Goal: Task Accomplishment & Management: Manage account settings

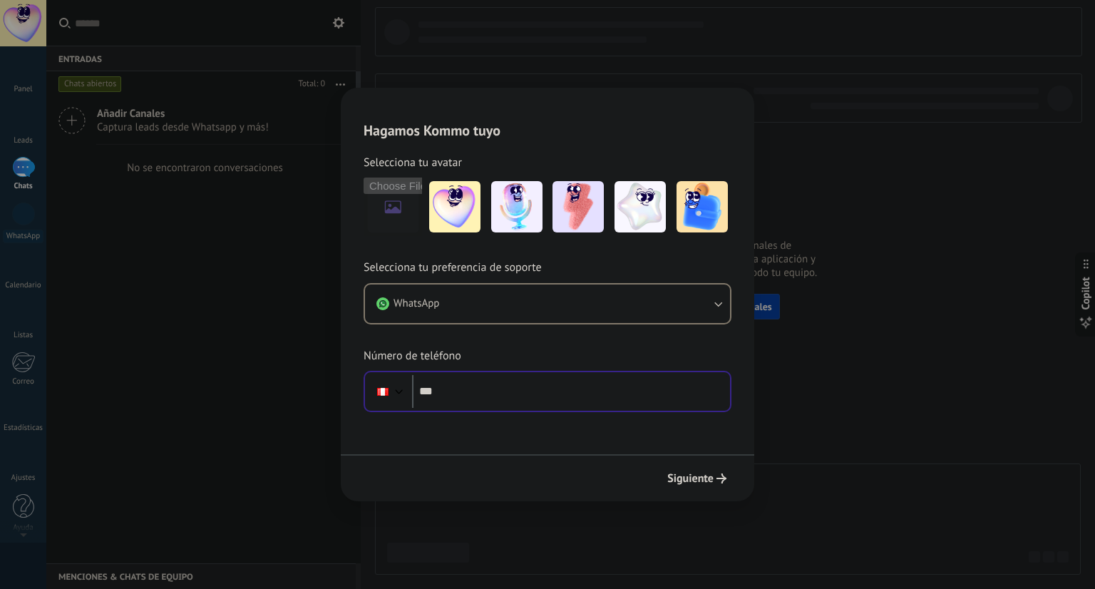
click at [396, 398] on div at bounding box center [388, 391] width 38 height 30
click at [399, 391] on div at bounding box center [398, 389] width 17 height 17
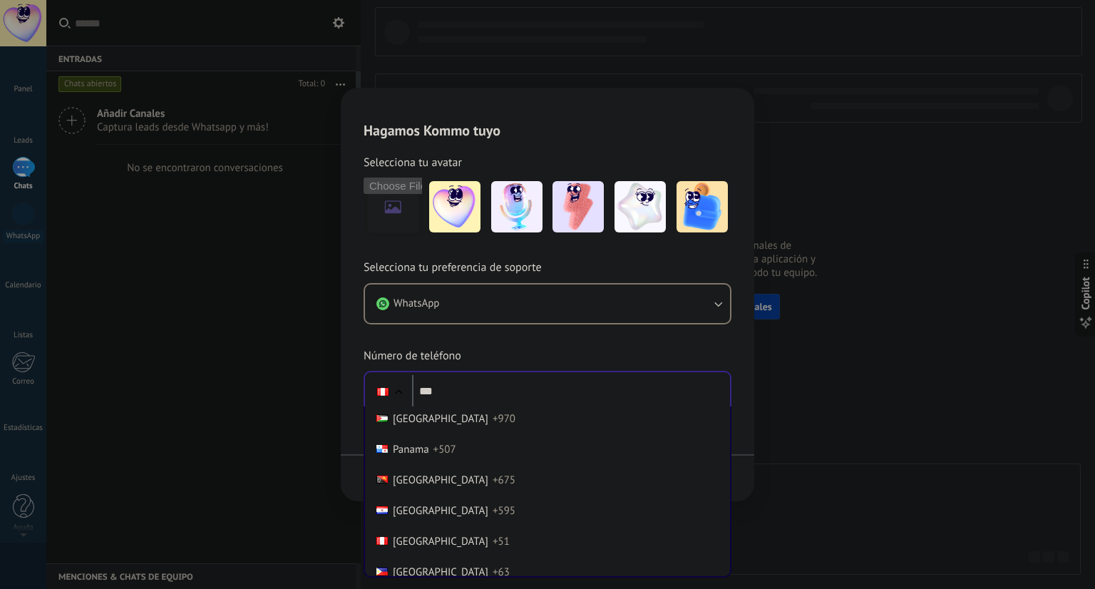
scroll to position [1130, 0]
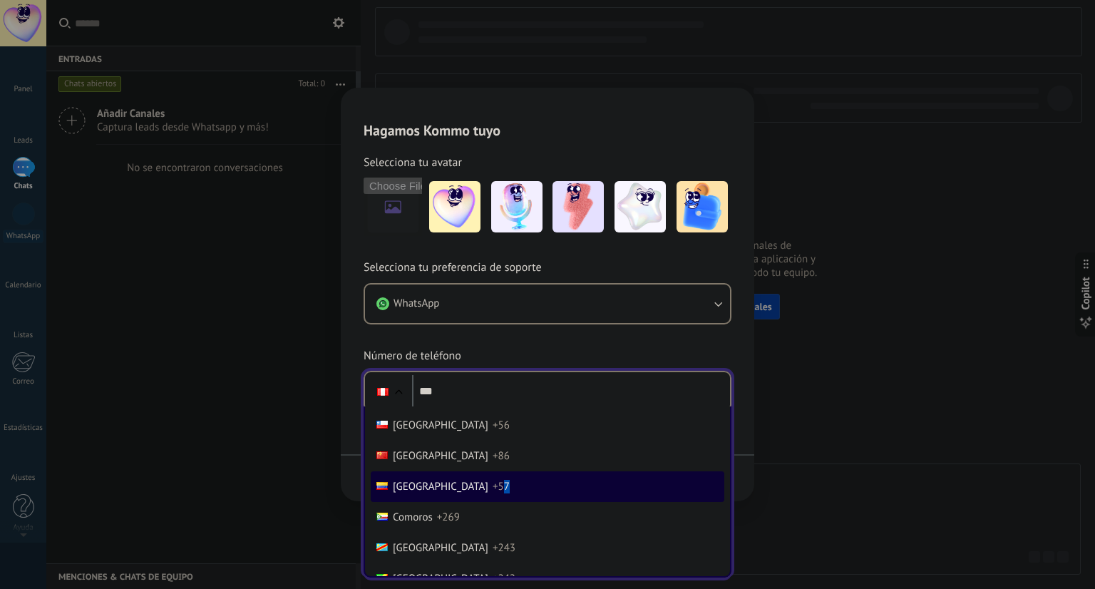
drag, startPoint x: 453, startPoint y: 488, endPoint x: 467, endPoint y: 482, distance: 15.3
click at [492, 488] on span "+57" at bounding box center [500, 487] width 17 height 14
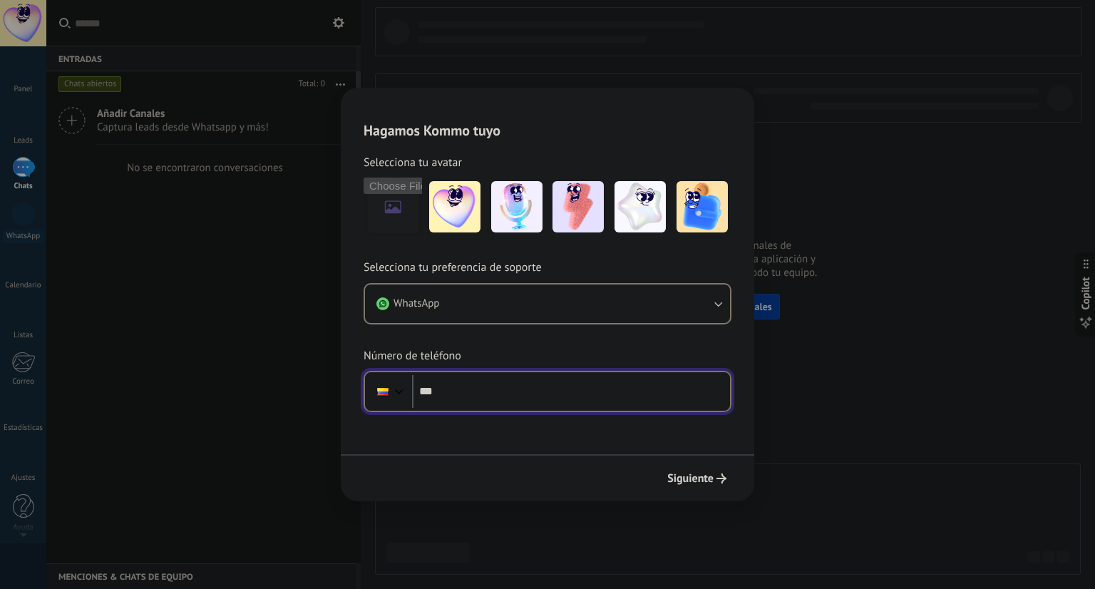
click at [485, 396] on input "***" at bounding box center [571, 391] width 318 height 33
paste input "**********"
type input "**********"
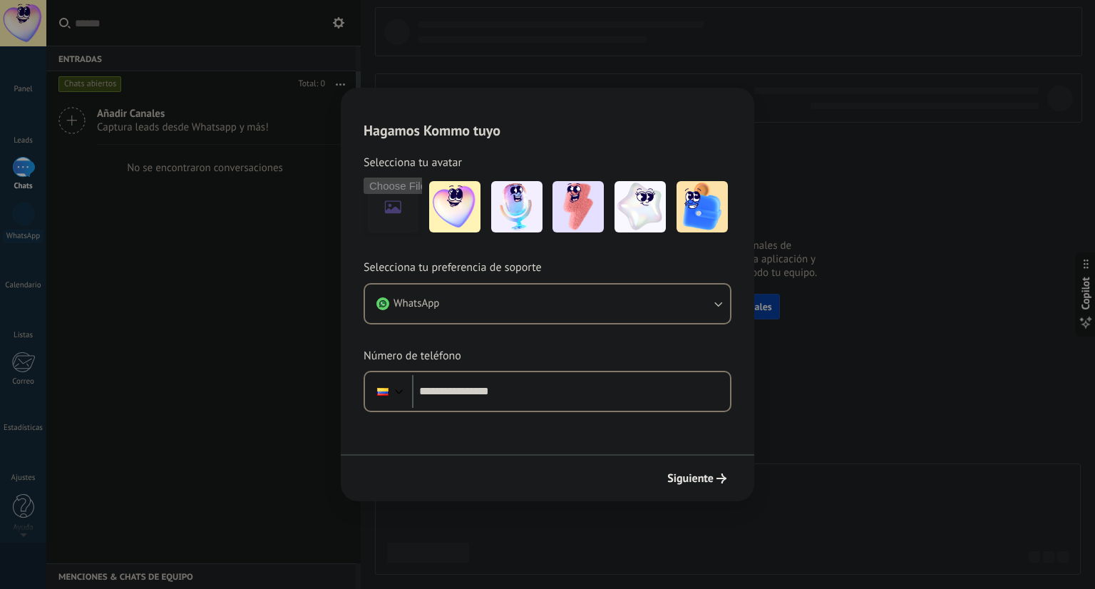
click at [699, 480] on span "Siguiente" at bounding box center [690, 478] width 46 height 10
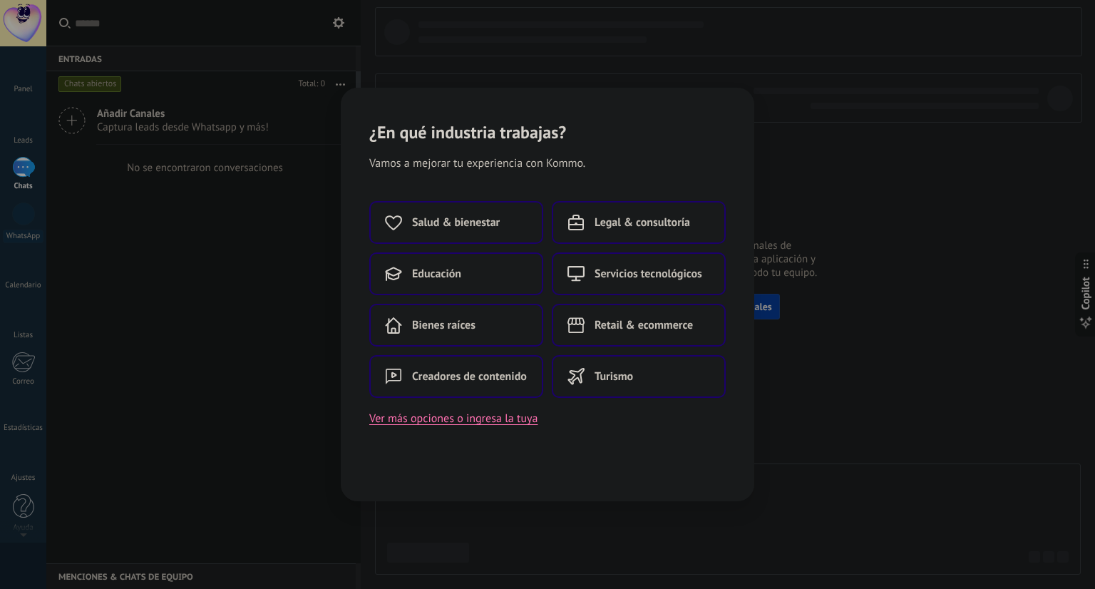
click at [503, 415] on button "Ver más opciones o ingresa la tuya" at bounding box center [453, 418] width 168 height 19
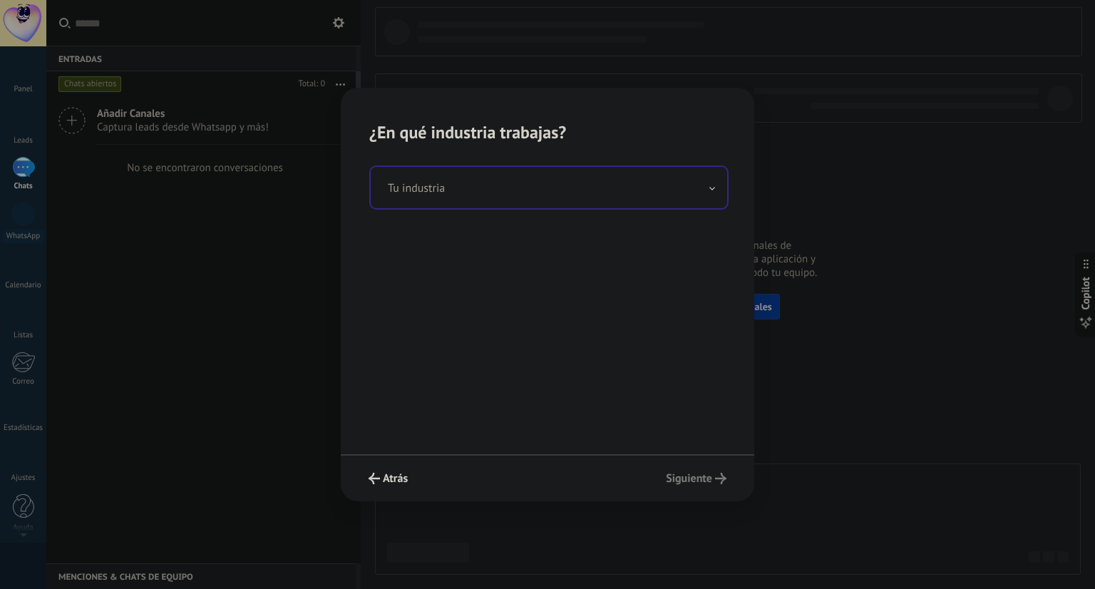
click at [482, 194] on input "text" at bounding box center [549, 187] width 356 height 41
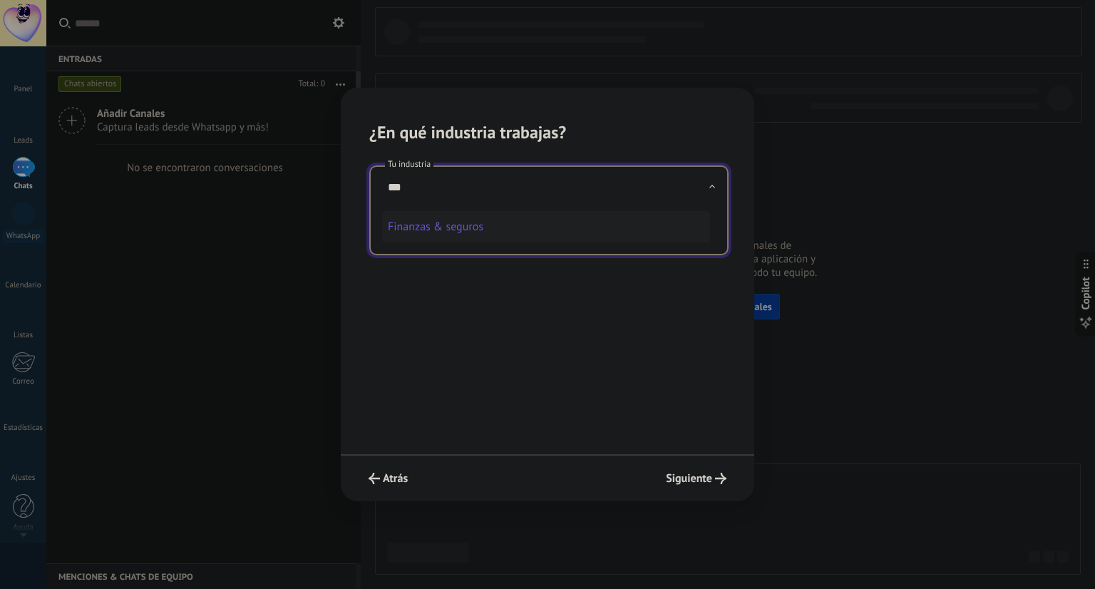
click at [415, 232] on li "Finanzas & seguros" at bounding box center [546, 226] width 328 height 31
type input "**********"
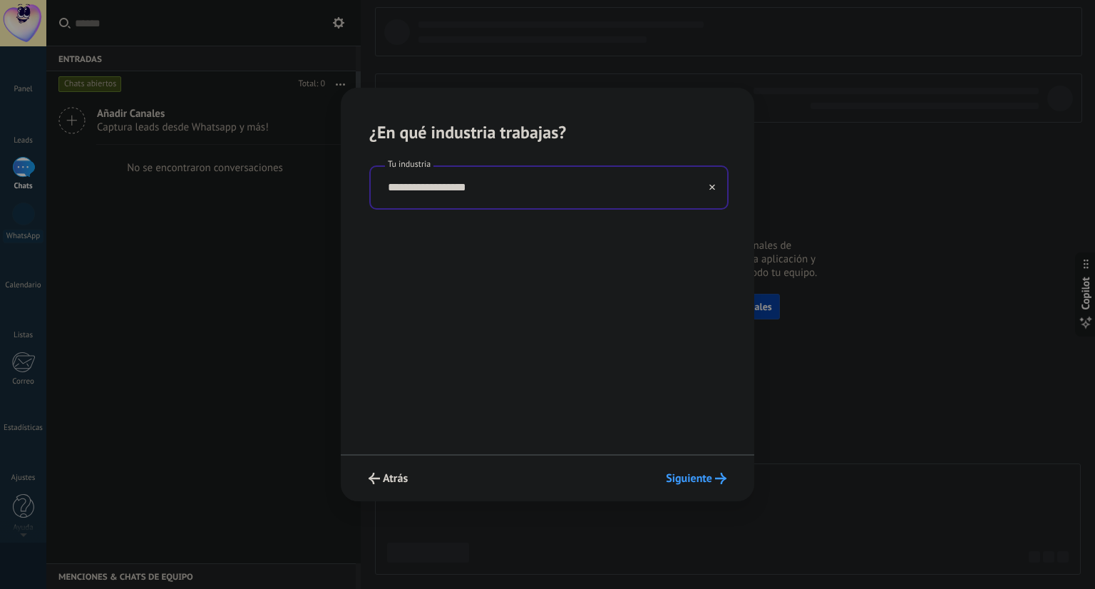
click at [714, 477] on span "Siguiente" at bounding box center [696, 477] width 61 height 11
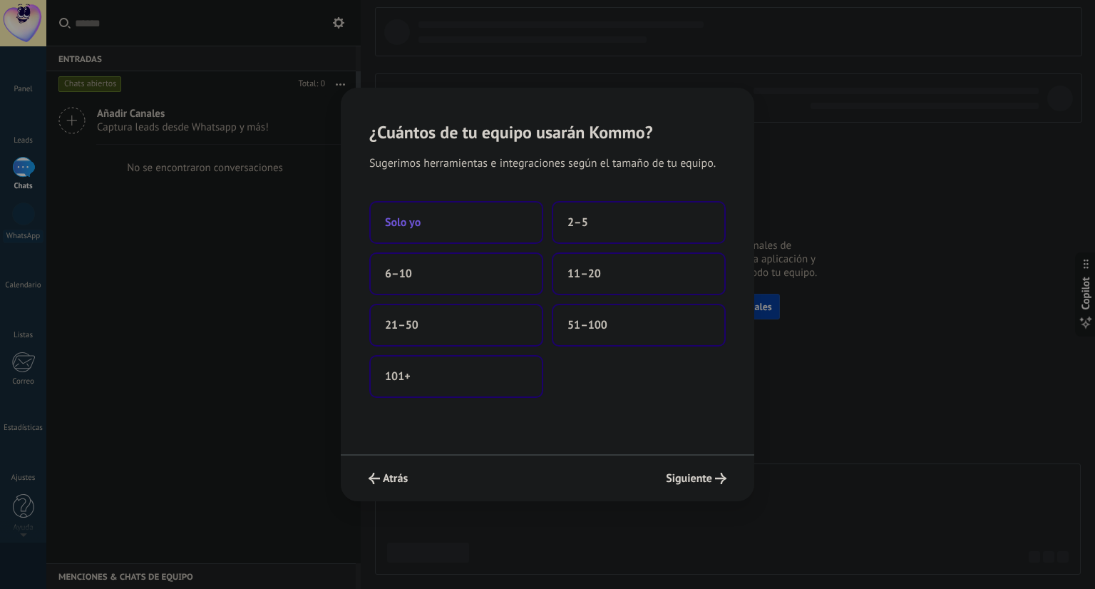
click at [475, 217] on button "Solo yo" at bounding box center [456, 222] width 174 height 43
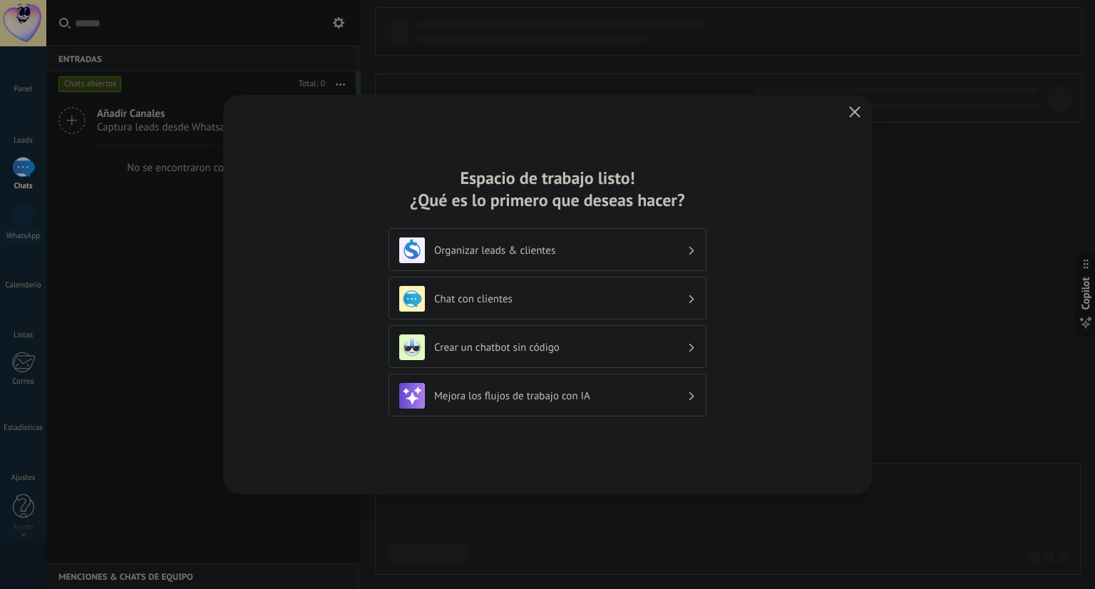
click at [641, 255] on h3 "Organizar leads & clientes" at bounding box center [560, 251] width 253 height 14
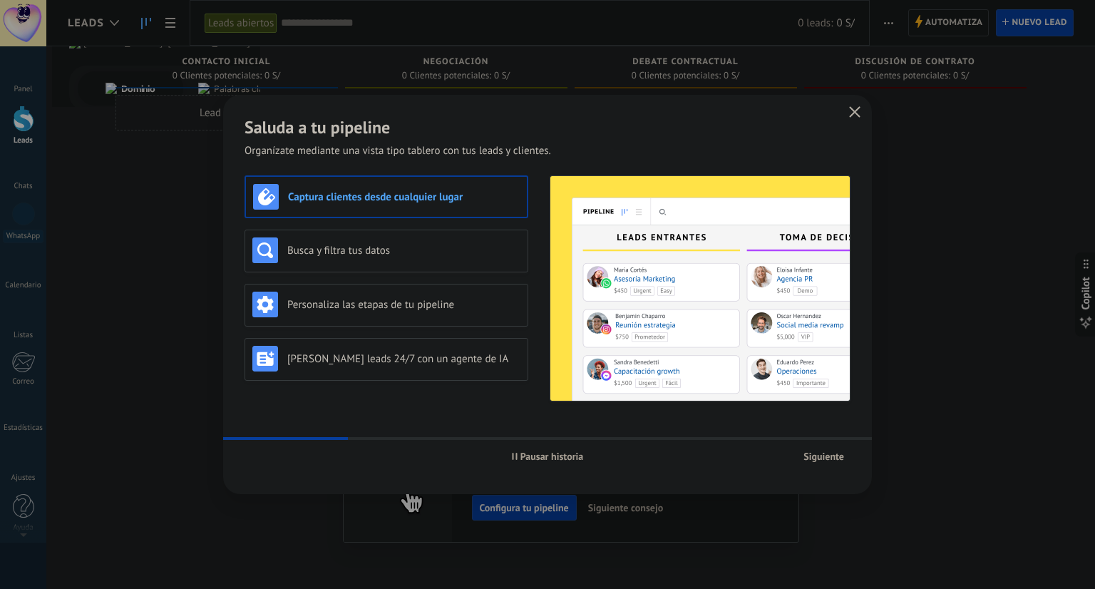
click at [814, 459] on span "Siguiente" at bounding box center [823, 456] width 41 height 10
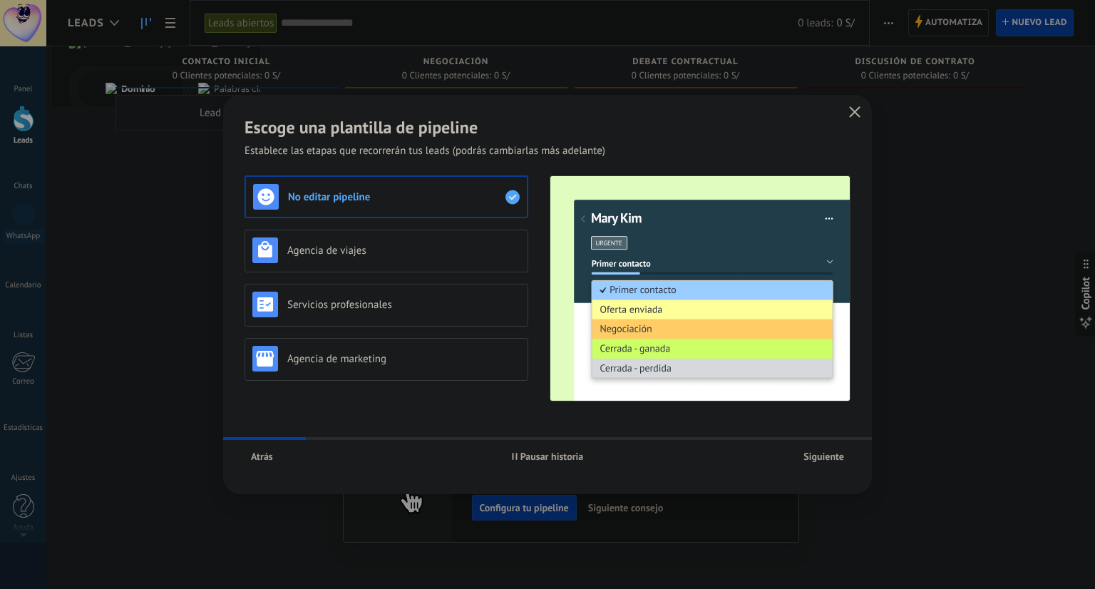
click at [814, 459] on span "Siguiente" at bounding box center [823, 456] width 41 height 10
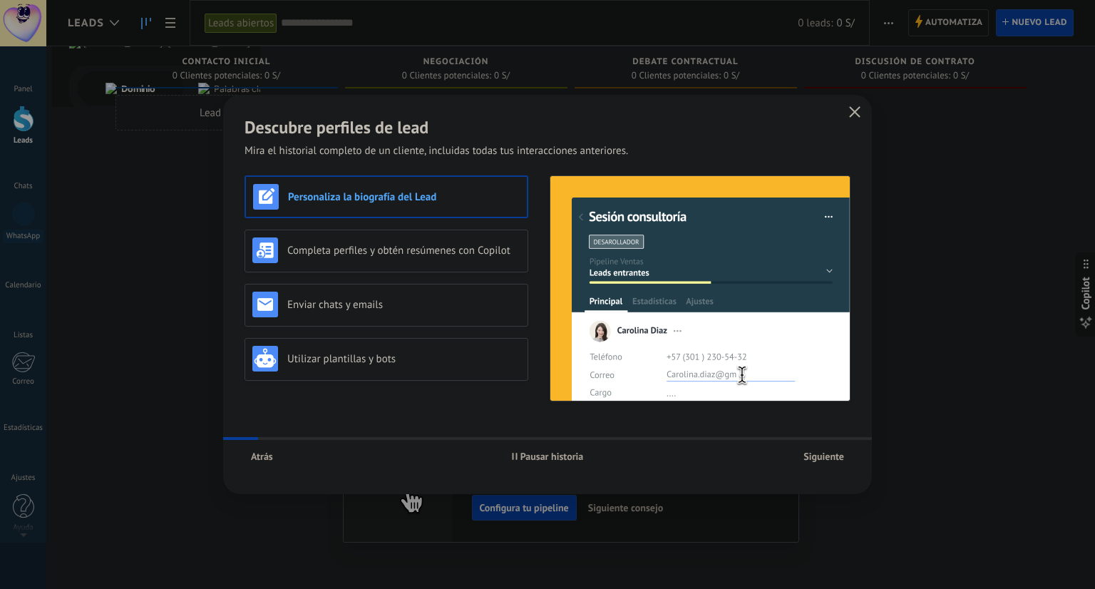
click at [815, 459] on span "Siguiente" at bounding box center [823, 456] width 41 height 10
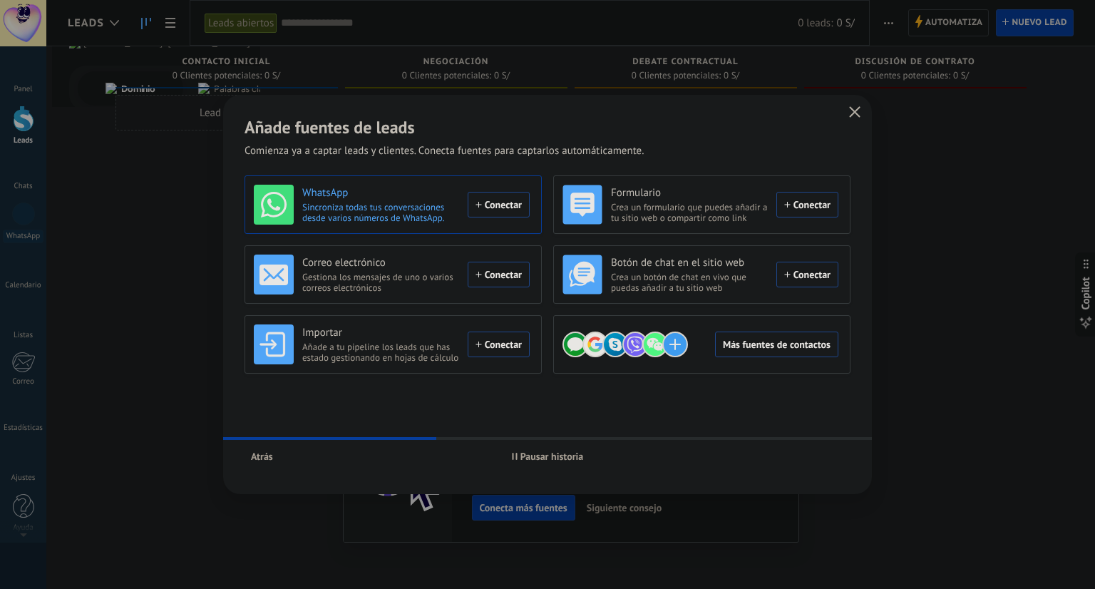
click at [516, 198] on div "WhatsApp Sincroniza todas tus conversaciones desde varios números de WhatsApp. …" at bounding box center [392, 205] width 276 height 40
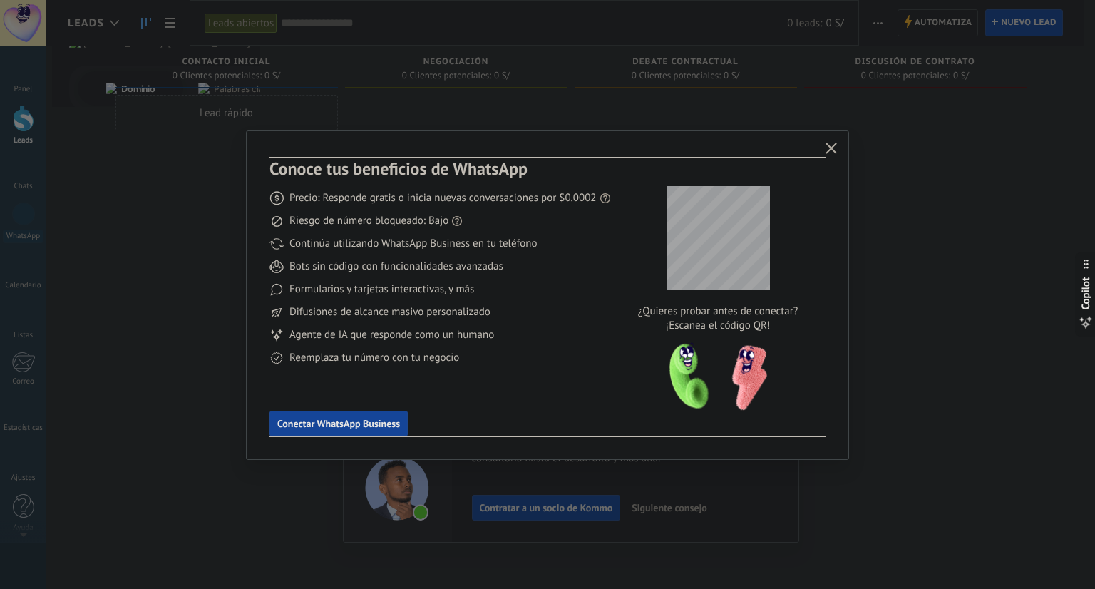
click at [329, 428] on span "Conectar WhatsApp Business" at bounding box center [338, 423] width 123 height 10
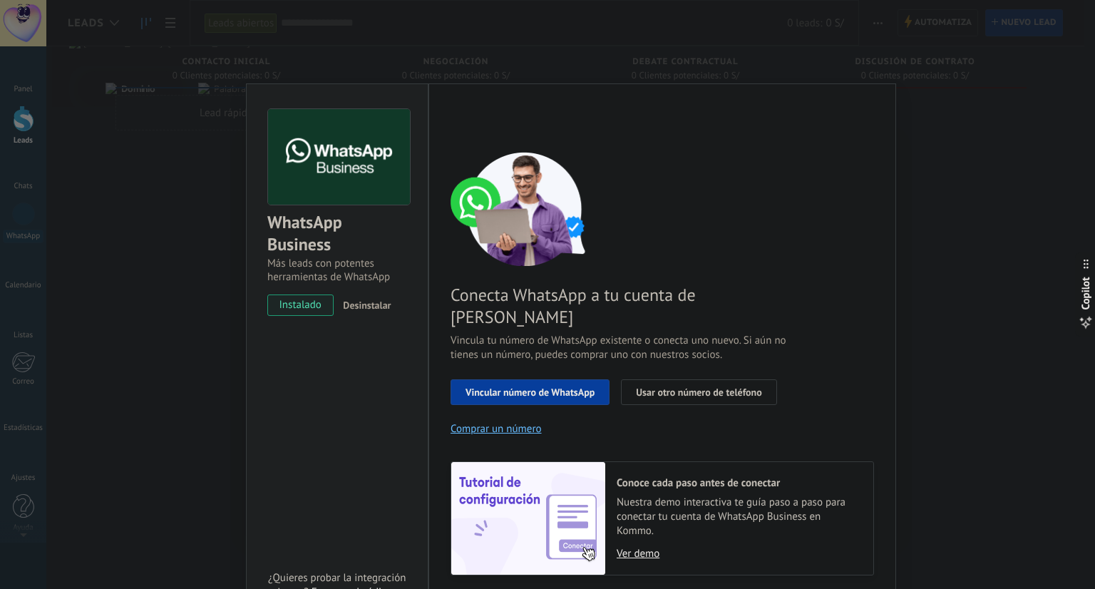
scroll to position [27, 0]
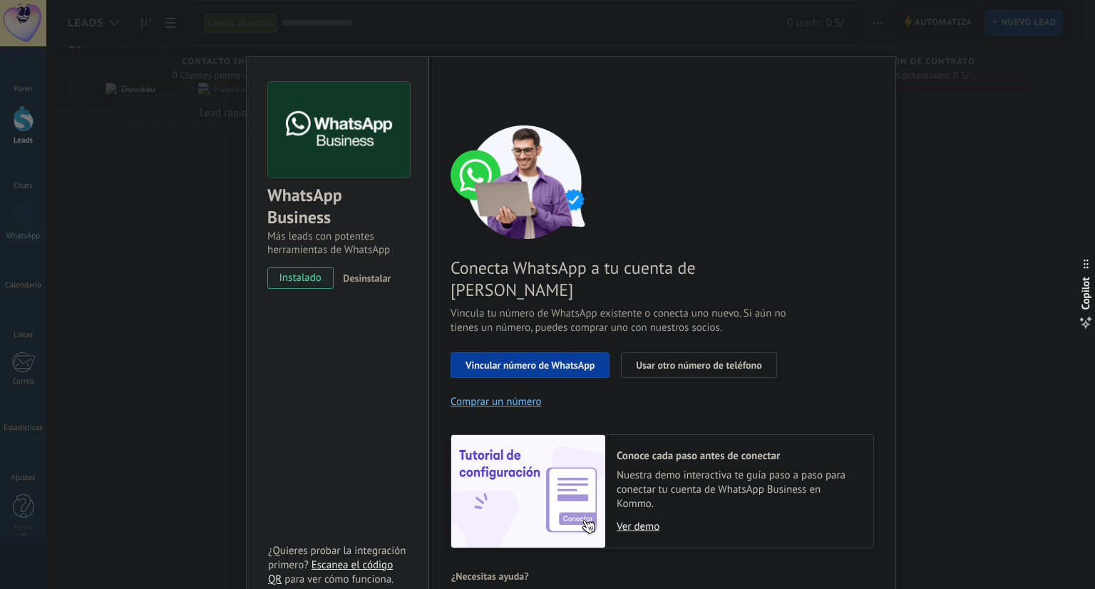
click at [943, 219] on div "WhatsApp Business Más leads con potentes herramientas de WhatsApp instalado Des…" at bounding box center [570, 294] width 1048 height 589
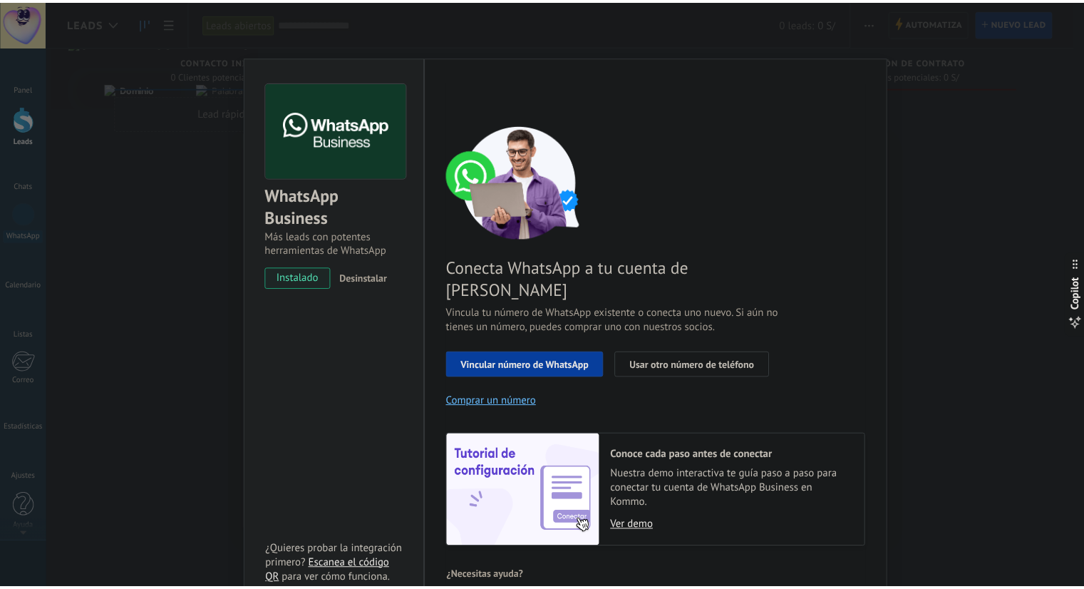
scroll to position [0, 0]
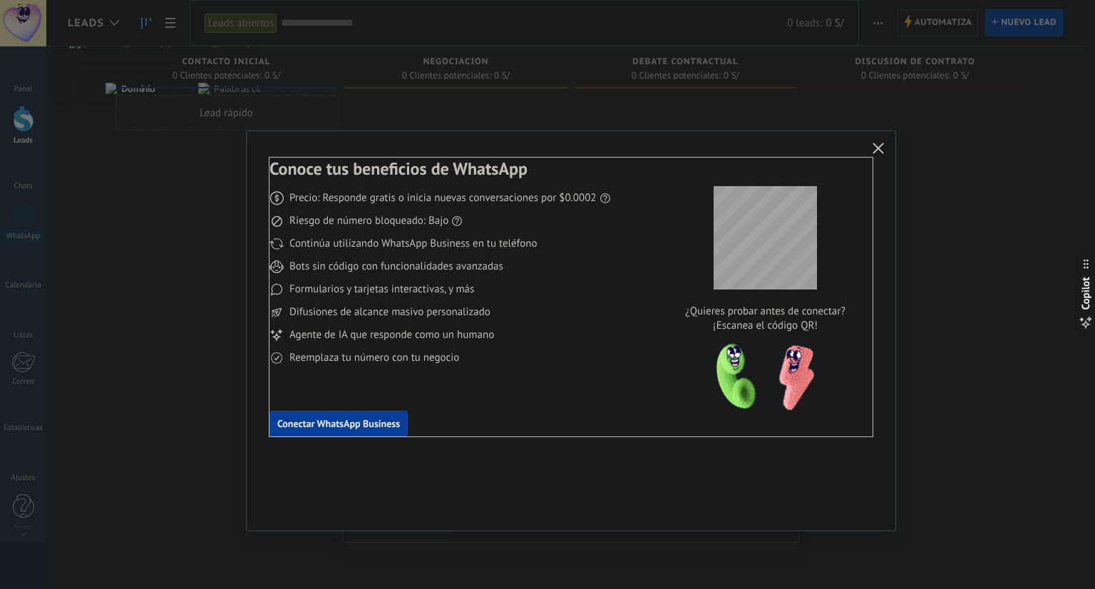
click at [205, 255] on div "Conoce tus beneficios de WhatsApp Precio: Responde gratis o inicia nuevas conve…" at bounding box center [547, 294] width 1095 height 589
click at [874, 150] on use "button" at bounding box center [878, 148] width 11 height 11
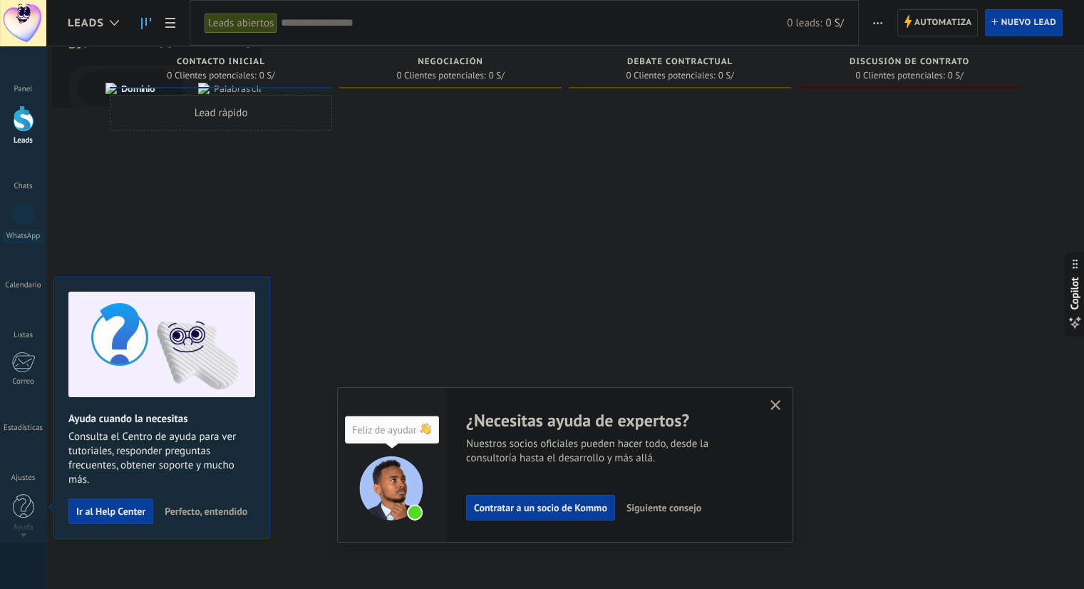
click at [205, 510] on span "Perfecto, entendido" at bounding box center [206, 511] width 83 height 10
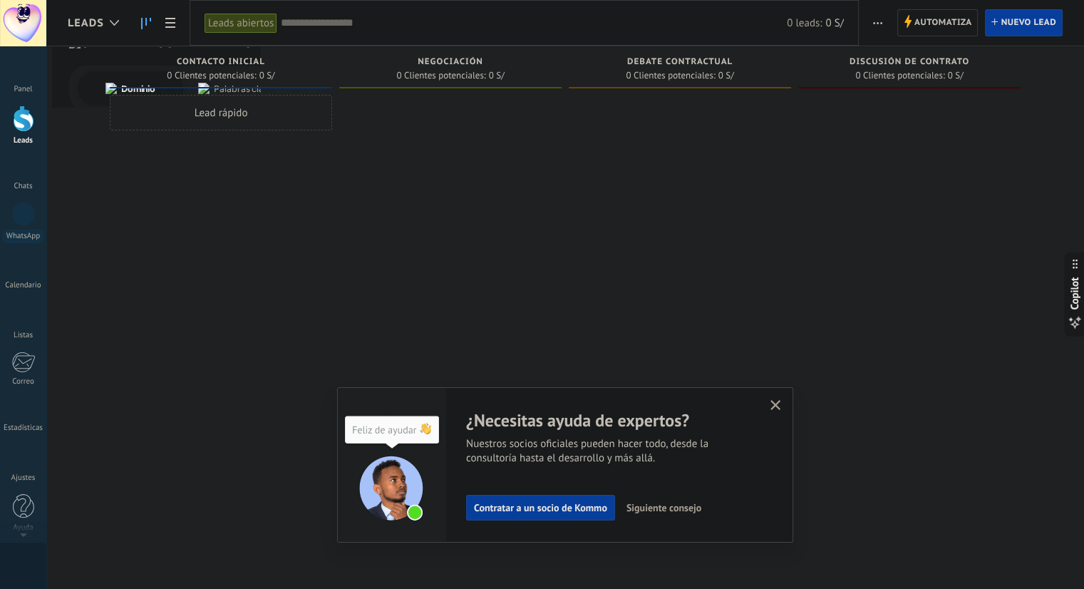
click at [781, 398] on button "button" at bounding box center [776, 405] width 18 height 19
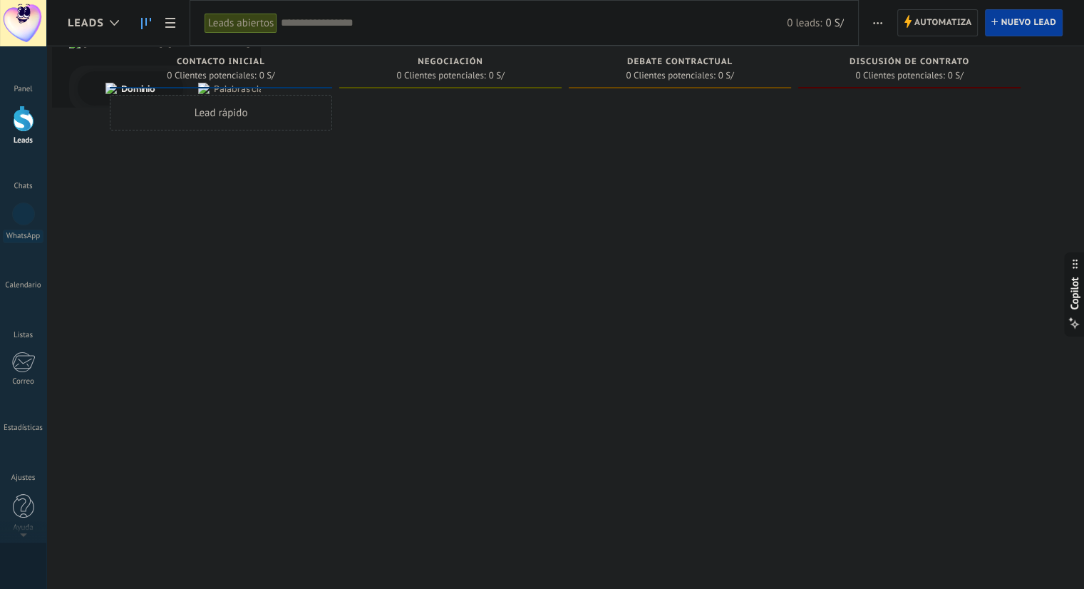
click at [931, 15] on span "Automatiza" at bounding box center [943, 23] width 58 height 26
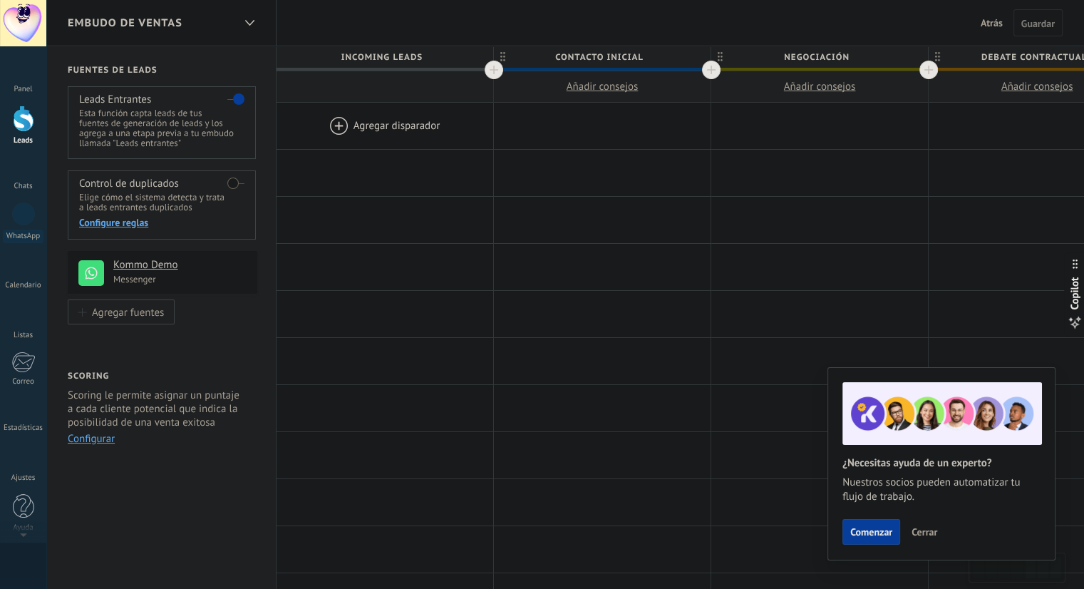
click at [143, 266] on h4 "Kommo Demo" at bounding box center [179, 265] width 133 height 14
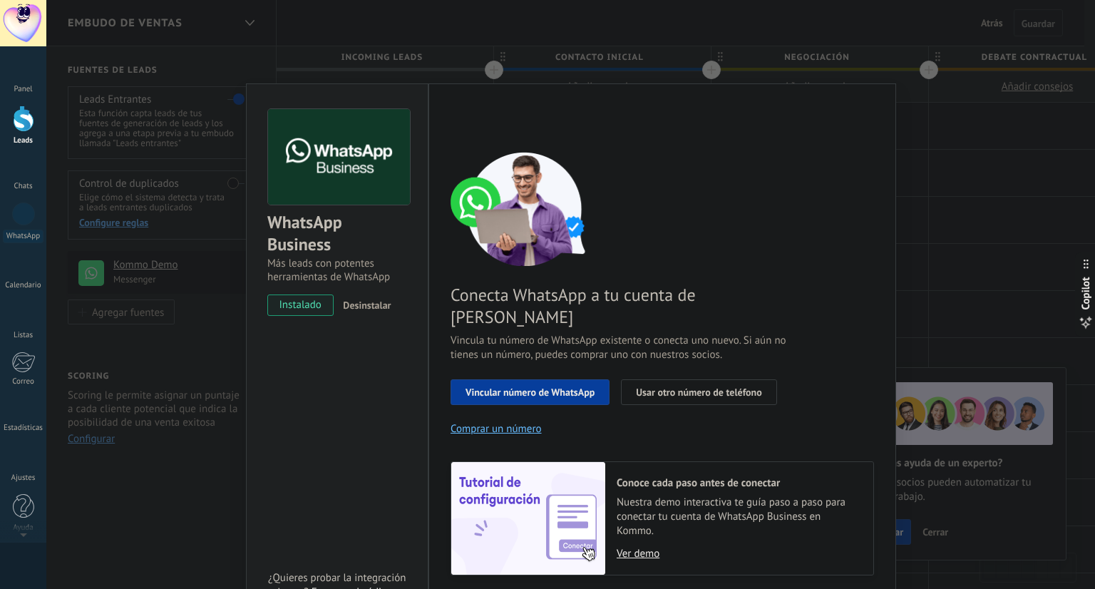
click at [368, 304] on span "Desinstalar" at bounding box center [367, 305] width 48 height 13
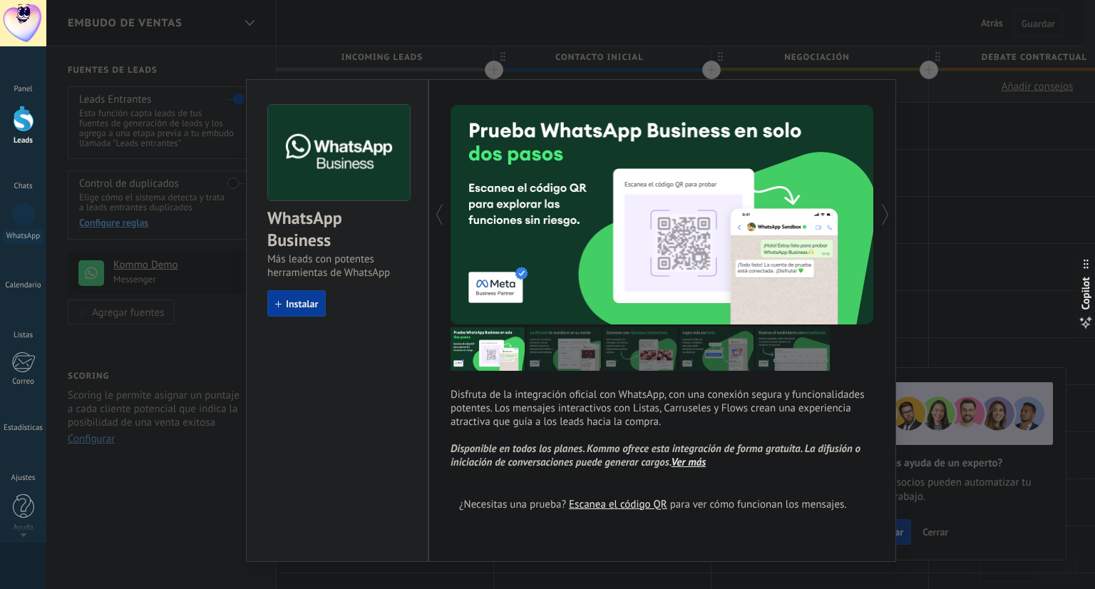
click at [987, 196] on div "WhatsApp Business Más leads con potentes herramientas de WhatsApp install Insta…" at bounding box center [570, 294] width 1048 height 589
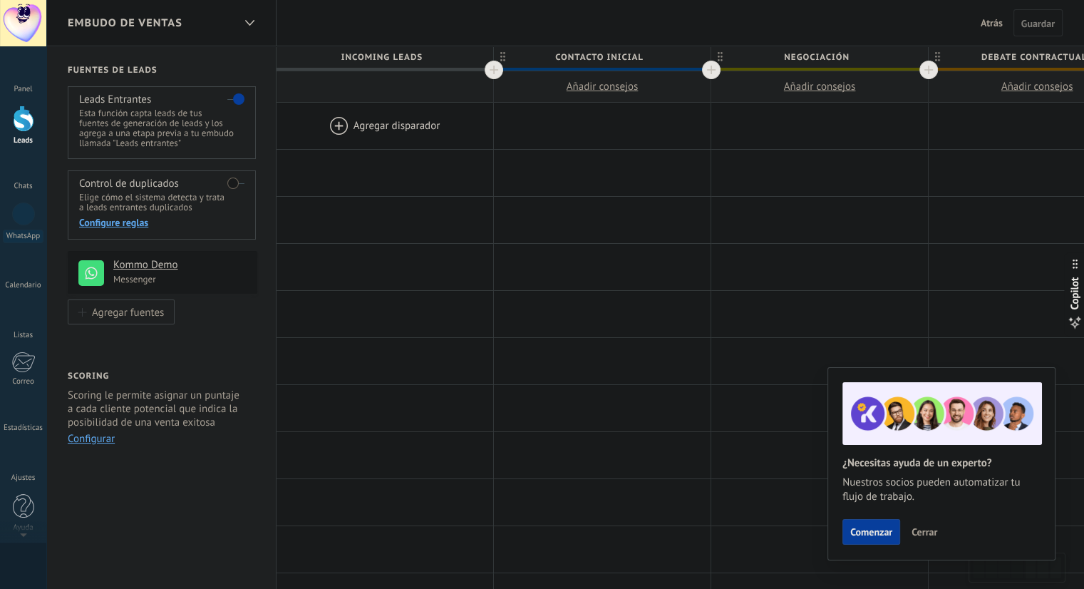
click at [921, 527] on span "Cerrar" at bounding box center [924, 532] width 26 height 10
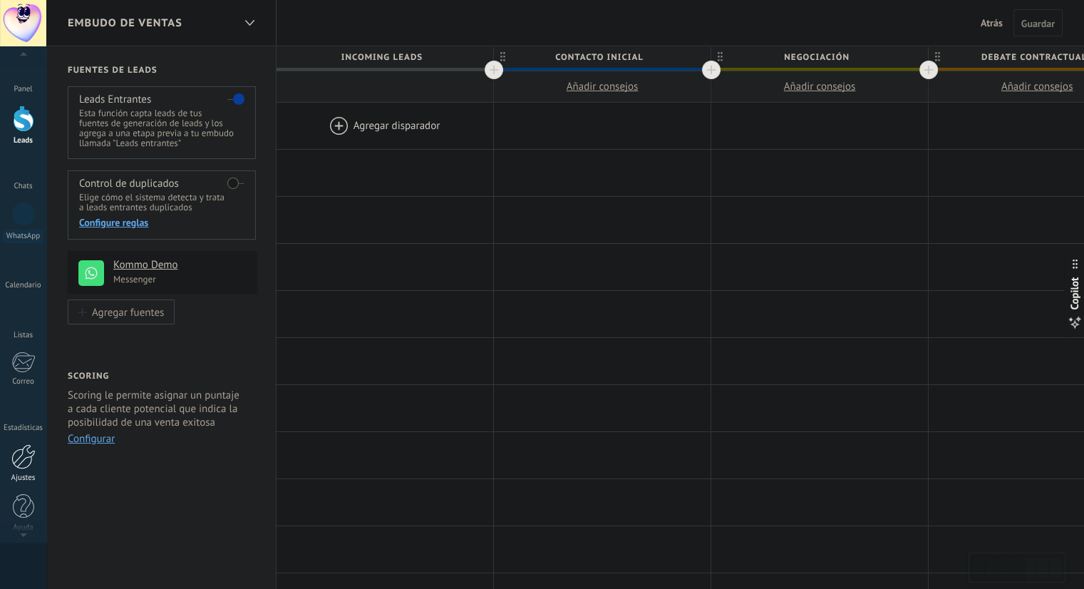
click at [24, 461] on div at bounding box center [23, 456] width 24 height 25
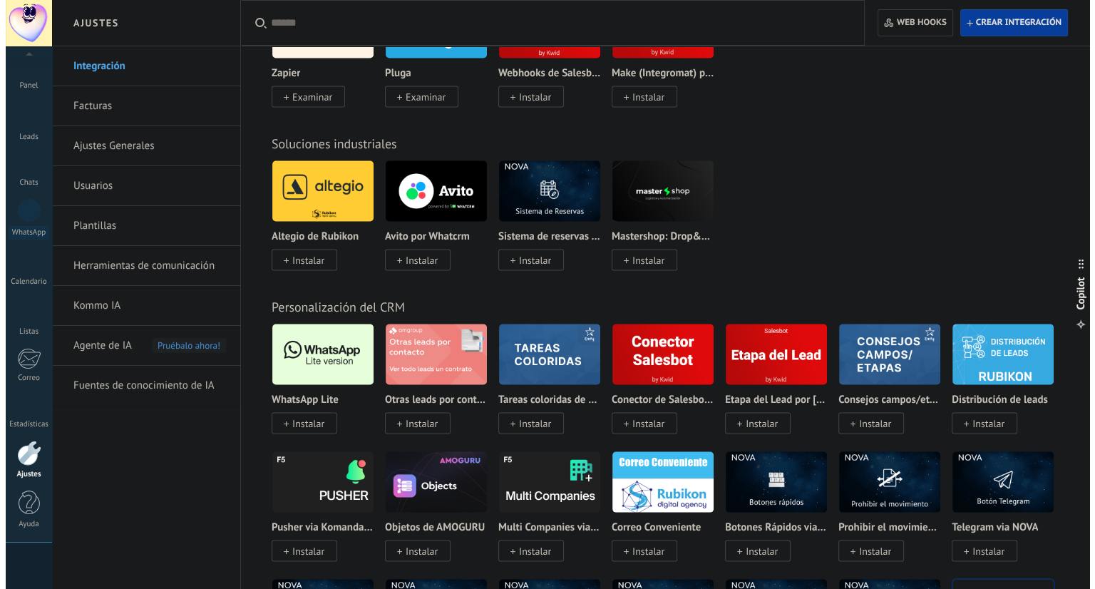
scroll to position [2835, 0]
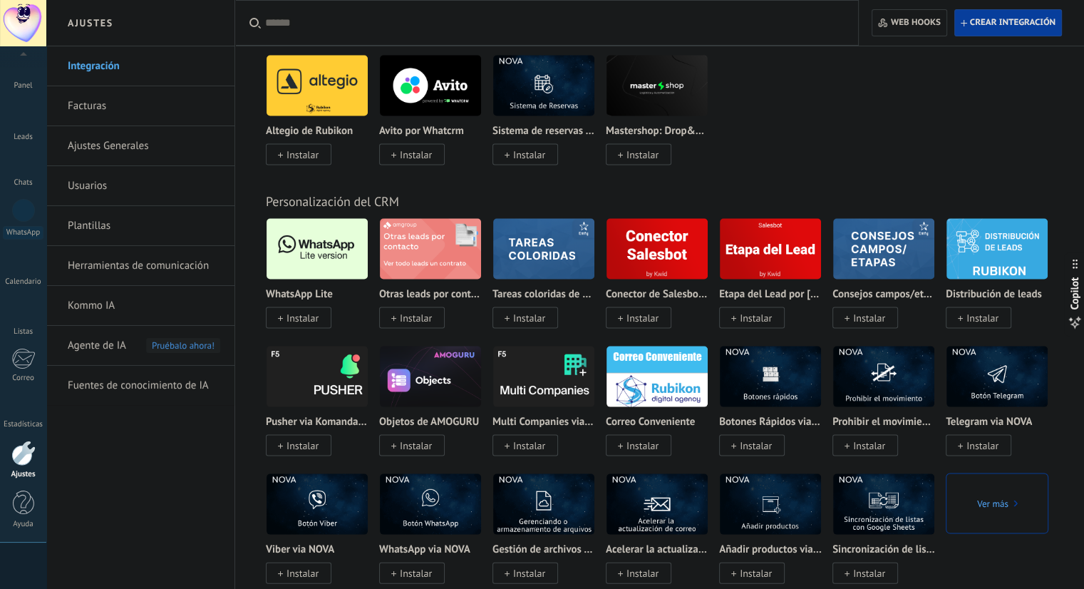
click at [311, 270] on img at bounding box center [317, 248] width 101 height 69
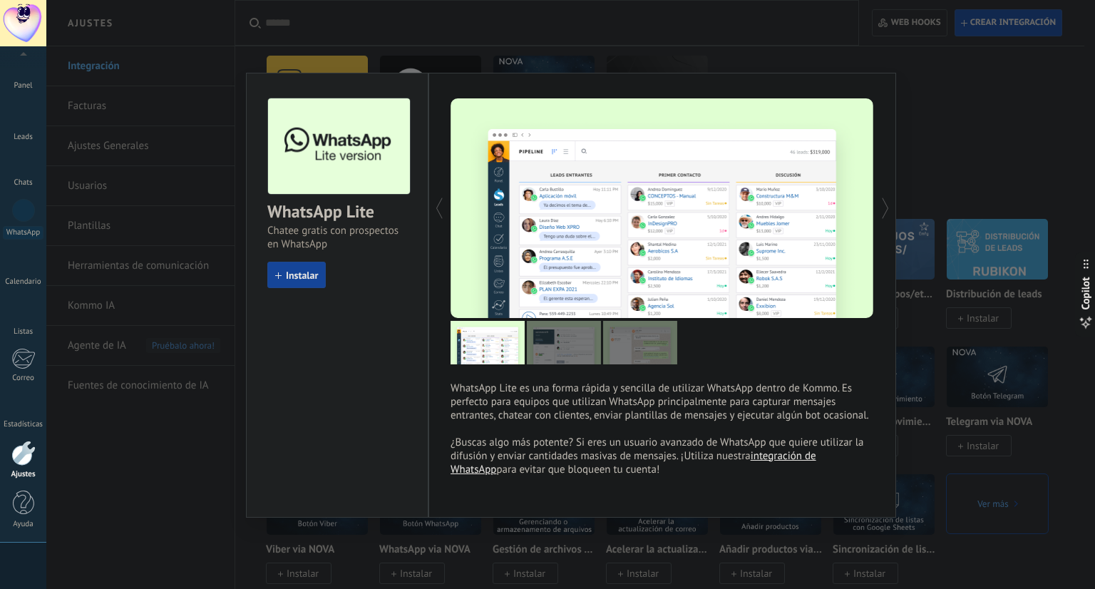
click at [307, 270] on span "Instalar" at bounding box center [302, 275] width 32 height 10
click at [307, 269] on div "install Instalar" at bounding box center [337, 275] width 140 height 26
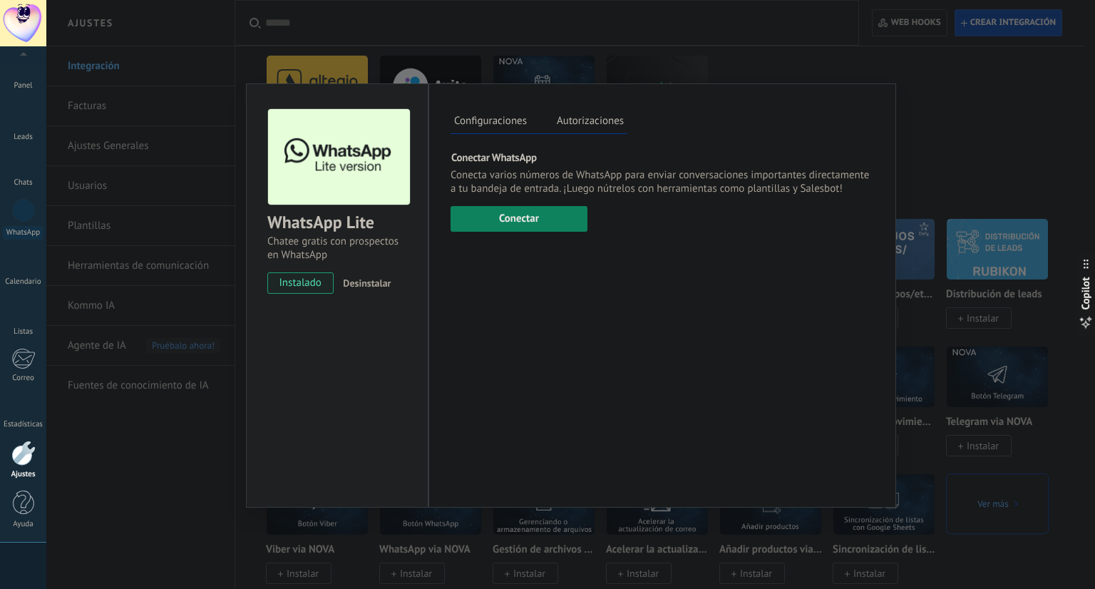
click at [513, 214] on button "Conectar" at bounding box center [518, 219] width 137 height 26
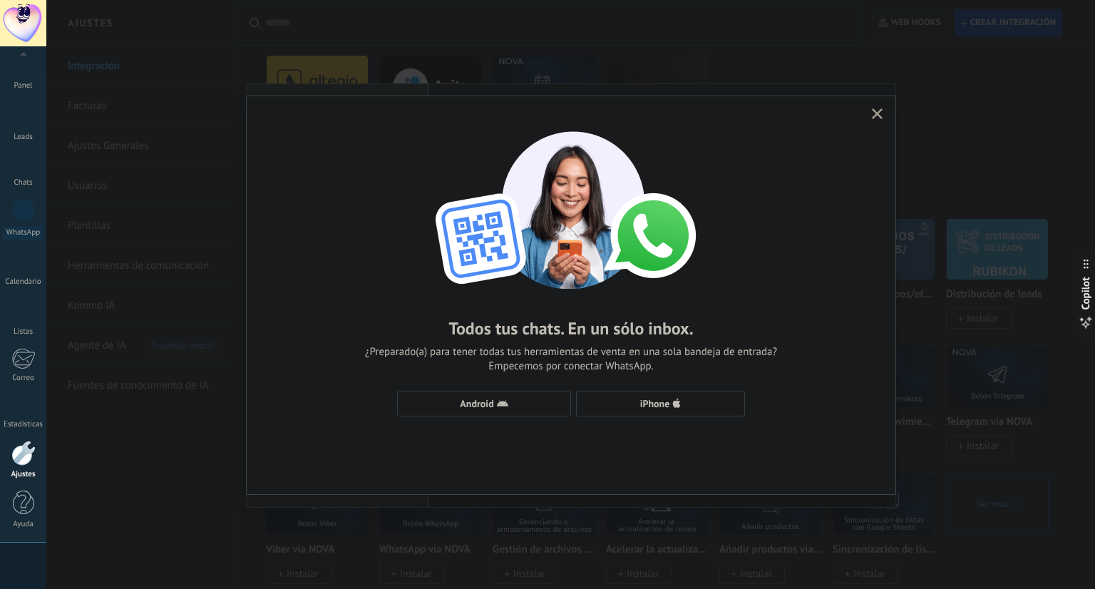
click at [526, 405] on span "Android" at bounding box center [484, 403] width 158 height 11
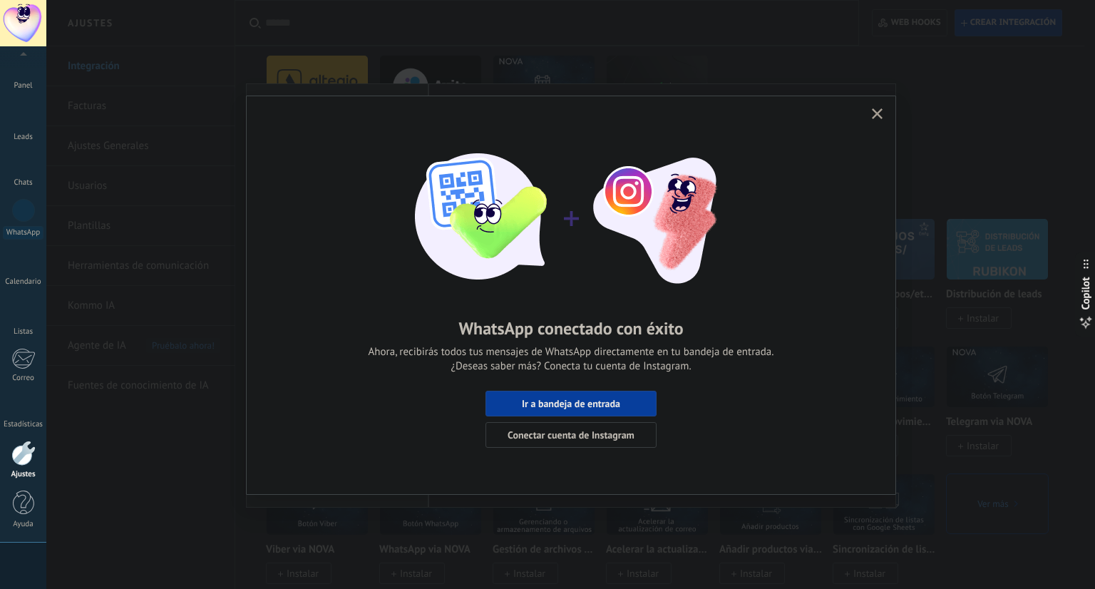
click at [526, 405] on span "Ir a bandeja de entrada" at bounding box center [571, 403] width 98 height 10
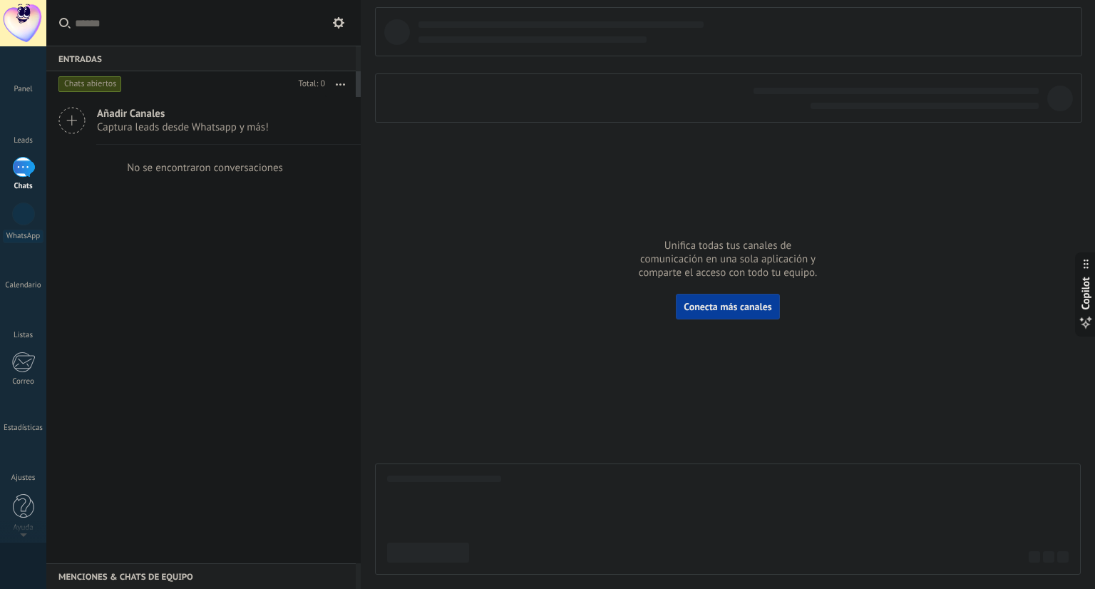
click at [773, 168] on div at bounding box center [727, 290] width 705 height 567
click at [23, 462] on div at bounding box center [23, 456] width 24 height 25
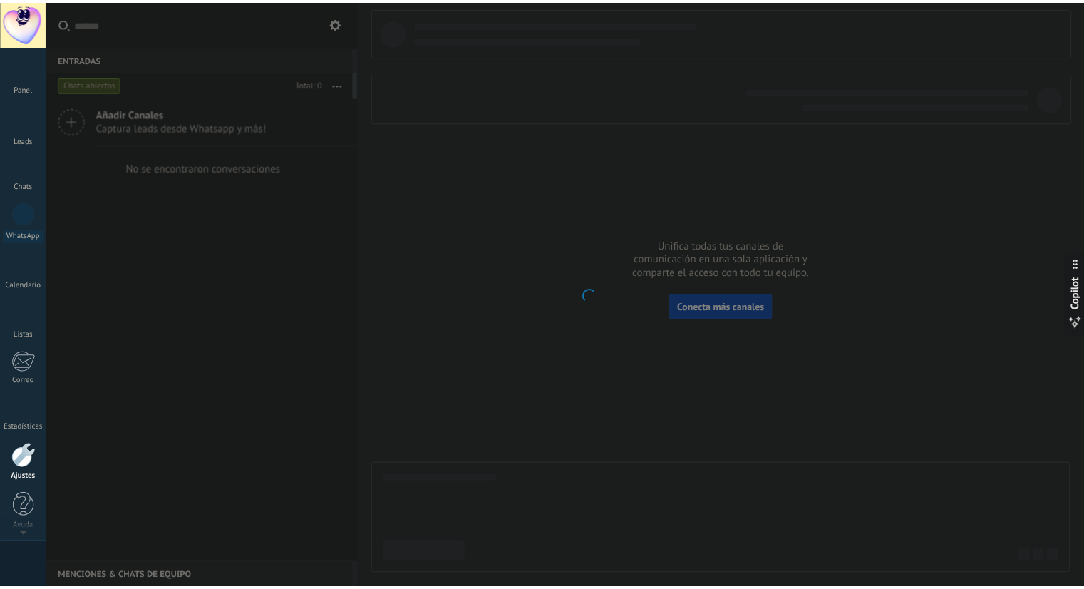
scroll to position [4, 0]
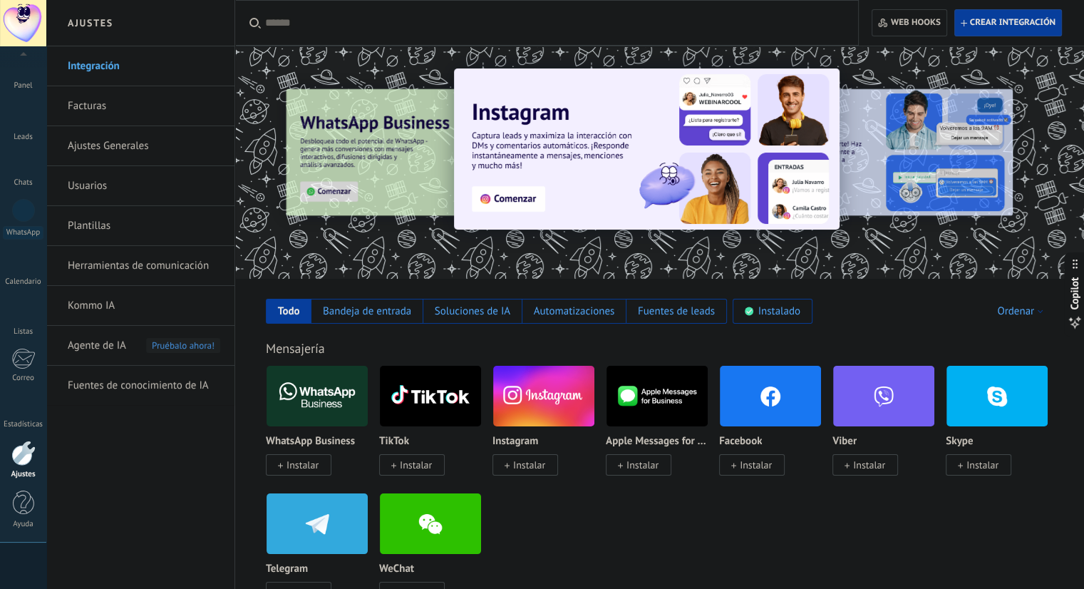
click at [524, 466] on span "Instalar" at bounding box center [529, 464] width 32 height 13
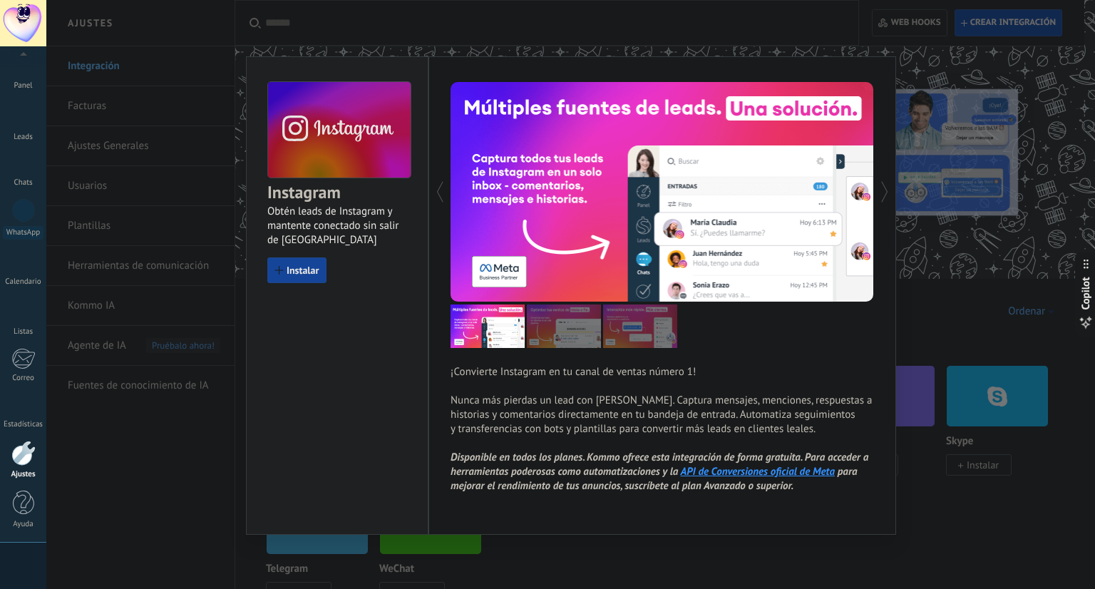
click at [285, 267] on span "Instalar" at bounding box center [296, 270] width 43 height 10
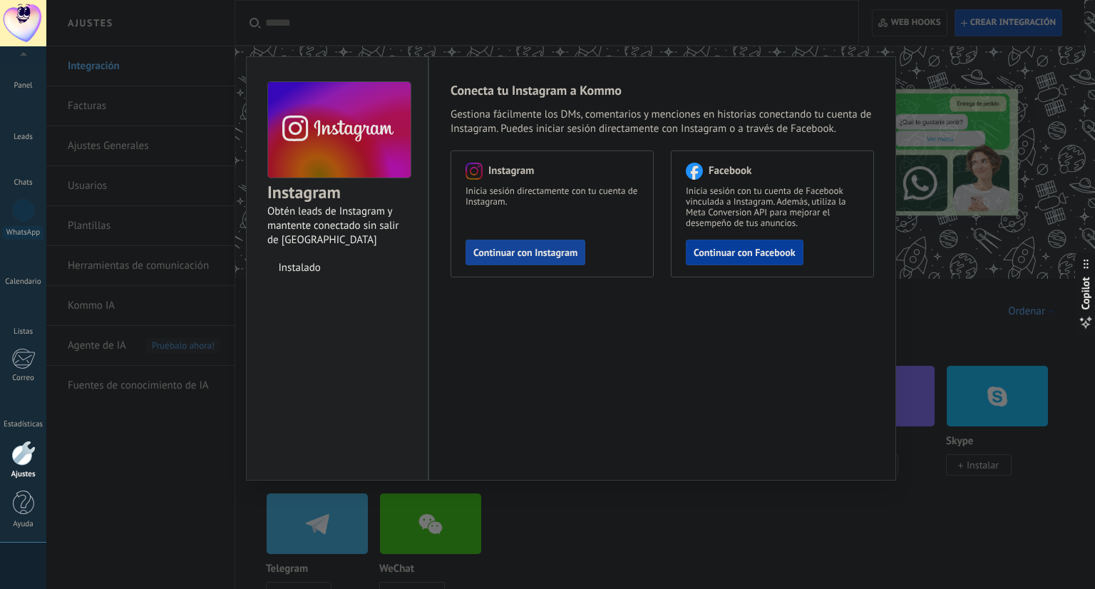
click at [526, 257] on span "Continuar con Instagram" at bounding box center [525, 252] width 104 height 10
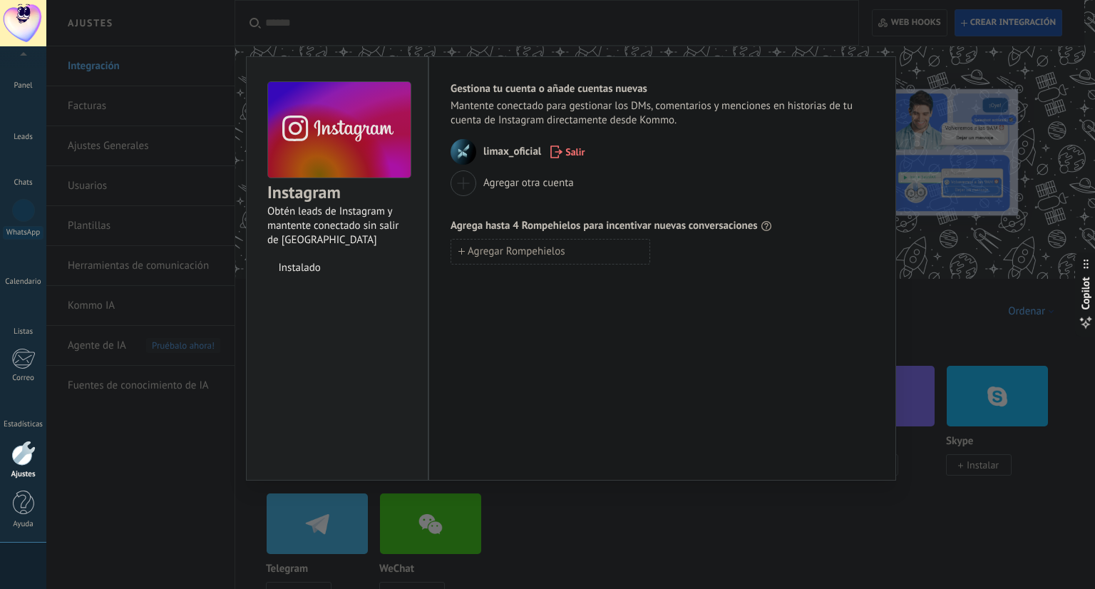
click at [557, 253] on span "Agregar Rompehielos" at bounding box center [516, 252] width 98 height 10
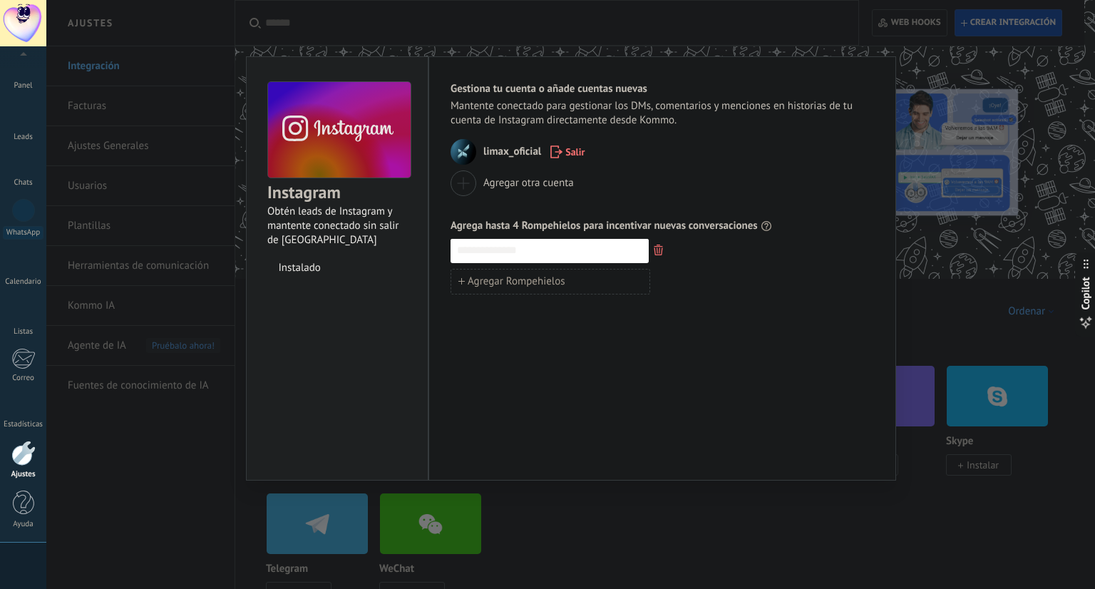
click at [579, 363] on div "Gestiona tu cuenta o añade cuentas nuevas Mantente conectado para gestionar los…" at bounding box center [661, 268] width 467 height 424
click at [658, 245] on icon "button" at bounding box center [657, 249] width 9 height 11
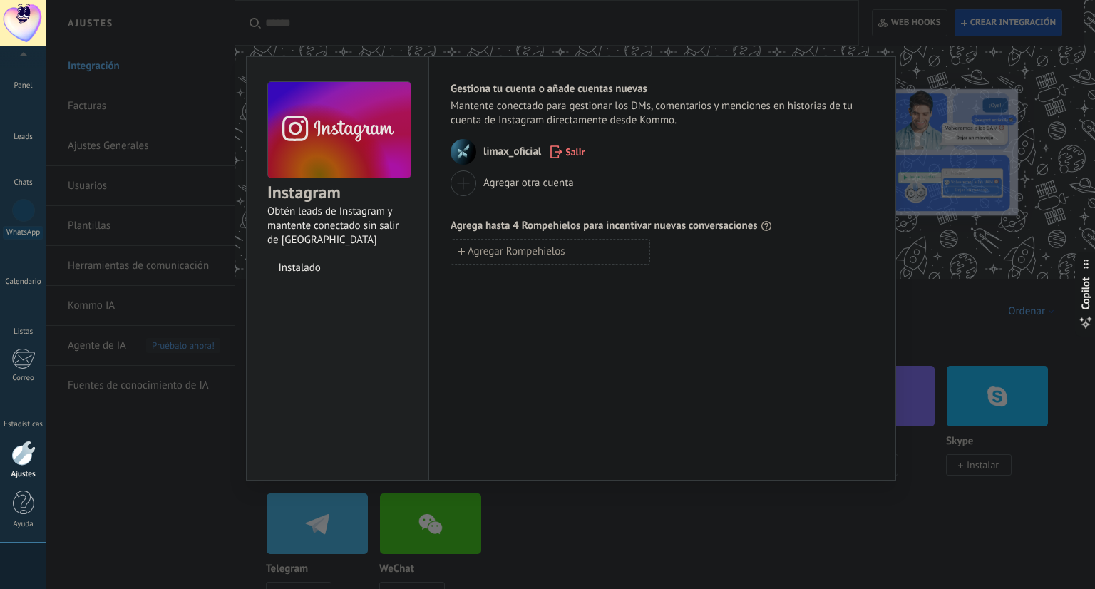
click at [958, 249] on div "Instagram Obtén leads de Instagram y mantente conectado sin salir de Kommo inst…" at bounding box center [570, 294] width 1048 height 589
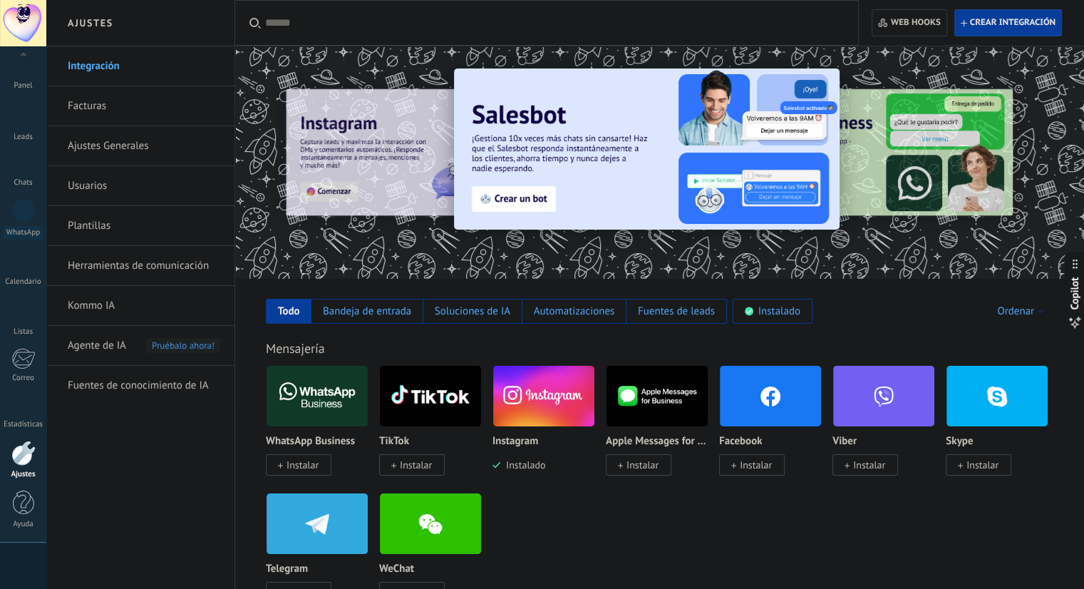
click at [767, 402] on img at bounding box center [770, 395] width 101 height 69
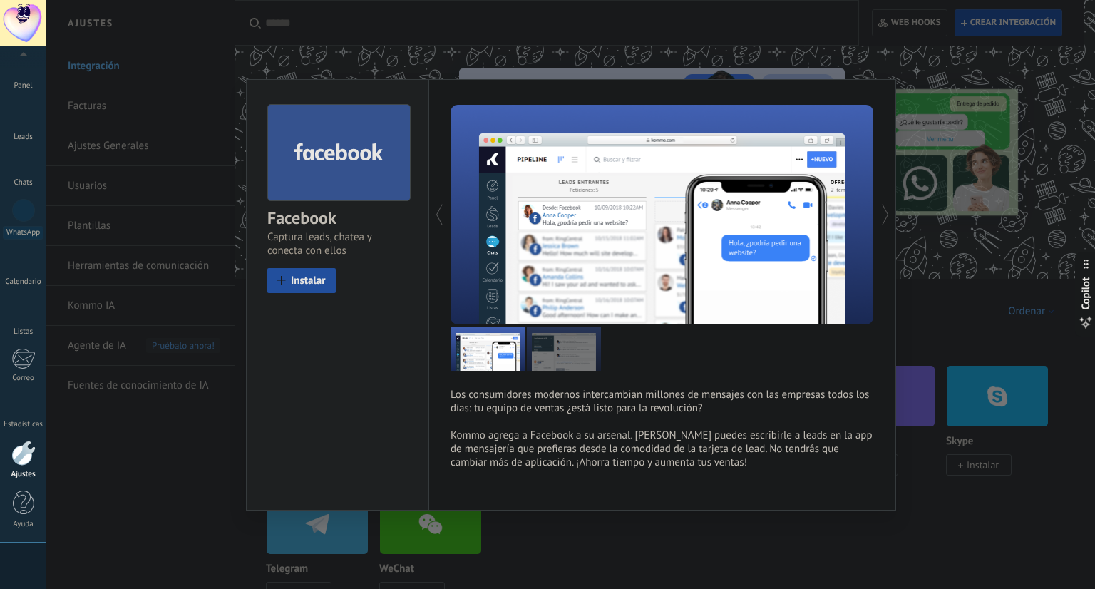
click at [310, 281] on span "Instalar" at bounding box center [308, 280] width 35 height 11
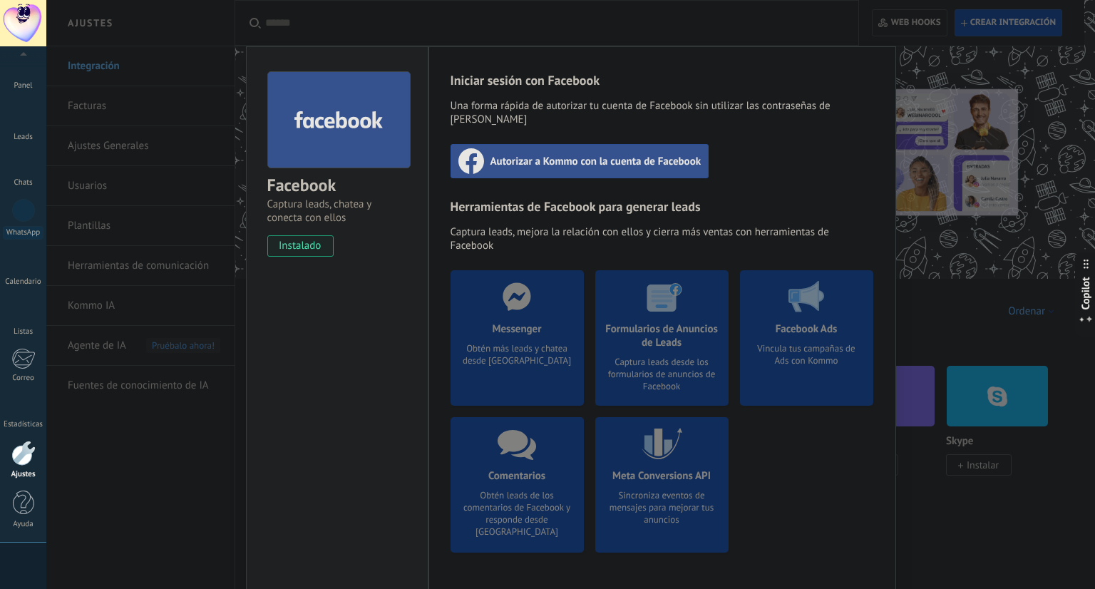
click at [659, 485] on div "Meta Conversions API Sincroniza eventos de mensajes para mejorar tus anuncios" at bounding box center [661, 484] width 133 height 135
click at [561, 154] on span "Autorizar a Kommo con la cuenta de Facebook" at bounding box center [595, 161] width 211 height 14
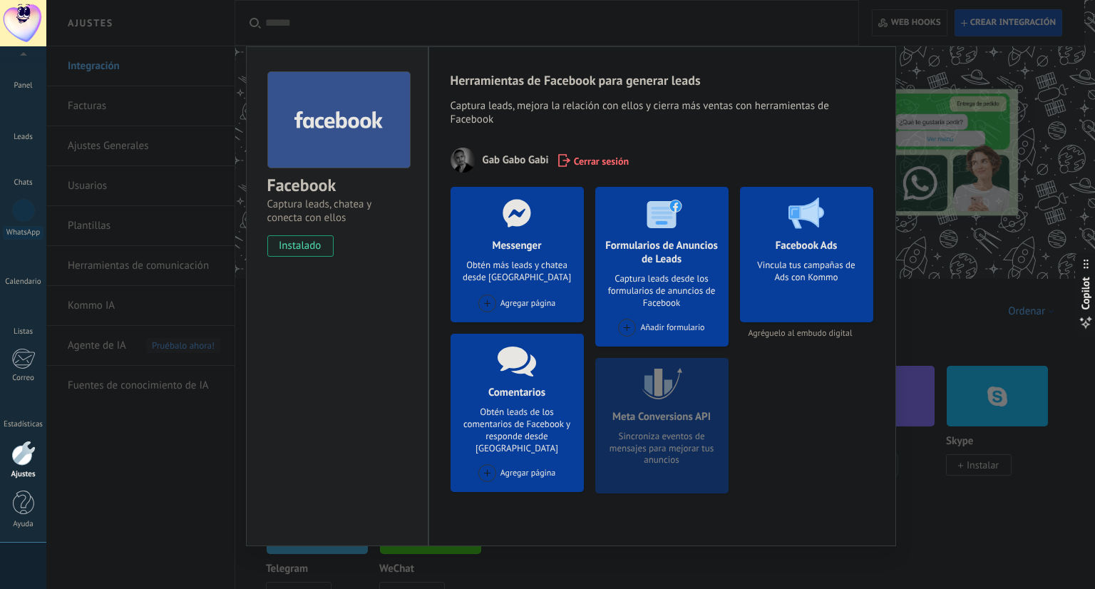
click at [658, 414] on div "Meta Conversions API Sincroniza eventos de mensajes para mejorar tus anuncios" at bounding box center [661, 425] width 133 height 135
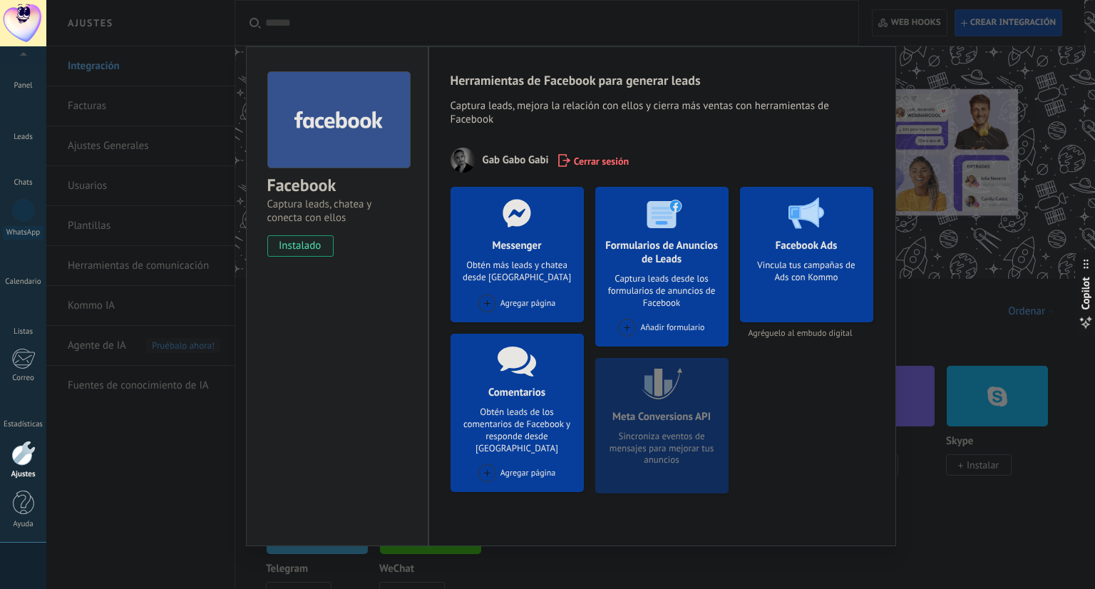
click at [807, 295] on div "Vincula tus campañas de Ads con Kommo" at bounding box center [806, 285] width 110 height 53
click at [481, 400] on div "Comentarios Obtén leads de los comentarios de Facebook y responde desde Kommo A…" at bounding box center [516, 412] width 133 height 158
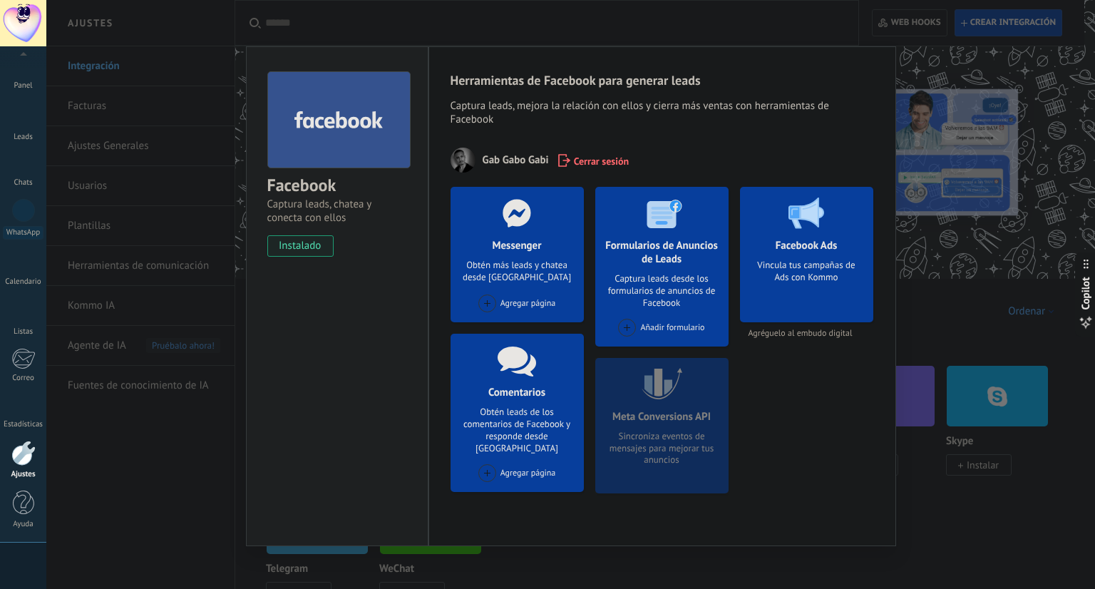
click at [656, 426] on div "Meta Conversions API Sincroniza eventos de mensajes para mejorar tus anuncios" at bounding box center [661, 425] width 133 height 135
click at [770, 425] on div "Facebook Ads Vincula tus campañas de Ads con Kommo Agréguelo al embudo digital" at bounding box center [806, 346] width 133 height 318
click at [789, 457] on div "Facebook Ads Vincula tus campañas de Ads con Kommo Agréguelo al embudo digital" at bounding box center [806, 346] width 133 height 318
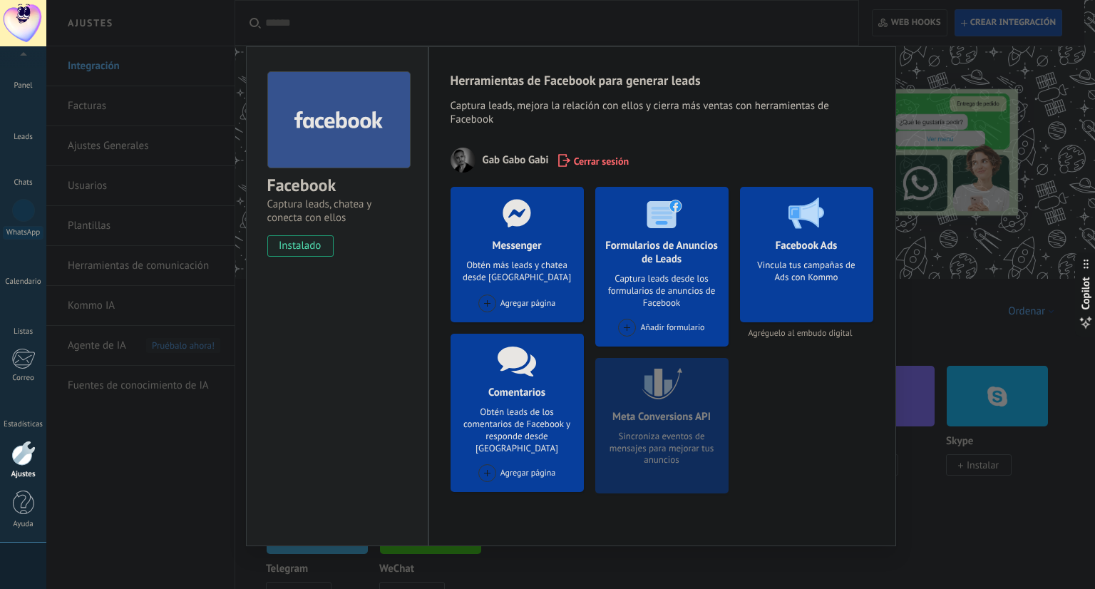
click at [978, 247] on div "Facebook Captura leads, chatea y conecta con ellos instalado Desinstalar Herram…" at bounding box center [570, 294] width 1048 height 589
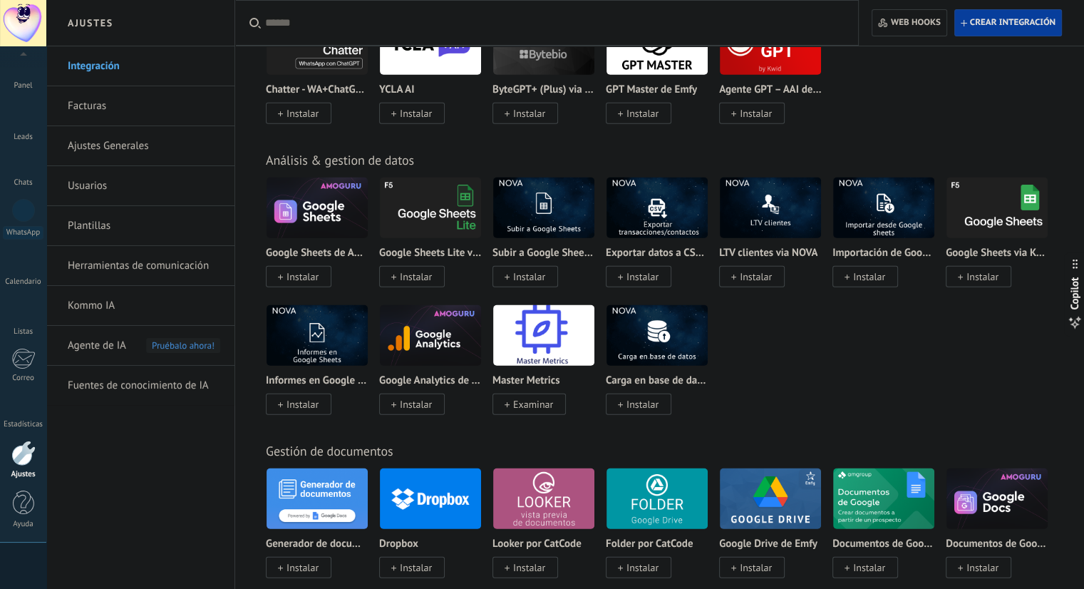
scroll to position [3460, 0]
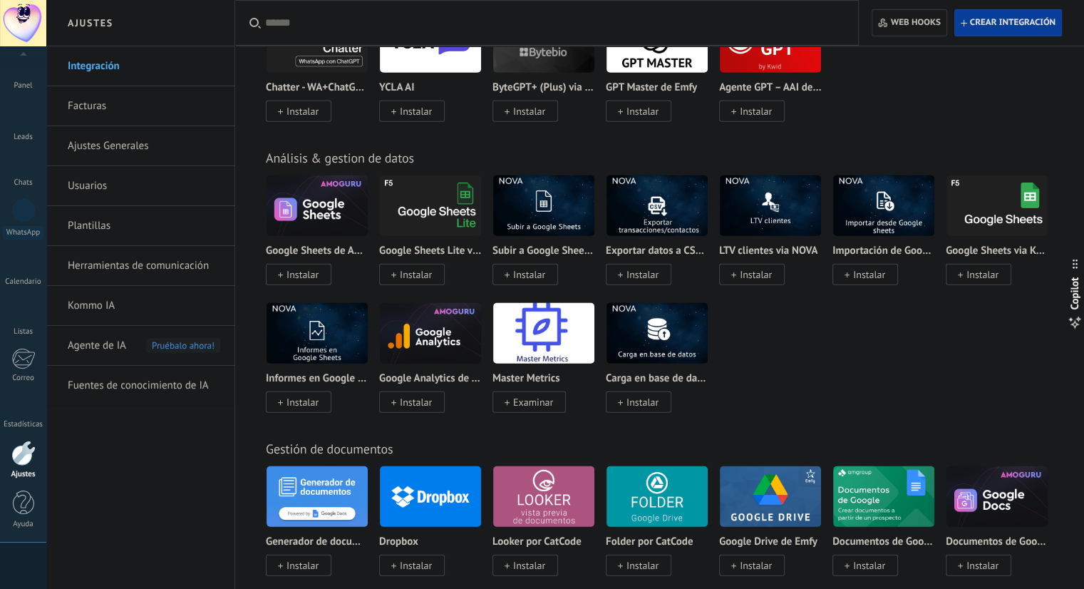
click at [926, 162] on div "Análisis & gestion de datos" at bounding box center [659, 158] width 787 height 16
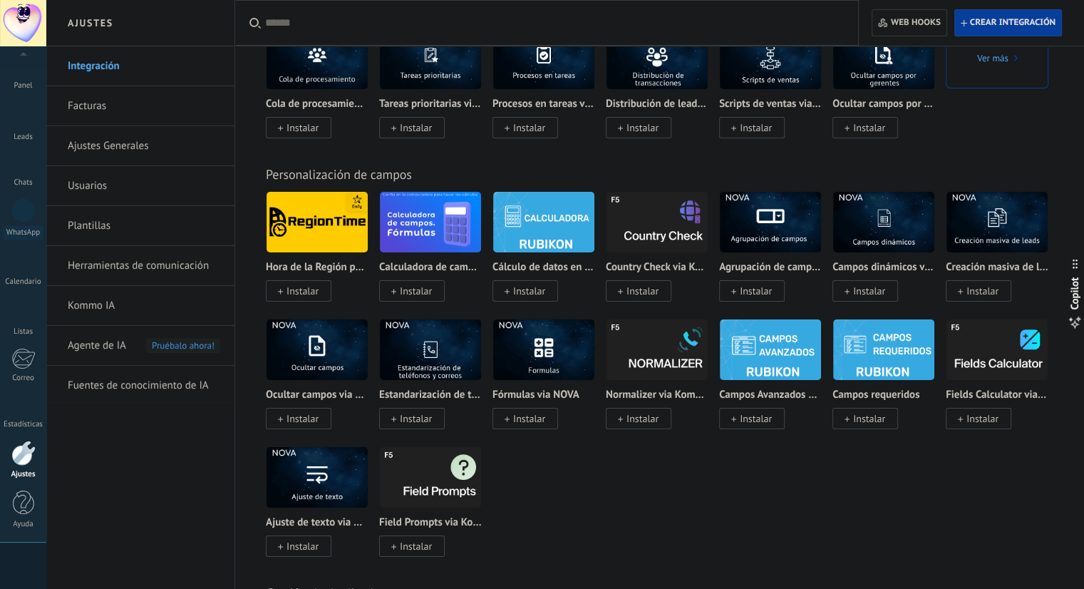
scroll to position [4847, 0]
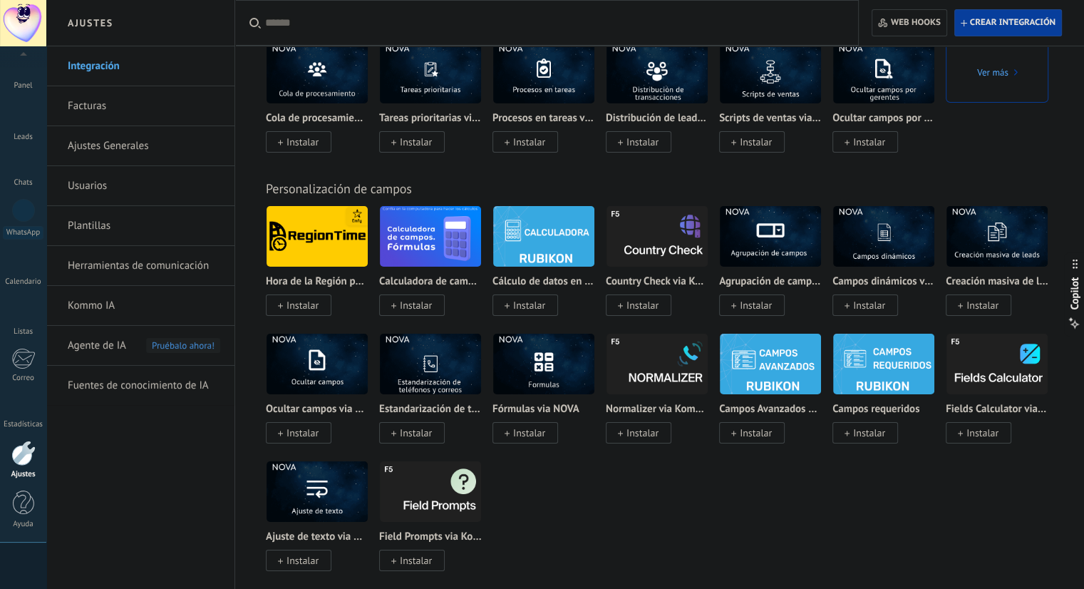
click at [91, 135] on link "Ajustes Generales" at bounding box center [144, 146] width 152 height 40
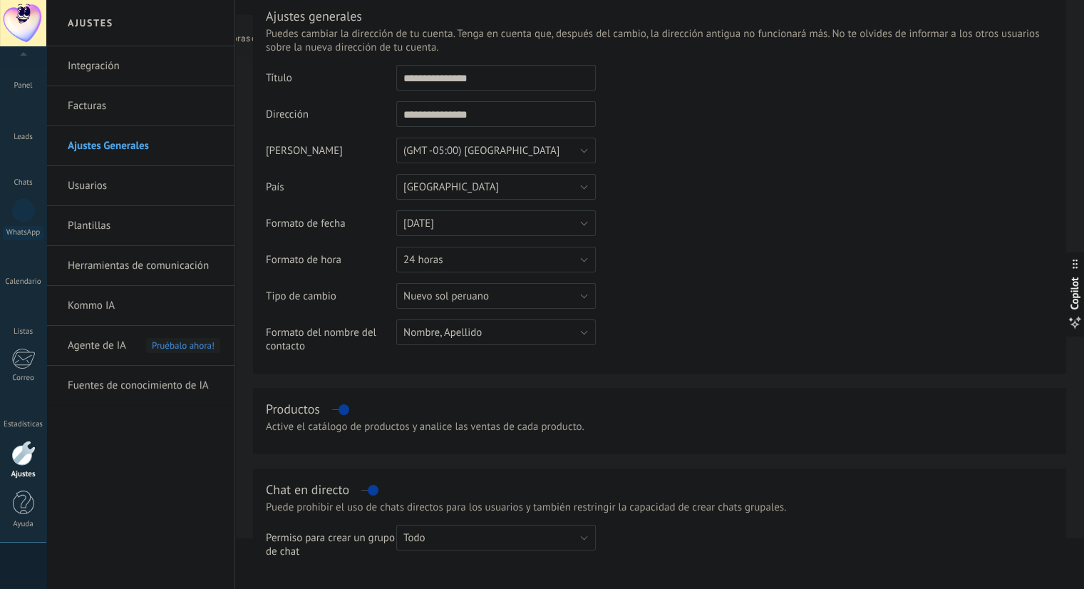
scroll to position [51, 0]
click at [528, 217] on button "31.12.2025" at bounding box center [496, 222] width 200 height 26
click at [465, 268] on span "31/12/2025" at bounding box center [489, 271] width 203 height 14
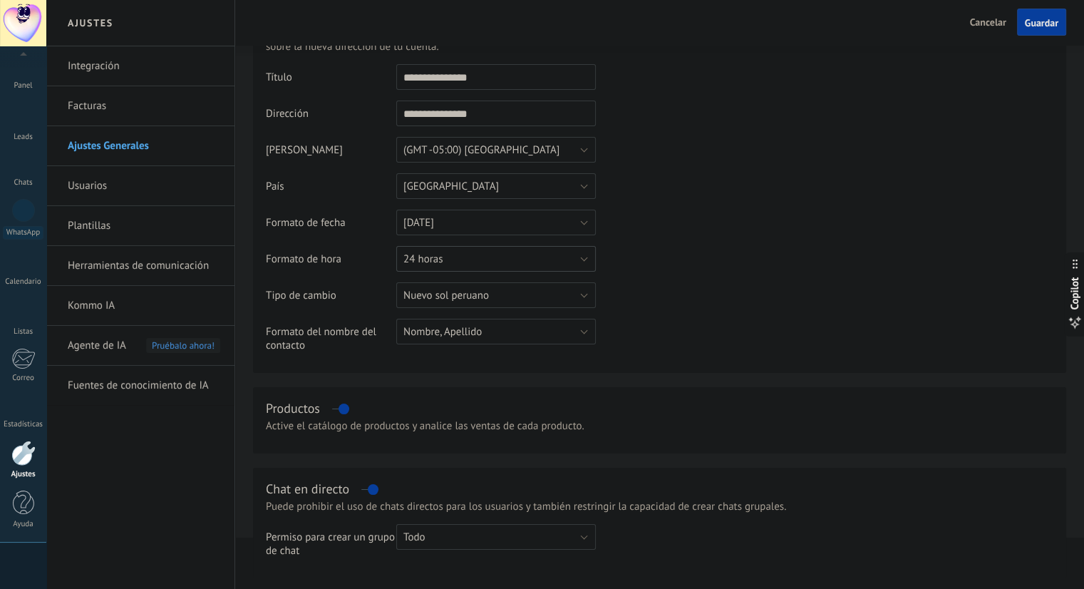
click at [544, 260] on button "24 horas" at bounding box center [496, 259] width 200 height 26
click at [475, 289] on span "12 horas" at bounding box center [489, 283] width 203 height 14
click at [530, 299] on button "Nuevo sol peruano" at bounding box center [496, 295] width 200 height 26
click at [475, 300] on span "Dólar estadounidense" at bounding box center [489, 296] width 203 height 14
click at [651, 341] on table "**********" at bounding box center [659, 213] width 787 height 299
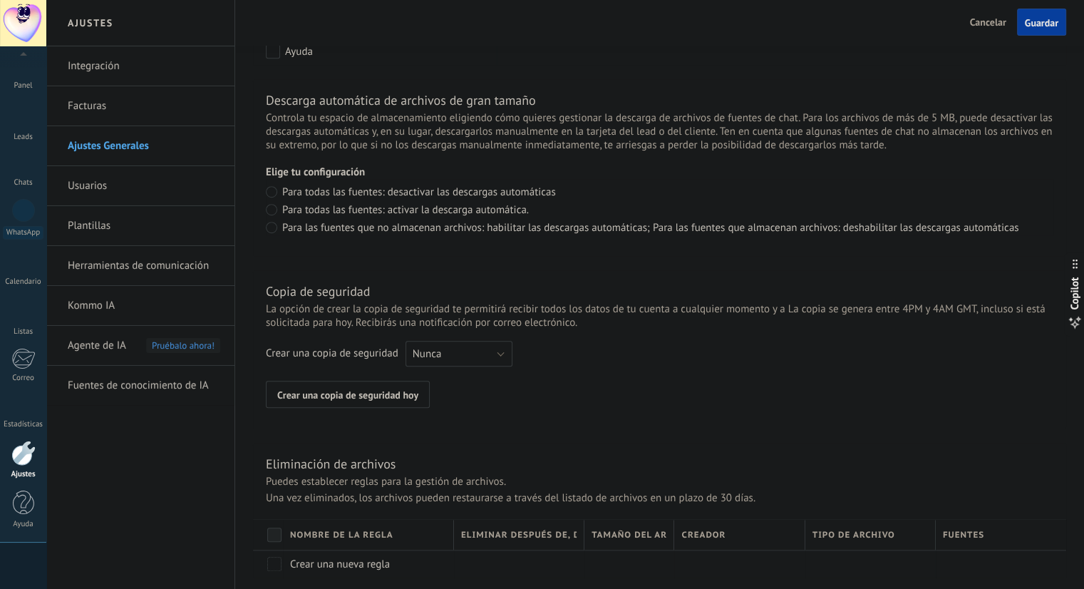
scroll to position [983, 0]
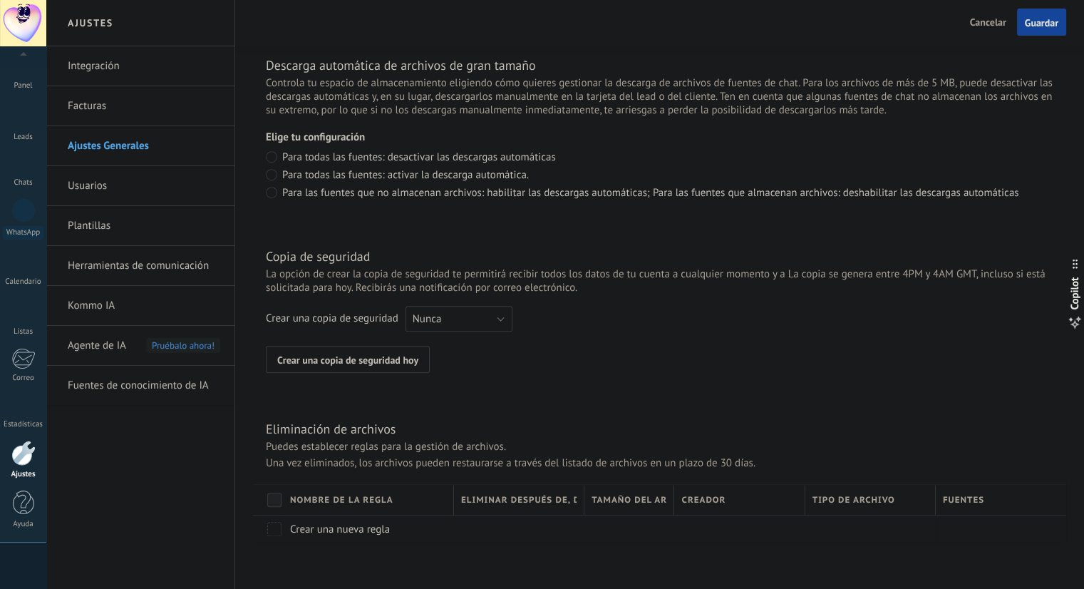
click at [1043, 21] on span "Guardar" at bounding box center [1041, 23] width 33 height 10
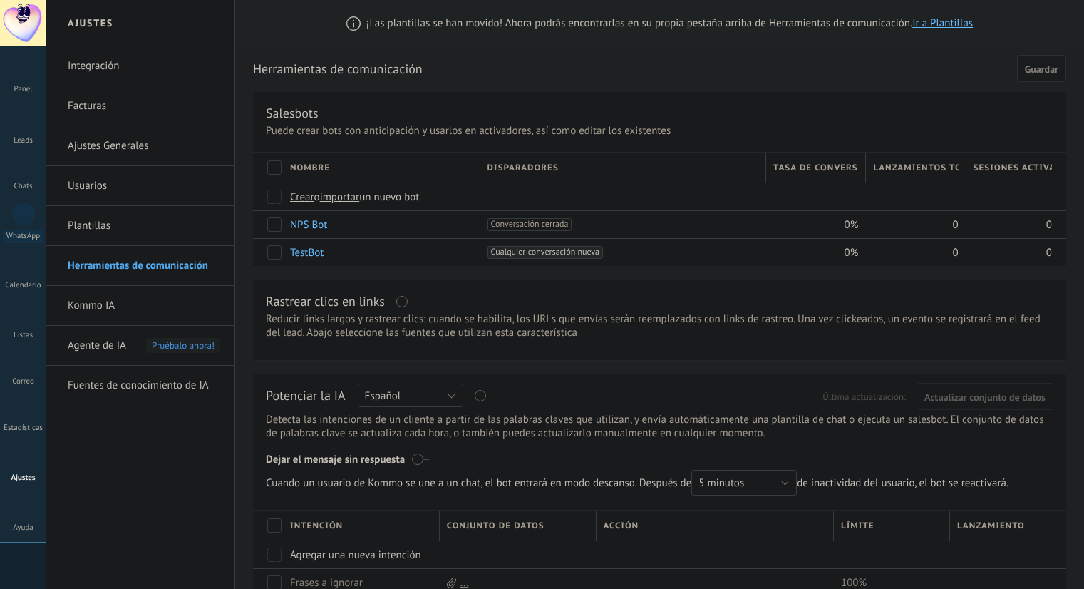
scroll to position [120, 0]
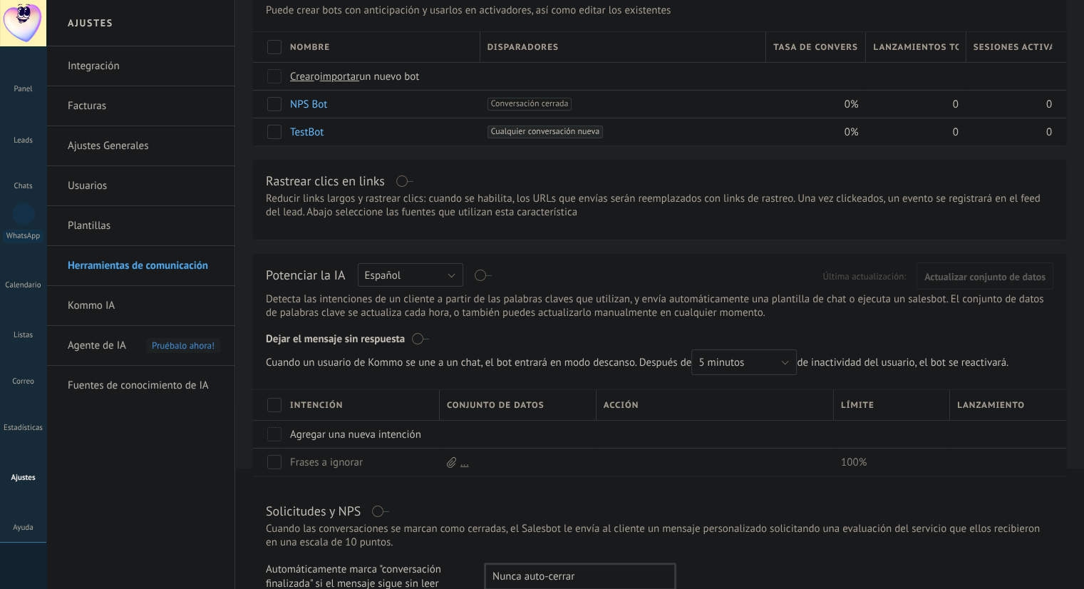
click at [481, 275] on label at bounding box center [483, 275] width 16 height 1
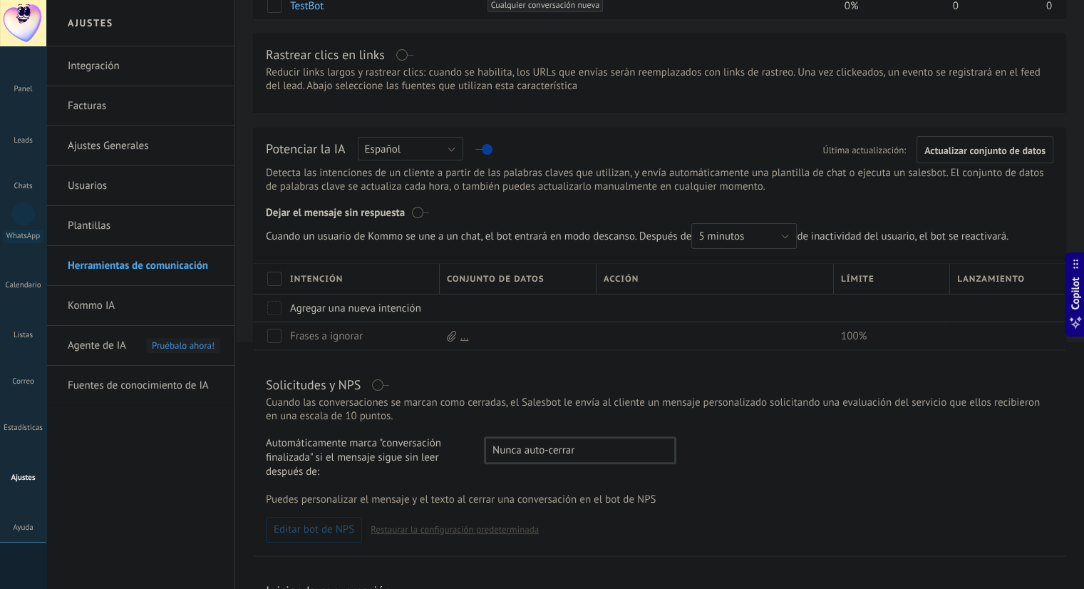
scroll to position [247, 0]
click at [747, 237] on button "5 minutos" at bounding box center [743, 235] width 105 height 26
click at [726, 303] on span "30 minutos" at bounding box center [737, 308] width 109 height 14
click at [707, 231] on span "30 minutos" at bounding box center [723, 236] width 51 height 14
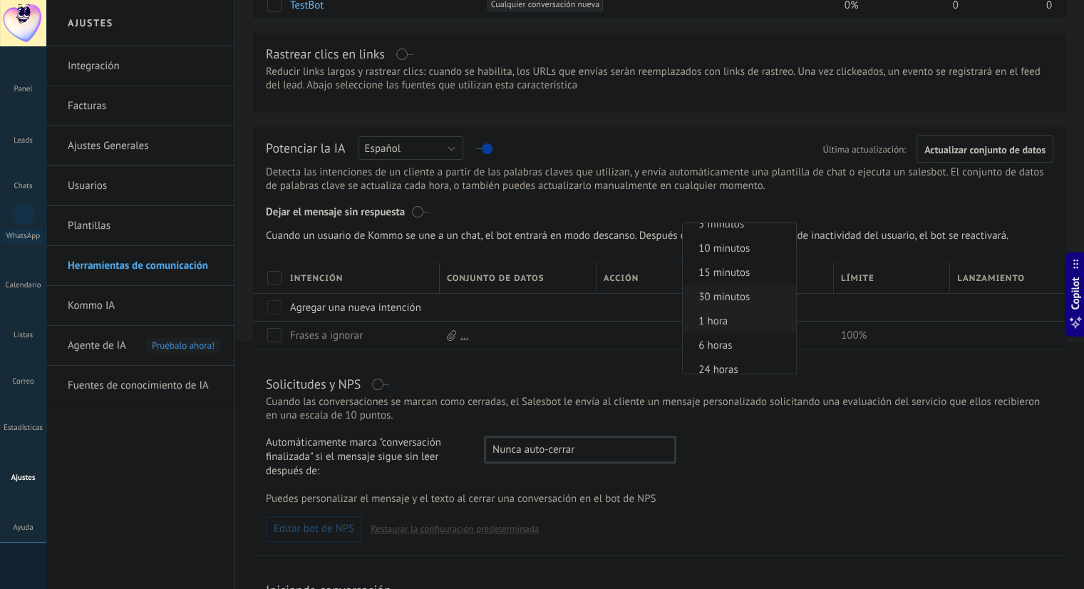
click at [715, 323] on span "1 hora" at bounding box center [737, 321] width 109 height 14
click at [845, 202] on div "Dejar el mensaje sin respuesta" at bounding box center [659, 208] width 787 height 27
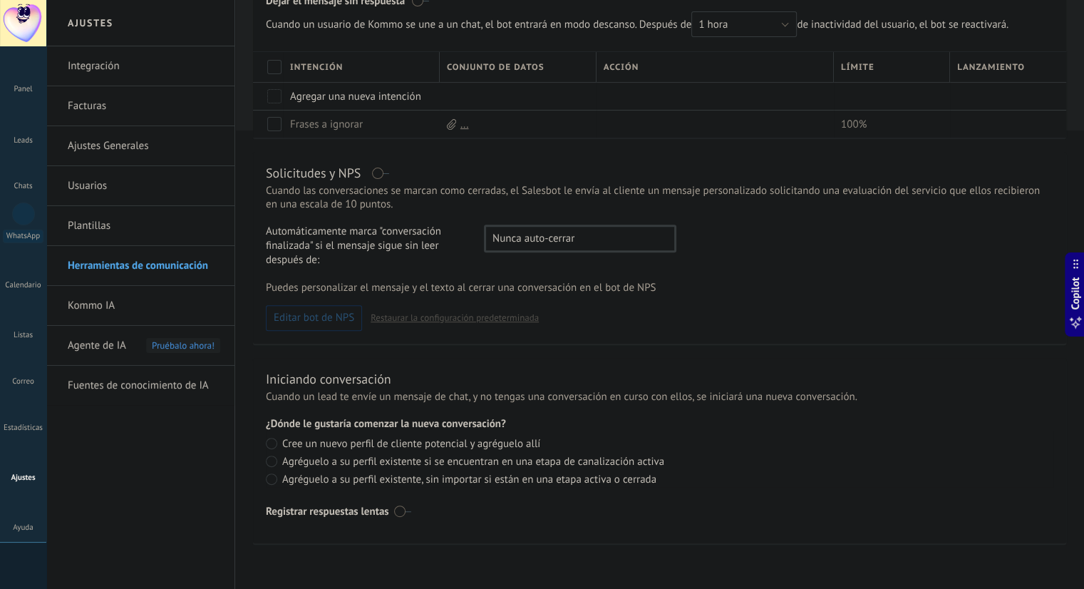
scroll to position [462, 0]
click at [402, 508] on label at bounding box center [402, 510] width 17 height 23
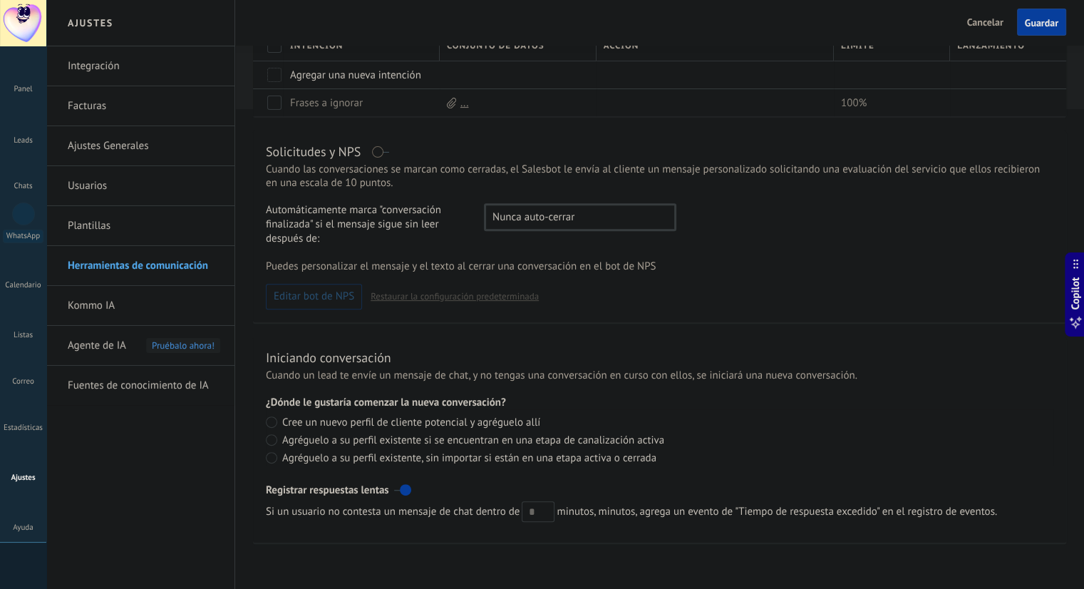
scroll to position [482, 0]
click at [539, 505] on input "text" at bounding box center [538, 511] width 33 height 21
type input "*"
click at [611, 531] on div "Iniciando conversación Cuando un lead te envíe un mensaje de chat, y no tengas …" at bounding box center [659, 439] width 813 height 206
click at [1042, 19] on span "Guardar" at bounding box center [1041, 23] width 33 height 10
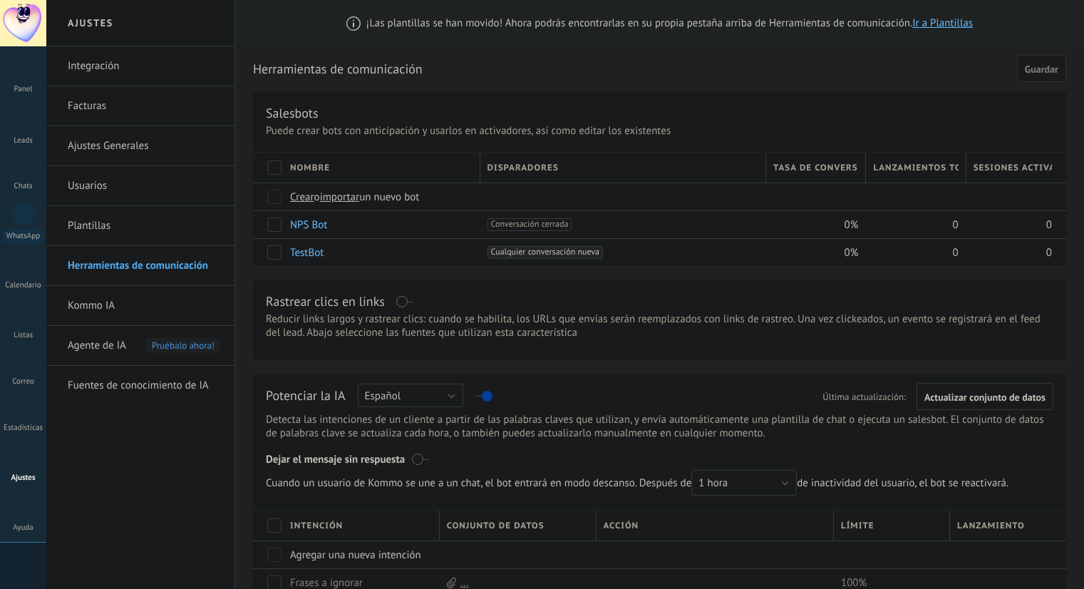
click at [83, 303] on link "Kommo IA" at bounding box center [144, 306] width 152 height 40
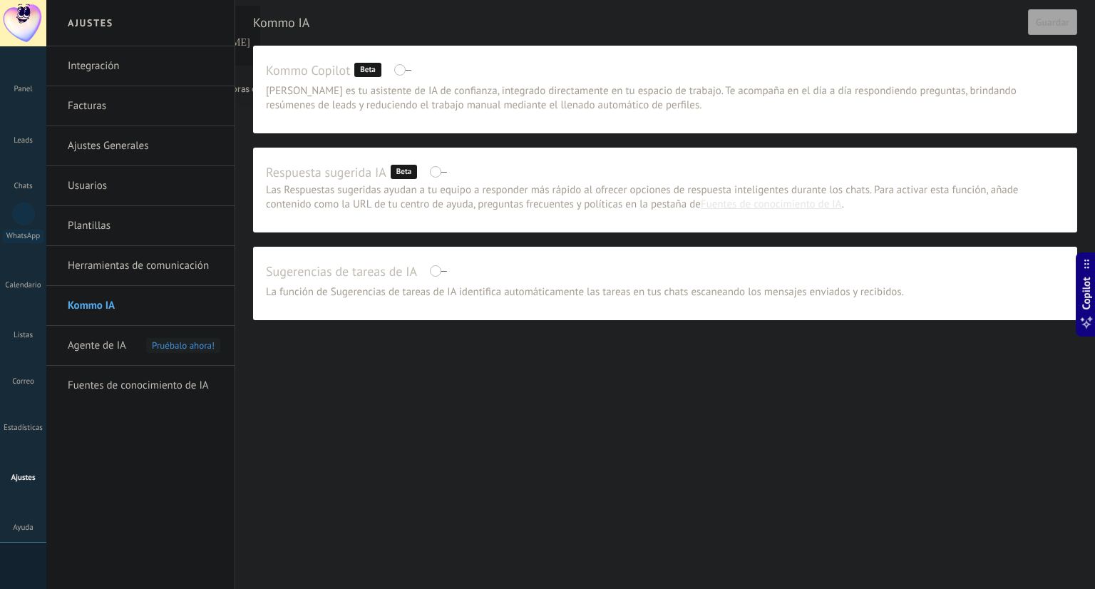
click at [443, 170] on span at bounding box center [438, 171] width 18 height 11
click at [441, 269] on span at bounding box center [438, 270] width 18 height 11
click at [1049, 20] on span "Guardar" at bounding box center [1051, 22] width 33 height 10
click at [95, 342] on span "Agente de IA" at bounding box center [97, 346] width 58 height 40
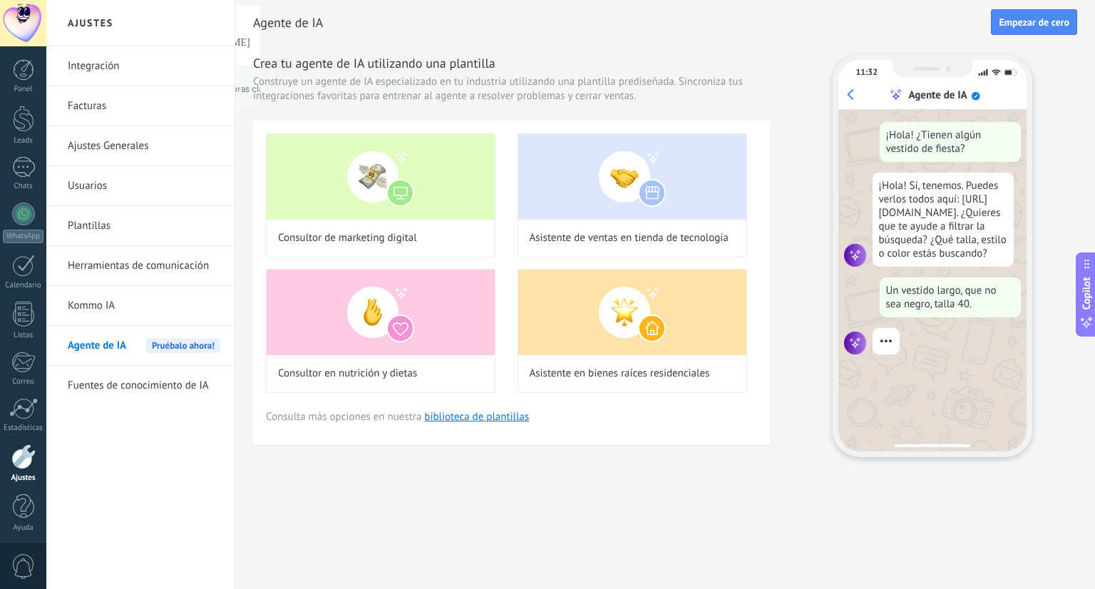
click at [614, 512] on div "Ajustes Integración Facturas Ajustes Generales Usuarios Plantillas Herramientas…" at bounding box center [570, 294] width 1048 height 589
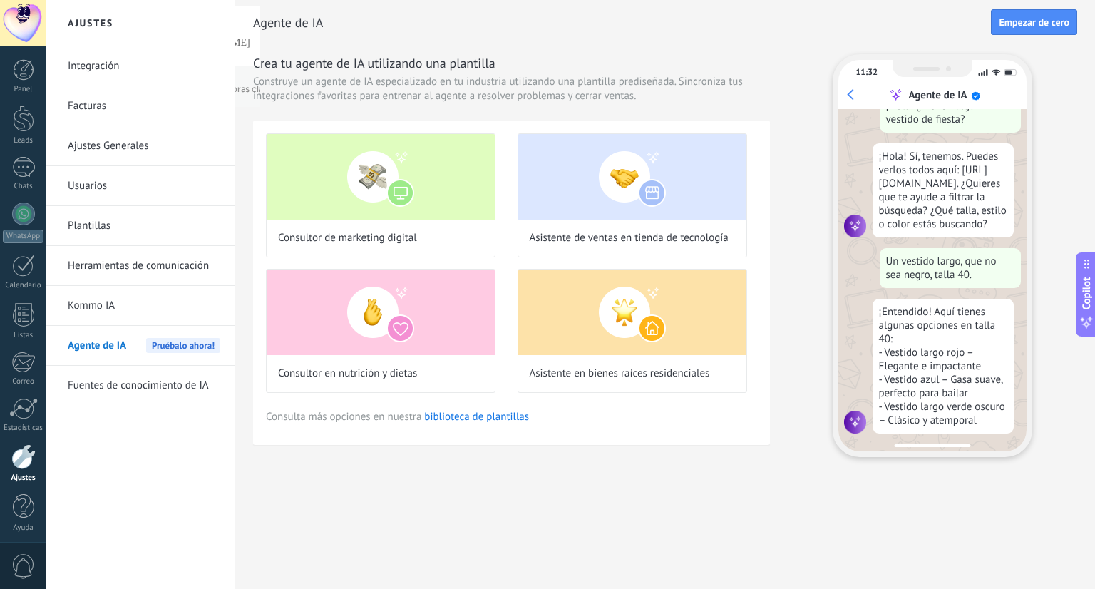
scroll to position [46, 0]
click at [679, 507] on div "Ajustes Integración Facturas Ajustes Generales Usuarios Plantillas Herramientas…" at bounding box center [570, 294] width 1048 height 589
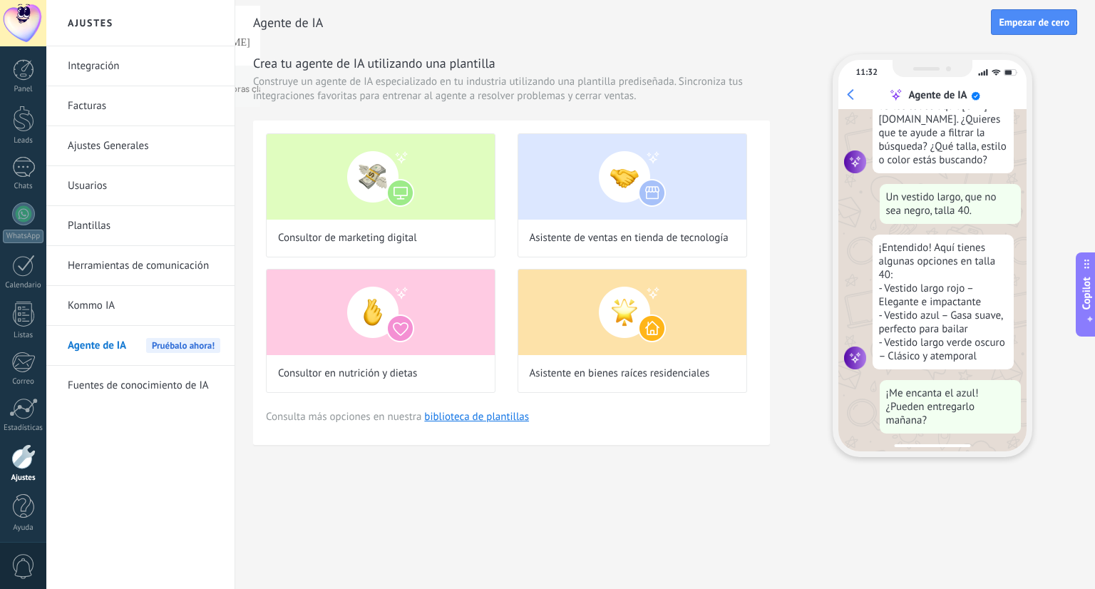
click at [510, 522] on div "Ajustes Integración Facturas Ajustes Generales Usuarios Plantillas Herramientas…" at bounding box center [570, 294] width 1048 height 589
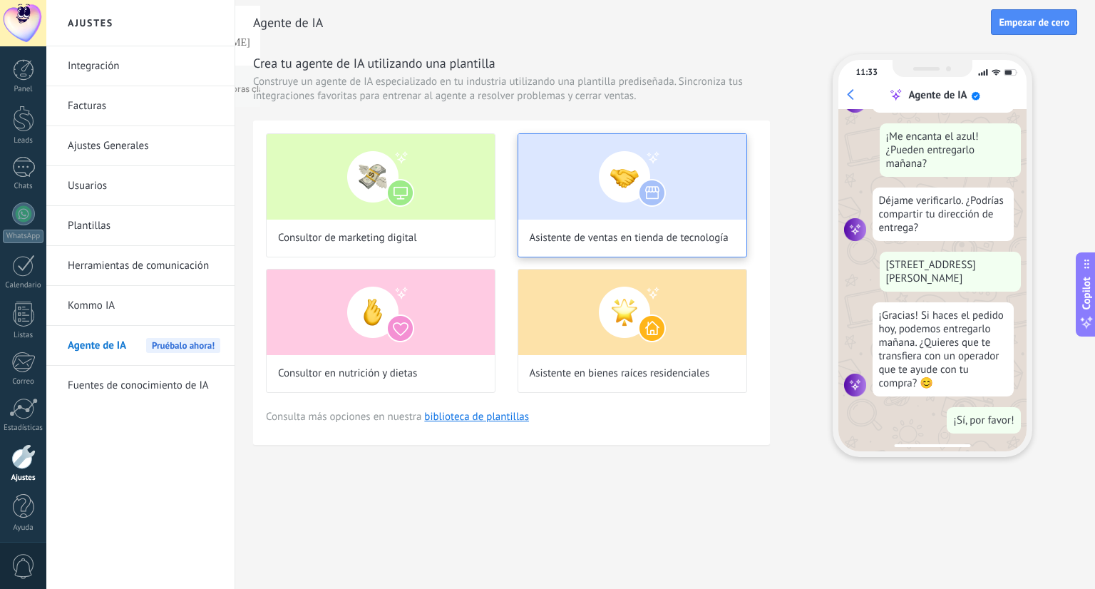
scroll to position [0, 0]
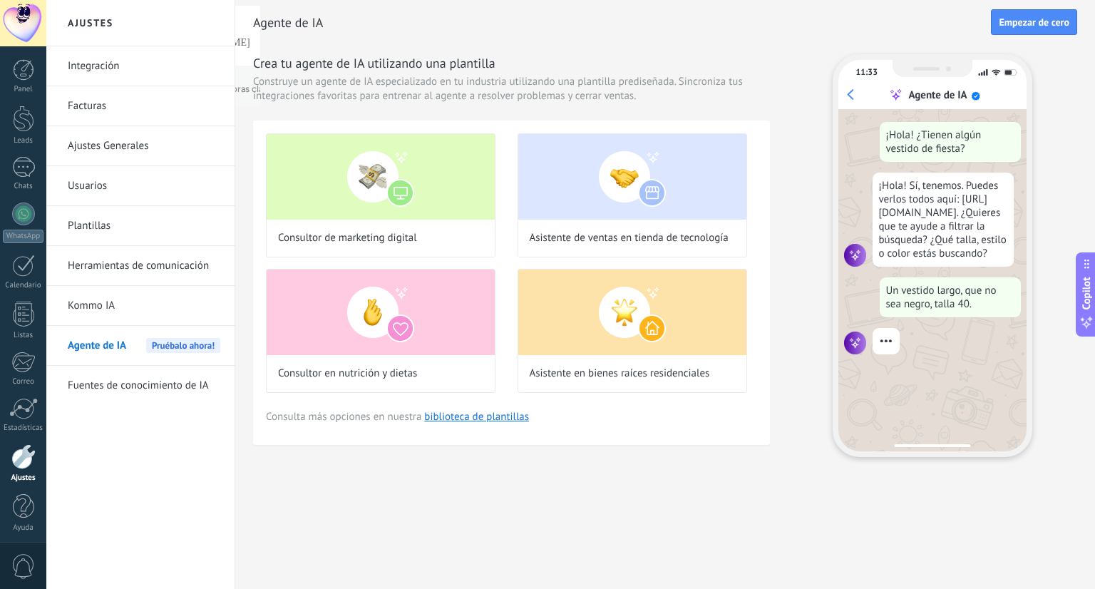
click at [159, 391] on link "Fuentes de conocimiento de IA" at bounding box center [144, 386] width 152 height 40
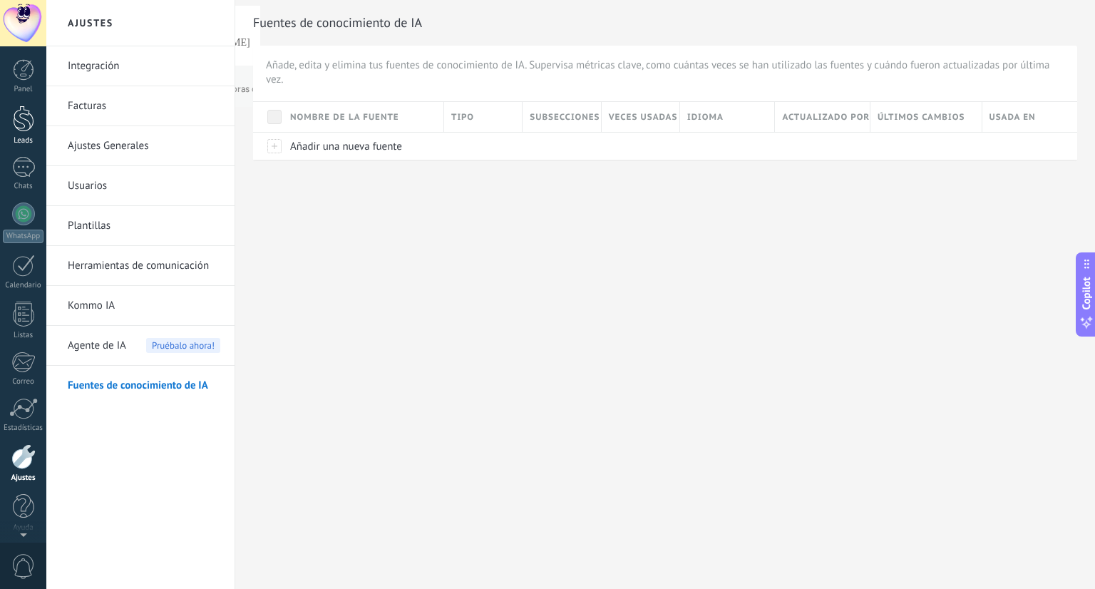
click at [20, 121] on div at bounding box center [23, 118] width 21 height 26
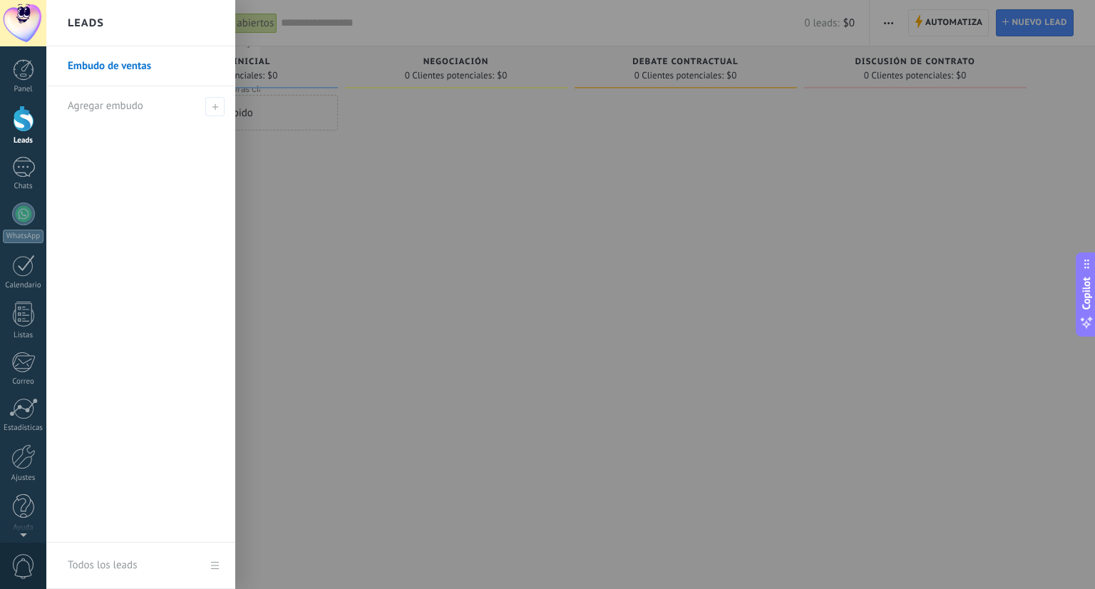
click at [125, 66] on link "Embudo de ventas" at bounding box center [144, 66] width 153 height 40
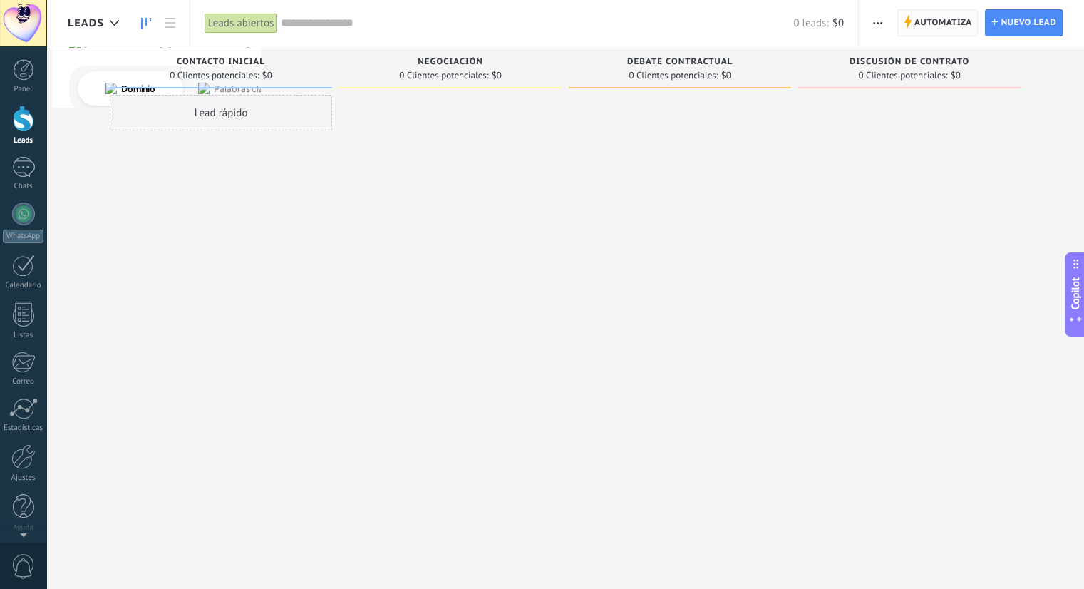
click at [935, 19] on span "Automatiza" at bounding box center [943, 23] width 58 height 26
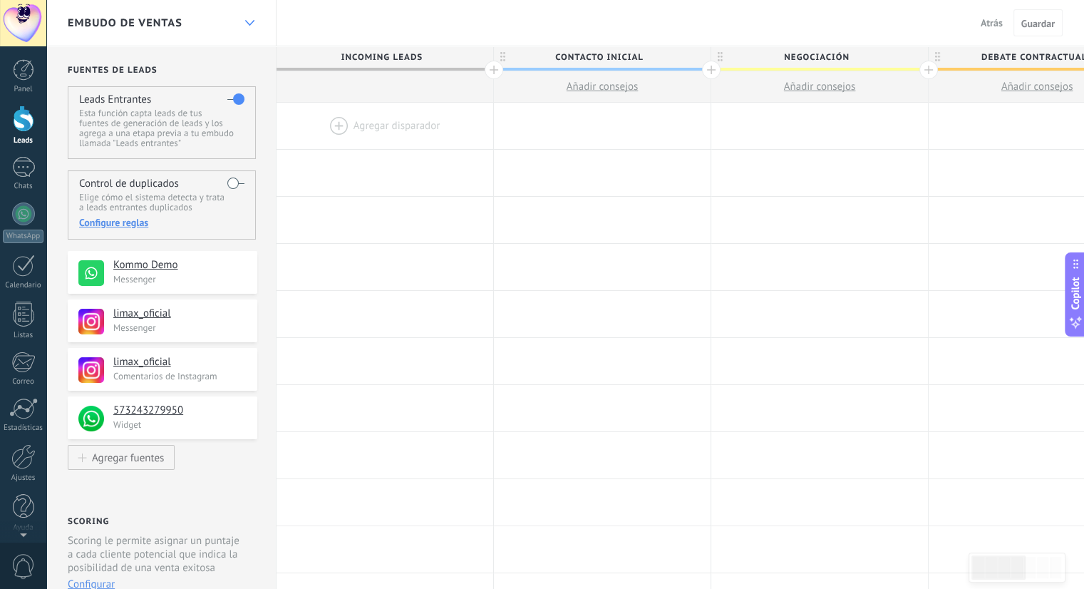
click at [252, 14] on div at bounding box center [249, 23] width 24 height 28
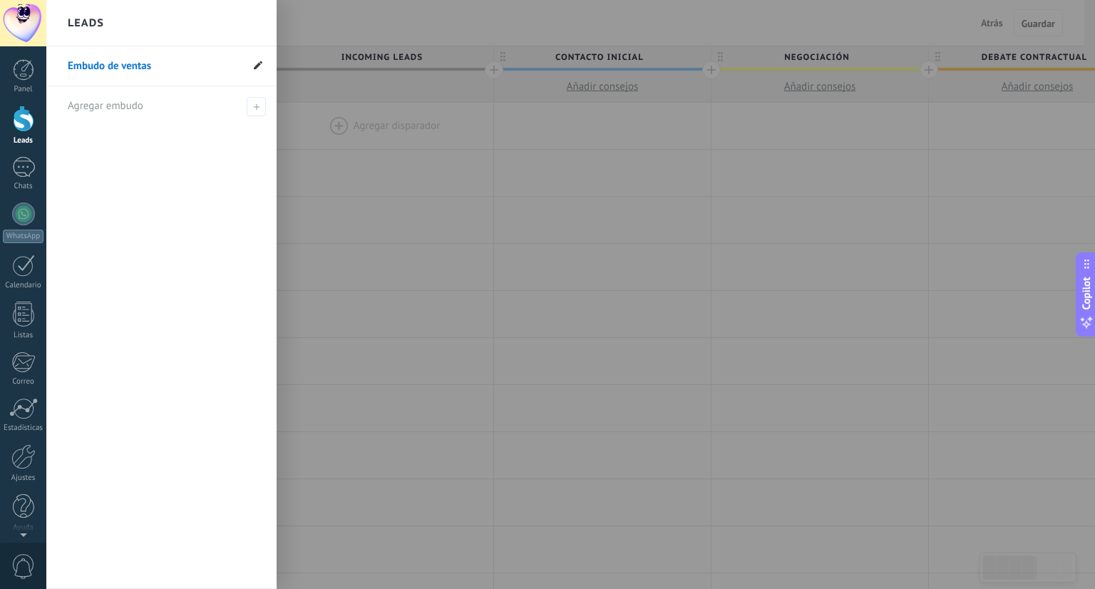
click at [257, 68] on use at bounding box center [258, 65] width 9 height 9
click at [155, 70] on input "**********" at bounding box center [154, 66] width 173 height 23
type input "**********"
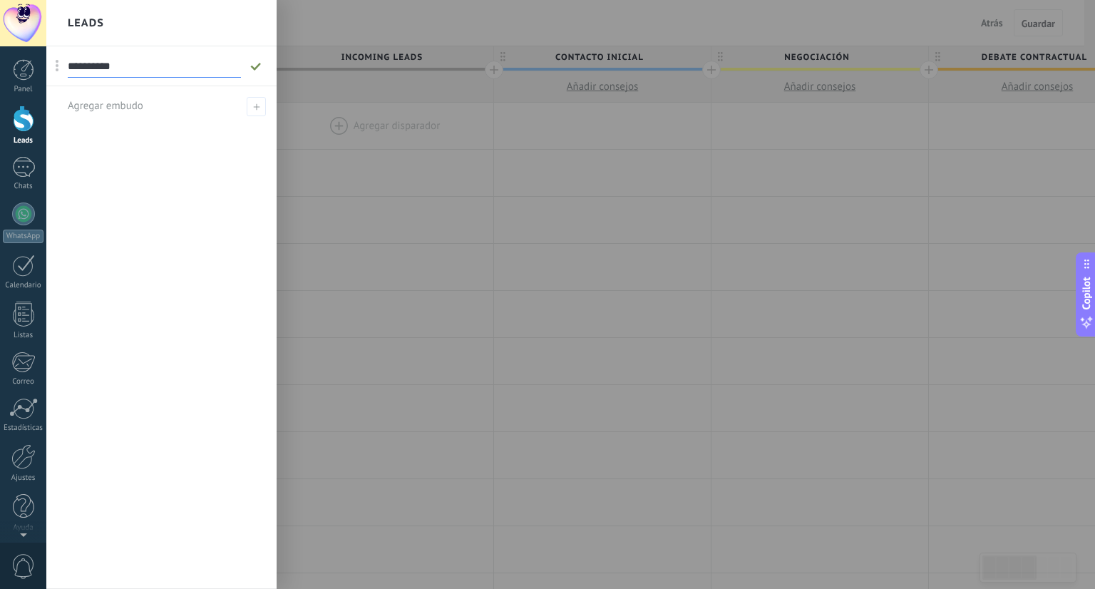
click at [257, 63] on icon at bounding box center [256, 66] width 16 height 9
click at [397, 254] on div at bounding box center [593, 294] width 1095 height 589
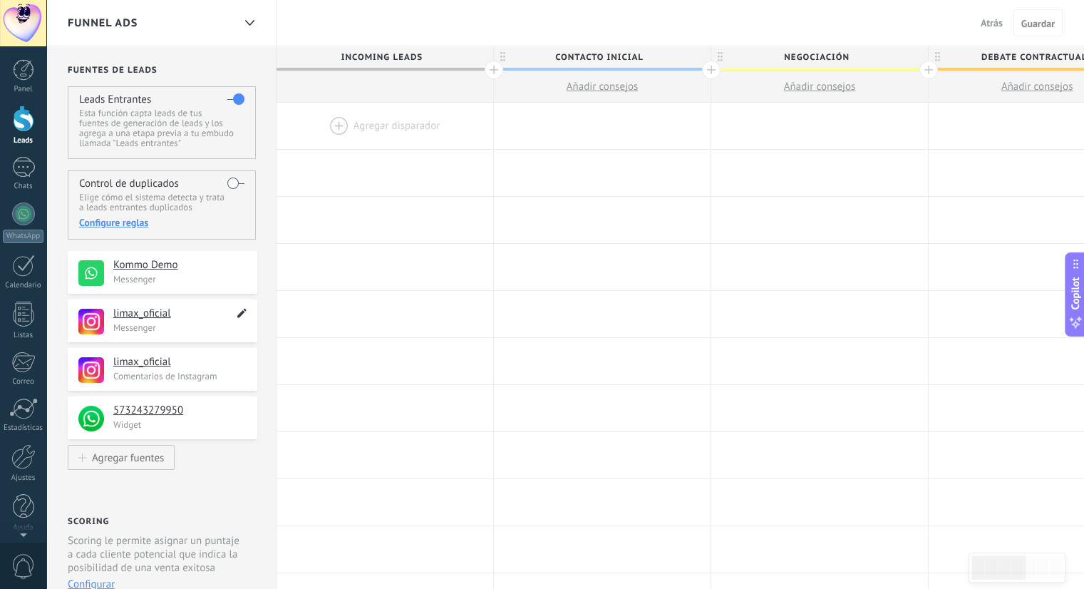
click at [239, 311] on icon at bounding box center [242, 312] width 16 height 17
click at [237, 476] on div "**********" at bounding box center [161, 568] width 230 height 1044
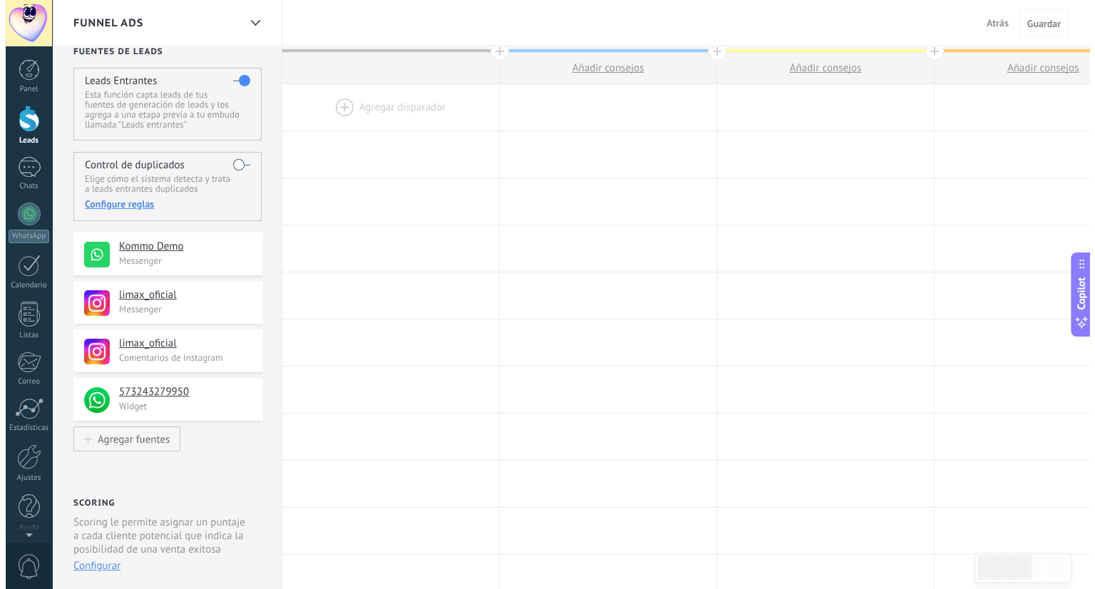
scroll to position [0, 0]
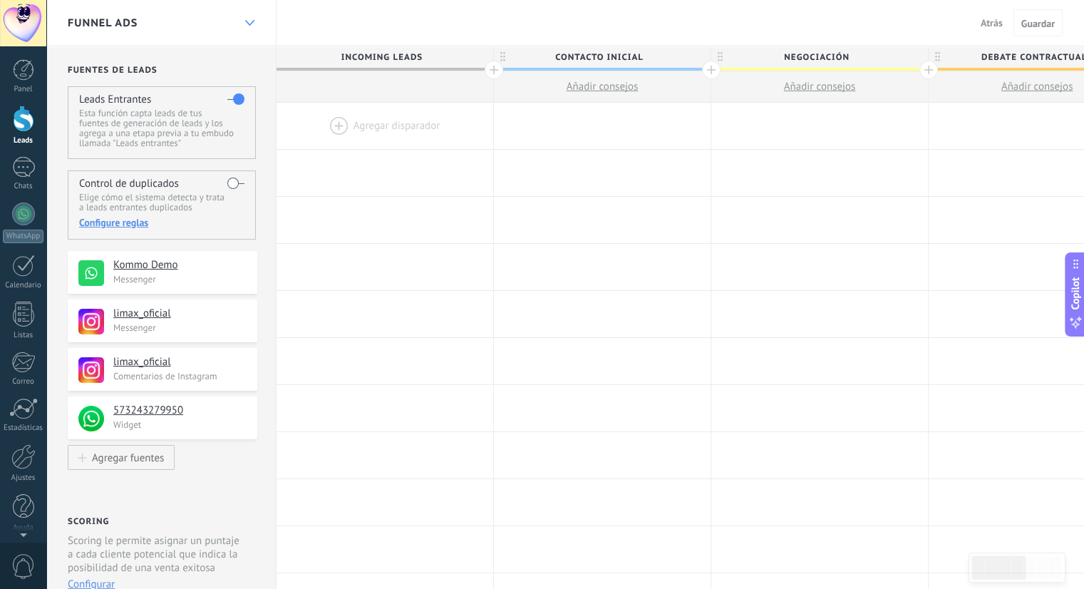
click at [247, 18] on div at bounding box center [249, 23] width 24 height 28
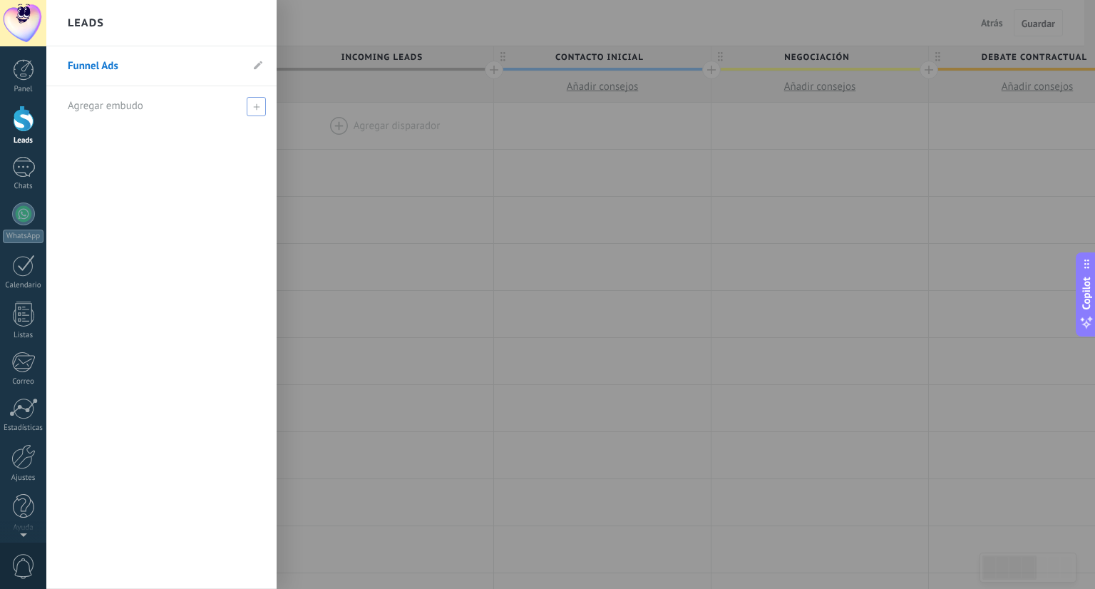
click at [128, 103] on span "Agregar embudo" at bounding box center [106, 106] width 76 height 14
click at [128, 103] on input "text" at bounding box center [155, 106] width 175 height 23
type input "********"
click at [258, 102] on span at bounding box center [258, 106] width 13 height 10
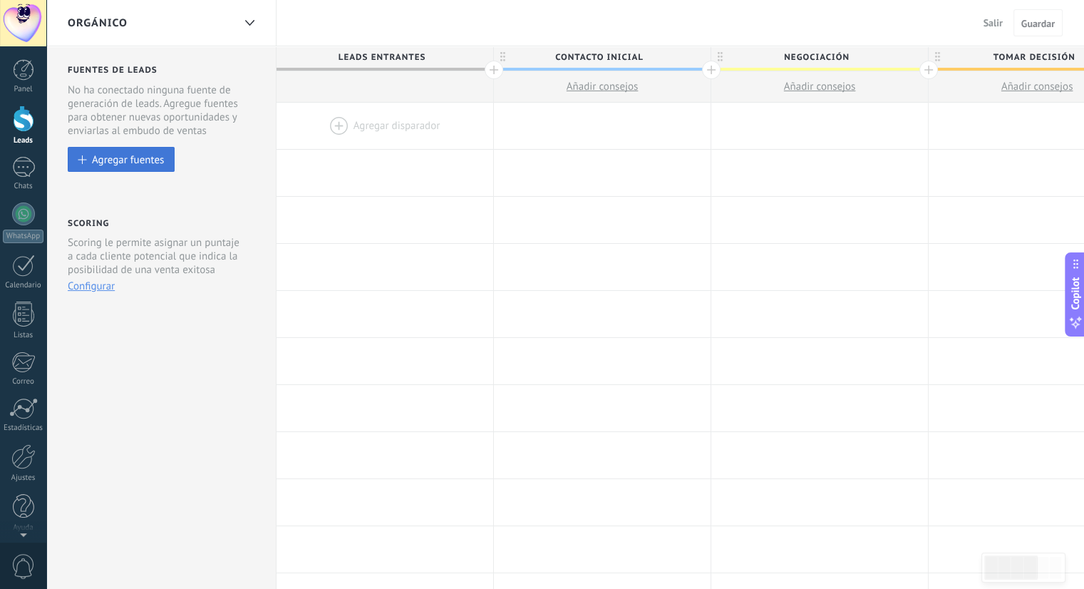
click at [111, 169] on button "Agregar fuentes" at bounding box center [121, 159] width 107 height 25
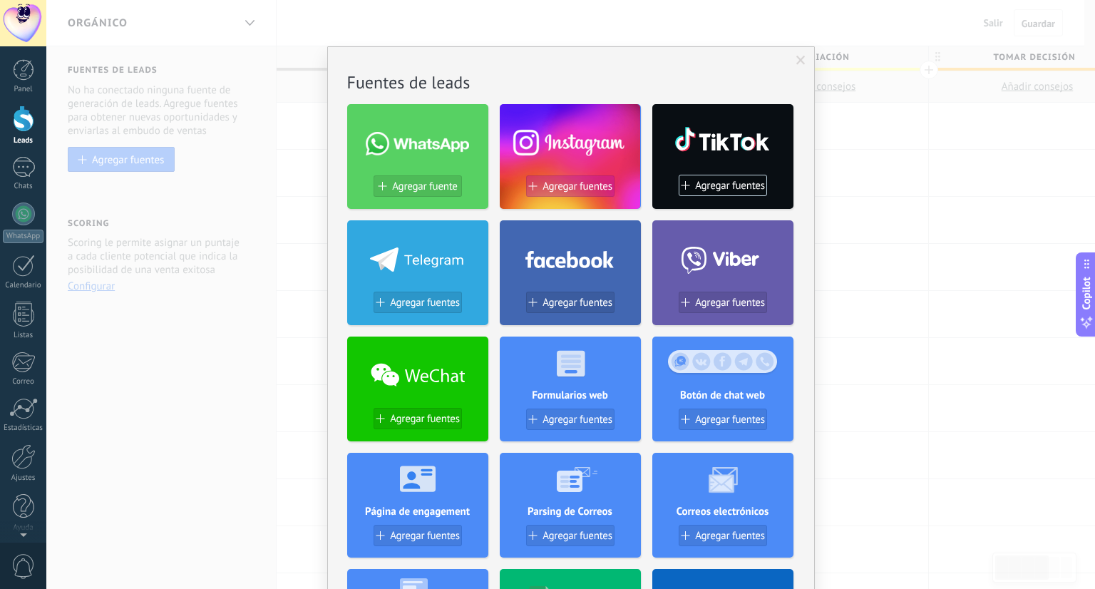
click at [559, 190] on span "Agregar fuentes" at bounding box center [577, 186] width 70 height 12
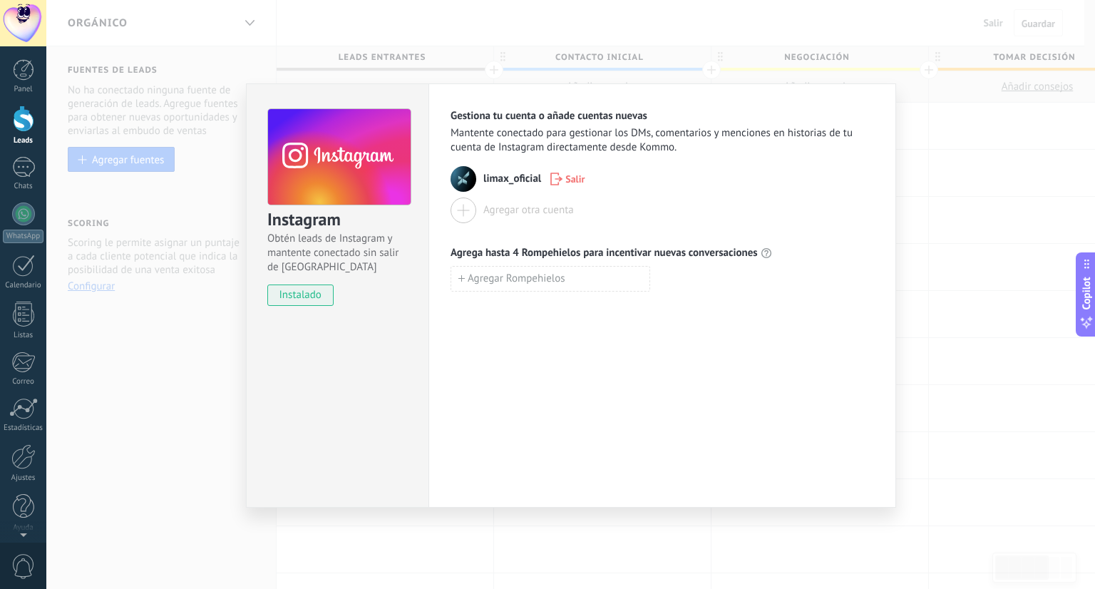
click at [954, 372] on div "Instagram Obtén leads de Instagram y mantente conectado sin salir de Kommo inst…" at bounding box center [570, 294] width 1048 height 589
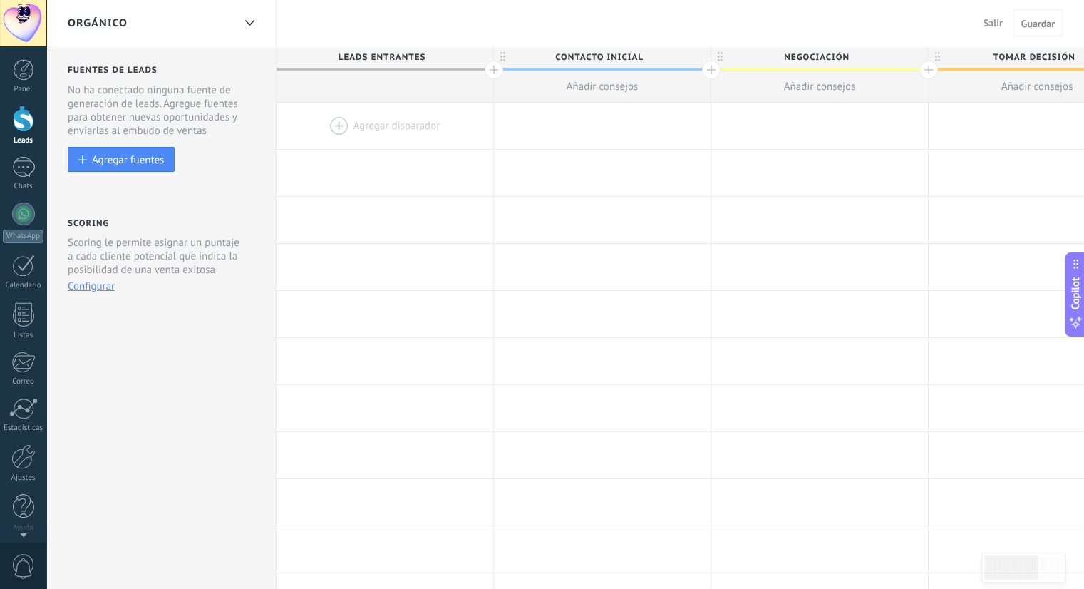
click at [120, 31] on div "Orgánico" at bounding box center [150, 23] width 165 height 46
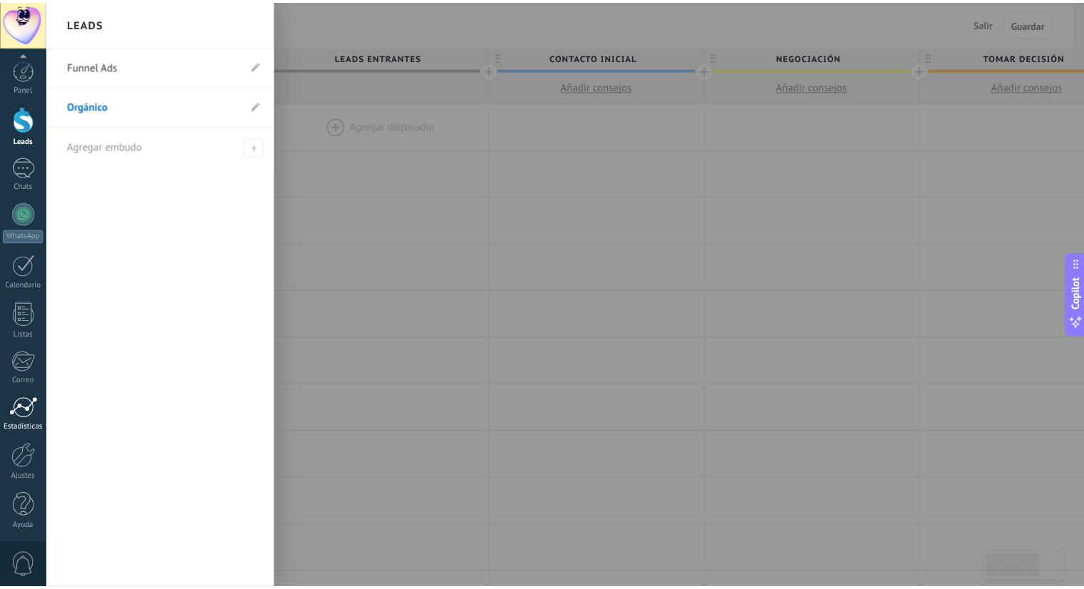
scroll to position [4, 0]
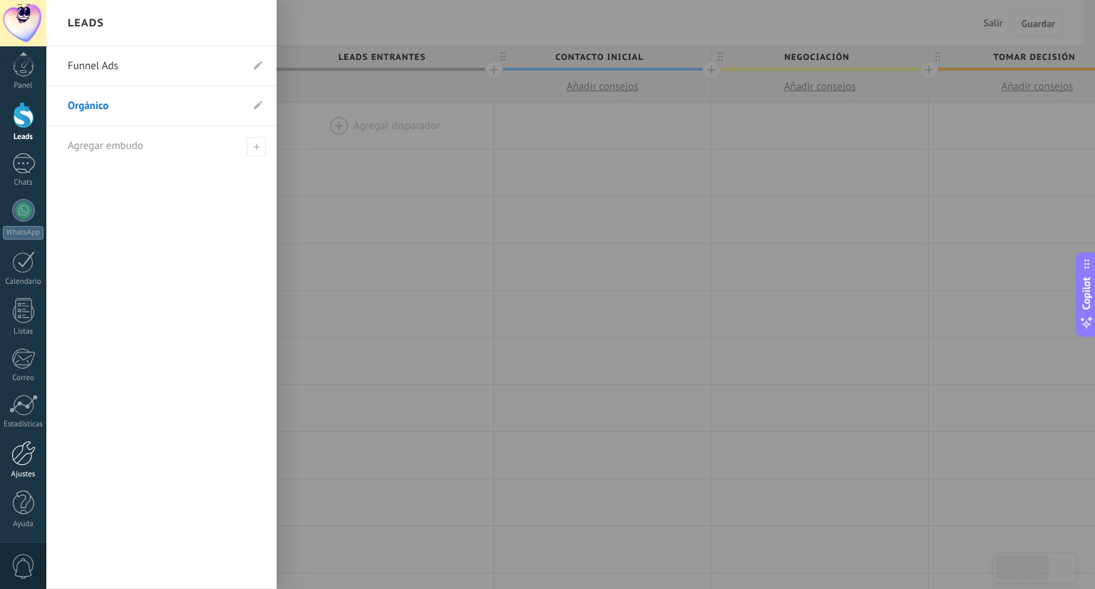
click at [16, 474] on div "Ajustes" at bounding box center [23, 474] width 41 height 9
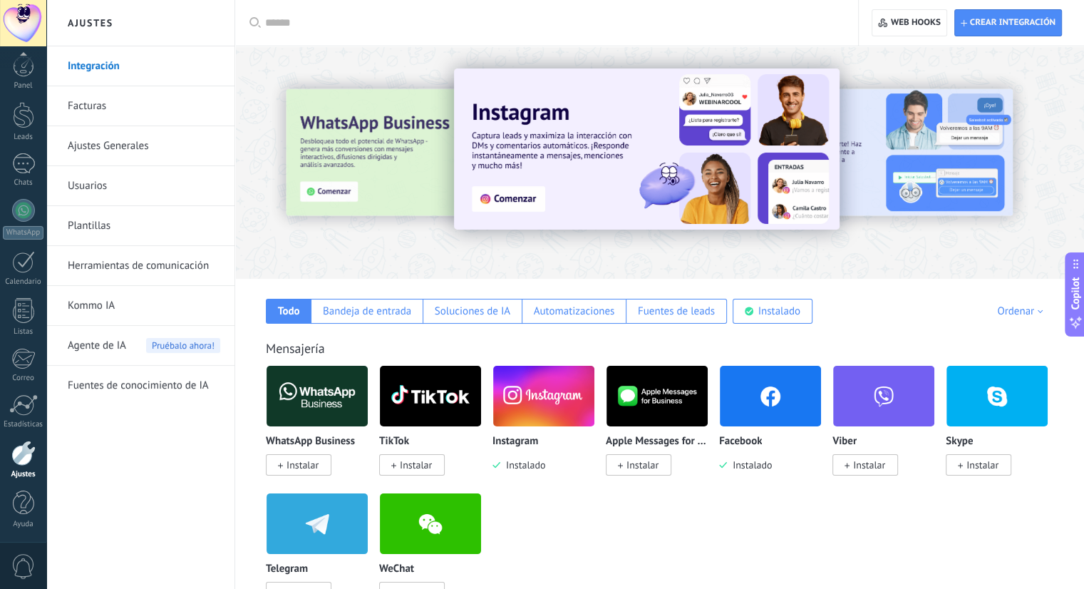
click at [551, 405] on img at bounding box center [543, 395] width 101 height 69
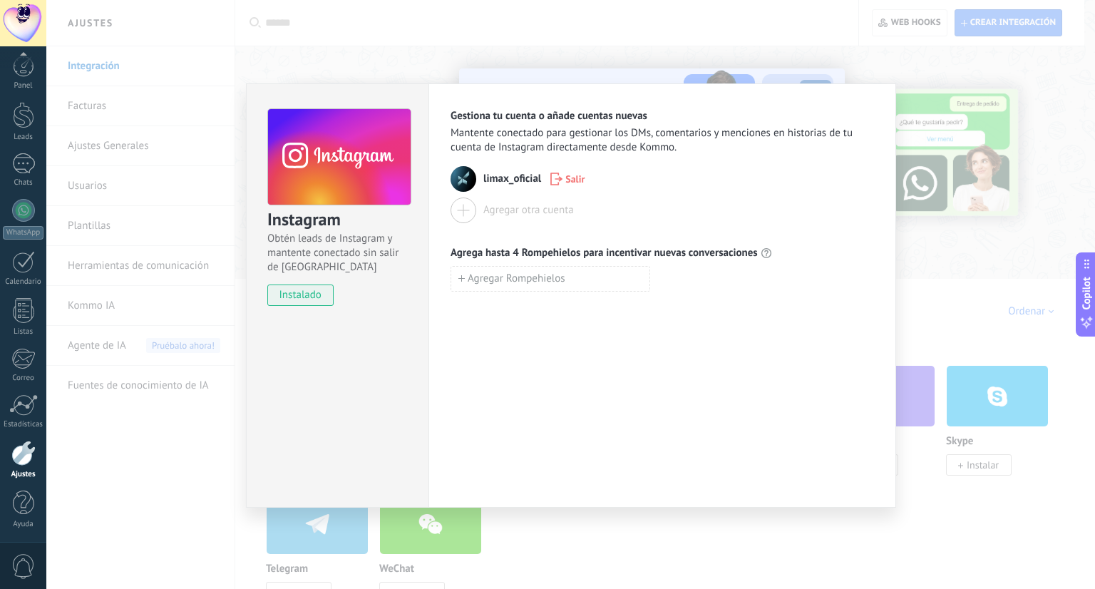
click at [348, 315] on div "Instagram Obtén leads de Instagram y mantente conectado sin salir de Kommo inst…" at bounding box center [338, 200] width 182 height 233
click at [1005, 289] on div "Instagram Obtén leads de Instagram y mantente conectado sin salir de Kommo inst…" at bounding box center [570, 294] width 1048 height 589
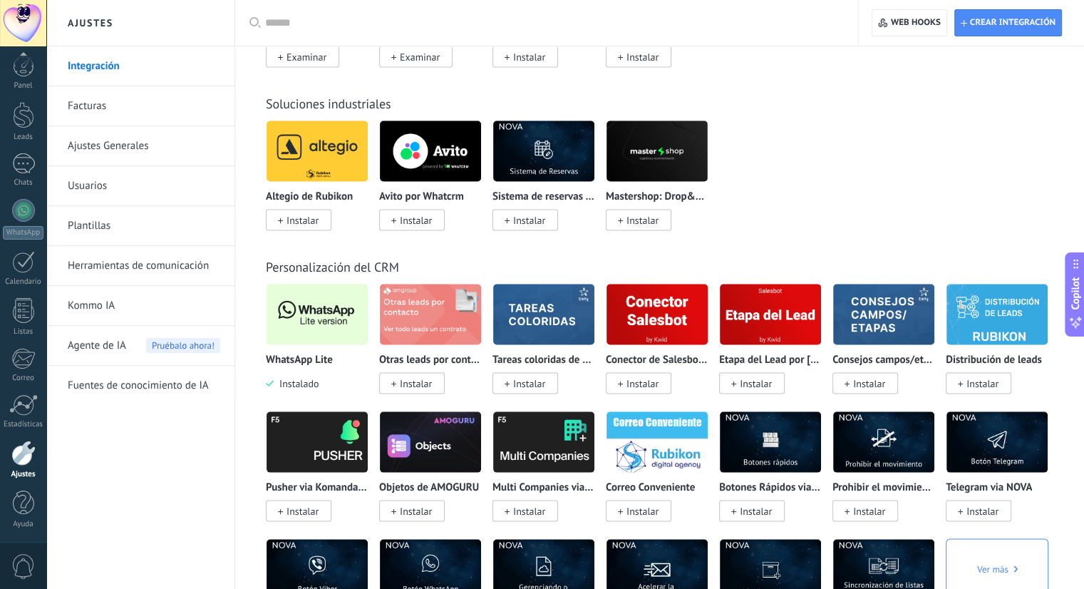
scroll to position [2775, 0]
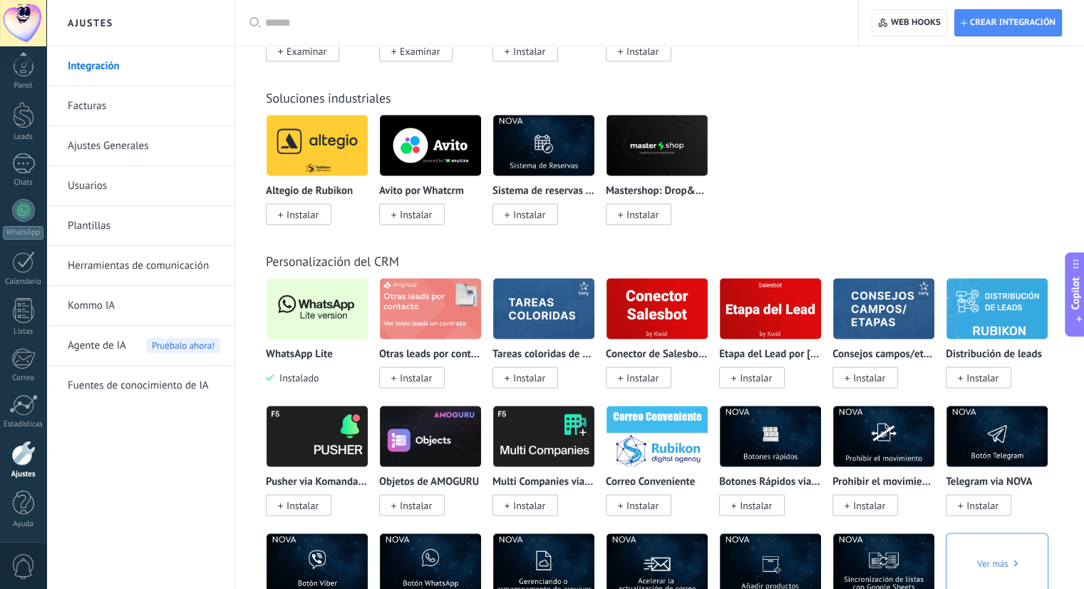
click at [300, 311] on img at bounding box center [317, 308] width 101 height 69
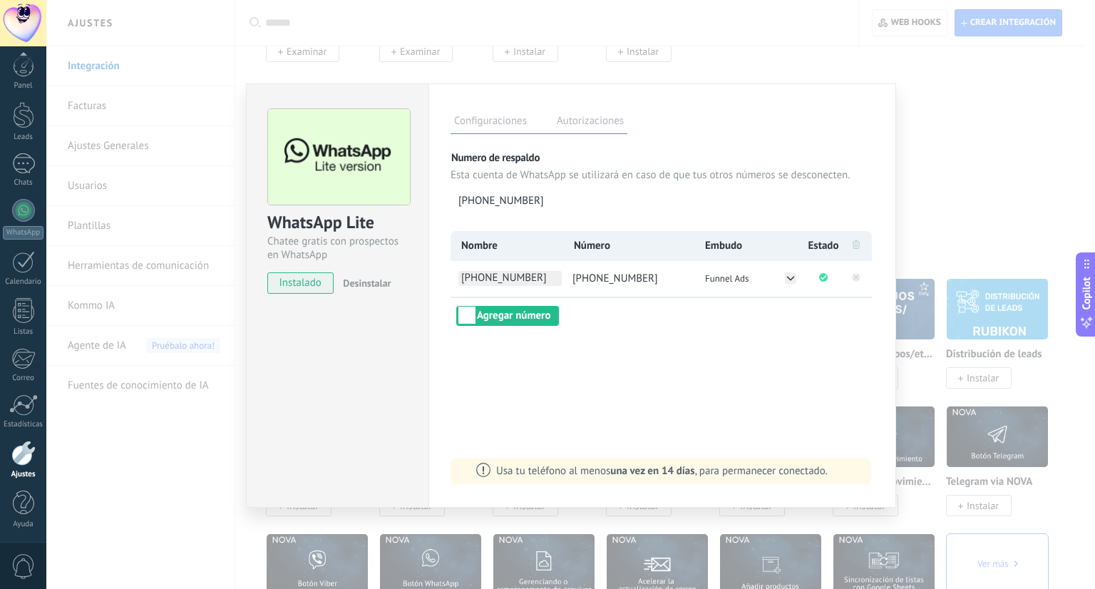
click at [490, 275] on span "+57 324 3279950" at bounding box center [509, 278] width 103 height 15
type input "***"
click at [623, 340] on div "Configuraciones Autorizaciones Esta pestaña registra a los usuarios que han con…" at bounding box center [661, 295] width 467 height 424
click at [792, 279] on icon at bounding box center [790, 278] width 11 height 11
click at [821, 356] on div "Configuraciones Autorizaciones Esta pestaña registra a los usuarios que han con…" at bounding box center [661, 295] width 467 height 424
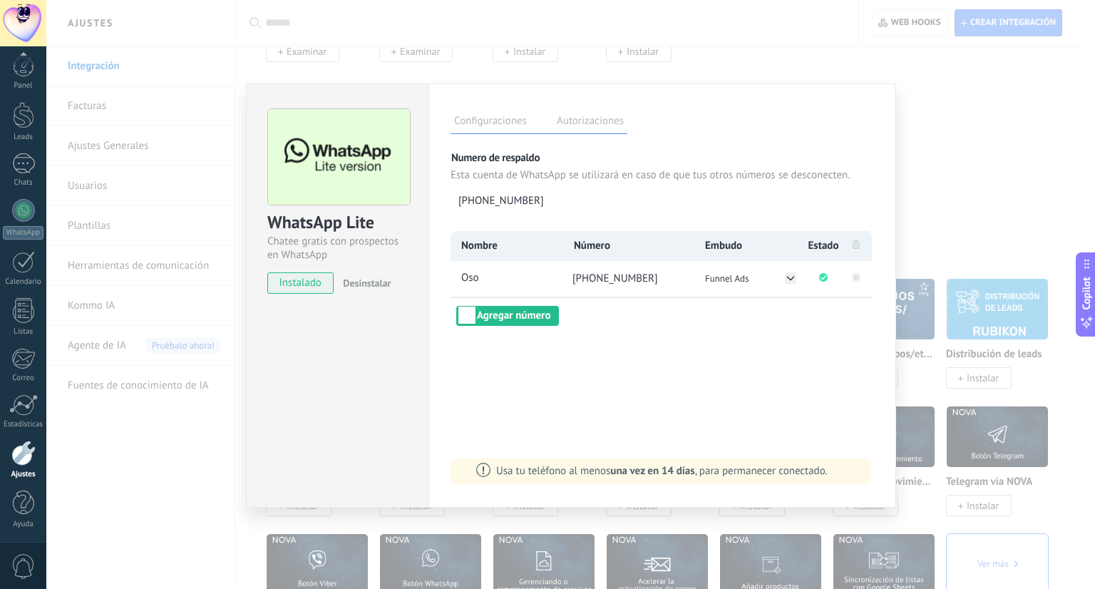
click at [968, 222] on div "WhatsApp Lite Chatee gratis con prospectos en WhatsApp instalado Desinstalar Co…" at bounding box center [570, 294] width 1048 height 589
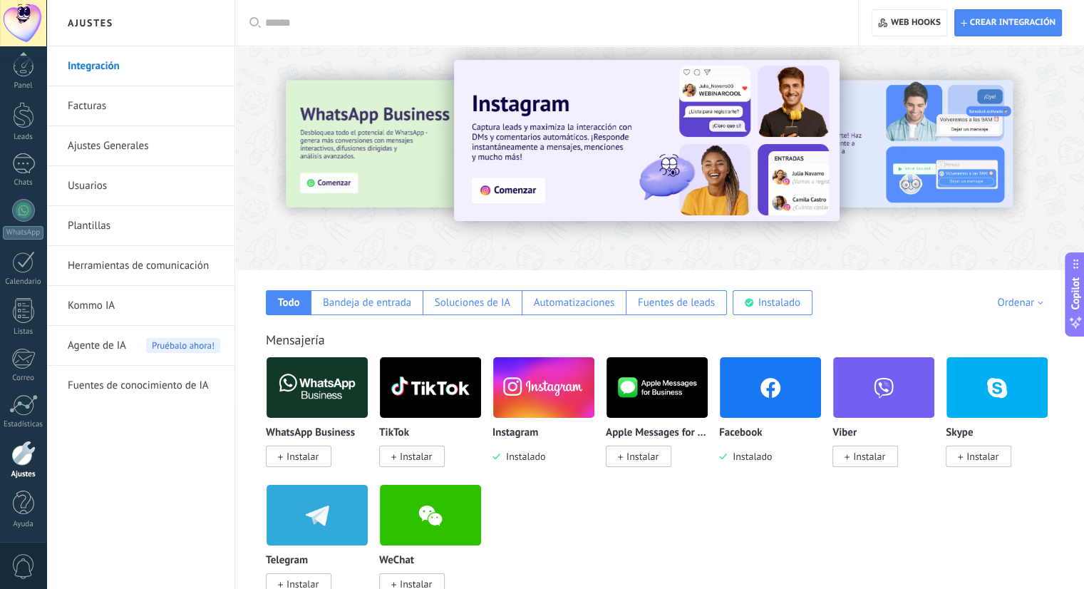
scroll to position [0, 0]
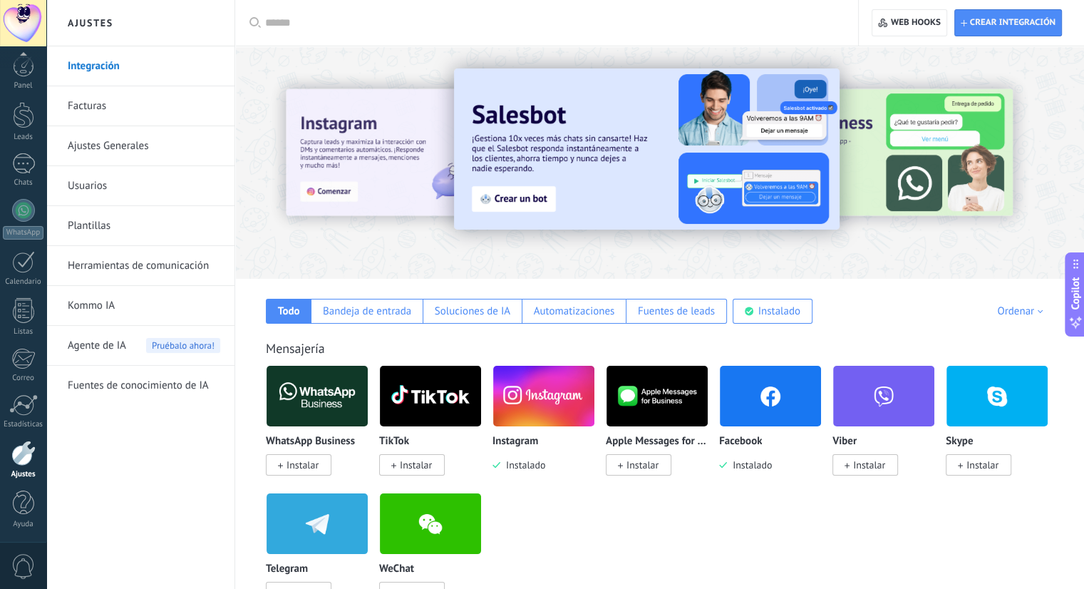
click at [770, 403] on img at bounding box center [770, 395] width 101 height 69
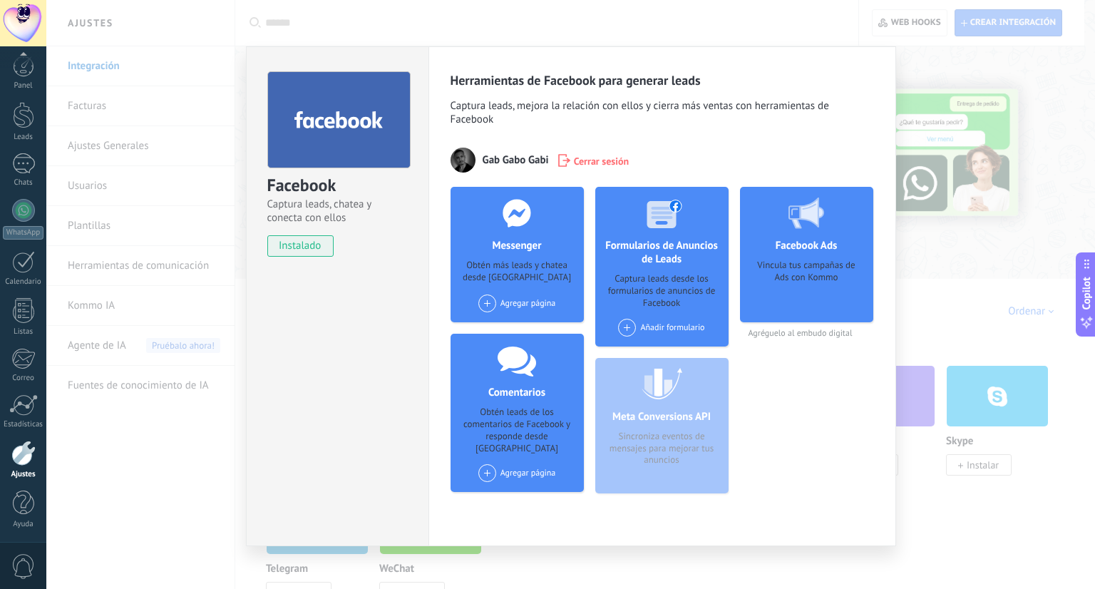
click at [676, 415] on div "Meta Conversions API Sincroniza eventos de mensajes para mejorar tus anuncios" at bounding box center [661, 425] width 133 height 135
drag, startPoint x: 772, startPoint y: 265, endPoint x: 846, endPoint y: 269, distance: 73.5
click at [842, 267] on div "Vincula tus campañas de Ads con Kommo" at bounding box center [806, 285] width 110 height 53
click at [842, 284] on div "Vincula tus campañas de Ads con Kommo" at bounding box center [806, 285] width 110 height 53
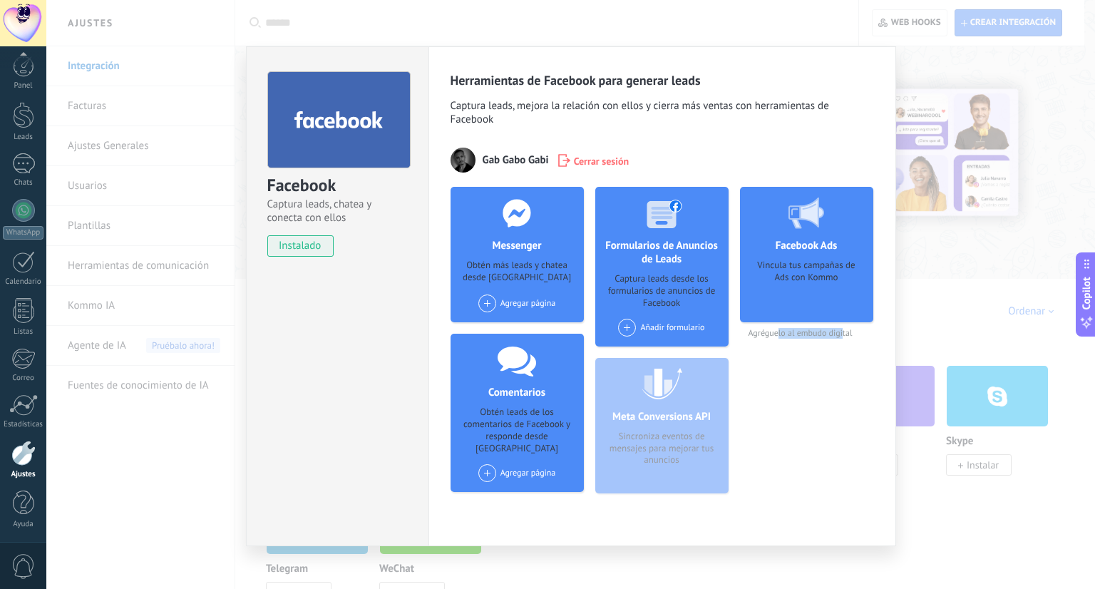
drag, startPoint x: 773, startPoint y: 338, endPoint x: 844, endPoint y: 338, distance: 70.5
click at [840, 338] on span "Agréguelo al embudo digital" at bounding box center [806, 333] width 133 height 11
click at [844, 385] on div "Facebook Ads Vincula tus campañas de Ads con Kommo Agréguelo al embudo digital" at bounding box center [806, 346] width 133 height 318
click at [961, 332] on div "Facebook Captura leads, chatea y conecta con ellos instalado Desinstalar Herram…" at bounding box center [570, 294] width 1048 height 589
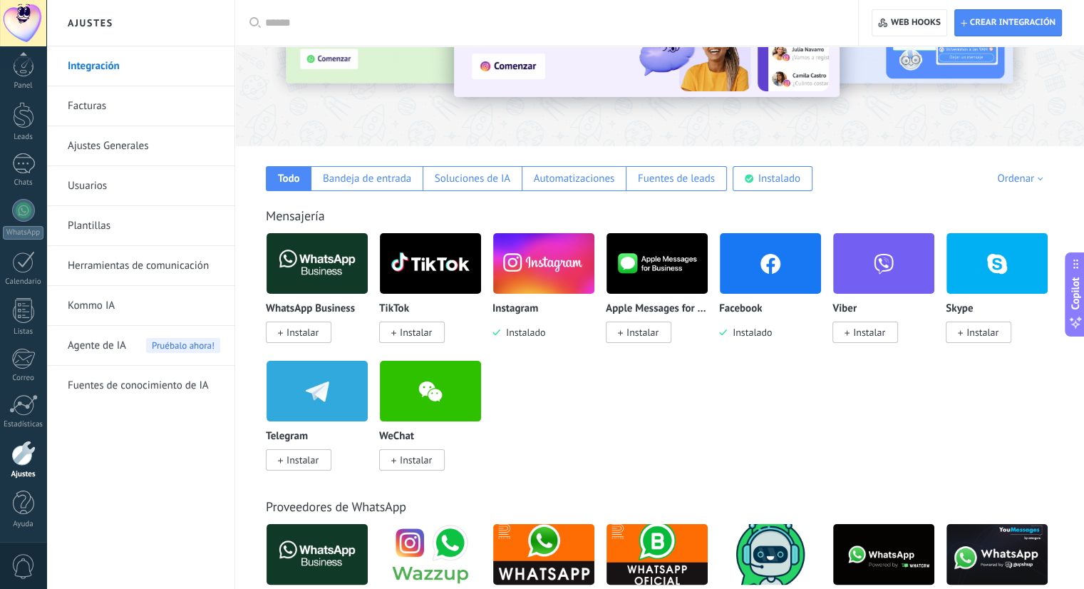
scroll to position [115, 0]
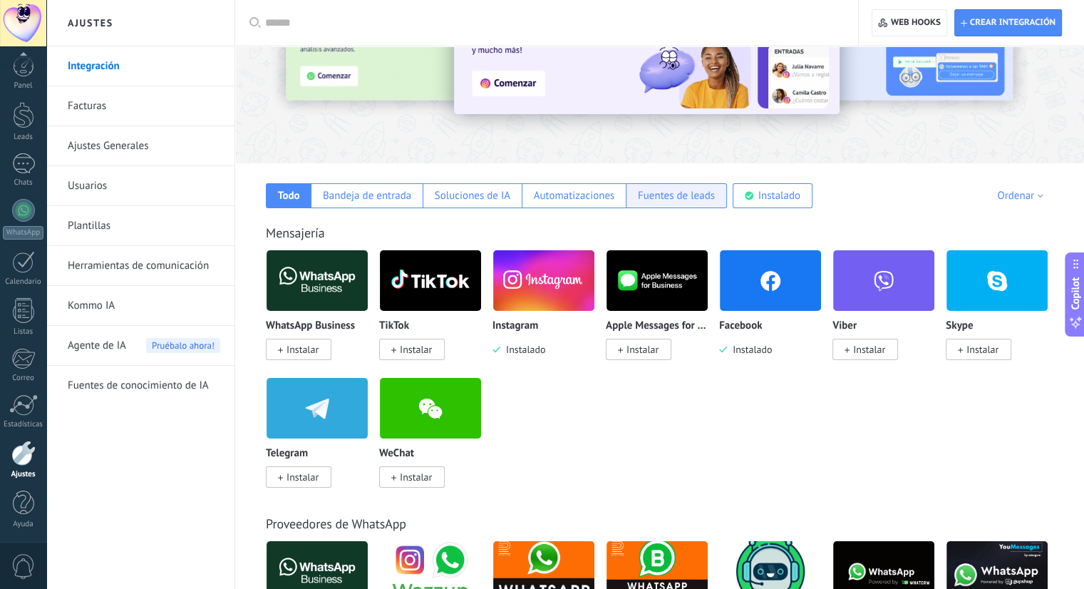
click at [668, 200] on div "Fuentes de leads" at bounding box center [676, 196] width 77 height 14
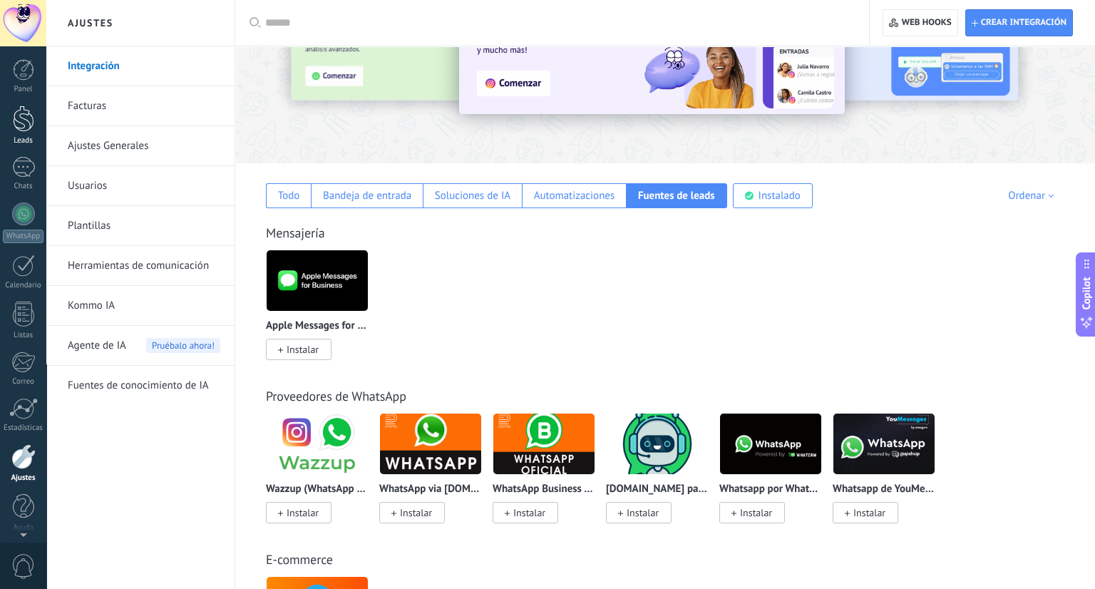
click at [21, 115] on div at bounding box center [23, 118] width 21 height 26
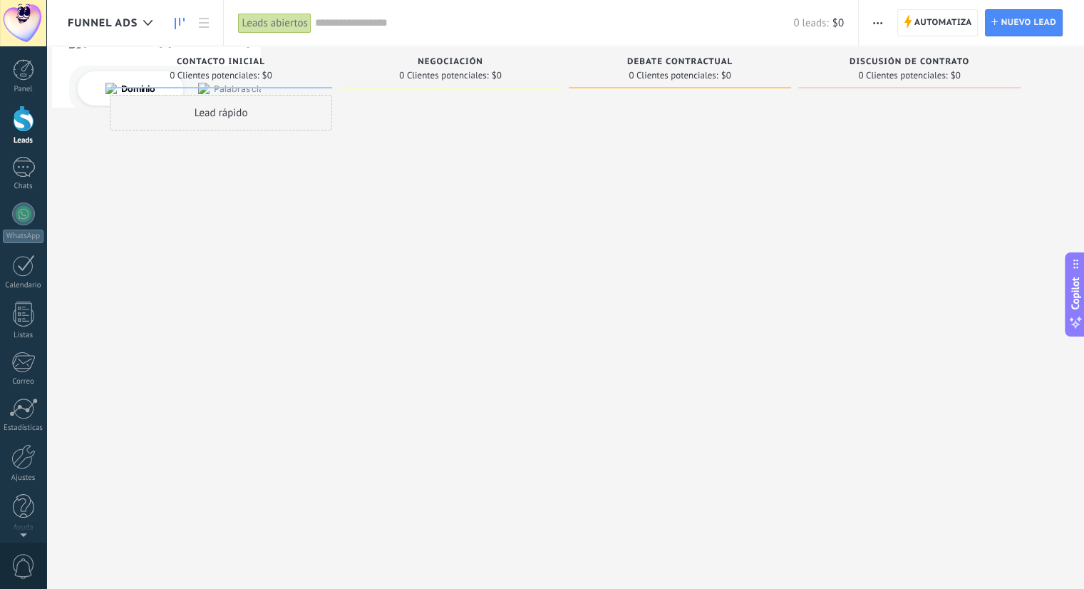
click at [122, 26] on span "Funnel Ads" at bounding box center [103, 23] width 70 height 14
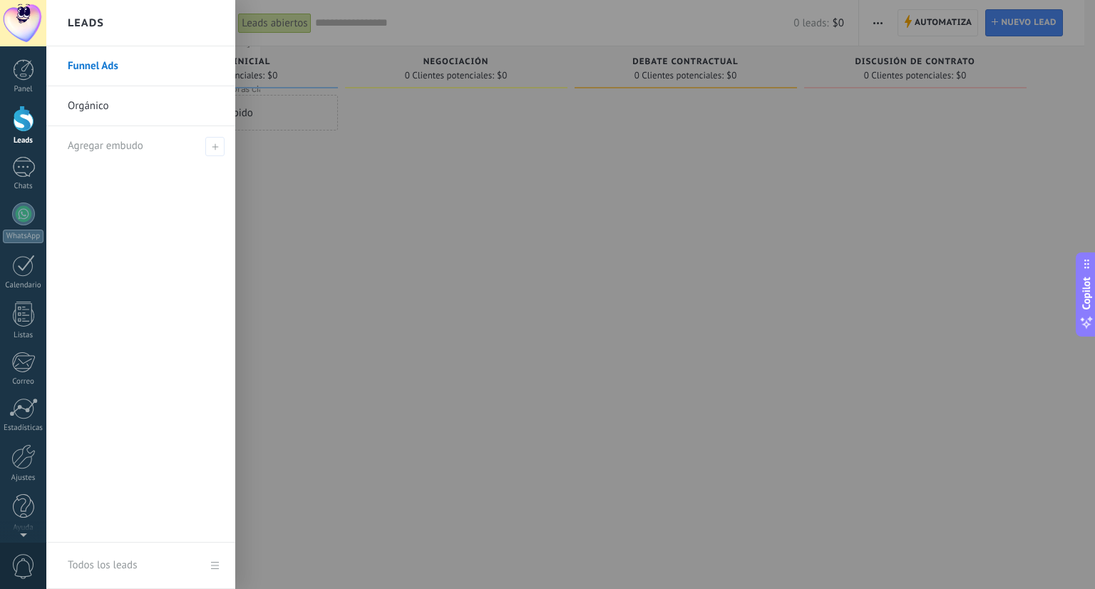
click at [454, 312] on div at bounding box center [593, 294] width 1095 height 589
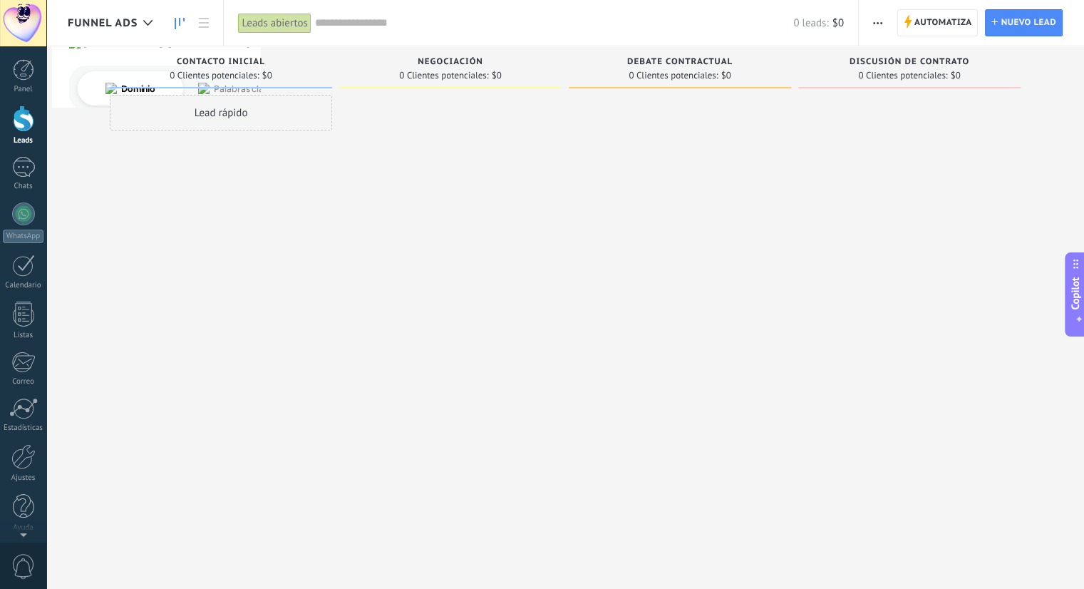
click at [868, 20] on button "button" at bounding box center [877, 22] width 21 height 27
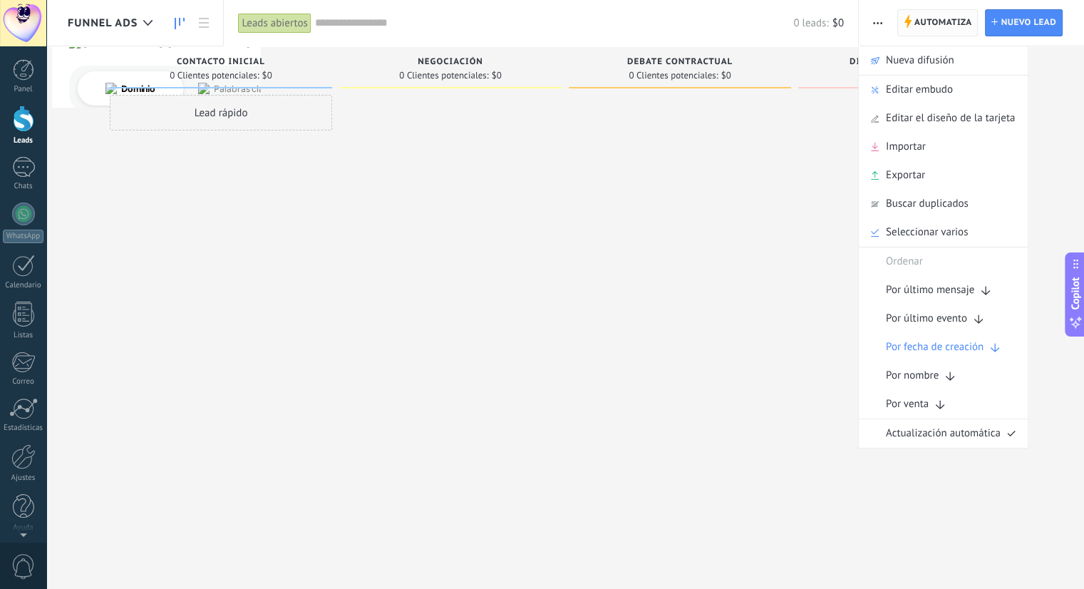
click at [925, 21] on span "Automatiza" at bounding box center [943, 23] width 58 height 26
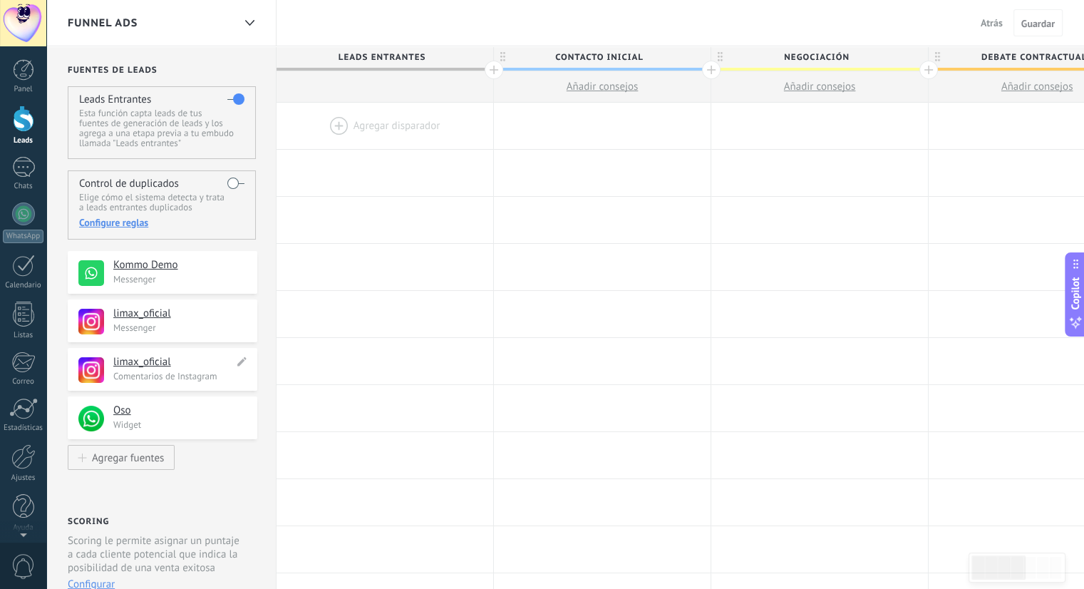
click at [90, 368] on span at bounding box center [91, 370] width 26 height 26
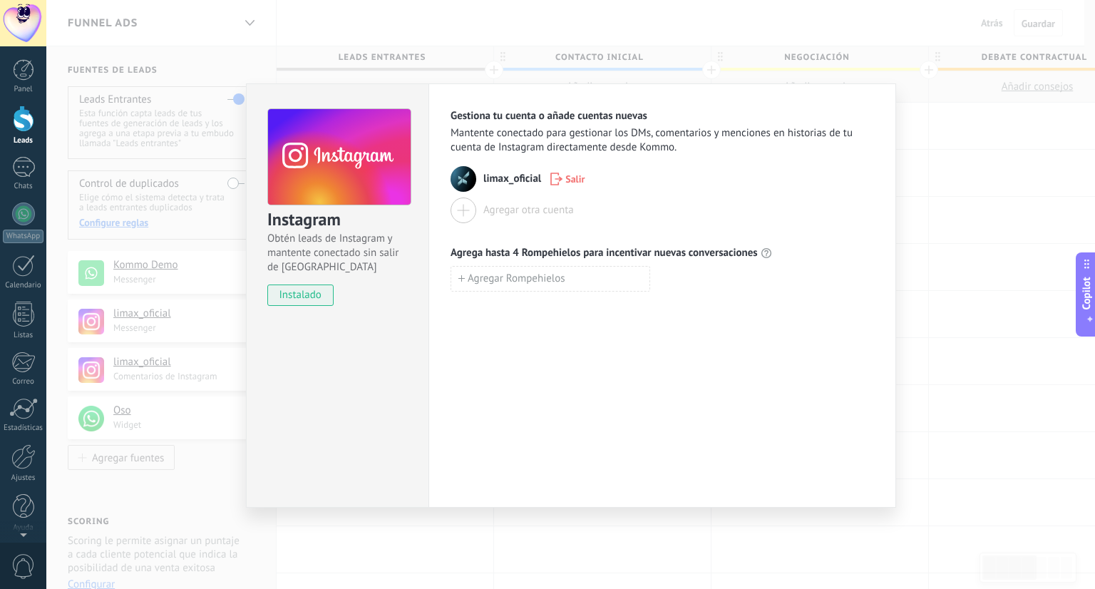
click at [1005, 248] on div "Instagram Obtén leads de Instagram y mantente conectado sin salir de Kommo inst…" at bounding box center [570, 294] width 1048 height 589
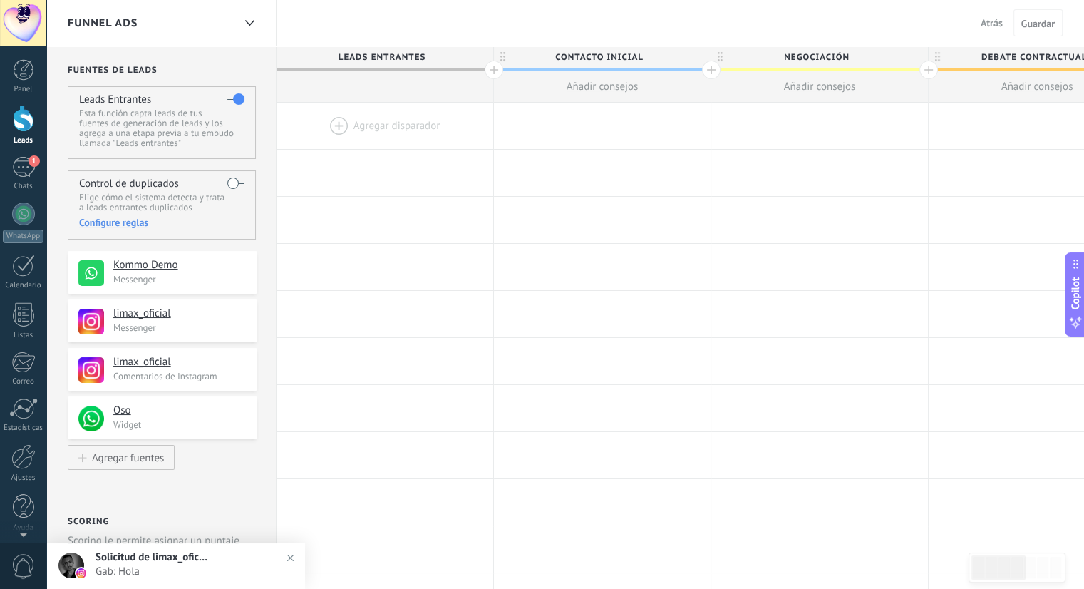
click at [992, 25] on span "Atrás" at bounding box center [992, 22] width 22 height 13
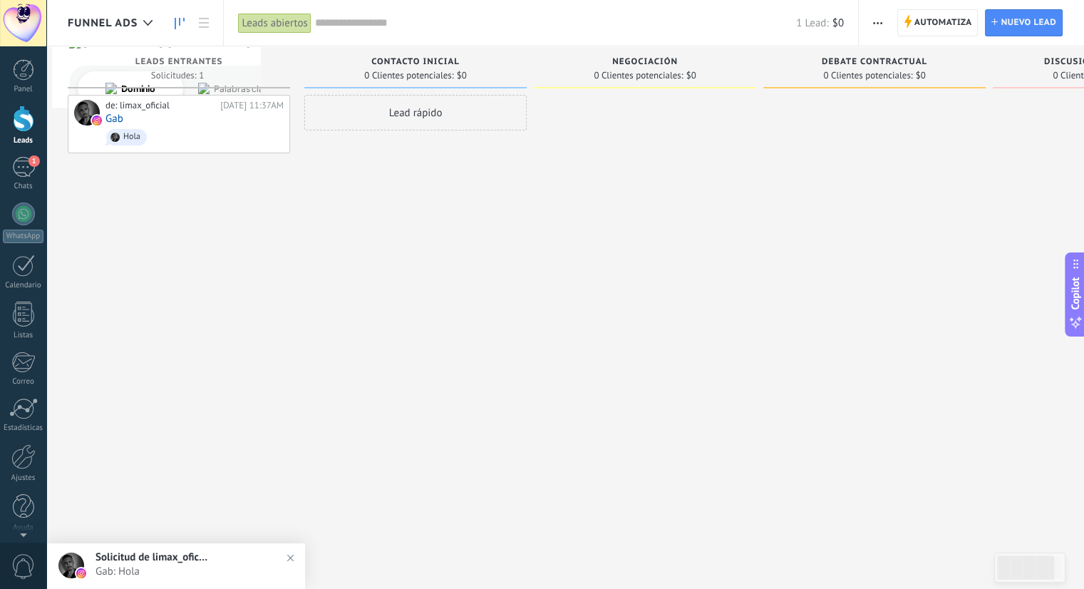
click at [338, 337] on div "Lead rápido" at bounding box center [415, 296] width 222 height 403
click at [29, 469] on link "Ajustes" at bounding box center [23, 463] width 46 height 38
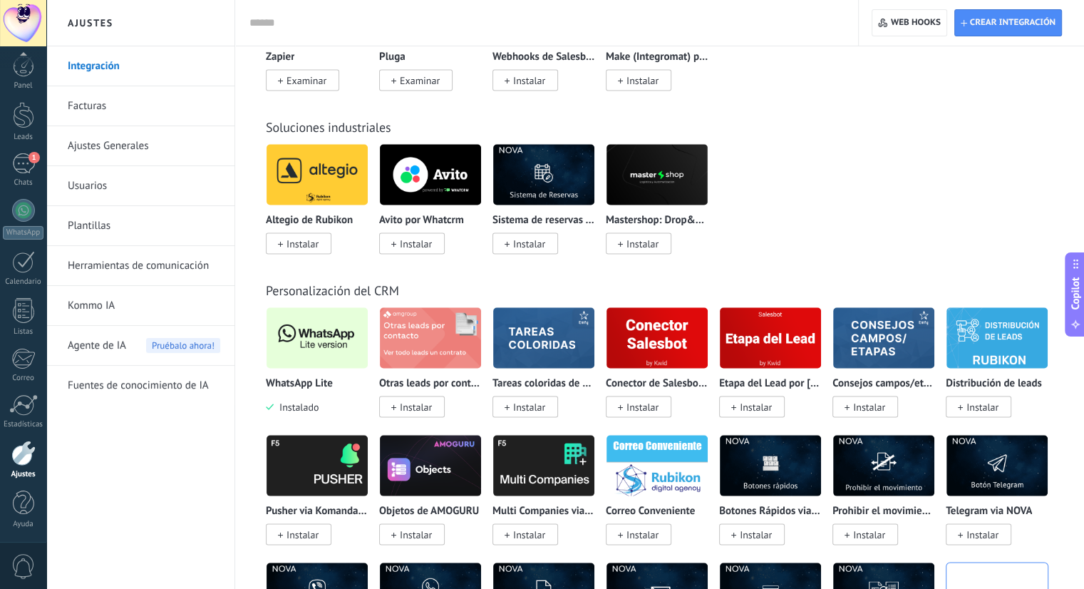
scroll to position [2862, 0]
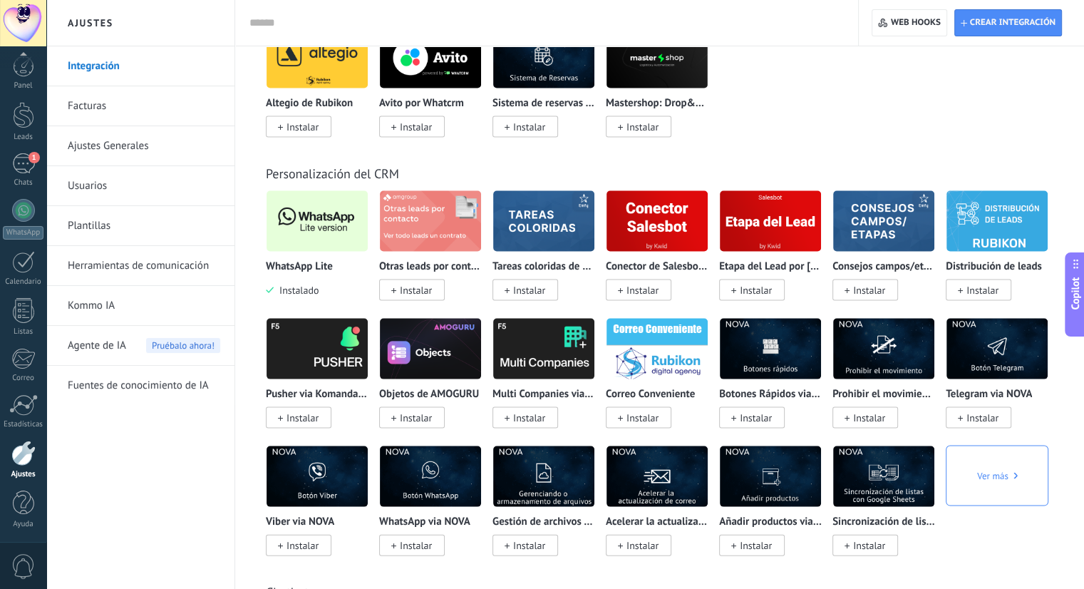
click at [306, 219] on img at bounding box center [317, 221] width 101 height 69
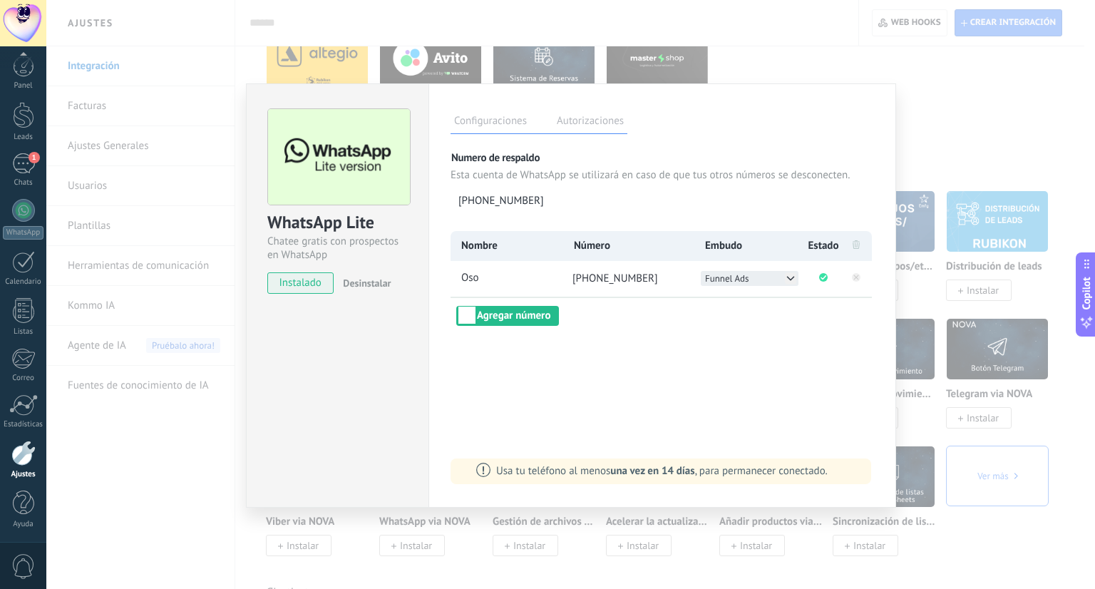
click at [791, 279] on icon at bounding box center [790, 278] width 11 height 11
click at [756, 292] on li "Orgánico" at bounding box center [749, 293] width 98 height 15
click at [784, 362] on div "Configuraciones Autorizaciones Esta pestaña registra a los usuarios que han con…" at bounding box center [661, 295] width 467 height 424
click at [983, 149] on div "WhatsApp Lite Chatee gratis con prospectos en WhatsApp instalado Desinstalar Co…" at bounding box center [570, 294] width 1048 height 589
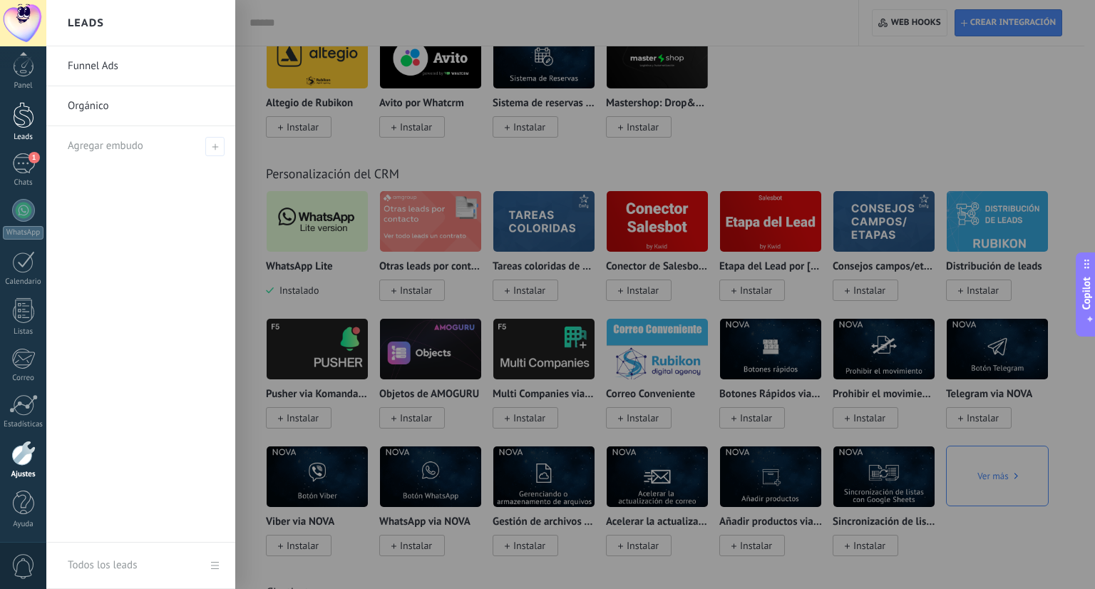
click at [17, 122] on div at bounding box center [23, 115] width 21 height 26
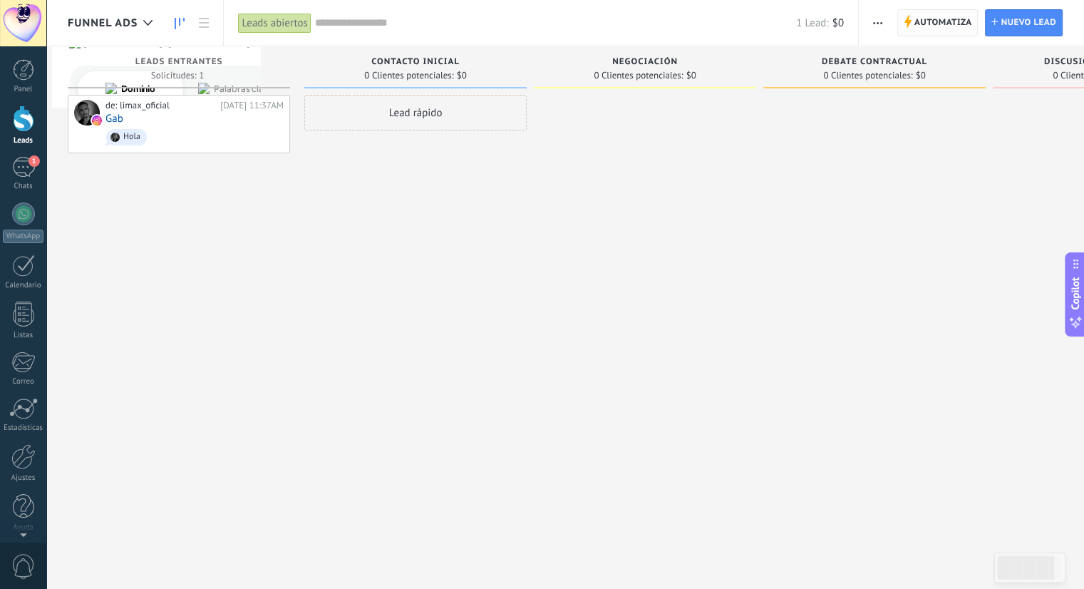
click at [950, 22] on span "Automatiza" at bounding box center [943, 23] width 58 height 26
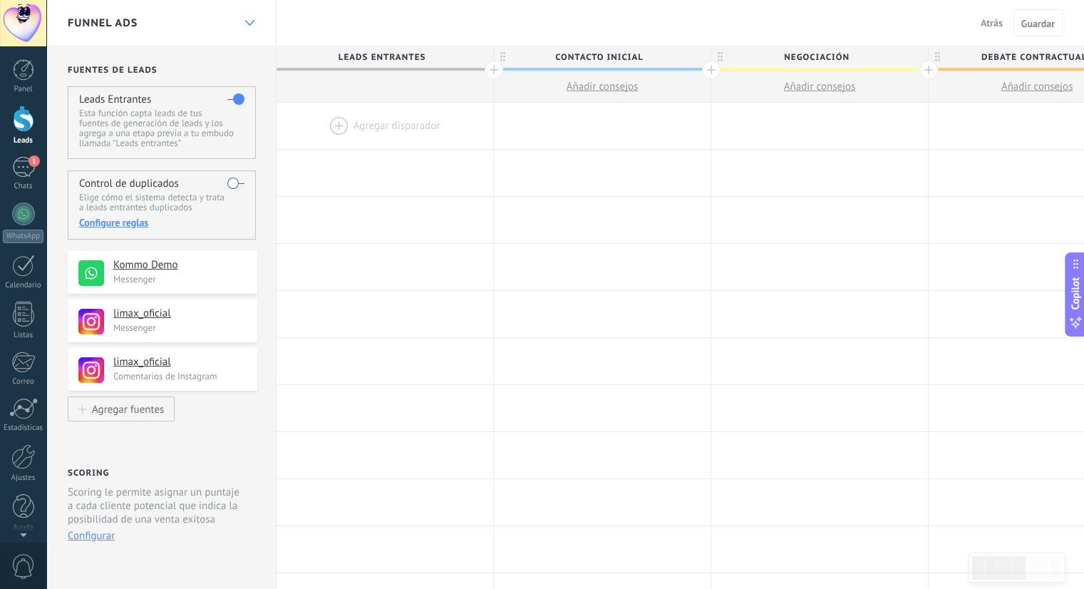
click at [248, 18] on div at bounding box center [249, 23] width 24 height 28
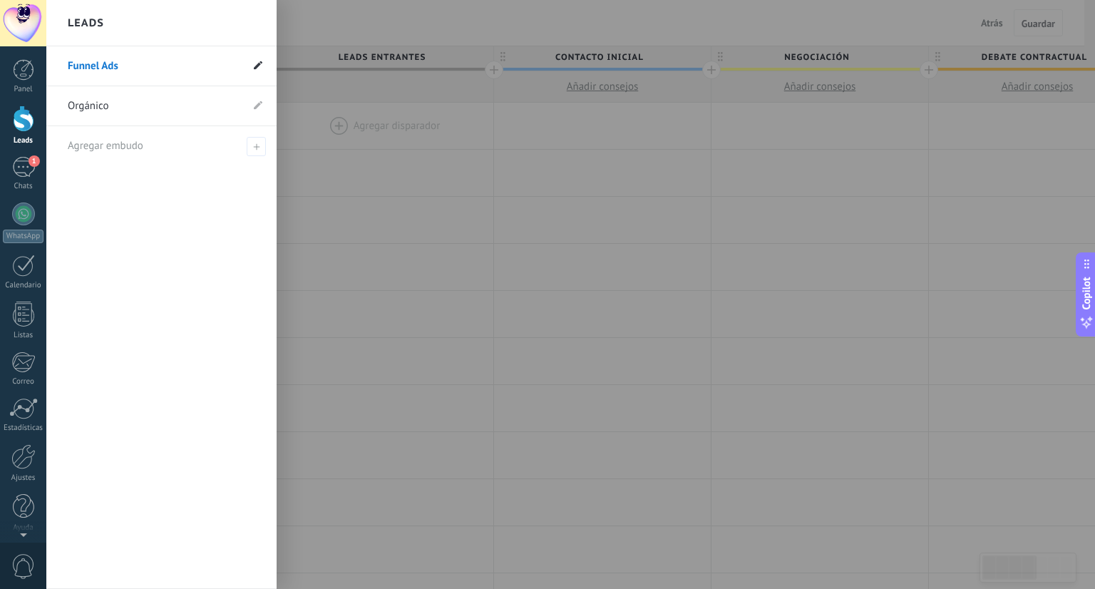
click at [257, 70] on span at bounding box center [258, 66] width 9 height 14
click at [133, 73] on input "**********" at bounding box center [154, 66] width 173 height 23
type input "**********"
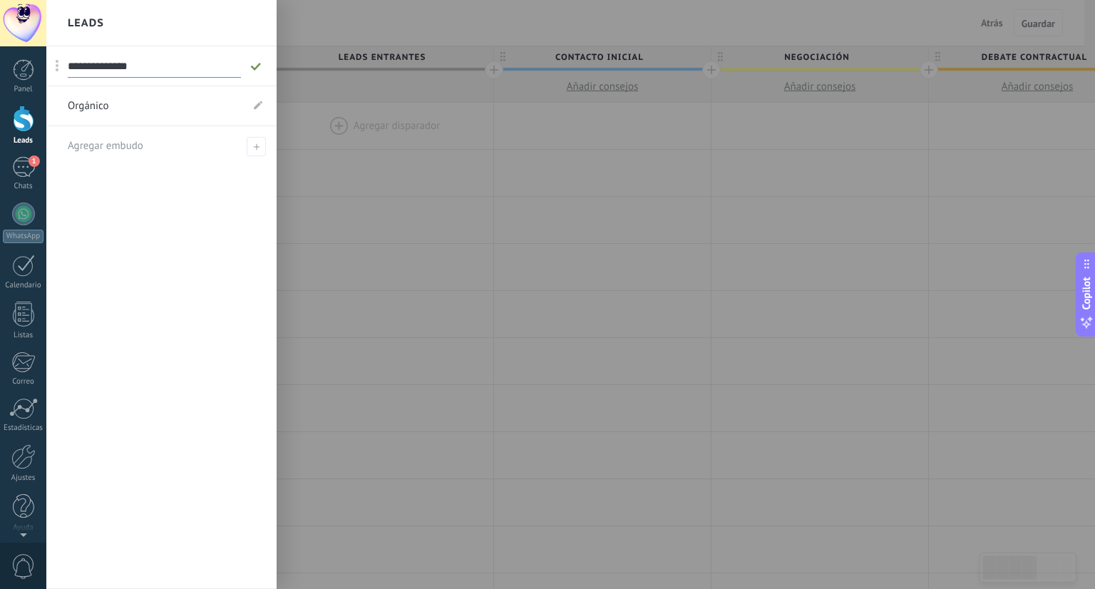
drag, startPoint x: 256, startPoint y: 66, endPoint x: 254, endPoint y: 75, distance: 8.7
click at [256, 66] on use at bounding box center [255, 66] width 10 height 8
click at [259, 106] on icon at bounding box center [258, 104] width 9 height 9
click at [150, 112] on input "********" at bounding box center [139, 106] width 143 height 23
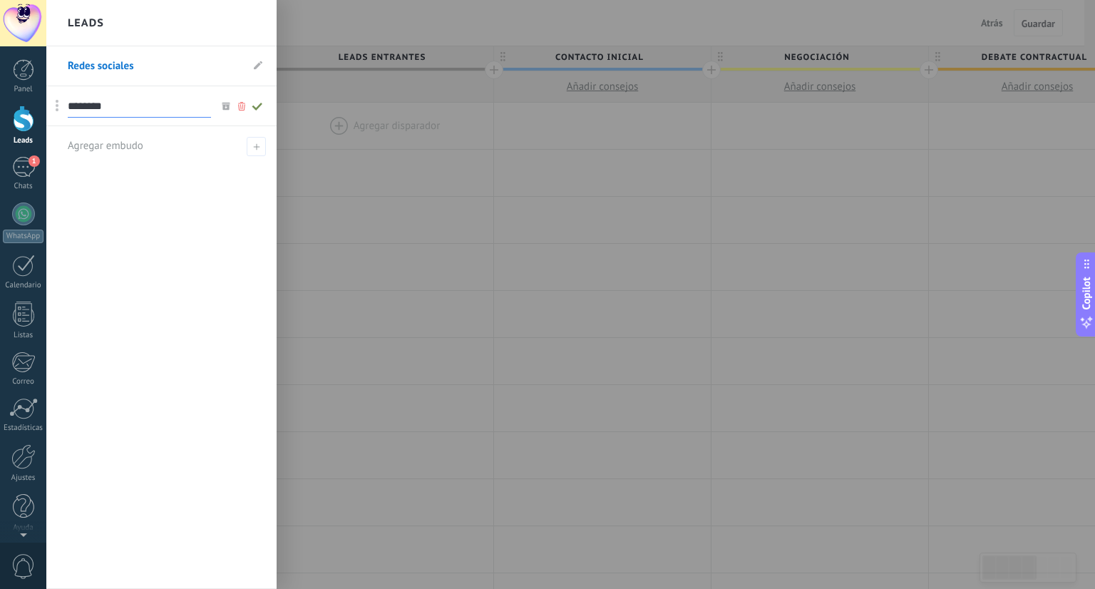
click at [150, 112] on input "********" at bounding box center [139, 106] width 143 height 23
type input "*"
type input "*********"
click at [259, 108] on icon at bounding box center [257, 106] width 16 height 9
click at [415, 229] on div at bounding box center [593, 294] width 1095 height 589
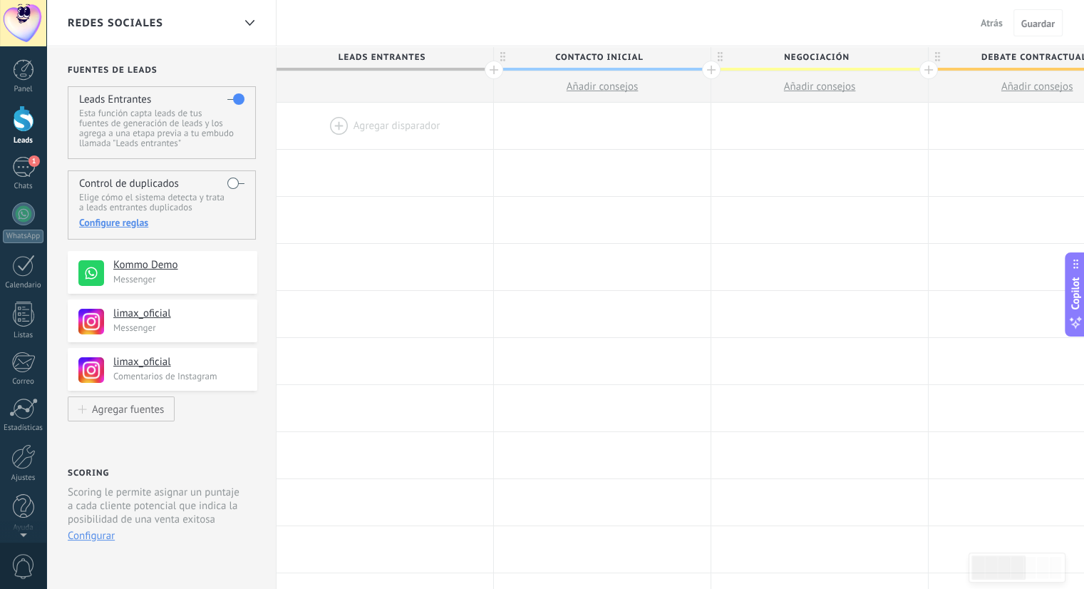
click at [245, 423] on div "**********" at bounding box center [161, 568] width 230 height 1044
click at [996, 21] on span "Atrás" at bounding box center [992, 22] width 22 height 13
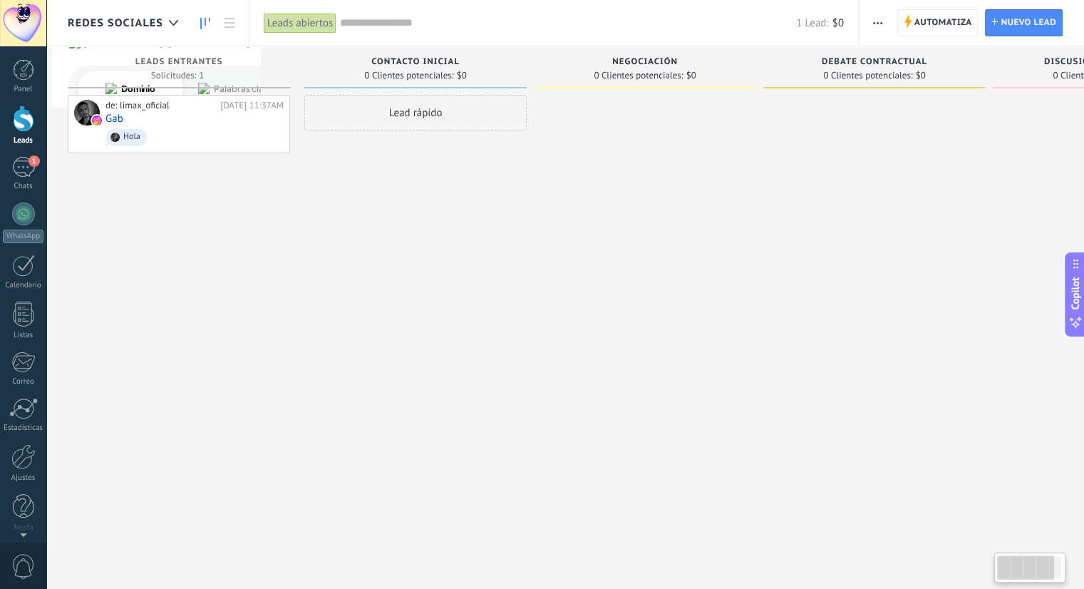
click at [468, 259] on div "Lead rápido" at bounding box center [415, 296] width 222 height 403
click at [155, 155] on div "de: limax_oficial Hoy 11:37AM Gab Hola" at bounding box center [179, 296] width 222 height 403
click at [456, 280] on div "Lead rápido" at bounding box center [415, 296] width 222 height 403
drag, startPoint x: 388, startPoint y: 279, endPoint x: 366, endPoint y: 264, distance: 27.1
click at [385, 279] on div "Lead rápido" at bounding box center [415, 296] width 222 height 403
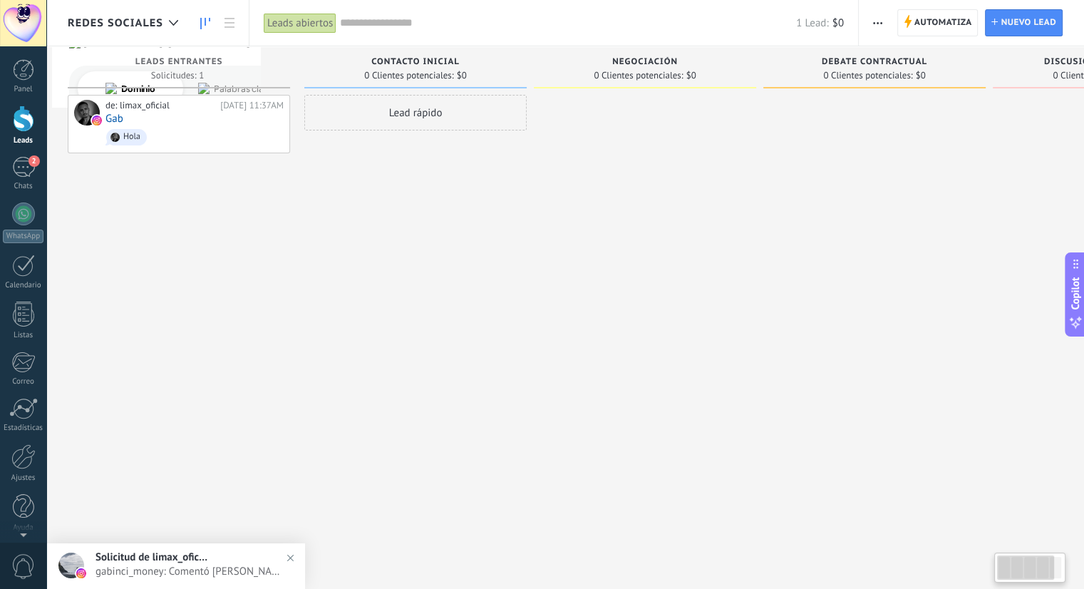
scroll to position [0, 3]
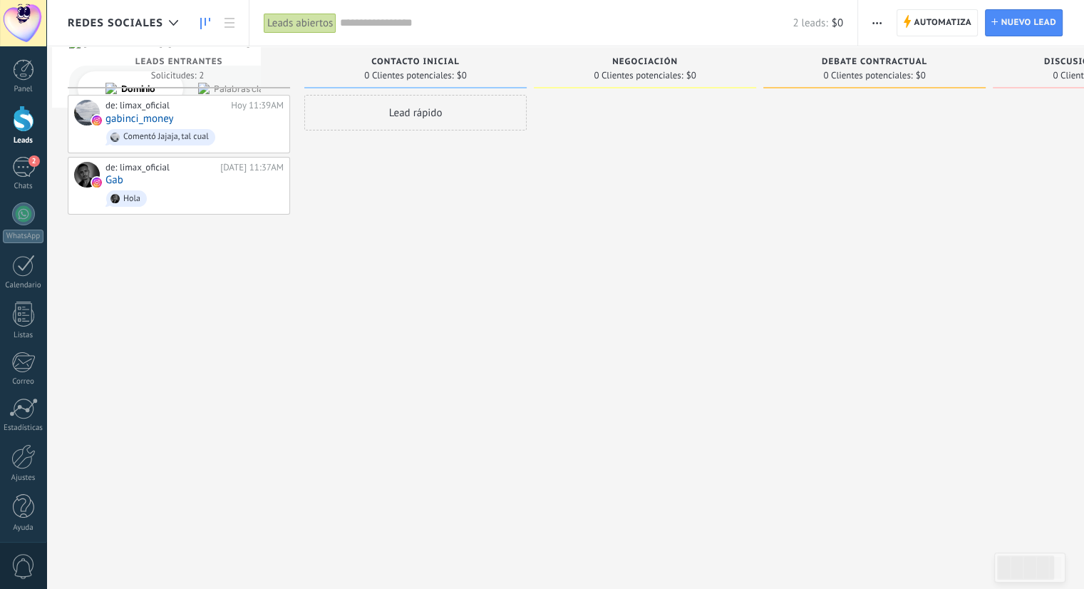
scroll to position [0, 1]
click at [175, 116] on div "de: limax_oficial [DATE] 11:39AM gabinci_money Comentó Jajaja, tal cual" at bounding box center [193, 124] width 178 height 48
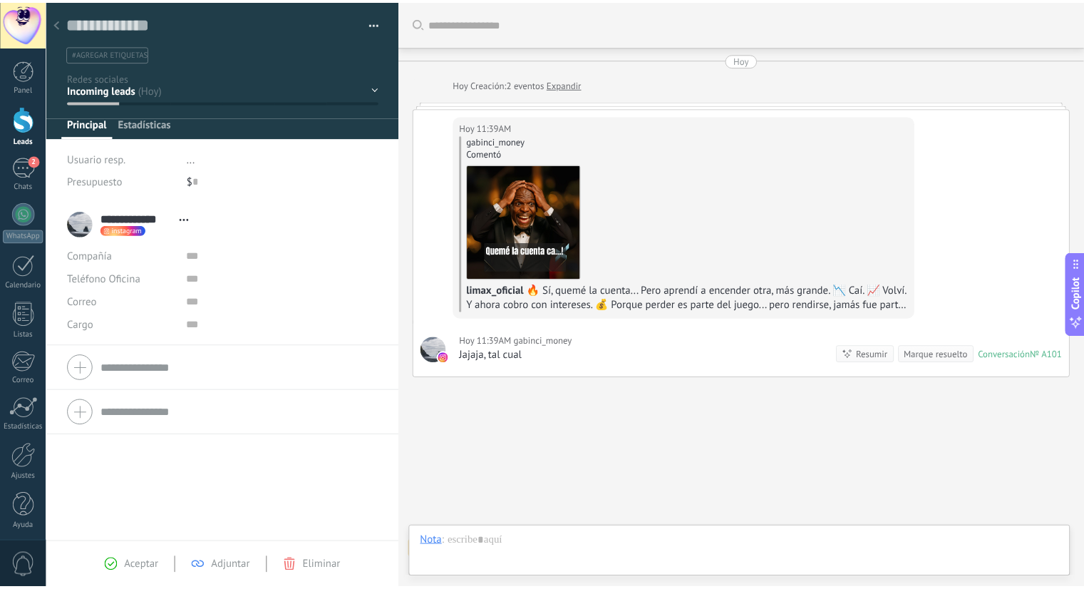
scroll to position [36, 0]
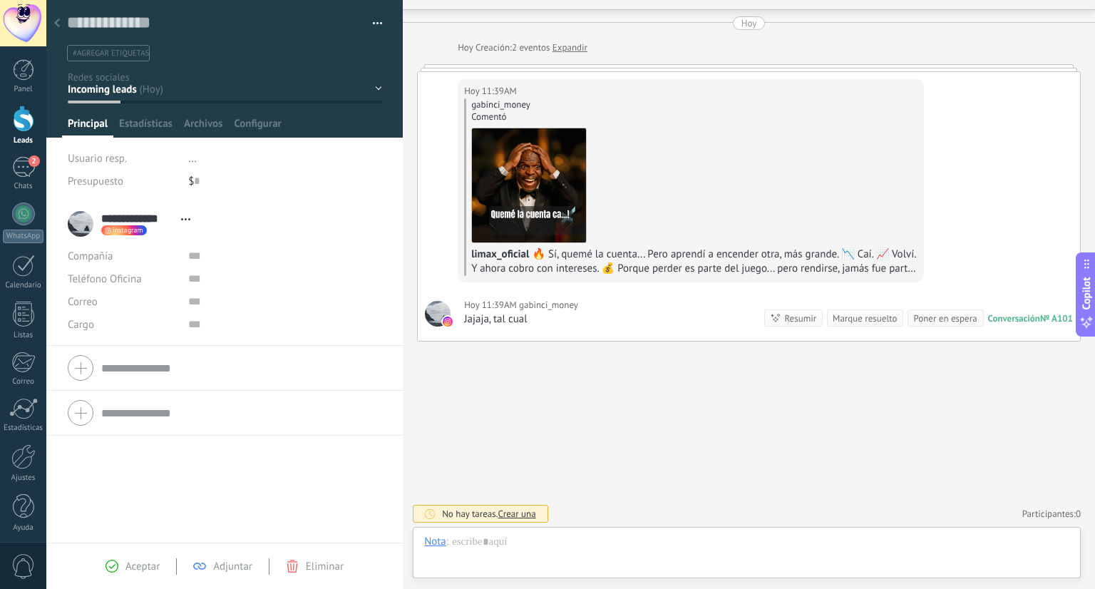
click at [57, 29] on div at bounding box center [57, 24] width 20 height 28
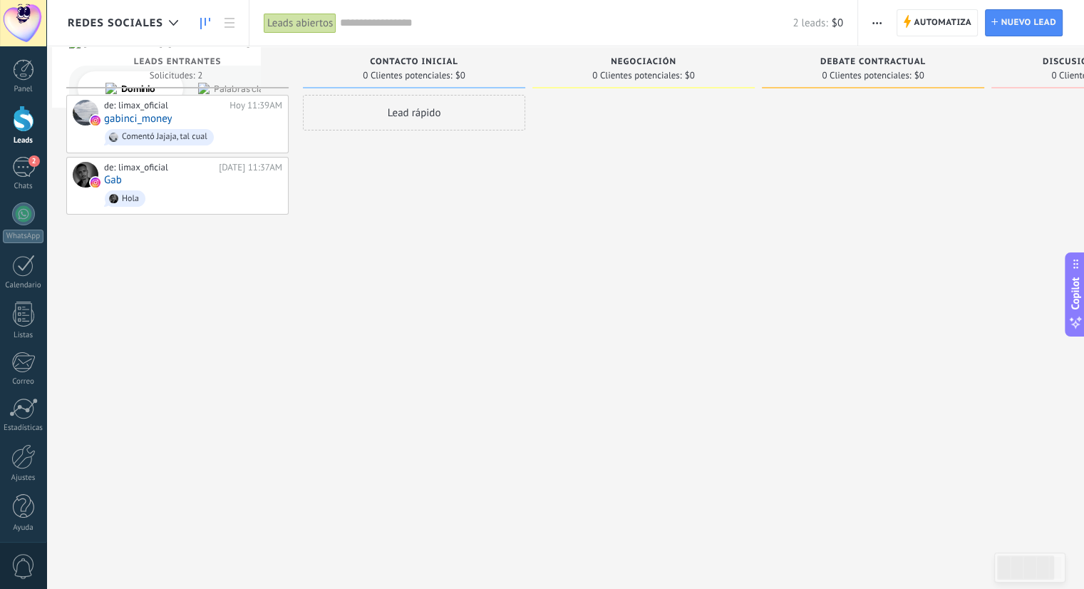
click at [500, 385] on div "Lead rápido" at bounding box center [414, 296] width 222 height 403
click at [516, 329] on div "Lead rápido" at bounding box center [414, 296] width 222 height 403
click at [529, 265] on div "Contacto inicial 0 Clientes potenciales: $0 Lead rápido" at bounding box center [417, 271] width 229 height 451
click at [434, 309] on div "Lead rápido" at bounding box center [414, 296] width 222 height 403
click at [213, 346] on div "de: limax_oficial [DATE] 11:39AM gabinci_money Comentó Jajaja, tal cual de: lim…" at bounding box center [177, 296] width 222 height 403
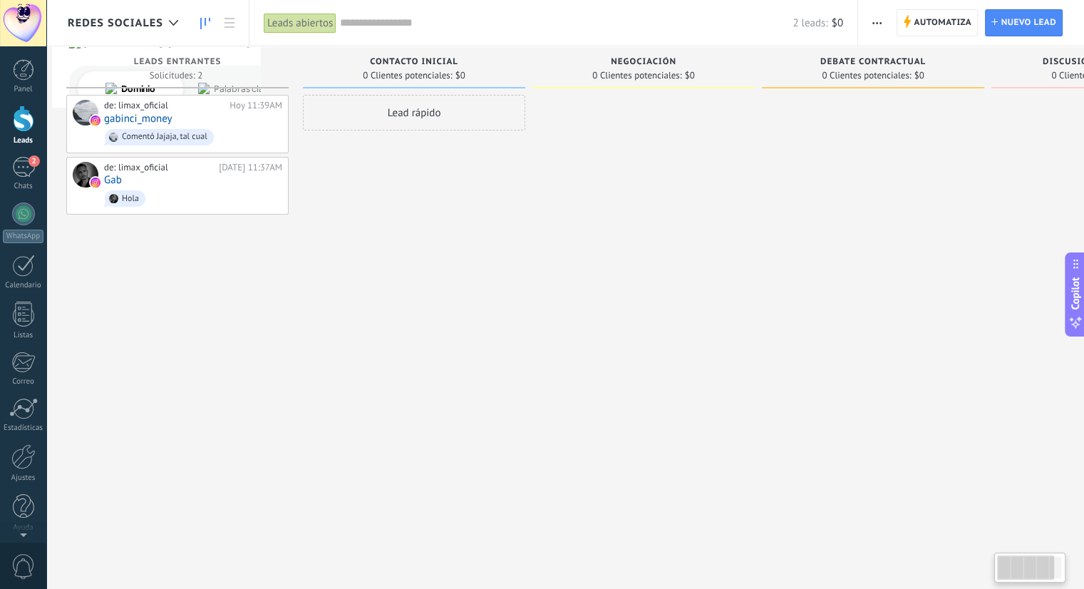
scroll to position [0, 2]
click at [19, 457] on div at bounding box center [23, 456] width 24 height 25
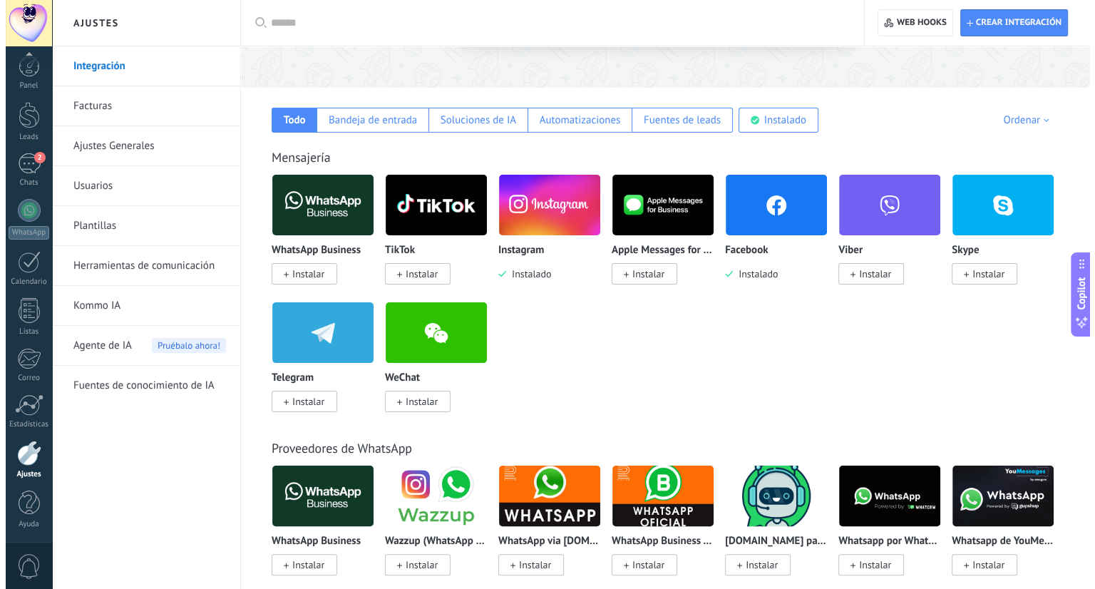
scroll to position [262, 0]
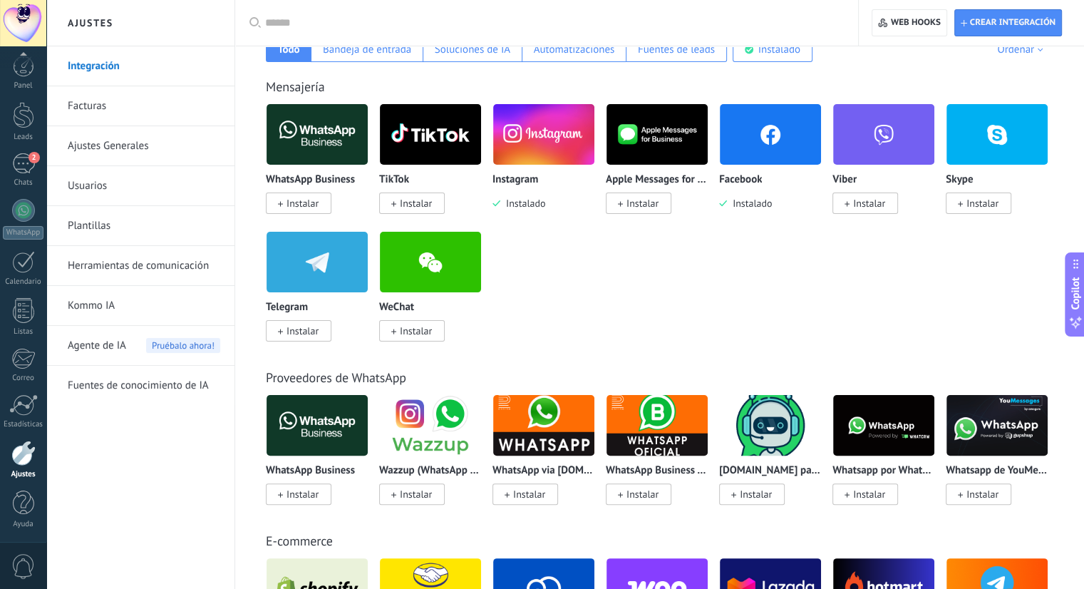
click at [762, 127] on img at bounding box center [770, 134] width 101 height 69
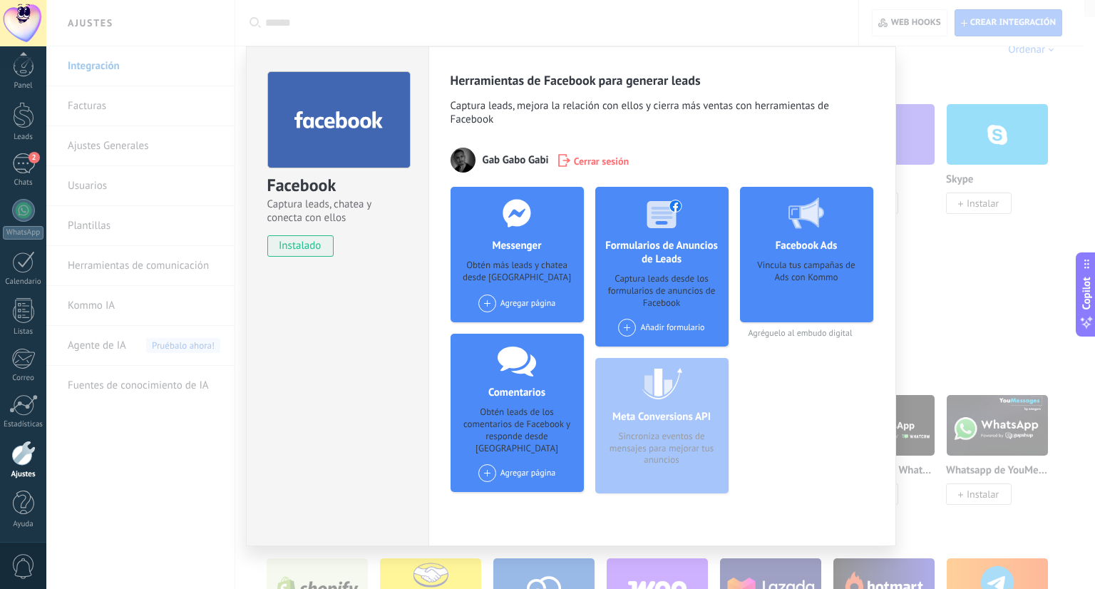
click at [793, 290] on div "Vincula tus campañas de Ads con Kommo" at bounding box center [806, 285] width 110 height 53
click at [514, 304] on div "Agregar página" at bounding box center [517, 303] width 78 height 18
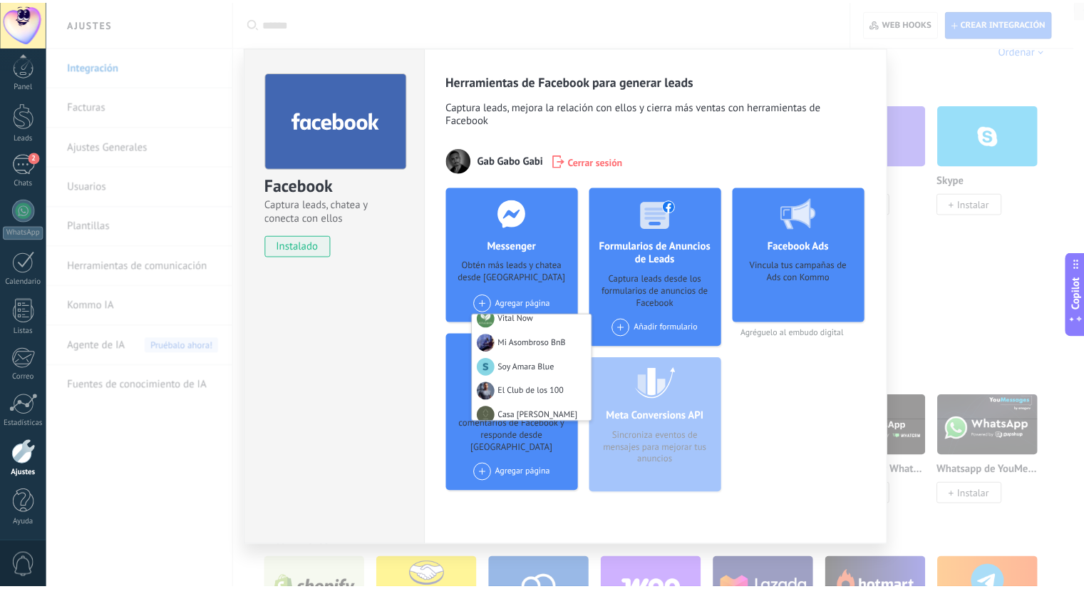
scroll to position [0, 0]
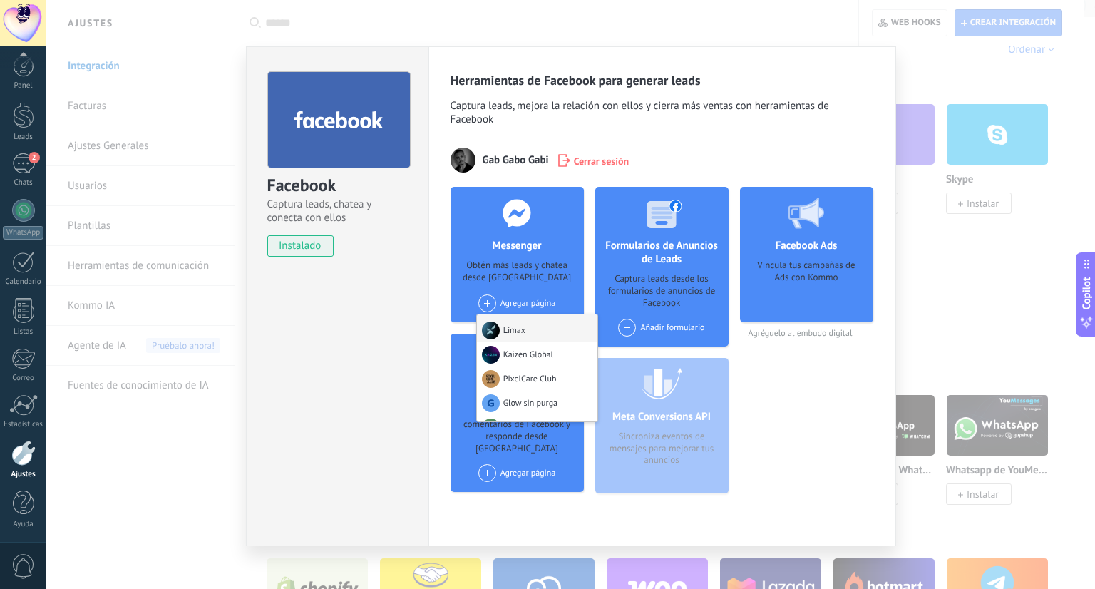
click at [515, 329] on div "Limax" at bounding box center [537, 328] width 120 height 28
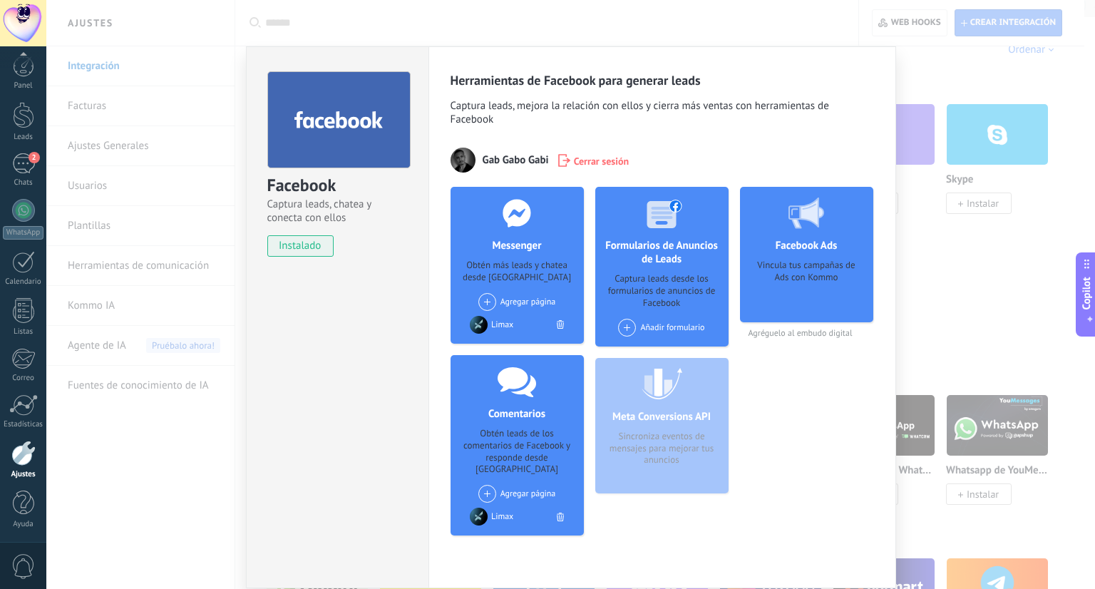
click at [794, 289] on div "Vincula tus campañas de Ads con Kommo" at bounding box center [806, 285] width 110 height 53
click at [977, 269] on div "Facebook Captura leads, chatea y conecta con ellos instalado Desinstalar Herram…" at bounding box center [570, 294] width 1048 height 589
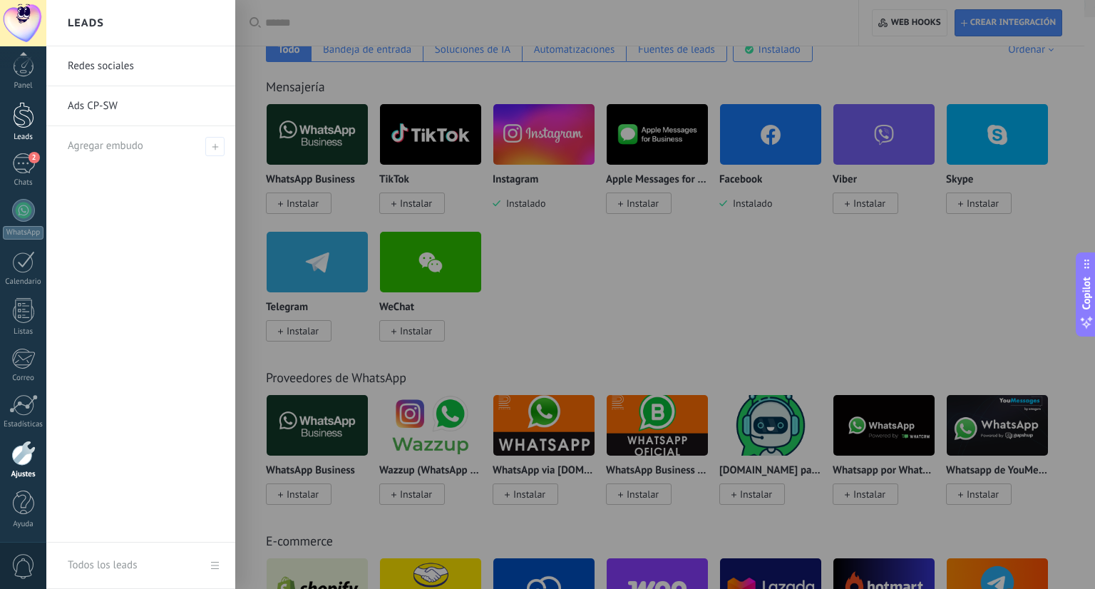
click at [19, 118] on div at bounding box center [23, 115] width 21 height 26
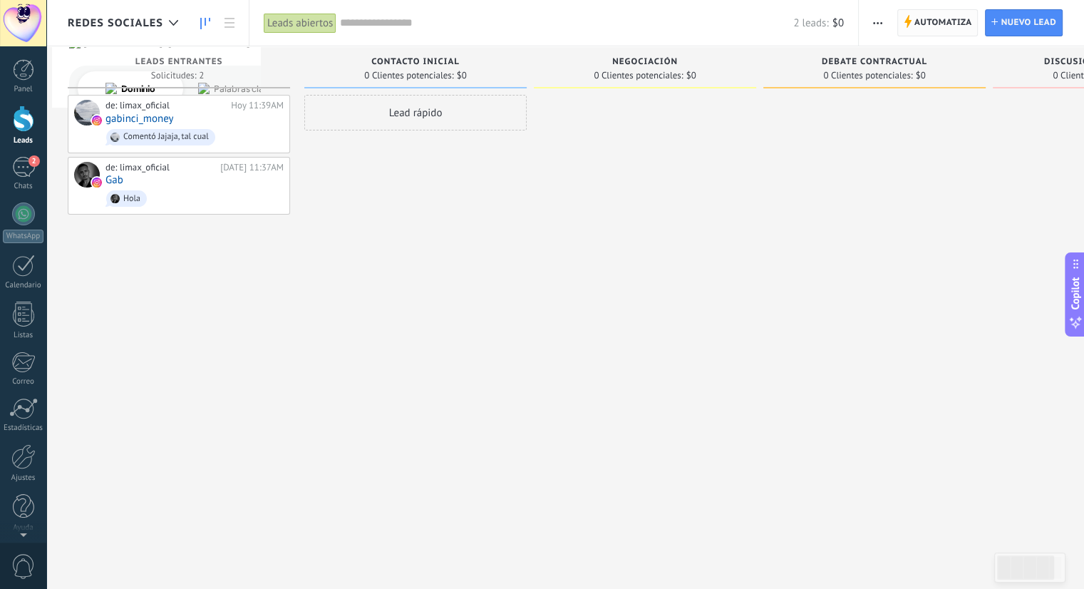
click at [928, 26] on span "Automatiza" at bounding box center [943, 23] width 58 height 26
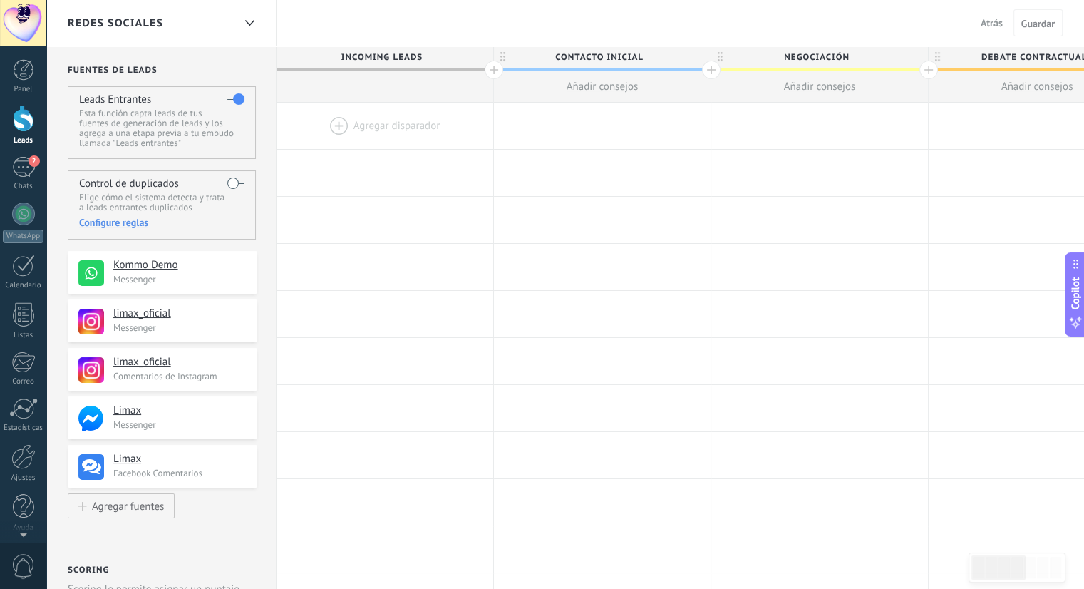
click at [227, 21] on div "Redes sociales" at bounding box center [150, 23] width 165 height 46
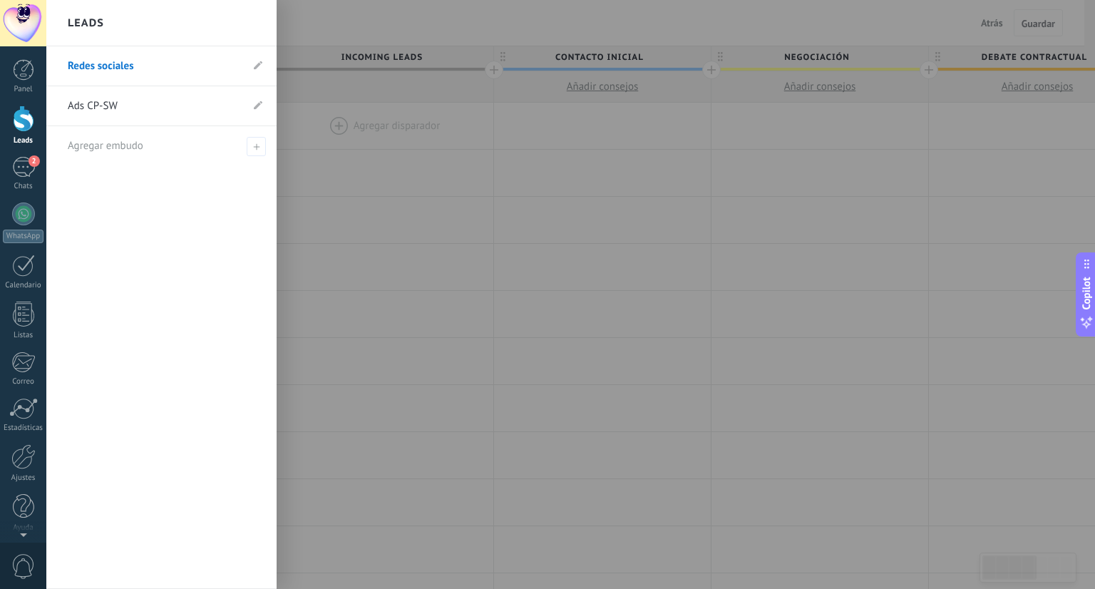
click at [114, 100] on link "Ads CP-SW" at bounding box center [154, 106] width 173 height 40
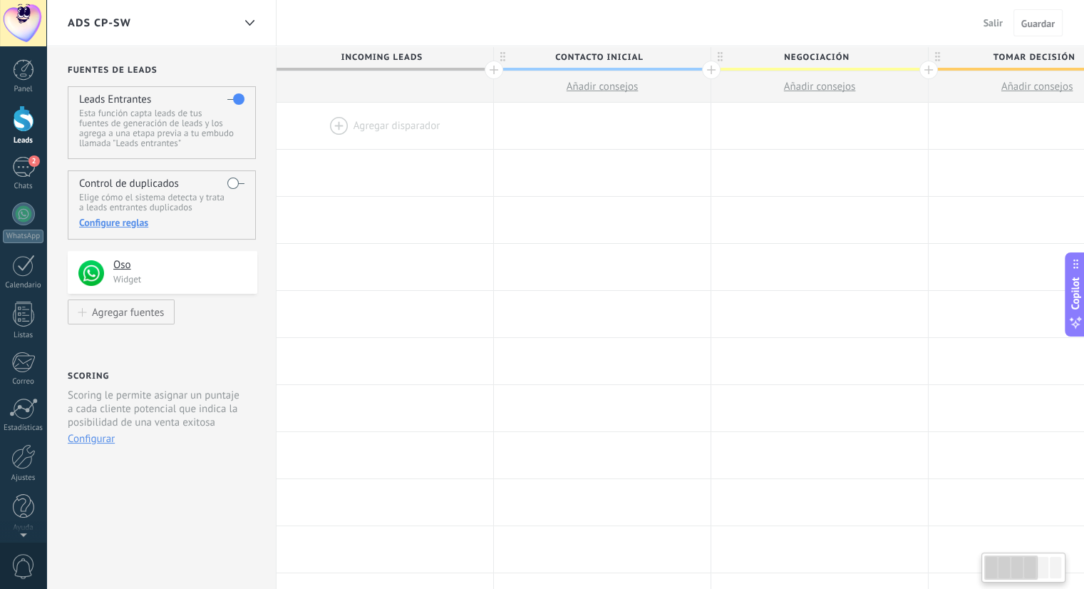
click at [125, 16] on span "Ads CP-SW" at bounding box center [99, 23] width 63 height 14
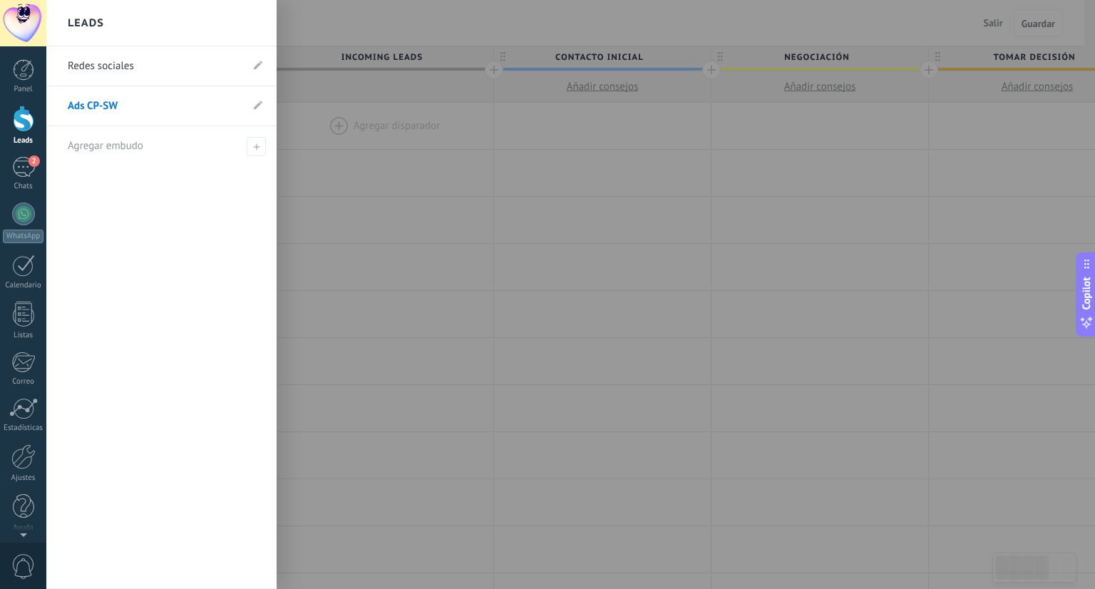
click at [83, 69] on link "Redes sociales" at bounding box center [154, 66] width 173 height 40
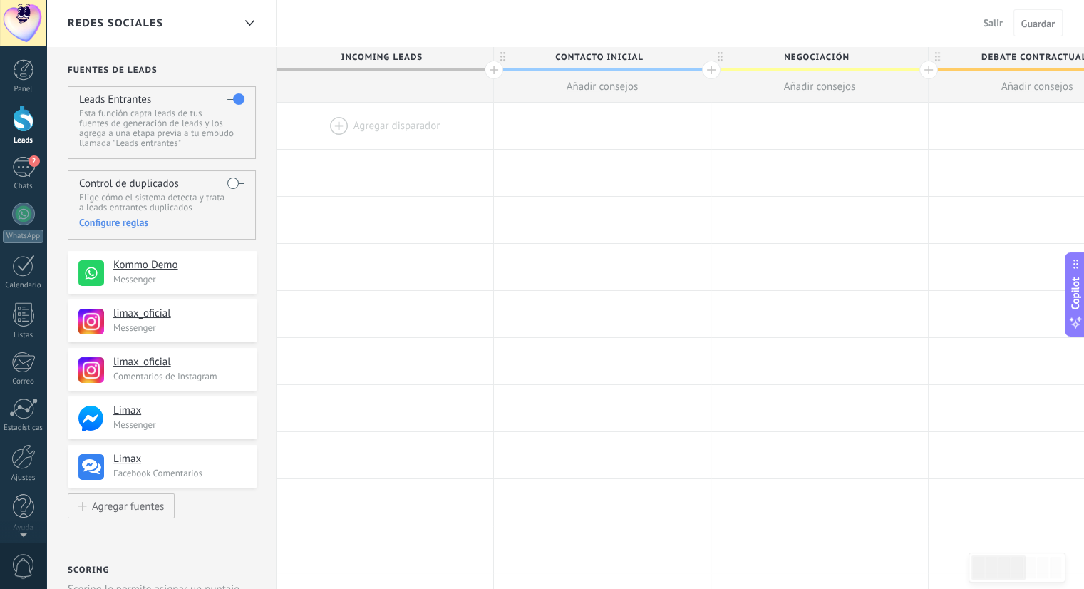
click at [983, 19] on span "Salir" at bounding box center [992, 22] width 19 height 13
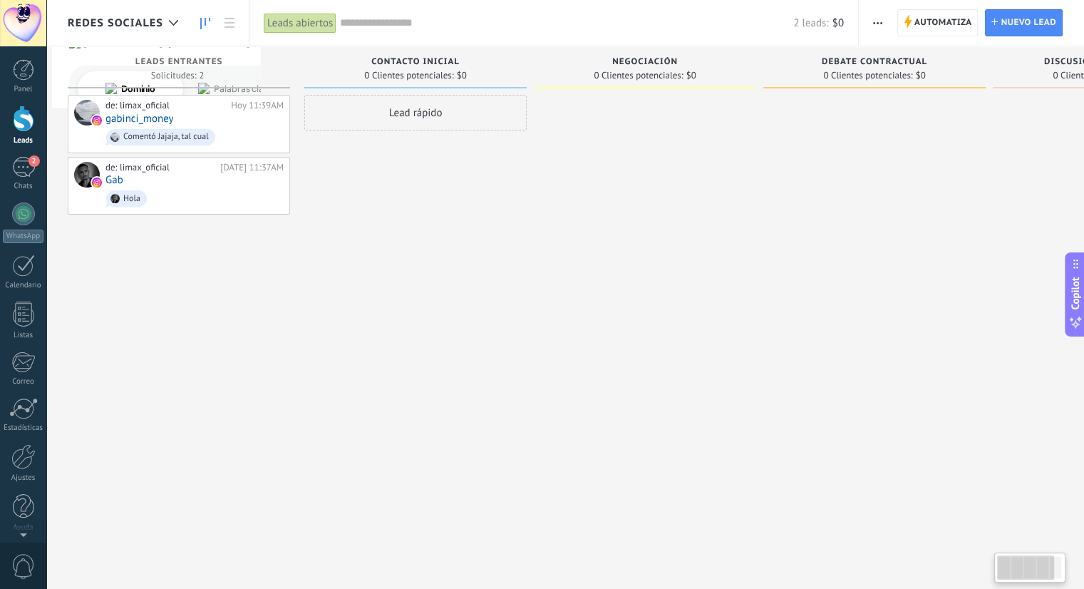
click at [596, 286] on div at bounding box center [645, 296] width 222 height 403
click at [691, 270] on div at bounding box center [645, 296] width 222 height 403
click at [502, 386] on div "Lead rápido" at bounding box center [415, 296] width 222 height 403
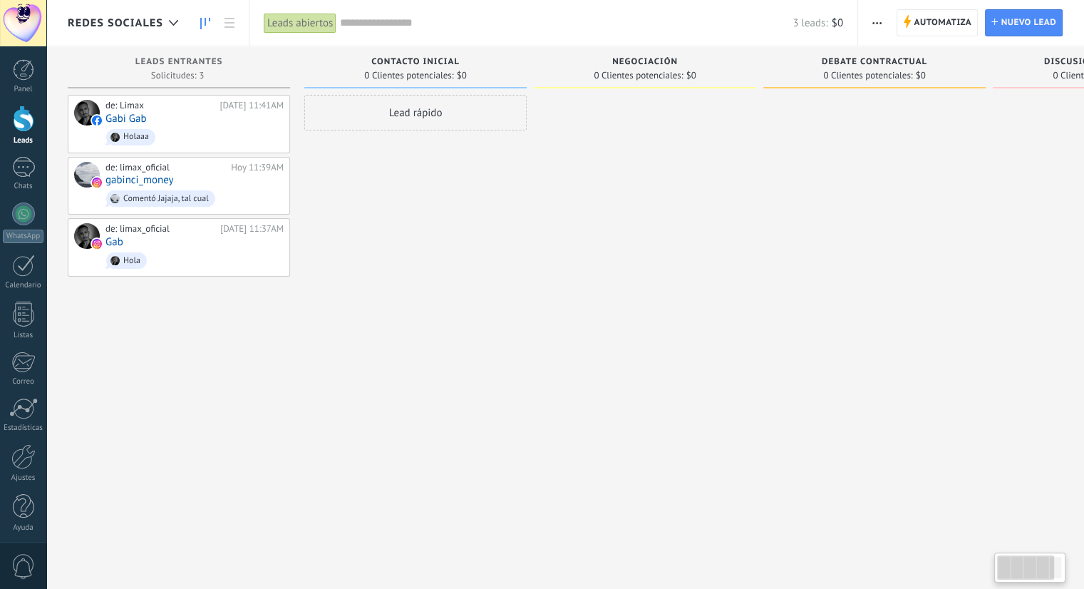
drag, startPoint x: 0, startPoint y: 0, endPoint x: 771, endPoint y: 345, distance: 844.6
click at [771, 345] on div at bounding box center [874, 296] width 222 height 403
click at [416, 283] on div "Lead rápido" at bounding box center [415, 296] width 222 height 403
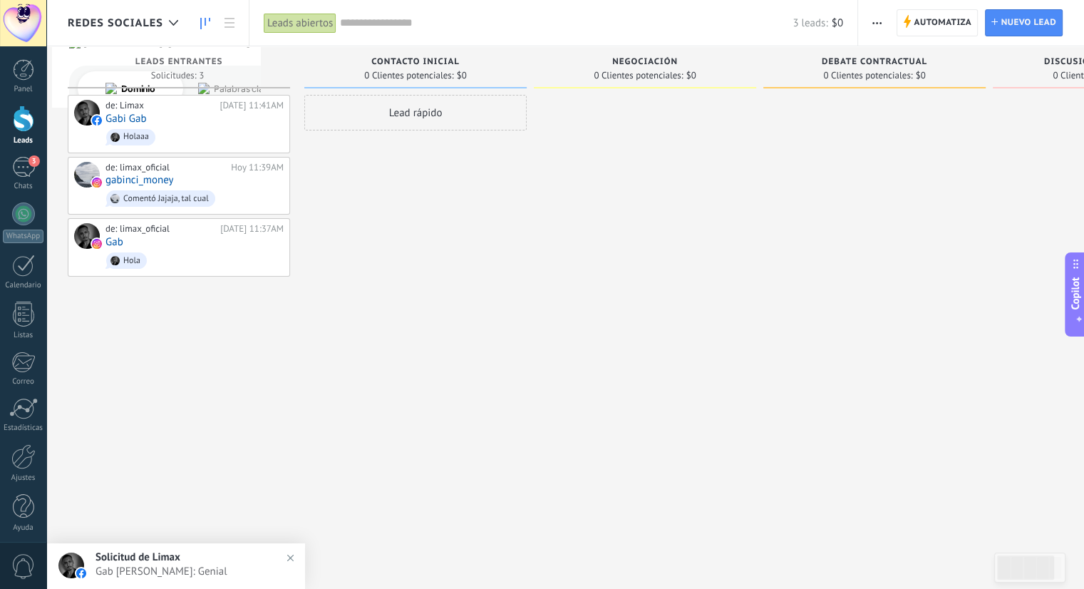
click at [605, 364] on div at bounding box center [645, 296] width 222 height 403
click at [485, 267] on div "Lead rápido" at bounding box center [415, 296] width 222 height 403
click at [180, 119] on div "de: Limax [DATE] 11:41AM [PERSON_NAME] Gab Genial" at bounding box center [194, 124] width 178 height 48
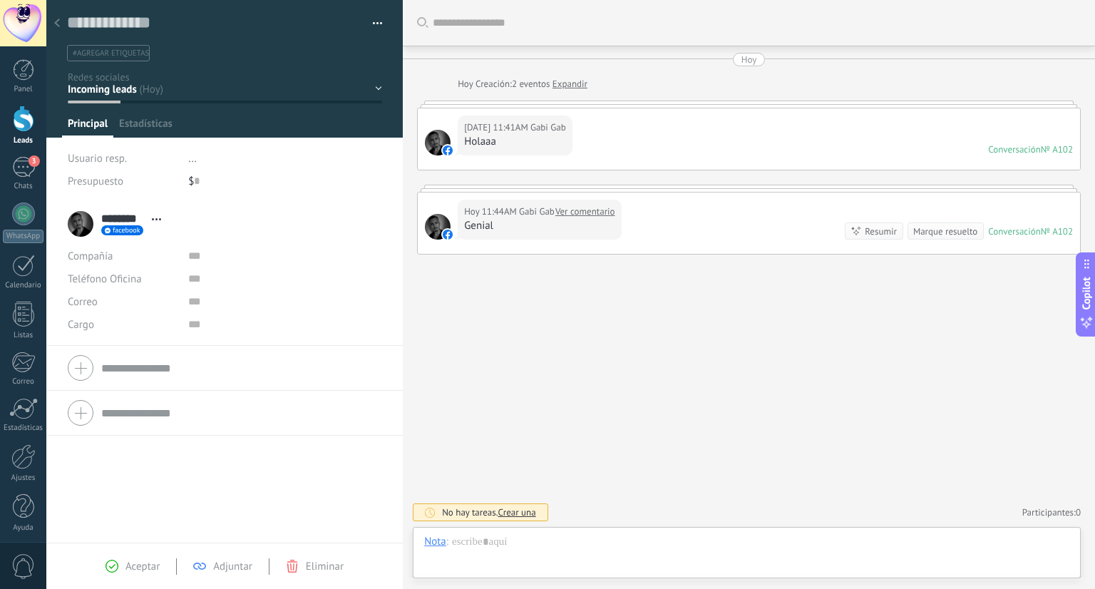
scroll to position [21, 0]
click at [604, 145] on button "Robot" at bounding box center [601, 147] width 45 height 18
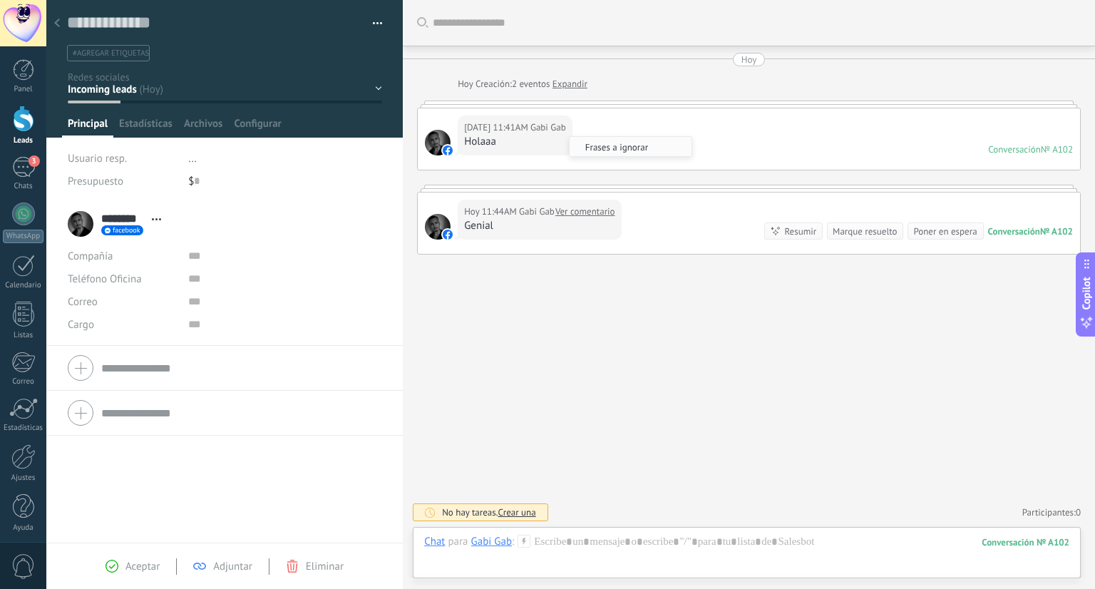
click at [663, 286] on div "Buscar Carga más [DATE] [DATE] Creación: 2 eventos Expandir [DATE] 11:41AM [PER…" at bounding box center [749, 294] width 692 height 589
click at [593, 207] on link "Ver comentario" at bounding box center [585, 212] width 60 height 14
click at [607, 328] on div "Buscar Carga más [DATE] [DATE] Creación: 2 eventos Expandir [DATE] 11:41AM [PER…" at bounding box center [749, 294] width 692 height 589
click at [58, 21] on use at bounding box center [57, 23] width 6 height 9
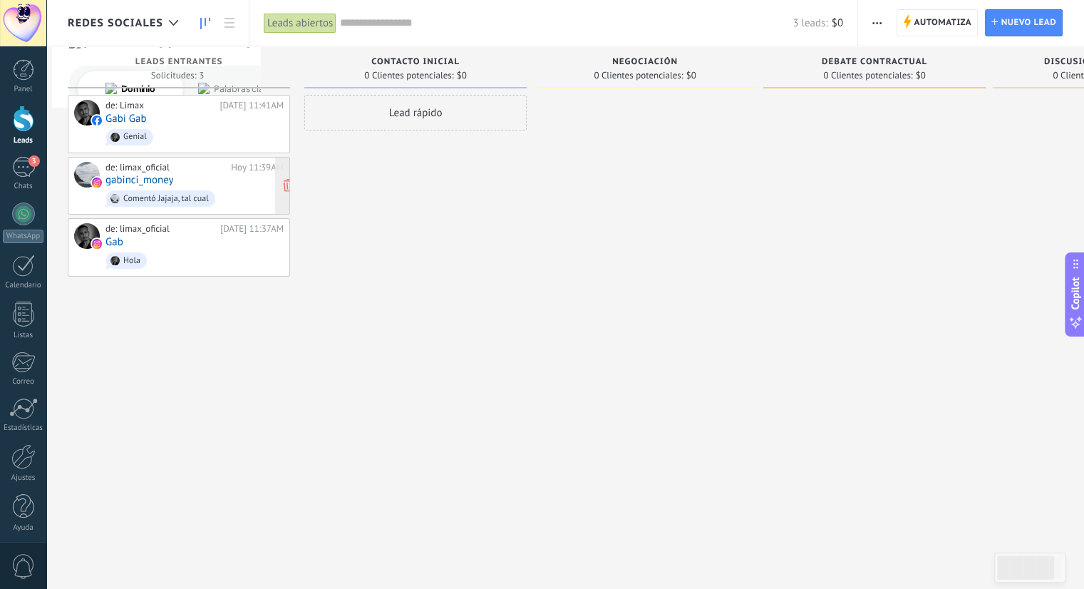
click at [237, 177] on div "de: limax_oficial [DATE] 11:39AM gabinci_money Comentó Jajaja, tal cual" at bounding box center [194, 186] width 178 height 48
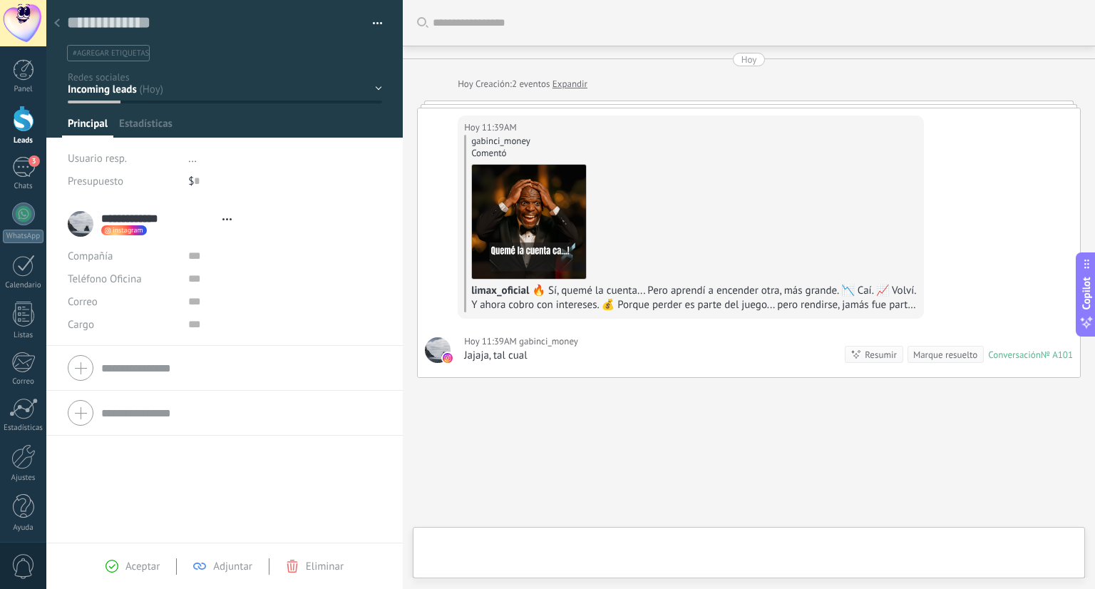
scroll to position [37, 0]
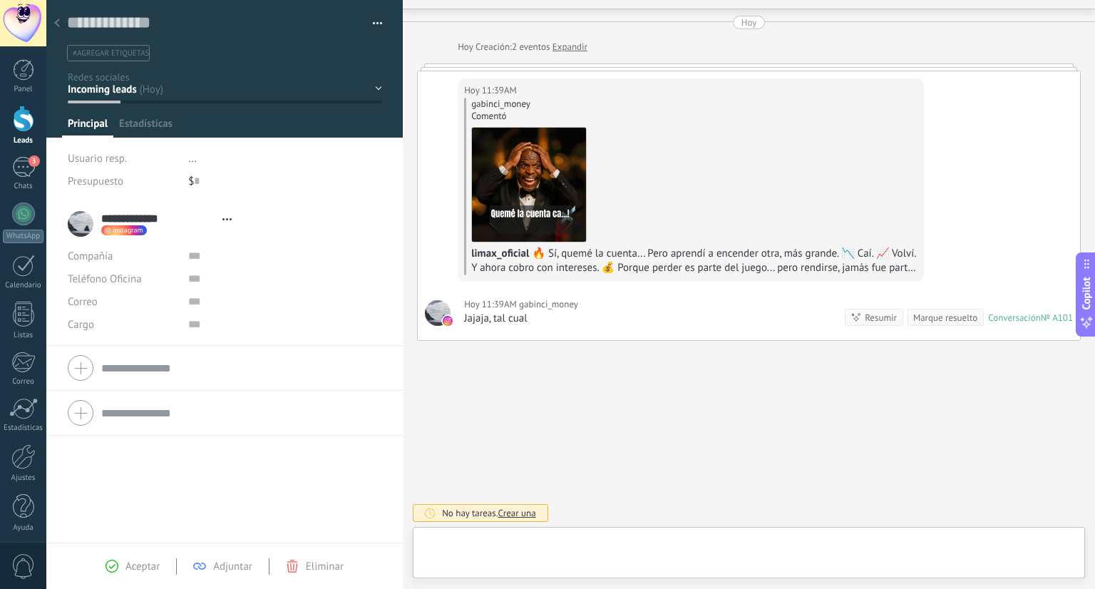
type textarea "**********"
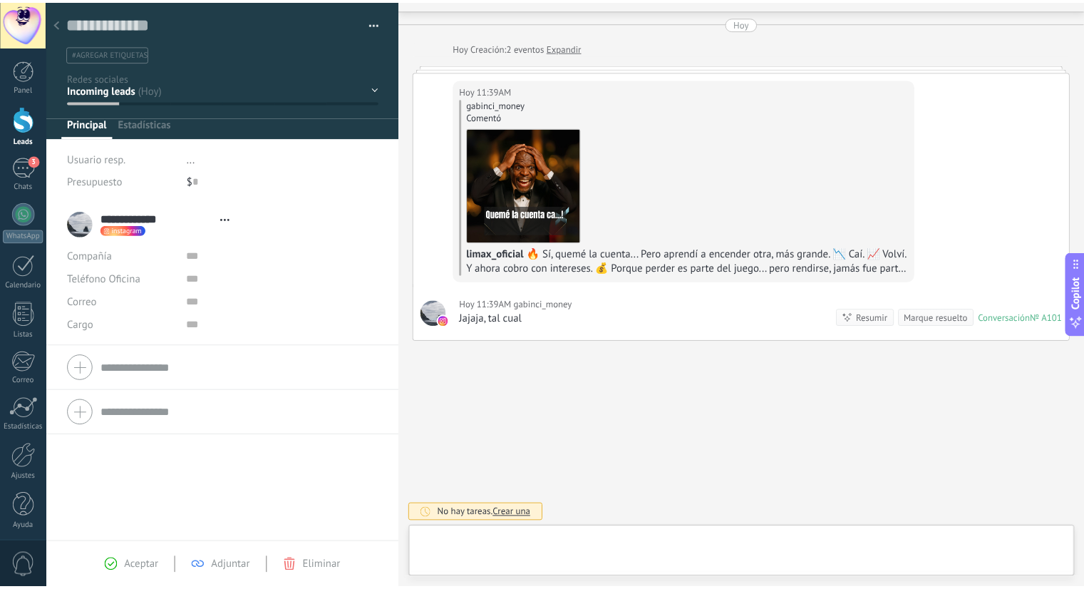
scroll to position [21, 0]
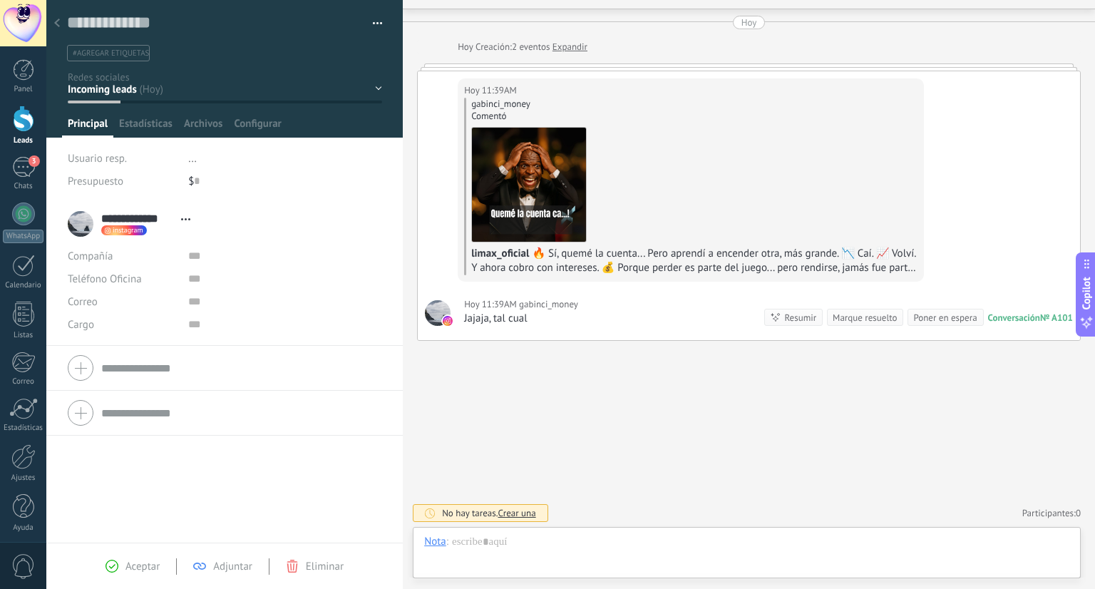
click at [687, 237] on div "gabinci_money Comentó limax_oficial 🔥 Sí, quemé la cuenta... Pero aprendí a enc…" at bounding box center [690, 186] width 453 height 177
click at [547, 202] on img at bounding box center [529, 185] width 114 height 114
click at [627, 458] on div "Buscar Carga más [DATE] [DATE] Creación: 2 eventos Expandir [DATE] 11:39AM gabi…" at bounding box center [749, 276] width 692 height 626
click at [58, 23] on icon at bounding box center [57, 23] width 6 height 9
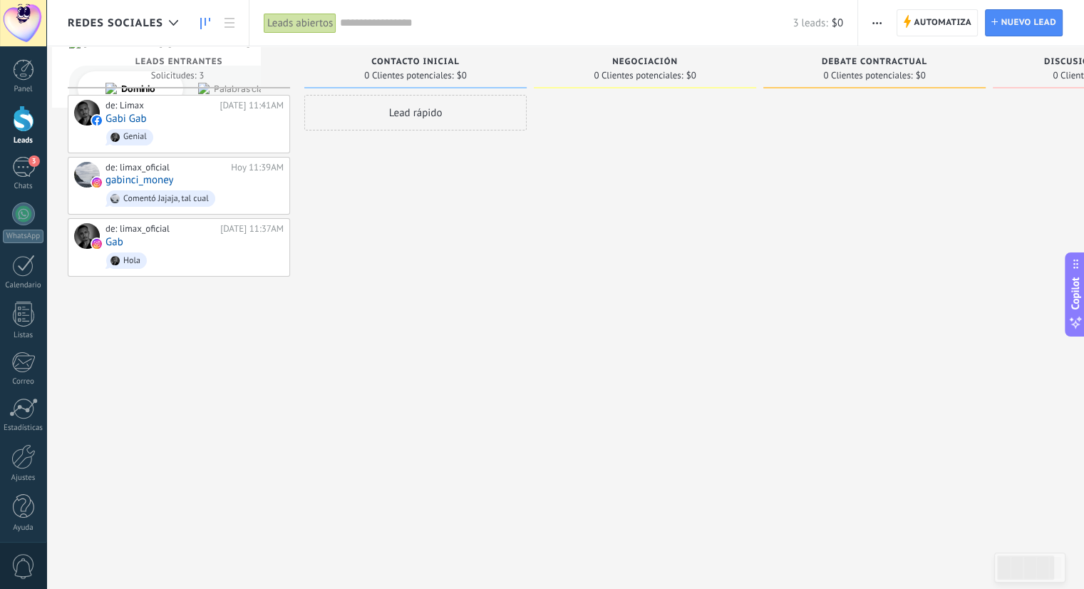
click at [454, 321] on div "Lead rápido" at bounding box center [415, 296] width 222 height 403
click at [549, 289] on div at bounding box center [645, 296] width 222 height 403
click at [517, 310] on div "Lead rápido" at bounding box center [415, 296] width 222 height 403
click at [466, 312] on div "Lead rápido" at bounding box center [415, 296] width 222 height 403
click at [470, 276] on div "Lead rápido" at bounding box center [415, 296] width 222 height 403
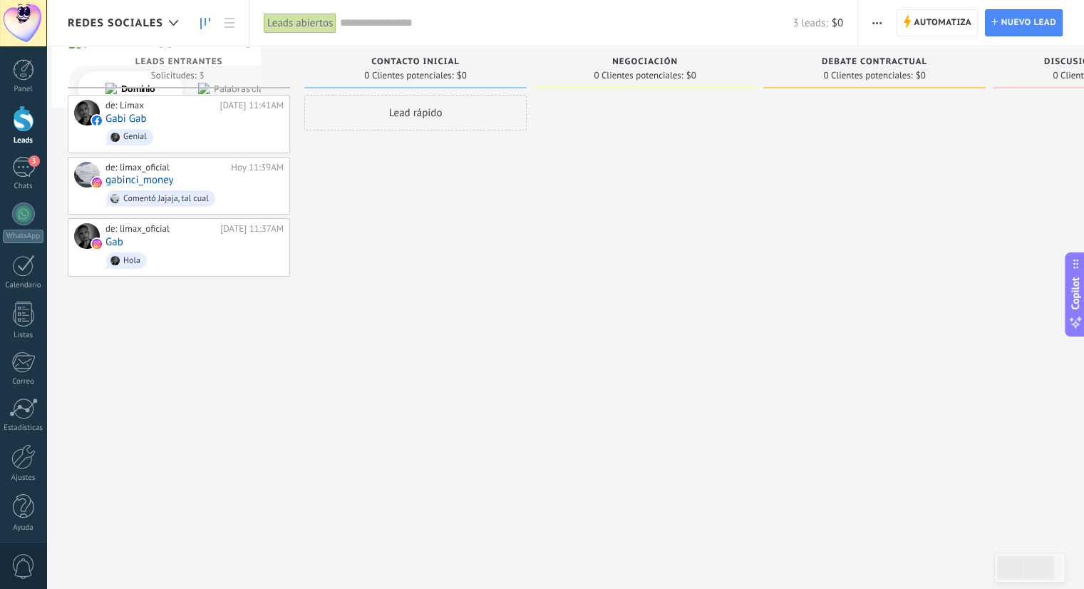
click at [519, 379] on div "Lead rápido" at bounding box center [415, 296] width 222 height 403
click at [23, 458] on div at bounding box center [23, 456] width 24 height 25
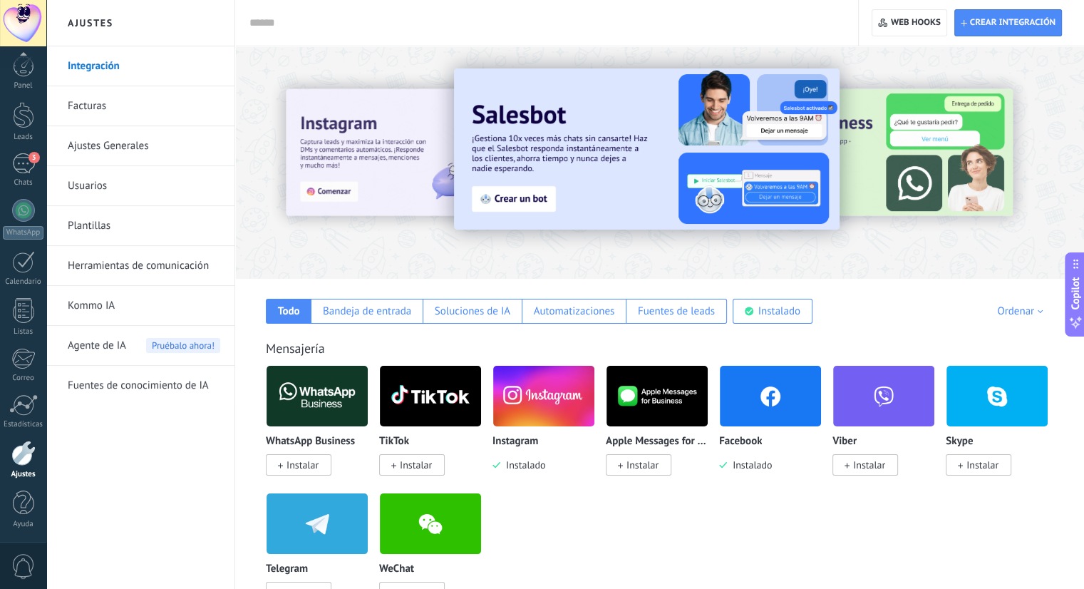
click at [769, 398] on img at bounding box center [770, 395] width 101 height 69
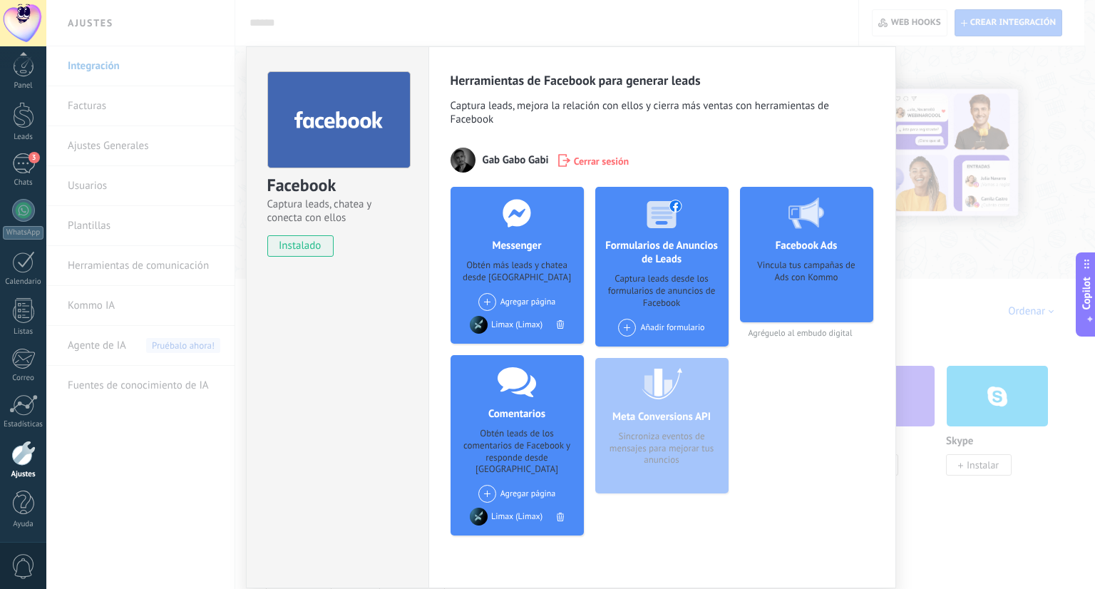
click at [801, 338] on span "Agréguelo al embudo digital" at bounding box center [806, 333] width 133 height 11
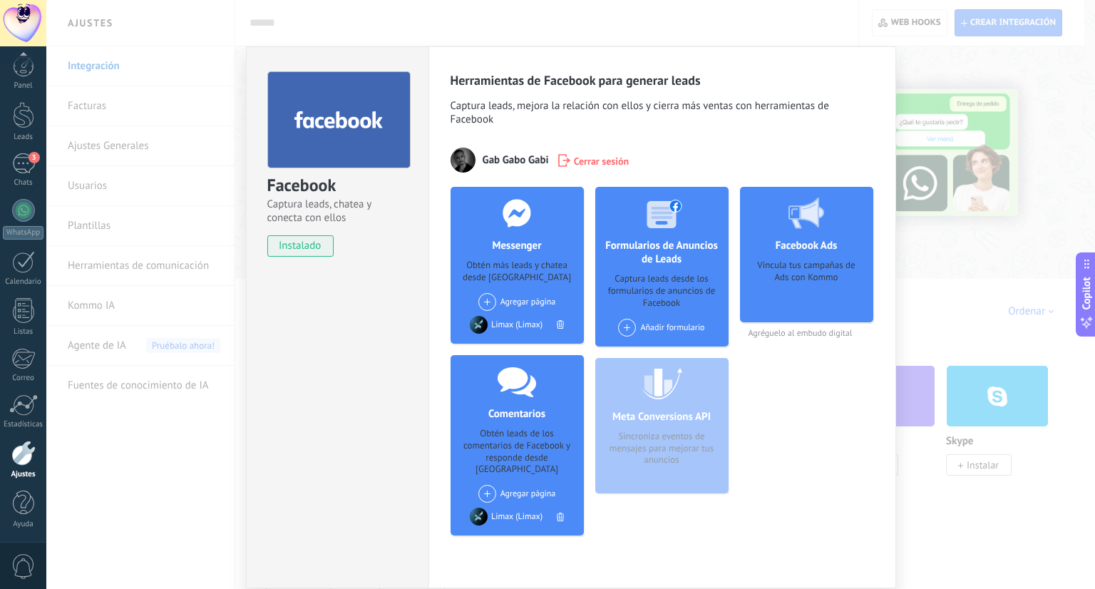
click at [988, 231] on div "Facebook Captura leads, chatea y conecta con ellos instalado Desinstalar Herram…" at bounding box center [570, 294] width 1048 height 589
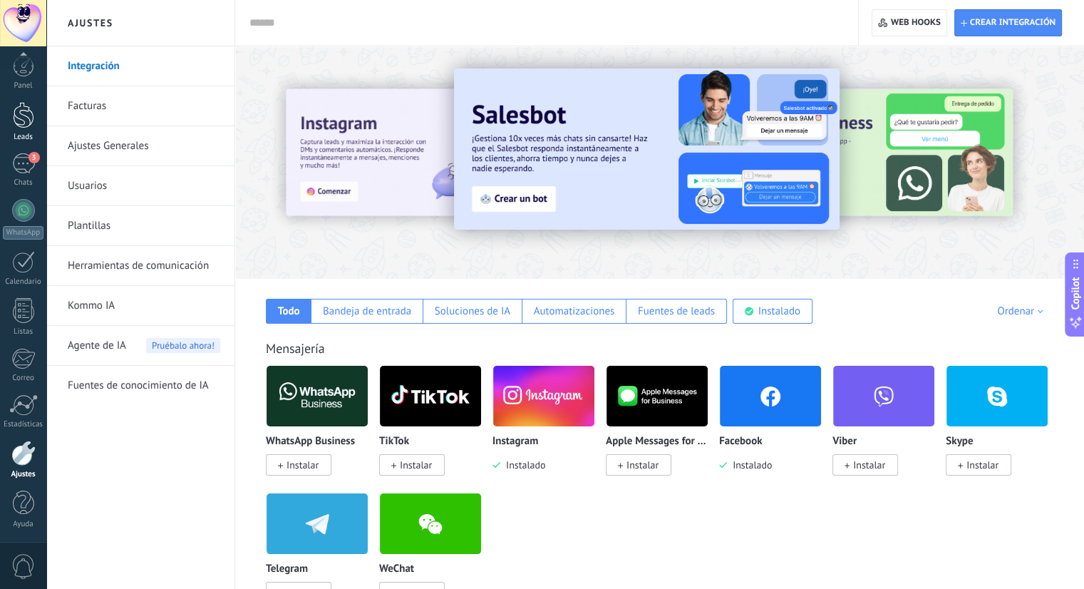
click at [22, 116] on div at bounding box center [23, 115] width 21 height 26
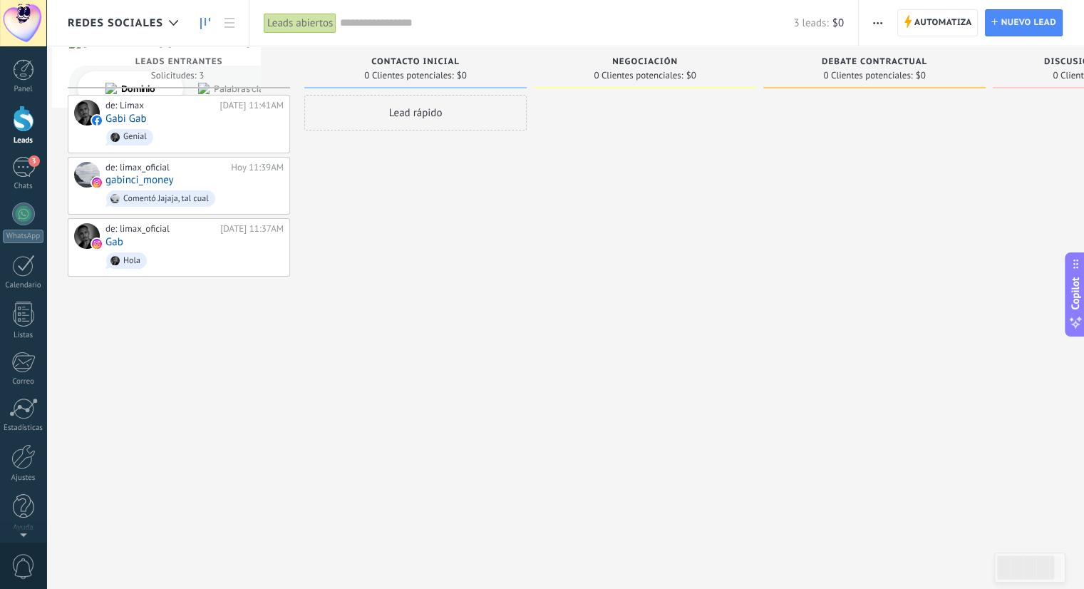
click at [132, 22] on span "Redes sociales" at bounding box center [115, 23] width 95 height 14
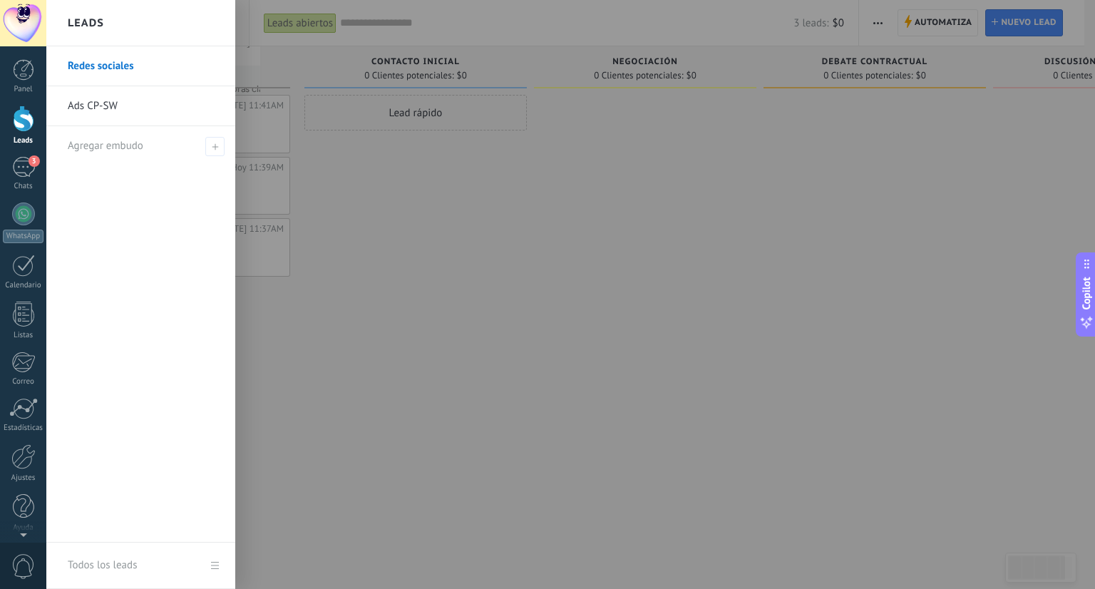
click at [111, 104] on link "Ads CP-SW" at bounding box center [144, 106] width 153 height 40
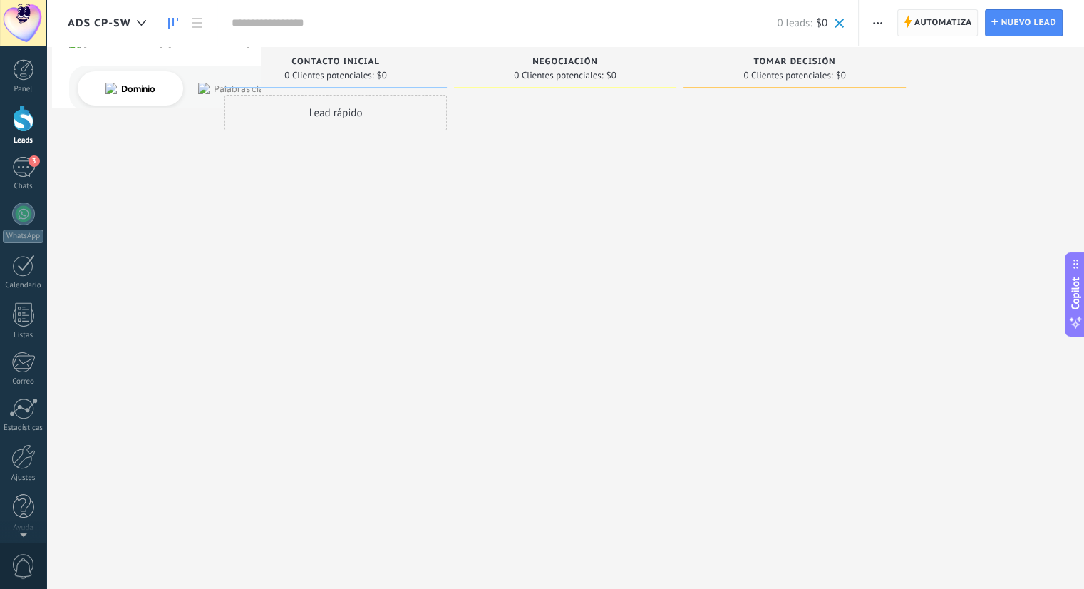
click at [922, 25] on span "Automatiza" at bounding box center [943, 23] width 58 height 26
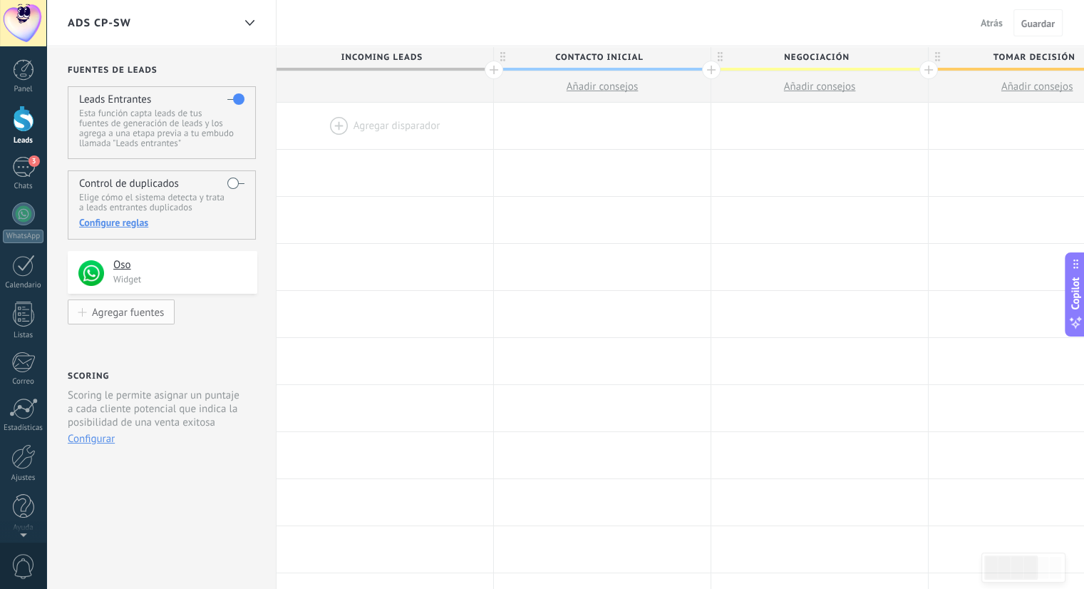
click at [113, 311] on div "Agregar fuentes" at bounding box center [128, 312] width 72 height 12
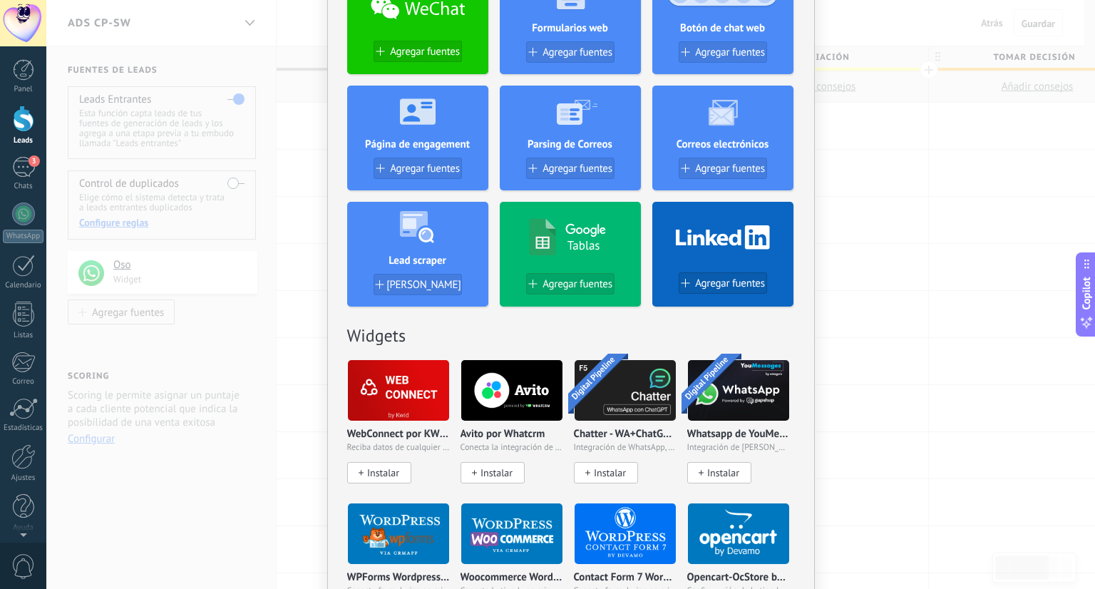
scroll to position [368, 0]
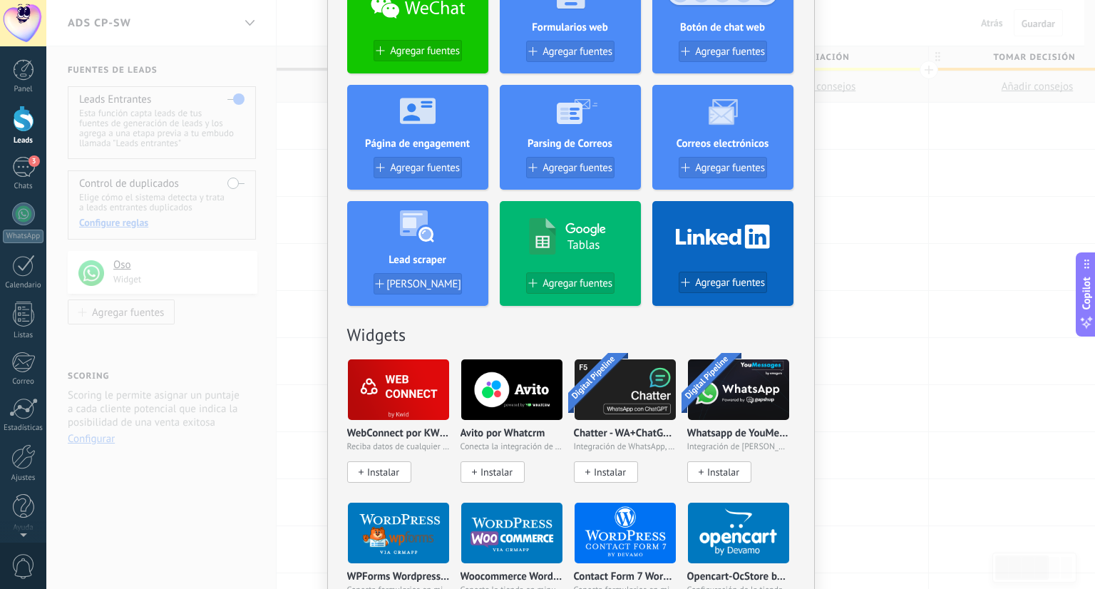
click at [317, 326] on div "No hay resultados Fuentes de leads Agregar fuente Agregar fuentes Agregar fuent…" at bounding box center [570, 294] width 1048 height 589
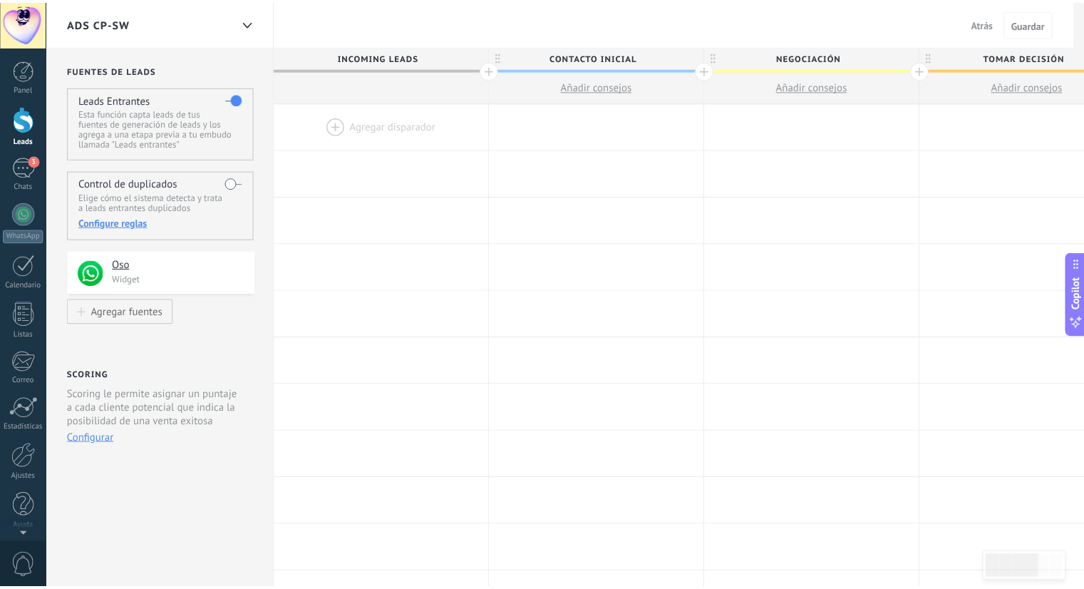
scroll to position [0, 0]
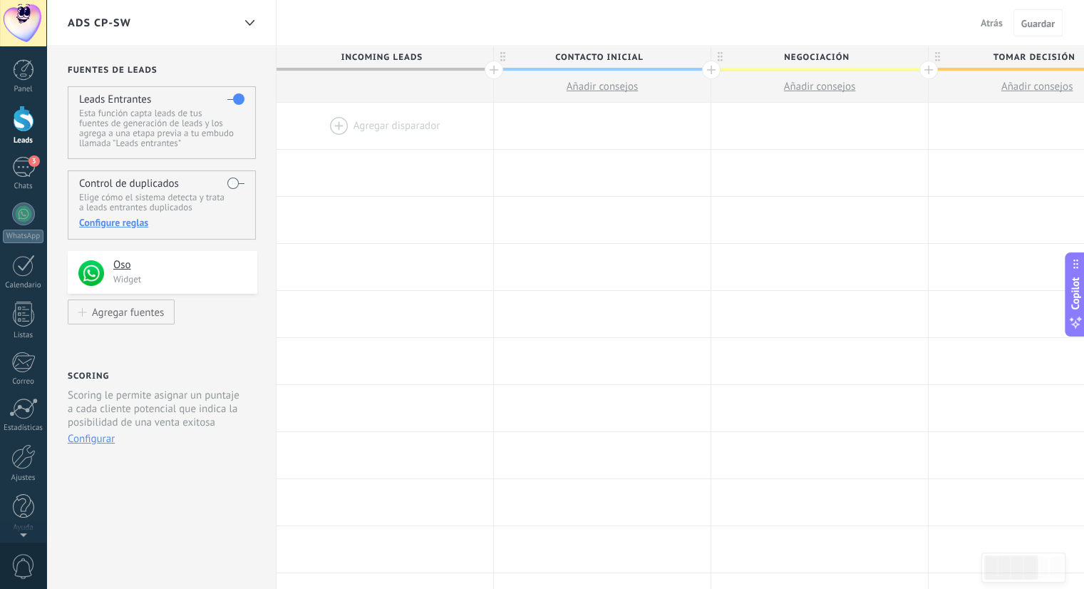
click at [990, 29] on span "Atrás" at bounding box center [992, 22] width 22 height 13
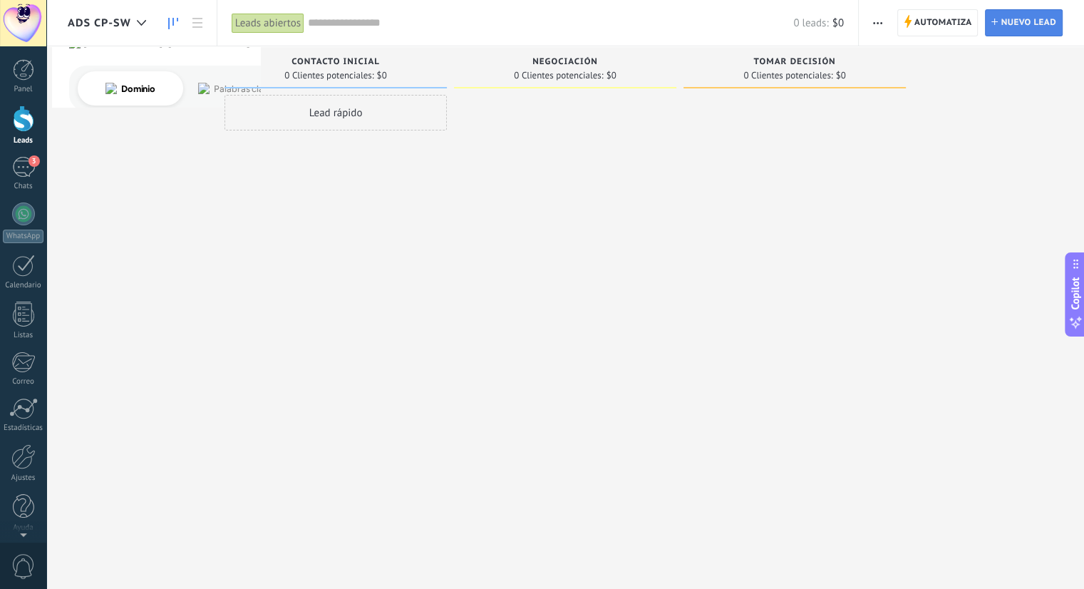
click at [1025, 27] on span "Nuevo lead" at bounding box center [1028, 23] width 56 height 26
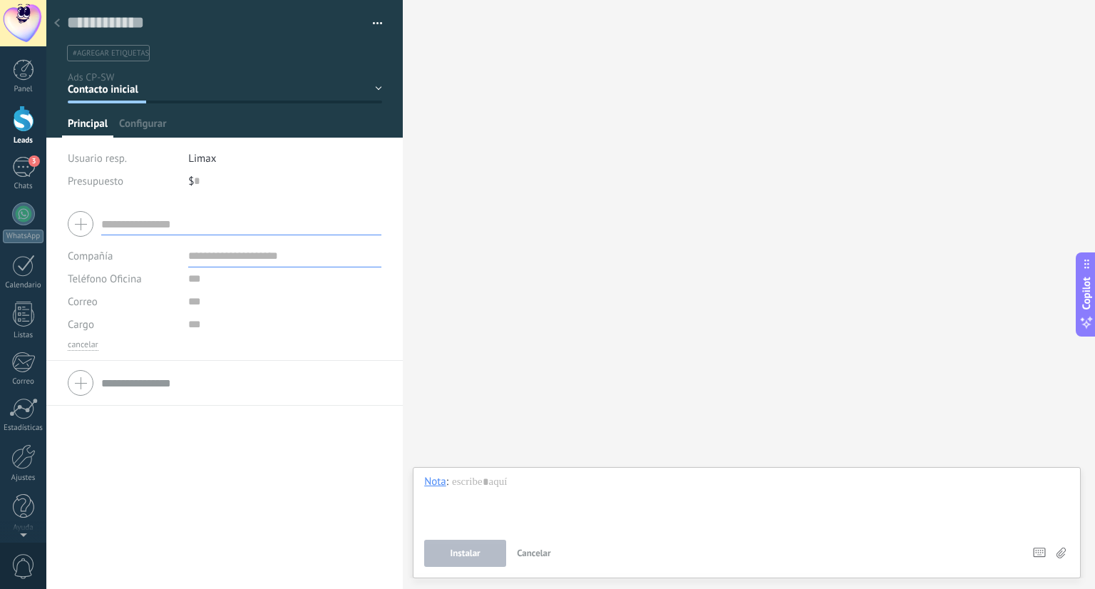
click at [57, 26] on icon at bounding box center [57, 23] width 6 height 9
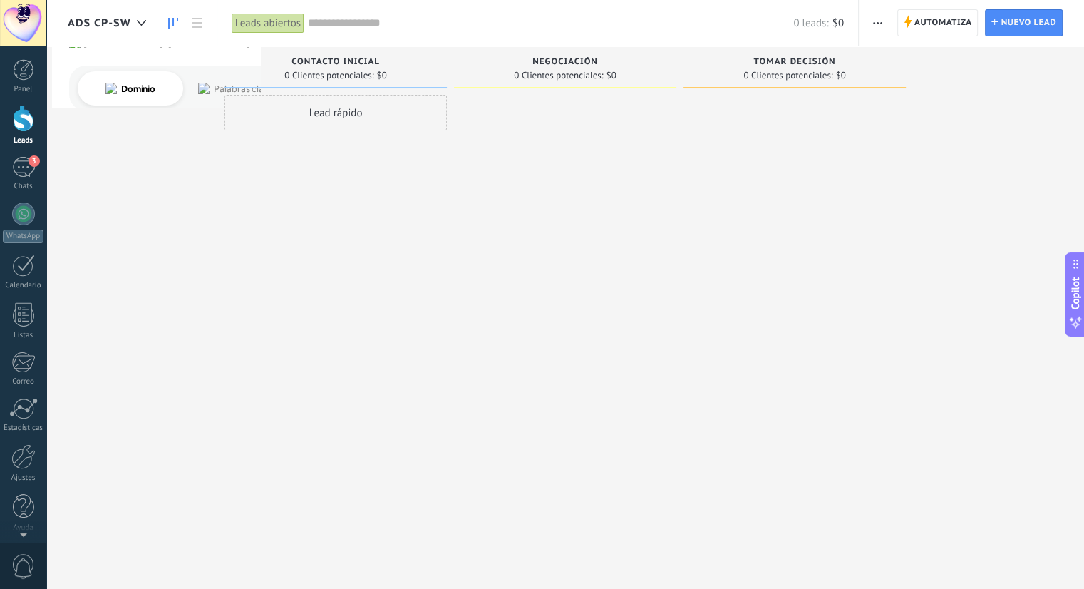
click at [886, 16] on button "button" at bounding box center [877, 22] width 21 height 27
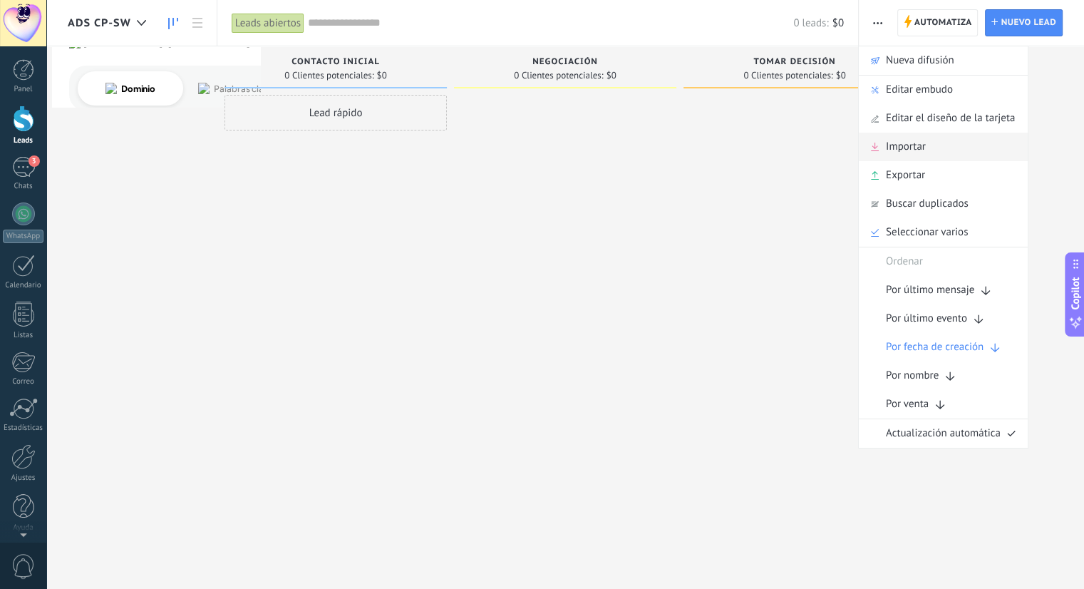
click at [948, 150] on div "Importar" at bounding box center [943, 147] width 169 height 29
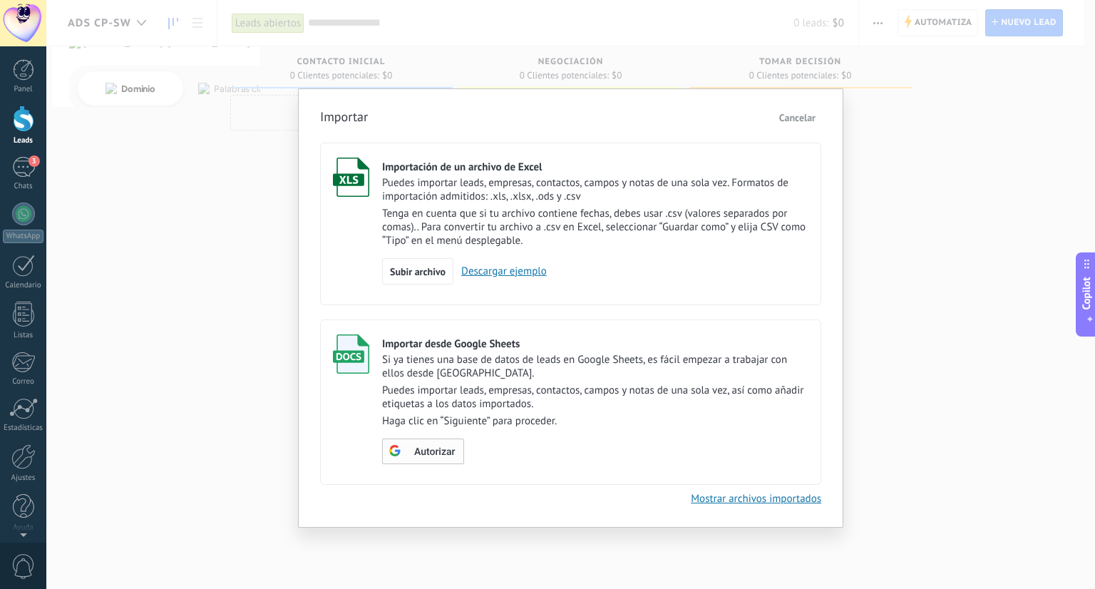
click at [428, 452] on span "Autorizar" at bounding box center [434, 452] width 41 height 10
click at [537, 207] on p "Tenga en cuenta que si tu archivo contiene fechas, debes usar .csv (valores sep…" at bounding box center [595, 227] width 426 height 41
click at [500, 269] on link "Descargar ejemplo" at bounding box center [499, 271] width 93 height 14
click at [592, 385] on p "Puedes importar leads, empresas, contactos, campos y notas de una sola vez, así…" at bounding box center [595, 396] width 426 height 27
click at [419, 447] on div "Autorizar" at bounding box center [595, 451] width 426 height 26
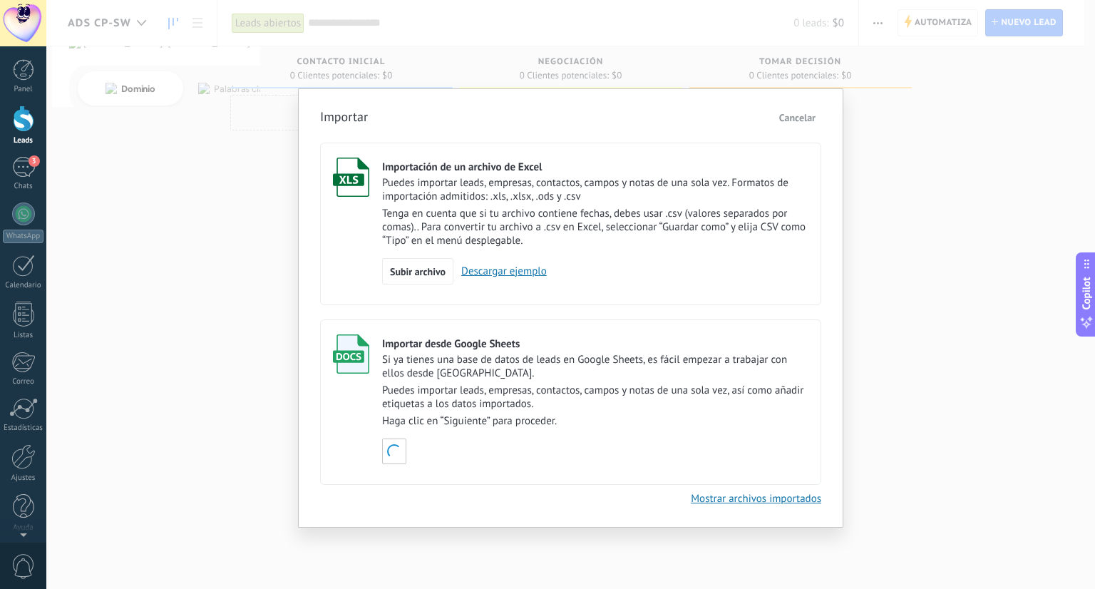
click at [928, 212] on div "Importar Cancelar Importación de un archivo de Excel Puedes importar leads, emp…" at bounding box center [570, 294] width 1048 height 589
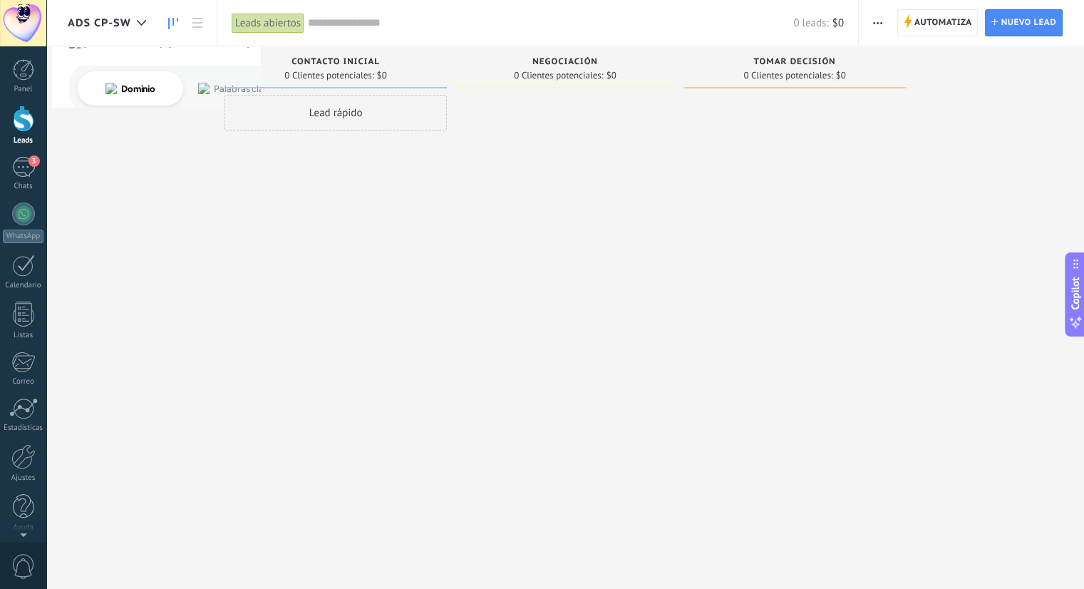
click at [883, 23] on button "button" at bounding box center [877, 22] width 21 height 27
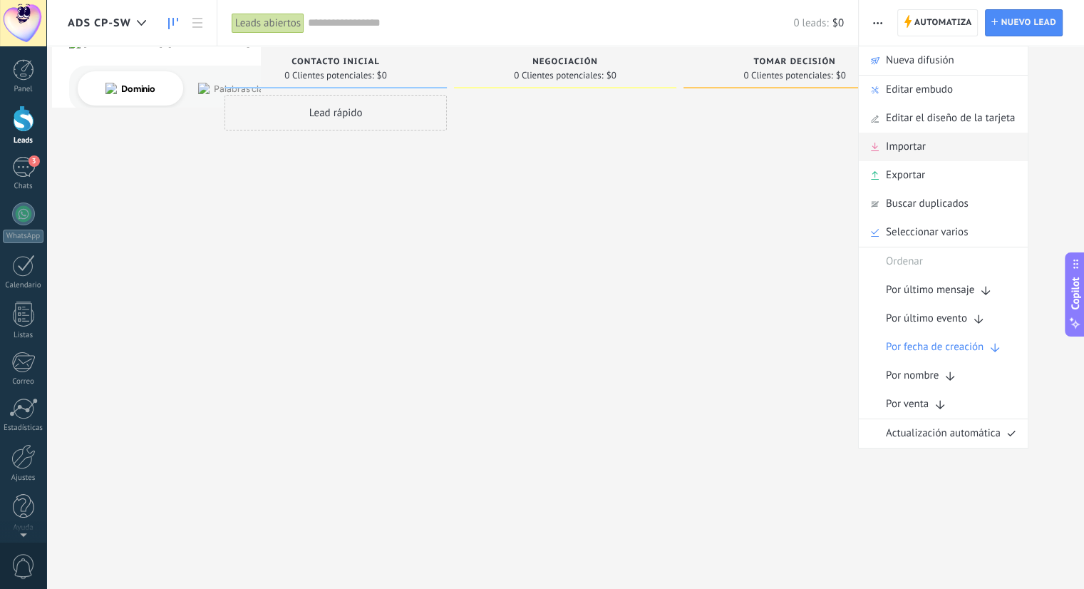
click at [926, 147] on div "Importar" at bounding box center [943, 147] width 169 height 29
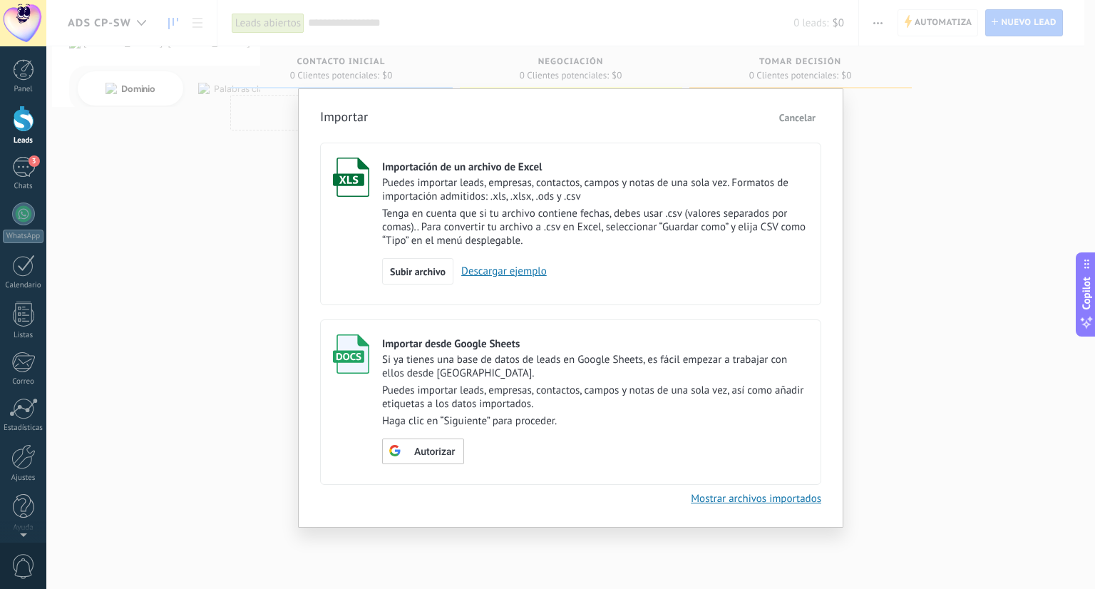
click at [493, 408] on p "Puedes importar leads, empresas, contactos, campos y notas de una sola vez, así…" at bounding box center [595, 396] width 426 height 27
click at [425, 447] on span "Autorizar" at bounding box center [434, 452] width 41 height 10
click at [504, 388] on p "Puedes importar leads, empresas, contactos, campos y notas de una sola vez, así…" at bounding box center [595, 396] width 426 height 27
click at [420, 452] on span "Escoger tabla" at bounding box center [431, 453] width 57 height 10
click at [631, 336] on div "Importar desde Google Sheets Si ya tienes una base de datos de leads en Google …" at bounding box center [595, 399] width 426 height 130
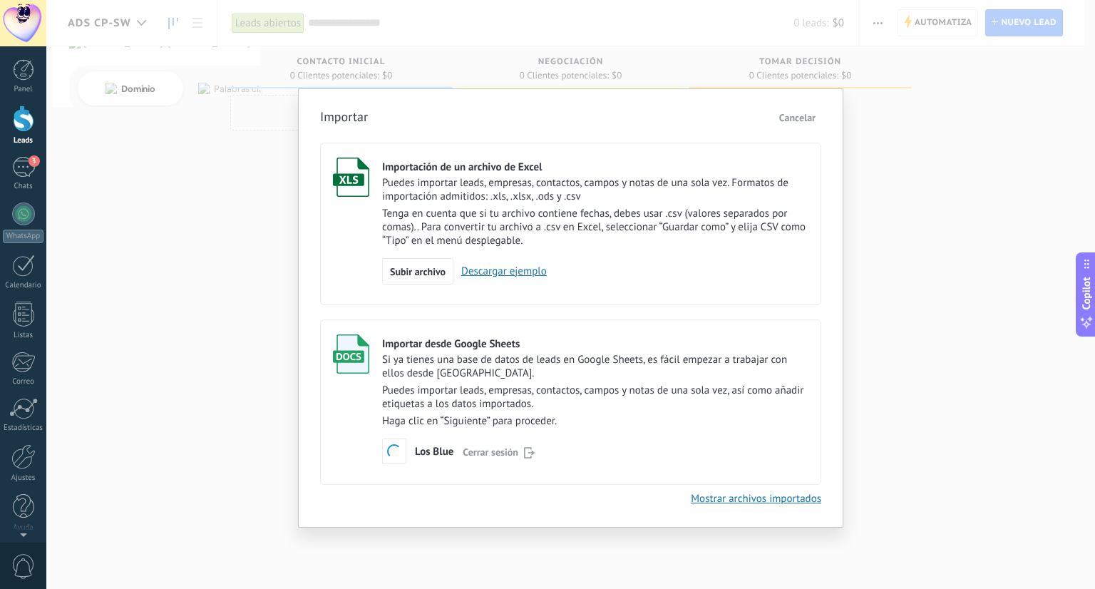
click at [763, 497] on link "Mostrar archivos importados" at bounding box center [755, 499] width 130 height 14
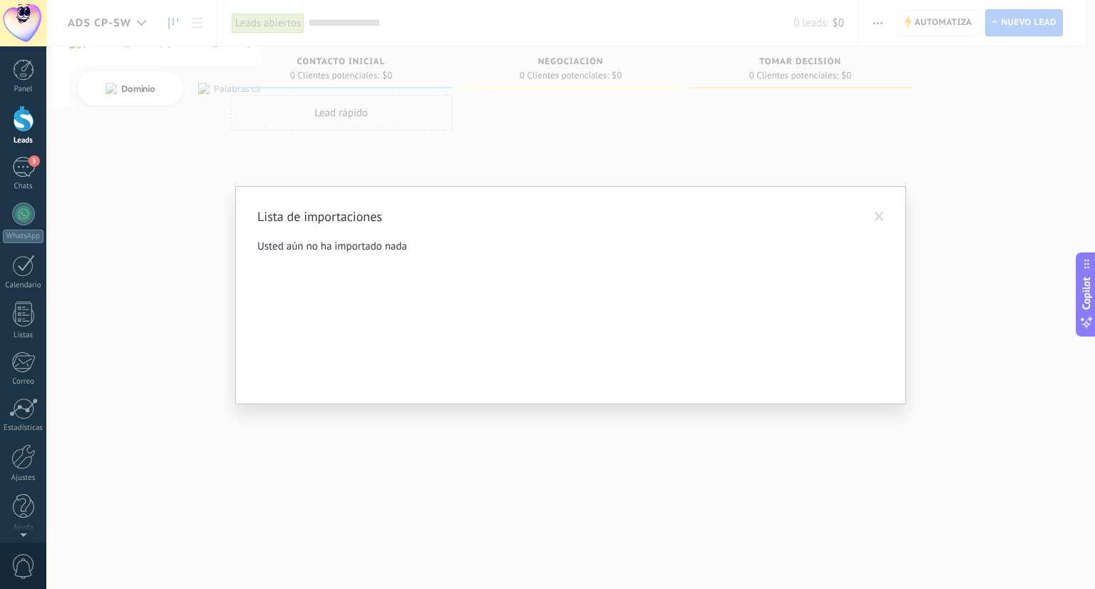
click at [338, 257] on div "Usted aún no ha importado nada" at bounding box center [570, 310] width 626 height 143
click at [716, 160] on div "Lista de importaciones Usted aún no ha importado nada" at bounding box center [570, 294] width 1048 height 589
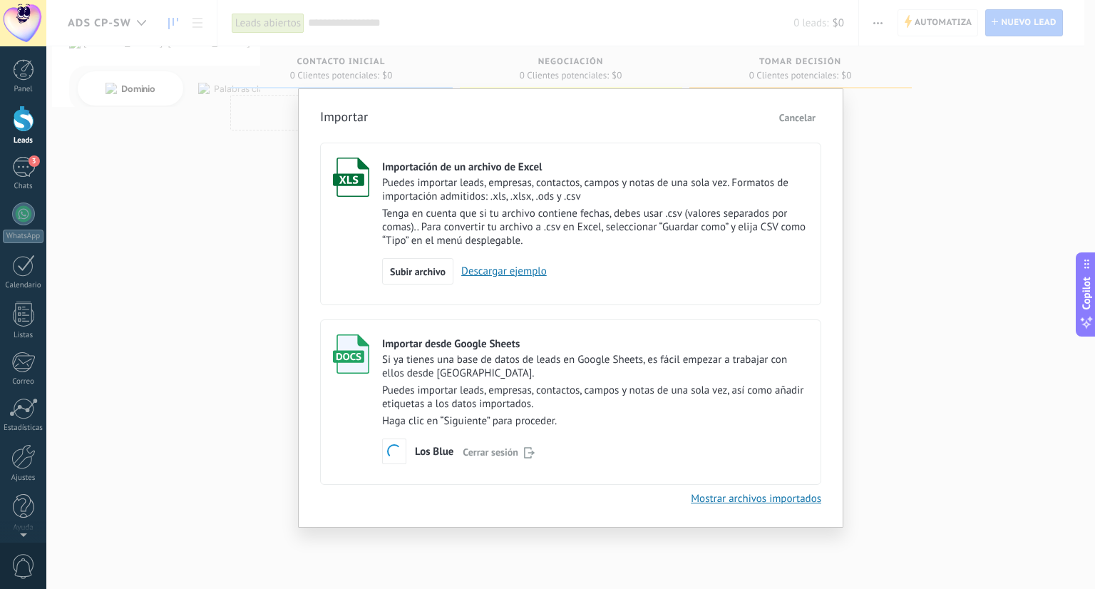
click at [792, 123] on button "Cancelar" at bounding box center [797, 117] width 48 height 21
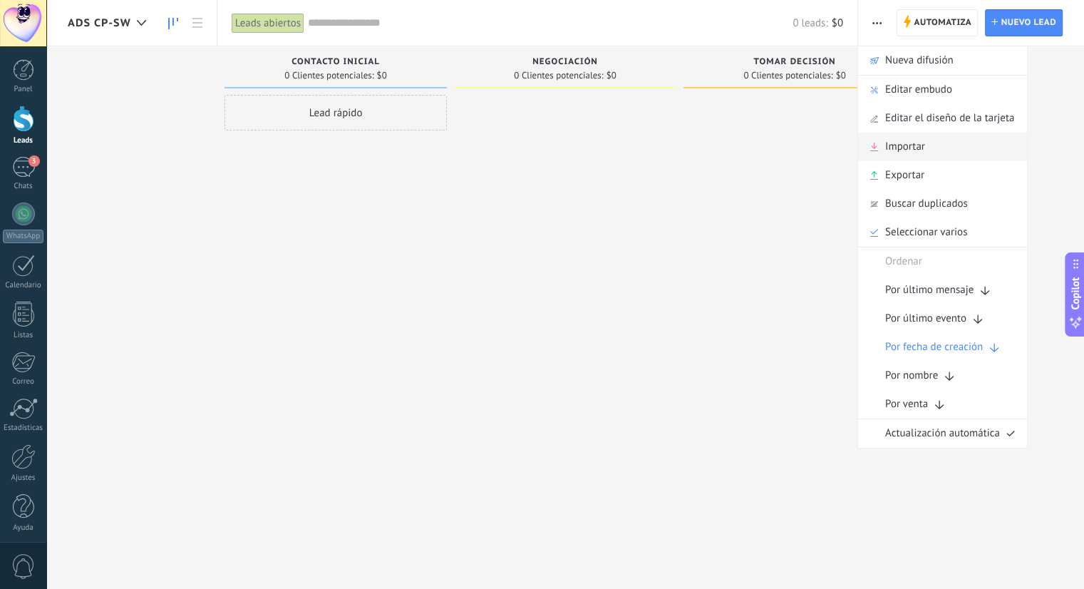
click at [909, 143] on span "Importar" at bounding box center [905, 147] width 40 height 29
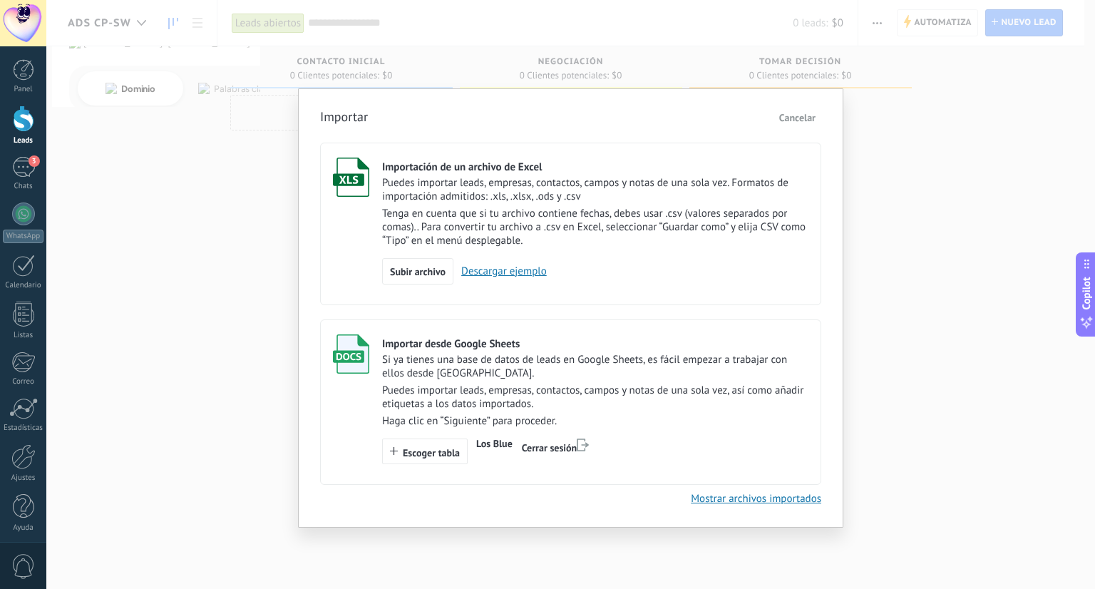
click at [460, 391] on p "Puedes importar leads, empresas, contactos, campos y notas de una sola vez, así…" at bounding box center [595, 396] width 426 height 27
click at [494, 394] on p "Puedes importar leads, empresas, contactos, campos y notas de una sola vez, así…" at bounding box center [595, 396] width 426 height 27
click at [636, 376] on p "Si ya tienes una base de datos de leads en Google Sheets, es fácil empezar a tr…" at bounding box center [595, 366] width 426 height 27
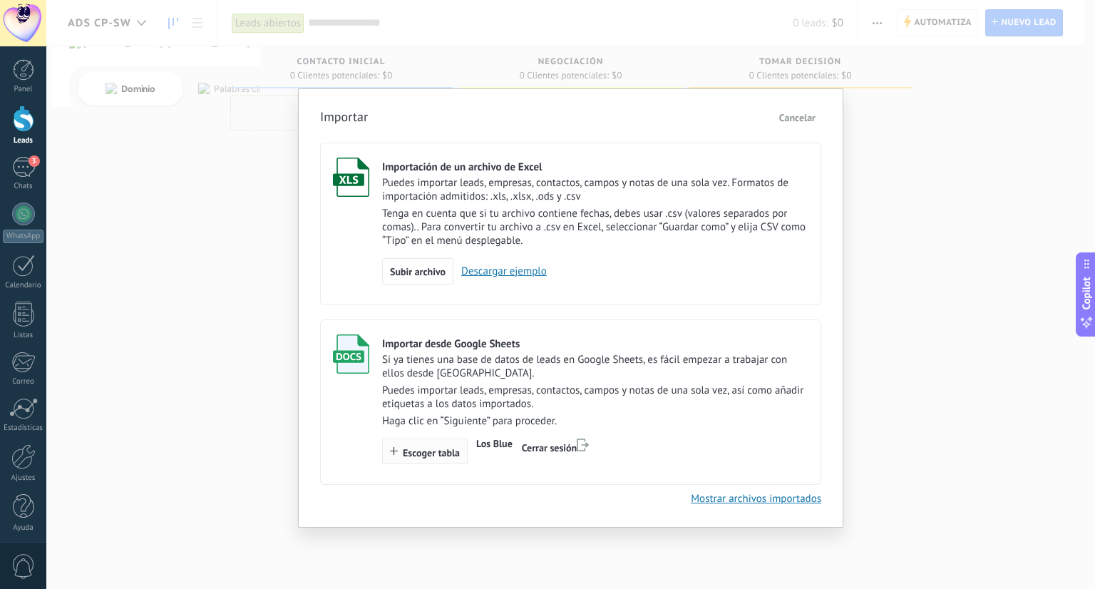
click at [430, 456] on span "Escoger tabla" at bounding box center [431, 453] width 57 height 10
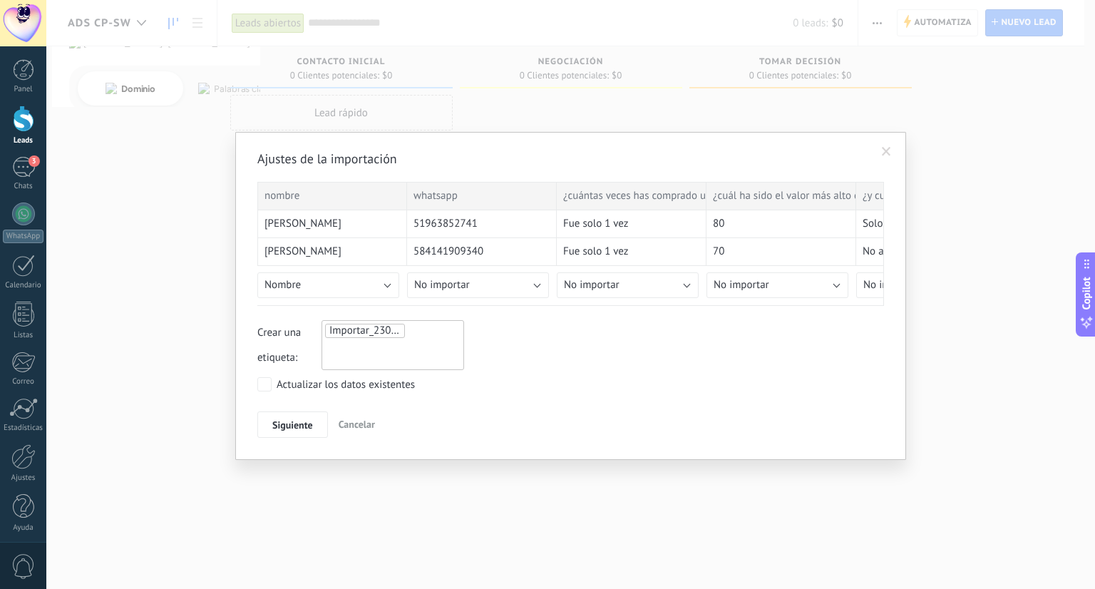
click at [817, 403] on div "Ajustes de la importación nombre whatsapp ¿cuántas veces has comprado un challe…" at bounding box center [570, 294] width 626 height 288
click at [776, 366] on div "Crear una etiqueta: Importar_23092025_1218" at bounding box center [570, 345] width 626 height 50
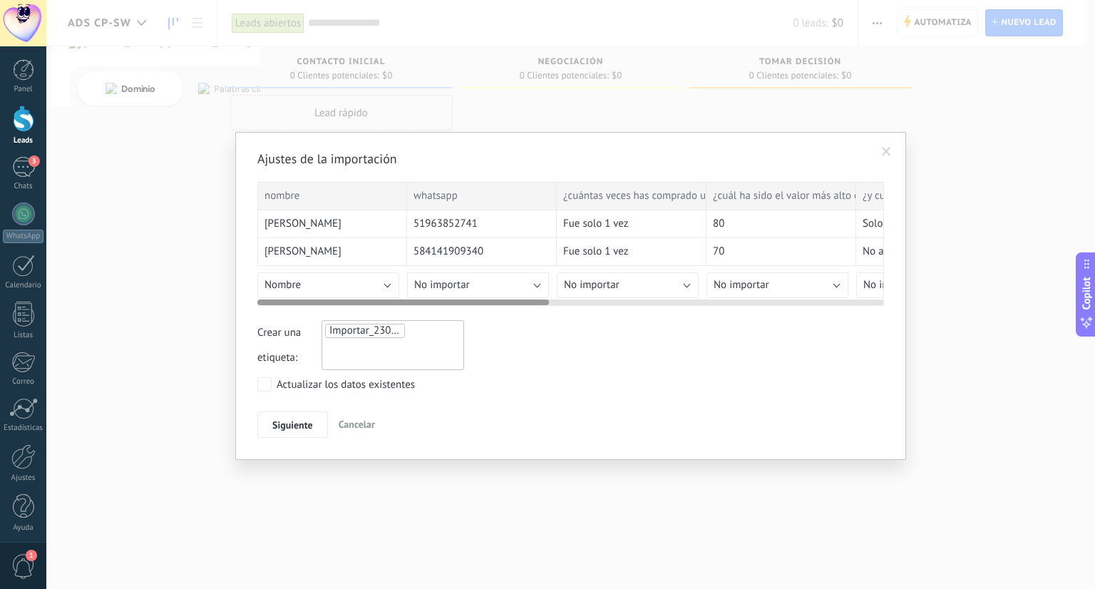
drag, startPoint x: 318, startPoint y: 299, endPoint x: 276, endPoint y: 306, distance: 42.1
click at [276, 306] on div "Ajustes de la importación nombre whatsapp ¿cuántas veces has comprado un challe…" at bounding box center [570, 294] width 626 height 288
click at [340, 283] on button "Nombre" at bounding box center [328, 285] width 142 height 26
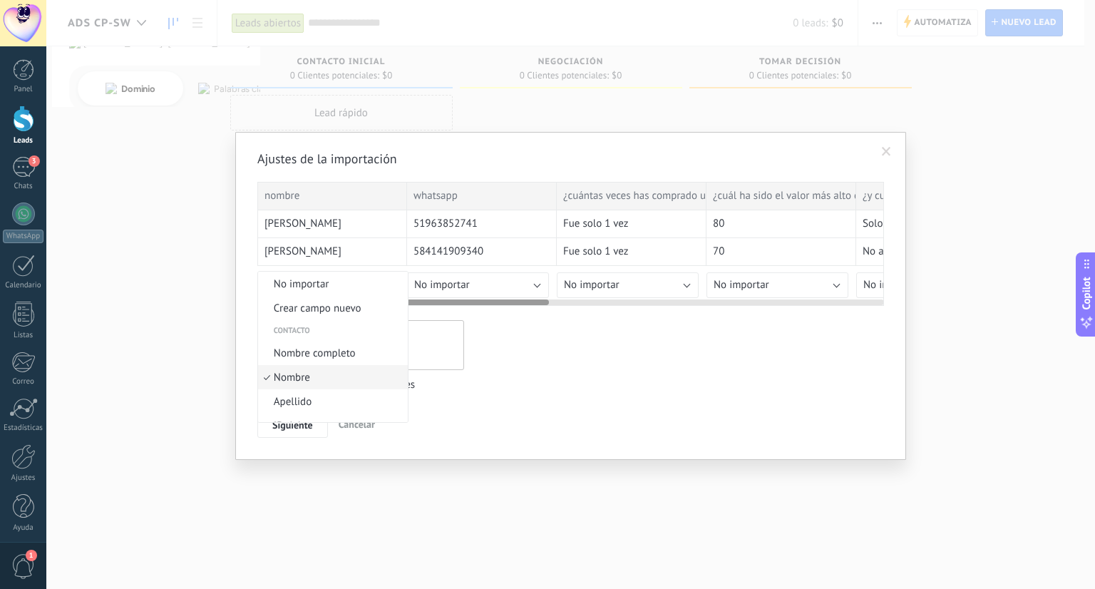
scroll to position [32, 0]
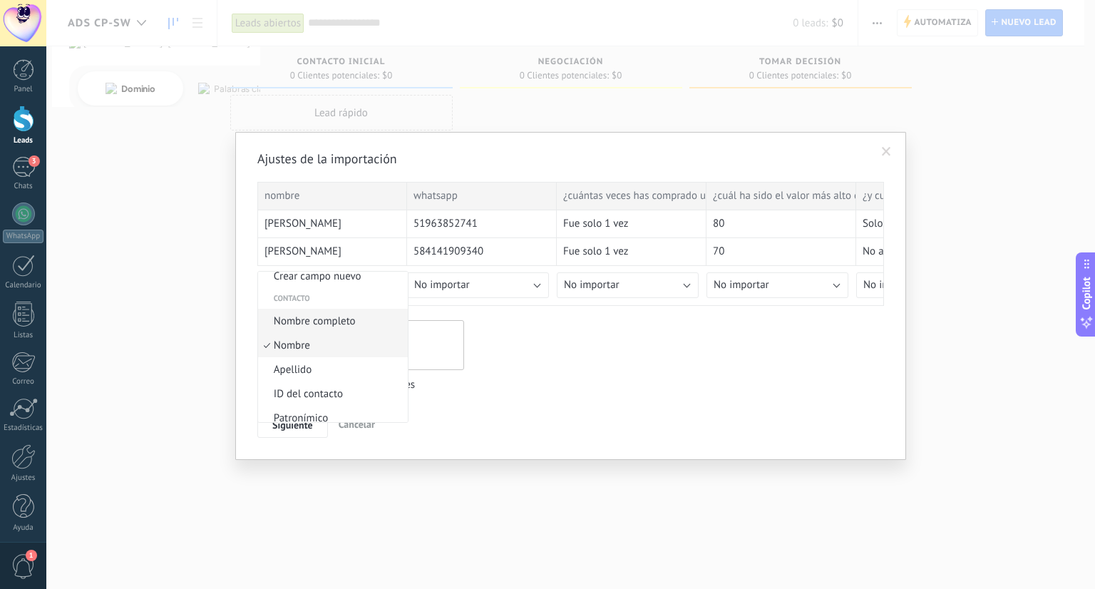
click at [336, 321] on span "Nombre completo" at bounding box center [330, 321] width 145 height 14
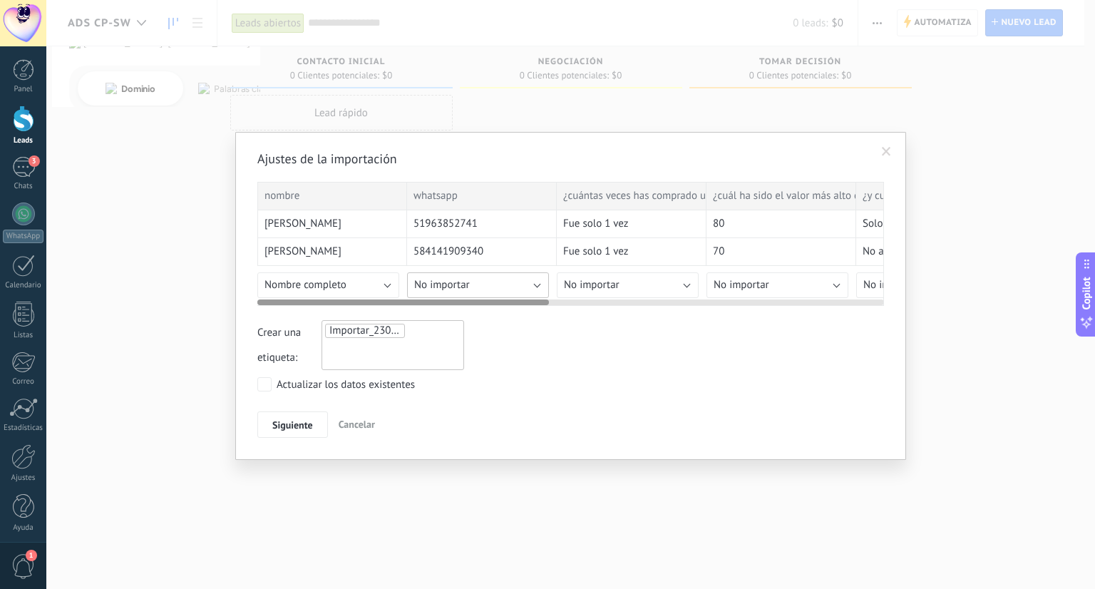
click at [496, 282] on button "No importar" at bounding box center [478, 285] width 142 height 26
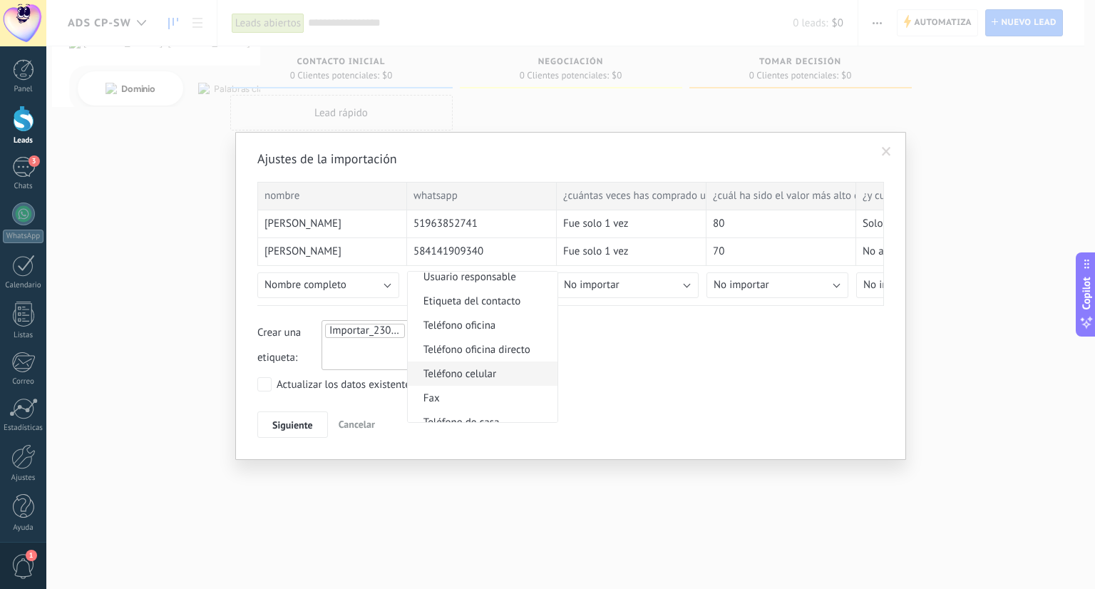
scroll to position [269, 0]
click at [473, 378] on span "Teléfono celular" at bounding box center [480, 375] width 145 height 14
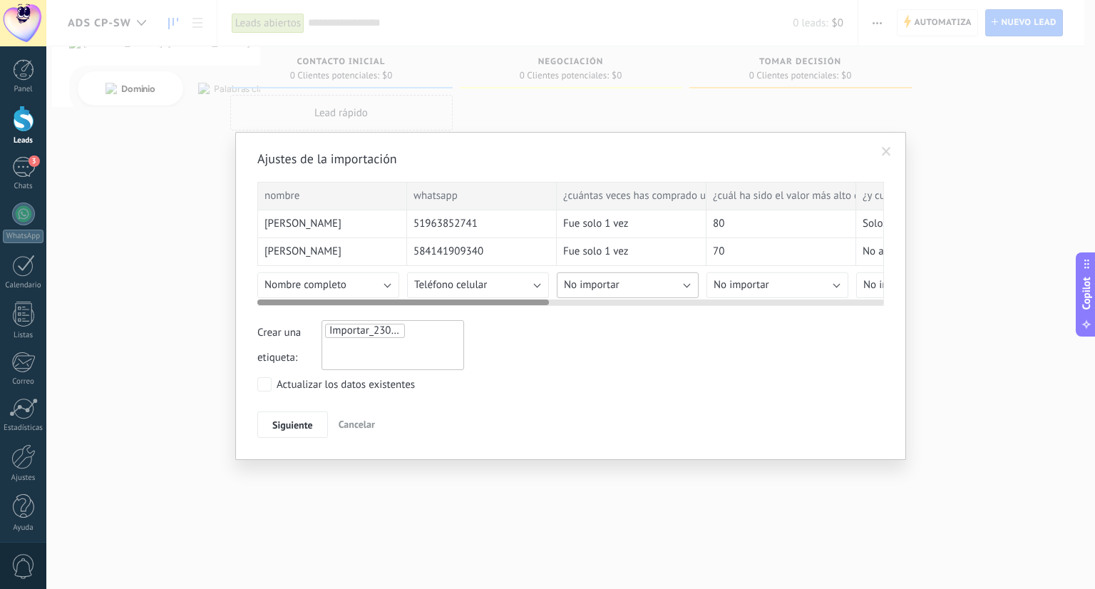
click at [663, 286] on button "No importar" at bounding box center [628, 285] width 142 height 26
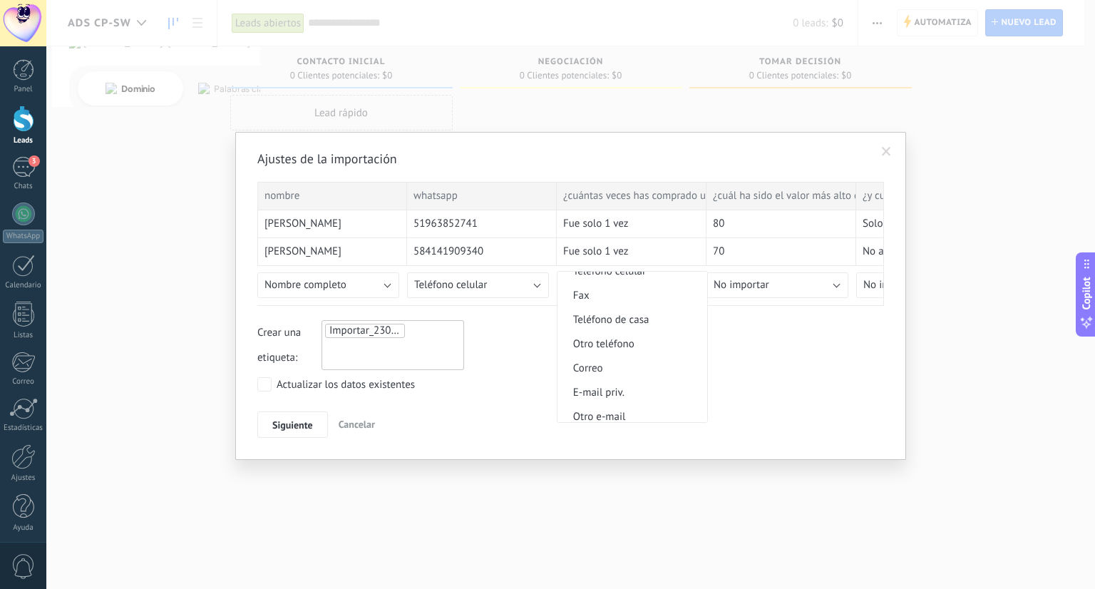
scroll to position [393, 0]
click at [801, 383] on div "Actualizar los datos existentes" at bounding box center [570, 386] width 626 height 18
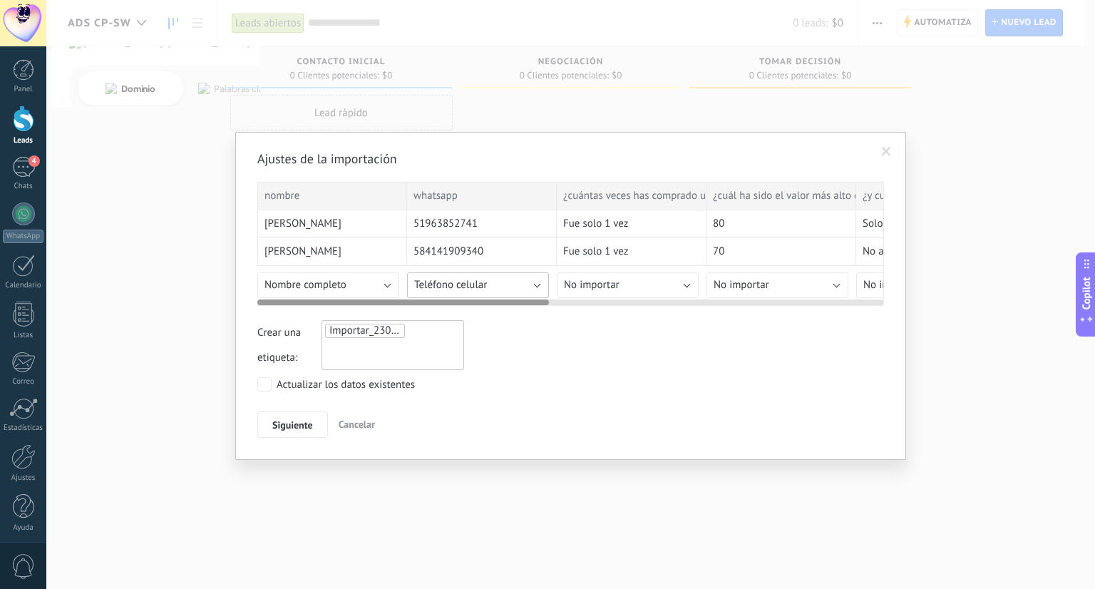
click at [496, 283] on button "Teléfono celular" at bounding box center [478, 285] width 142 height 26
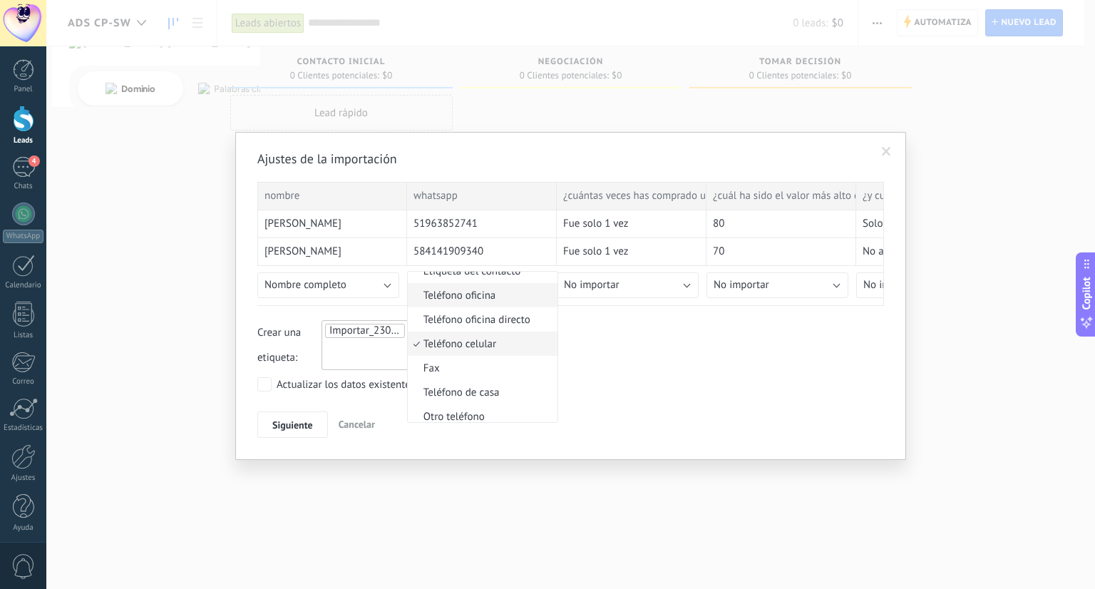
click at [477, 296] on span "Teléfono oficina" at bounding box center [480, 296] width 145 height 14
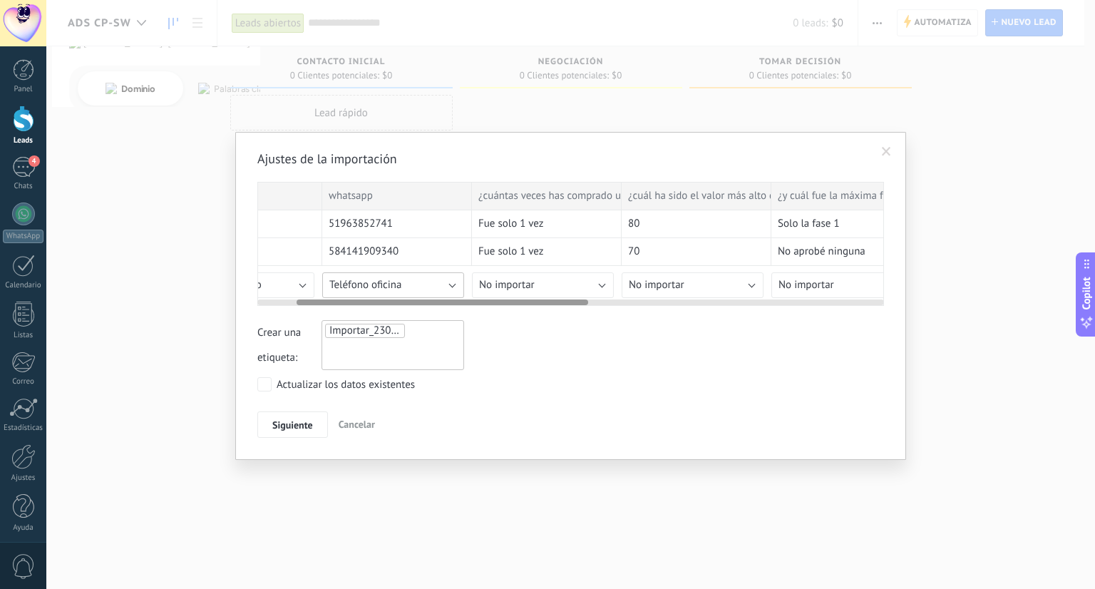
scroll to position [0, 86]
click at [567, 277] on button "No importar" at bounding box center [542, 285] width 142 height 26
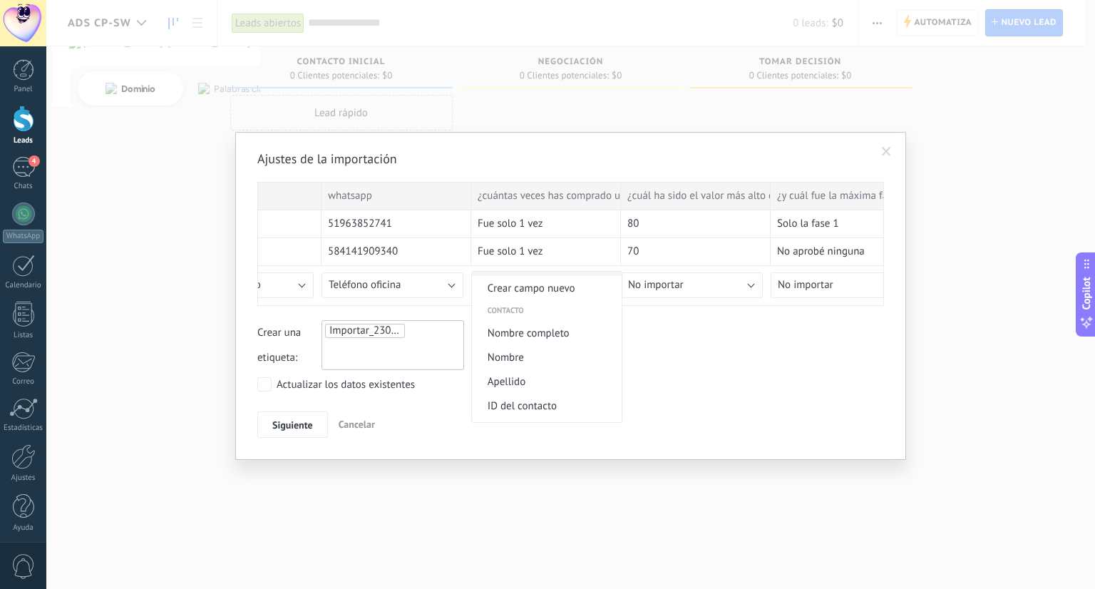
scroll to position [0, 0]
click at [544, 309] on span "Crear campo nuevo" at bounding box center [544, 308] width 145 height 14
click at [550, 351] on button "Texto" at bounding box center [542, 353] width 143 height 26
click at [658, 344] on div "Crear una etiqueta: Importar_23092025_1218" at bounding box center [570, 345] width 626 height 50
click at [517, 388] on input "text" at bounding box center [542, 387] width 143 height 26
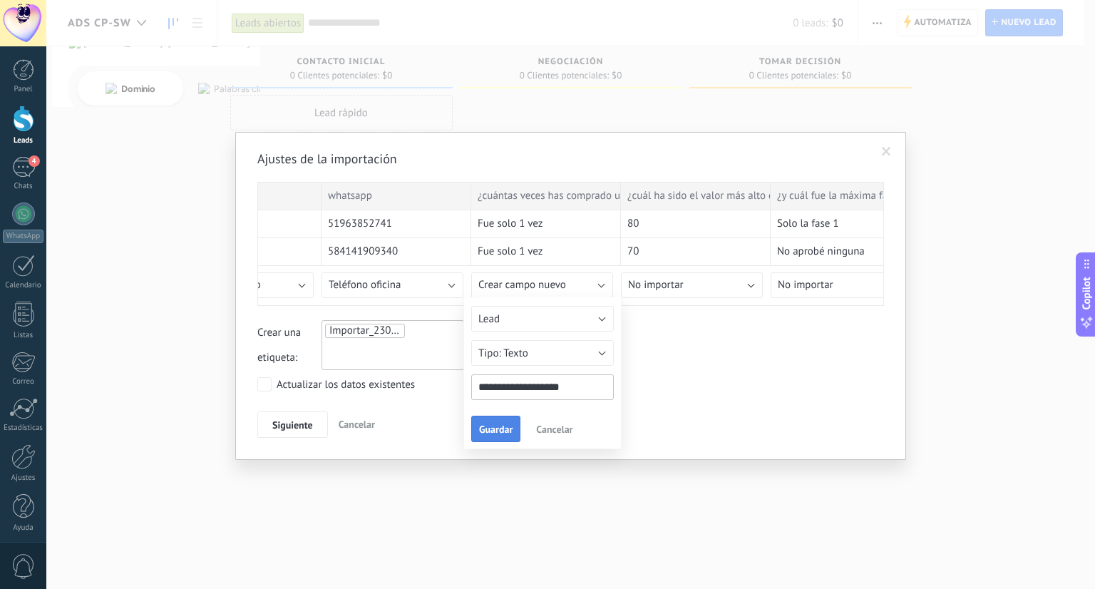
type input "**********"
click at [496, 428] on span "Guardar" at bounding box center [495, 429] width 33 height 10
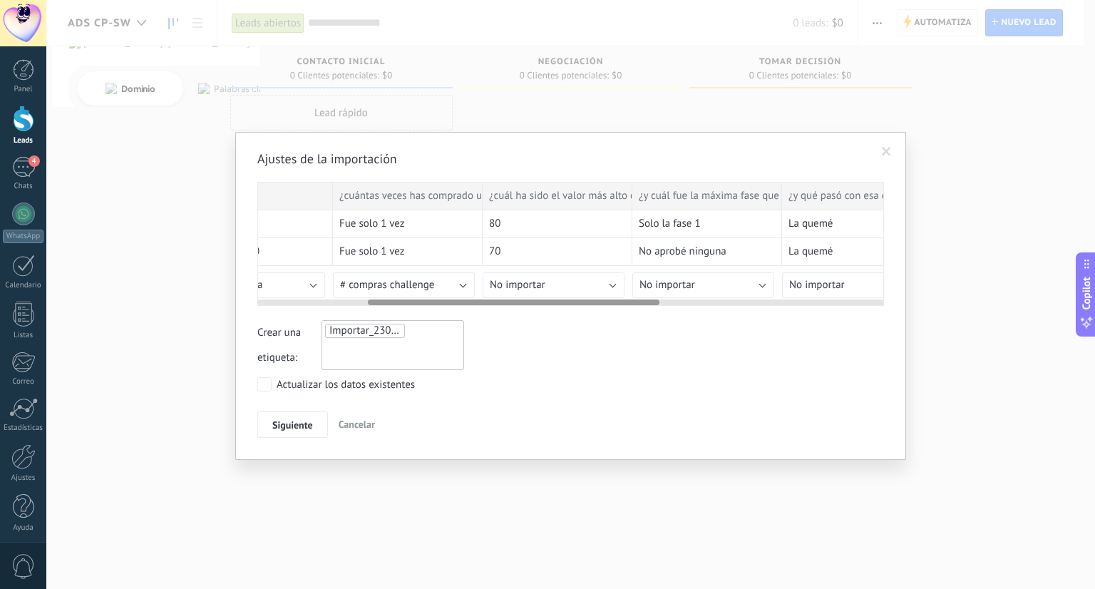
scroll to position [0, 239]
click at [549, 285] on button "No importar" at bounding box center [538, 285] width 142 height 26
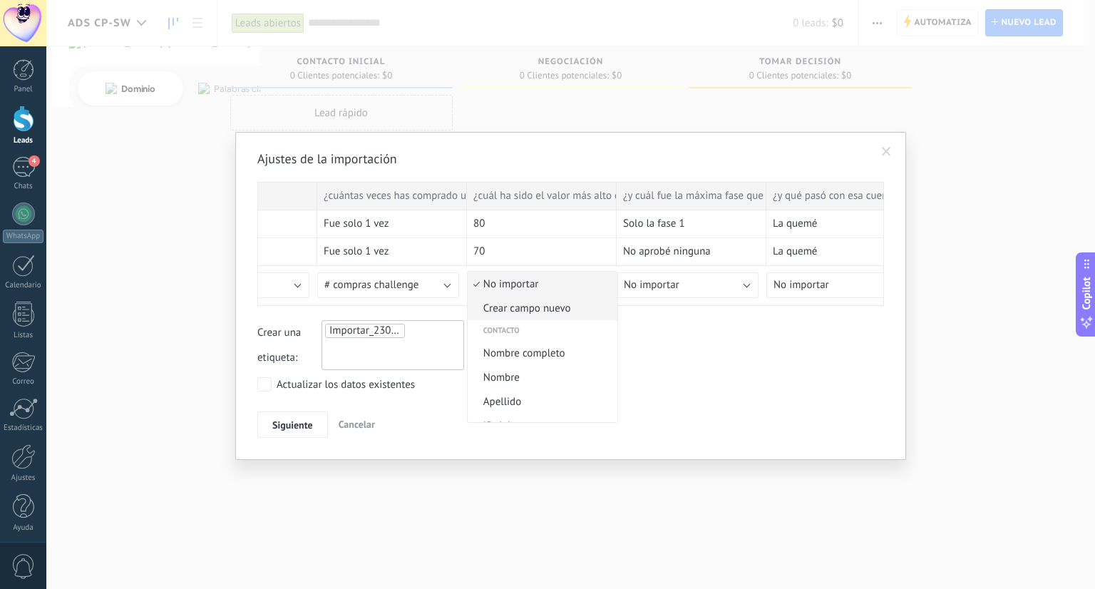
click at [538, 317] on li "Crear campo nuevo" at bounding box center [542, 308] width 150 height 24
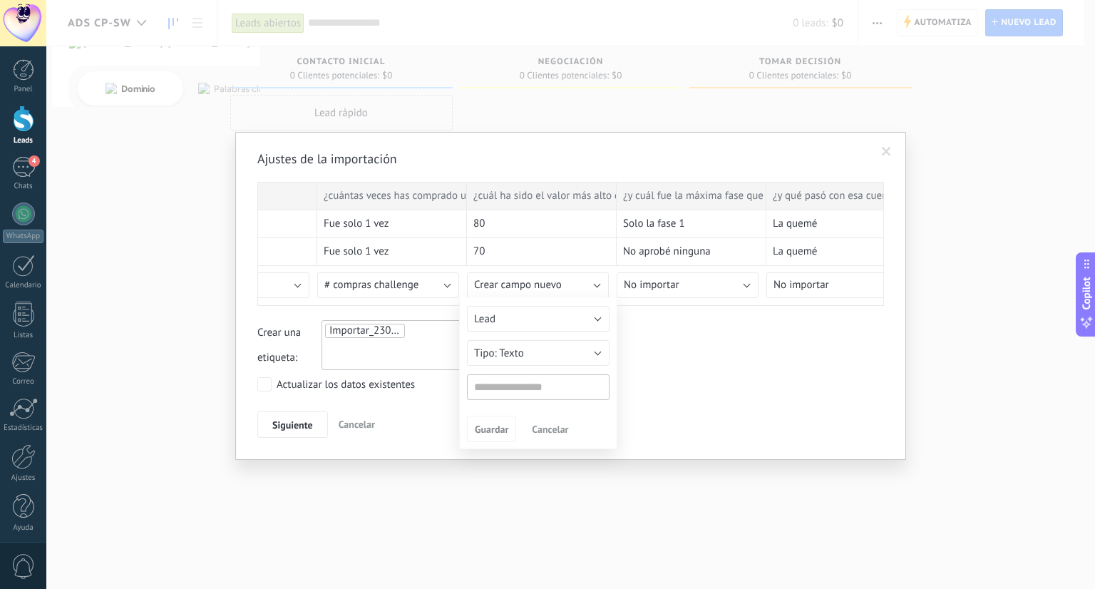
click at [518, 380] on input "text" at bounding box center [538, 387] width 143 height 26
click at [555, 392] on input "**********" at bounding box center [538, 387] width 143 height 26
type input "**********"
click at [490, 431] on span "Guardar" at bounding box center [491, 429] width 33 height 10
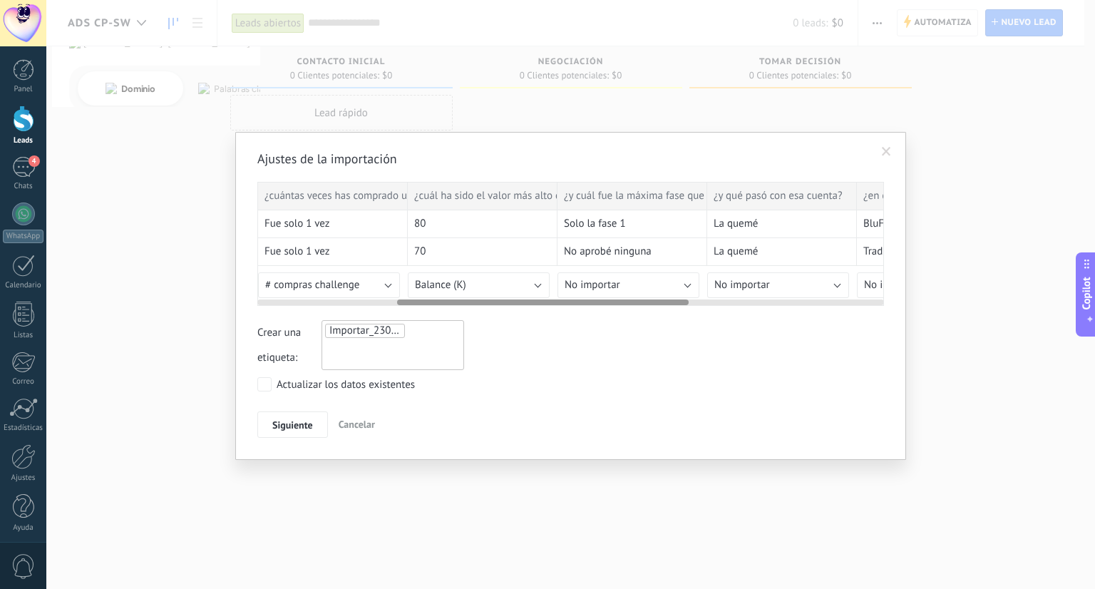
scroll to position [0, 299]
click at [524, 278] on button "Balance (K)" at bounding box center [478, 285] width 142 height 26
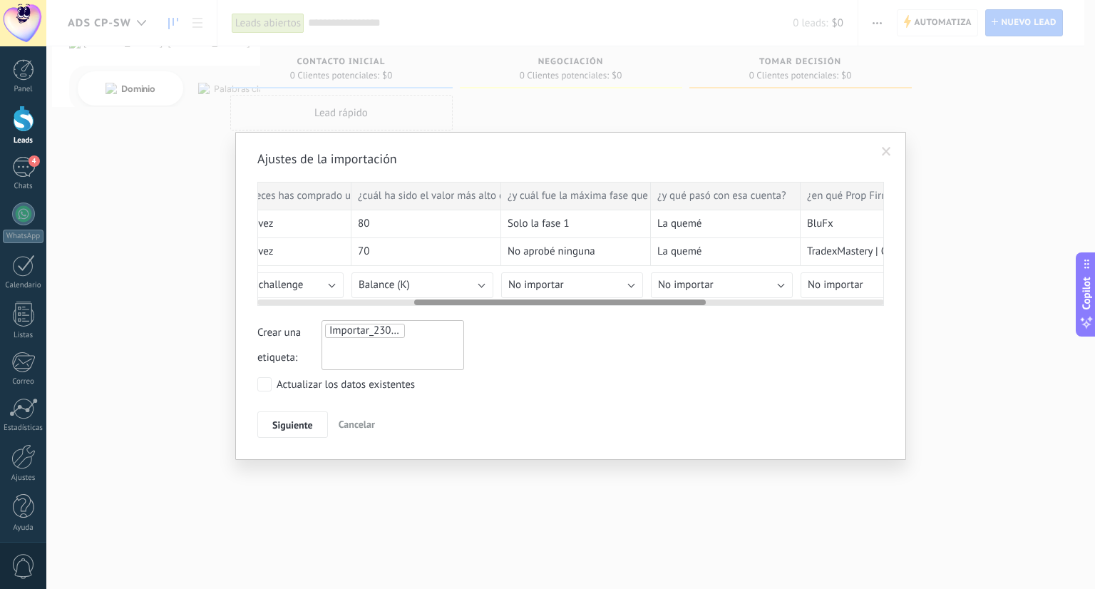
scroll to position [0, 358]
click at [574, 284] on button "No importar" at bounding box center [569, 285] width 142 height 26
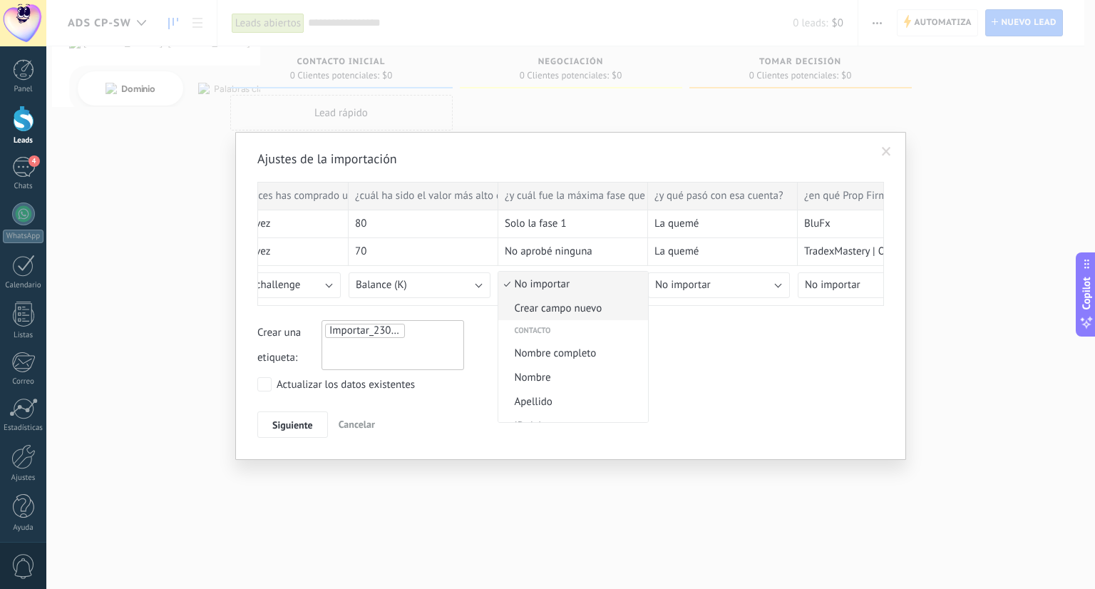
click at [576, 306] on span "Crear campo nuevo" at bounding box center [570, 308] width 145 height 14
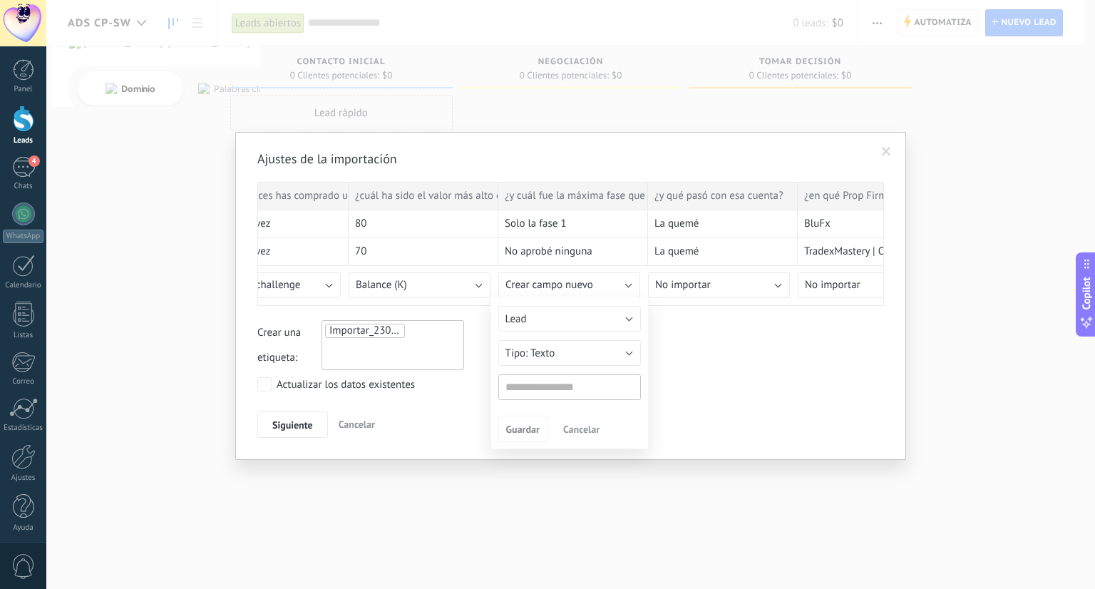
click at [546, 387] on input "text" at bounding box center [569, 387] width 143 height 26
type input "**********"
click at [516, 428] on span "Guardar" at bounding box center [522, 429] width 33 height 10
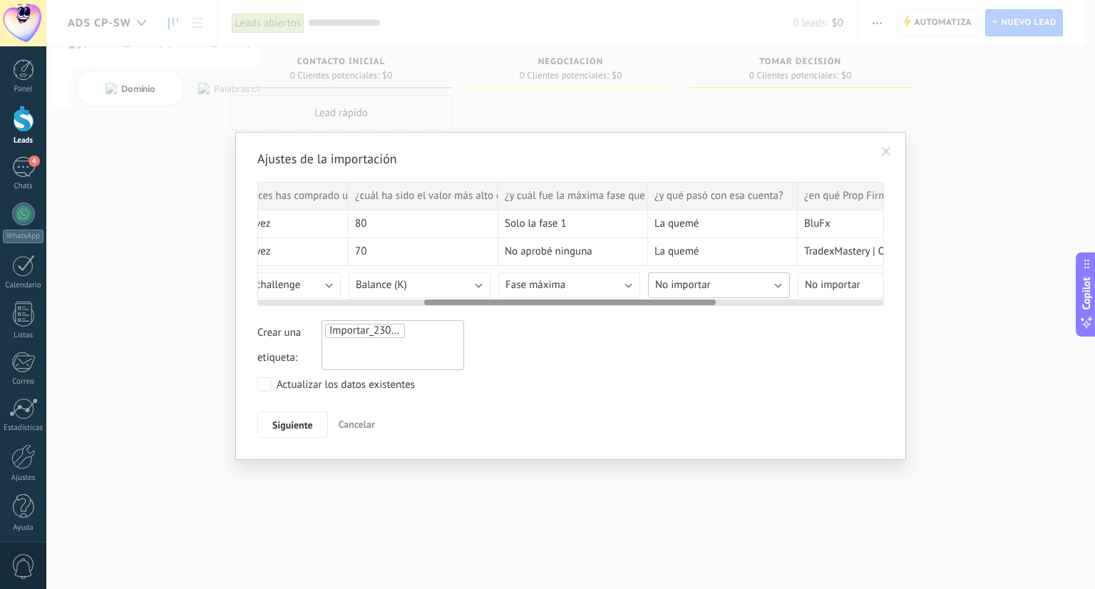
click at [715, 286] on button "No importar" at bounding box center [719, 285] width 142 height 26
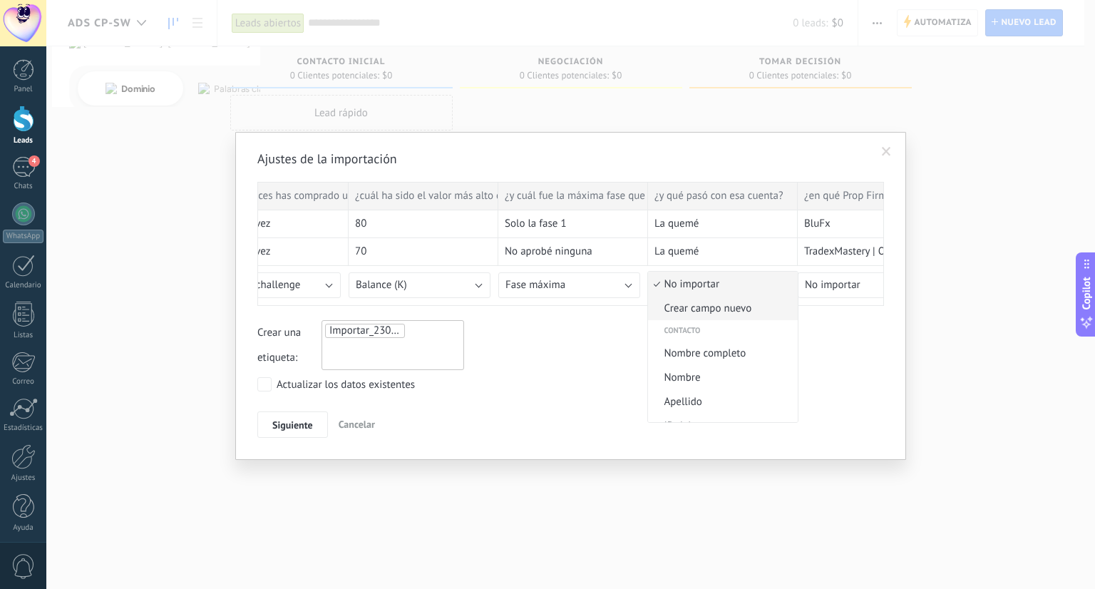
click at [697, 309] on span "Crear campo nuevo" at bounding box center [720, 308] width 145 height 14
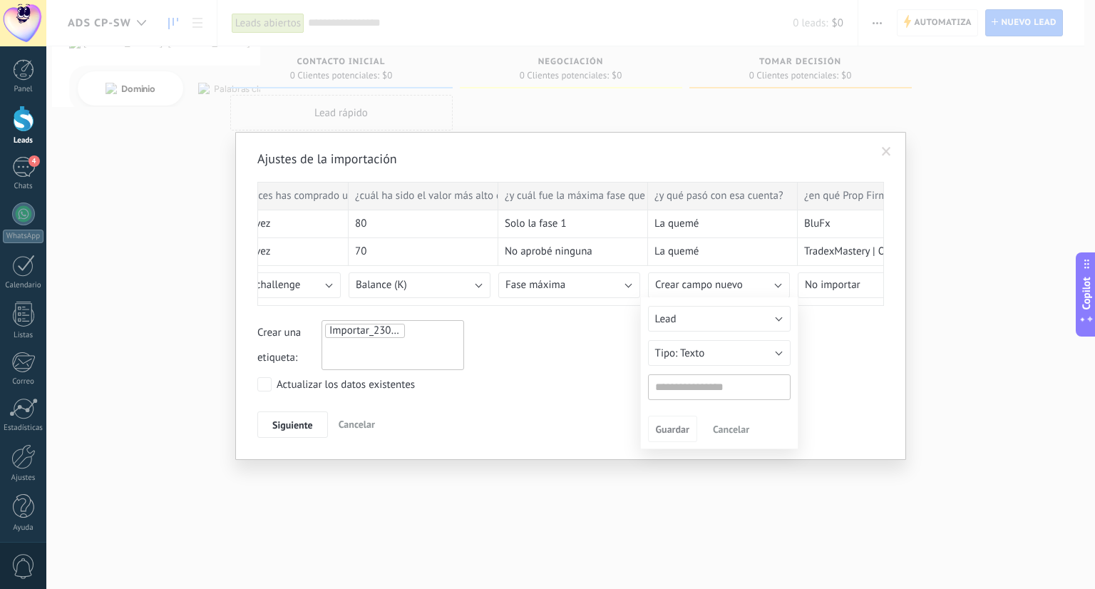
click at [676, 390] on input "text" at bounding box center [719, 387] width 143 height 26
type input "**********"
click at [673, 431] on span "Guardar" at bounding box center [672, 429] width 33 height 10
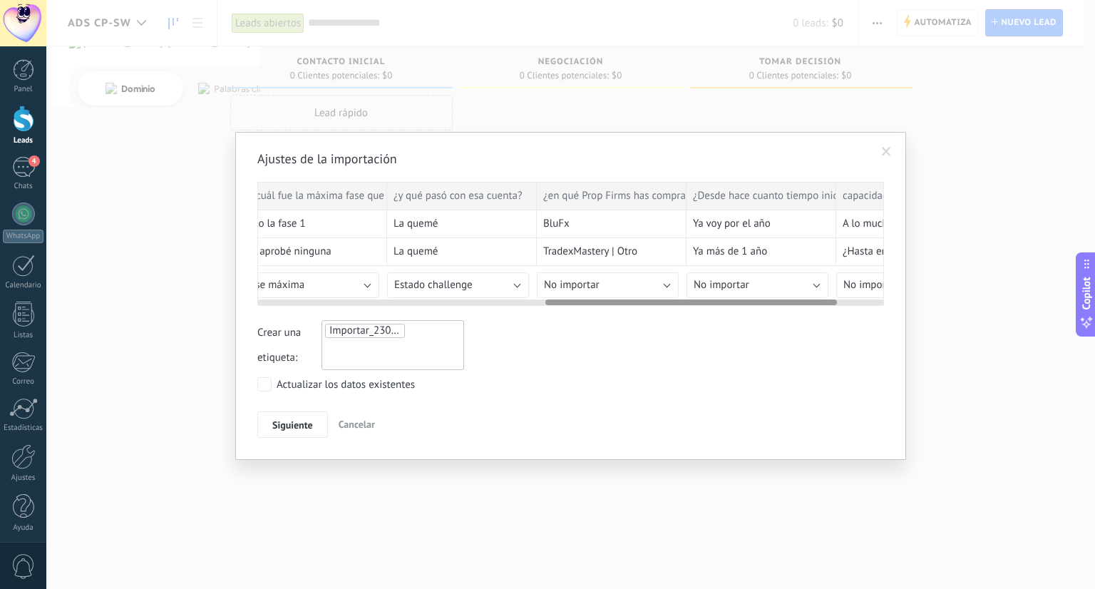
scroll to position [0, 619]
click at [614, 284] on button "No importar" at bounding box center [608, 285] width 142 height 26
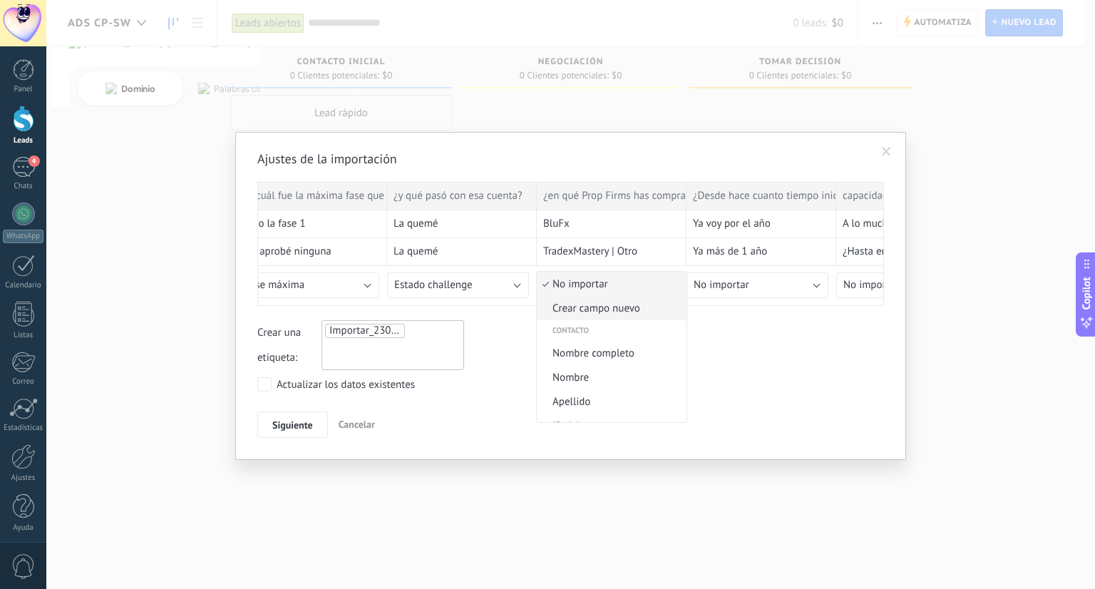
click at [603, 309] on span "Crear campo nuevo" at bounding box center [609, 308] width 145 height 14
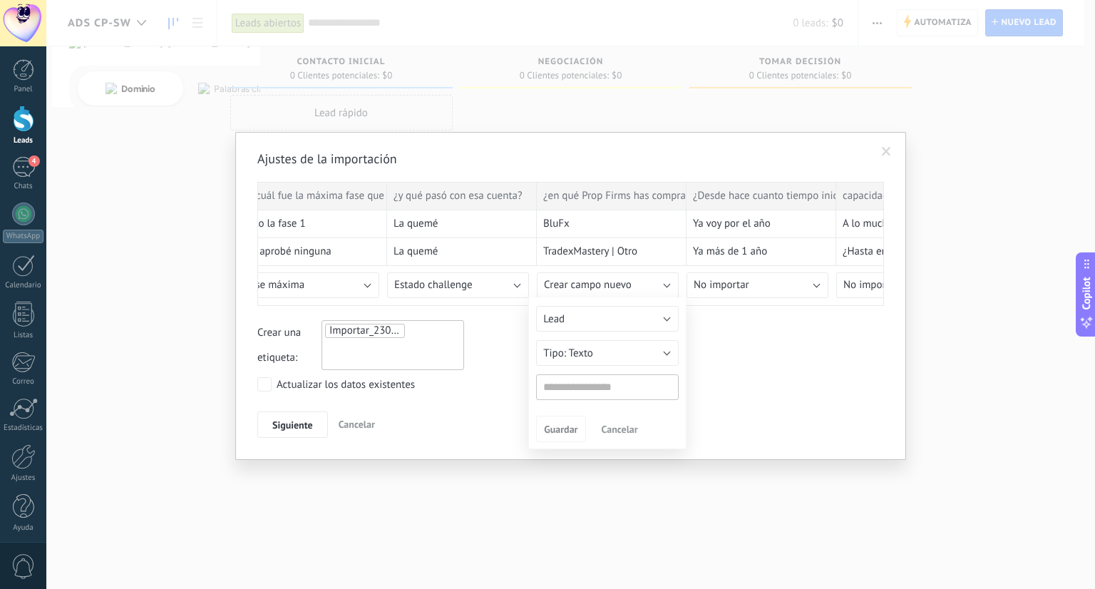
click at [569, 388] on input "text" at bounding box center [607, 387] width 143 height 26
type input "**********"
click at [557, 421] on button "Guardar" at bounding box center [560, 428] width 49 height 27
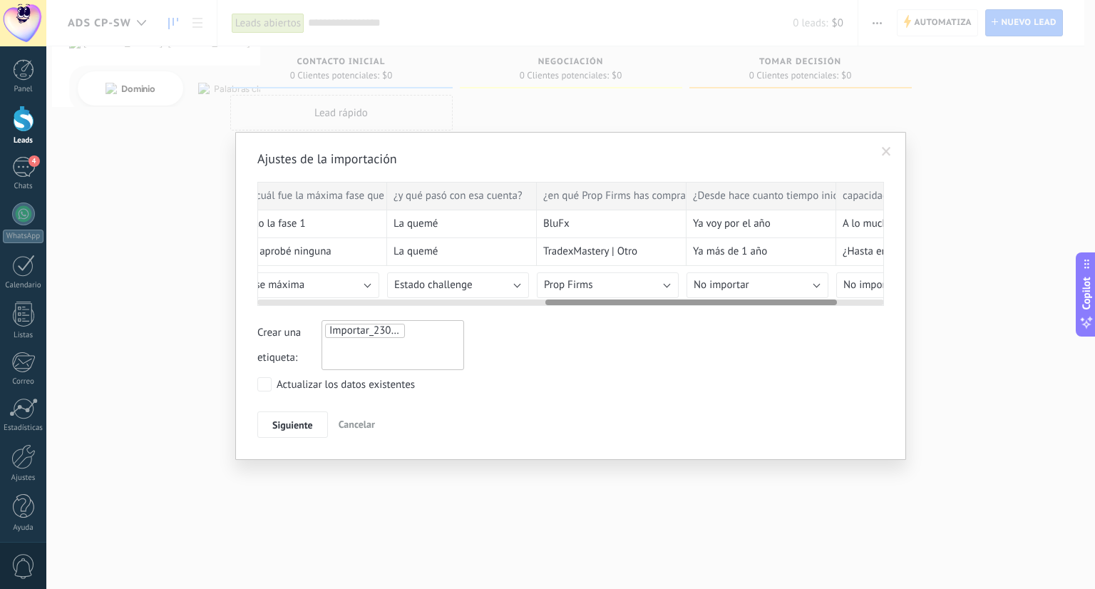
scroll to position [0, 720]
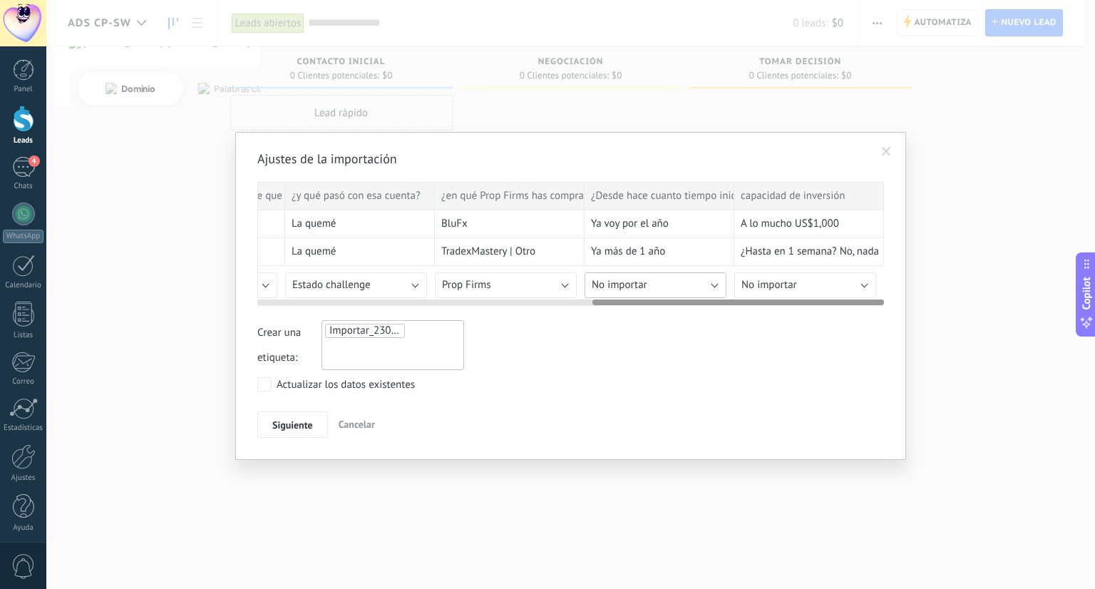
click at [661, 281] on button "No importar" at bounding box center [655, 285] width 142 height 26
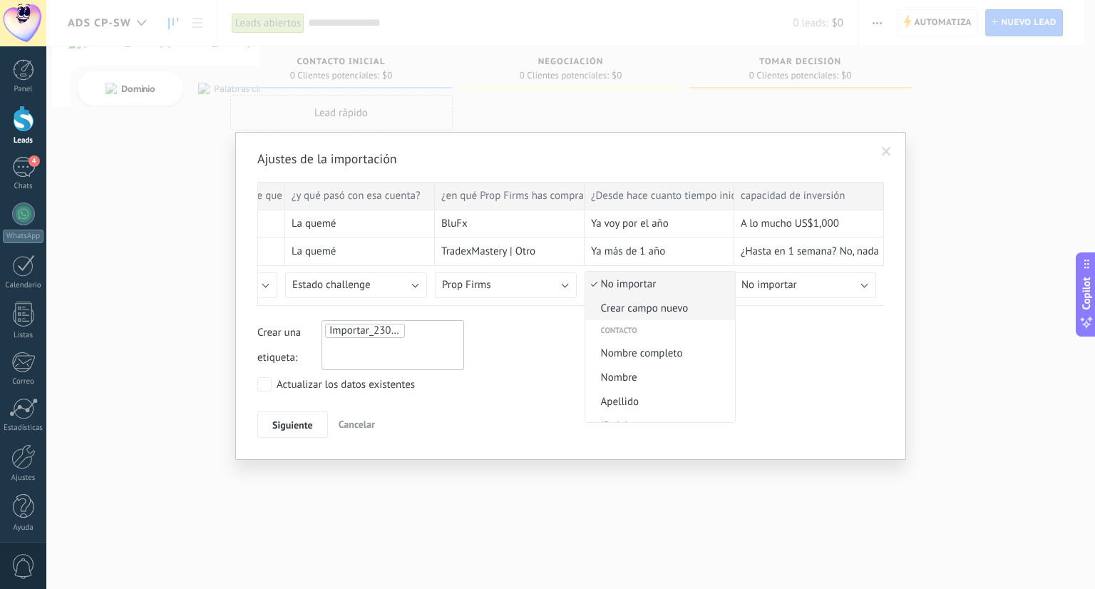
click at [641, 314] on span "Crear campo nuevo" at bounding box center [657, 308] width 145 height 14
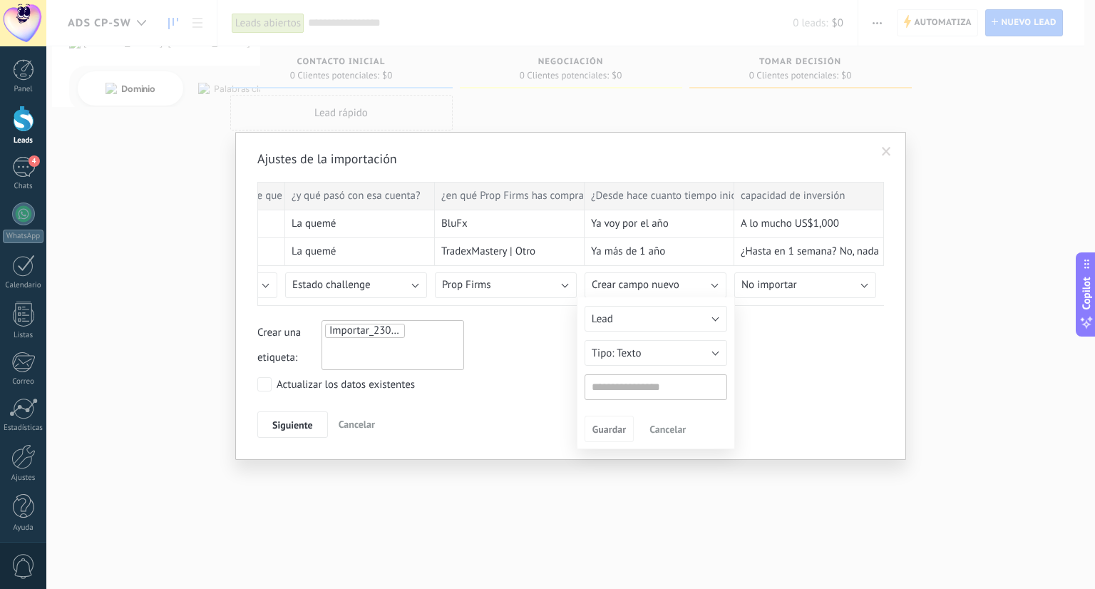
click at [610, 390] on input "text" at bounding box center [655, 387] width 143 height 26
click at [621, 393] on input "**********" at bounding box center [655, 387] width 143 height 26
click at [627, 390] on input "**********" at bounding box center [655, 387] width 143 height 26
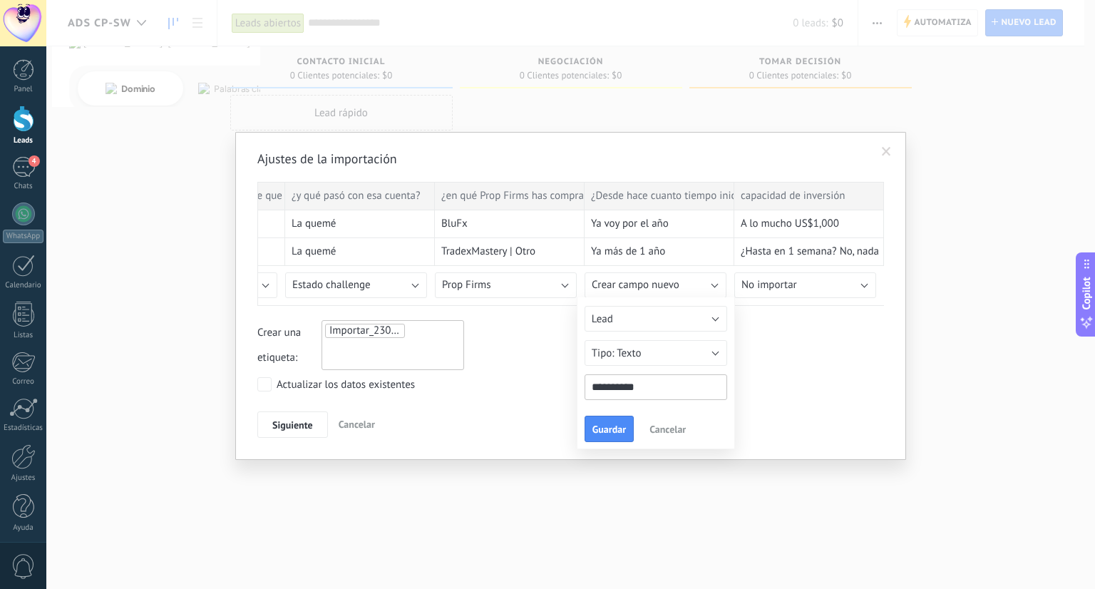
click at [624, 390] on input "**********" at bounding box center [655, 387] width 143 height 26
type input "**********"
click at [611, 425] on span "Guardar" at bounding box center [608, 429] width 33 height 10
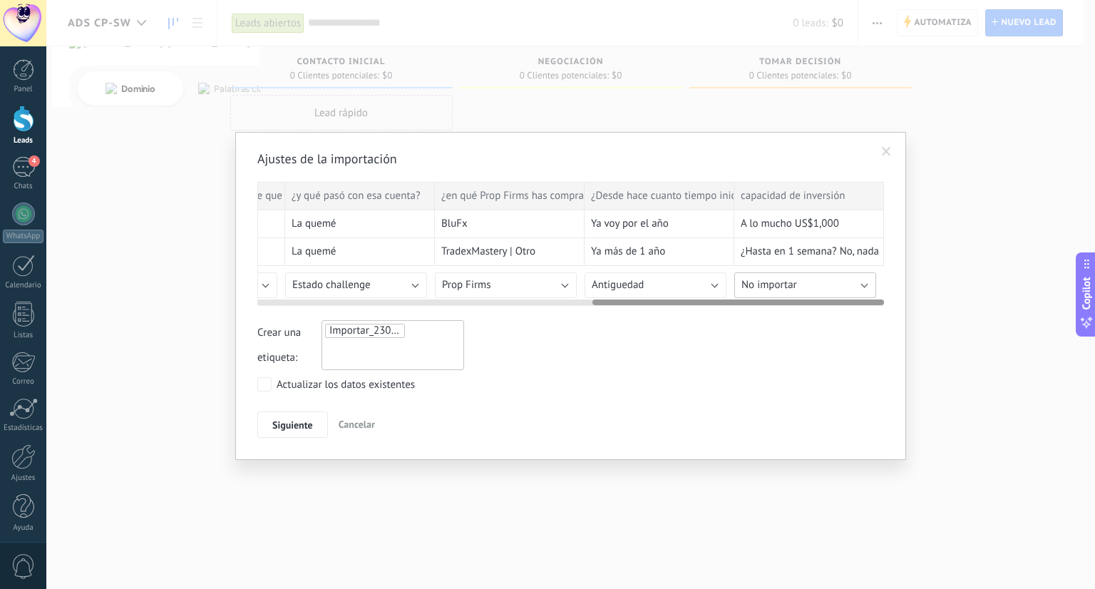
click at [778, 291] on button "No importar" at bounding box center [805, 285] width 142 height 26
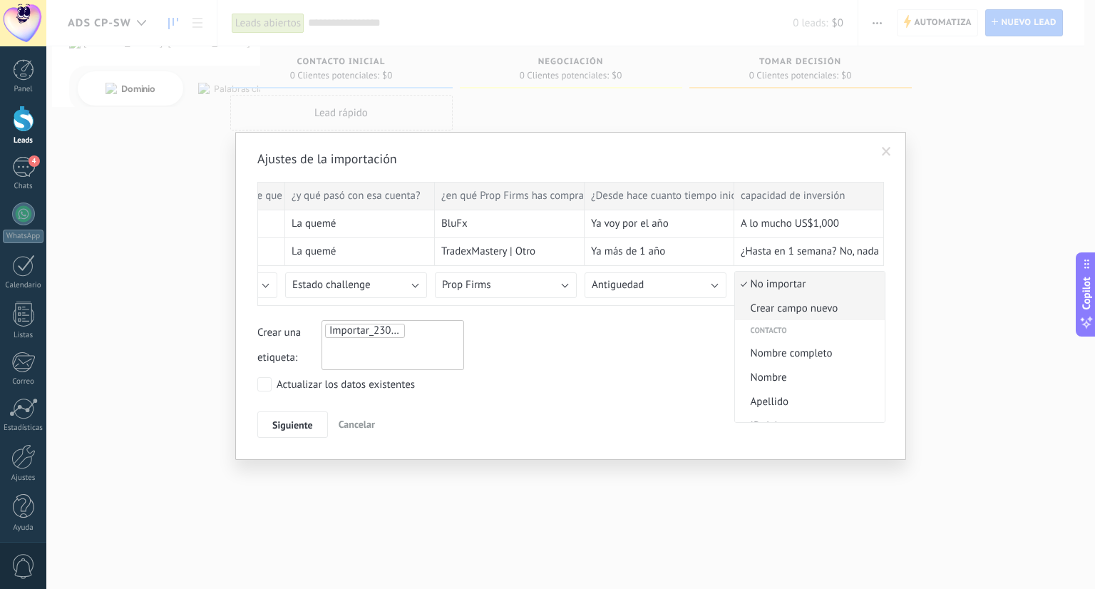
click at [787, 309] on span "Crear campo nuevo" at bounding box center [807, 308] width 145 height 14
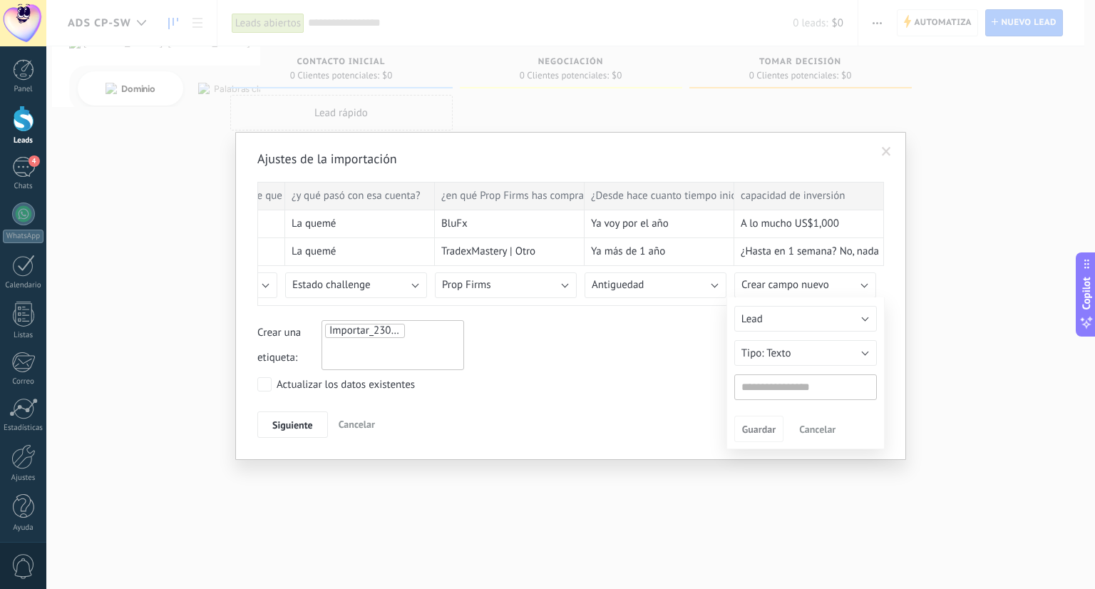
click at [775, 388] on input "text" at bounding box center [805, 387] width 143 height 26
type input "*"
type input "**********"
click at [747, 425] on span "Guardar" at bounding box center [758, 429] width 33 height 10
click at [414, 331] on ul "Importar_23092025_1218" at bounding box center [373, 330] width 99 height 17
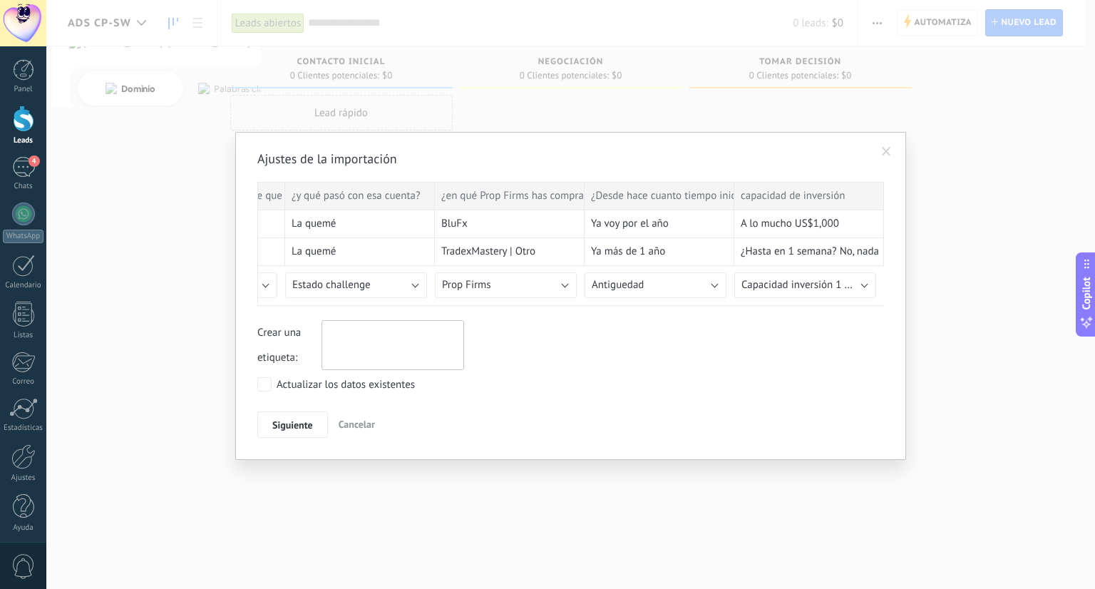
click at [348, 329] on input "text" at bounding box center [361, 332] width 71 height 21
type input "*"
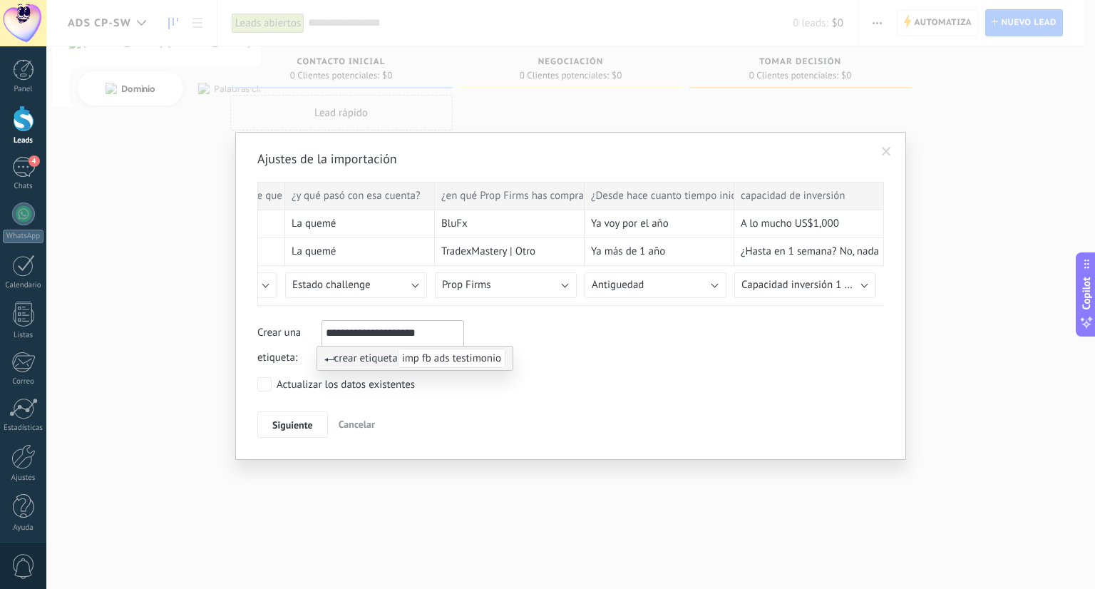
type input "**********"
click at [460, 355] on span "imp fb ads testimonio" at bounding box center [452, 357] width 108 height 19
click at [279, 423] on span "Siguiente" at bounding box center [292, 425] width 41 height 10
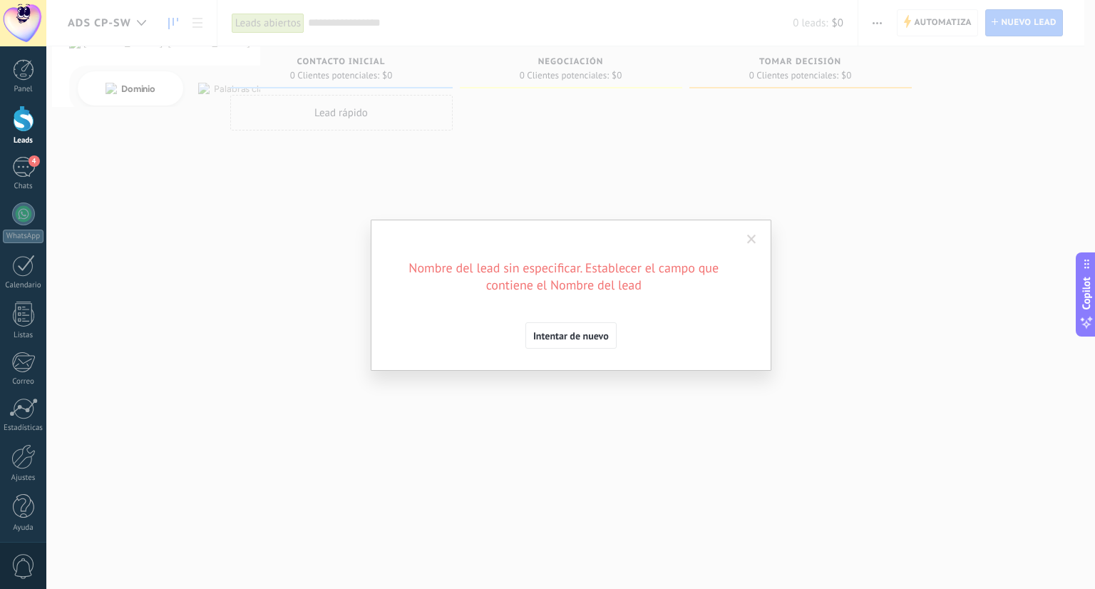
click at [567, 338] on span "Intentar de nuevo" at bounding box center [571, 336] width 76 height 10
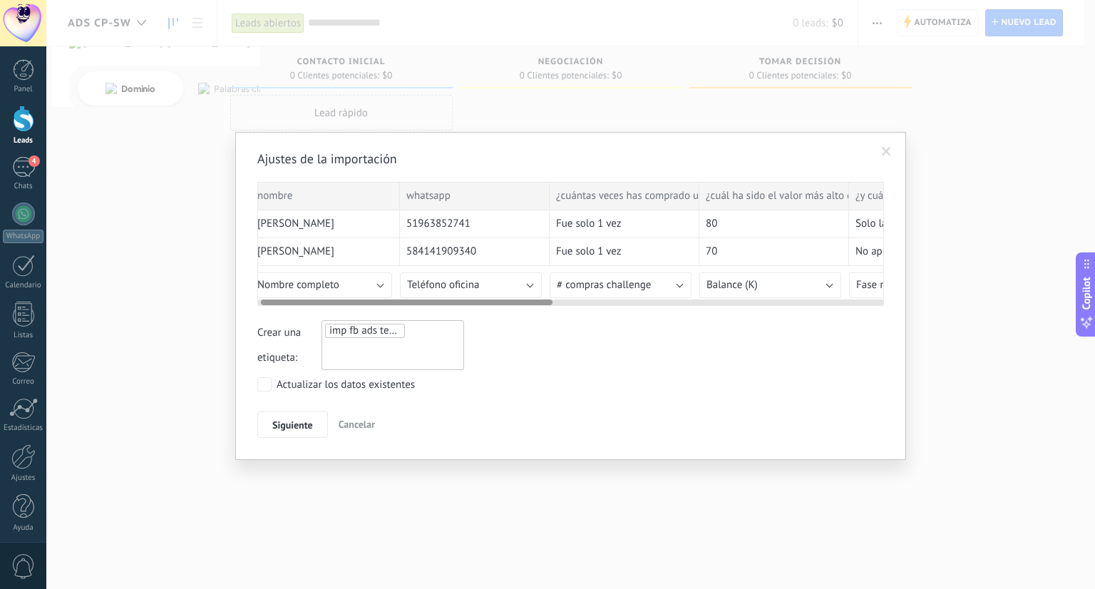
scroll to position [0, 0]
click at [342, 286] on span "Nombre completo" at bounding box center [305, 285] width 82 height 14
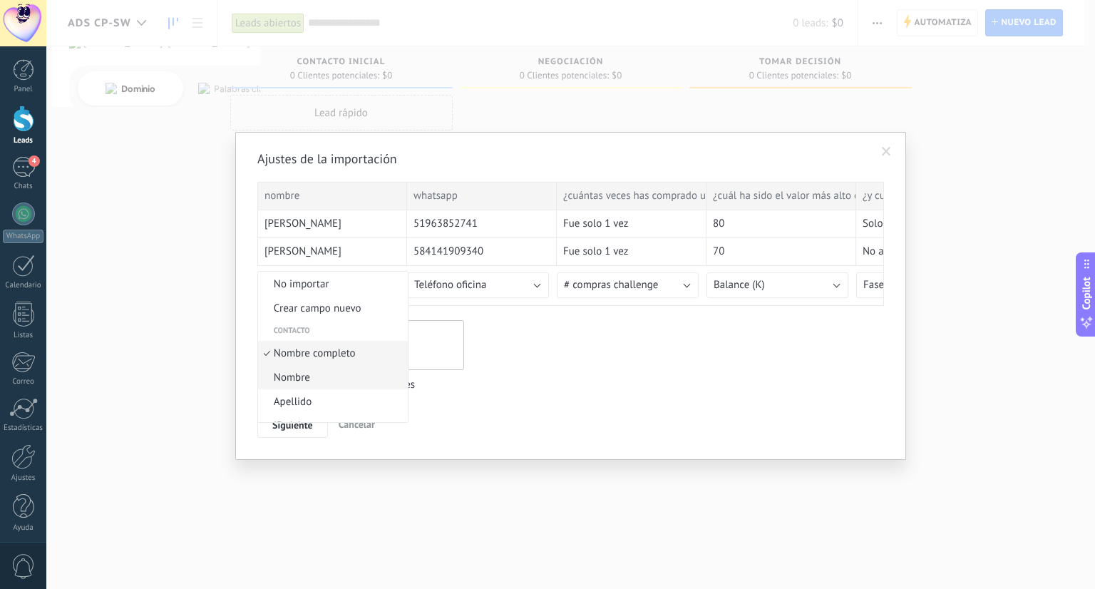
click at [319, 383] on span "Nombre" at bounding box center [330, 378] width 145 height 14
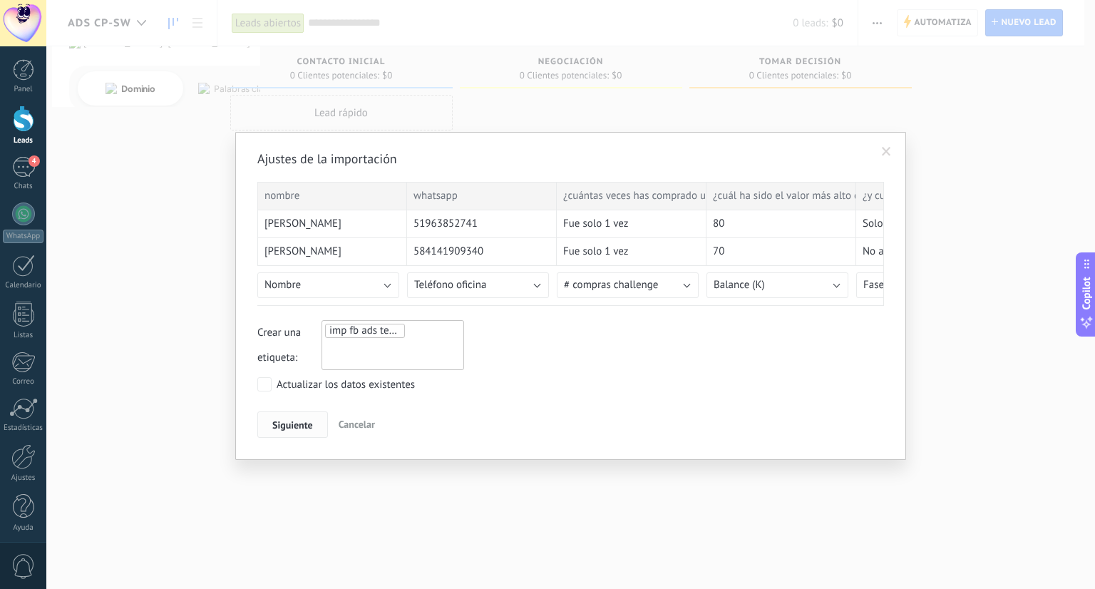
click at [296, 423] on span "Siguiente" at bounding box center [292, 425] width 41 height 10
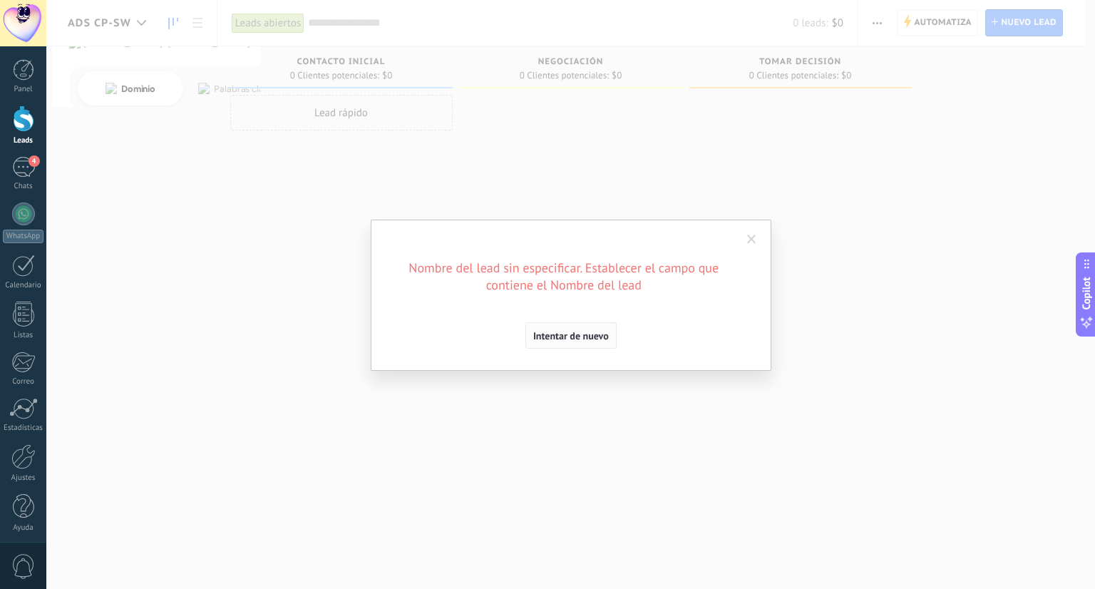
click at [558, 341] on span "Intentar de nuevo" at bounding box center [571, 336] width 76 height 10
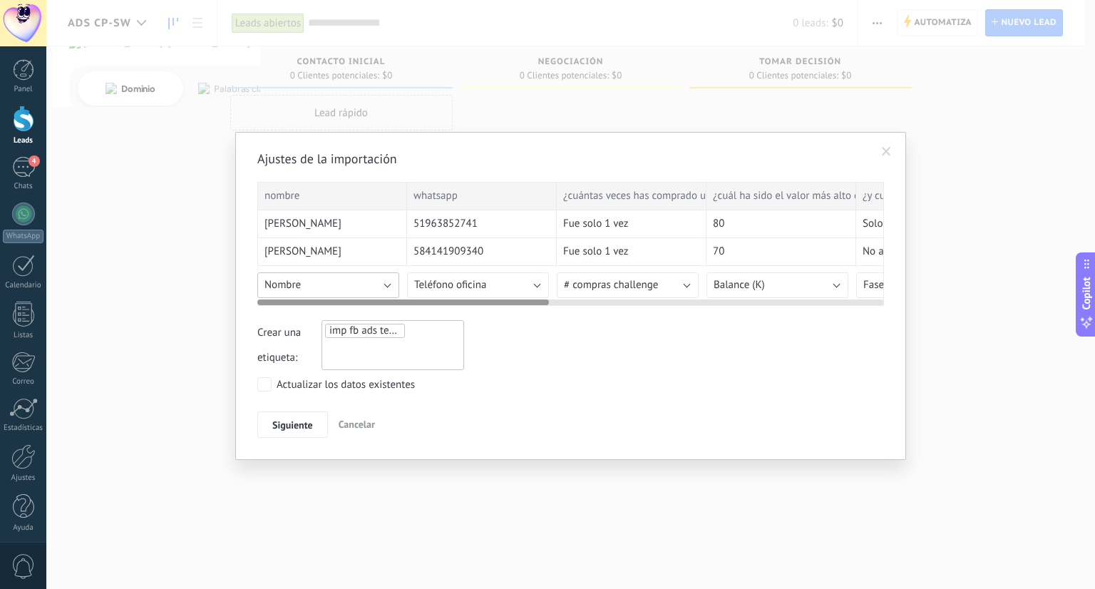
click at [310, 289] on button "Nombre" at bounding box center [328, 285] width 142 height 26
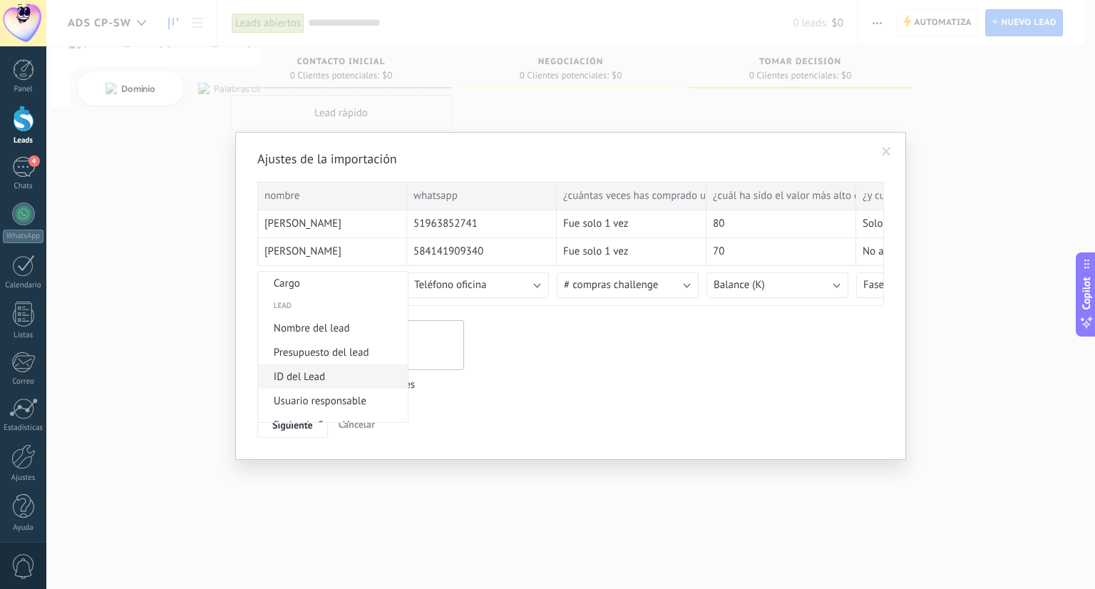
scroll to position [529, 0]
click at [305, 325] on li "Nombre del lead" at bounding box center [333, 328] width 150 height 24
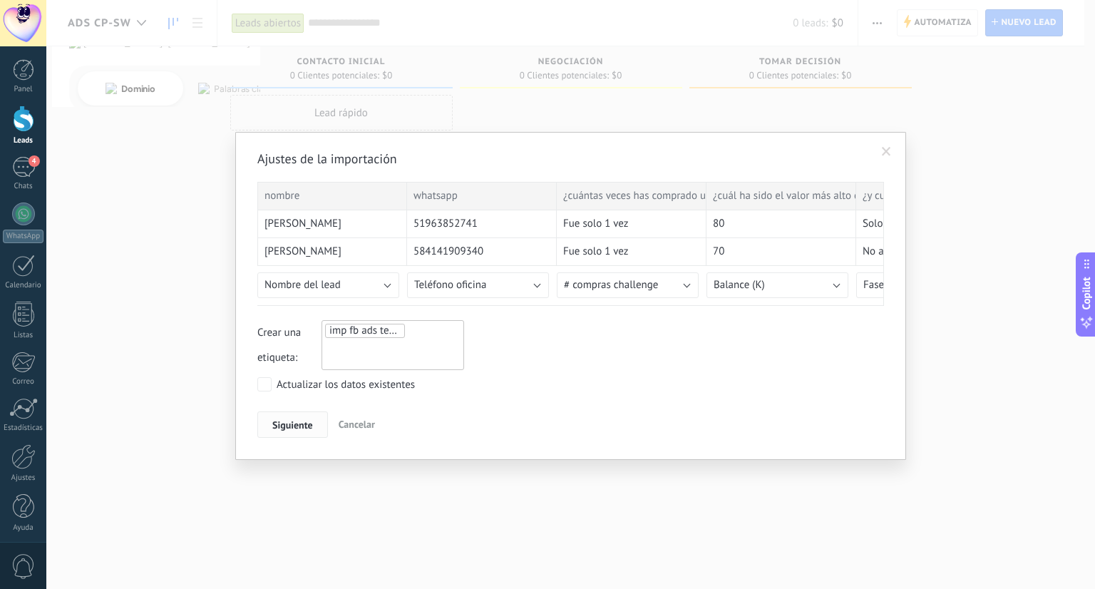
click at [284, 428] on span "Siguiente" at bounding box center [292, 425] width 41 height 10
click at [288, 420] on span "Siguiente" at bounding box center [292, 425] width 41 height 10
click at [670, 307] on div "Ajustes de la importación nombre whatsapp ¿cuántas veces has comprado un challe…" at bounding box center [570, 294] width 626 height 288
click at [289, 423] on span "Siguiente" at bounding box center [292, 425] width 41 height 10
click at [661, 400] on div "Ajustes de la importación nombre whatsapp ¿cuántas veces has comprado un challe…" at bounding box center [570, 294] width 626 height 288
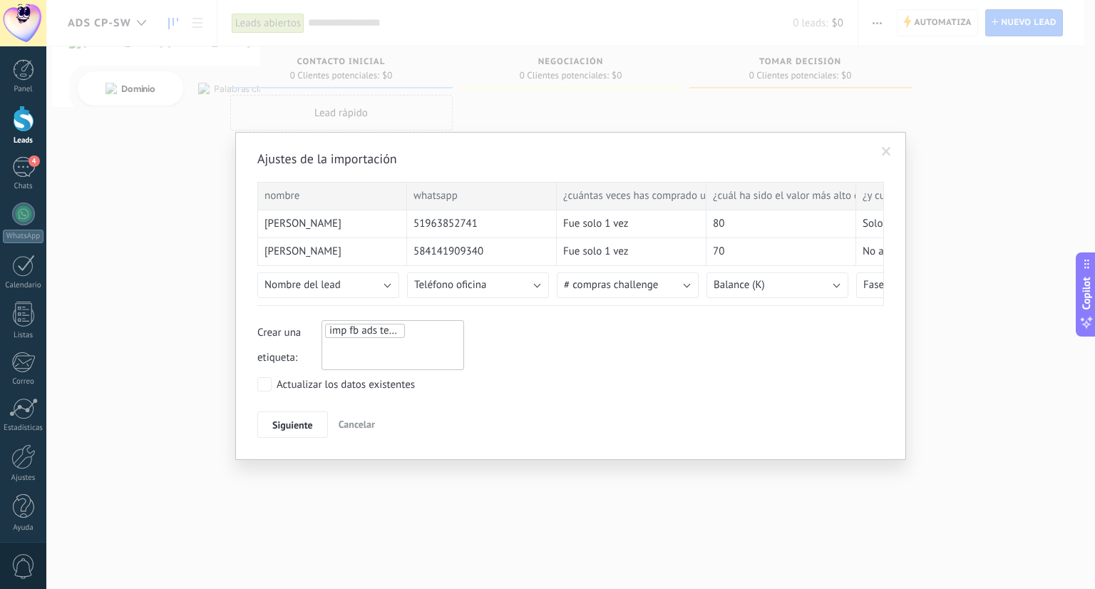
click at [713, 393] on div "Ajustes de la importación nombre whatsapp ¿cuántas veces has comprado un challe…" at bounding box center [570, 294] width 626 height 288
click at [274, 420] on span "Siguiente" at bounding box center [292, 425] width 41 height 10
click at [302, 380] on div "Actualizar los datos existentes" at bounding box center [345, 385] width 138 height 14
click at [289, 420] on span "Siguiente" at bounding box center [292, 425] width 41 height 10
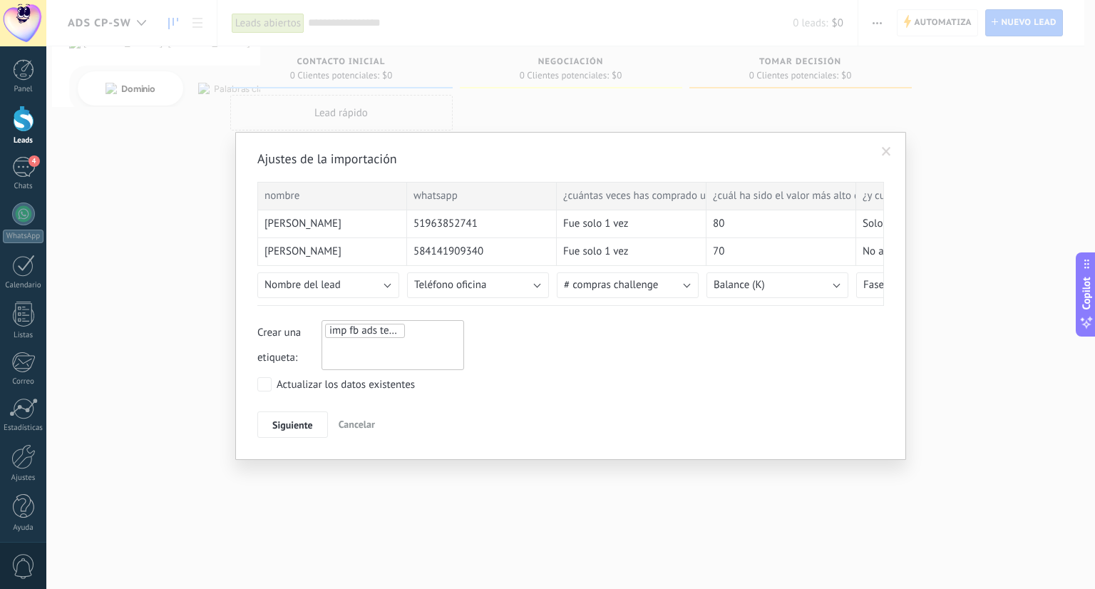
click at [628, 388] on div "Actualizar los datos existentes" at bounding box center [570, 386] width 626 height 18
click at [277, 413] on button "Siguiente" at bounding box center [292, 424] width 71 height 27
click at [296, 423] on span "Siguiente" at bounding box center [292, 425] width 41 height 10
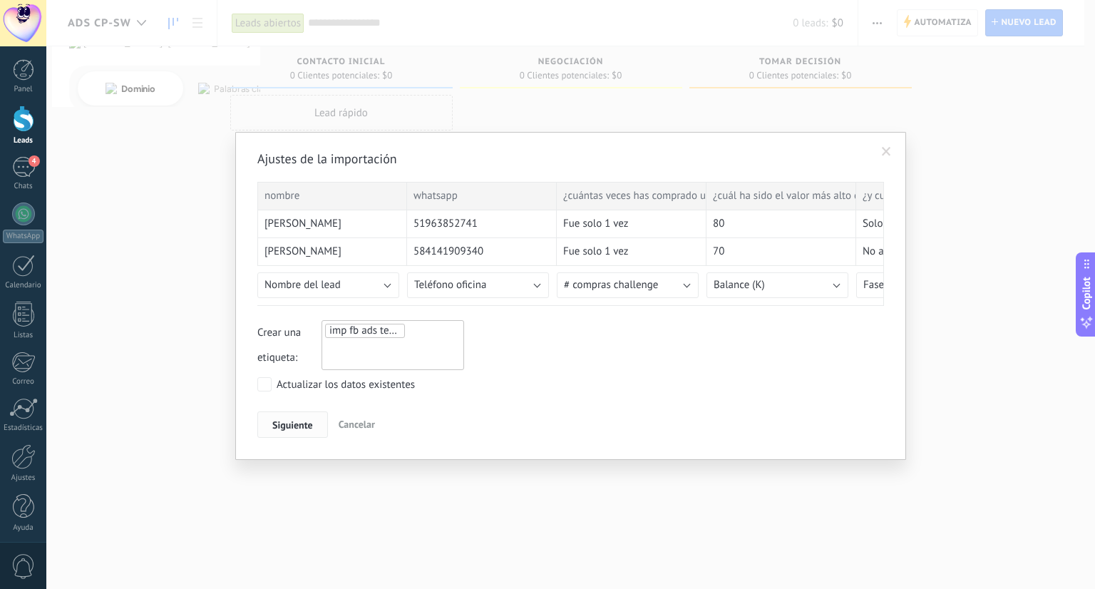
click at [297, 423] on span "Siguiente" at bounding box center [292, 425] width 41 height 10
click at [365, 426] on span "Cancelar" at bounding box center [356, 424] width 36 height 13
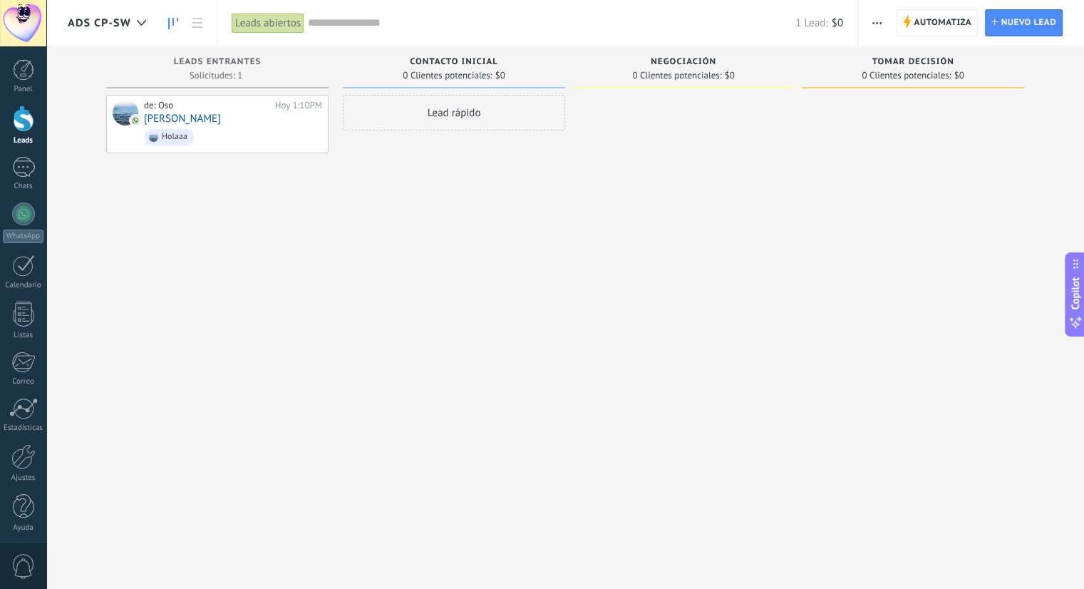
click at [886, 24] on button "button" at bounding box center [877, 22] width 21 height 27
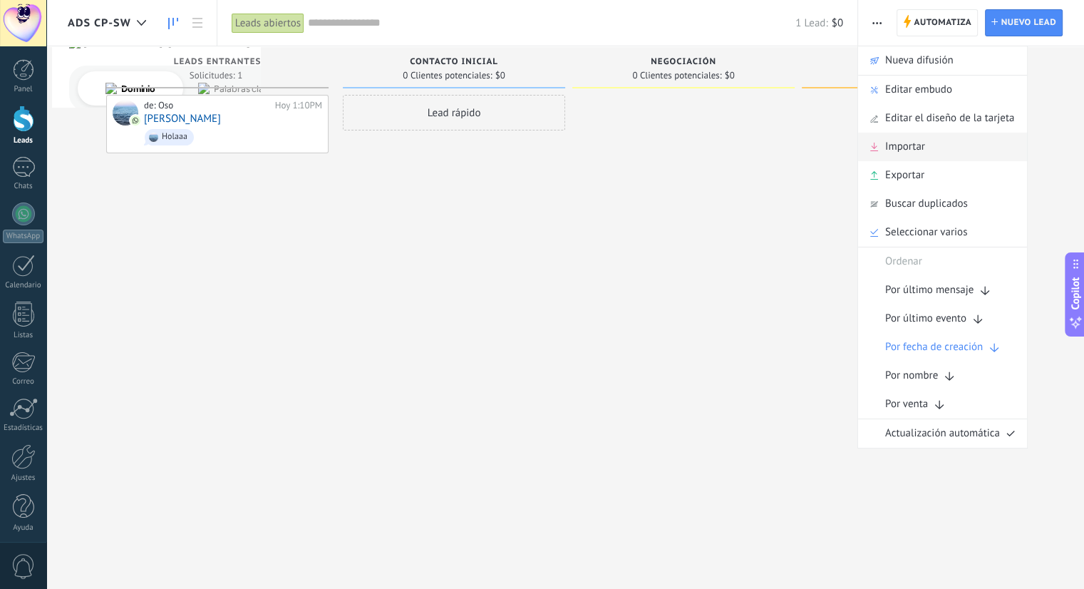
click at [922, 149] on span "Importar" at bounding box center [905, 147] width 40 height 29
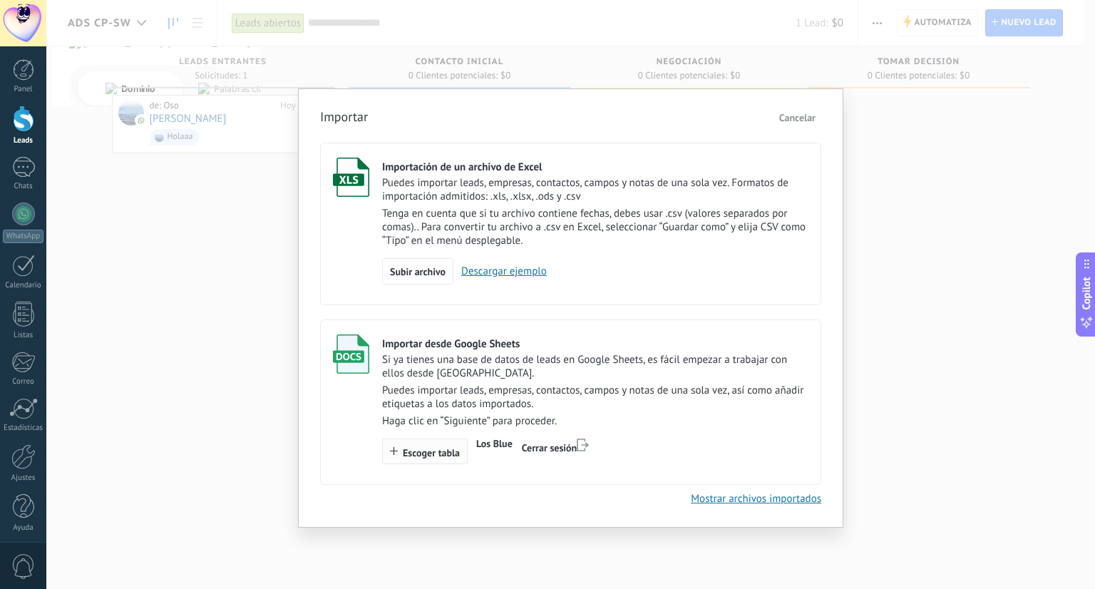
click at [430, 457] on span "Escoger tabla" at bounding box center [431, 453] width 57 height 10
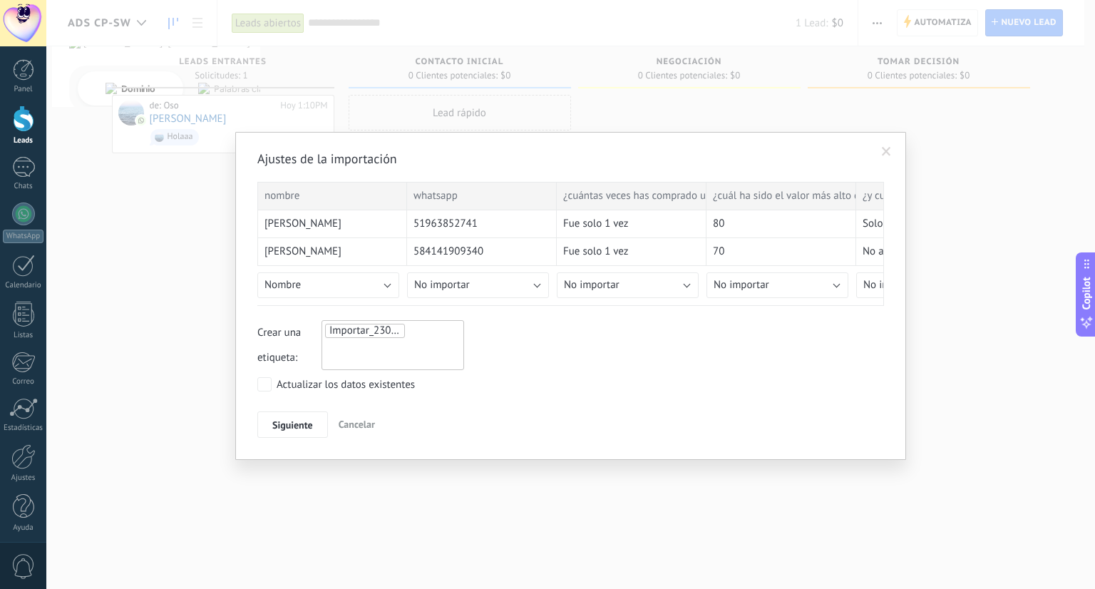
click at [419, 330] on ul "Importar_23092025_1319" at bounding box center [373, 330] width 99 height 17
click at [390, 360] on span "imp fb ads testimonio" at bounding box center [376, 360] width 108 height 19
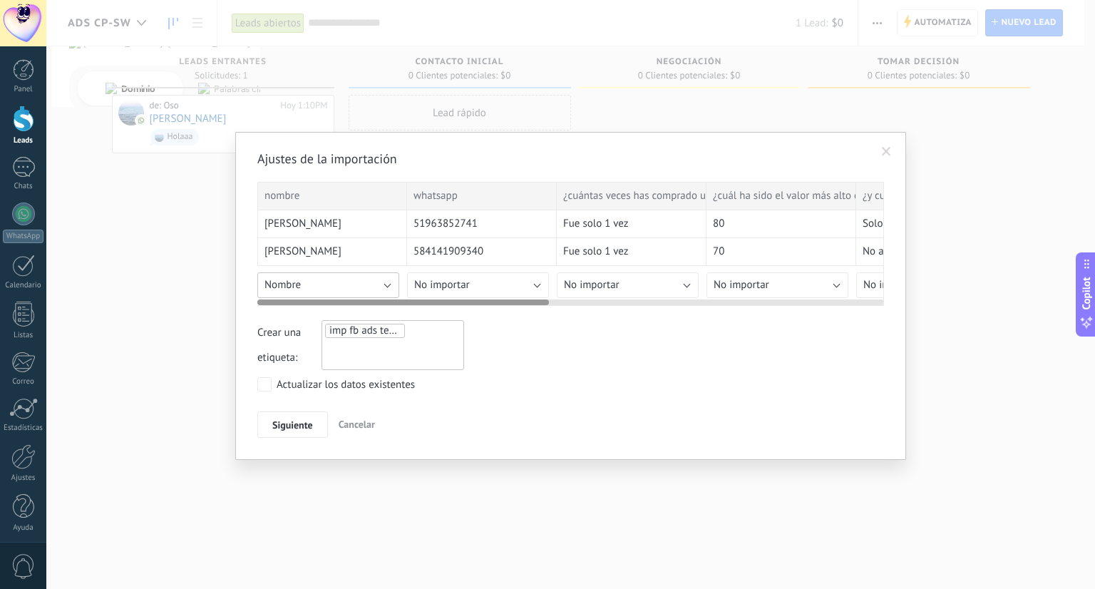
click at [371, 284] on button "Nombre" at bounding box center [328, 285] width 142 height 26
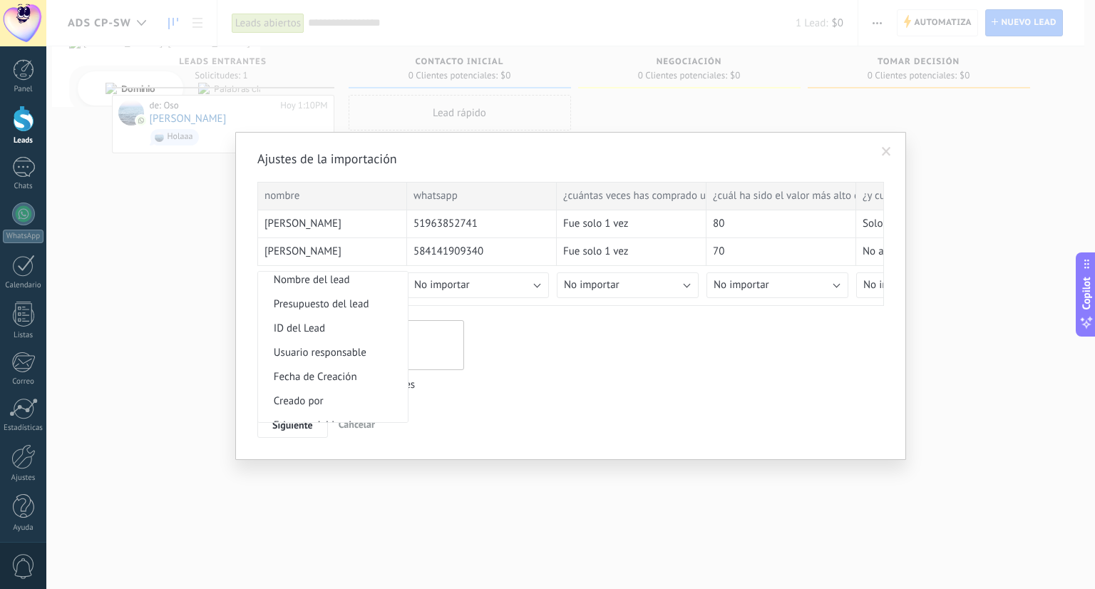
scroll to position [579, 0]
click at [326, 286] on span "Nombre del lead" at bounding box center [330, 279] width 145 height 14
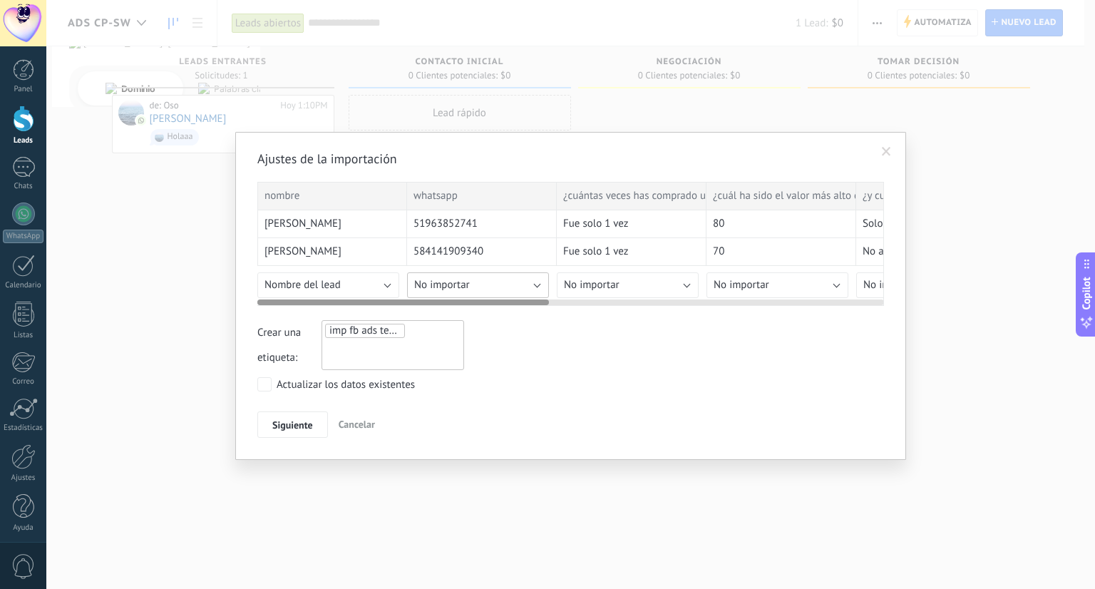
click at [471, 282] on button "No importar" at bounding box center [478, 285] width 142 height 26
drag, startPoint x: 557, startPoint y: 278, endPoint x: 557, endPoint y: 286, distance: 8.6
click at [512, 280] on button "No importar" at bounding box center [478, 285] width 142 height 26
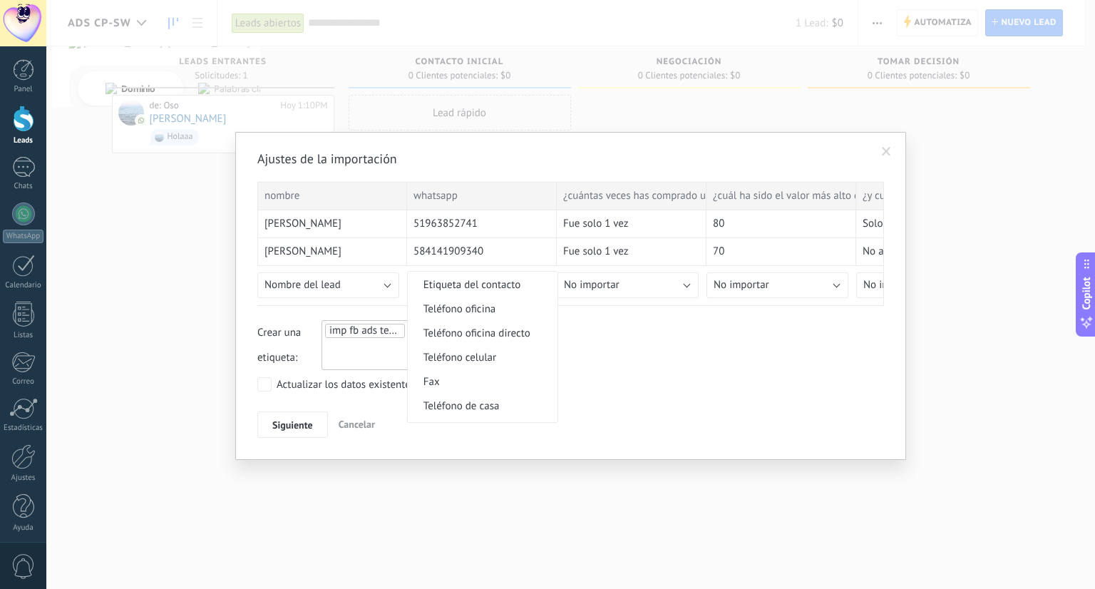
scroll to position [281, 0]
click at [467, 316] on span "Teléfono oficina" at bounding box center [480, 314] width 145 height 14
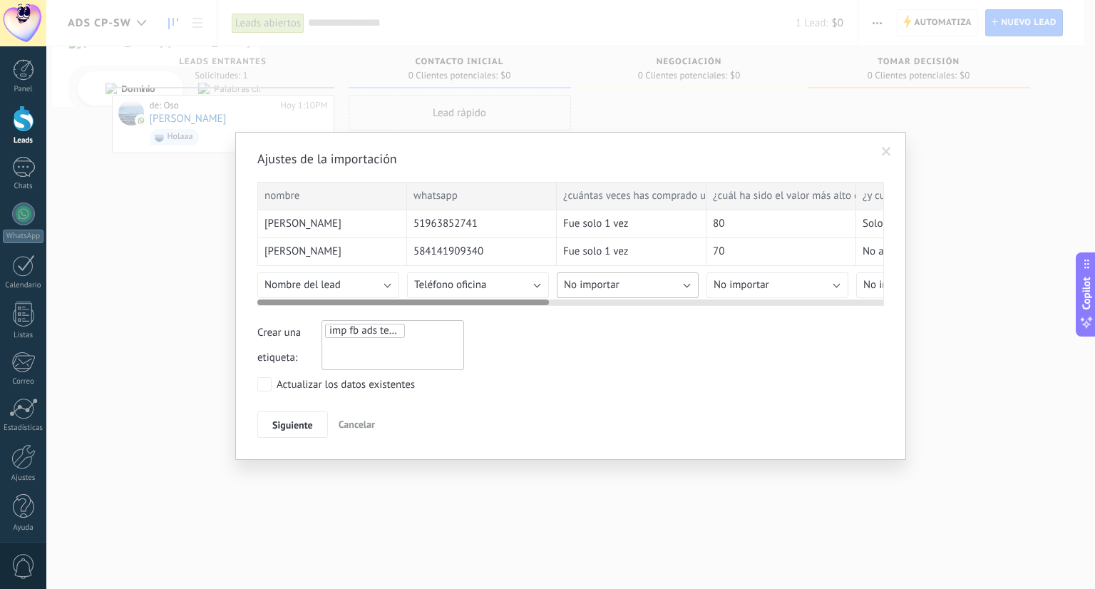
click at [609, 280] on span "No importar" at bounding box center [592, 285] width 56 height 14
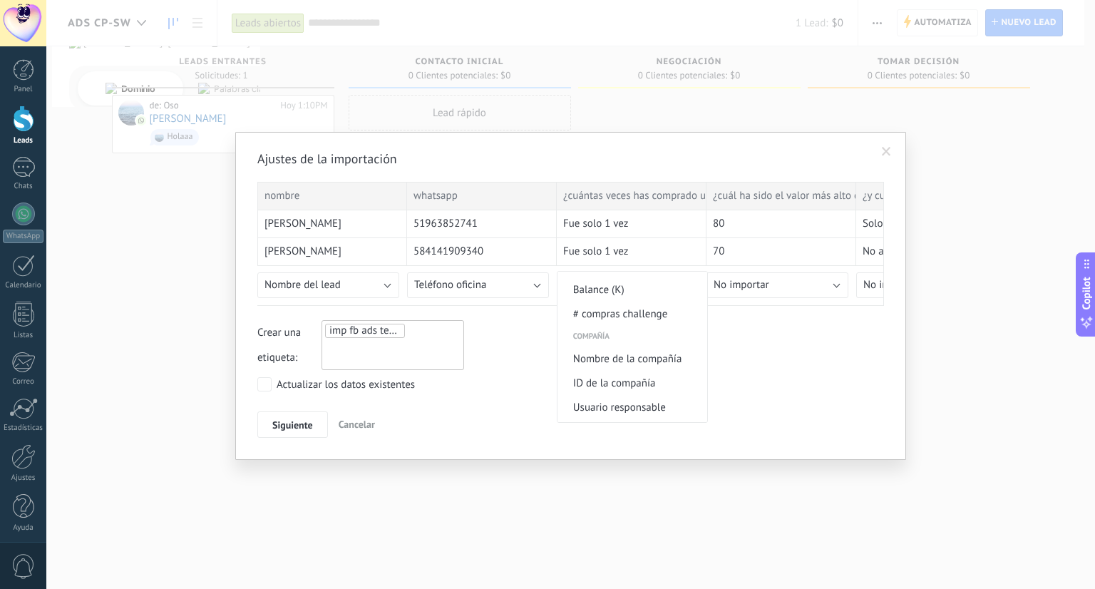
scroll to position [1201, 0]
click at [625, 318] on span "# compras challenge" at bounding box center [629, 311] width 145 height 14
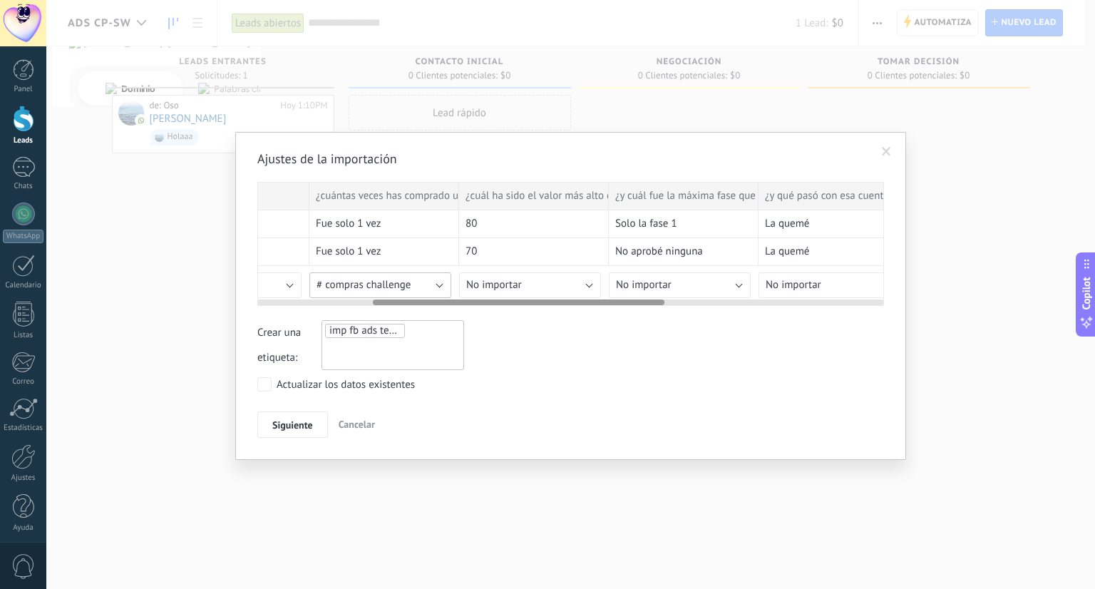
scroll to position [0, 248]
click at [542, 282] on button "No importar" at bounding box center [529, 285] width 142 height 26
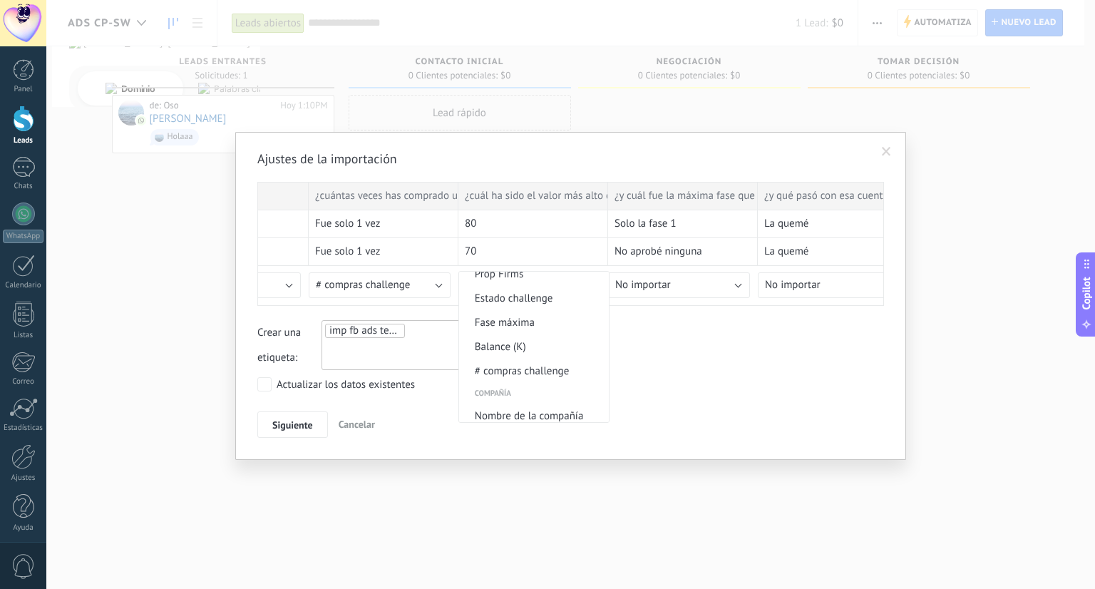
scroll to position [1151, 0]
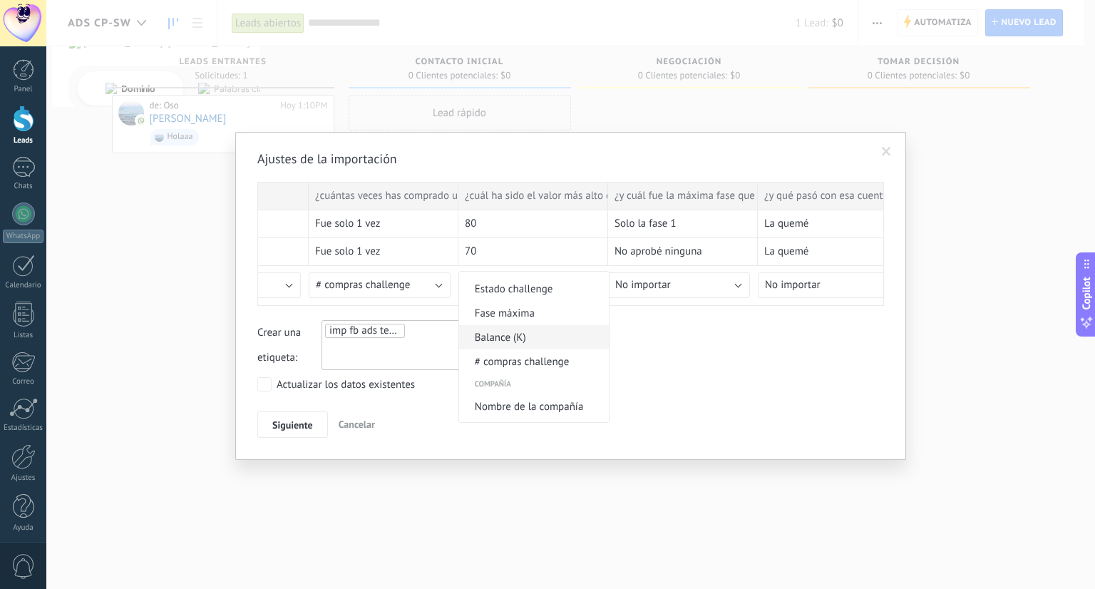
click at [529, 344] on span "Balance (K)" at bounding box center [531, 338] width 145 height 14
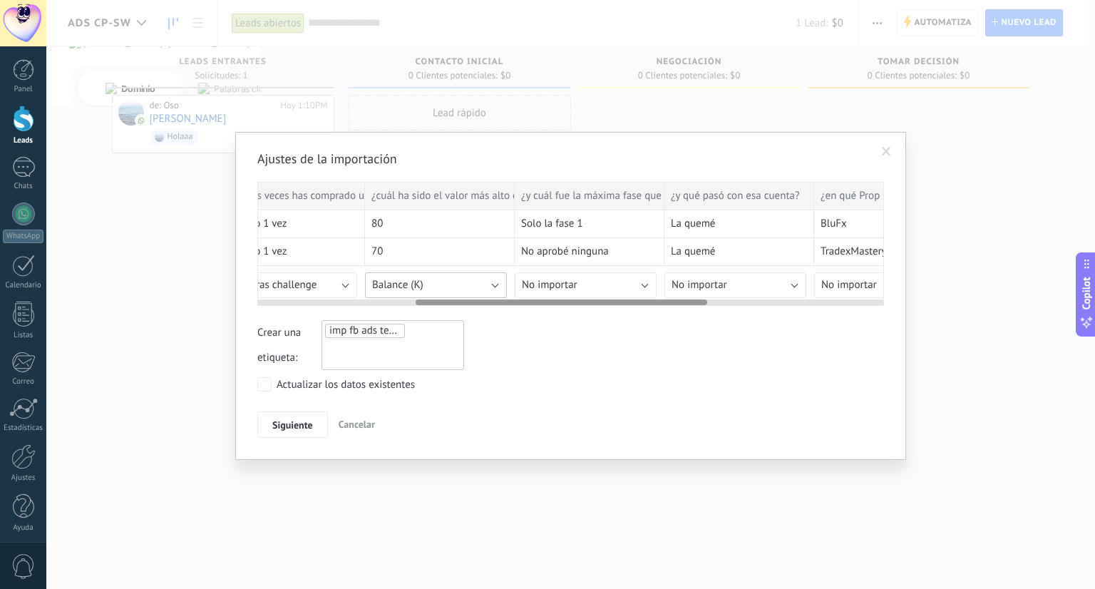
scroll to position [0, 342]
click at [570, 280] on span "No importar" at bounding box center [549, 285] width 56 height 14
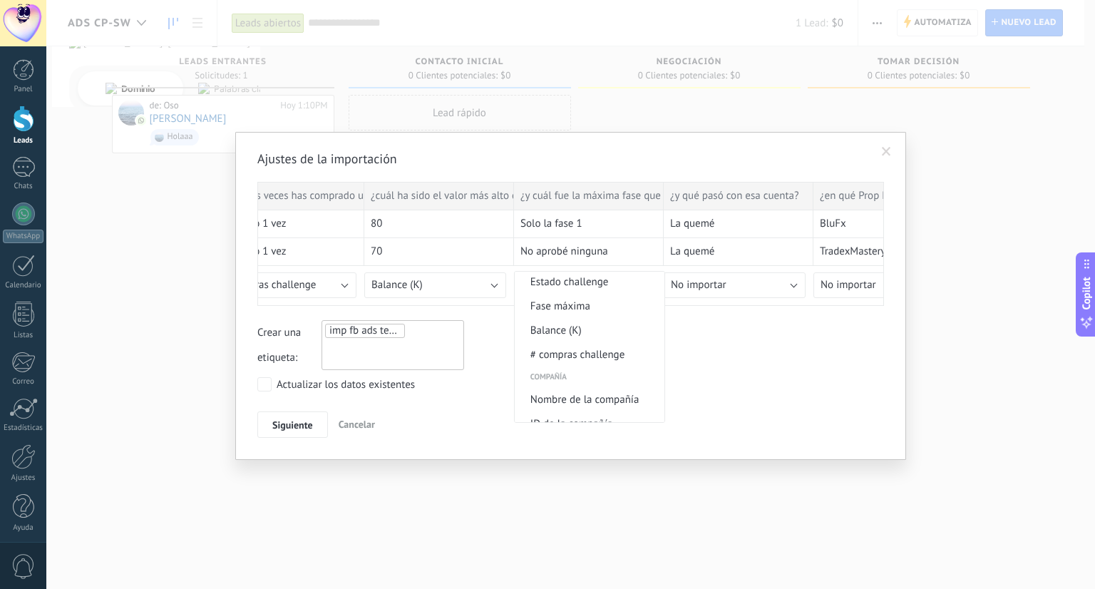
scroll to position [1154, 0]
click at [570, 316] on span "Fase máxima" at bounding box center [586, 310] width 145 height 14
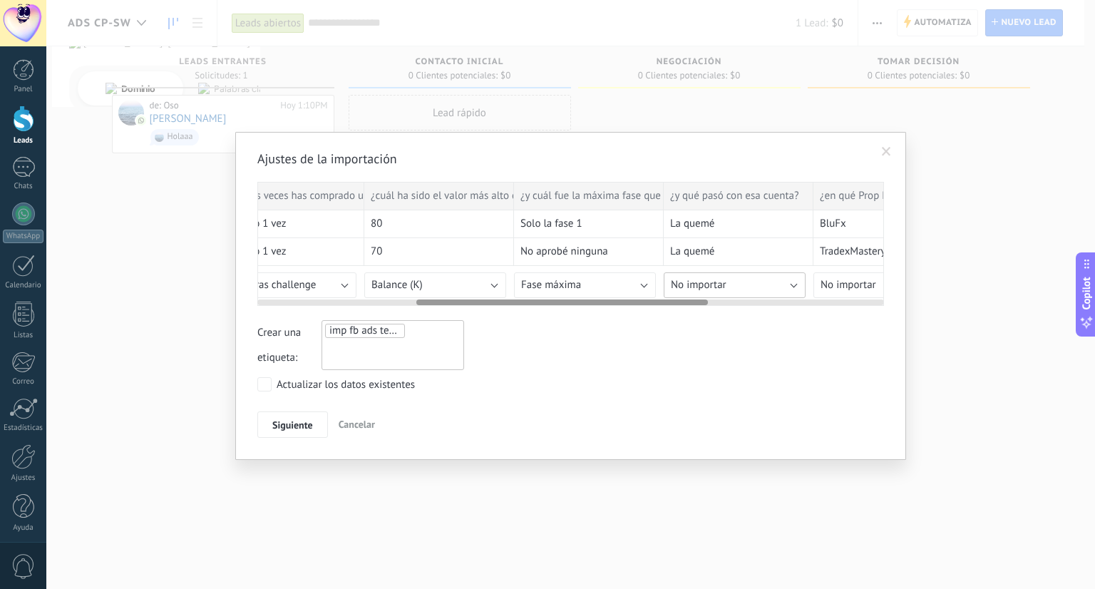
click at [725, 283] on span "No importar" at bounding box center [699, 285] width 56 height 14
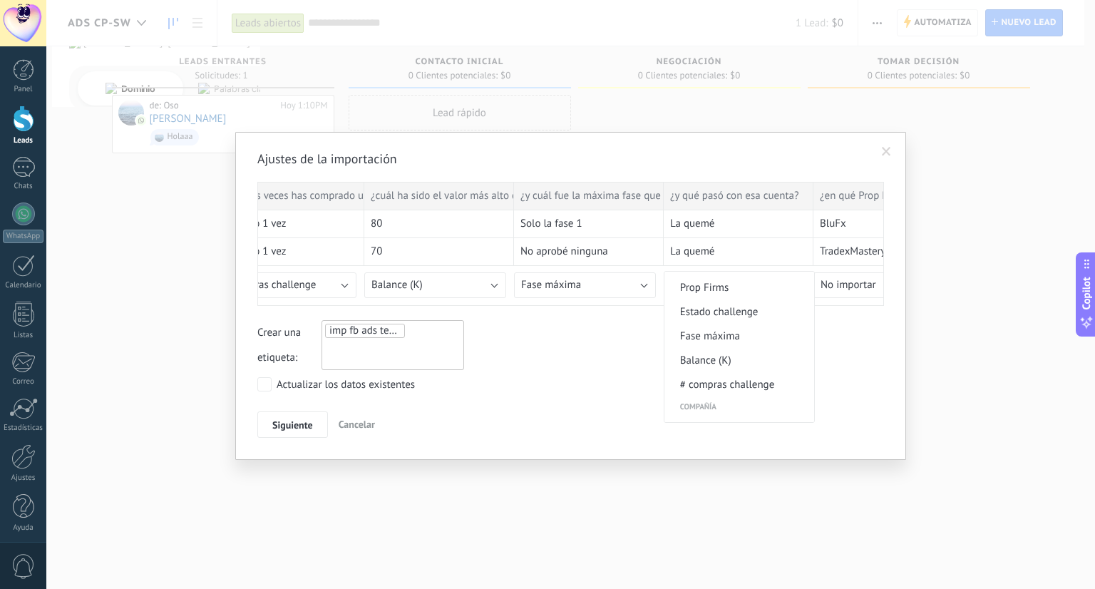
scroll to position [1102, 0]
click at [723, 344] on span "Estado challenge" at bounding box center [736, 338] width 145 height 14
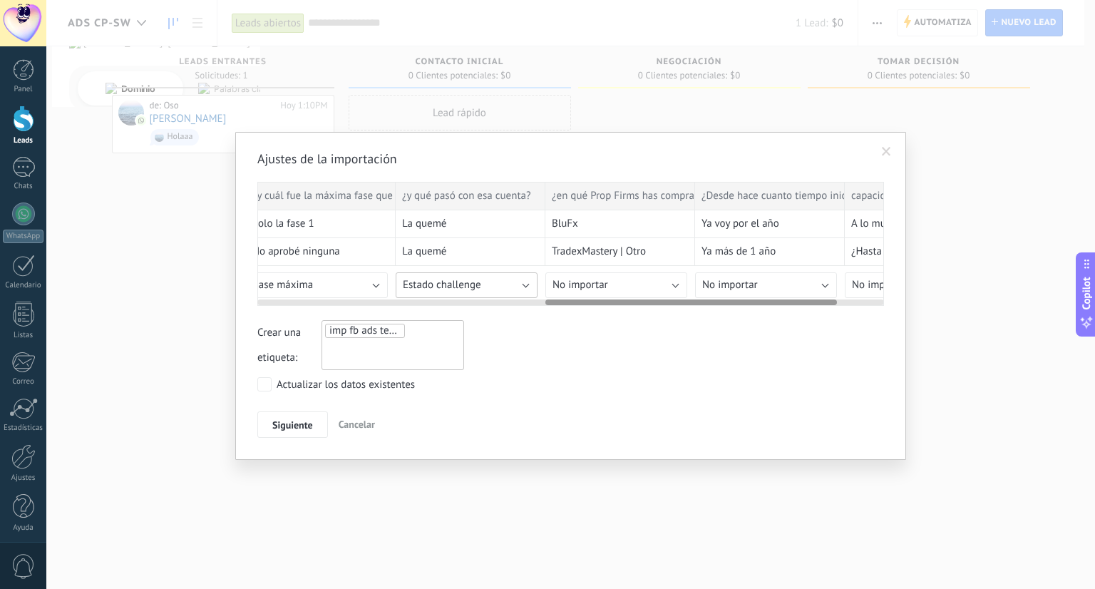
scroll to position [0, 632]
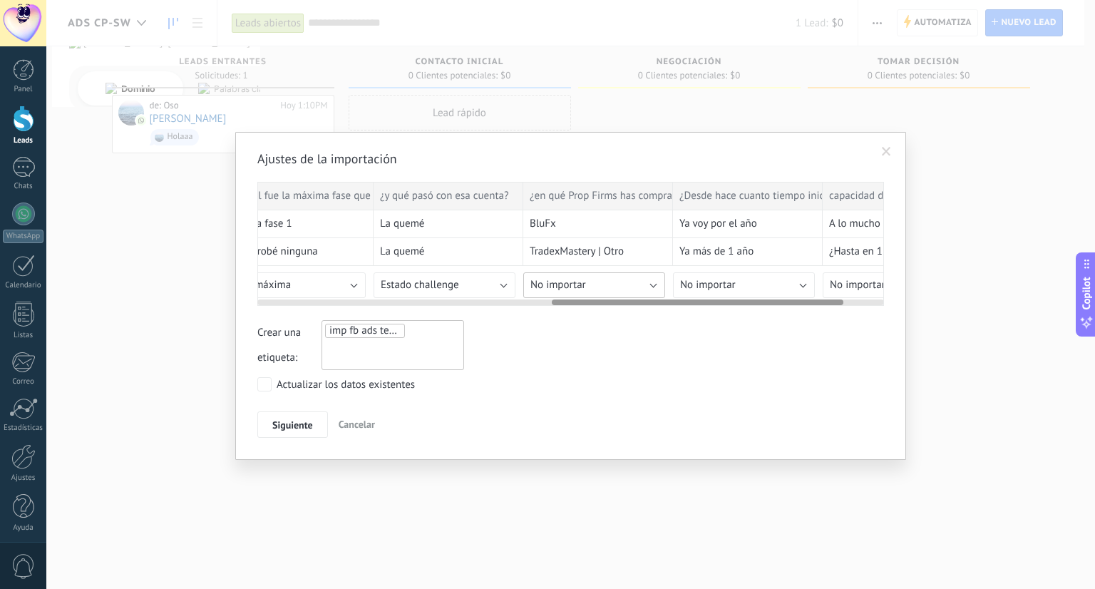
click at [544, 279] on span "No importar" at bounding box center [558, 285] width 56 height 14
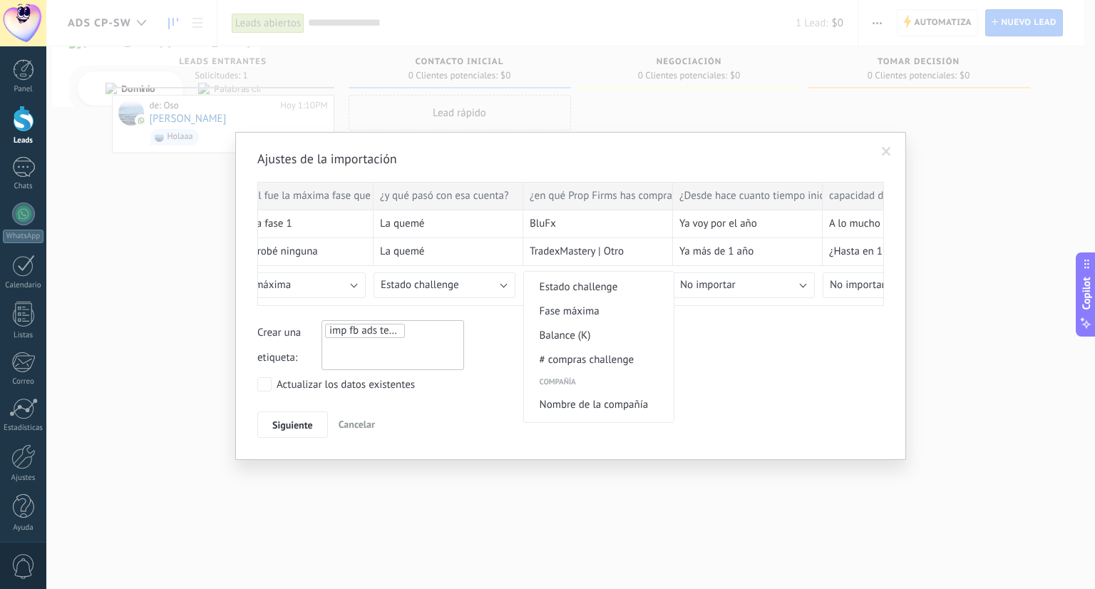
scroll to position [1133, 0]
click at [578, 284] on span "Prop Firms" at bounding box center [596, 283] width 145 height 14
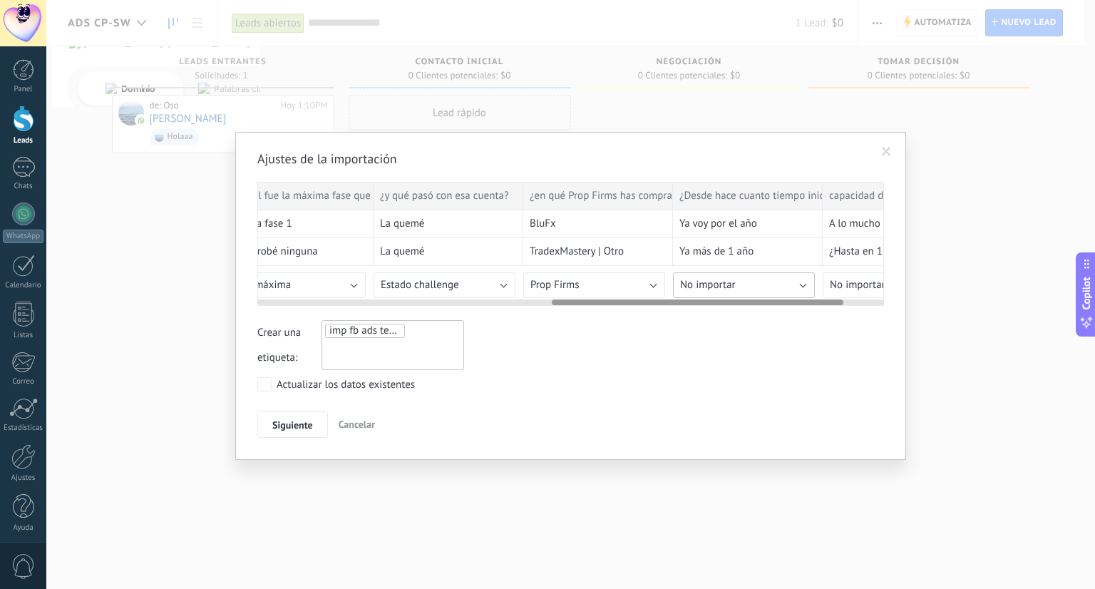
click at [748, 276] on button "No importar" at bounding box center [744, 285] width 142 height 26
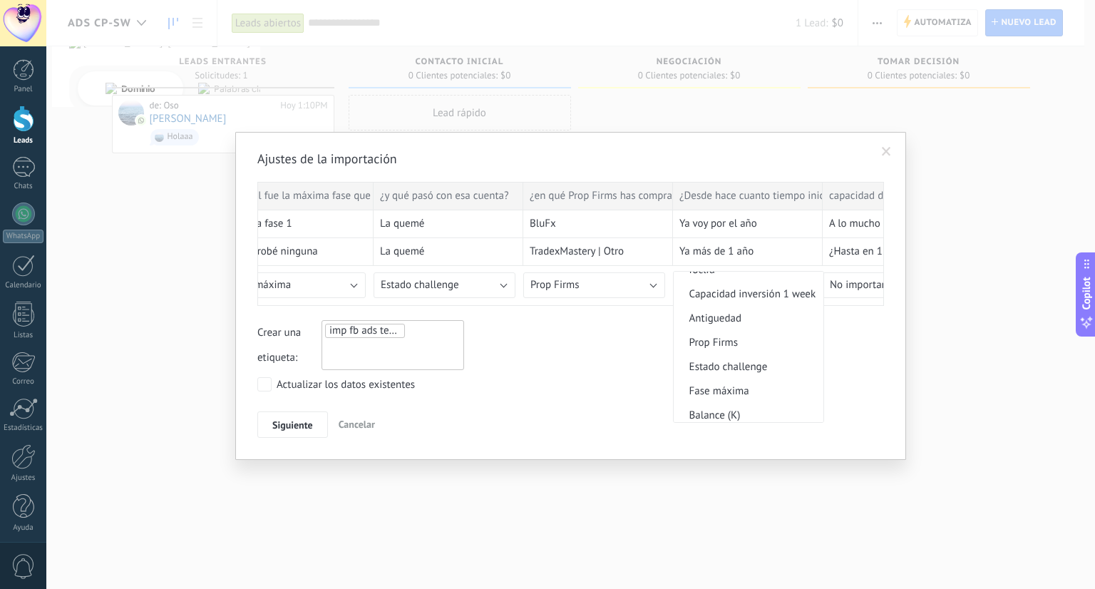
scroll to position [1072, 0]
click at [727, 326] on span "Antiguedad" at bounding box center [745, 320] width 145 height 14
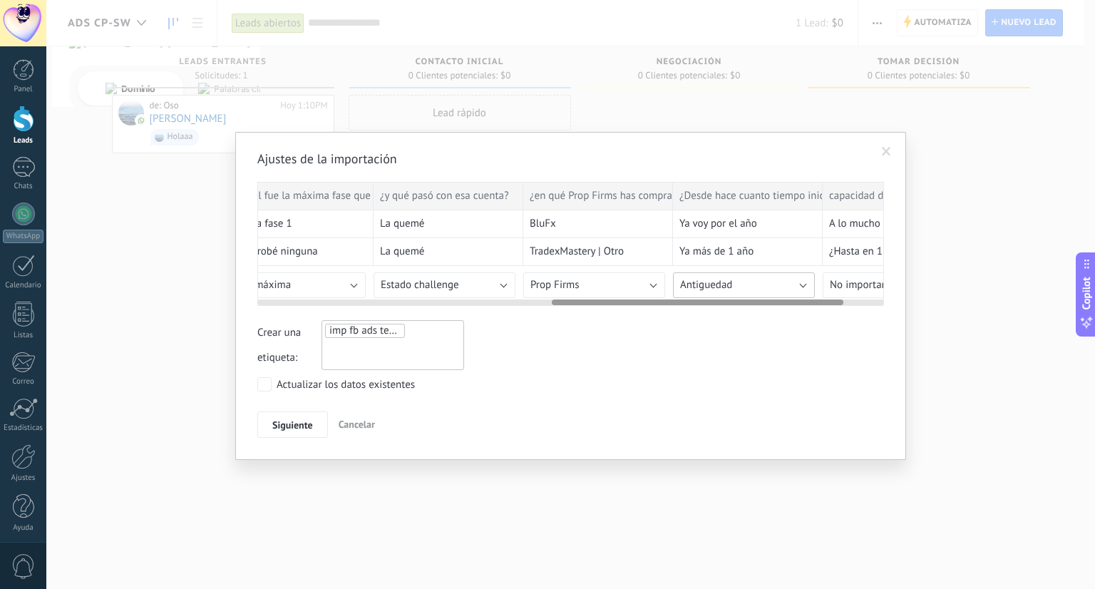
scroll to position [0, 720]
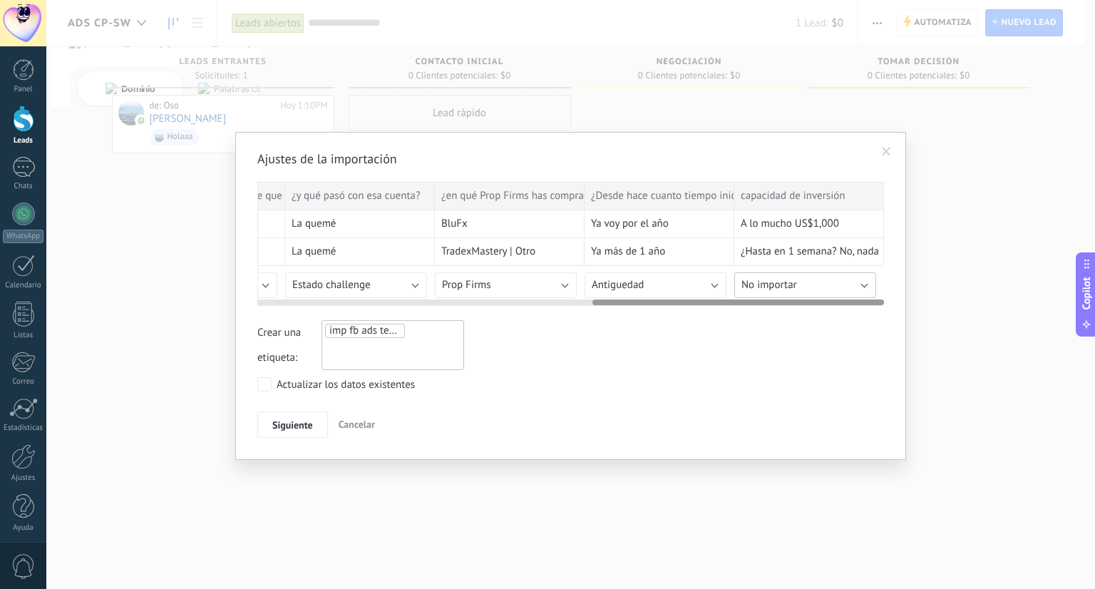
click at [786, 281] on span "No importar" at bounding box center [769, 285] width 56 height 14
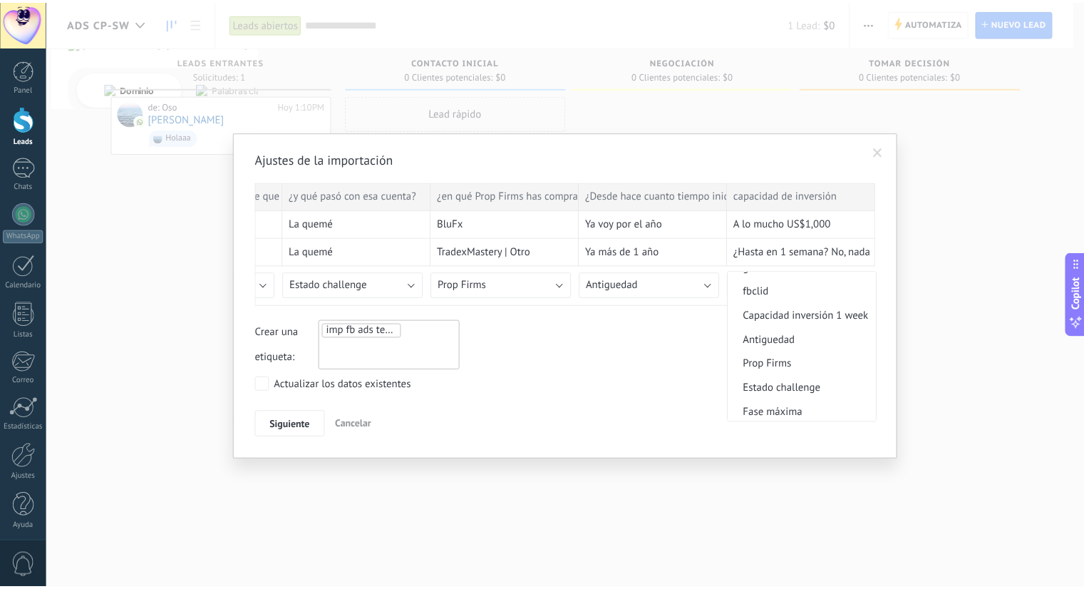
scroll to position [1055, 0]
click at [797, 319] on span "Capacidad inversión 1 week" at bounding box center [807, 313] width 145 height 14
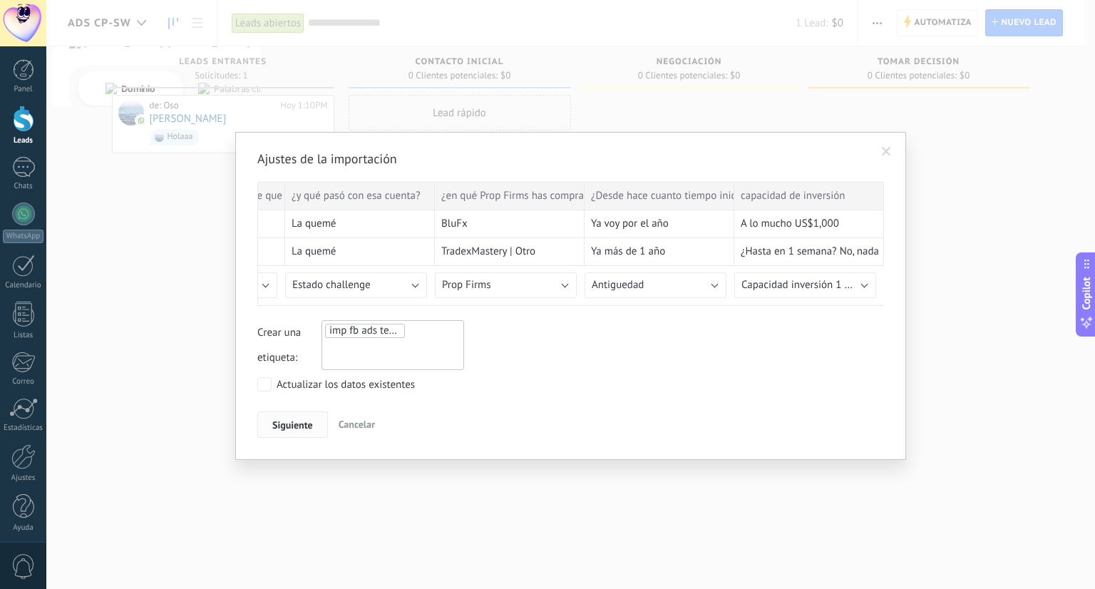
click at [279, 423] on span "Siguiente" at bounding box center [292, 425] width 41 height 10
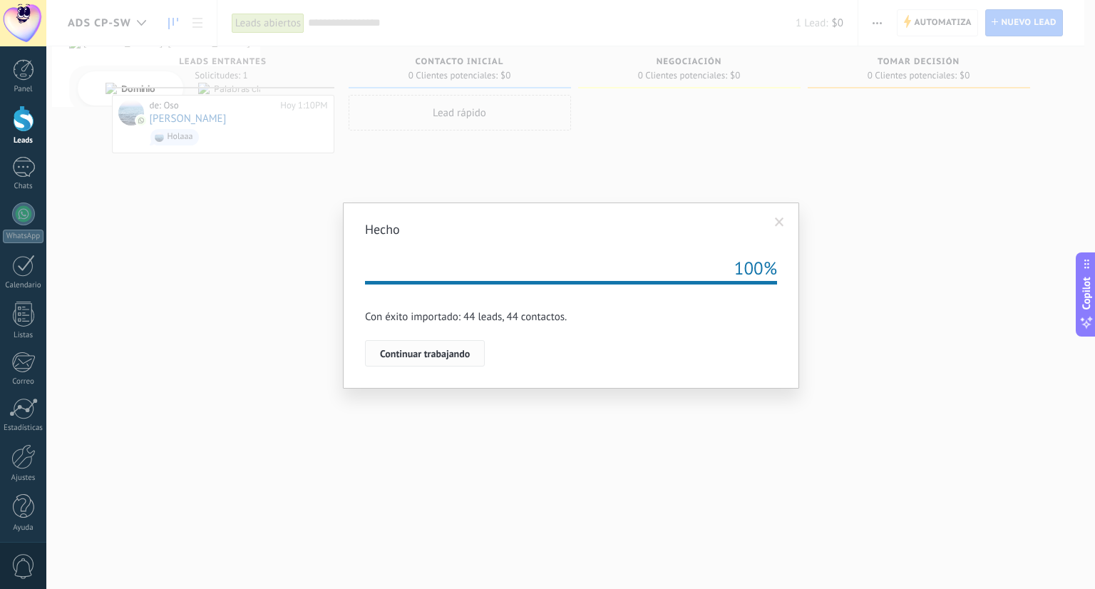
click at [452, 351] on span "Continuar trabajando" at bounding box center [425, 353] width 90 height 10
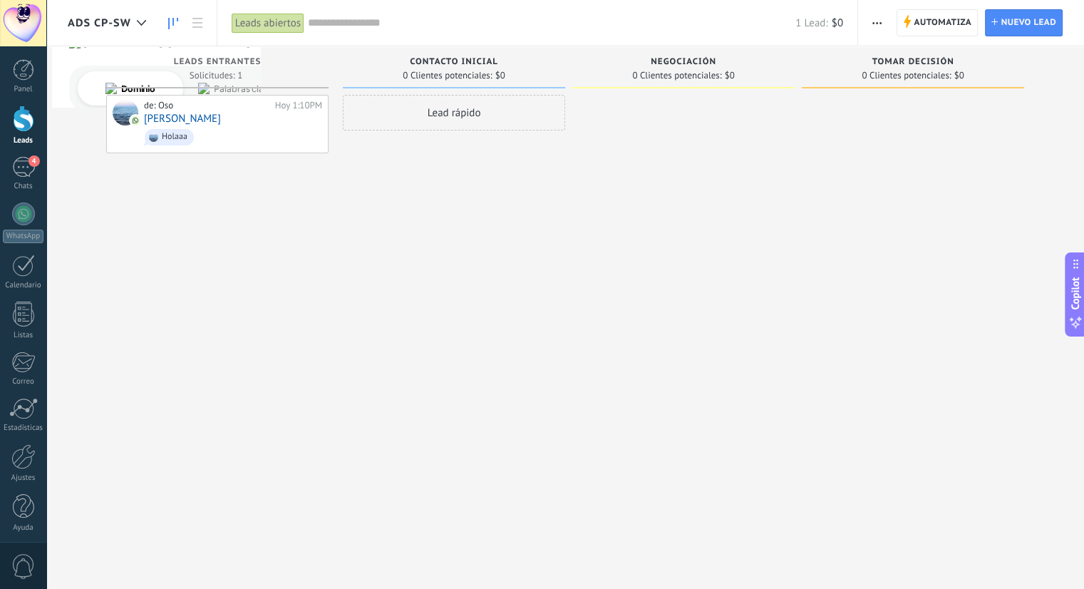
click at [924, 332] on div at bounding box center [913, 296] width 222 height 403
click at [17, 165] on div "4" at bounding box center [23, 167] width 23 height 21
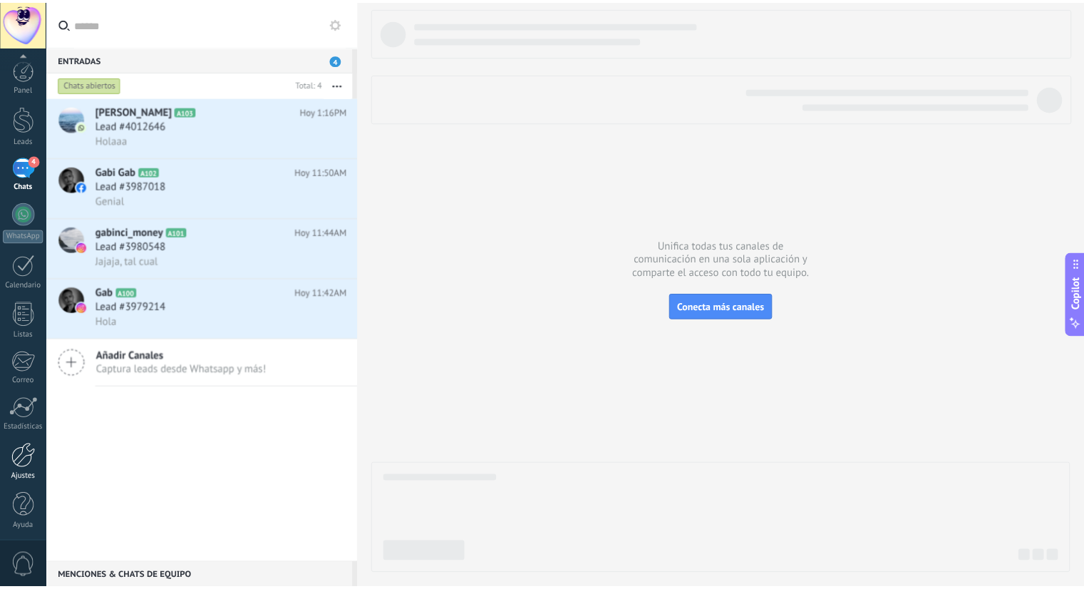
scroll to position [4, 0]
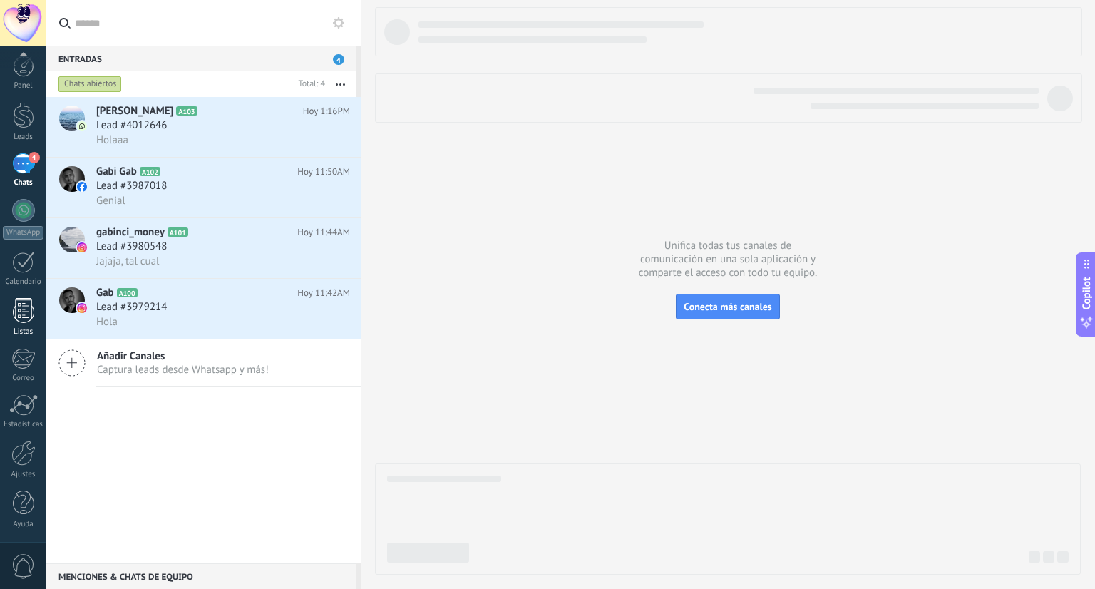
click at [20, 309] on div at bounding box center [23, 310] width 21 height 25
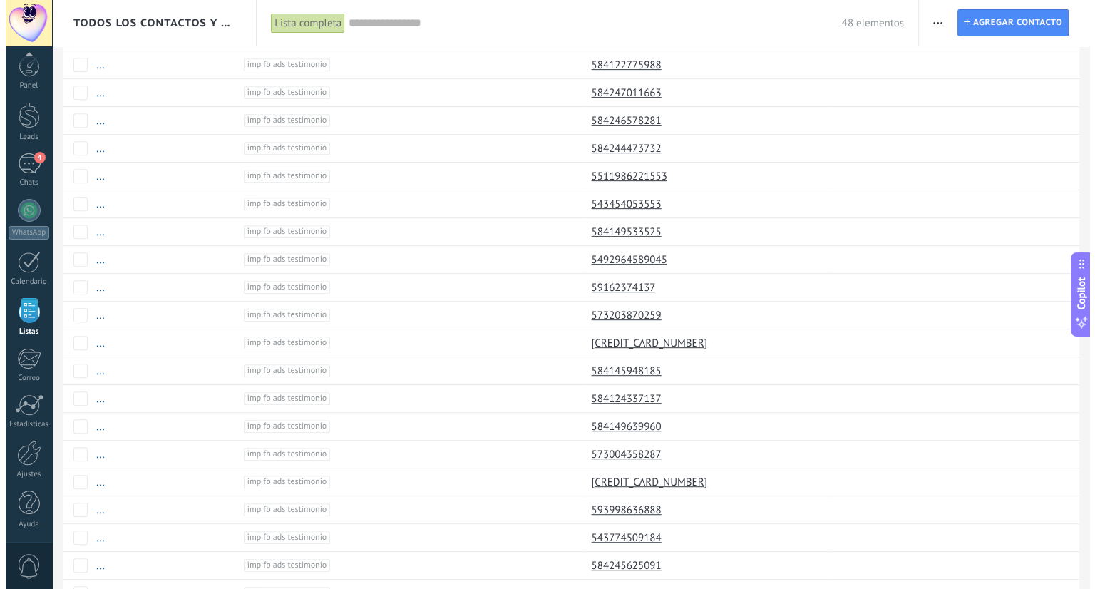
scroll to position [872, 0]
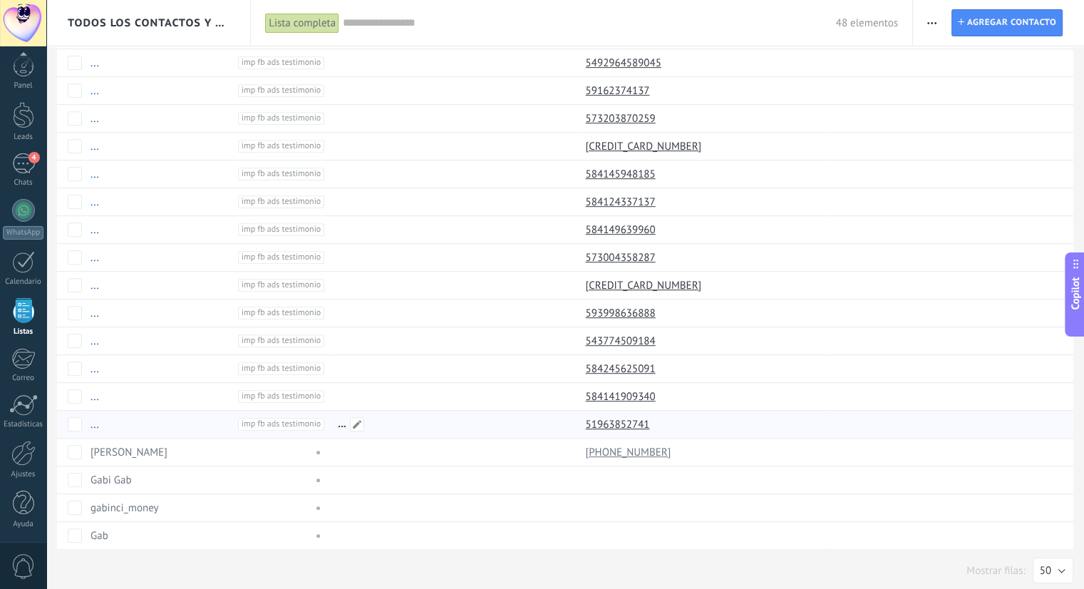
click at [405, 414] on div at bounding box center [451, 423] width 240 height 27
click at [95, 420] on link "..." at bounding box center [94, 425] width 9 height 14
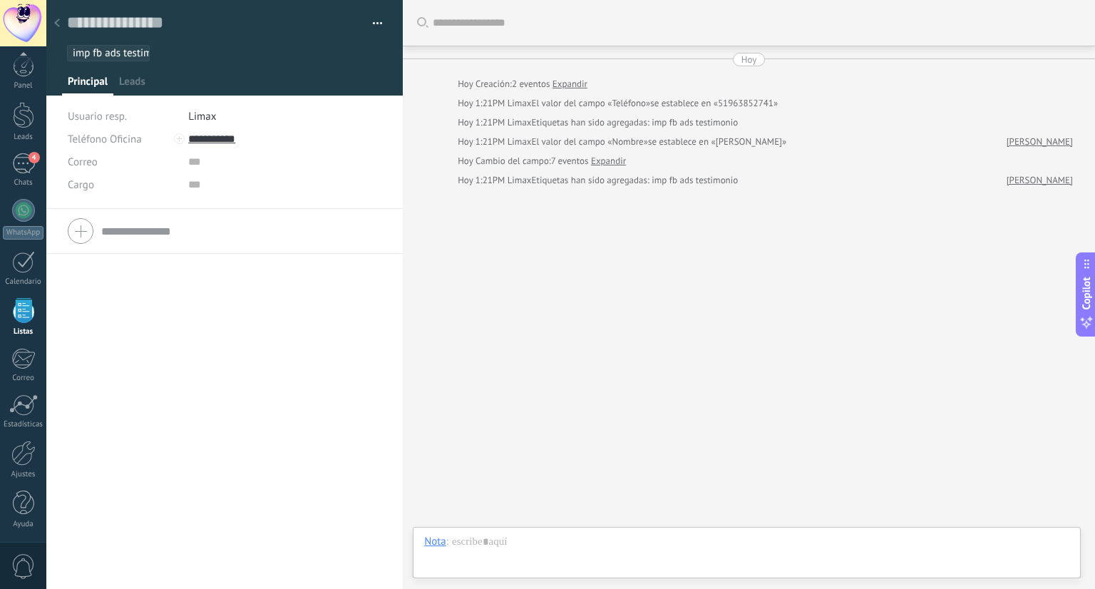
scroll to position [21, 0]
click at [134, 51] on span "imp fb ads testimonio" at bounding box center [123, 53] width 100 height 14
click at [195, 353] on div "Teléfono Oficina Ofic. directo Celular Fax Casa Otro Teléfono Oficina Llamar Co…" at bounding box center [224, 399] width 356 height 380
click at [119, 73] on div at bounding box center [224, 47] width 357 height 95
click at [125, 78] on span "Leads" at bounding box center [132, 85] width 26 height 21
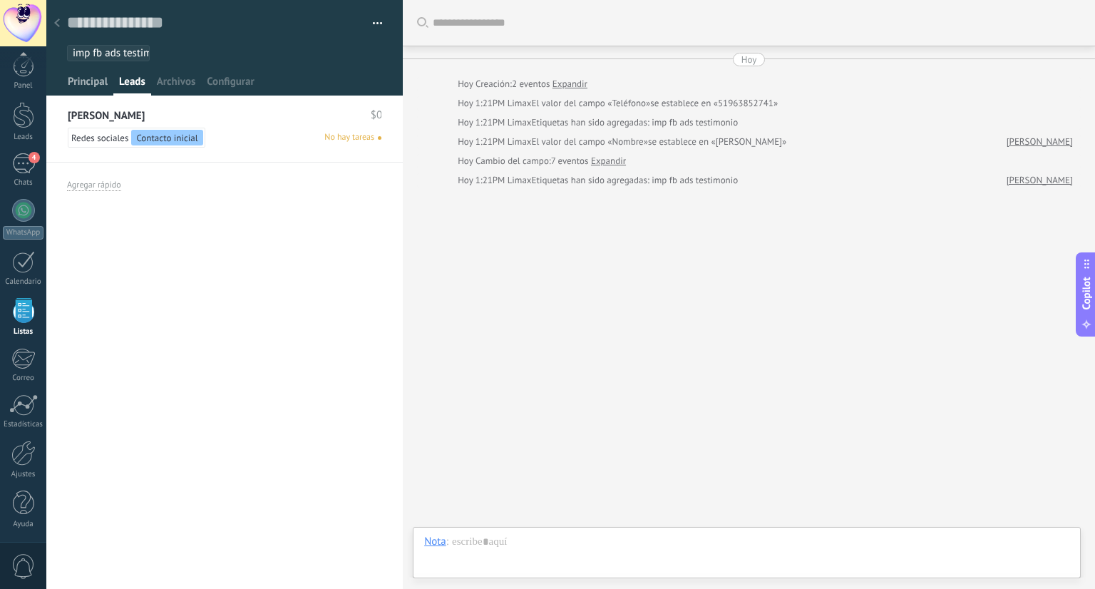
click at [79, 79] on span "Principal" at bounding box center [88, 85] width 40 height 21
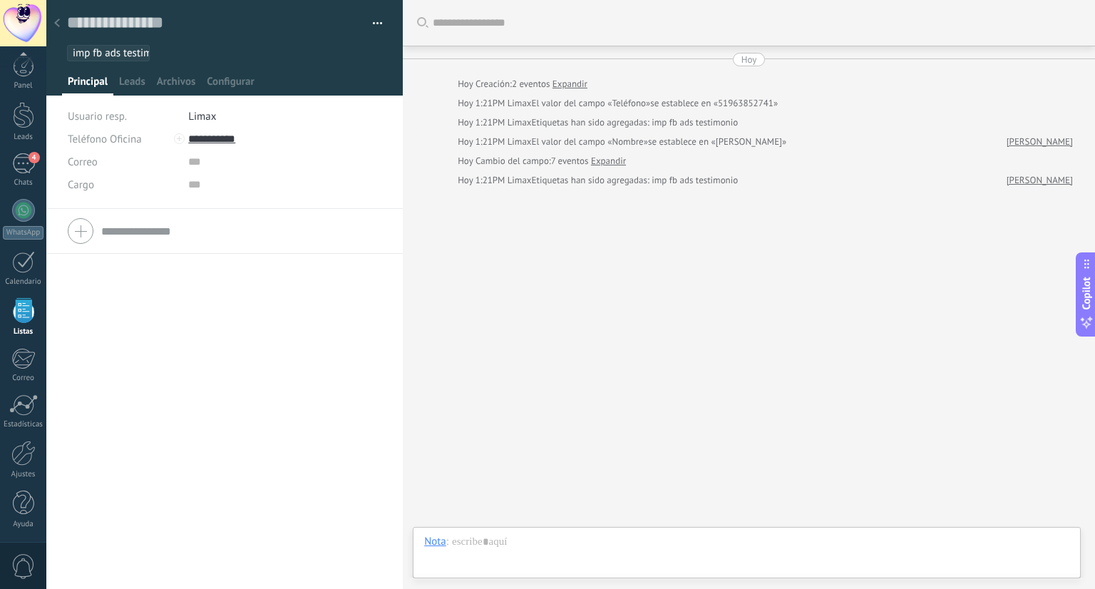
click at [55, 23] on use at bounding box center [57, 23] width 6 height 9
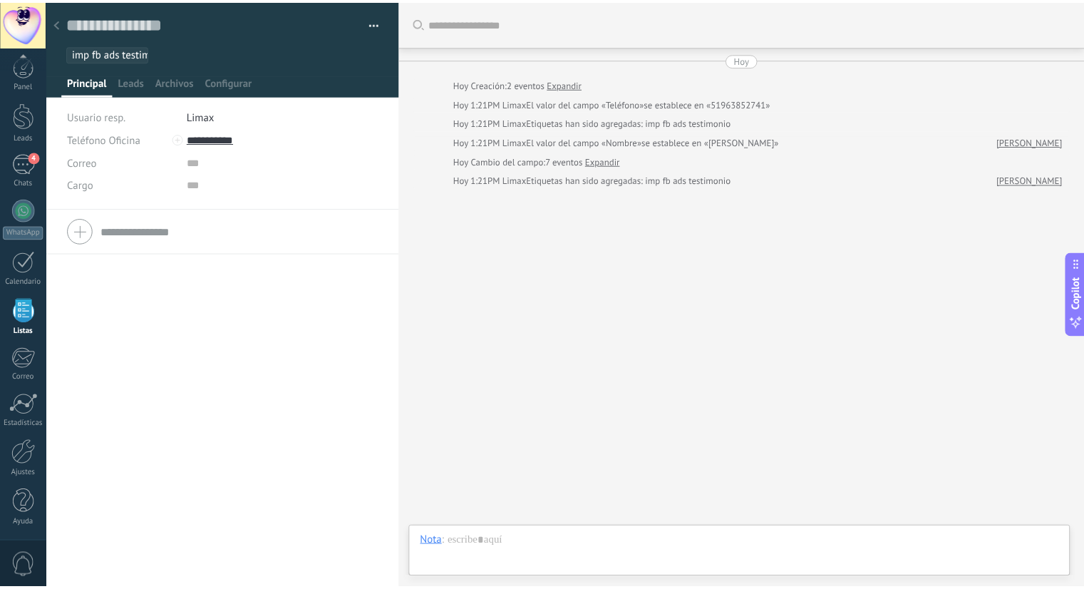
scroll to position [872, 0]
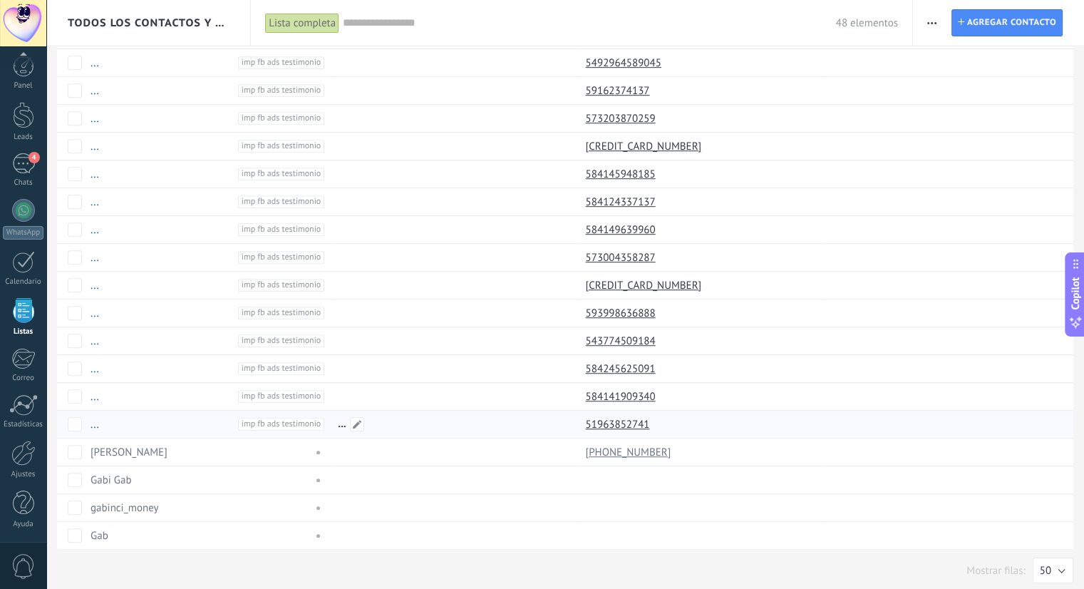
click at [493, 410] on div at bounding box center [451, 423] width 240 height 27
click at [611, 418] on link "51963852741" at bounding box center [619, 424] width 67 height 13
click at [396, 388] on div at bounding box center [451, 396] width 240 height 27
click at [619, 449] on link "[PHONE_NUMBER]" at bounding box center [630, 451] width 88 height 13
click at [567, 410] on div at bounding box center [451, 423] width 240 height 27
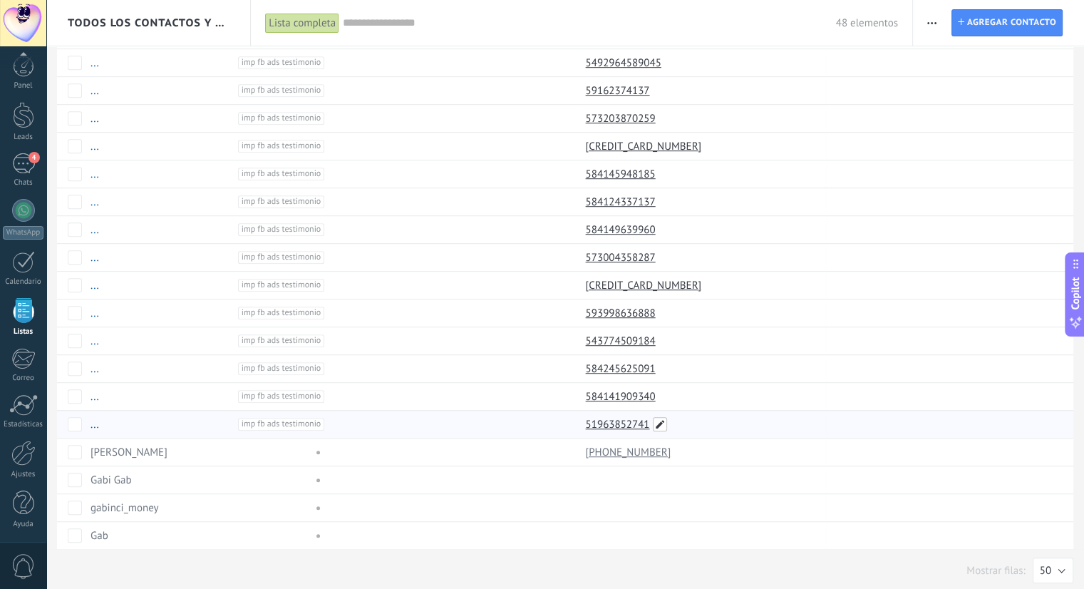
click at [661, 417] on span at bounding box center [660, 424] width 14 height 14
click at [599, 418] on input "**********" at bounding box center [701, 418] width 228 height 23
type input "**********"
click at [626, 449] on span "Guardar" at bounding box center [618, 450] width 33 height 10
click at [465, 410] on div at bounding box center [451, 423] width 240 height 27
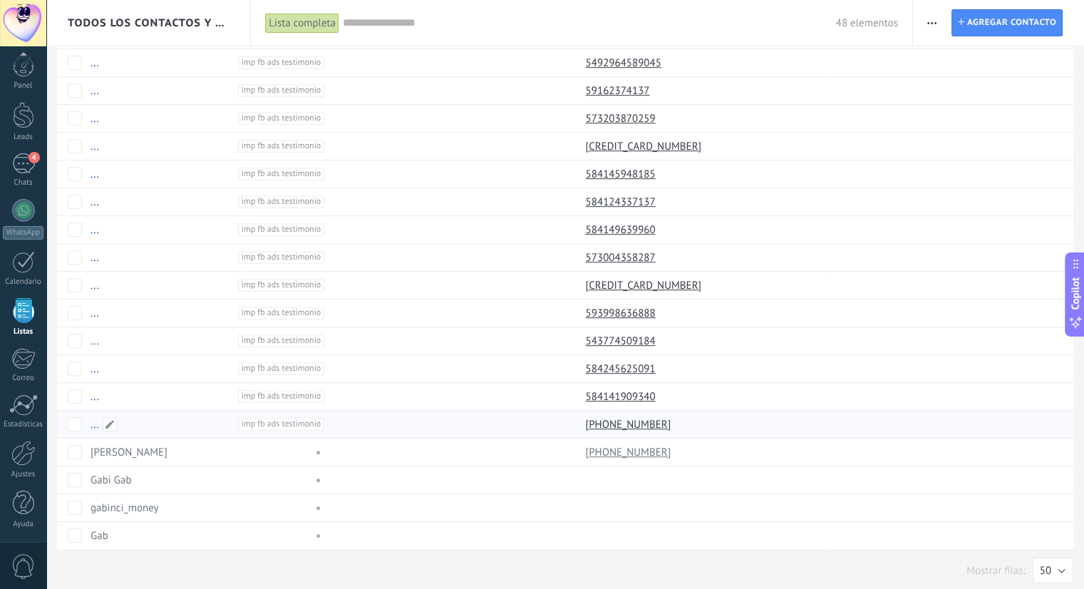
click at [289, 423] on span "imp fb ads testimonio" at bounding box center [281, 424] width 87 height 13
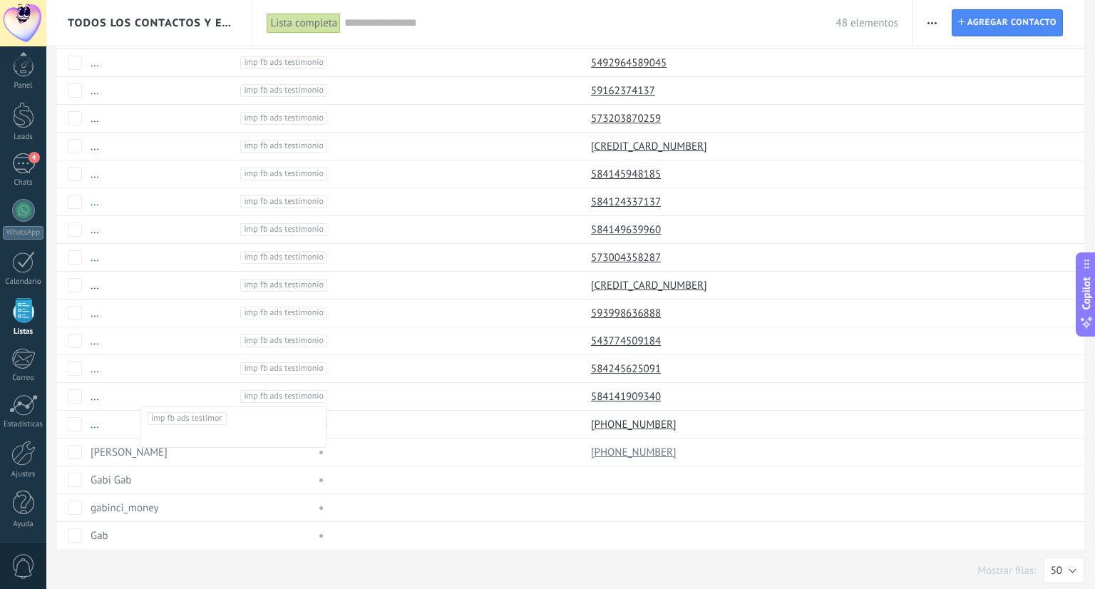
click at [400, 557] on div "Mostrar filas: 25 50 100 200 50" at bounding box center [570, 570] width 1027 height 26
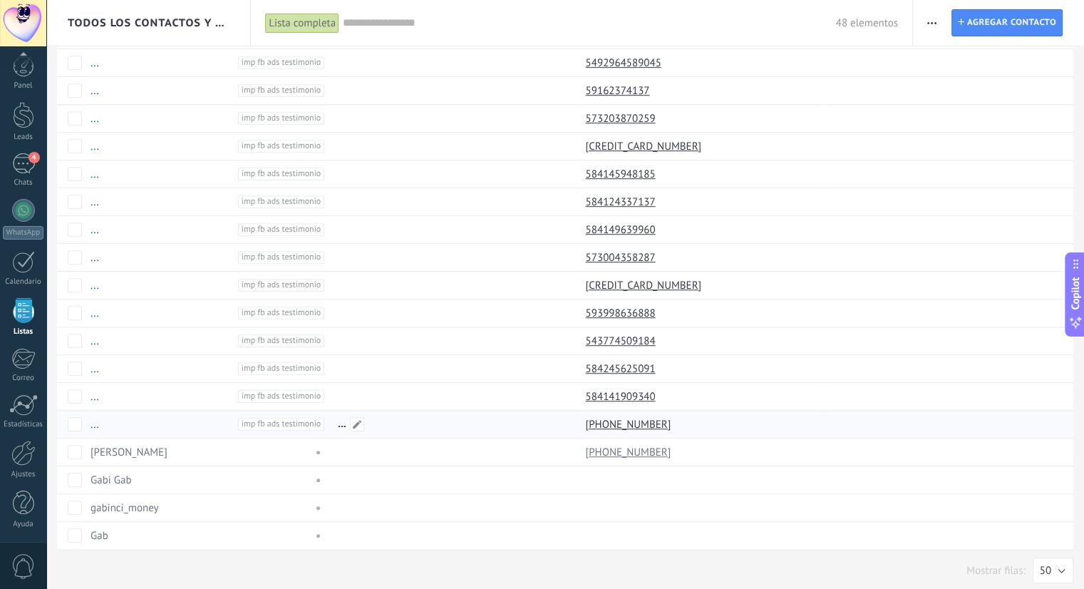
click at [513, 411] on div at bounding box center [451, 423] width 240 height 27
click at [93, 418] on link "..." at bounding box center [94, 425] width 9 height 14
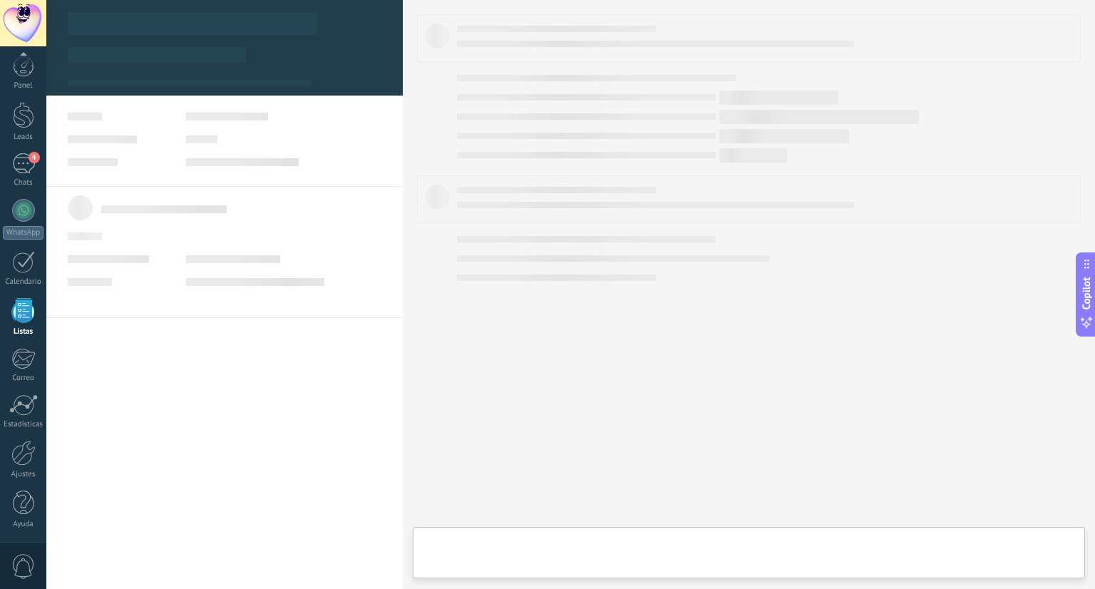
type textarea "**********"
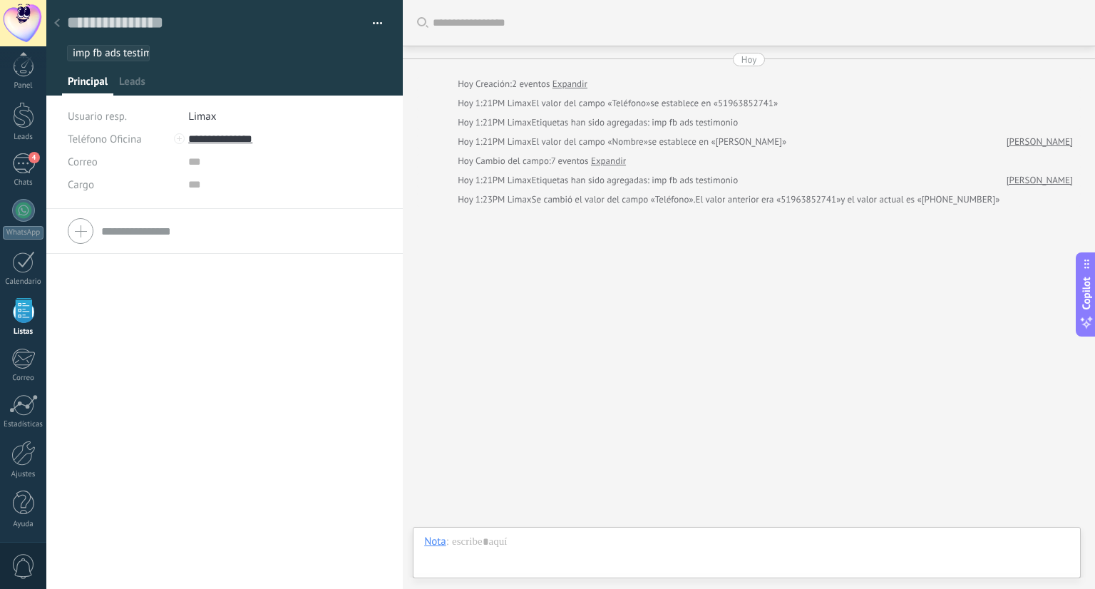
scroll to position [21, 0]
click at [252, 138] on input "**********" at bounding box center [285, 139] width 194 height 23
click at [305, 148] on input "**********" at bounding box center [285, 139] width 194 height 23
type input "**********"
click at [130, 79] on span "Leads" at bounding box center [132, 85] width 26 height 21
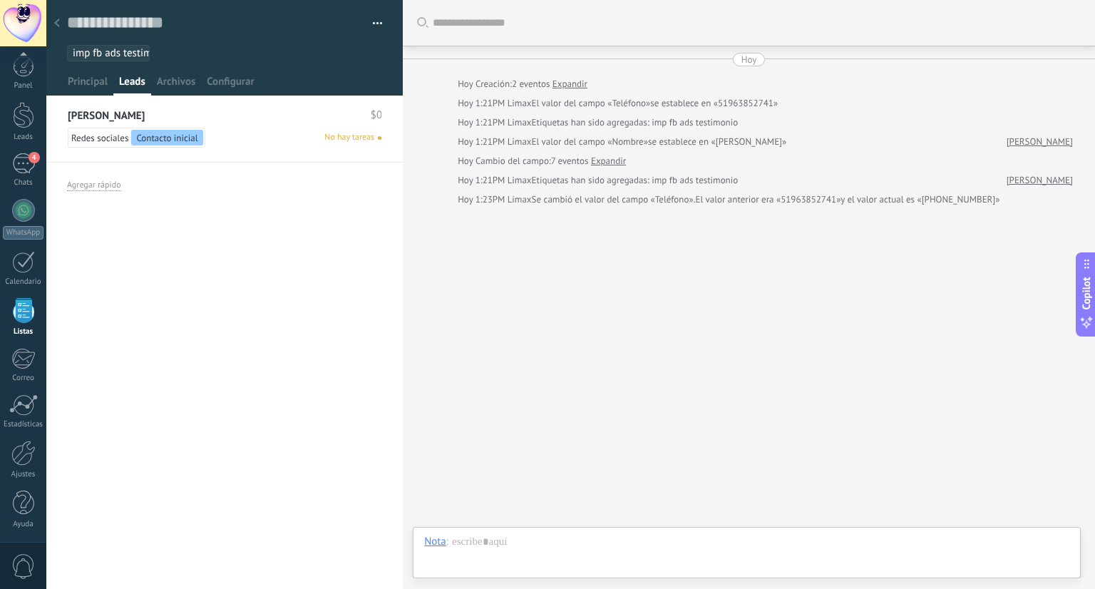
click at [271, 141] on div "Redes sociales Contacto inicial No hay tareas" at bounding box center [225, 138] width 314 height 20
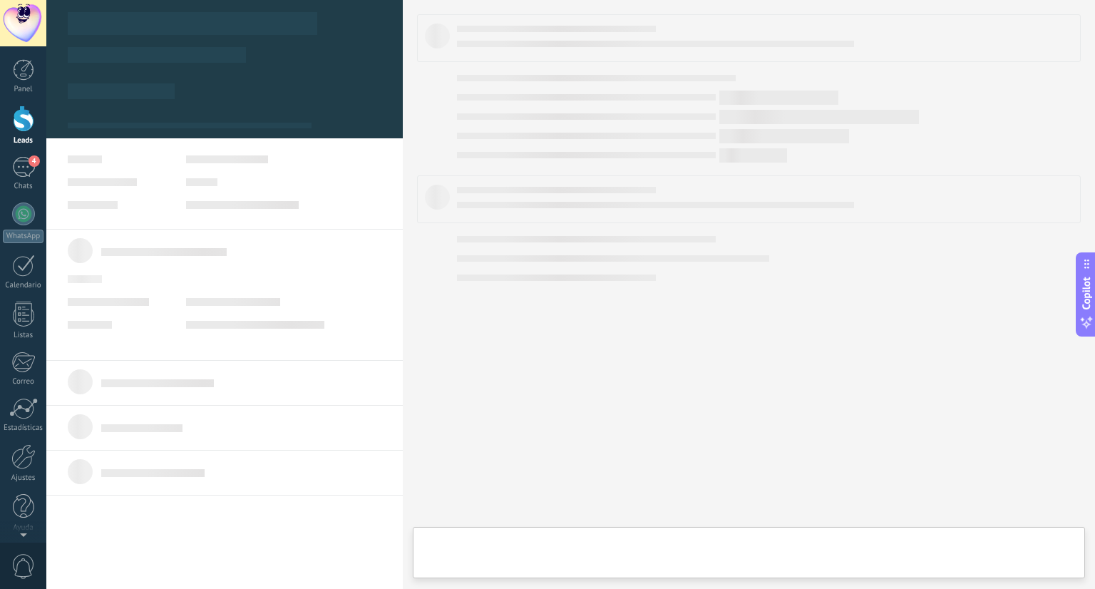
type textarea "******"
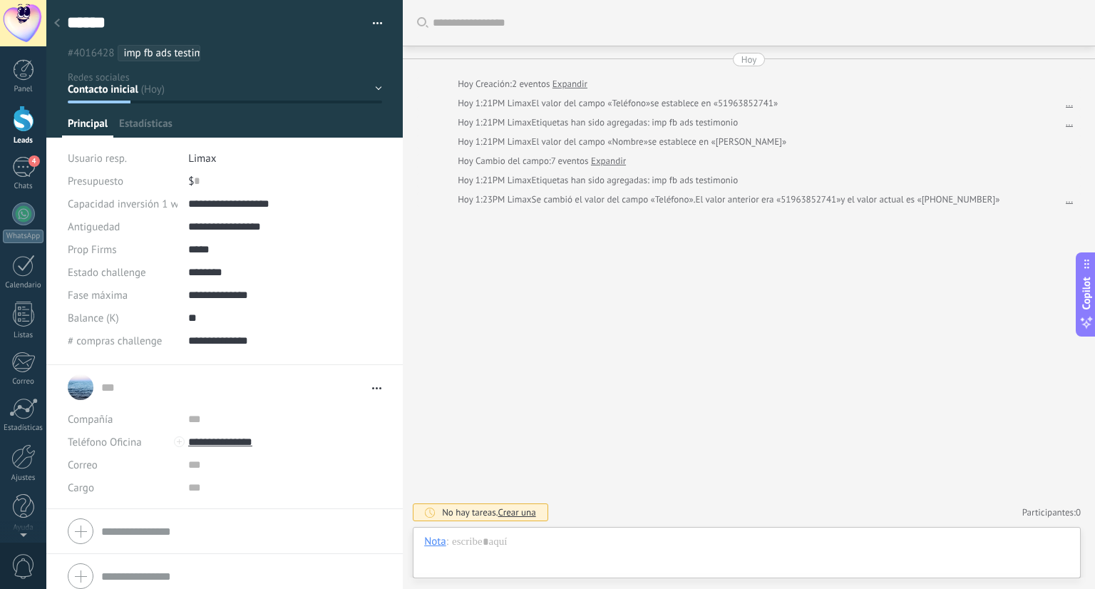
scroll to position [21, 0]
click at [202, 443] on input "**********" at bounding box center [284, 441] width 193 height 23
type input "**********"
click at [259, 491] on div "Oso (WhatsApp)" at bounding box center [244, 490] width 110 height 24
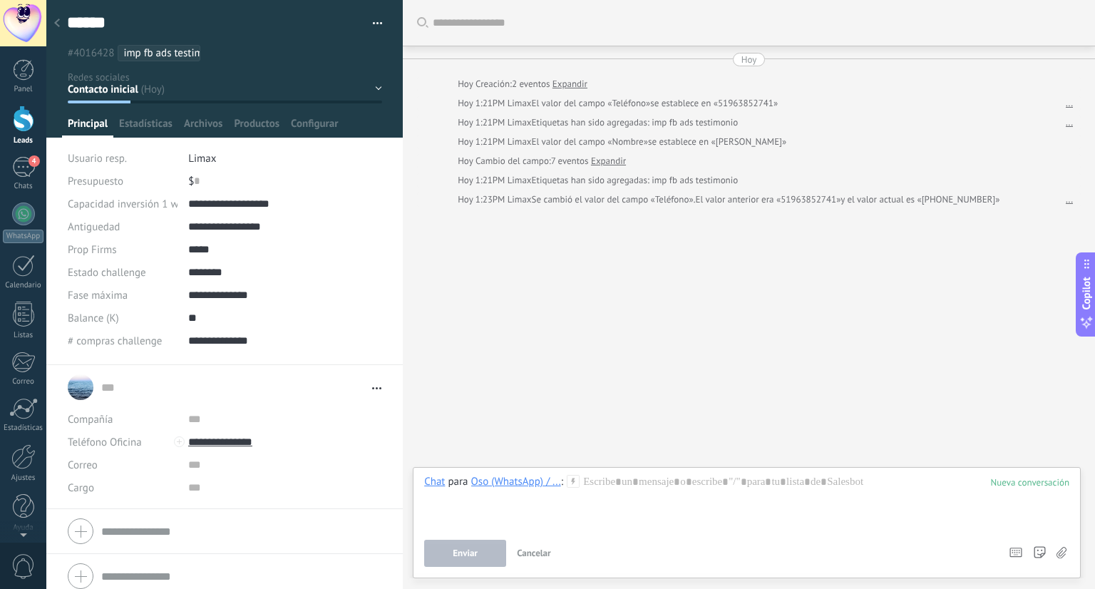
click at [582, 409] on div "Buscar Carga más Hoy Hoy Creación: 2 eventos Expandir Hoy 1:21PM Limax El valor…" at bounding box center [749, 294] width 692 height 589
click at [533, 557] on span "Cancelar" at bounding box center [534, 553] width 34 height 12
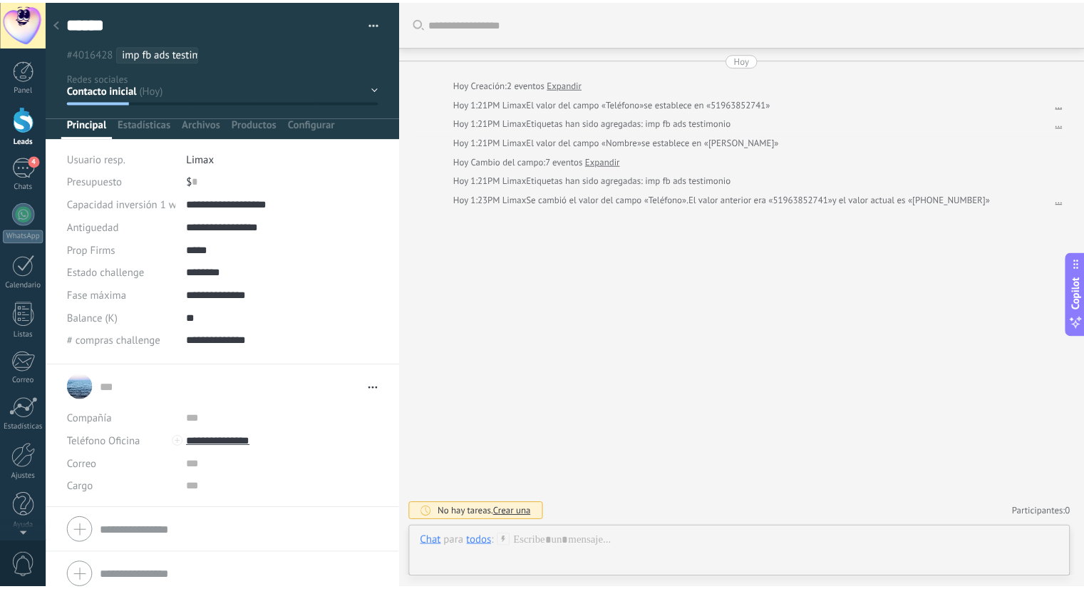
scroll to position [10, 0]
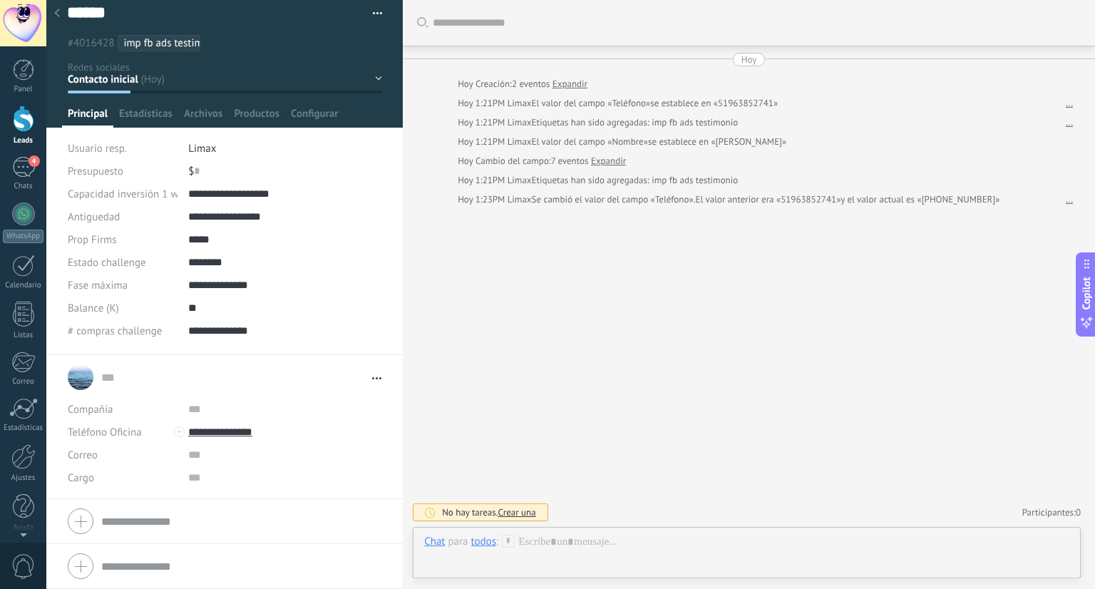
click at [0, 0] on div "Contacto inicial Negociación Debate contractual Discusión de contrato Logrado c…" at bounding box center [0, 0] width 0 height 0
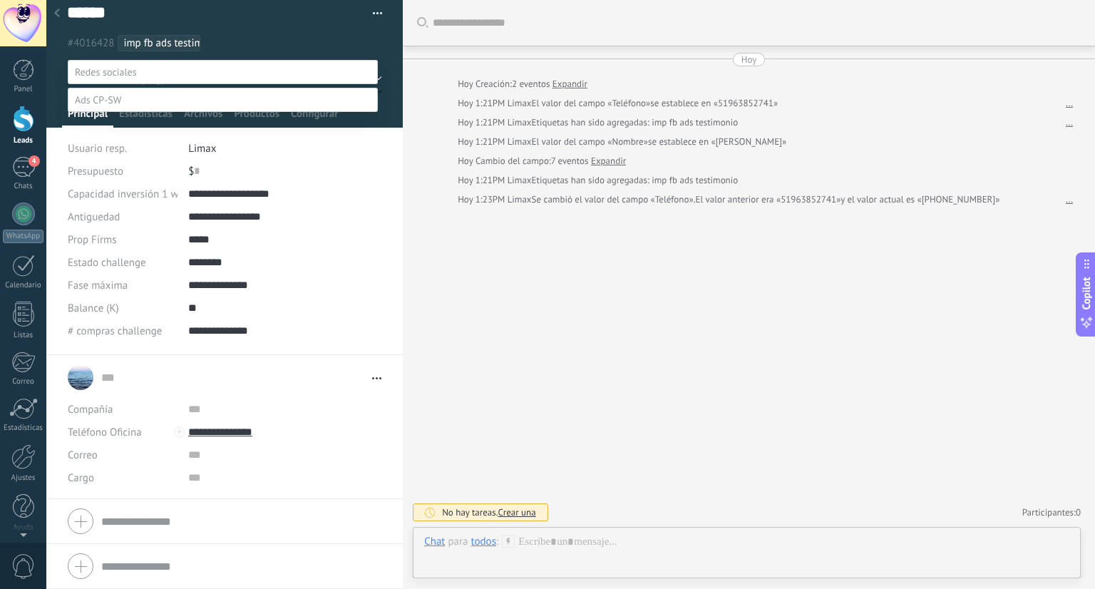
click at [547, 304] on div at bounding box center [570, 294] width 1048 height 589
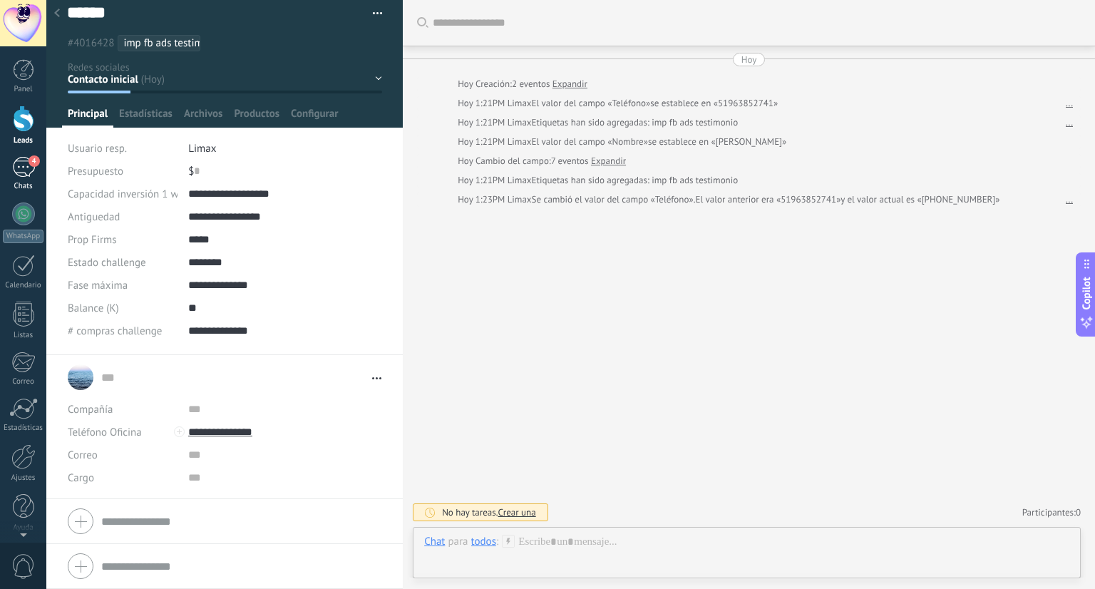
click at [20, 166] on div "4" at bounding box center [23, 167] width 23 height 21
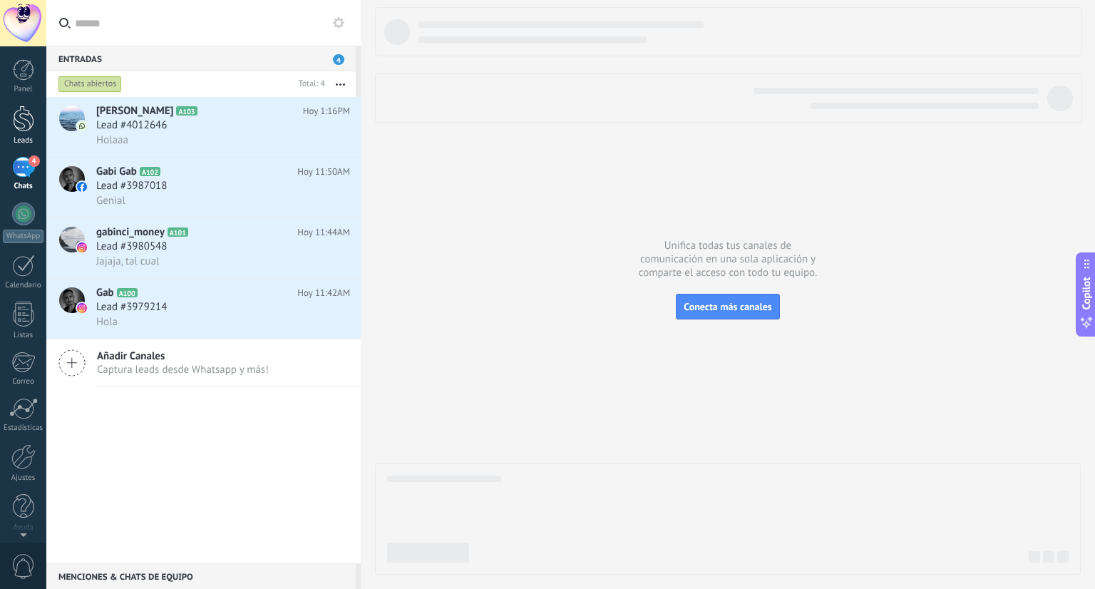
click at [23, 128] on div at bounding box center [23, 118] width 21 height 26
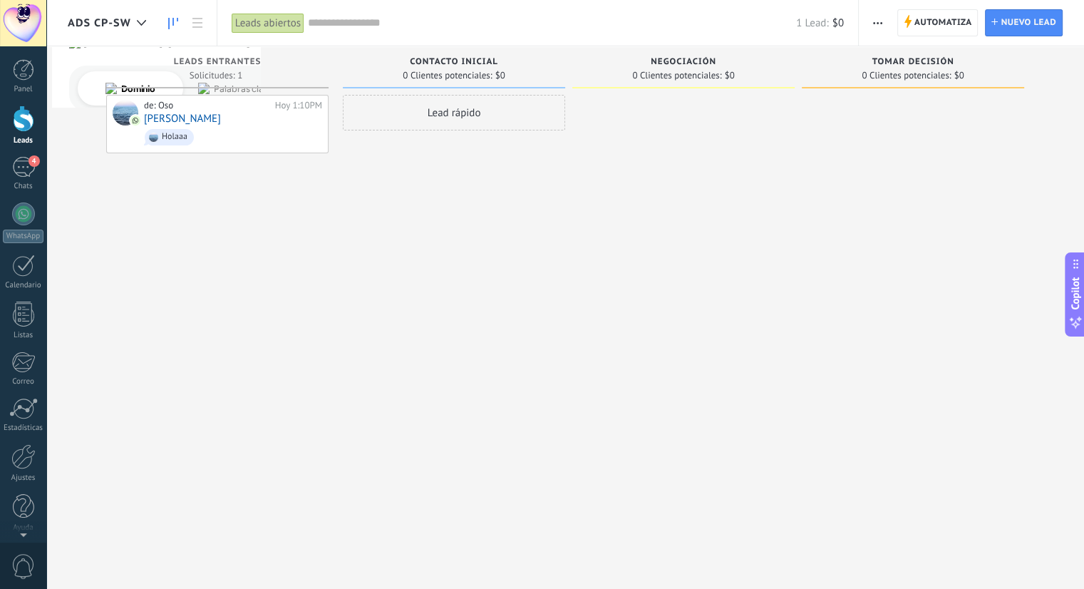
click at [125, 22] on span "Ads CP-SW" at bounding box center [99, 23] width 63 height 14
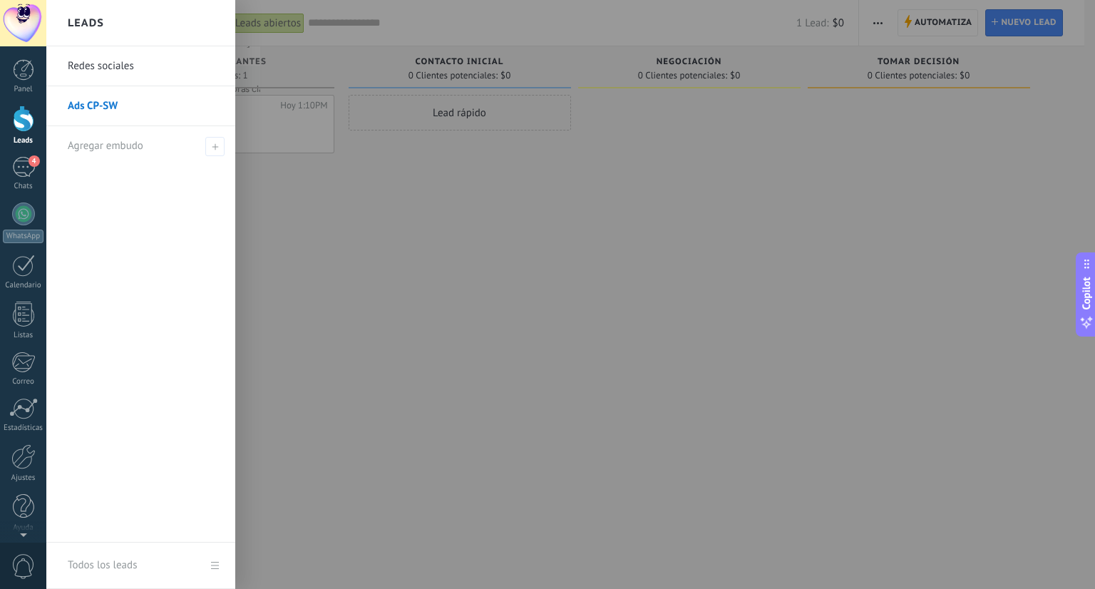
click at [125, 71] on link "Redes sociales" at bounding box center [144, 66] width 153 height 40
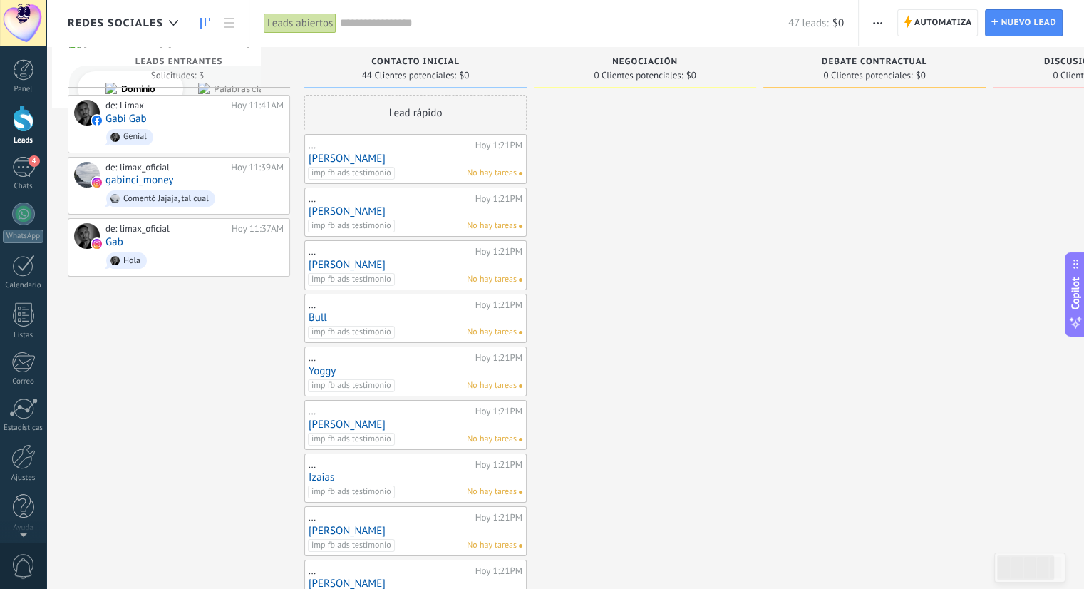
click at [871, 18] on button "button" at bounding box center [877, 22] width 21 height 27
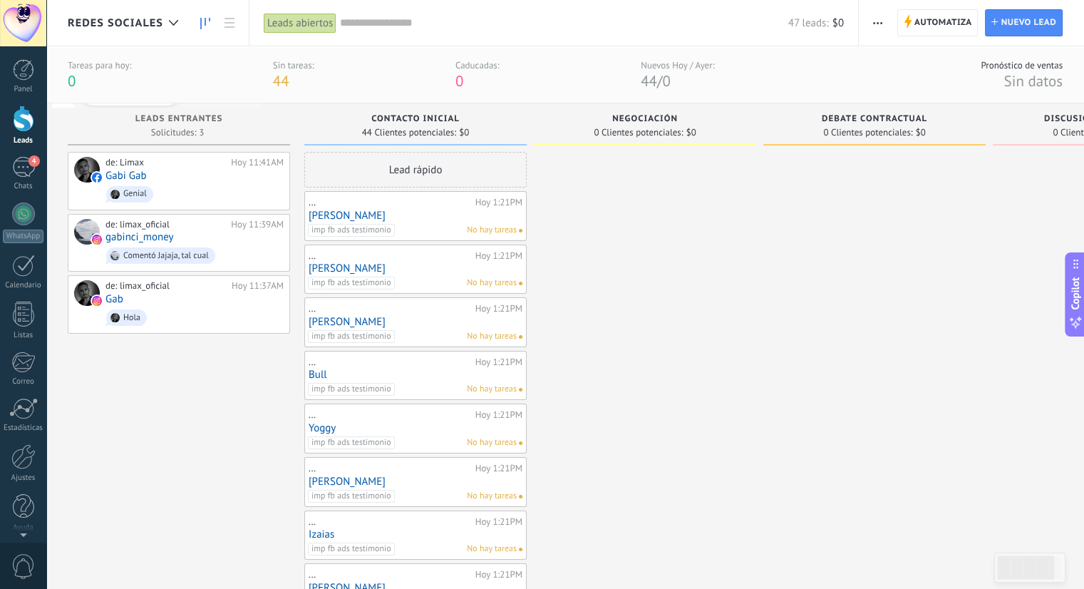
click at [497, 126] on div "44 Clientes potenciales: $0" at bounding box center [415, 132] width 208 height 12
click at [880, 27] on span "button" at bounding box center [877, 22] width 9 height 27
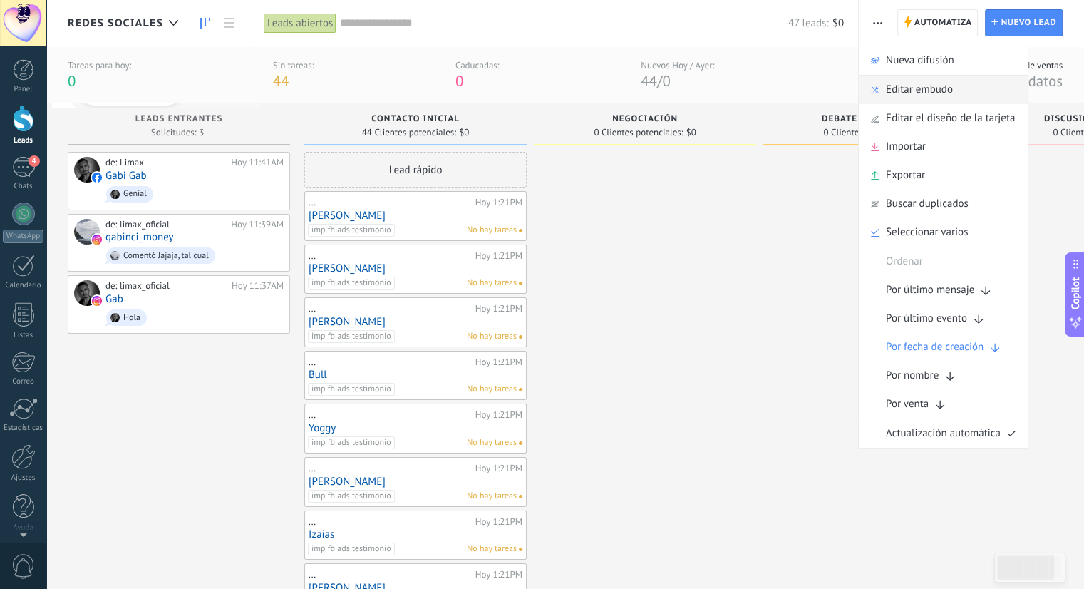
click at [931, 89] on span "Editar embudo" at bounding box center [919, 90] width 67 height 29
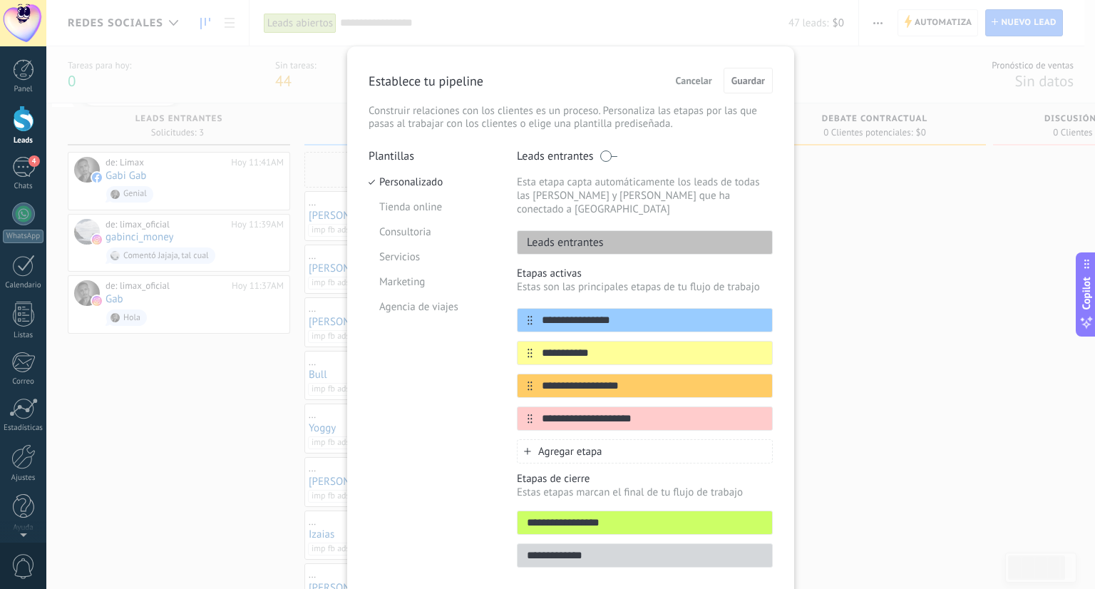
click at [701, 83] on span "Cancelar" at bounding box center [694, 81] width 36 height 10
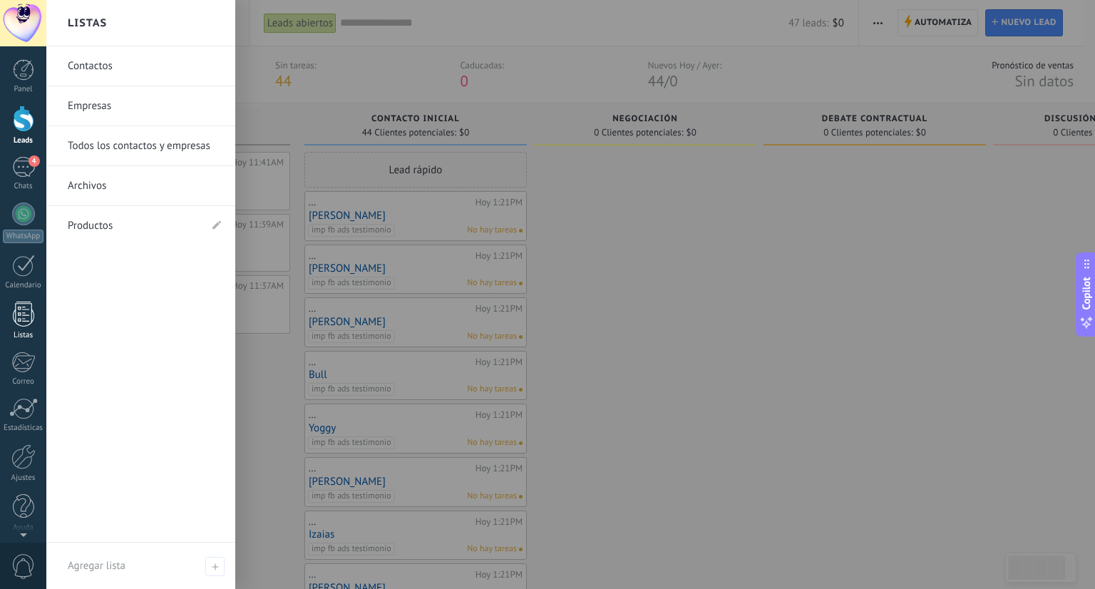
click at [25, 315] on div at bounding box center [23, 313] width 21 height 25
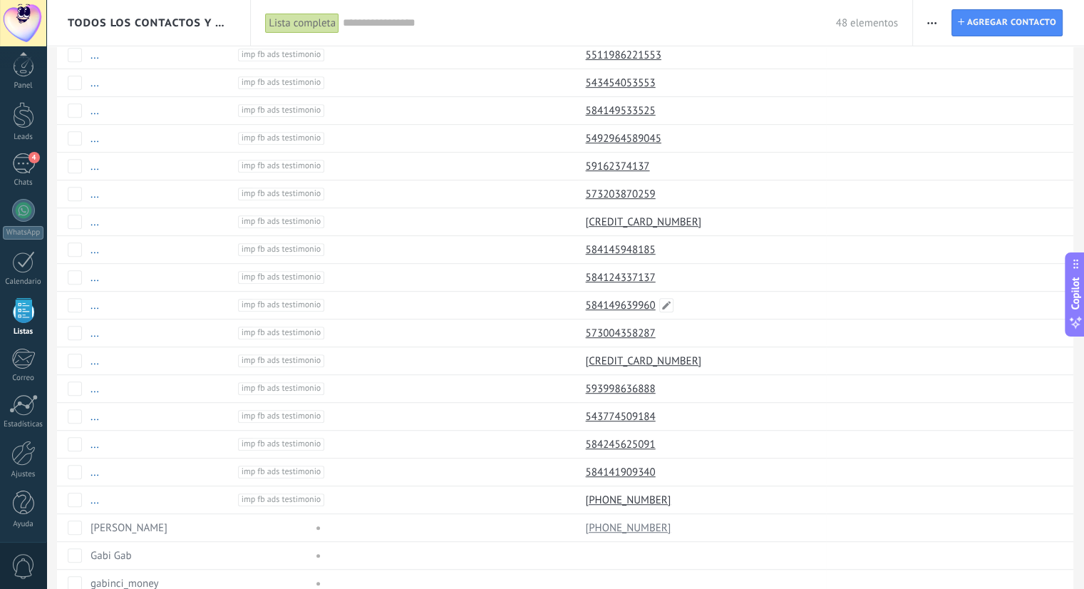
scroll to position [800, 0]
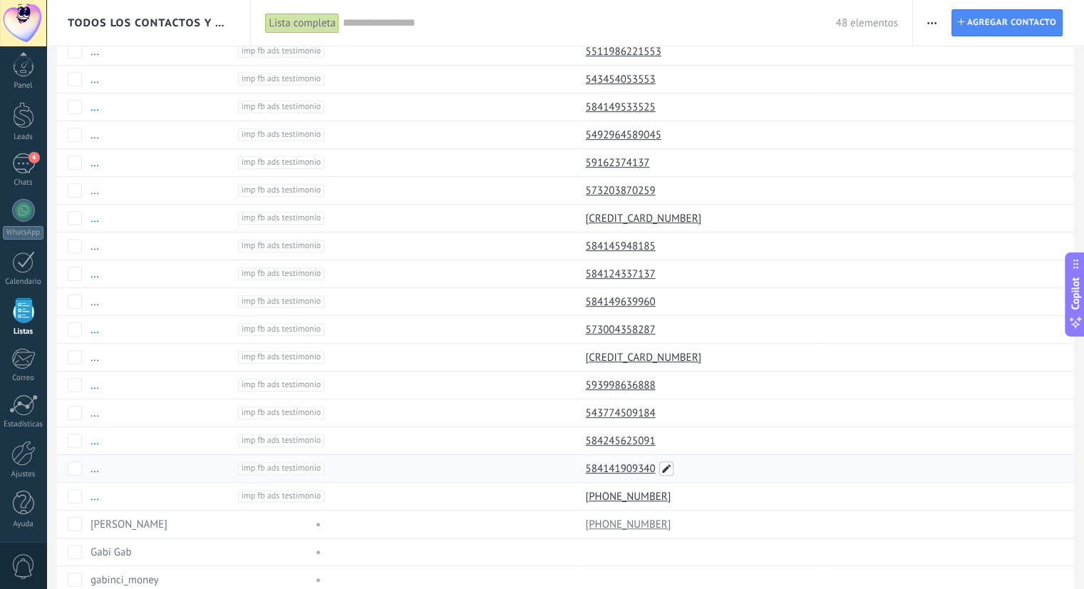
click at [666, 462] on span at bounding box center [666, 468] width 14 height 14
type input "**********"
click at [621, 500] on span "Guardar" at bounding box center [618, 495] width 33 height 10
click at [670, 433] on span at bounding box center [666, 440] width 14 height 14
type input "**********"
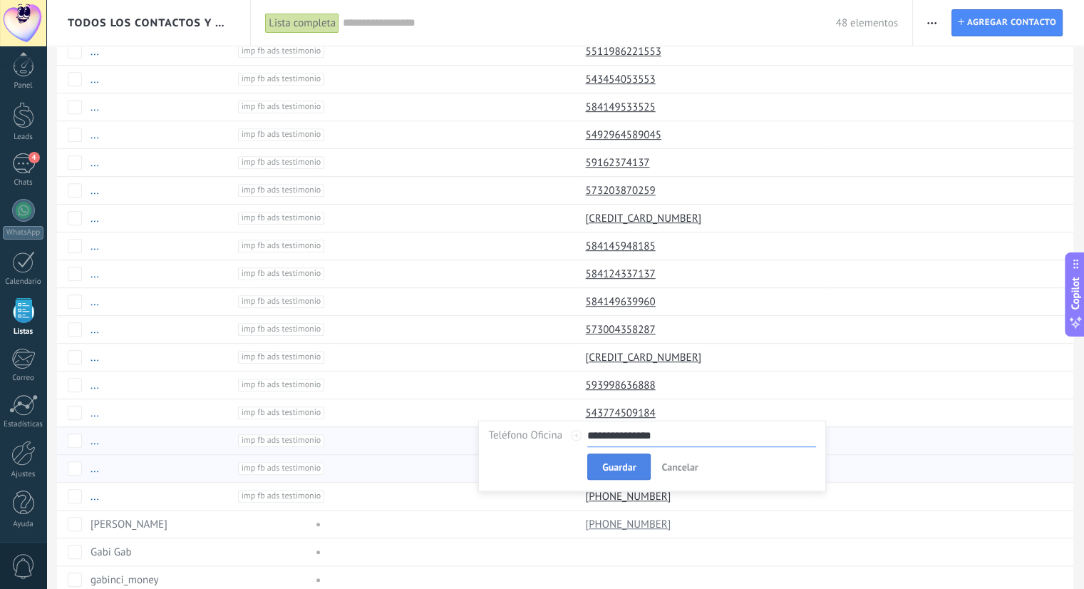
click at [616, 464] on span "Guardar" at bounding box center [618, 467] width 33 height 10
click at [666, 405] on span at bounding box center [666, 412] width 14 height 14
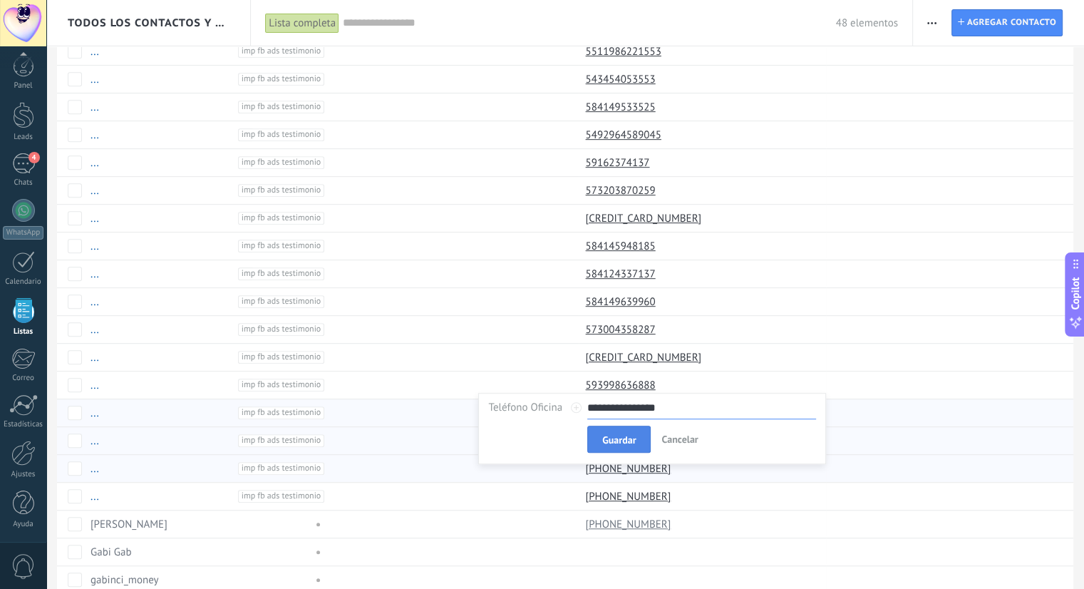
type input "**********"
click at [628, 437] on span "Guardar" at bounding box center [618, 440] width 33 height 10
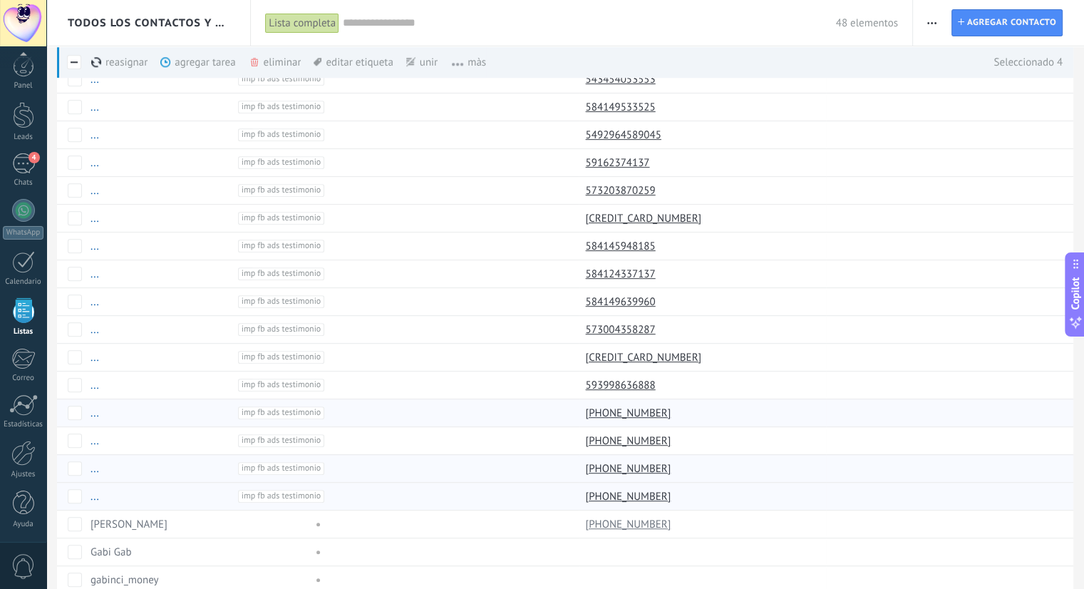
click at [935, 23] on use "button" at bounding box center [931, 23] width 9 height 2
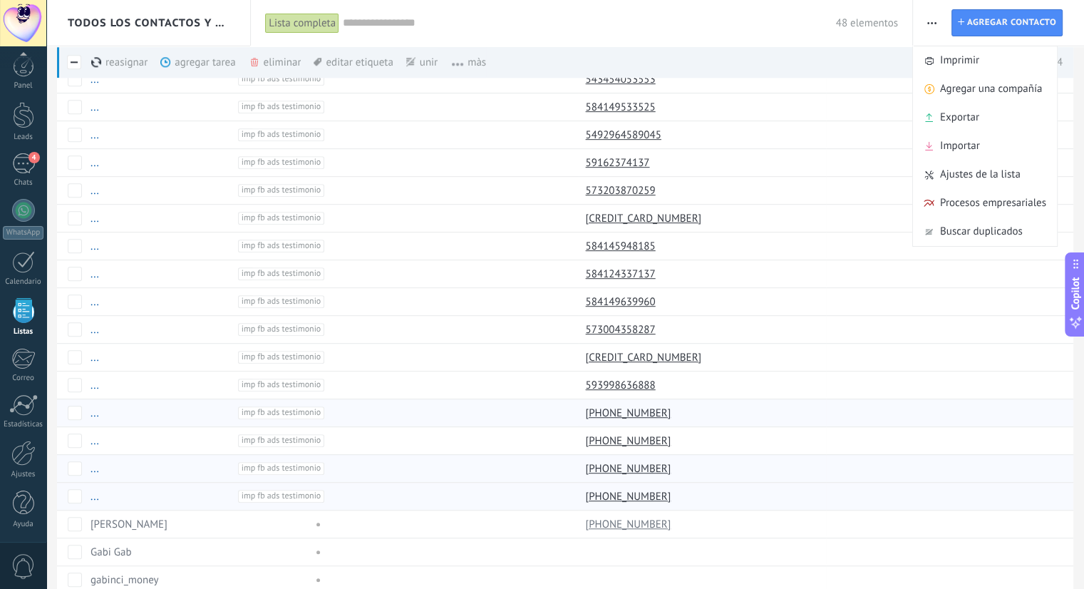
click at [122, 63] on div "reasignar màs" at bounding box center [143, 61] width 105 height 31
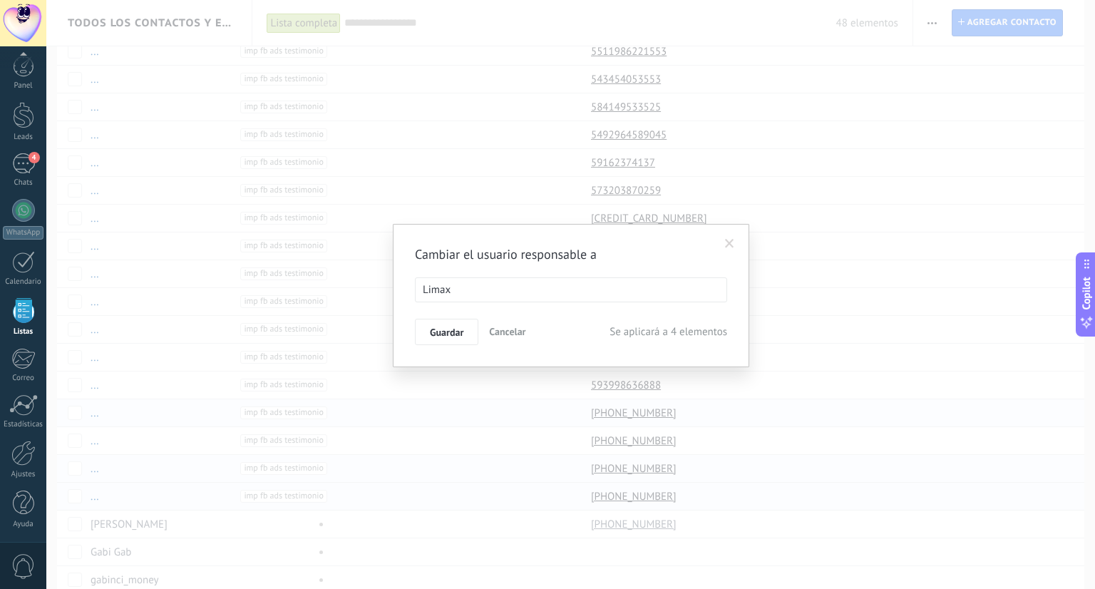
click at [559, 291] on ul "Limax" at bounding box center [570, 290] width 311 height 24
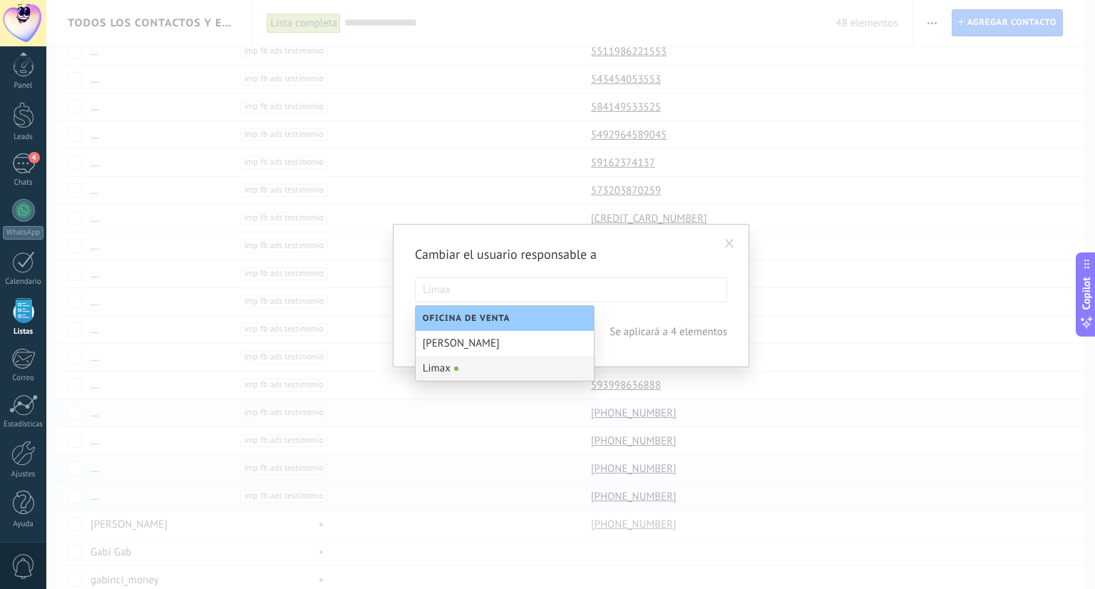
click at [737, 237] on span at bounding box center [730, 244] width 24 height 24
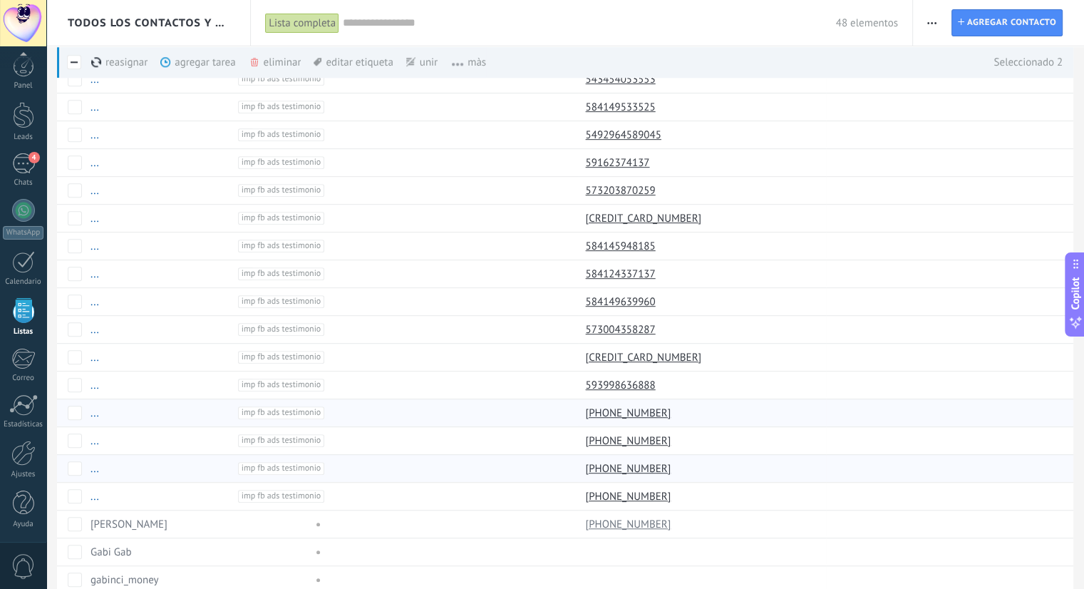
click at [931, 22] on use "button" at bounding box center [931, 23] width 9 height 2
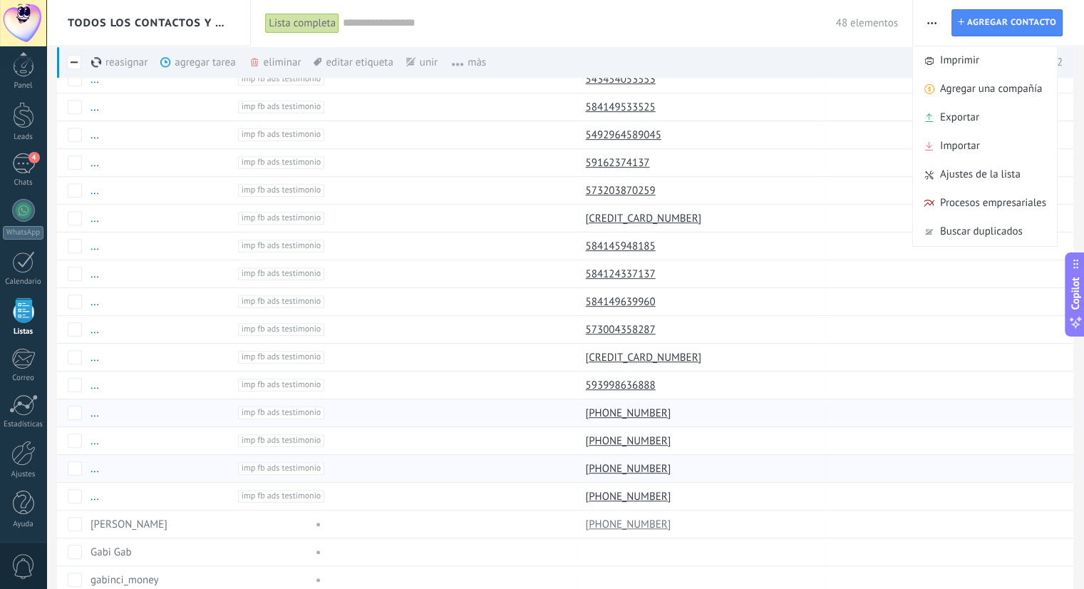
click at [931, 22] on use "button" at bounding box center [931, 23] width 9 height 2
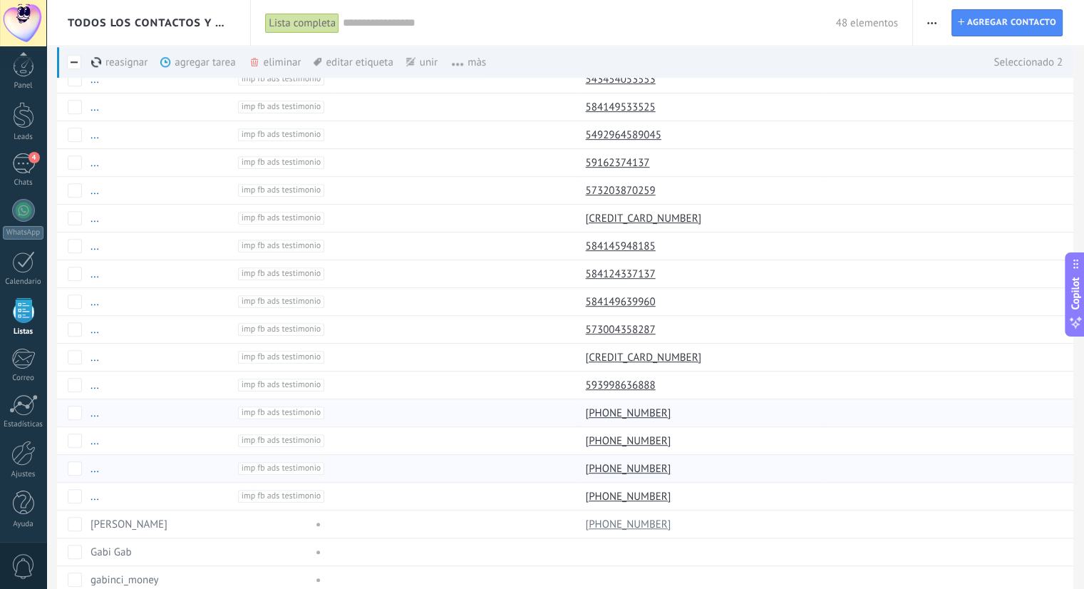
click at [738, 24] on input "text" at bounding box center [589, 23] width 493 height 15
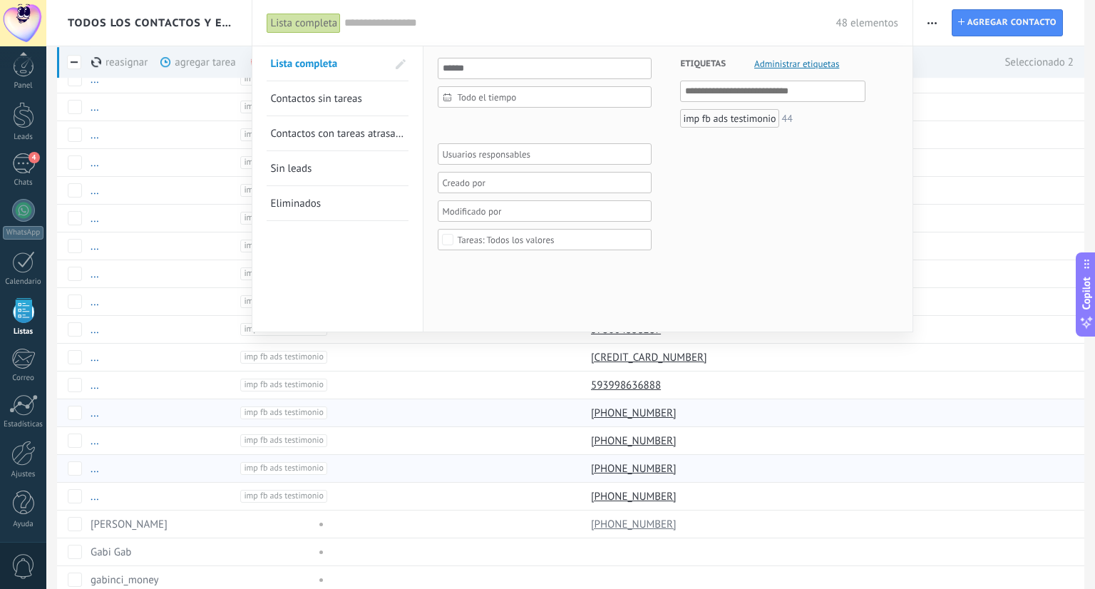
click at [302, 95] on span "Contactos sin tareas" at bounding box center [315, 99] width 91 height 14
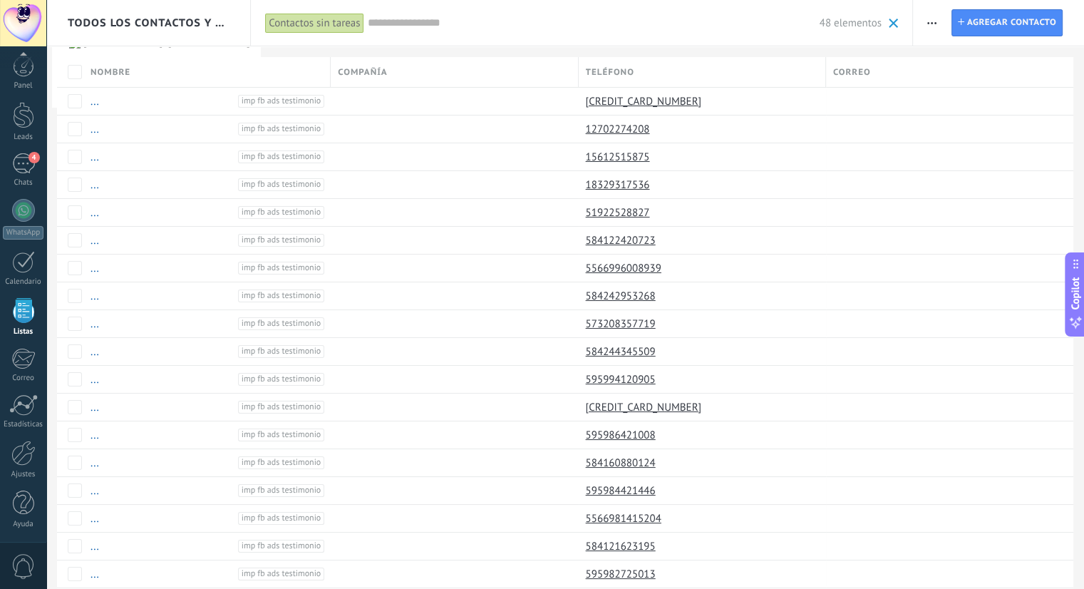
click at [933, 21] on span "button" at bounding box center [931, 22] width 9 height 27
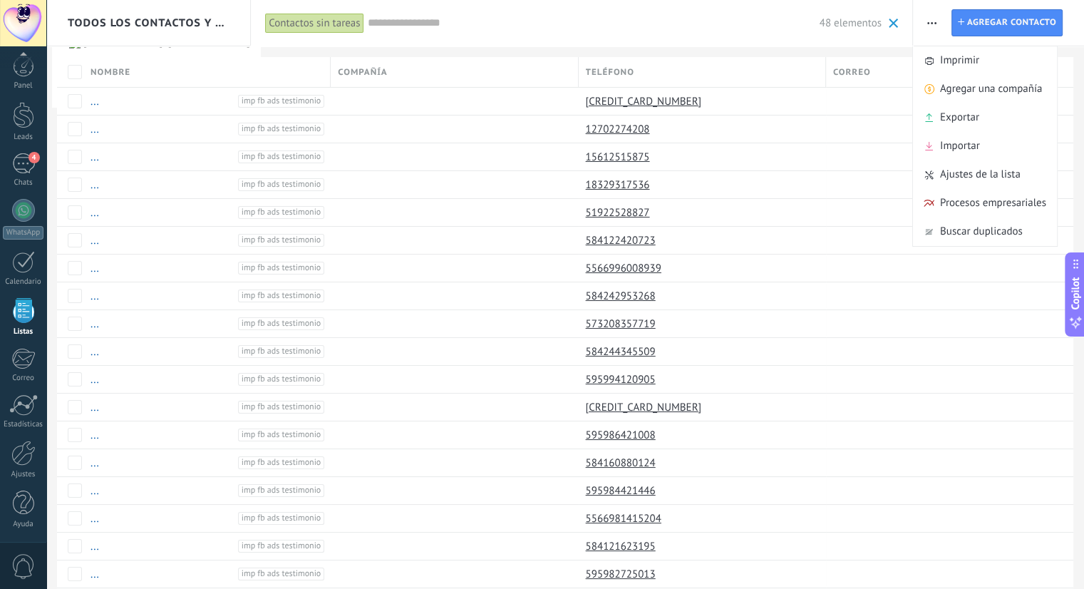
click at [933, 21] on span "button" at bounding box center [931, 22] width 9 height 27
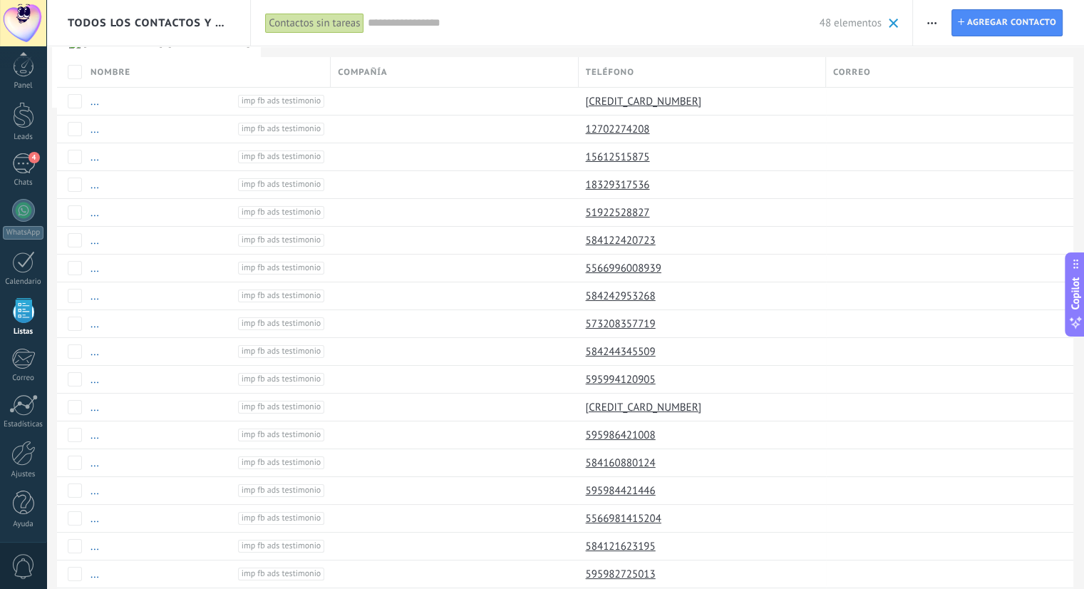
click at [325, 21] on div "Contactos sin tareas" at bounding box center [314, 23] width 98 height 21
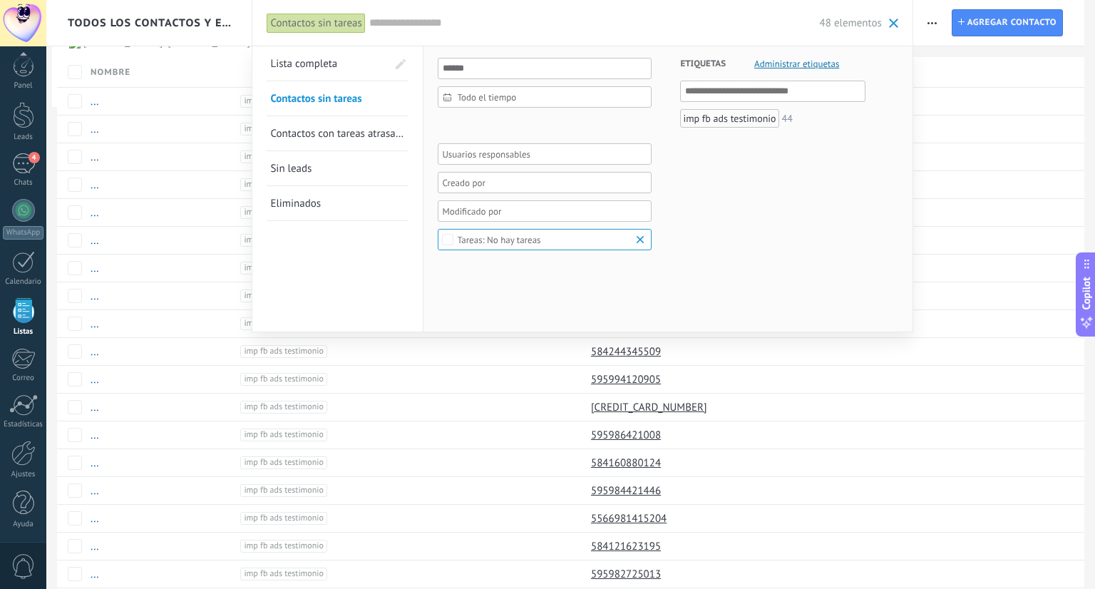
click at [713, 118] on div "imp fb ads testimonio" at bounding box center [729, 118] width 98 height 19
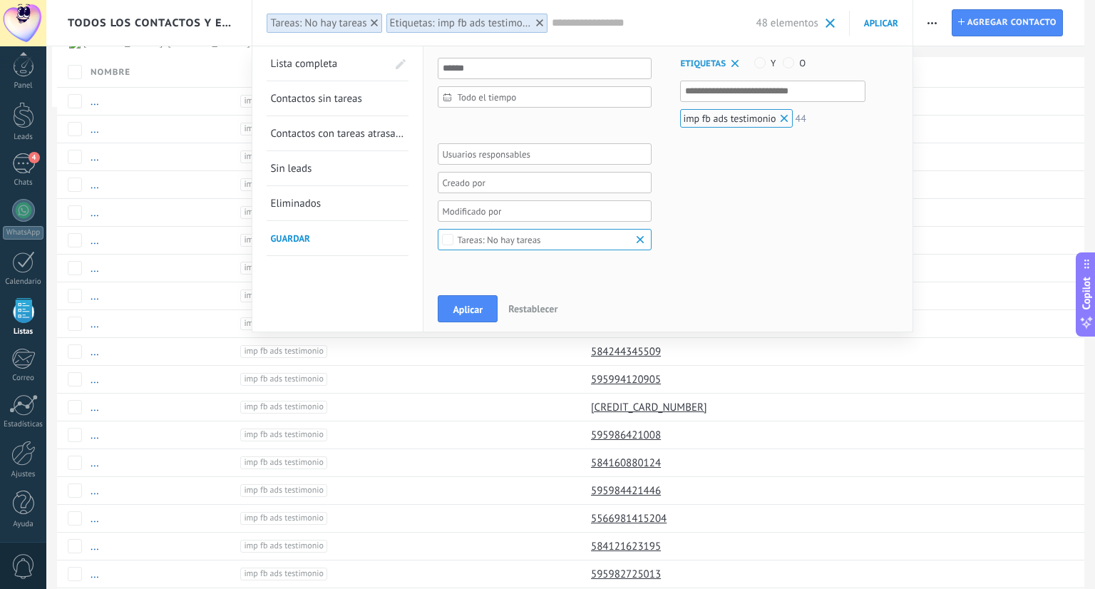
click at [373, 18] on div at bounding box center [374, 22] width 13 height 13
click at [827, 22] on span at bounding box center [829, 23] width 9 height 9
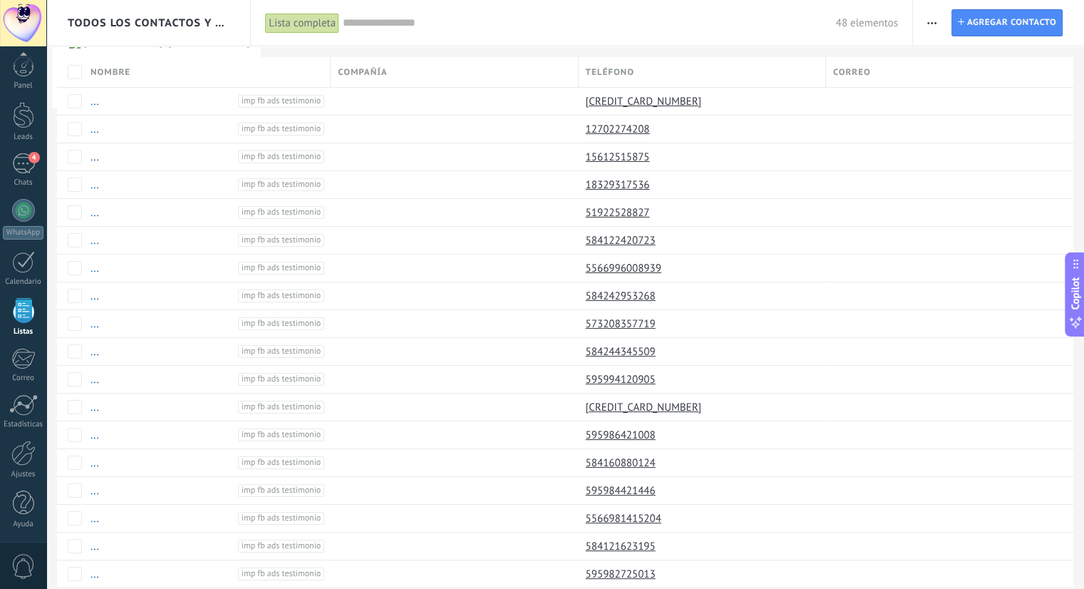
click at [314, 24] on div "Lista completa" at bounding box center [302, 23] width 74 height 21
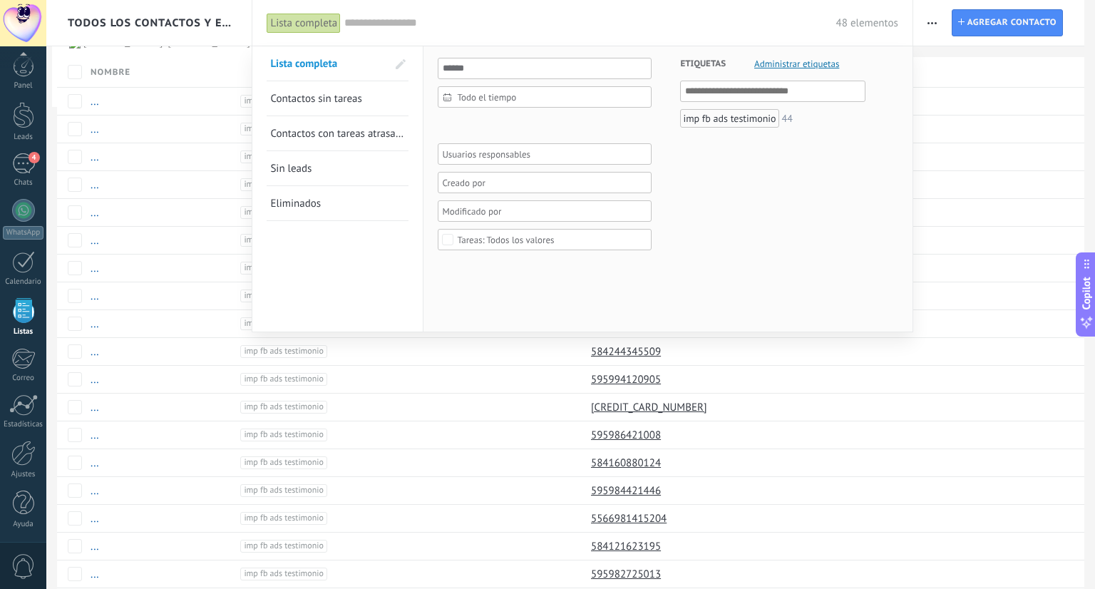
click at [738, 123] on div "imp fb ads testimonio" at bounding box center [729, 118] width 98 height 19
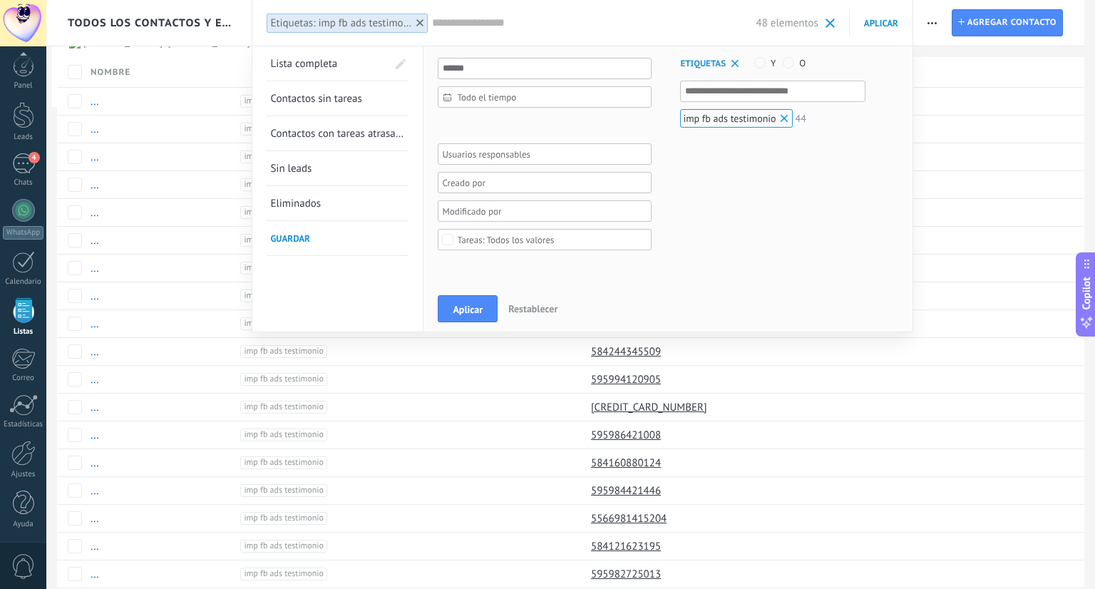
click at [0, 0] on div "Contacto inicial Negociación Debate contractual Discusión de contrato Logrado c…" at bounding box center [0, 0] width 0 height 0
click at [490, 152] on span at bounding box center [479, 146] width 43 height 12
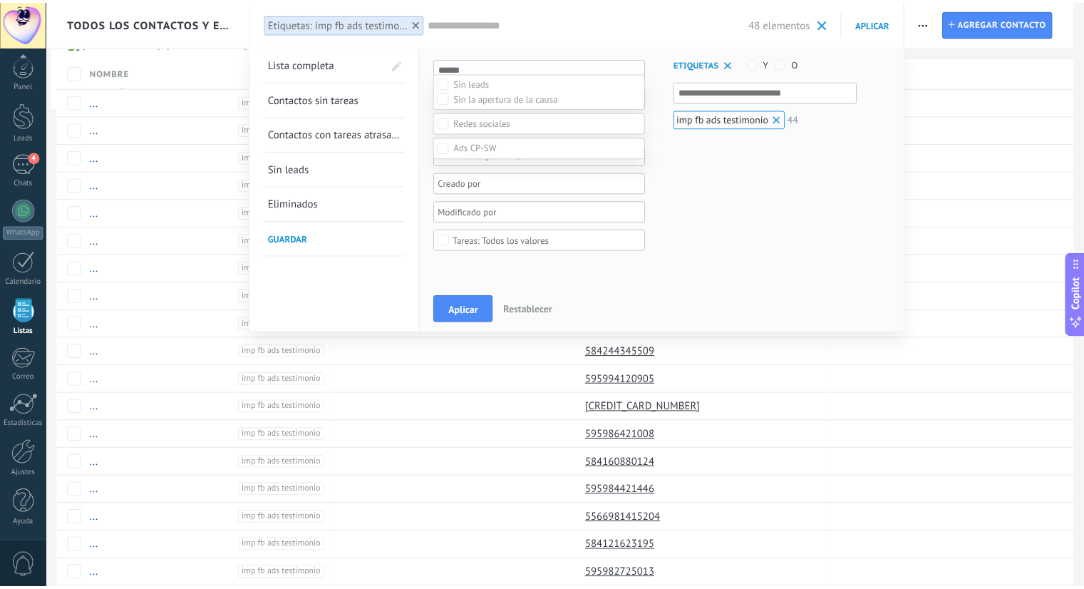
scroll to position [71, 0]
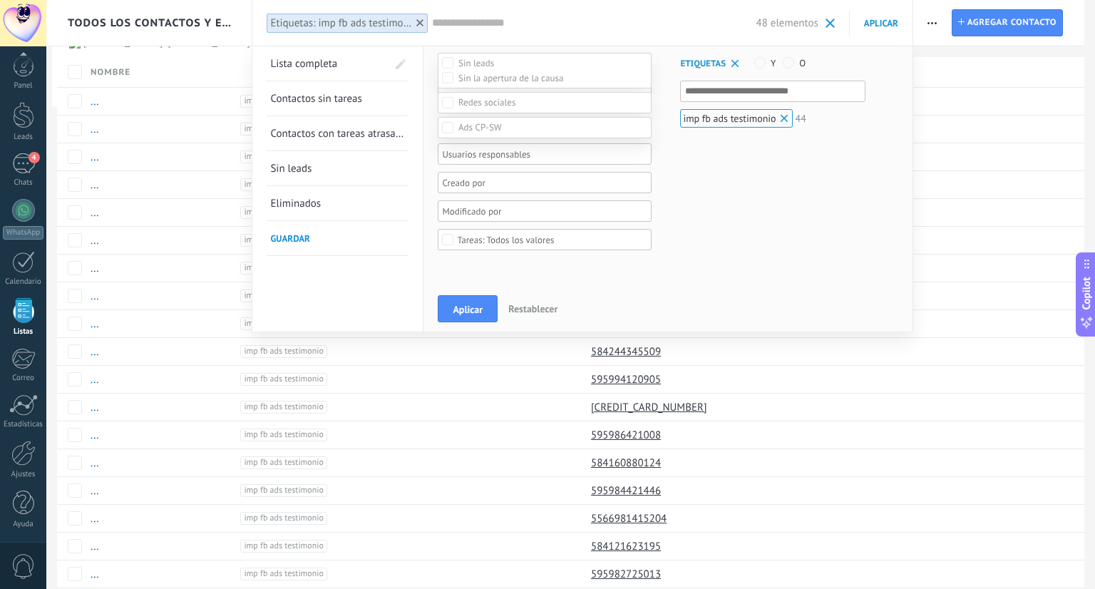
click at [0, 0] on div "Contacto inicial" at bounding box center [0, 0] width 0 height 0
click at [470, 309] on div "Sin leads Sin la apertura de la causa Contacto inicial Negociación Debate contr…" at bounding box center [545, 318] width 214 height 539
click at [462, 306] on span "Aplicar" at bounding box center [467, 309] width 30 height 10
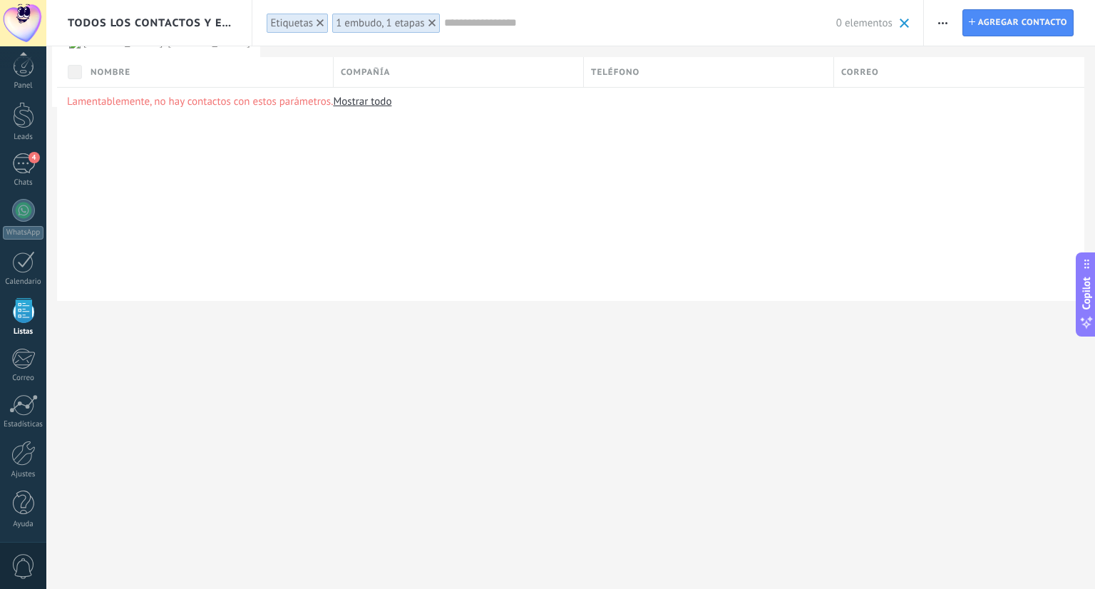
click at [299, 24] on div "Etiquetas" at bounding box center [291, 23] width 43 height 14
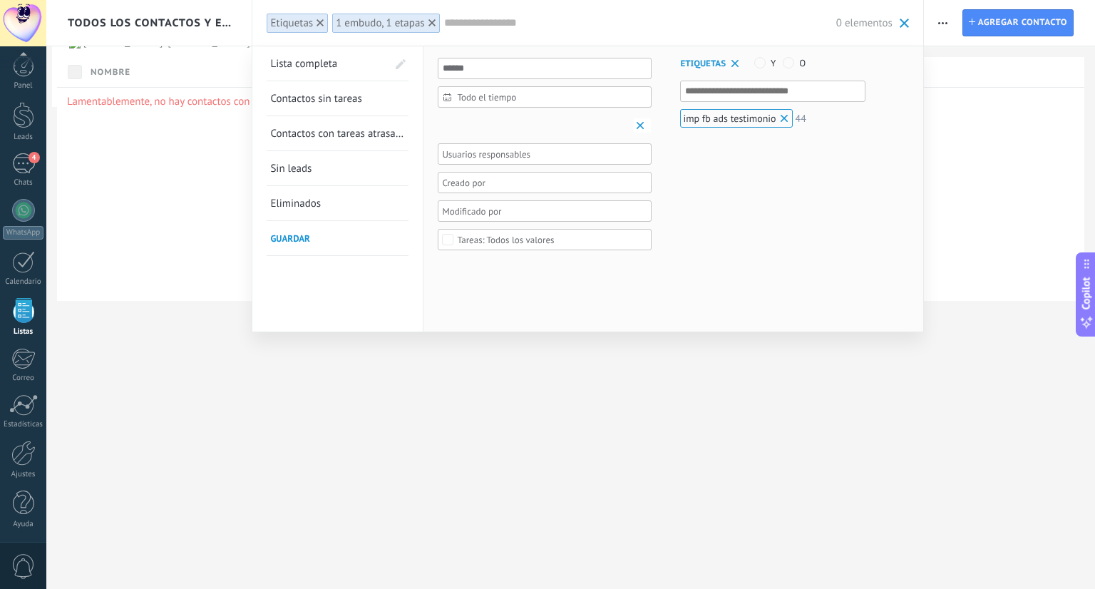
click at [299, 24] on div "Etiquetas" at bounding box center [291, 23] width 43 height 14
drag, startPoint x: 373, startPoint y: 21, endPoint x: 347, endPoint y: 21, distance: 26.4
click at [347, 21] on div "1 embudo, 1 etapas" at bounding box center [380, 23] width 89 height 14
click at [378, 25] on div "1 embudo, 1 etapas" at bounding box center [380, 23] width 89 height 14
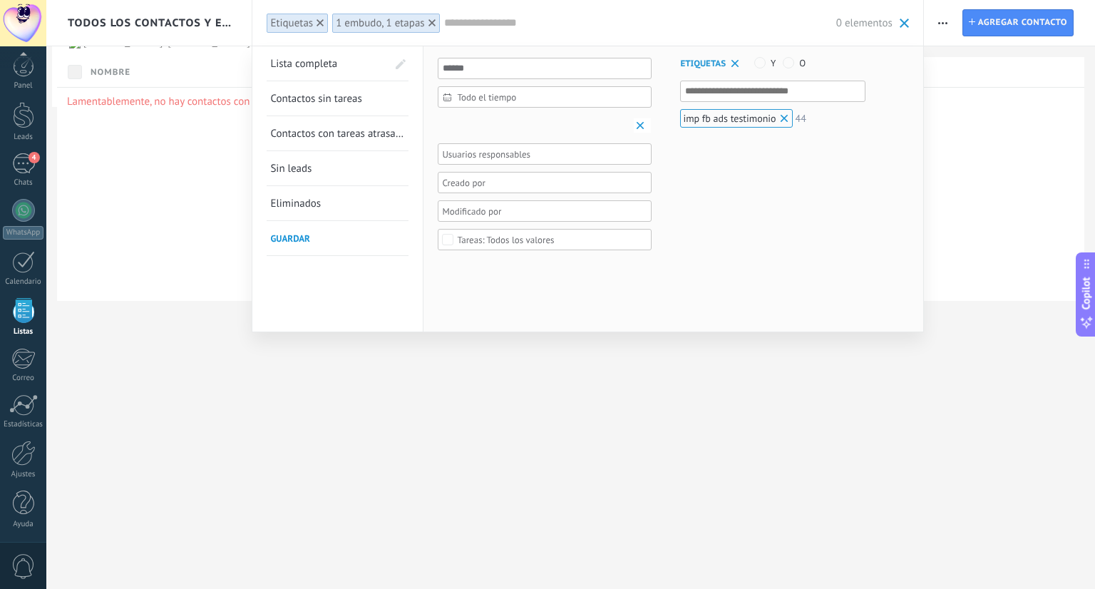
click at [299, 26] on div "Etiquetas" at bounding box center [291, 23] width 43 height 14
click at [348, 371] on div at bounding box center [547, 294] width 1095 height 589
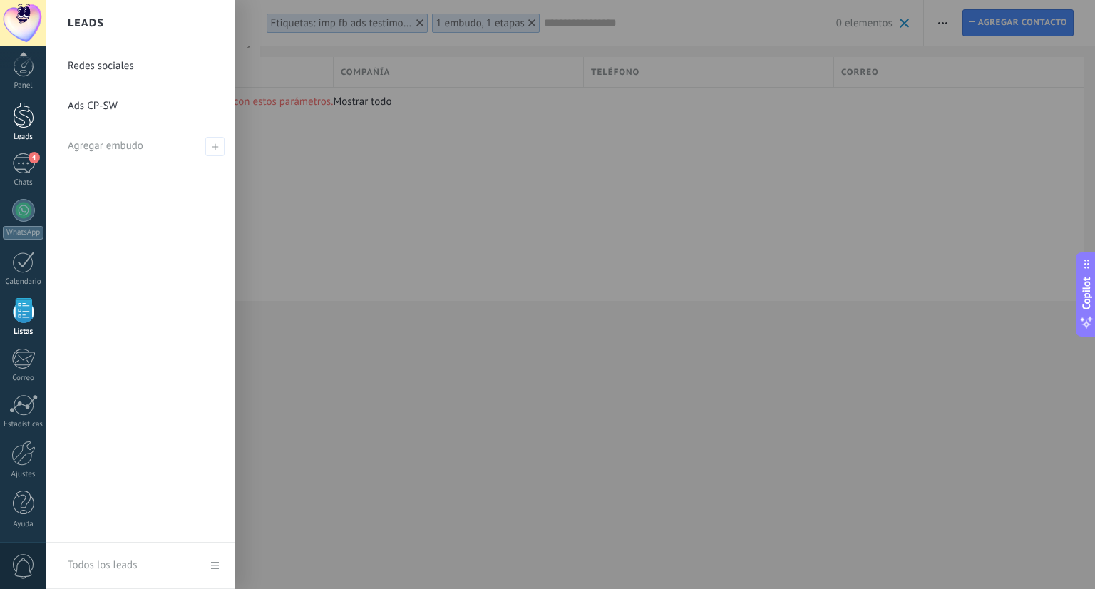
click at [24, 110] on div at bounding box center [23, 115] width 21 height 26
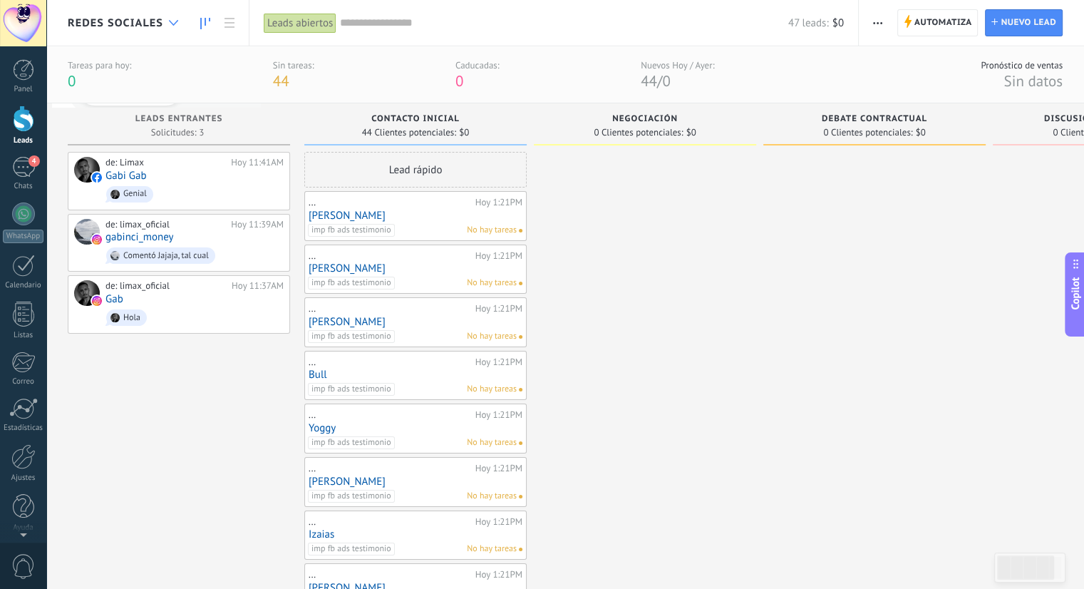
click at [177, 13] on div at bounding box center [174, 23] width 24 height 28
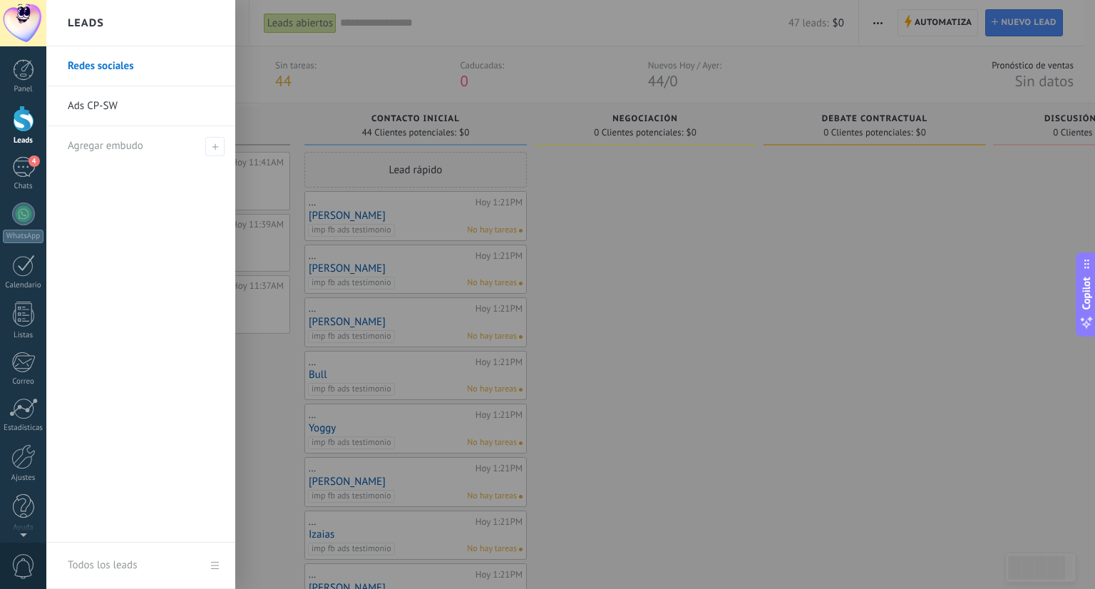
click at [98, 107] on link "Ads CP-SW" at bounding box center [144, 106] width 153 height 40
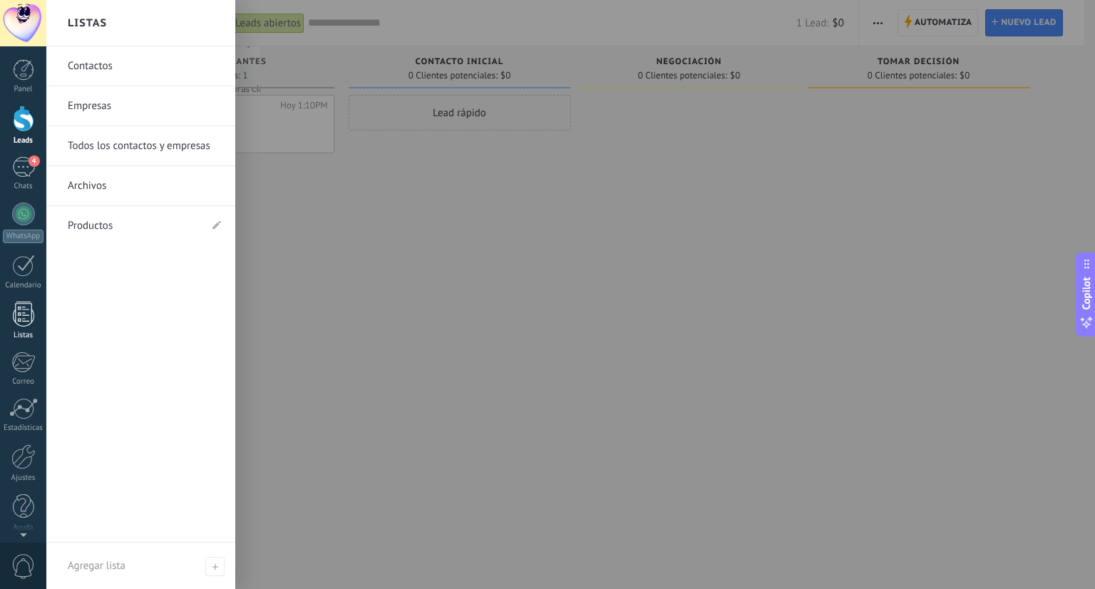
click at [24, 311] on div at bounding box center [23, 313] width 21 height 25
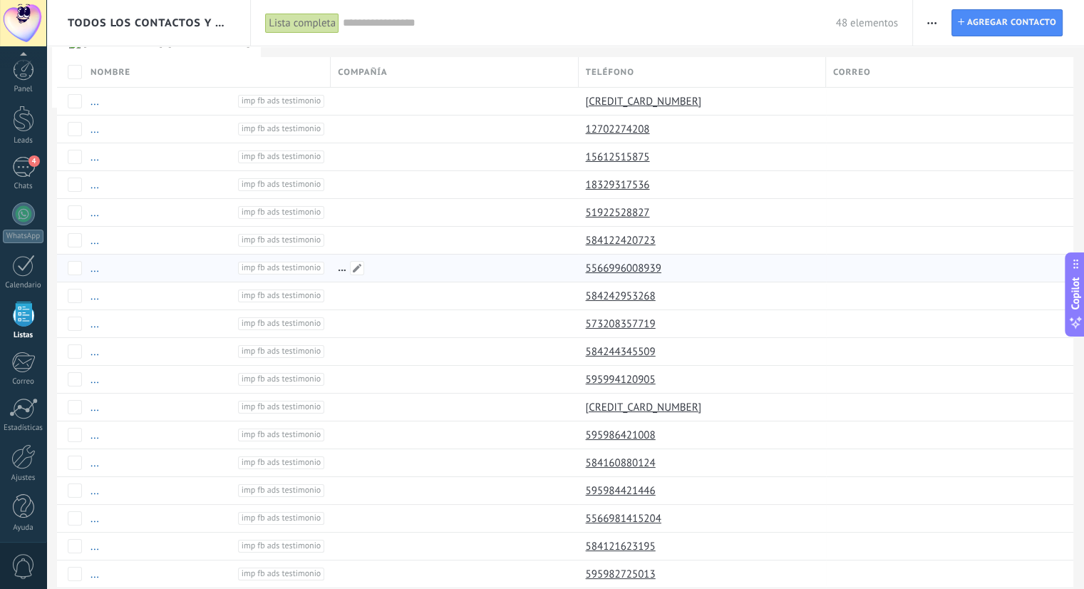
scroll to position [4, 0]
click at [414, 24] on input "text" at bounding box center [589, 23] width 493 height 15
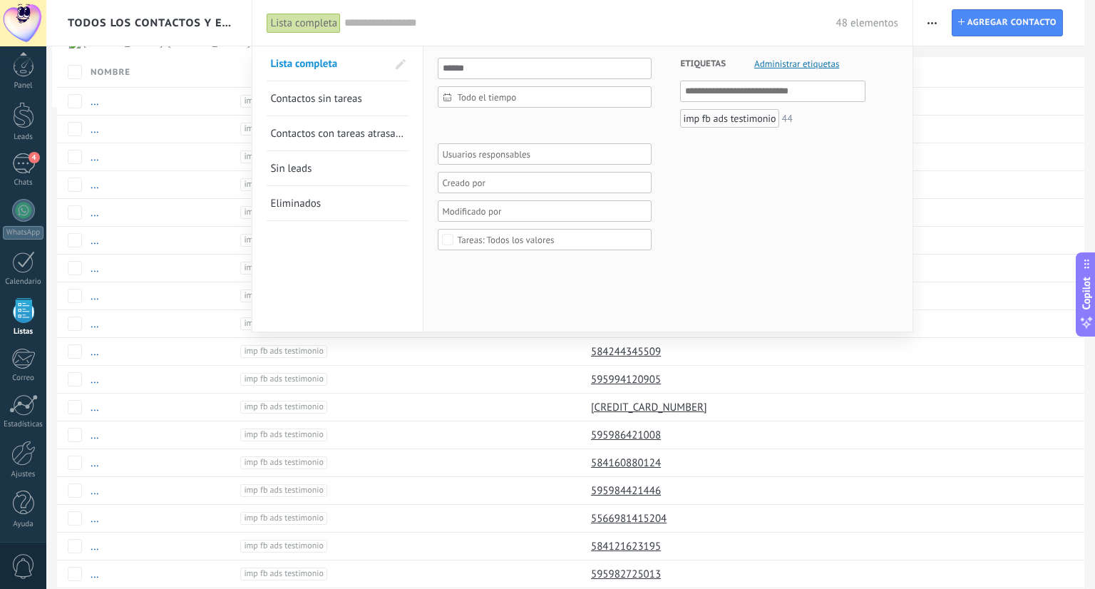
click at [718, 118] on div "imp fb ads testimonio" at bounding box center [729, 118] width 98 height 19
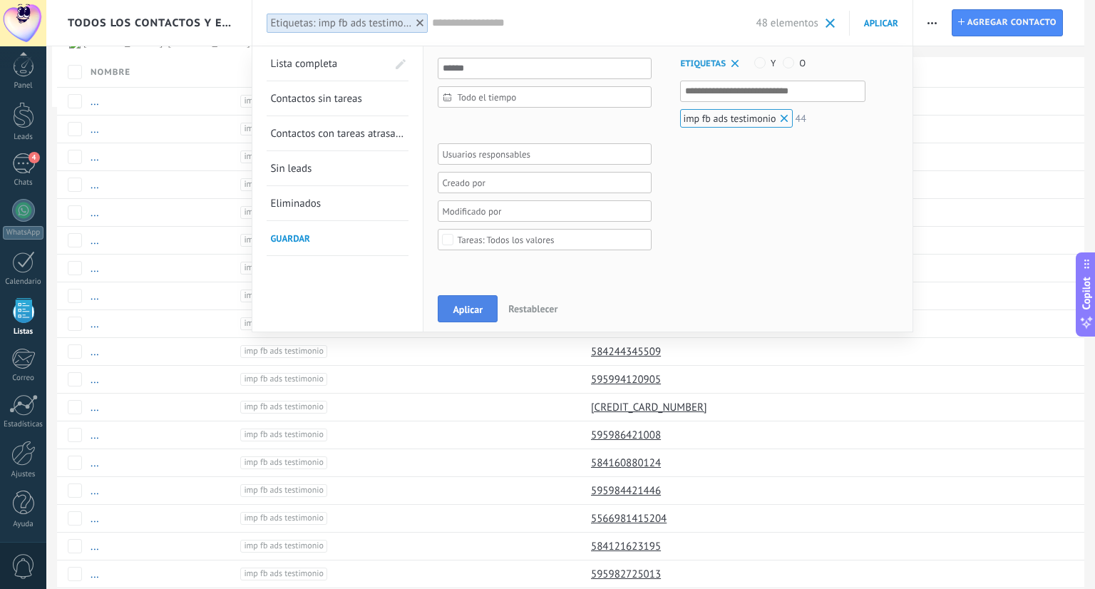
click at [465, 309] on span "Aplicar" at bounding box center [467, 309] width 30 height 10
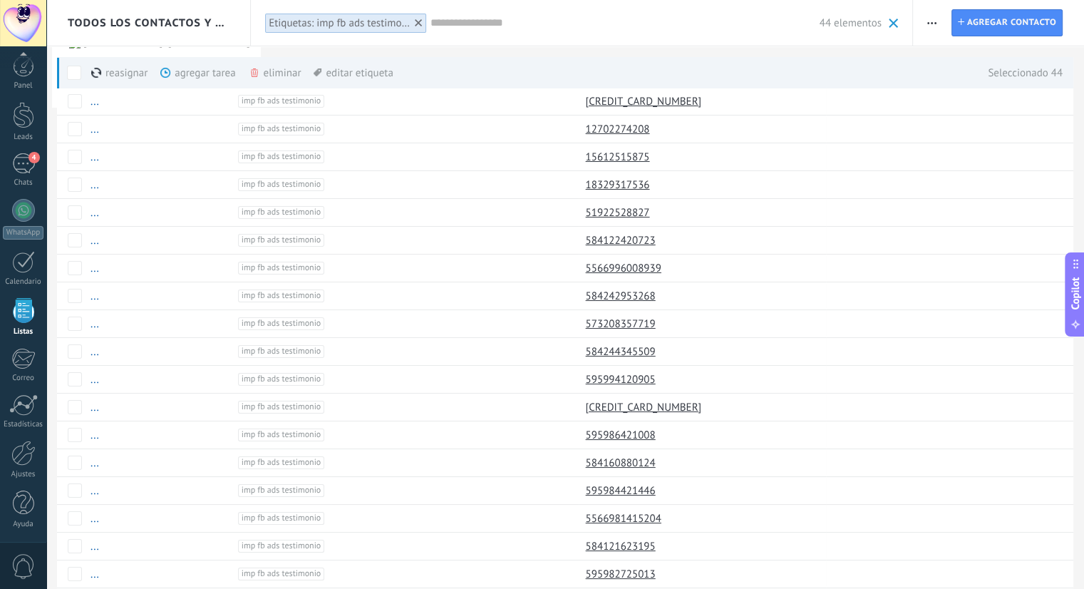
click at [1039, 68] on div "Seleccionado 44" at bounding box center [1017, 72] width 89 height 31
click at [934, 26] on span "button" at bounding box center [931, 22] width 9 height 27
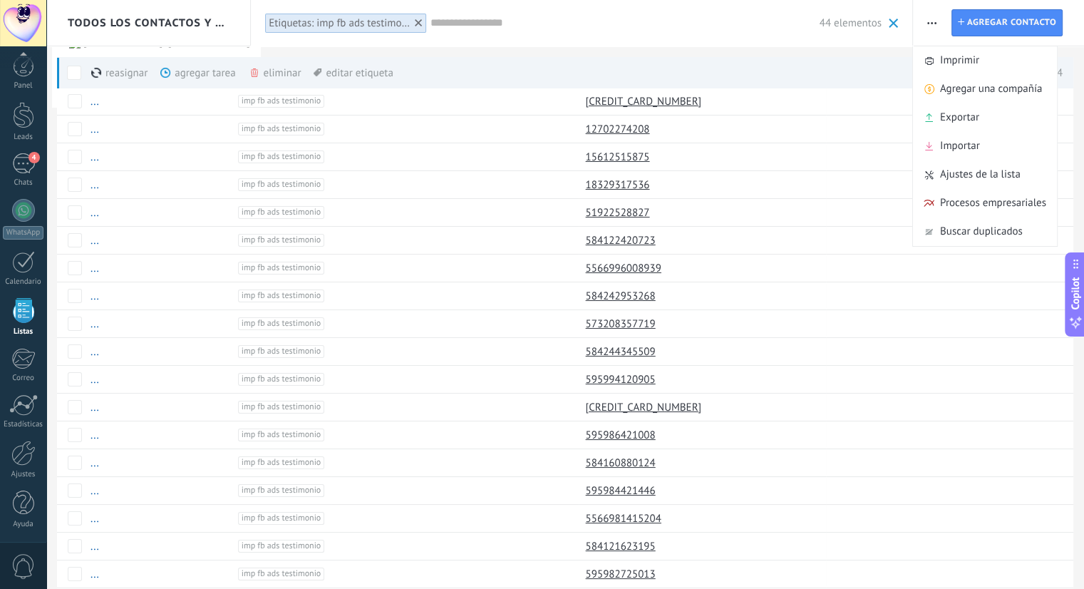
click at [693, 66] on div "reasignar màs agregar tarea màs eliminar màs editar etiqueta màs Seleccionado 44" at bounding box center [559, 72] width 1005 height 31
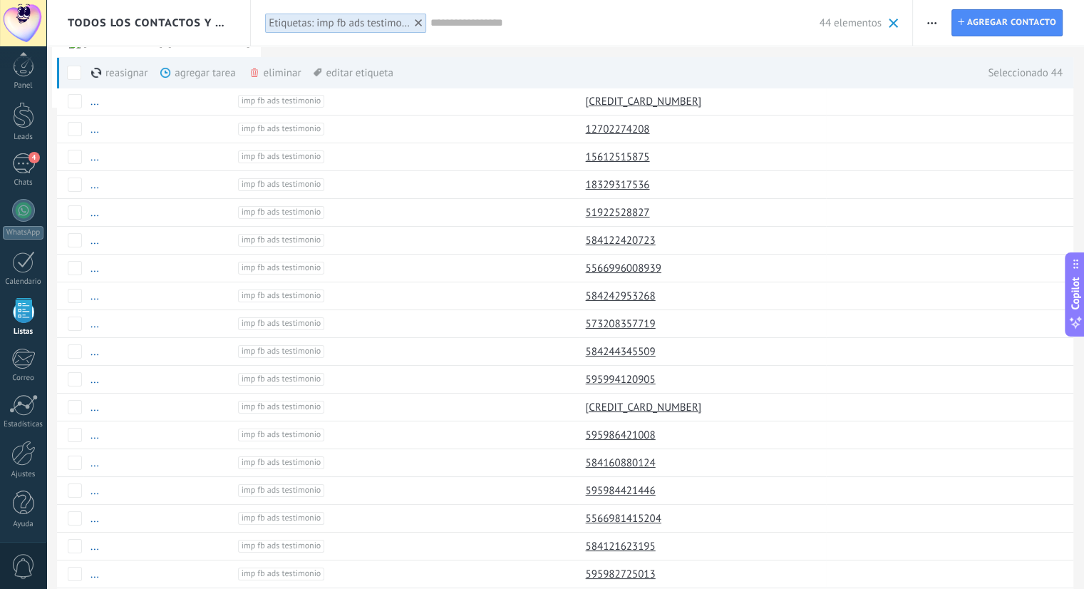
click at [187, 19] on span "Todos los contactos y empresas" at bounding box center [149, 23] width 162 height 14
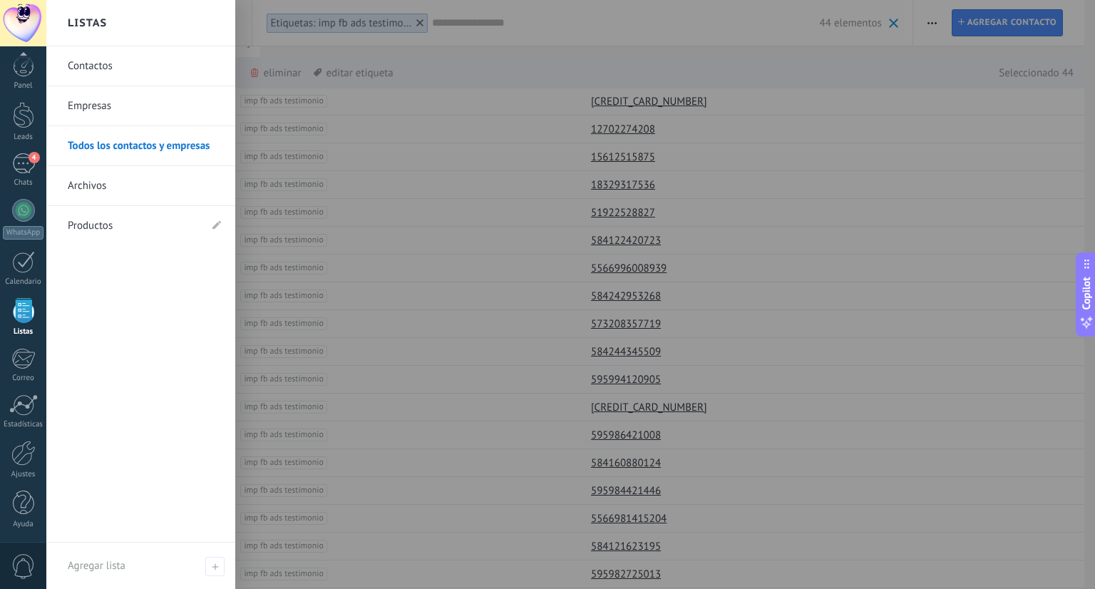
click at [325, 72] on div at bounding box center [593, 294] width 1095 height 589
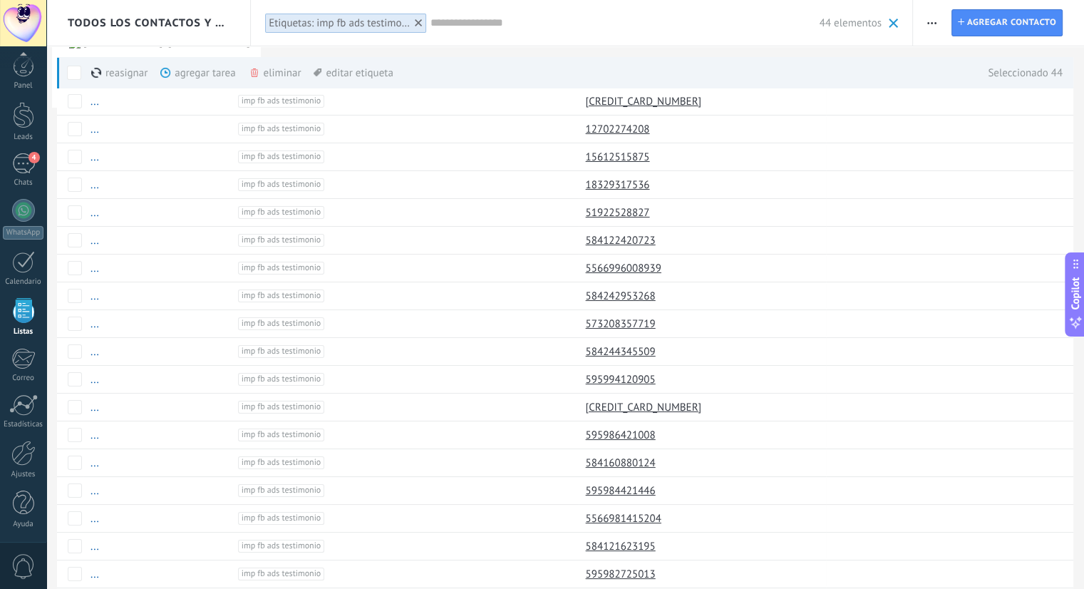
click at [467, 21] on input "text" at bounding box center [624, 23] width 388 height 15
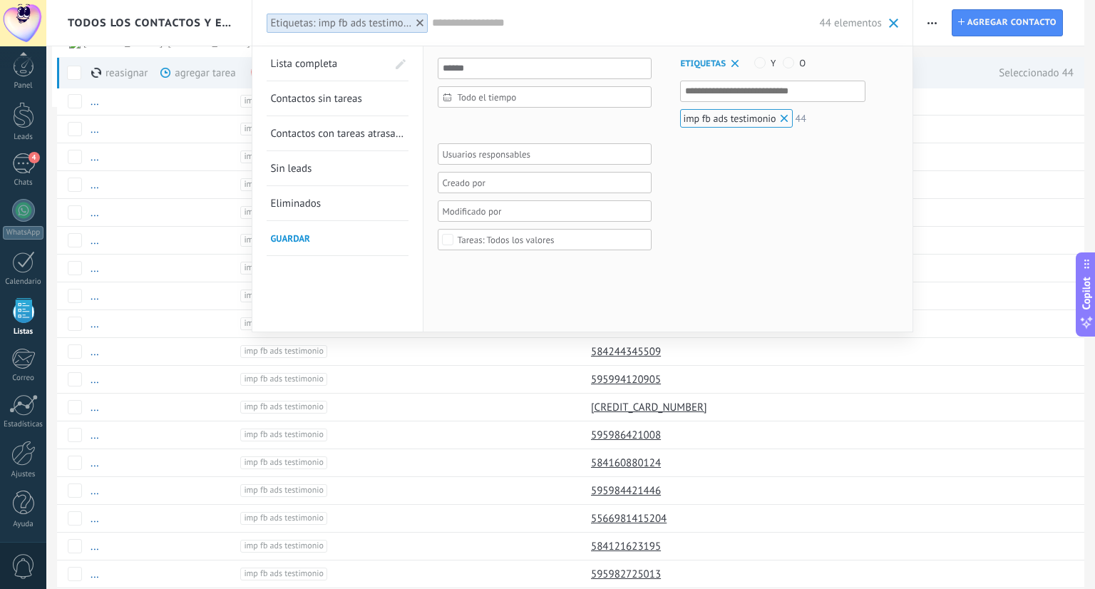
click at [508, 210] on div at bounding box center [540, 210] width 200 height 17
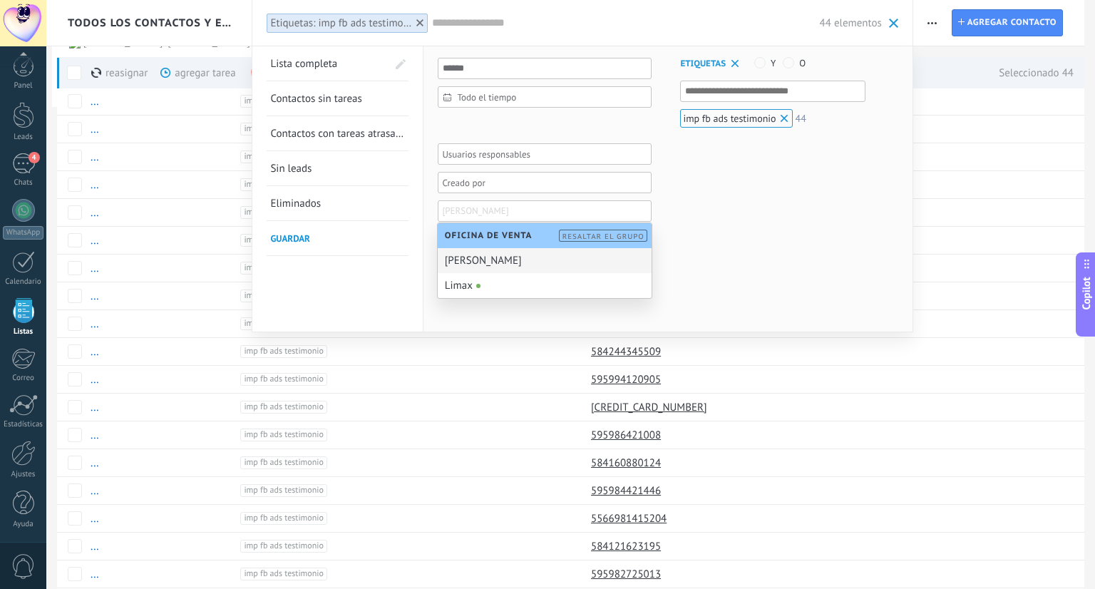
click at [698, 232] on div "Etiquetas Administrar etiquetas Y O imp fb ads testimonio 44" at bounding box center [758, 157] width 214 height 222
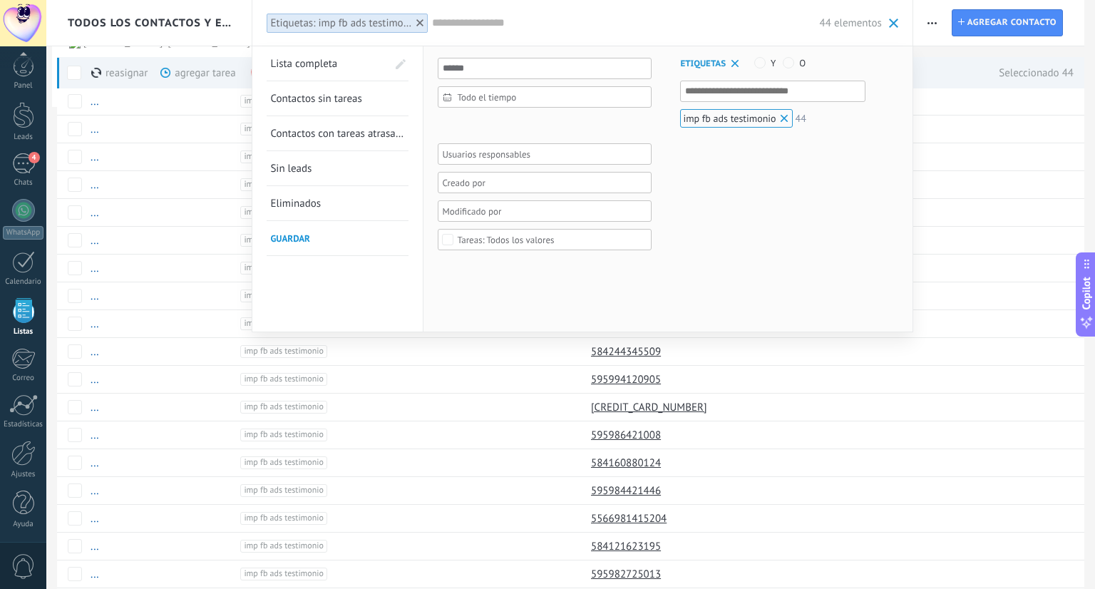
click at [964, 174] on div at bounding box center [547, 294] width 1095 height 589
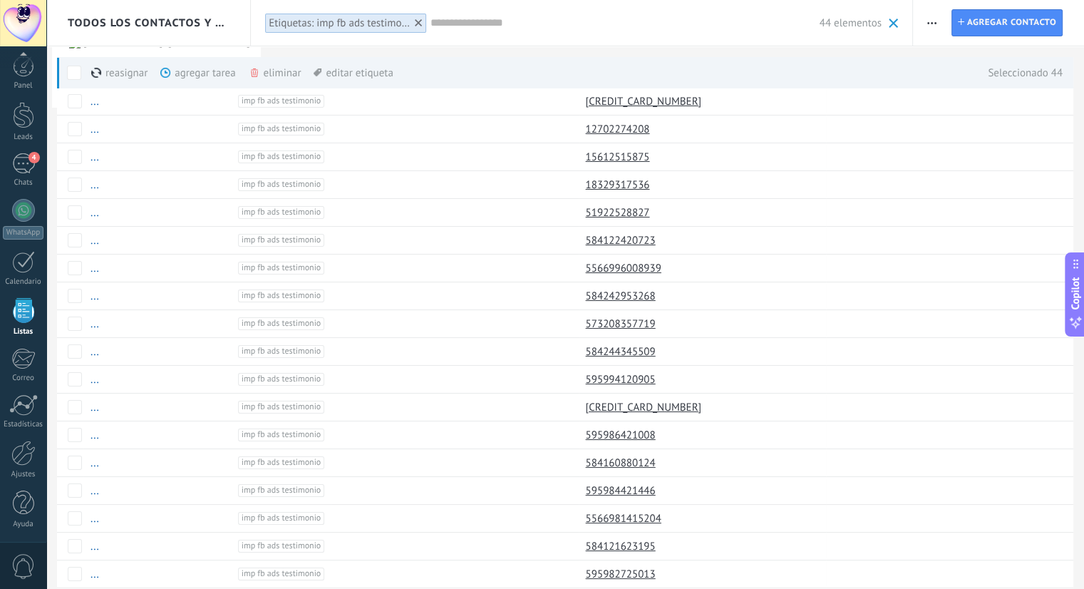
click at [931, 15] on span "button" at bounding box center [931, 22] width 9 height 27
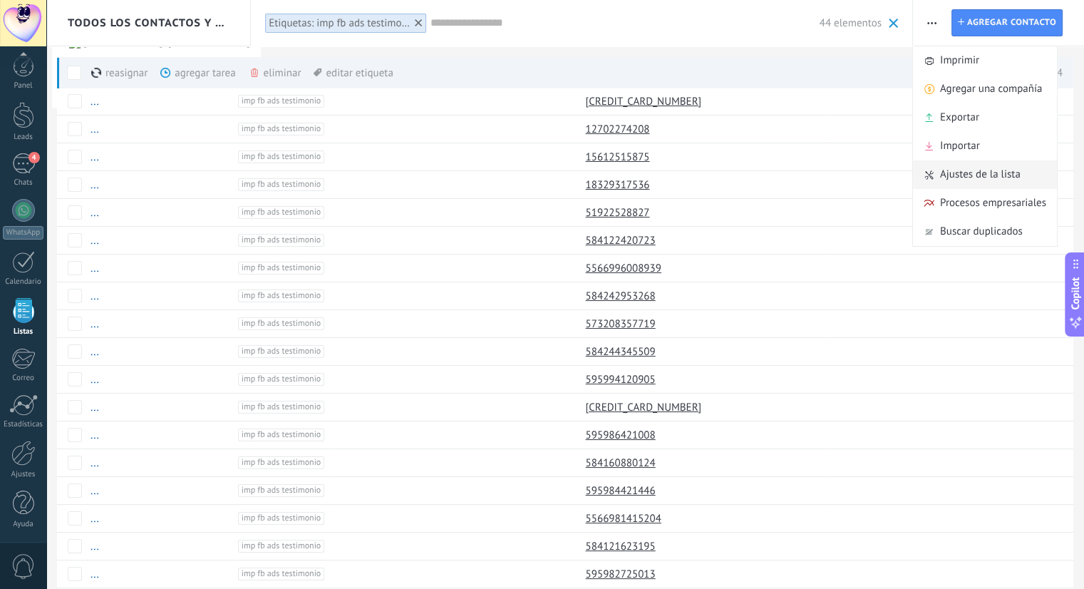
click at [983, 177] on span "Ajustes de la lista" at bounding box center [980, 174] width 81 height 29
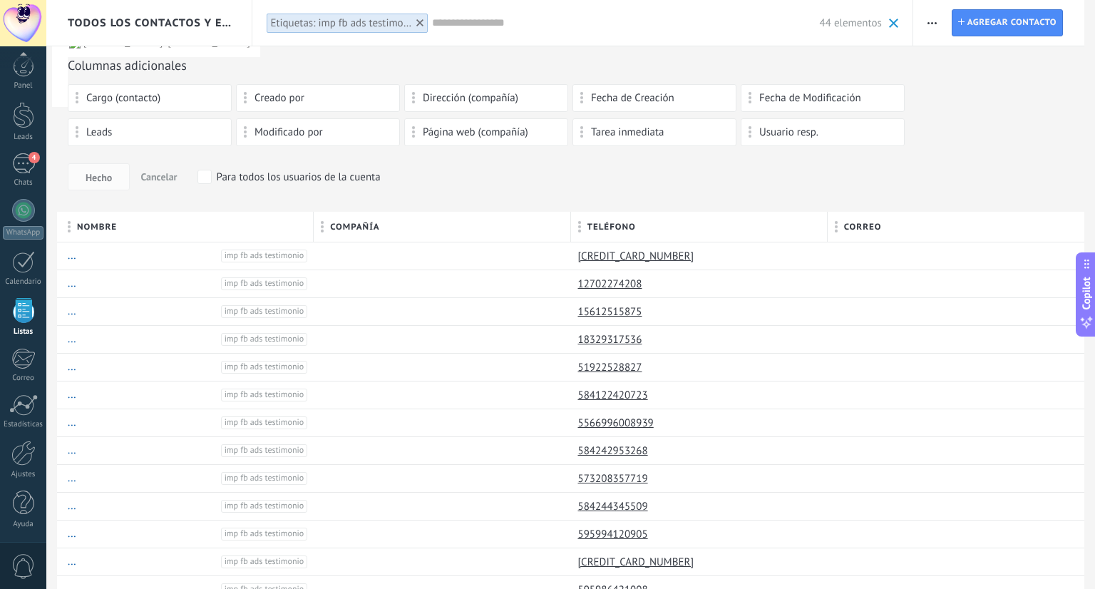
click at [152, 176] on span "Cancelar" at bounding box center [158, 176] width 36 height 13
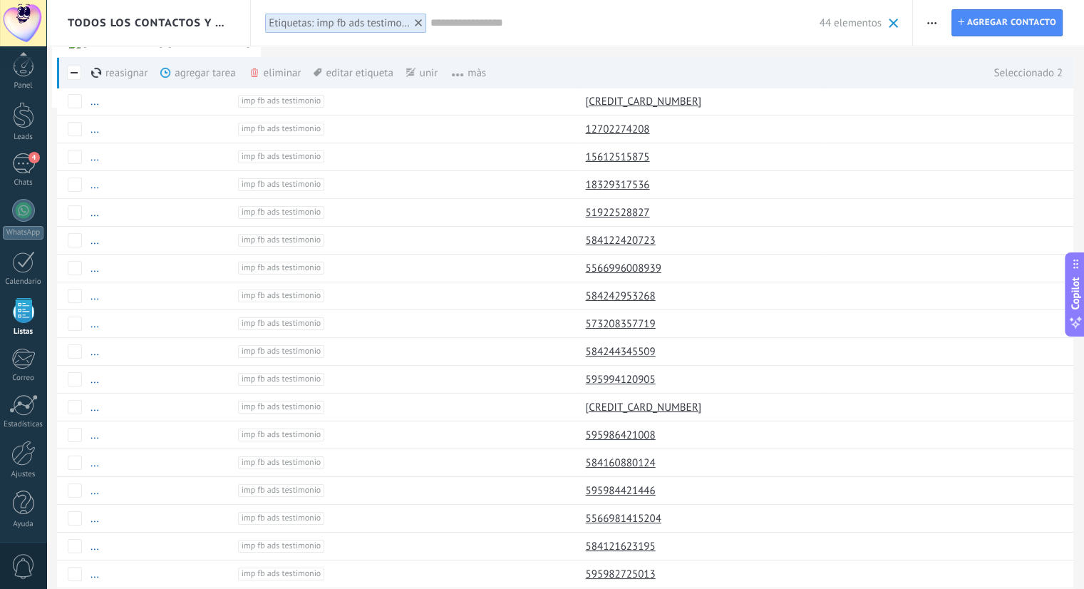
click at [472, 76] on span "màs" at bounding box center [462, 73] width 48 height 28
click at [459, 73] on span at bounding box center [458, 75] width 12 height 4
click at [472, 69] on span "màs" at bounding box center [462, 73] width 48 height 28
click at [470, 75] on span "màs" at bounding box center [462, 73] width 48 height 28
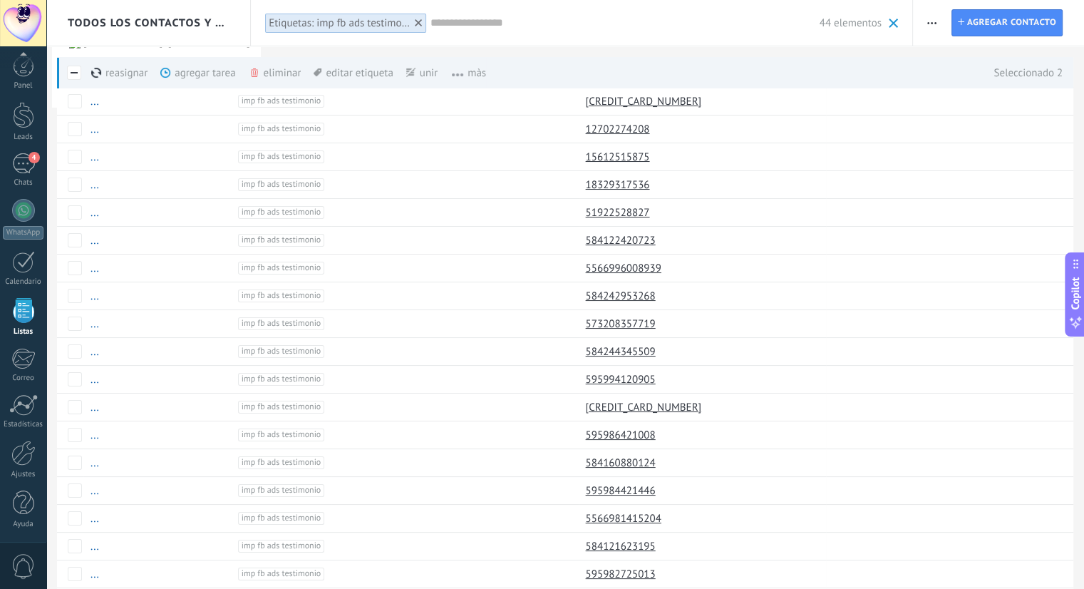
click at [458, 69] on span "màs" at bounding box center [462, 73] width 48 height 28
click at [462, 77] on span "màs" at bounding box center [462, 73] width 48 height 28
click at [474, 69] on span "màs" at bounding box center [462, 73] width 48 height 28
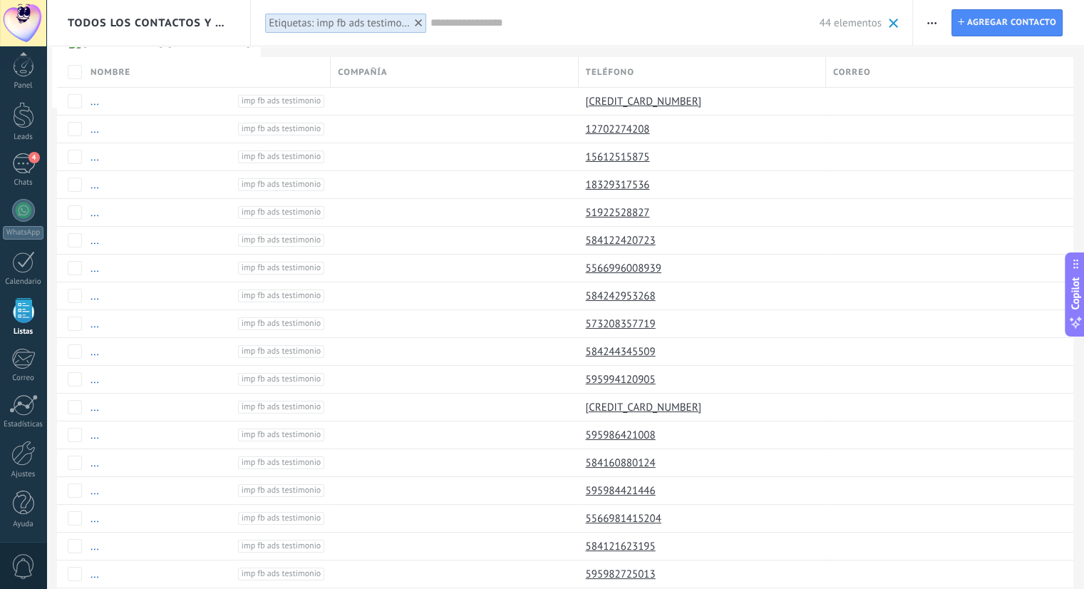
click at [208, 23] on span "Todos los contactos y empresas" at bounding box center [149, 23] width 162 height 14
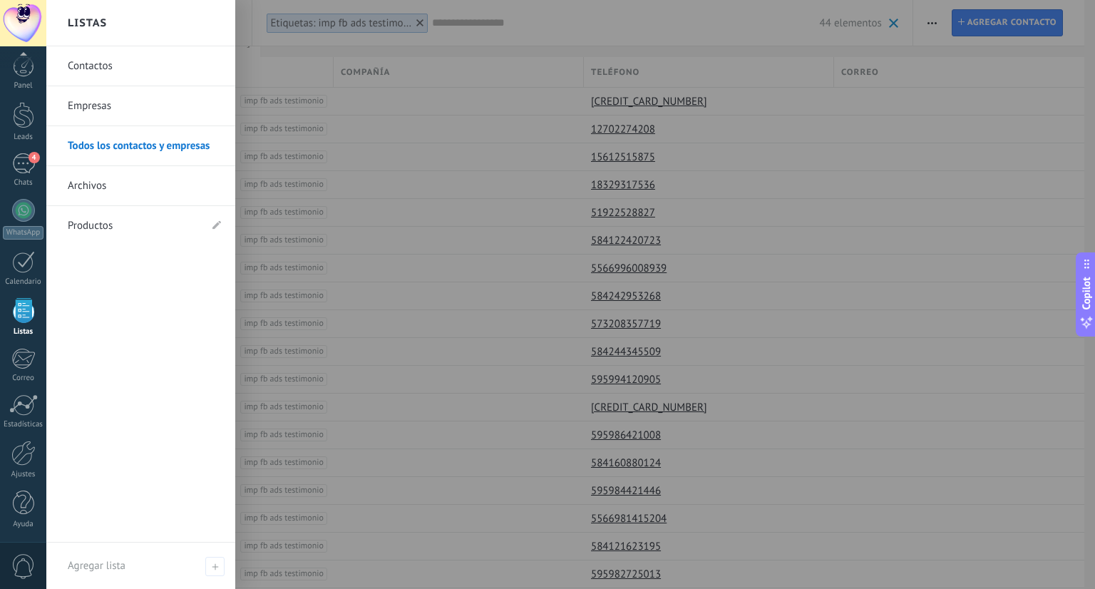
click at [379, 123] on div at bounding box center [593, 294] width 1095 height 589
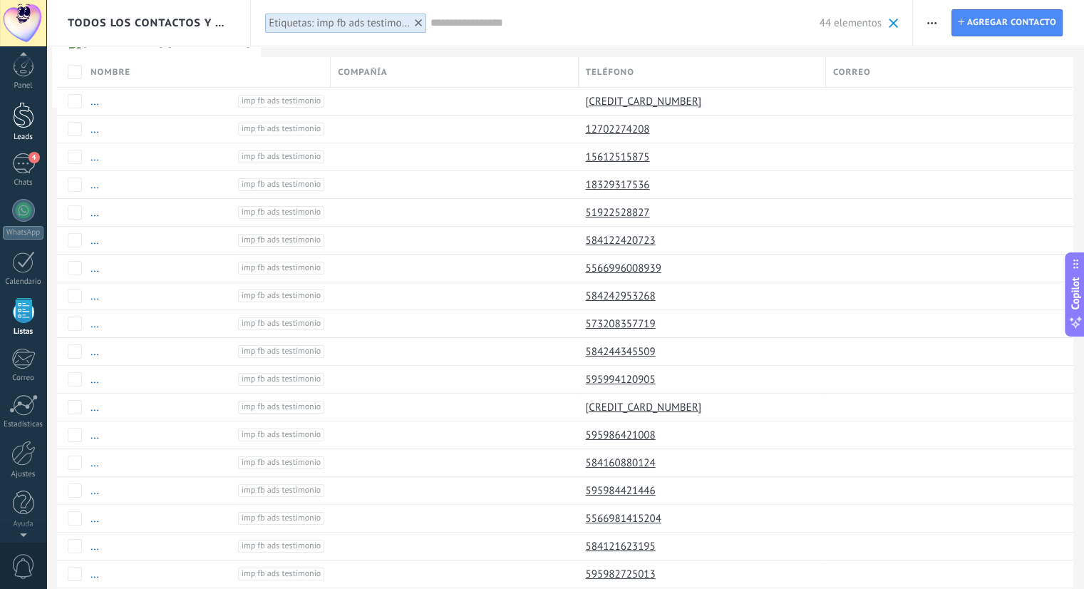
scroll to position [1, 0]
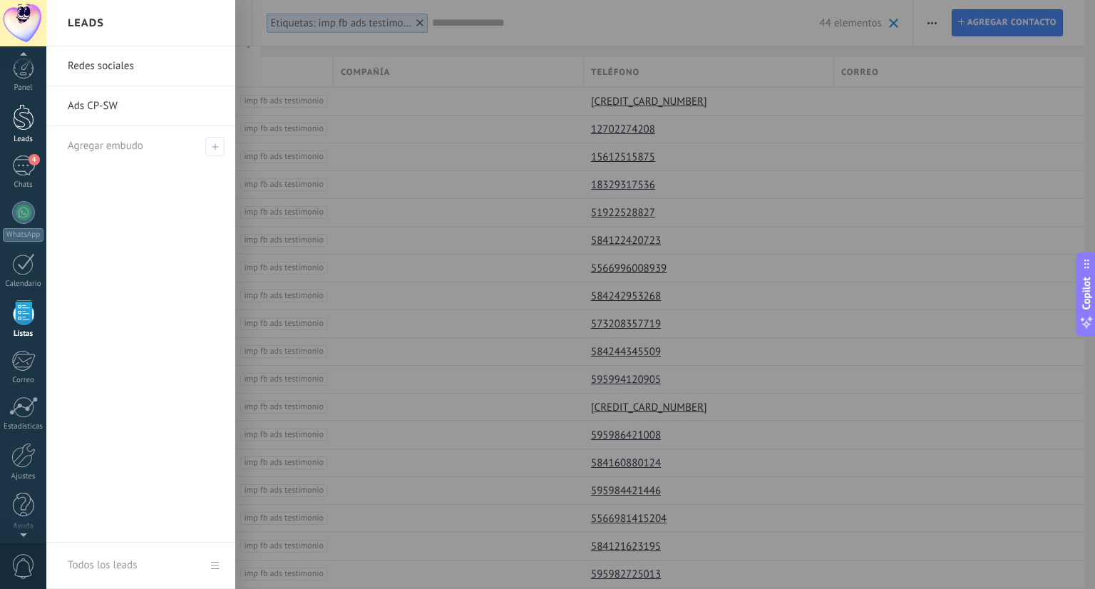
click at [9, 128] on link "Leads" at bounding box center [23, 124] width 46 height 40
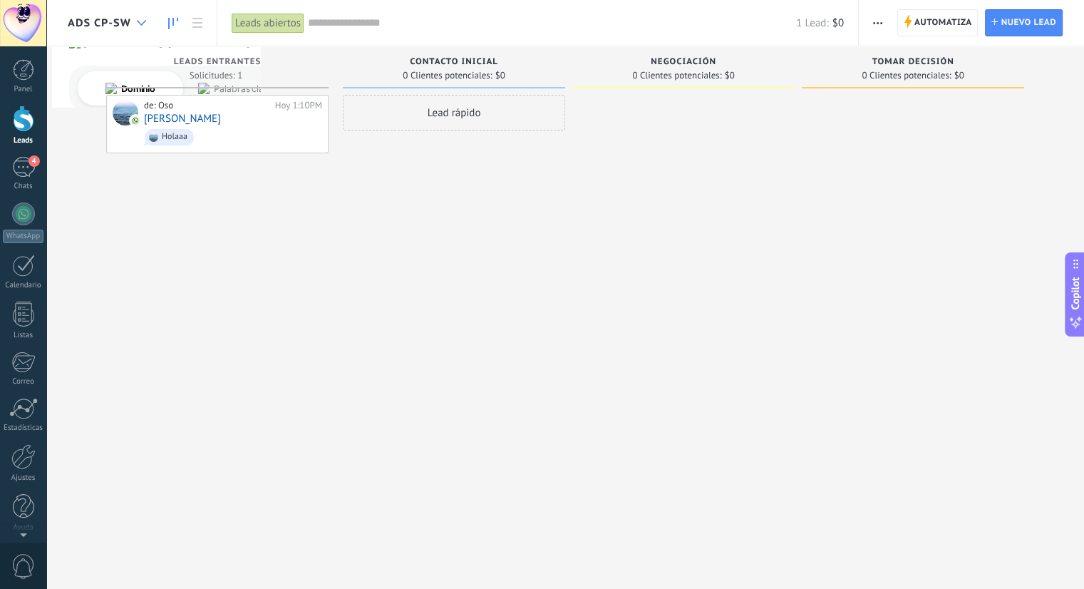
click at [137, 23] on icon at bounding box center [141, 23] width 9 height 6
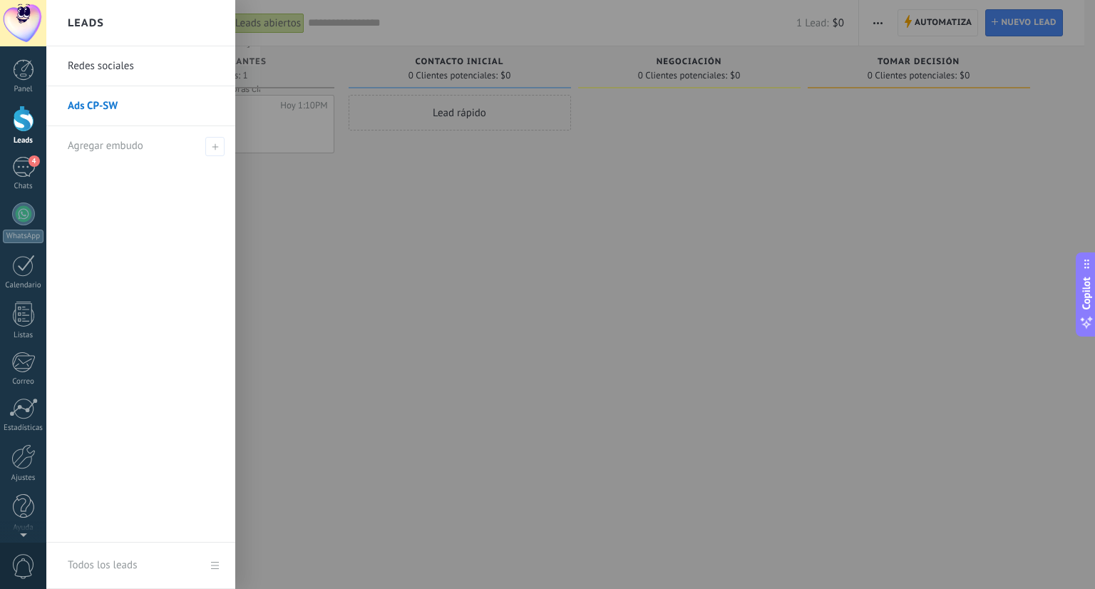
click at [98, 69] on link "Redes sociales" at bounding box center [144, 66] width 153 height 40
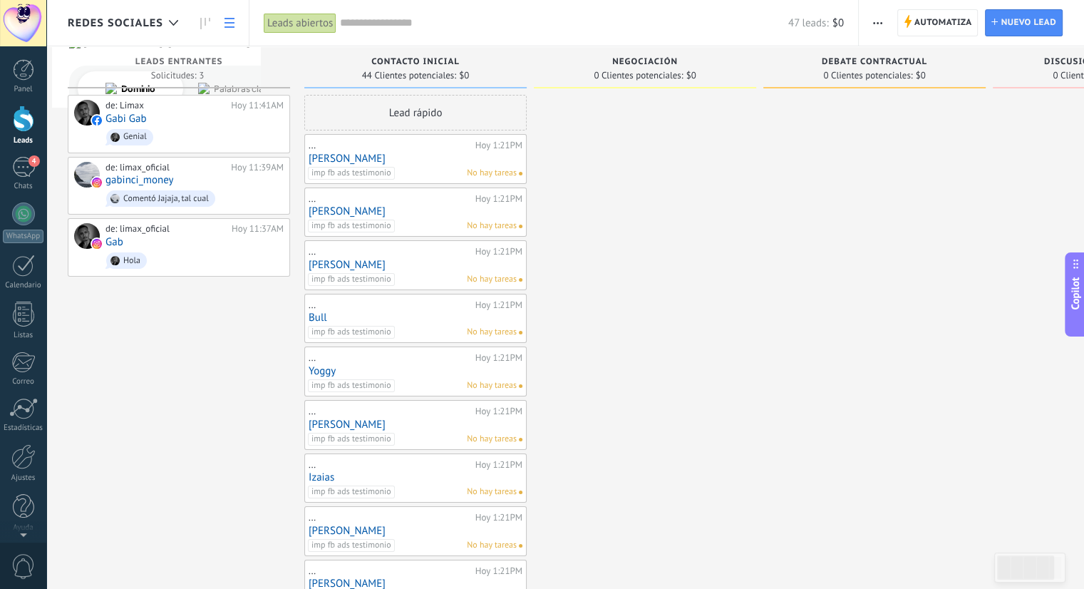
click at [225, 24] on icon at bounding box center [229, 23] width 10 height 10
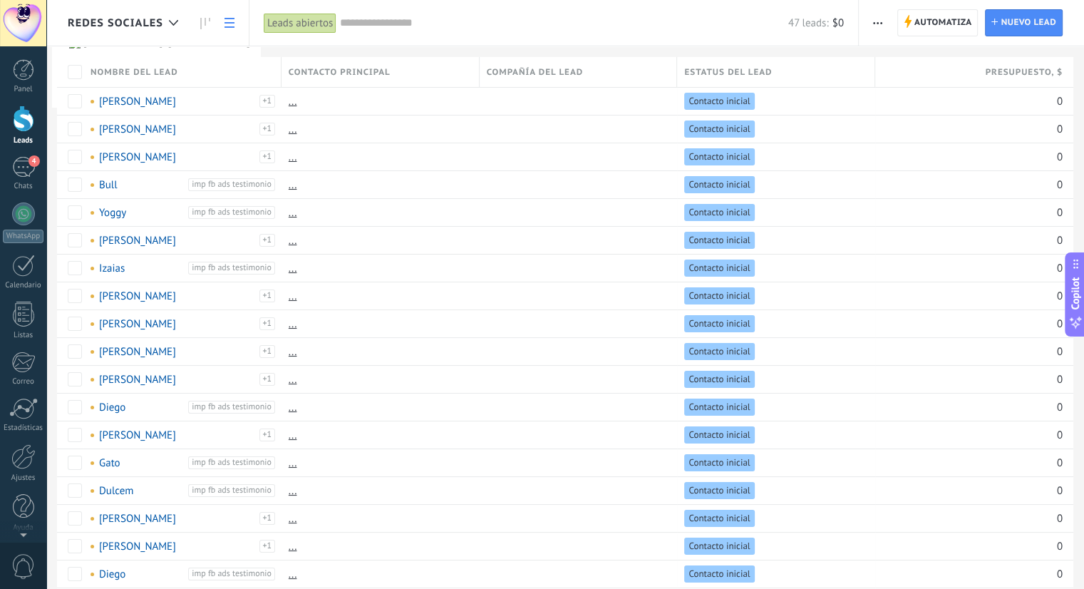
click at [373, 23] on input "text" at bounding box center [564, 23] width 448 height 15
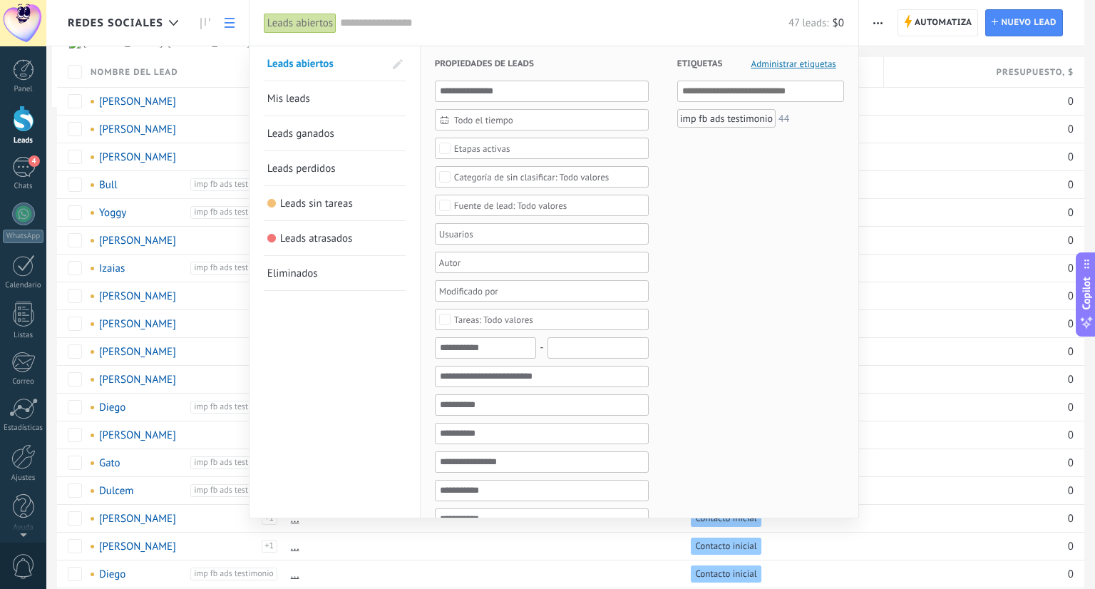
click at [705, 117] on div "imp fb ads testimonio" at bounding box center [726, 118] width 98 height 19
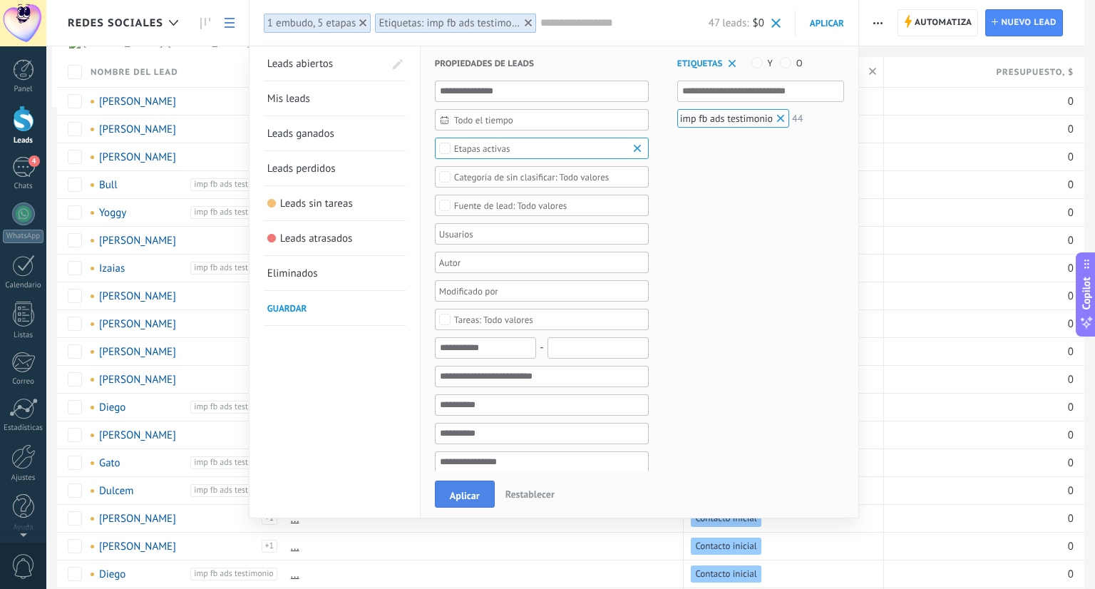
click at [456, 497] on span "Aplicar" at bounding box center [465, 495] width 30 height 10
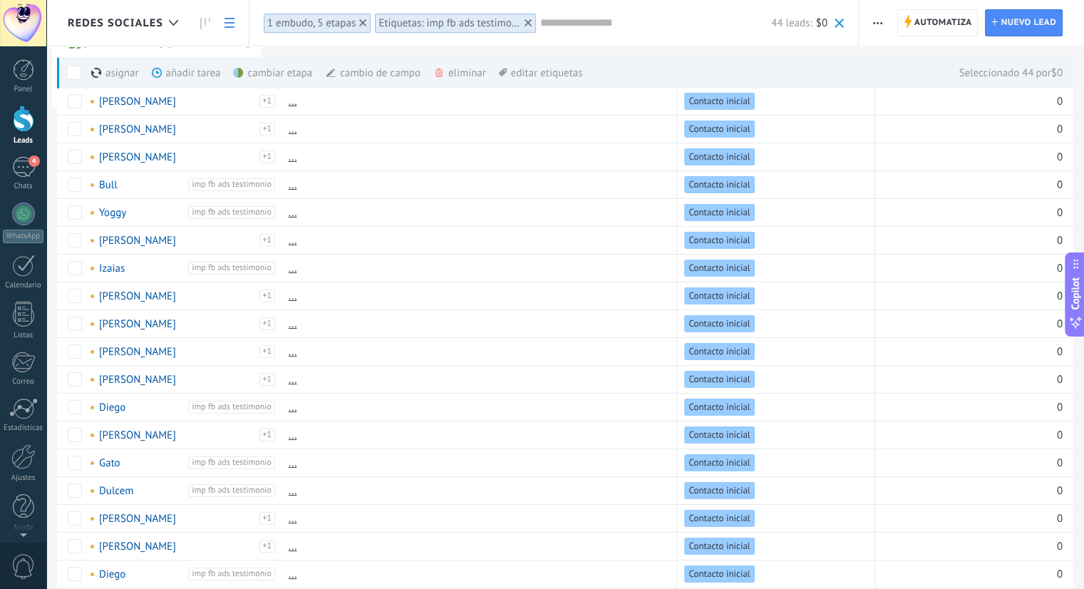
click at [276, 75] on div "cambiar etapa màs" at bounding box center [297, 72] width 128 height 31
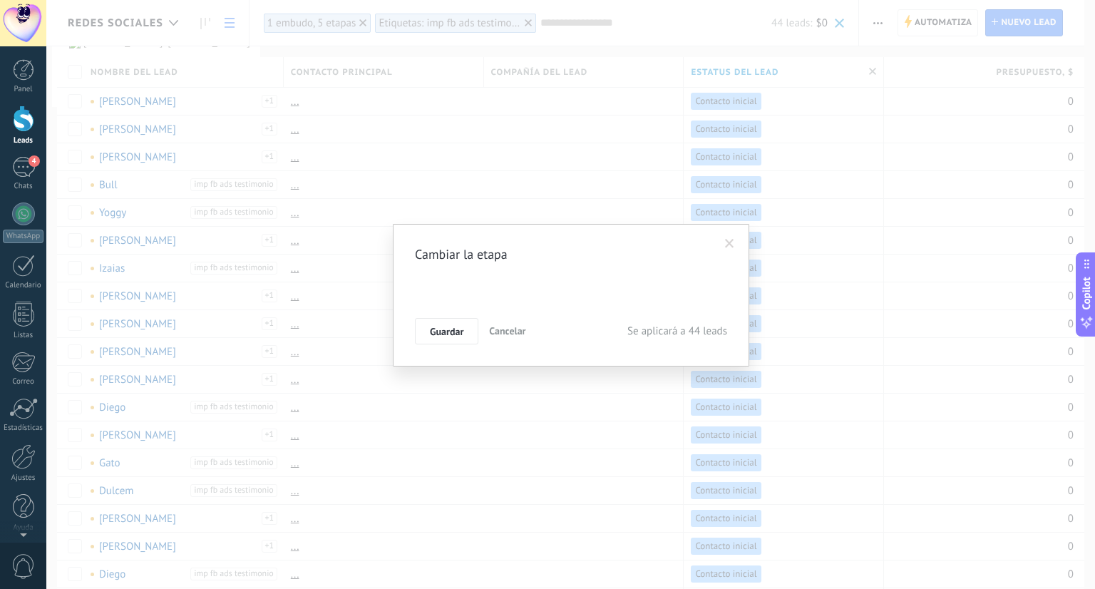
click at [0, 0] on div "Contacto inicial Negociación Debate contractual Discusión de contrato Logrado c…" at bounding box center [0, 0] width 0 height 0
click at [452, 289] on span at bounding box center [450, 288] width 57 height 12
click at [443, 322] on span at bounding box center [443, 316] width 43 height 12
click at [0, 0] on label "Contacto inicial" at bounding box center [0, 0] width 0 height 0
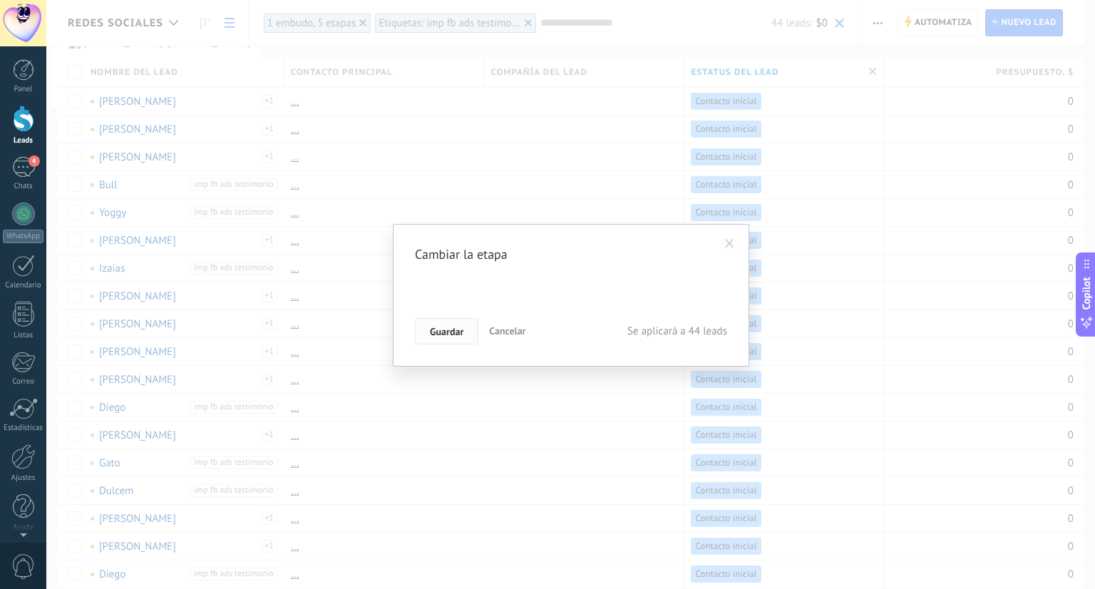
click at [442, 329] on span "Guardar" at bounding box center [446, 331] width 33 height 10
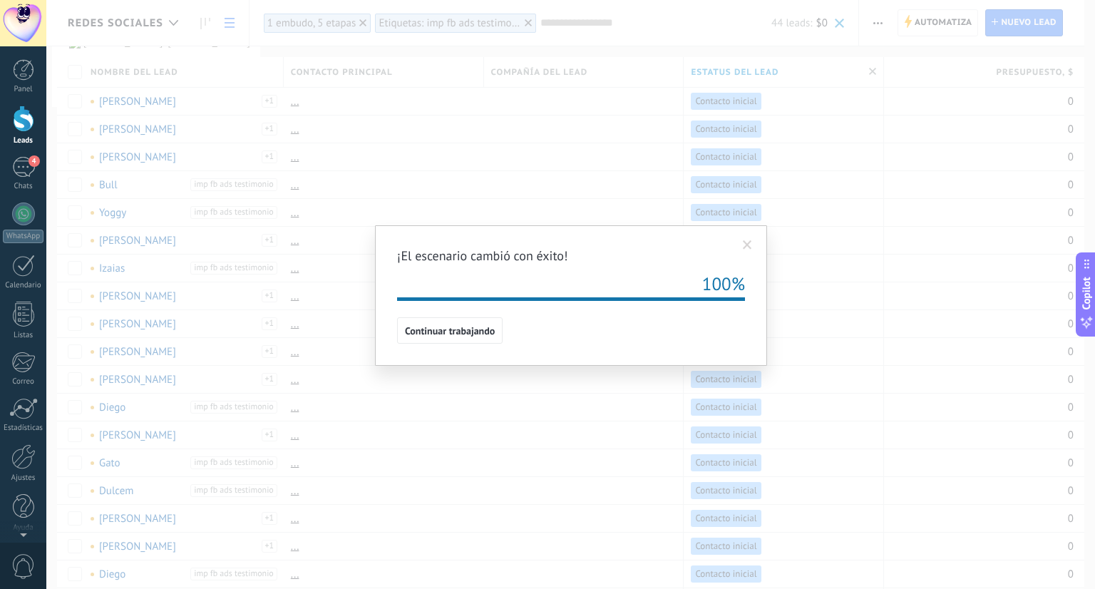
click at [463, 326] on span "Continuar trabajando" at bounding box center [450, 331] width 90 height 10
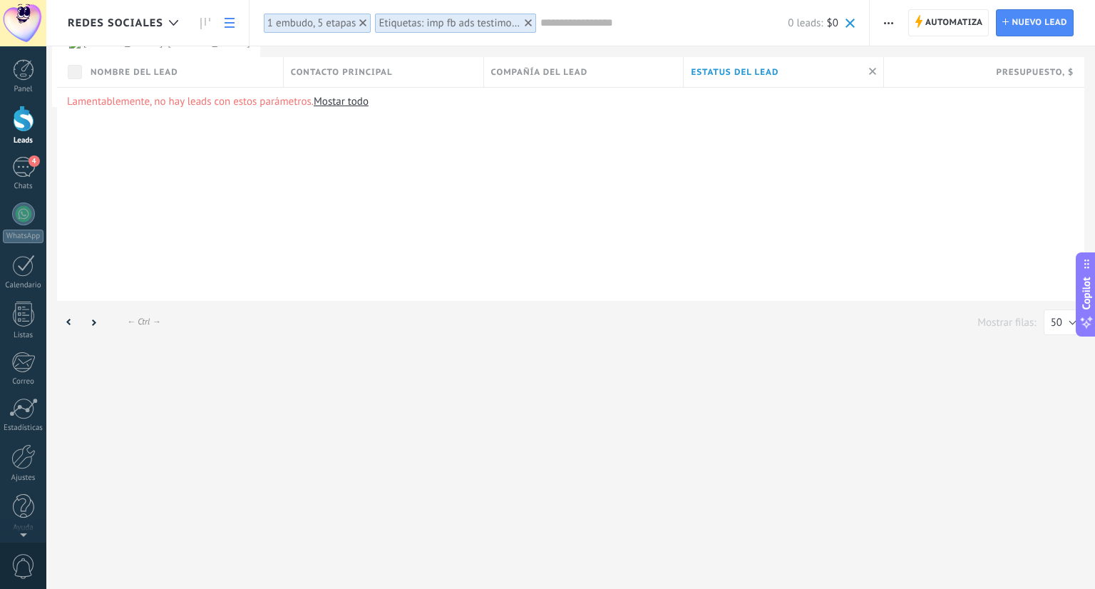
click at [151, 16] on span "Redes sociales" at bounding box center [115, 23] width 95 height 14
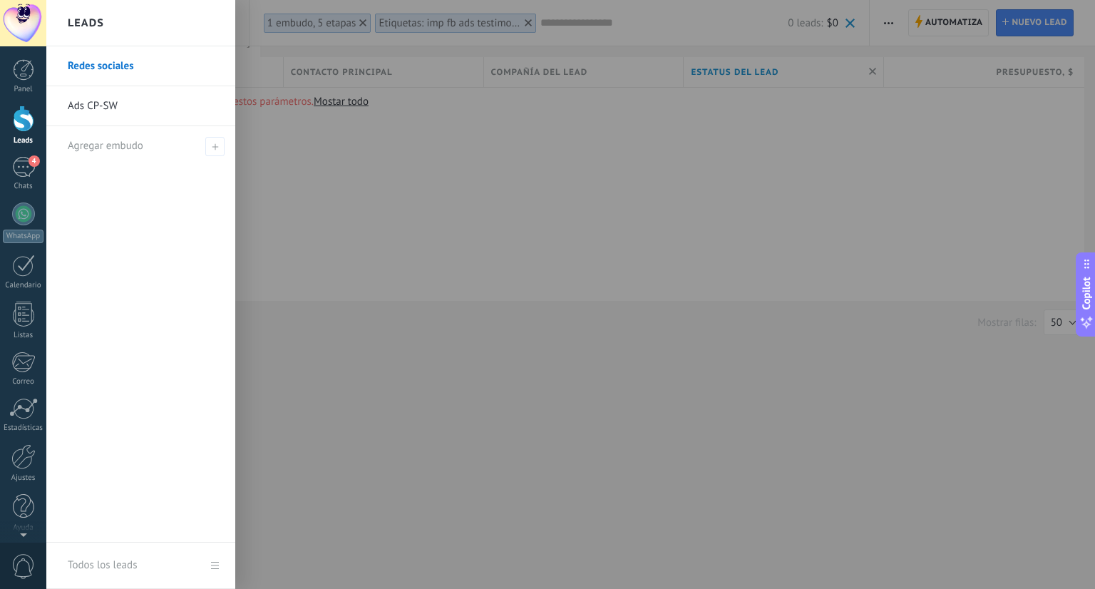
click at [108, 104] on link "Ads CP-SW" at bounding box center [144, 106] width 153 height 40
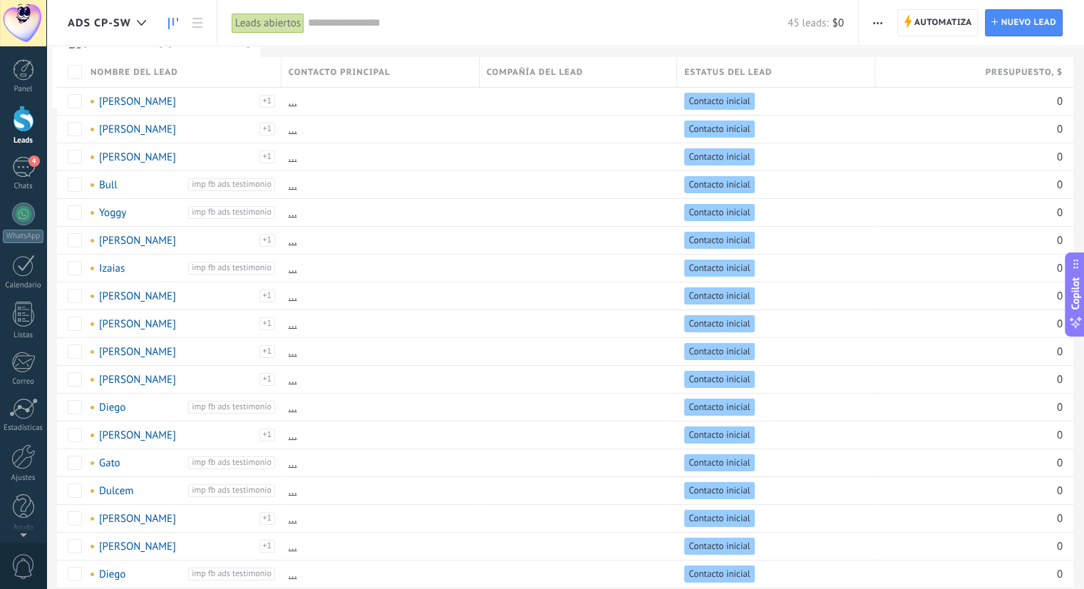
click at [178, 27] on link at bounding box center [173, 23] width 24 height 28
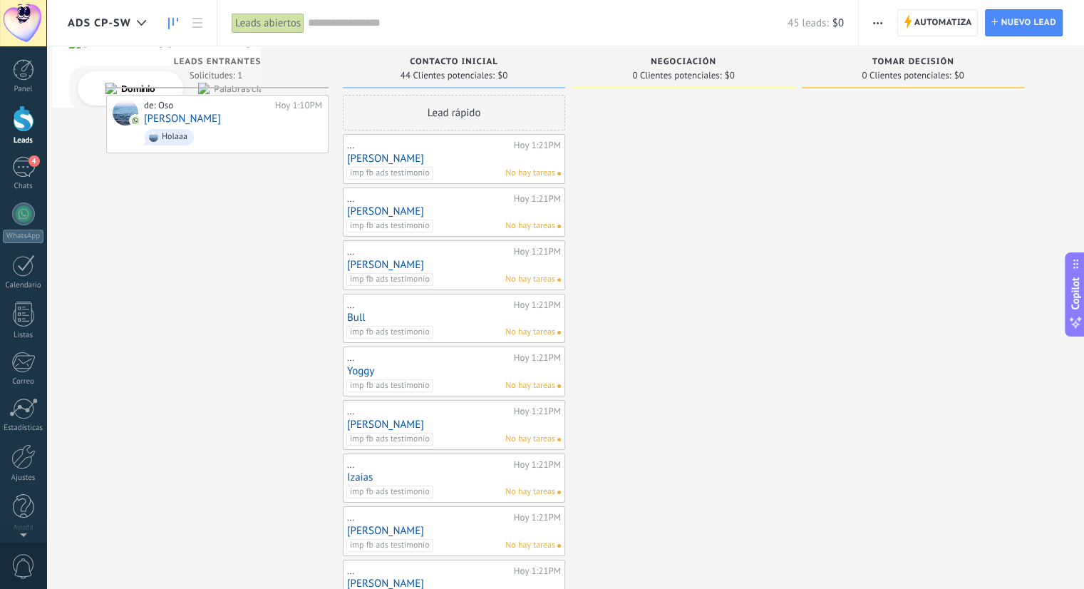
click at [444, 157] on link "Amilcar" at bounding box center [454, 158] width 214 height 12
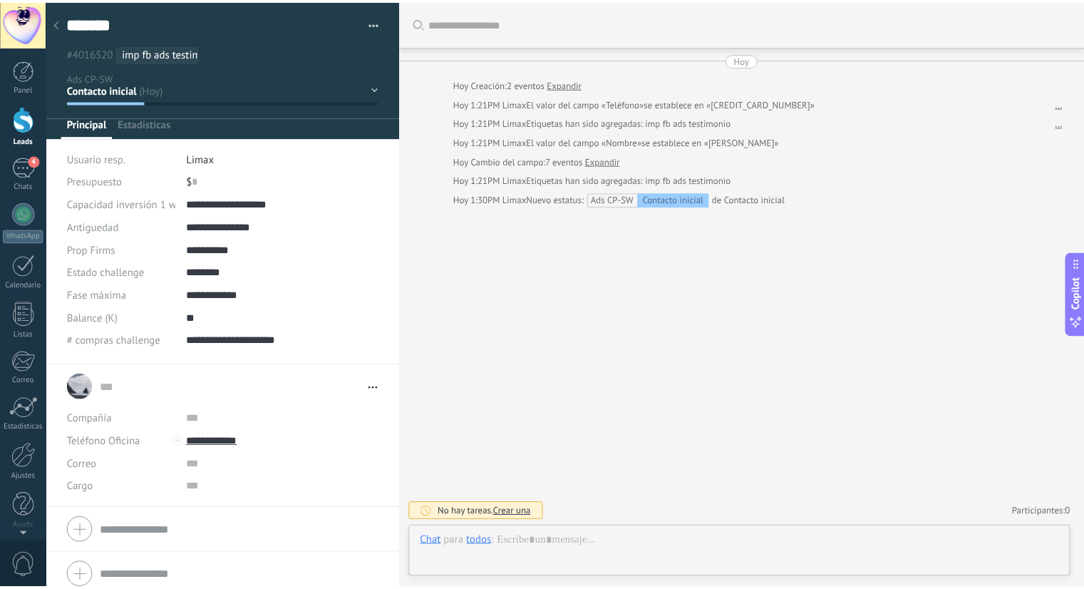
scroll to position [21, 0]
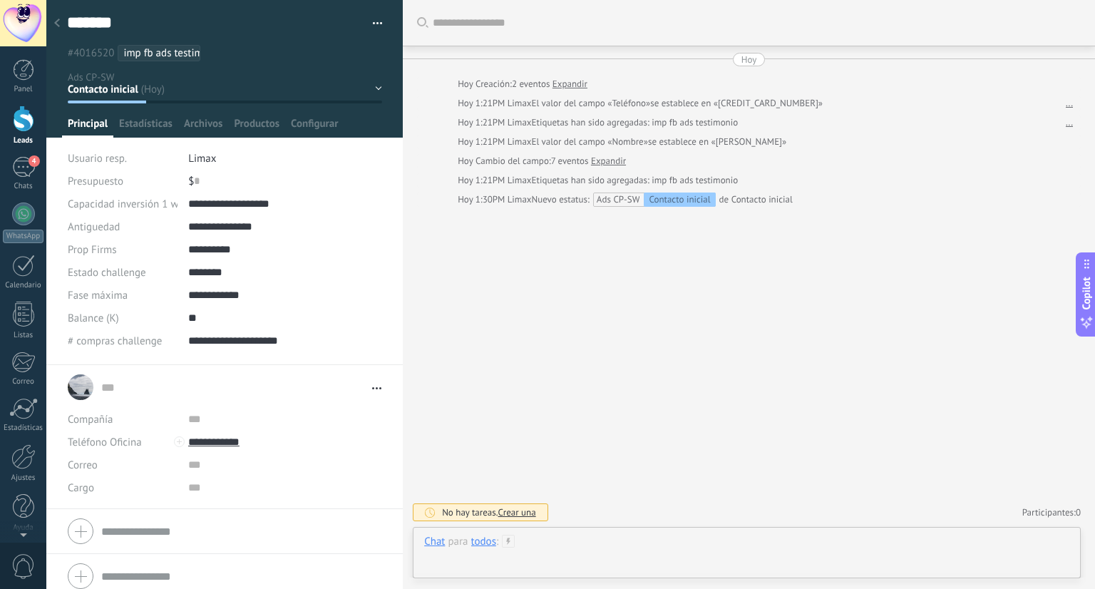
click at [535, 546] on div at bounding box center [746, 555] width 645 height 43
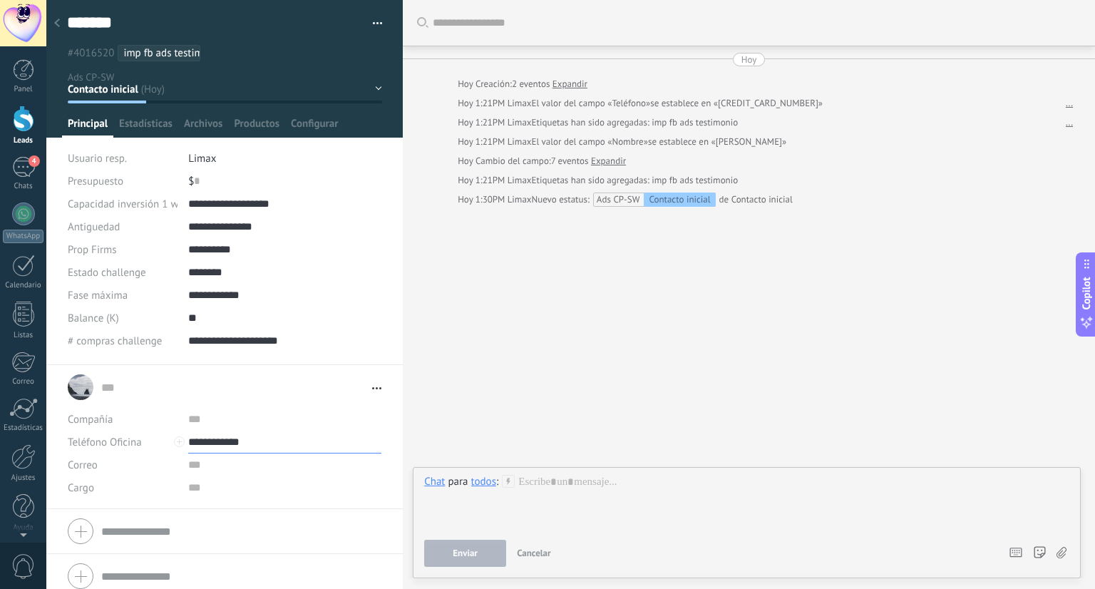
click at [212, 440] on input "**********" at bounding box center [284, 441] width 193 height 23
click at [538, 405] on div "Buscar Carga más Hoy Hoy Creación: 2 eventos Expandir Hoy 1:21PM Limax El valor…" at bounding box center [749, 294] width 692 height 589
click at [60, 21] on div at bounding box center [57, 24] width 20 height 28
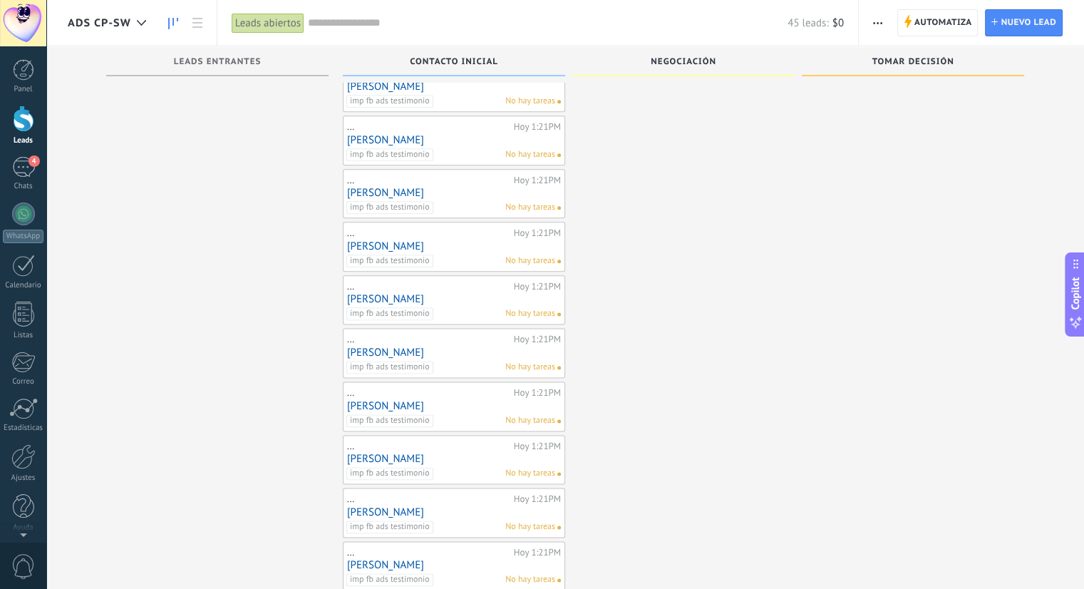
scroll to position [1903, 0]
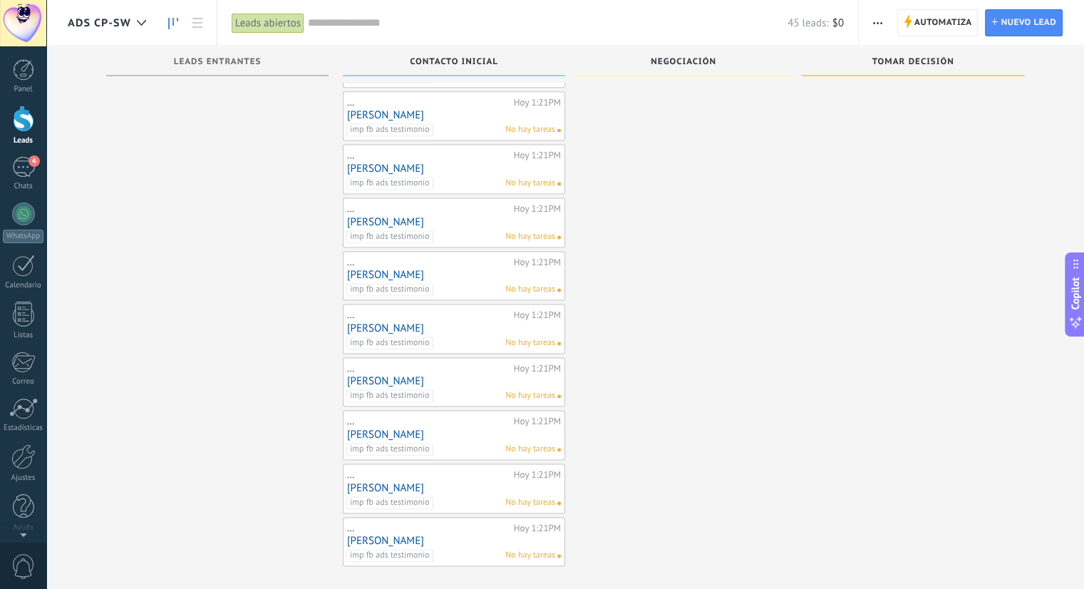
click at [432, 534] on link "[PERSON_NAME]" at bounding box center [454, 540] width 214 height 12
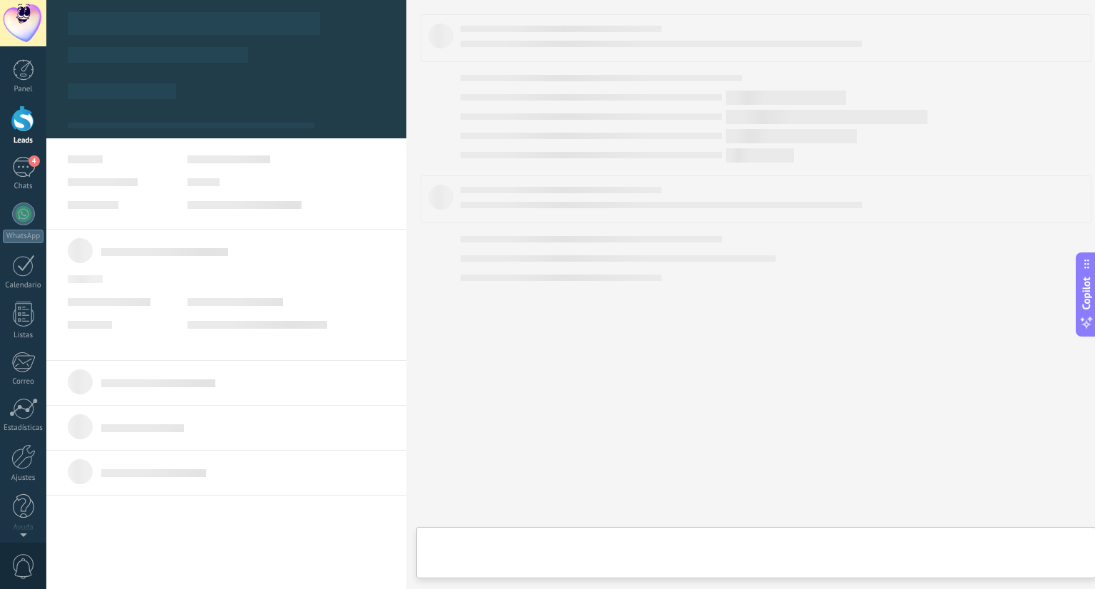
type textarea "******"
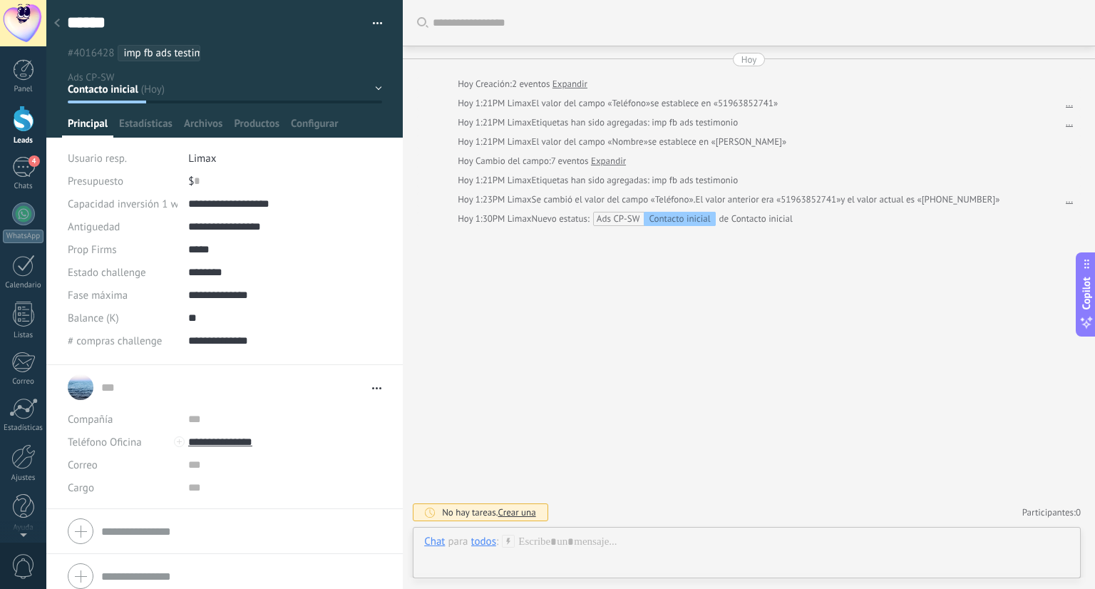
click at [63, 18] on div at bounding box center [57, 24] width 20 height 28
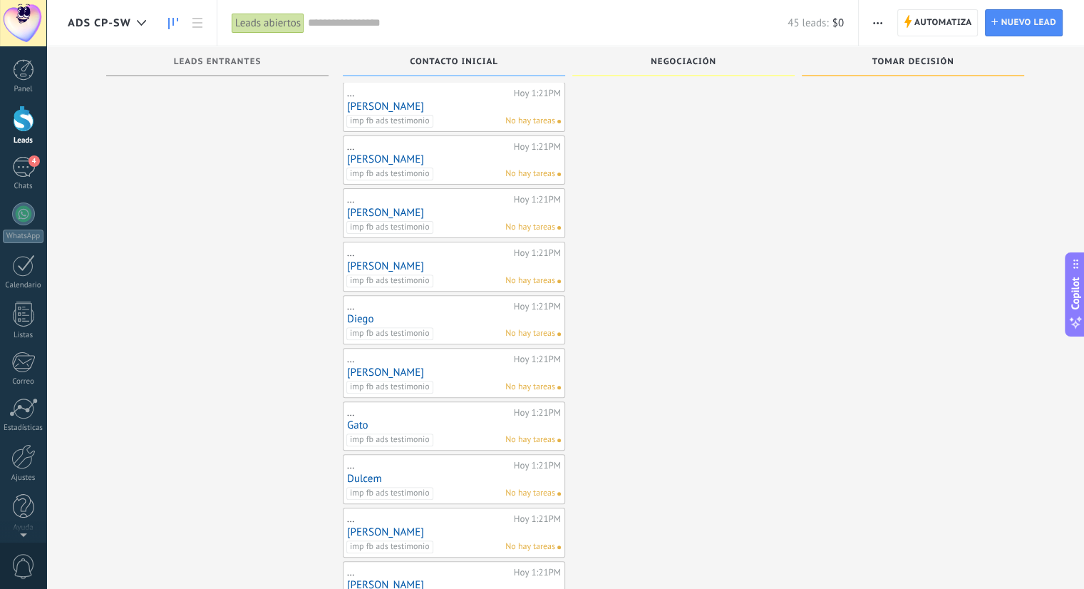
scroll to position [408, 0]
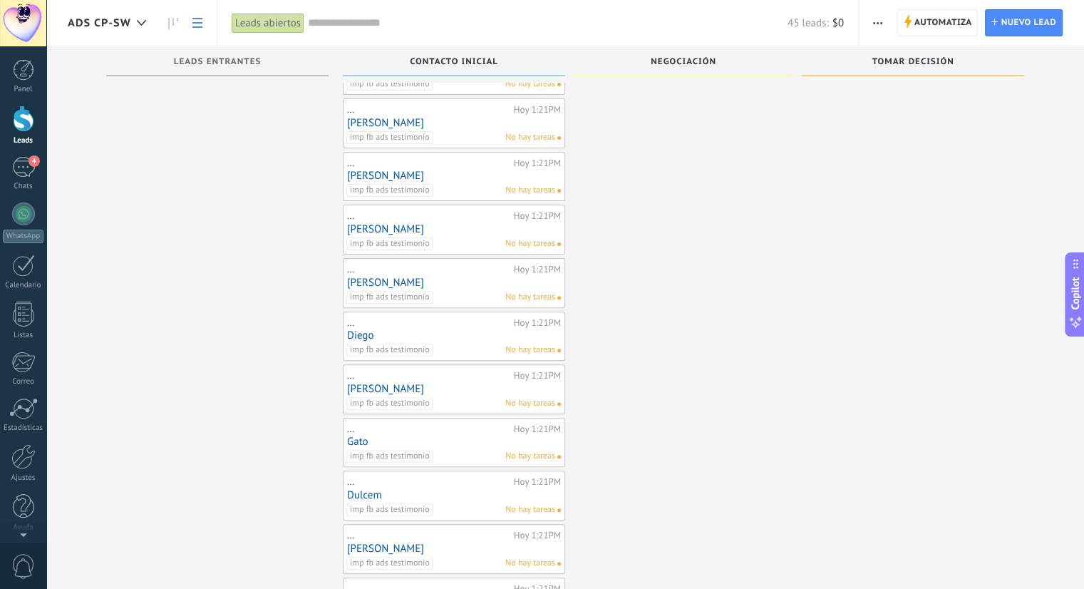
click at [198, 24] on icon at bounding box center [197, 23] width 10 height 10
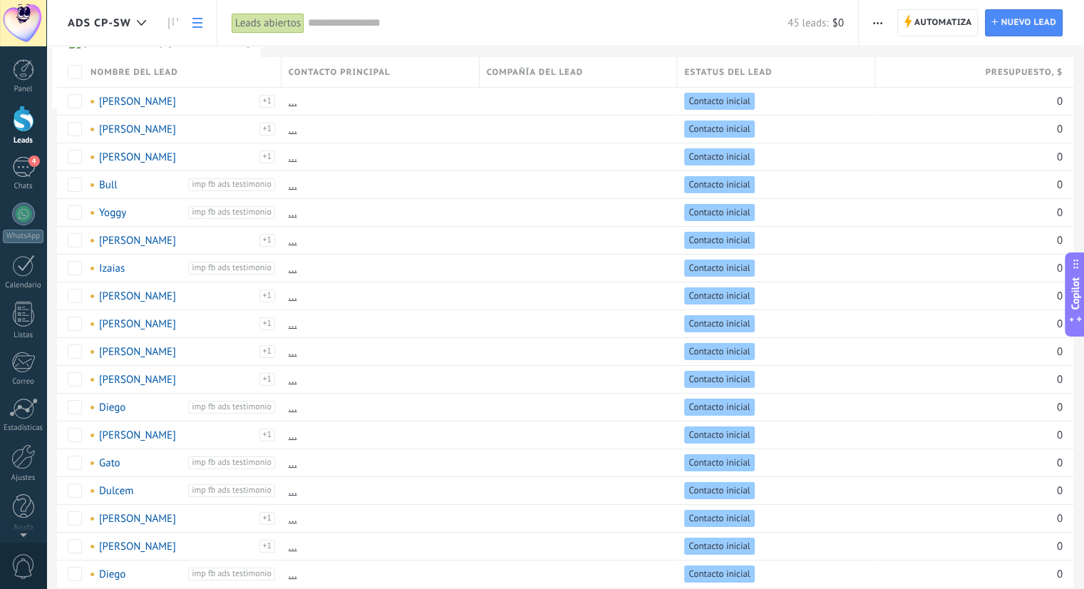
click at [353, 78] on span "Contacto principal" at bounding box center [340, 73] width 102 height 14
click at [325, 121] on input "text" at bounding box center [380, 127] width 176 height 21
type input "***"
click at [376, 160] on span "Cancelar" at bounding box center [378, 159] width 34 height 12
click at [750, 71] on span "Estatus del lead" at bounding box center [728, 73] width 88 height 14
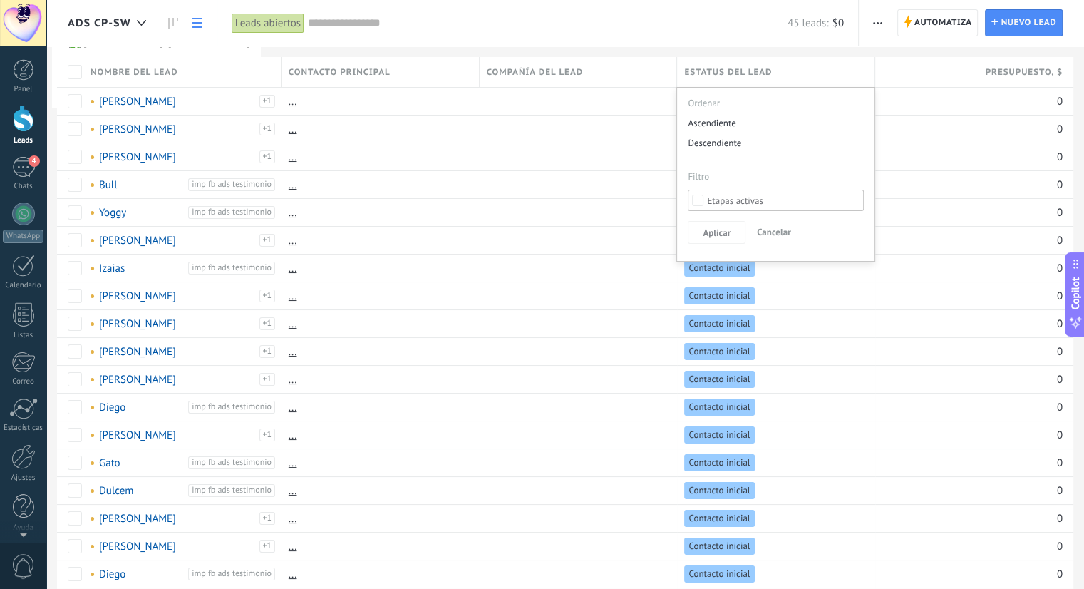
click at [750, 71] on span "Estatus del lead" at bounding box center [728, 73] width 88 height 14
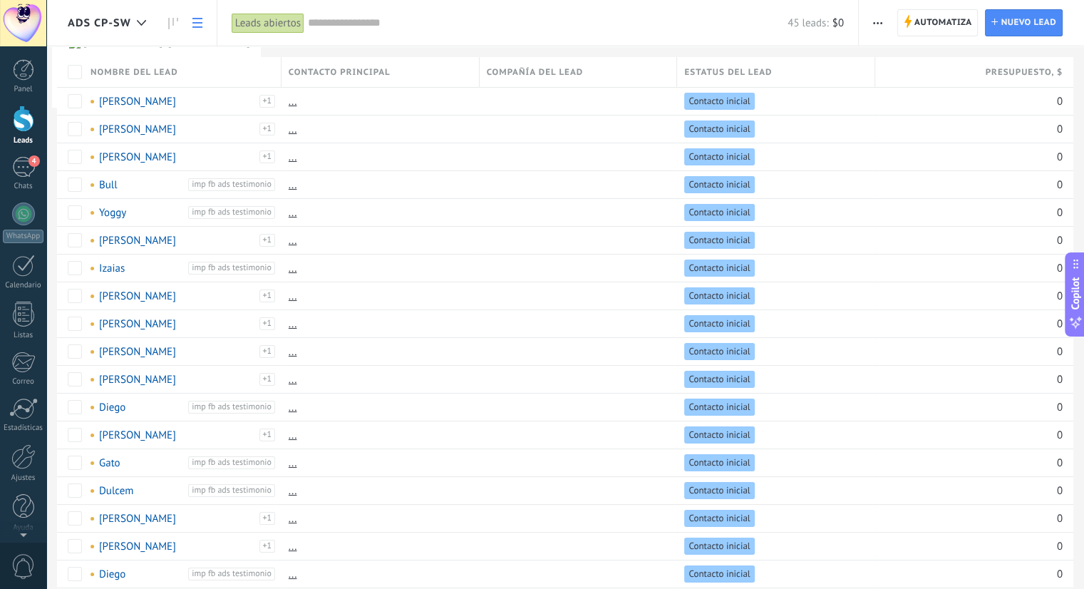
click at [1018, 73] on span "Presupuesto , $" at bounding box center [1024, 73] width 78 height 14
click at [134, 69] on span "Nombre del lead" at bounding box center [134, 73] width 88 height 14
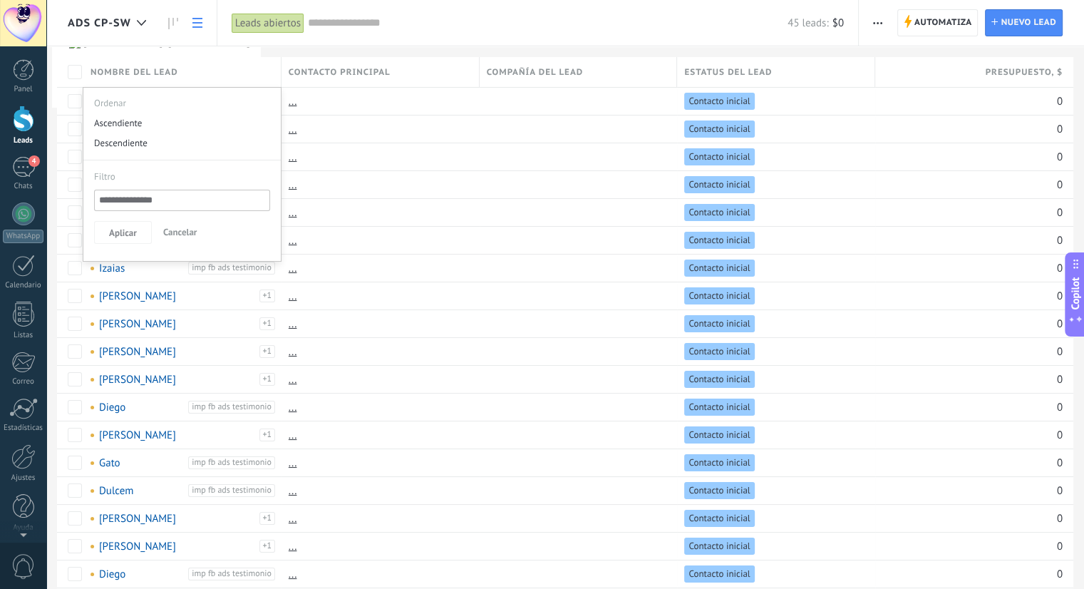
click at [134, 69] on span "Nombre del lead" at bounding box center [134, 73] width 88 height 14
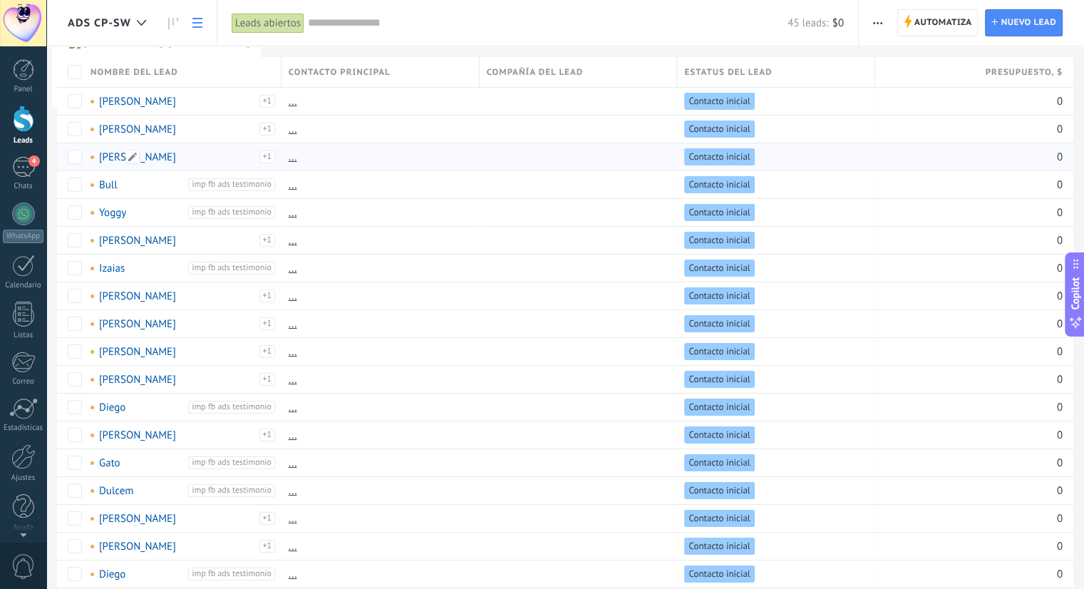
click at [107, 157] on link "[PERSON_NAME]" at bounding box center [137, 157] width 77 height 14
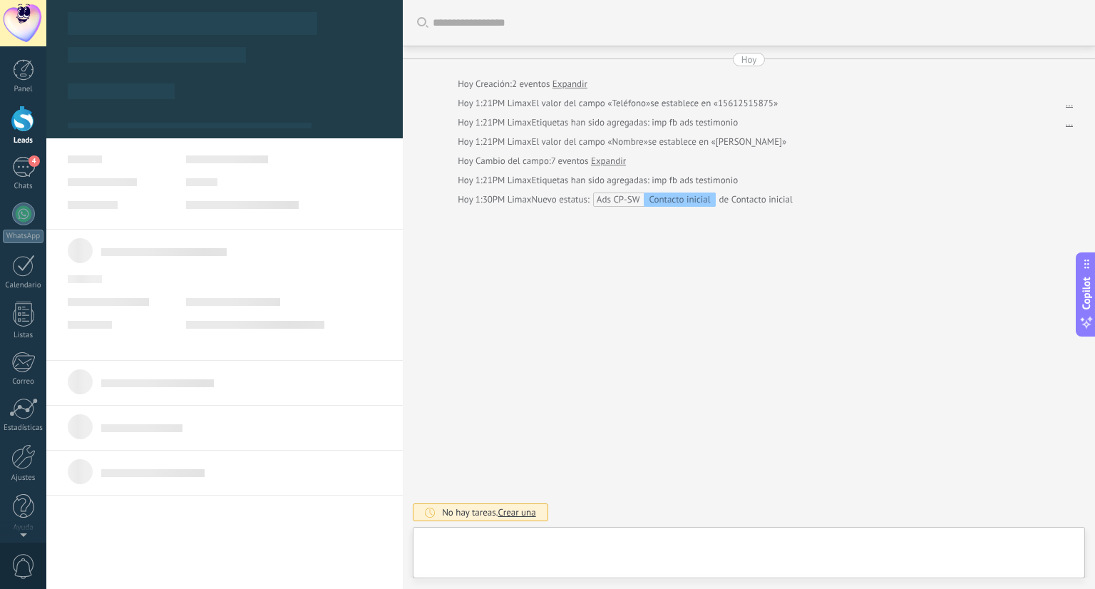
type textarea "*****"
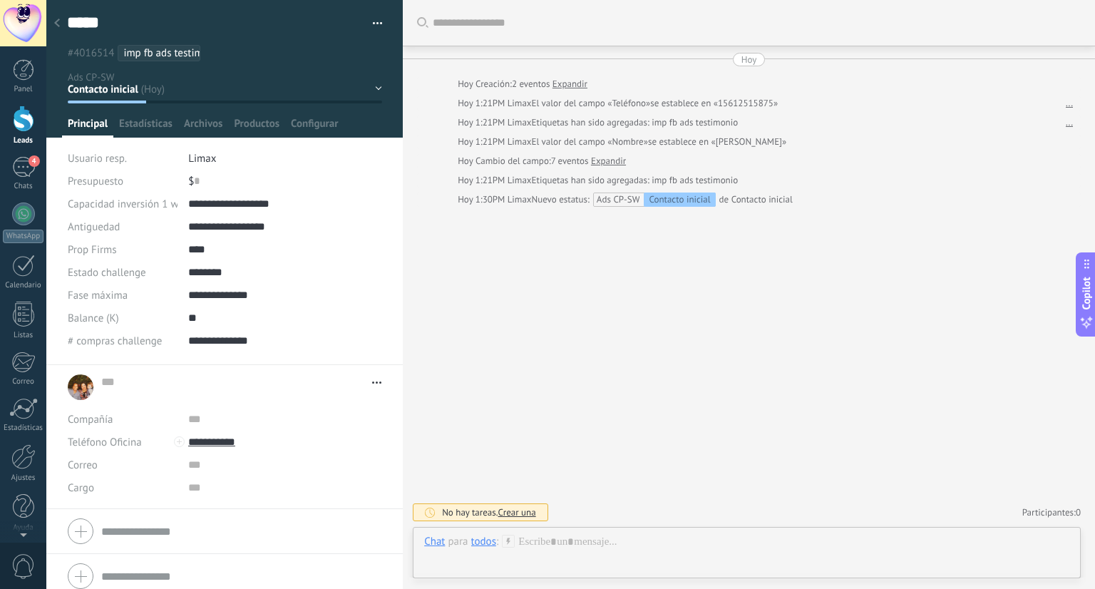
scroll to position [10, 0]
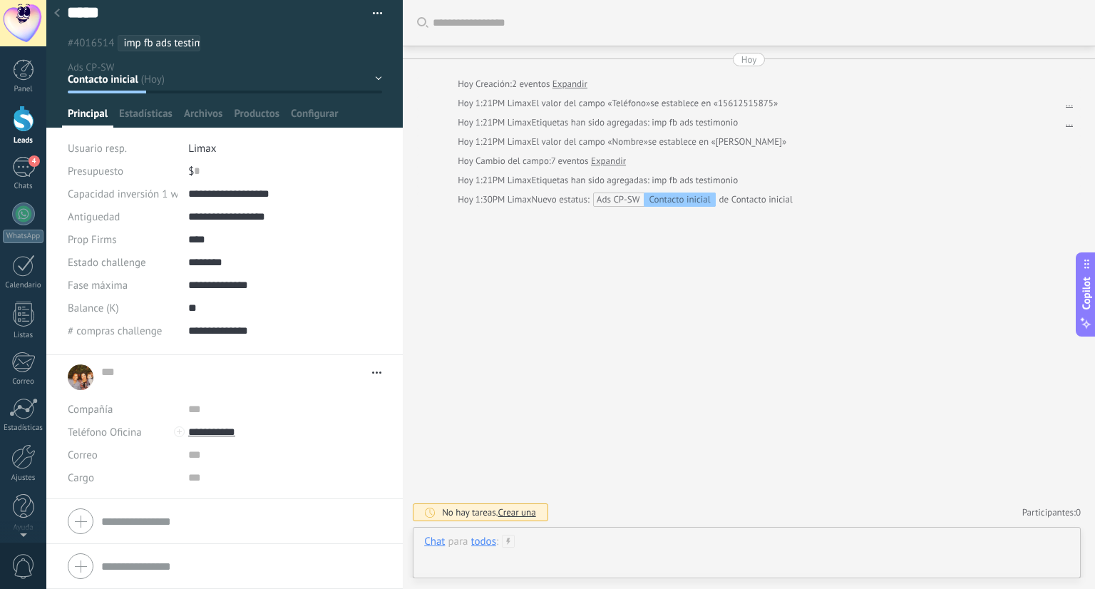
click at [550, 541] on div at bounding box center [746, 555] width 645 height 43
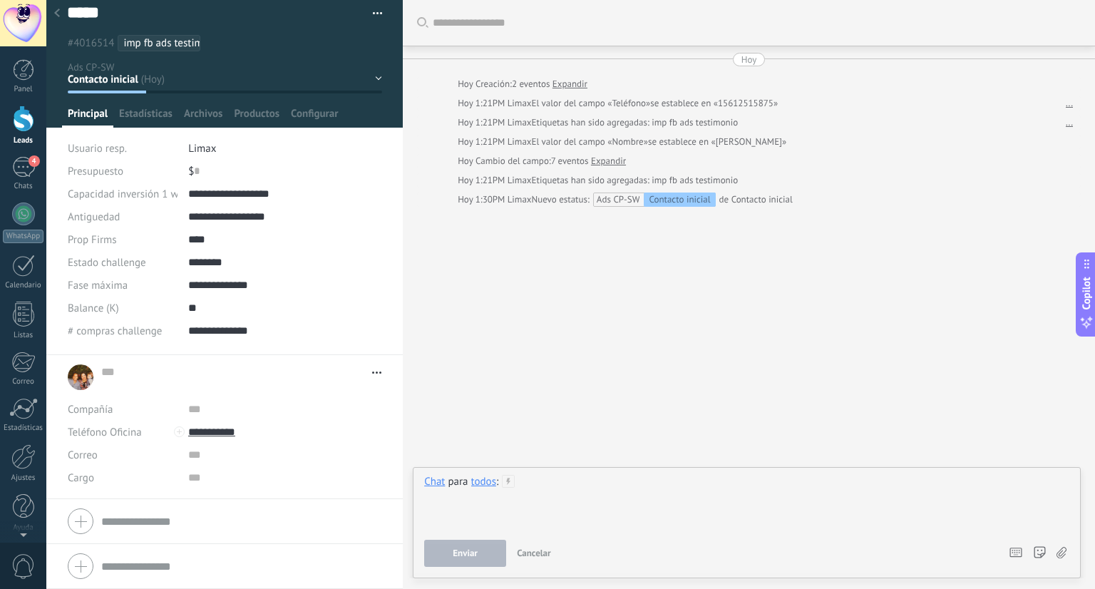
click at [549, 490] on div at bounding box center [746, 502] width 645 height 54
click at [479, 485] on div "todos" at bounding box center [483, 481] width 25 height 13
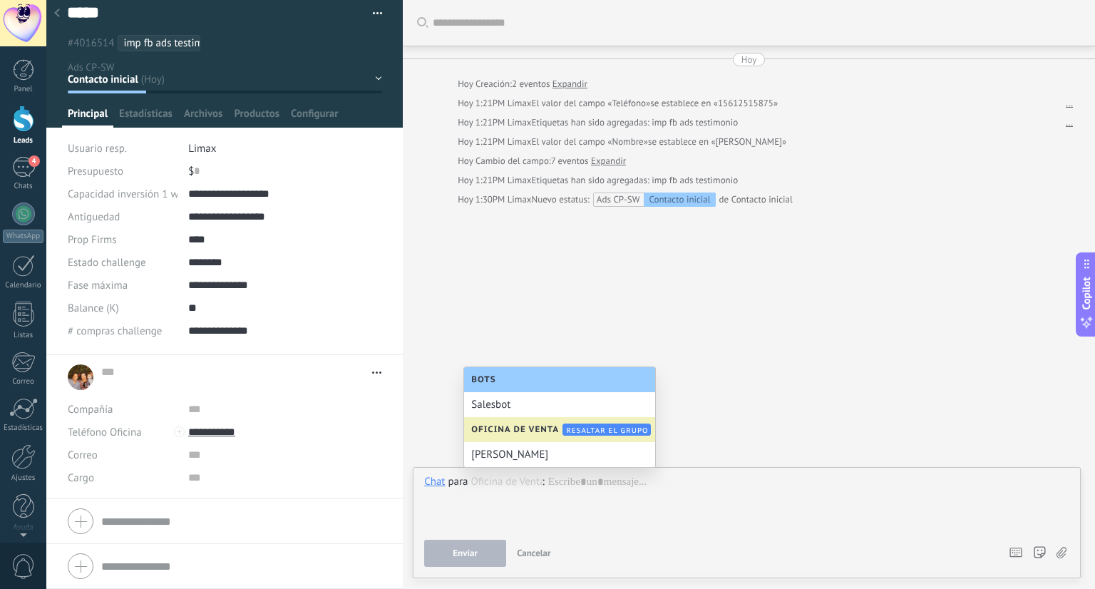
click at [761, 402] on div "Buscar Carga más Hoy Hoy Creación: 2 eventos Expandir Hoy 1:21PM Limax El valor…" at bounding box center [749, 294] width 692 height 589
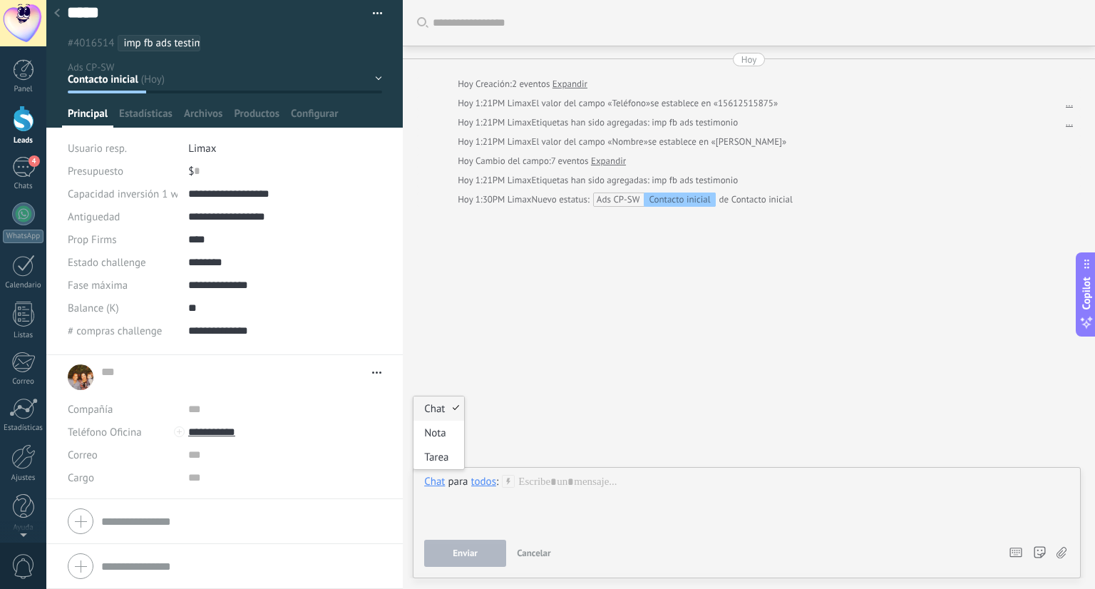
click at [432, 483] on div "Chat" at bounding box center [434, 481] width 21 height 13
click at [555, 502] on div at bounding box center [746, 502] width 645 height 54
click at [202, 431] on input "**********" at bounding box center [284, 431] width 193 height 23
click at [243, 472] on div "Oso (WhatsApp)" at bounding box center [244, 480] width 110 height 24
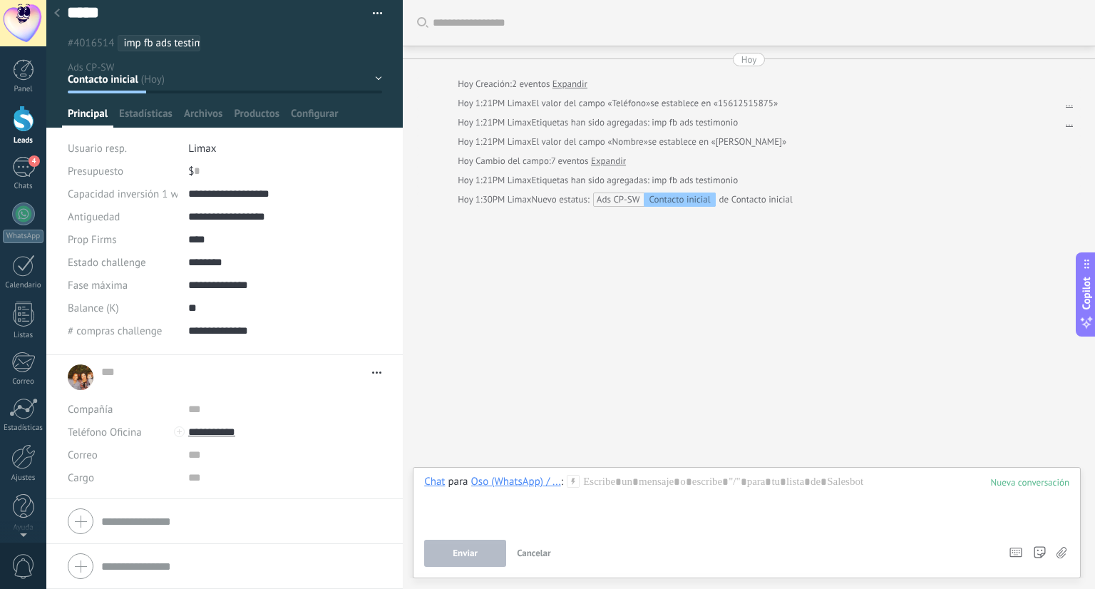
click at [505, 481] on div "Oso (WhatsApp) / ..." at bounding box center [516, 481] width 90 height 13
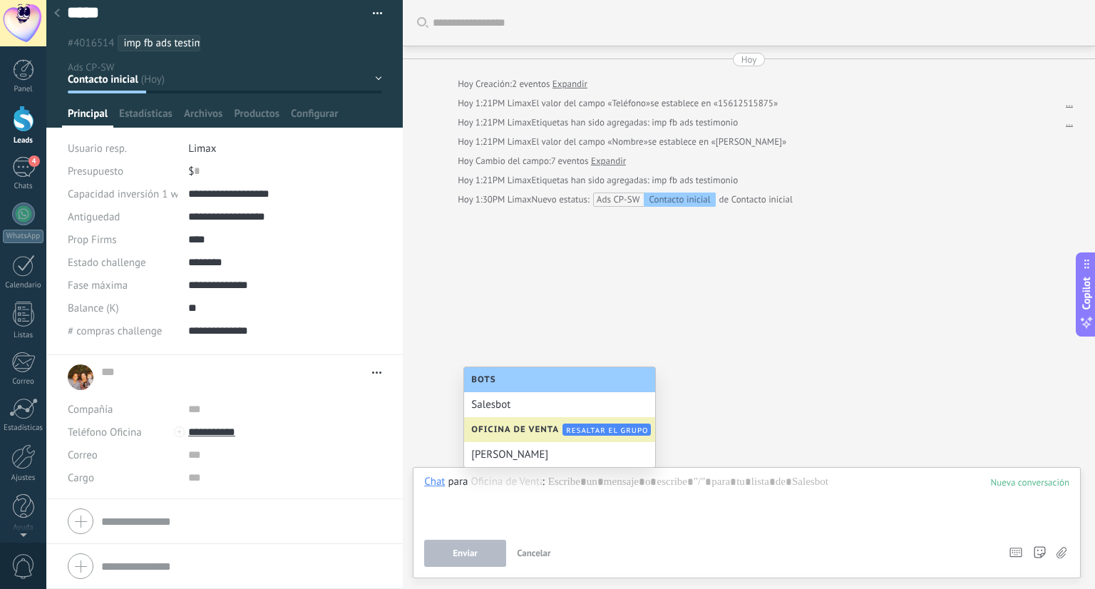
click at [744, 329] on div "Buscar Carga más Hoy Hoy Creación: 2 eventos Expandir Hoy 1:21PM Limax El valor…" at bounding box center [749, 294] width 692 height 589
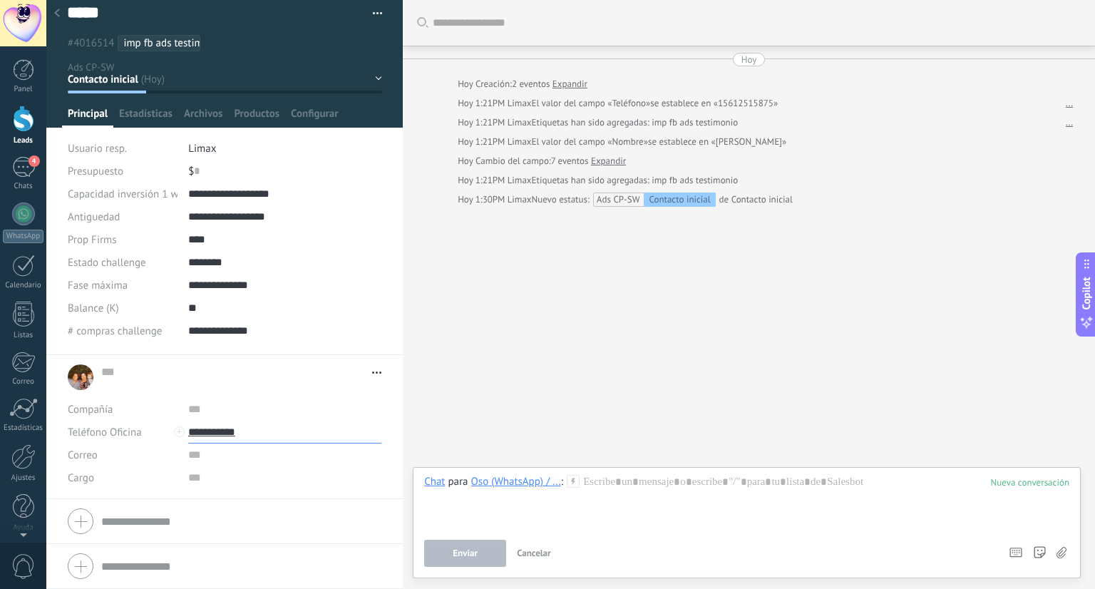
click at [211, 434] on input "**********" at bounding box center [284, 431] width 193 height 23
click at [224, 478] on div "Oso (WhatsApp)" at bounding box center [244, 480] width 110 height 24
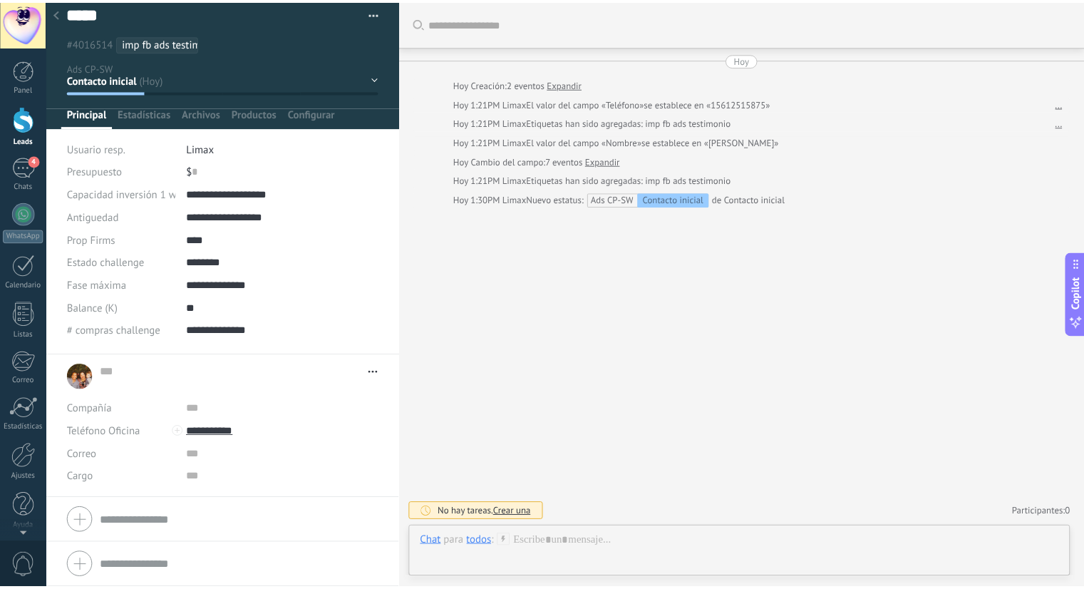
scroll to position [13, 0]
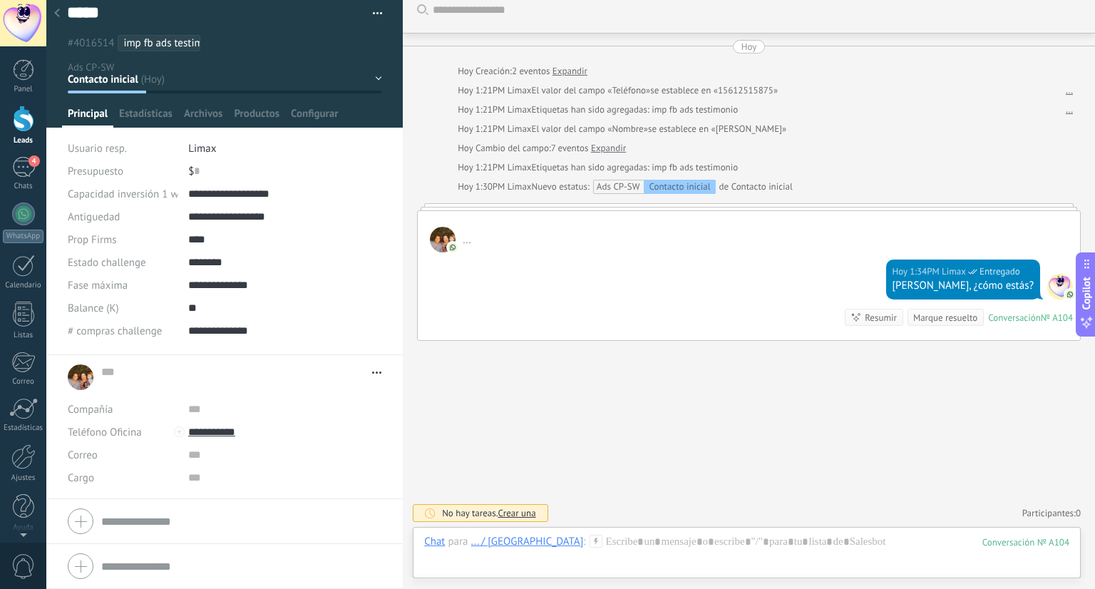
click at [617, 420] on div "Buscar Carga más Hoy Hoy Creación: 2 eventos Expandir Hoy 1:21PM Limax El valor…" at bounding box center [749, 288] width 692 height 602
click at [54, 16] on icon at bounding box center [57, 13] width 6 height 9
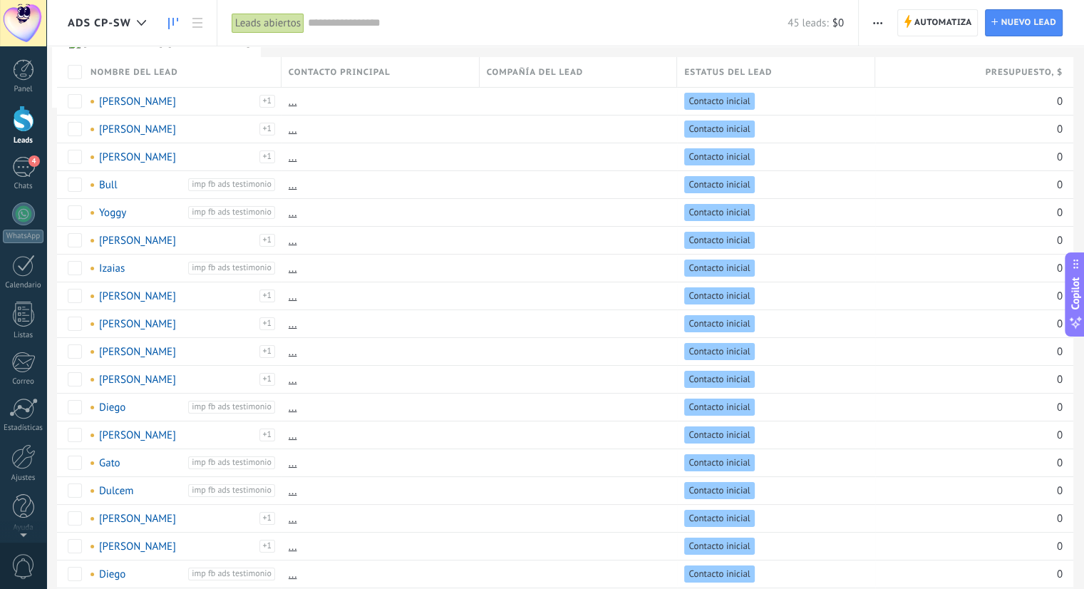
click at [175, 13] on link at bounding box center [173, 23] width 24 height 28
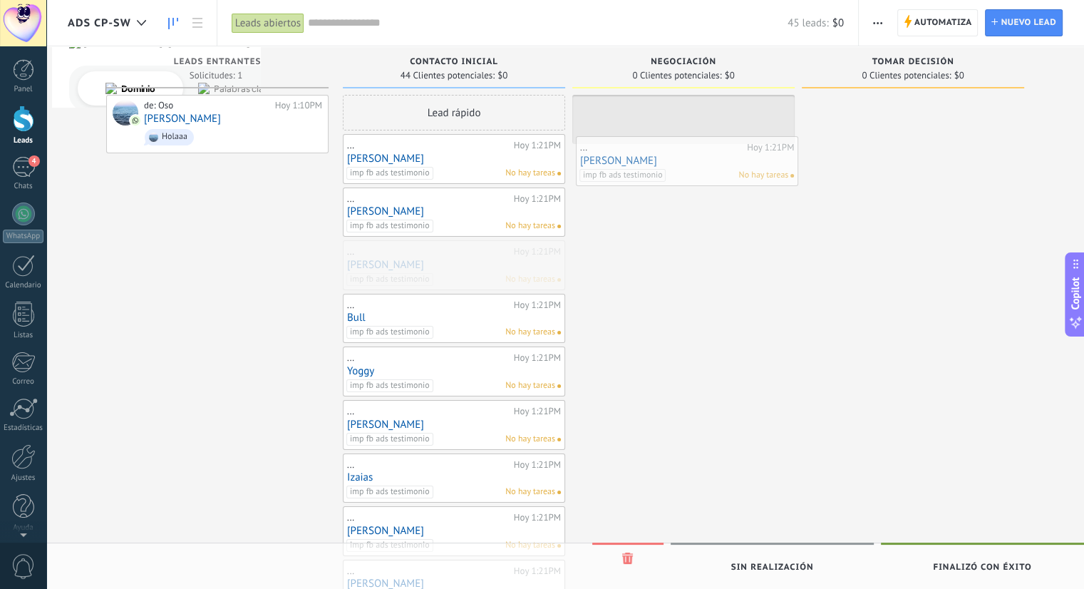
drag, startPoint x: 457, startPoint y: 269, endPoint x: 690, endPoint y: 166, distance: 255.5
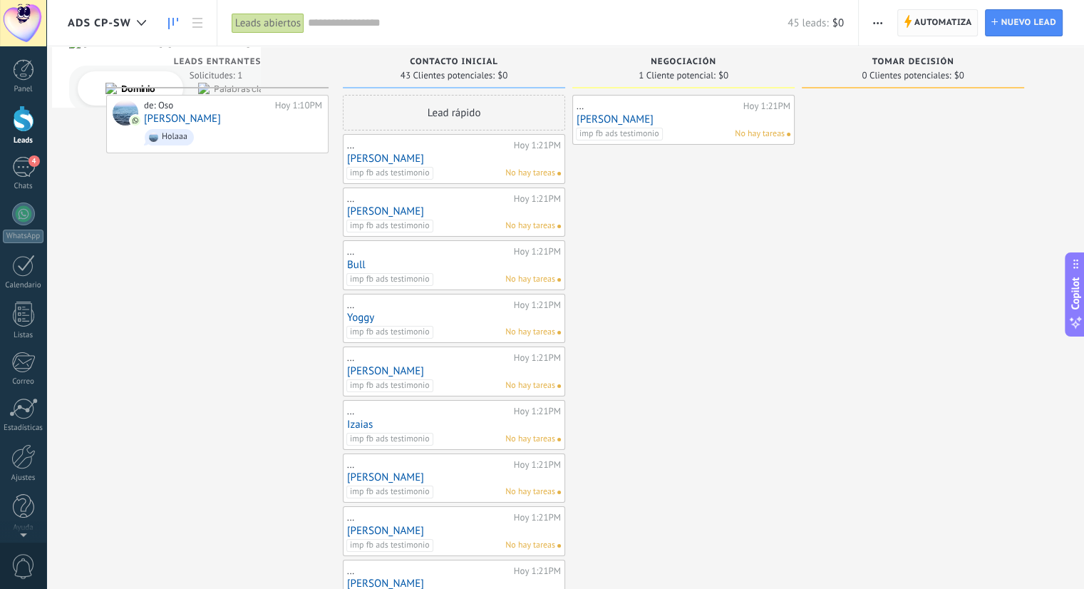
click at [926, 26] on span "Automatiza" at bounding box center [943, 23] width 58 height 26
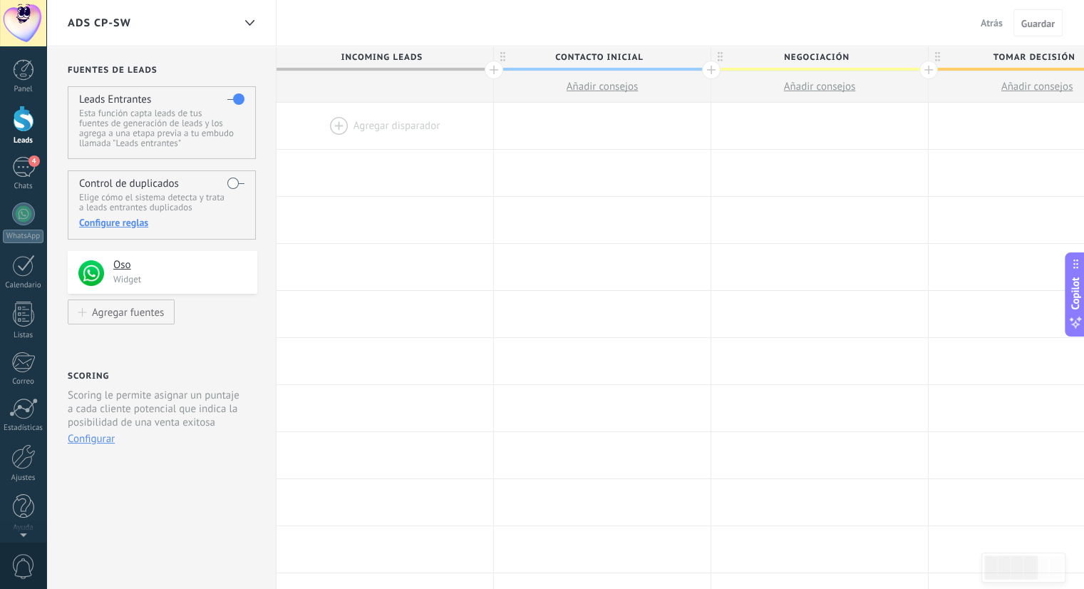
click at [879, 61] on span "Negociación" at bounding box center [815, 57] width 209 height 22
click at [862, 53] on input "**********" at bounding box center [816, 56] width 189 height 21
type input "**********"
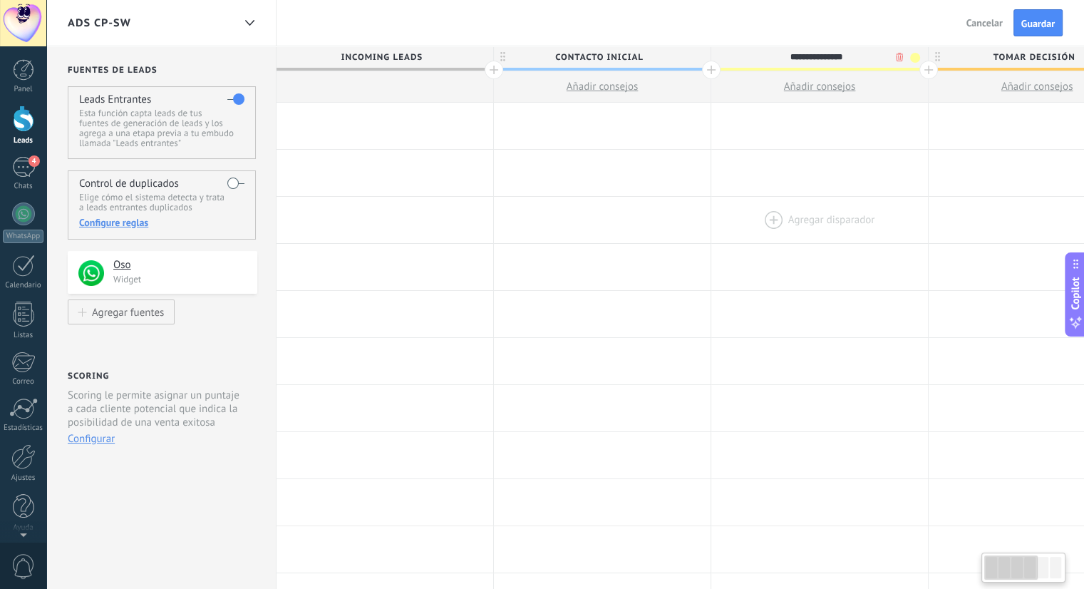
click at [834, 212] on div at bounding box center [819, 220] width 217 height 46
click at [928, 70] on div at bounding box center [928, 70] width 19 height 19
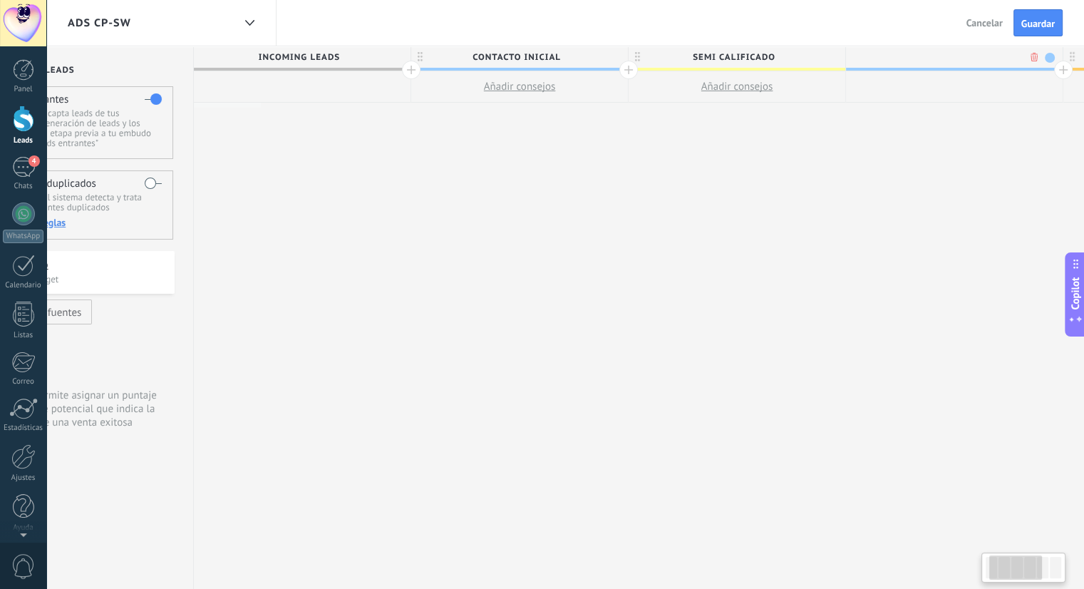
scroll to position [0, 105]
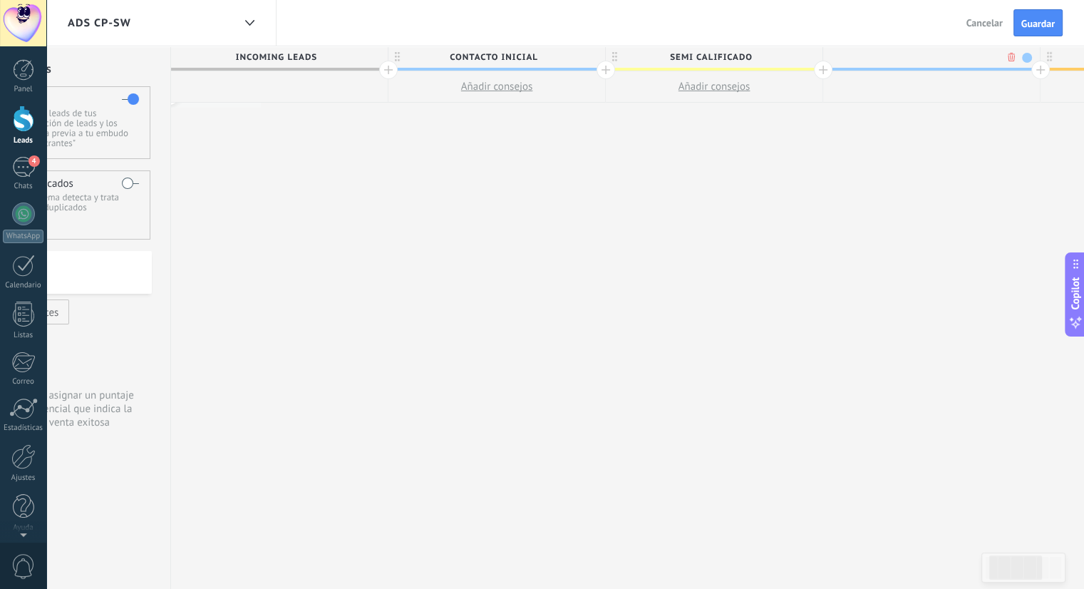
click at [888, 54] on input "text" at bounding box center [928, 56] width 189 height 21
click at [693, 57] on span "Semi calificado" at bounding box center [710, 57] width 209 height 22
click at [693, 57] on input "**********" at bounding box center [710, 56] width 189 height 21
click at [696, 59] on input "**********" at bounding box center [710, 56] width 189 height 21
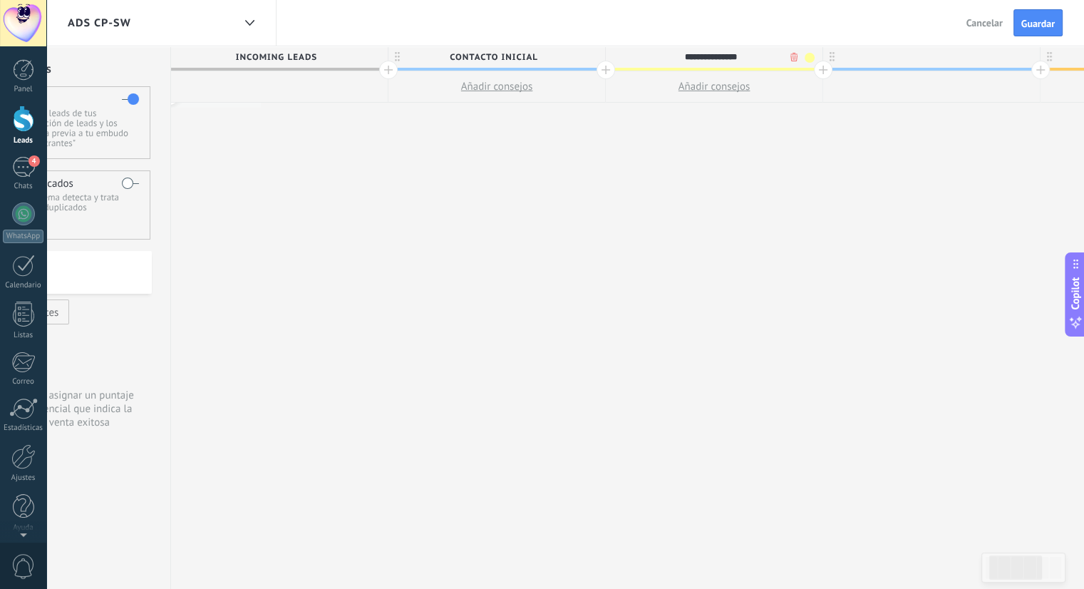
click at [696, 59] on input "**********" at bounding box center [710, 56] width 189 height 21
type input "**********"
click at [896, 172] on div "**********" at bounding box center [931, 317] width 1521 height 543
click at [894, 54] on div at bounding box center [931, 56] width 217 height 21
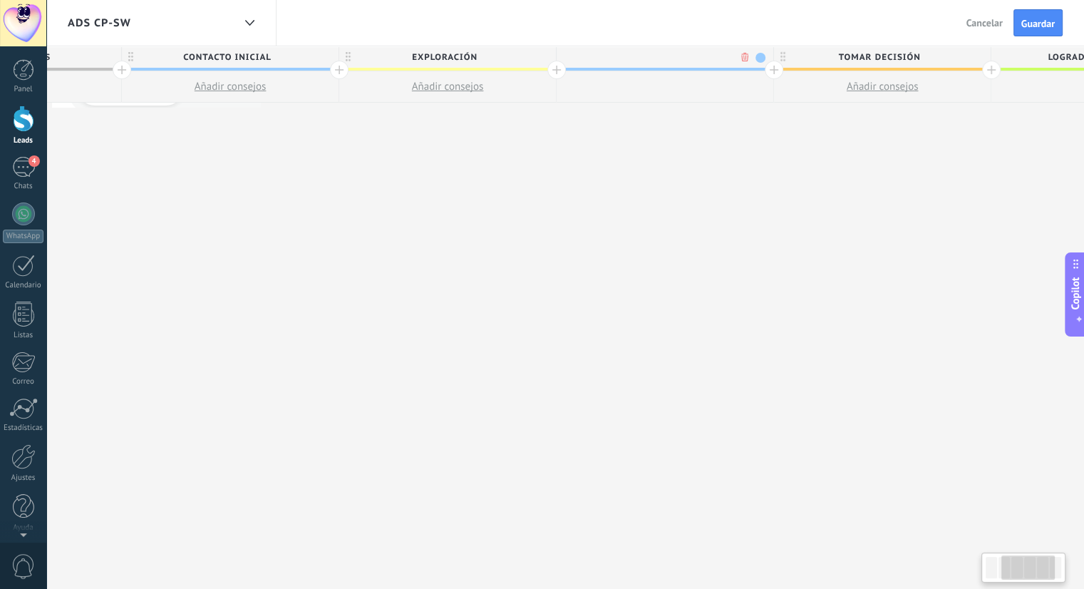
scroll to position [0, 379]
type input "**********"
click at [777, 216] on div "**********" at bounding box center [657, 317] width 1521 height 543
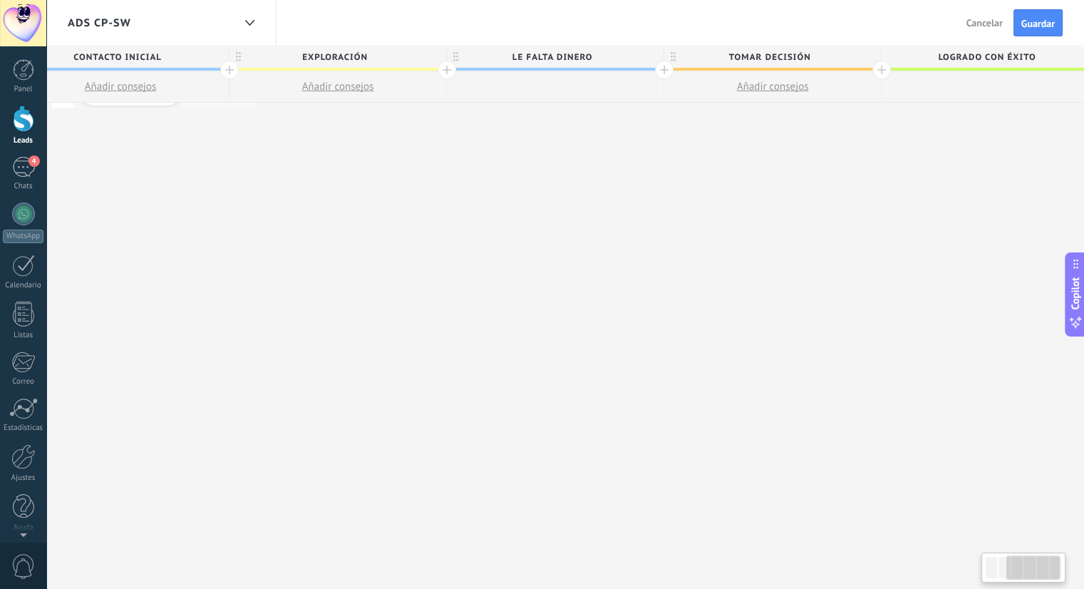
scroll to position [0, 485]
click at [562, 53] on span "LE falta dinero" at bounding box center [548, 57] width 209 height 22
click at [562, 53] on input "**********" at bounding box center [549, 56] width 189 height 21
type input "**********"
click at [640, 217] on div "**********" at bounding box center [552, 317] width 1521 height 543
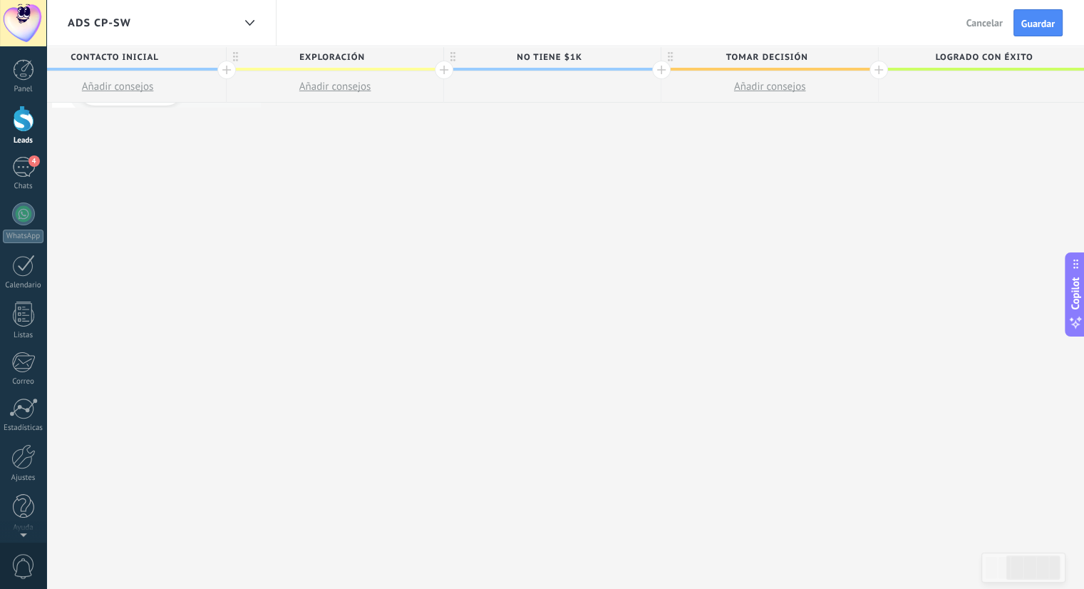
click at [443, 69] on div at bounding box center [444, 70] width 19 height 19
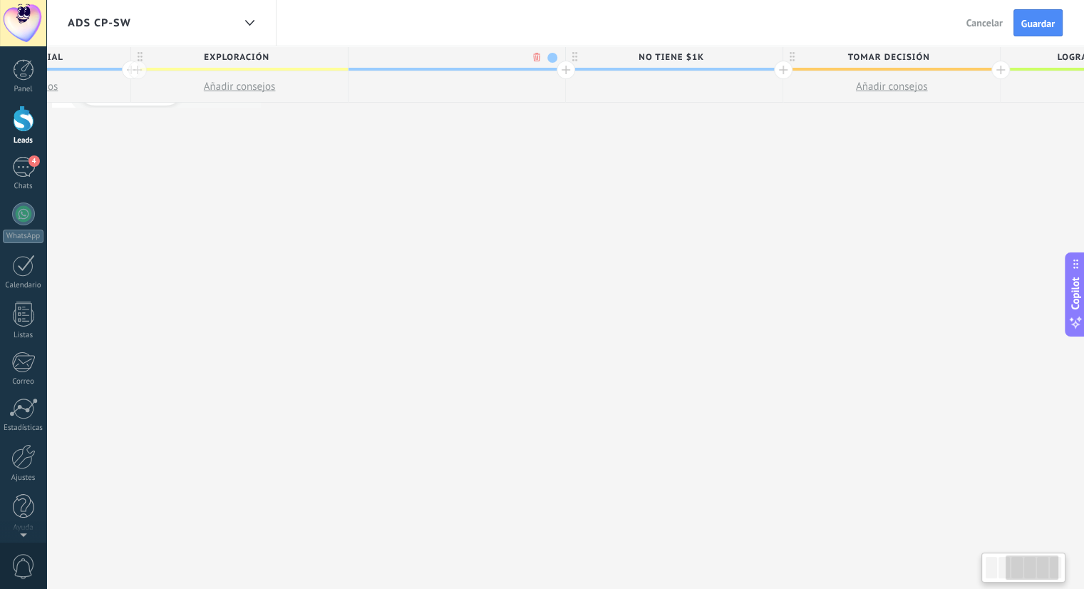
scroll to position [0, 590]
type input "***"
click at [557, 71] on div at bounding box center [556, 70] width 19 height 19
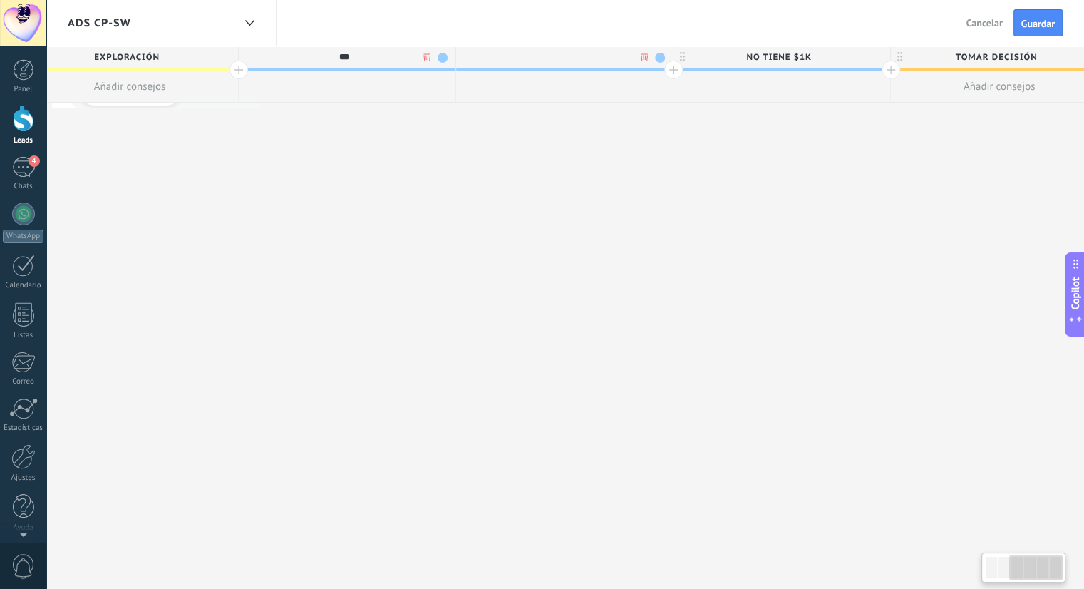
scroll to position [0, 695]
type input "****"
click at [668, 74] on div at bounding box center [667, 70] width 19 height 19
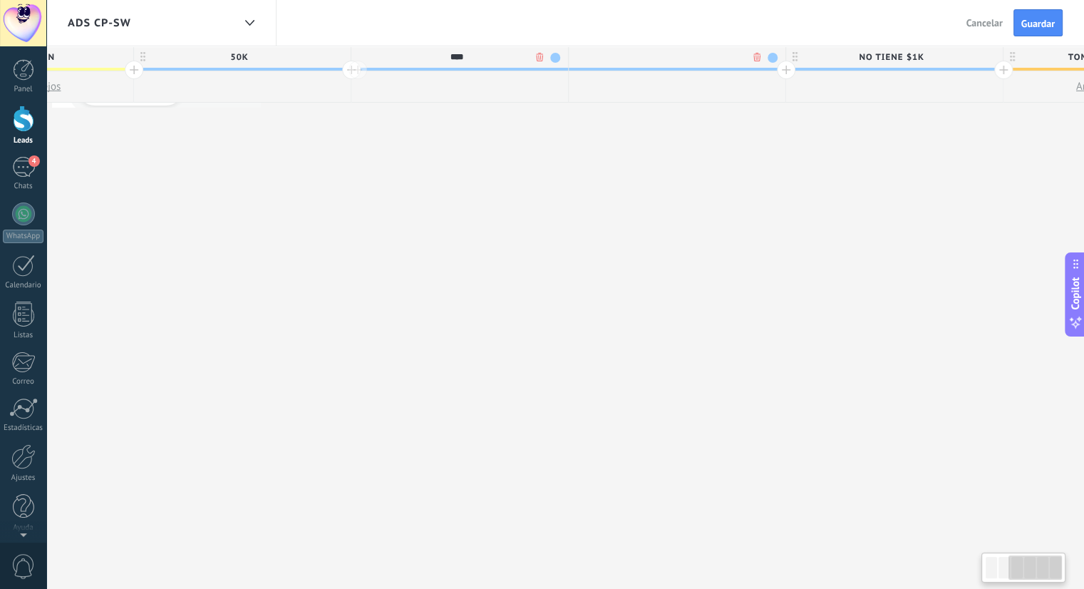
scroll to position [0, 801]
type input "****"
click at [734, 201] on div "**********" at bounding box center [562, 317] width 2173 height 543
click at [778, 72] on div at bounding box center [779, 70] width 19 height 19
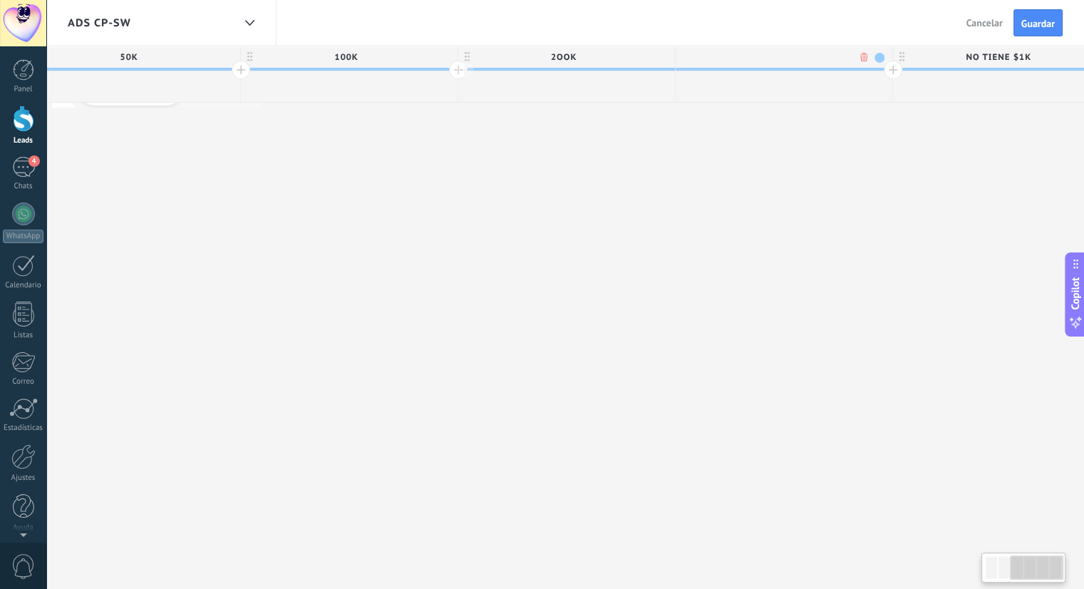
scroll to position [0, 906]
type input "*********"
click at [765, 172] on div "**********" at bounding box center [565, 317] width 2391 height 543
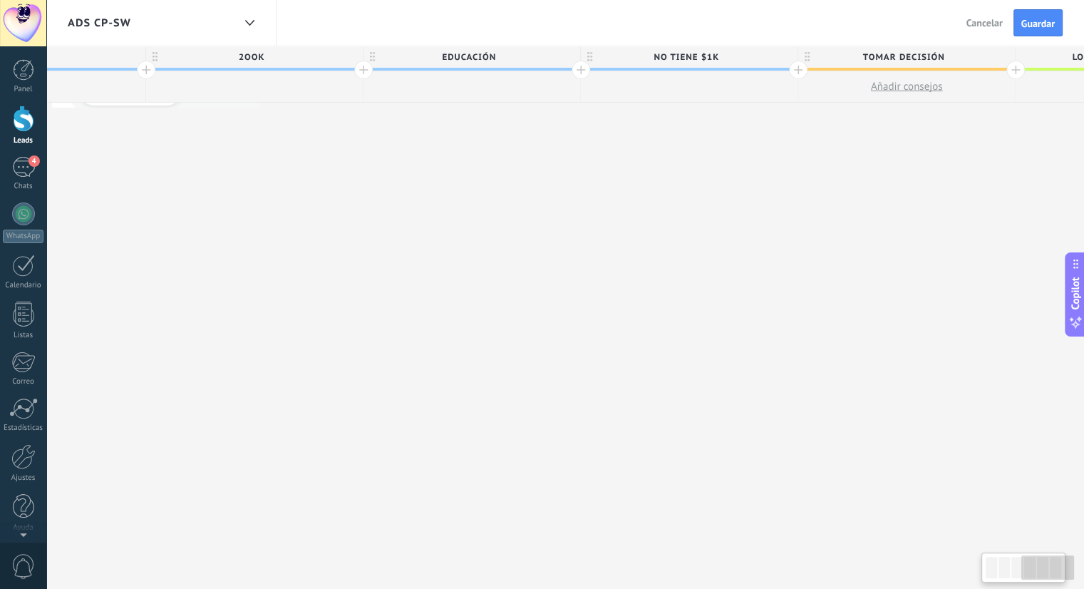
scroll to position [0, 1220]
click at [714, 140] on div "**********" at bounding box center [252, 317] width 2391 height 543
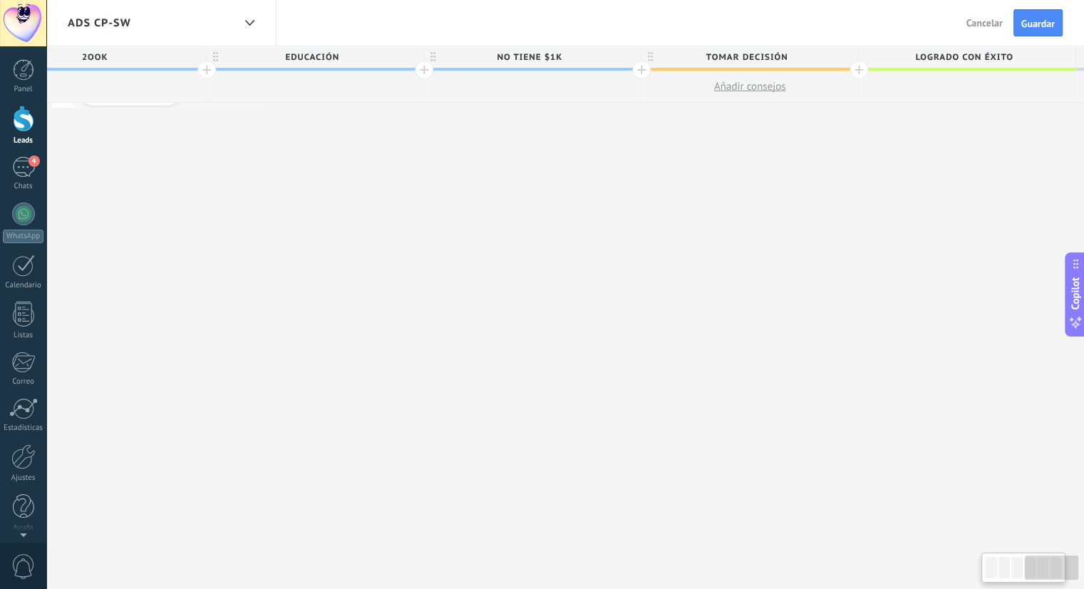
scroll to position [0, 1374]
click at [756, 53] on span "Tomar decisión" at bounding box center [745, 57] width 209 height 22
click at [756, 53] on input "**********" at bounding box center [746, 56] width 189 height 21
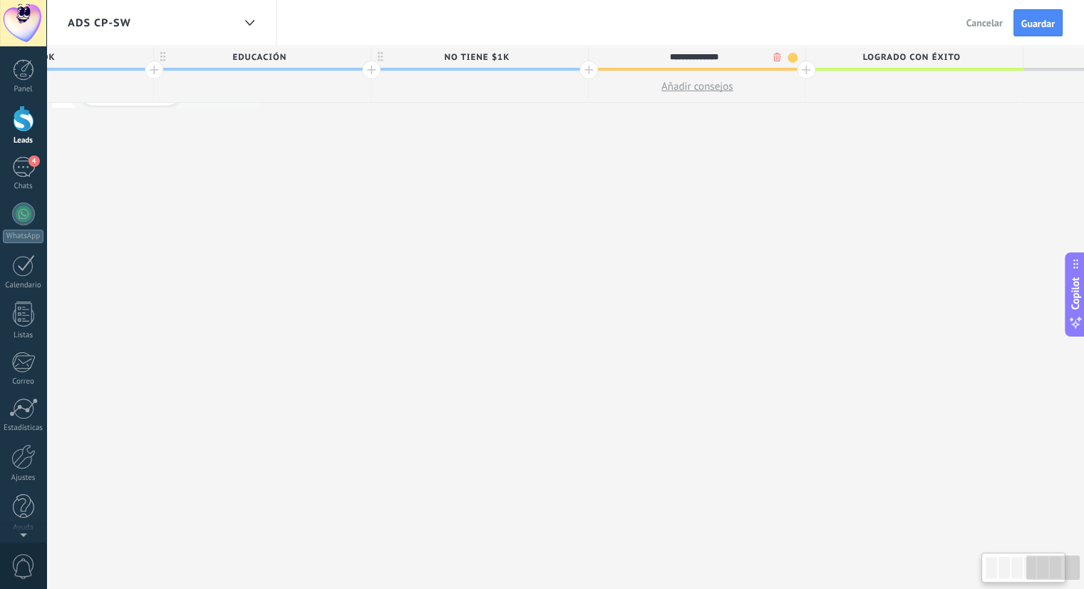
scroll to position [0, 1434]
type input "**********"
click at [797, 183] on div "**********" at bounding box center [38, 317] width 2391 height 543
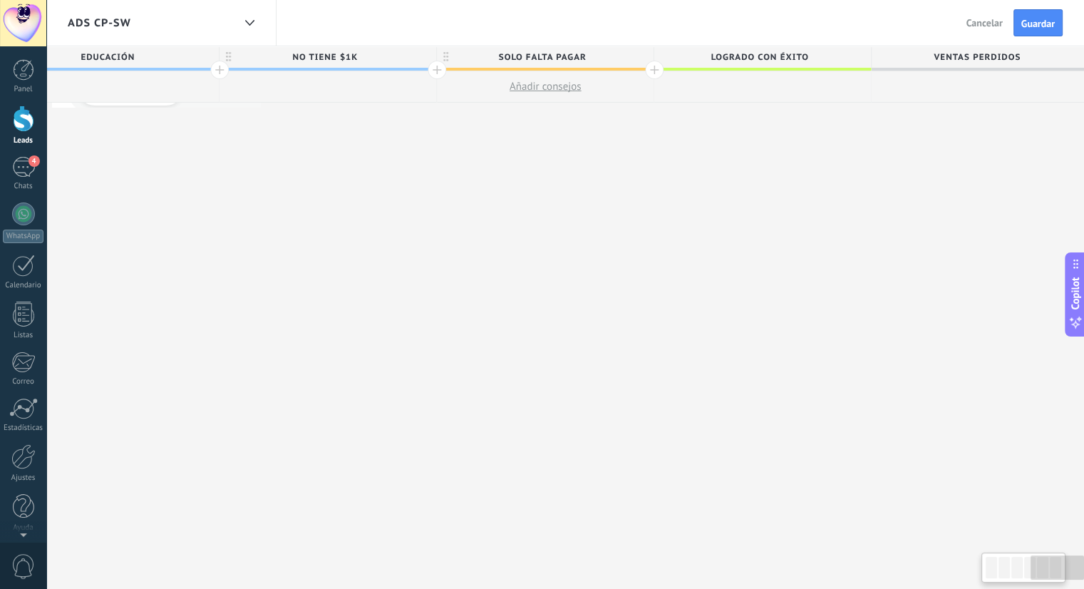
scroll to position [0, 1582]
click at [761, 55] on span "Logrado con éxito" at bounding box center [755, 57] width 209 height 22
click at [761, 55] on input "**********" at bounding box center [755, 56] width 189 height 21
type input "**********"
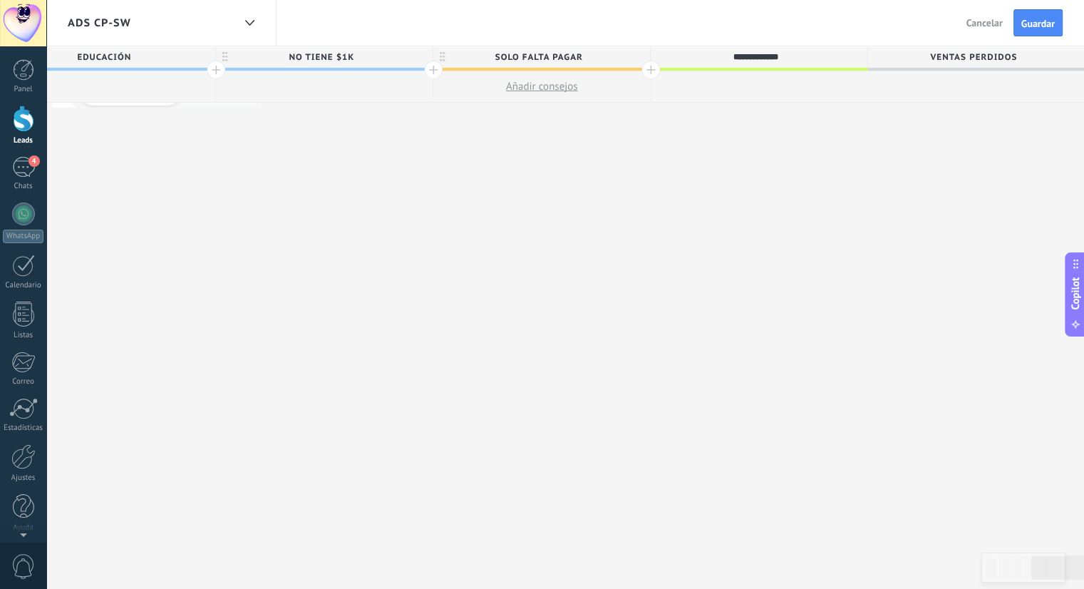
click at [958, 61] on span "Ventas Perdidos" at bounding box center [972, 57] width 209 height 22
click at [961, 58] on input "**********" at bounding box center [973, 56] width 189 height 21
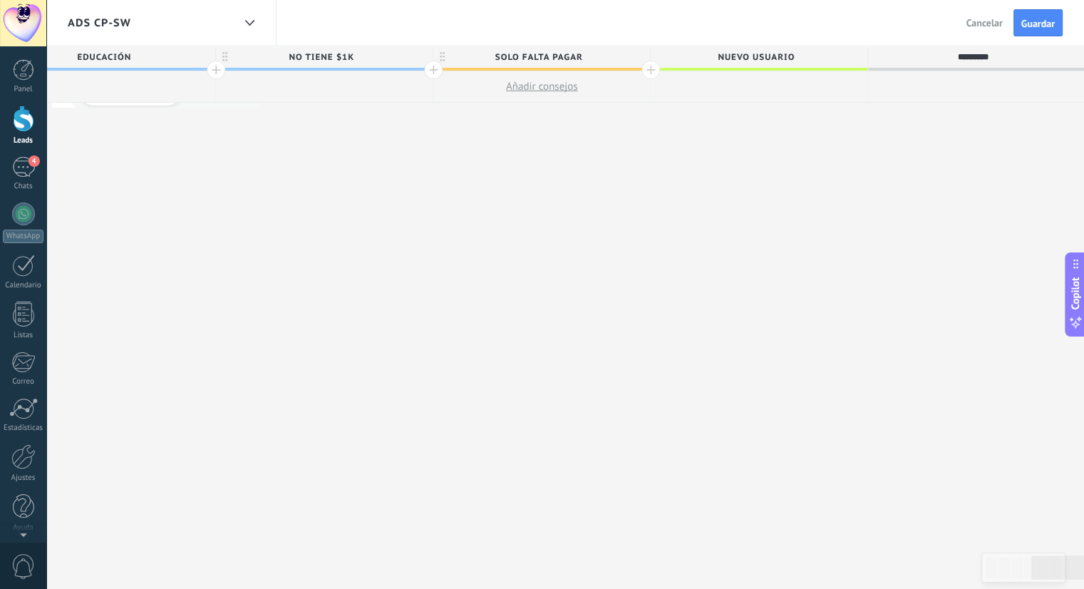
click at [960, 55] on input "*********" at bounding box center [973, 56] width 189 height 21
type input "**********"
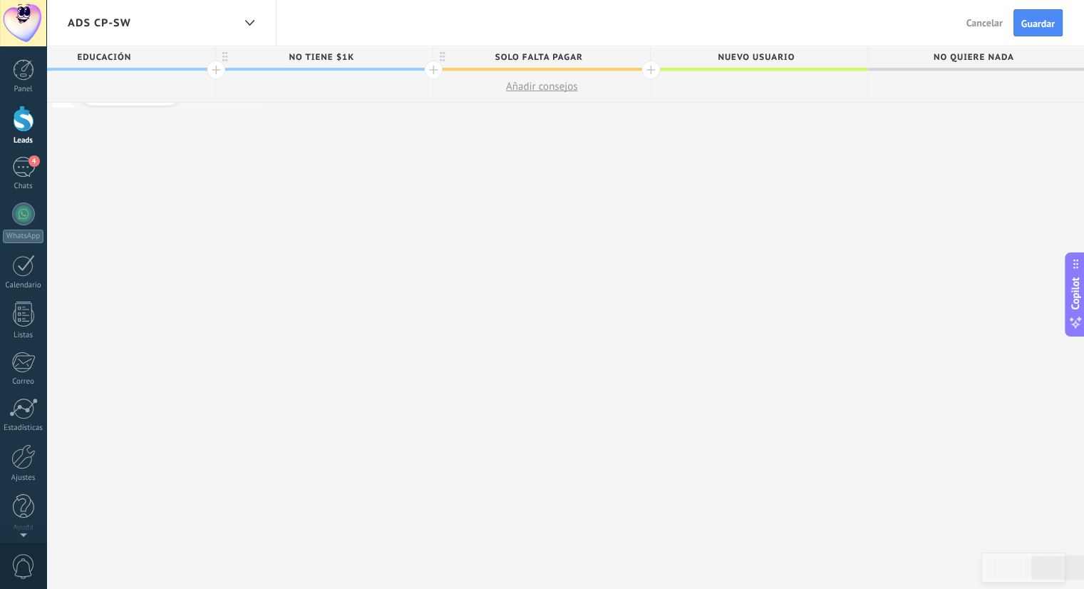
click at [649, 69] on div at bounding box center [650, 70] width 19 height 19
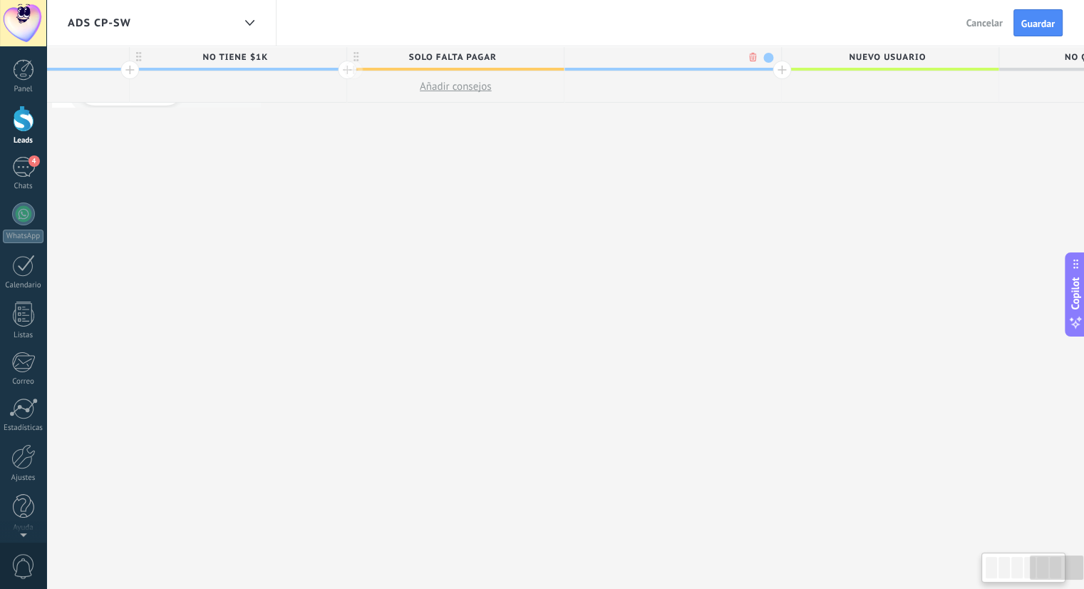
scroll to position [0, 1687]
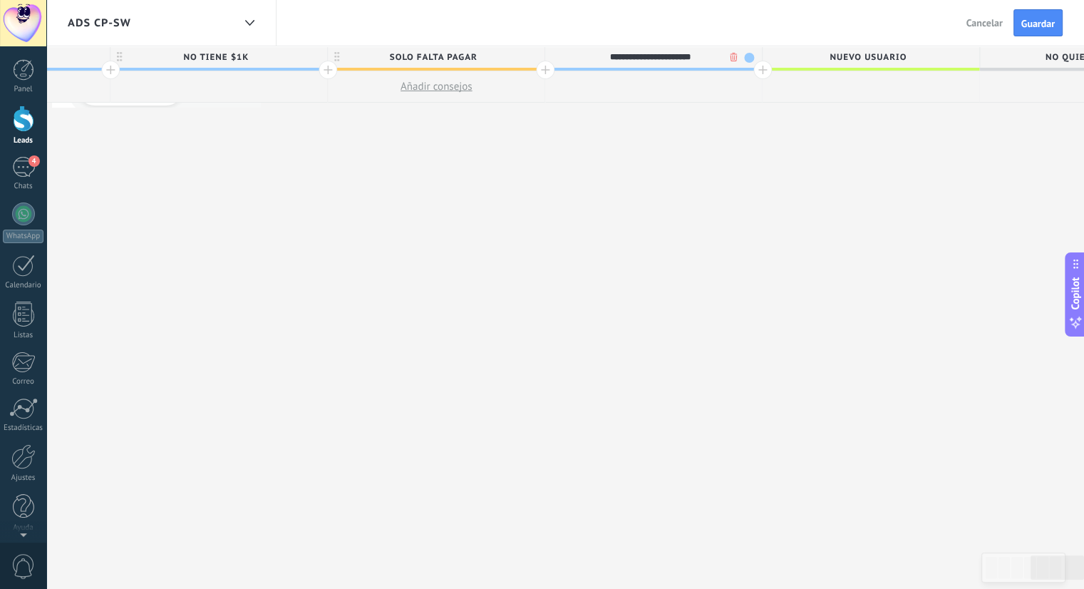
type input "**********"
click at [1026, 23] on span "Guardar" at bounding box center [1037, 24] width 33 height 10
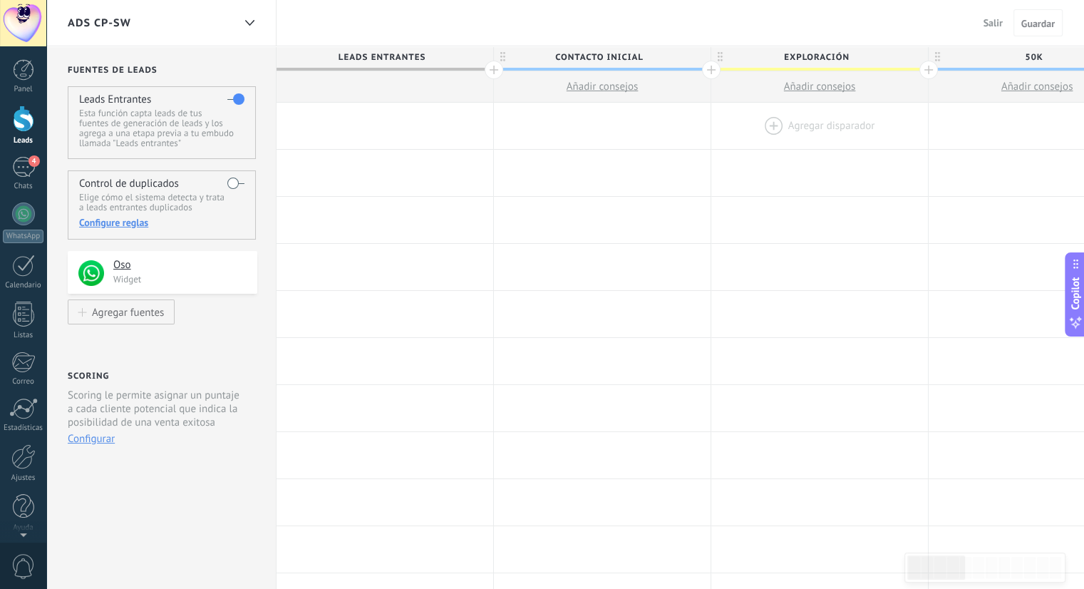
click at [818, 123] on div at bounding box center [819, 126] width 217 height 46
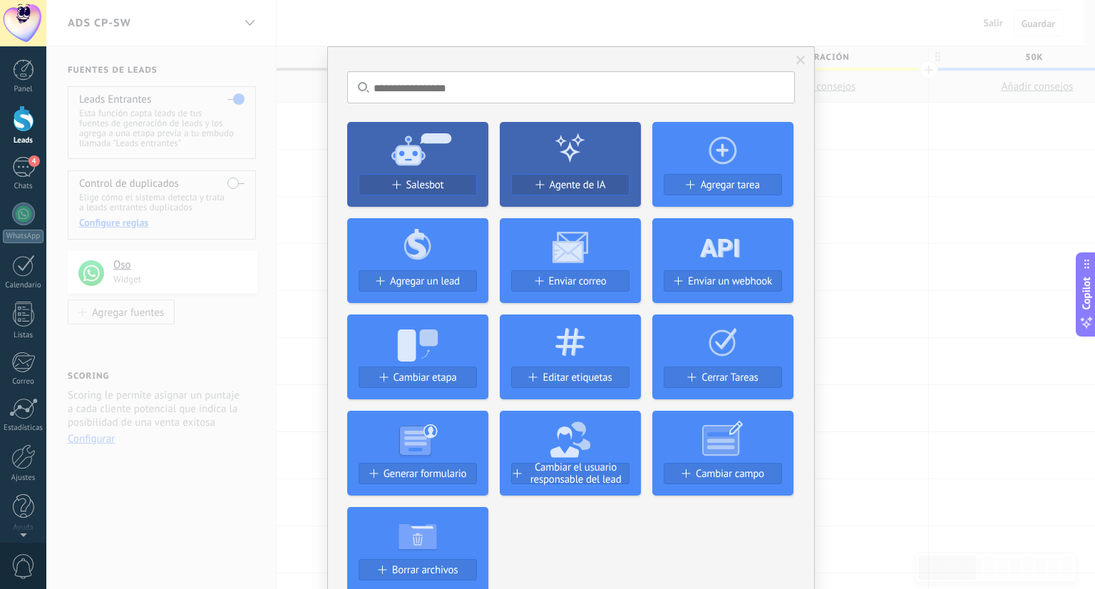
click at [866, 155] on div "No hay resultados Salesbot Agente de IA Agregar tarea Agregar un lead Enviar co…" at bounding box center [570, 294] width 1048 height 589
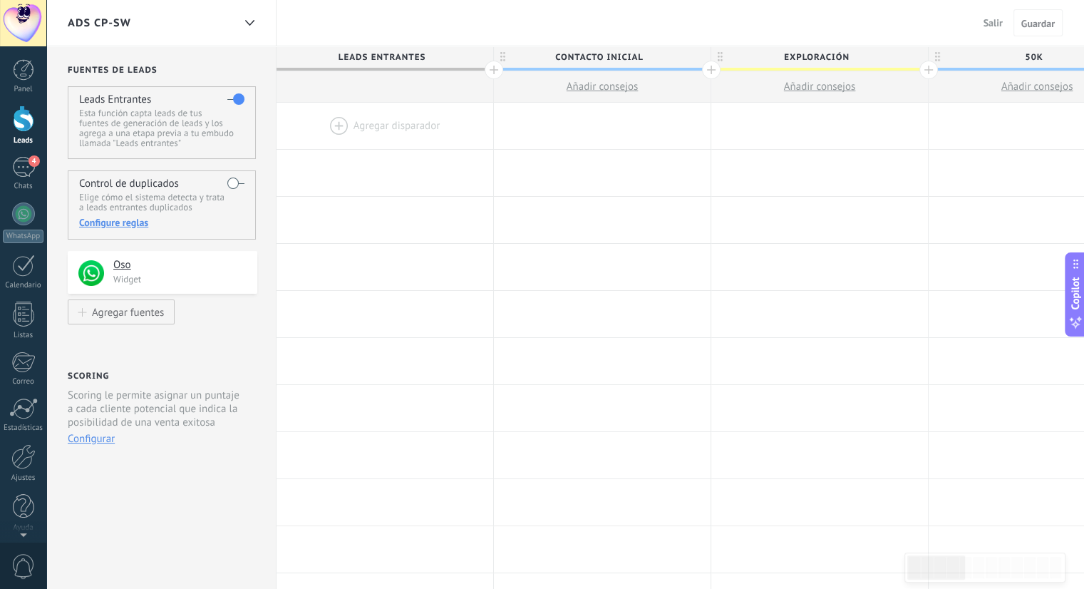
click at [993, 26] on span "Salir" at bounding box center [992, 22] width 19 height 13
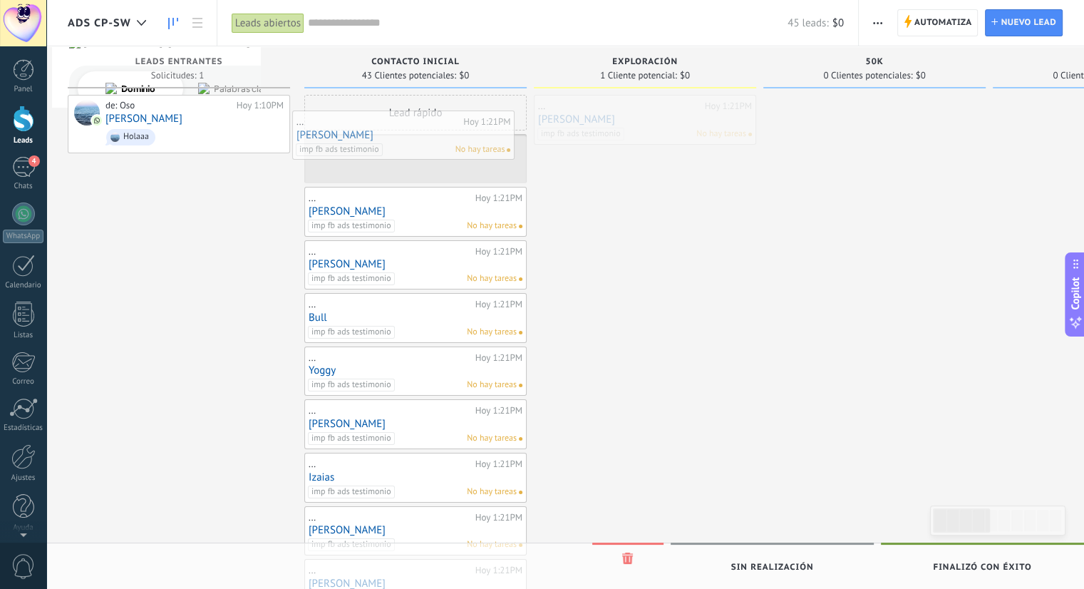
drag, startPoint x: 638, startPoint y: 109, endPoint x: 397, endPoint y: 126, distance: 242.2
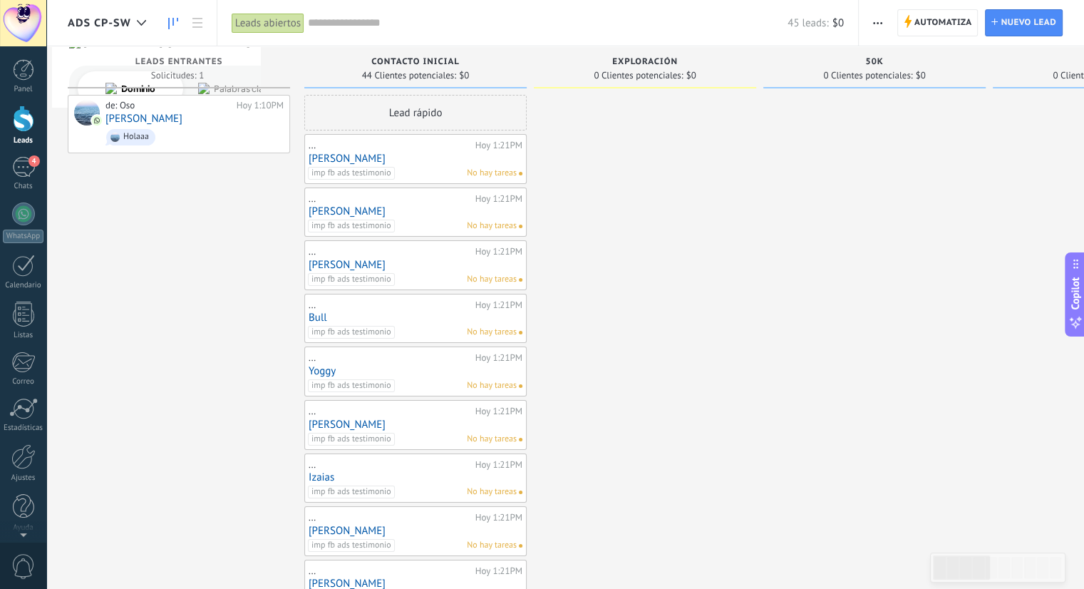
click at [964, 17] on span "Automatiza" at bounding box center [943, 23] width 58 height 26
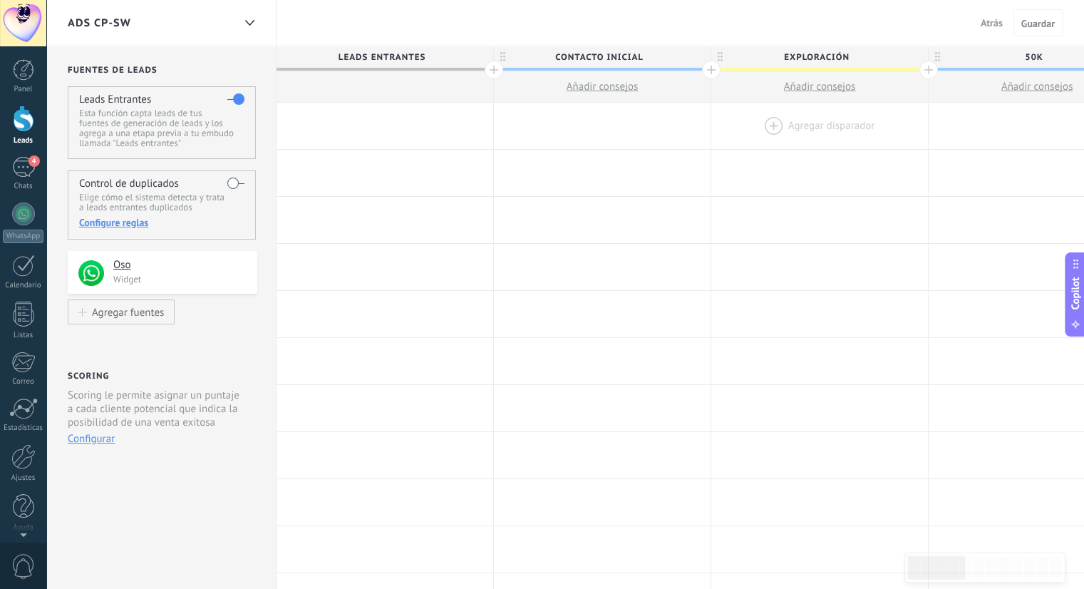
click at [784, 128] on div at bounding box center [819, 126] width 217 height 46
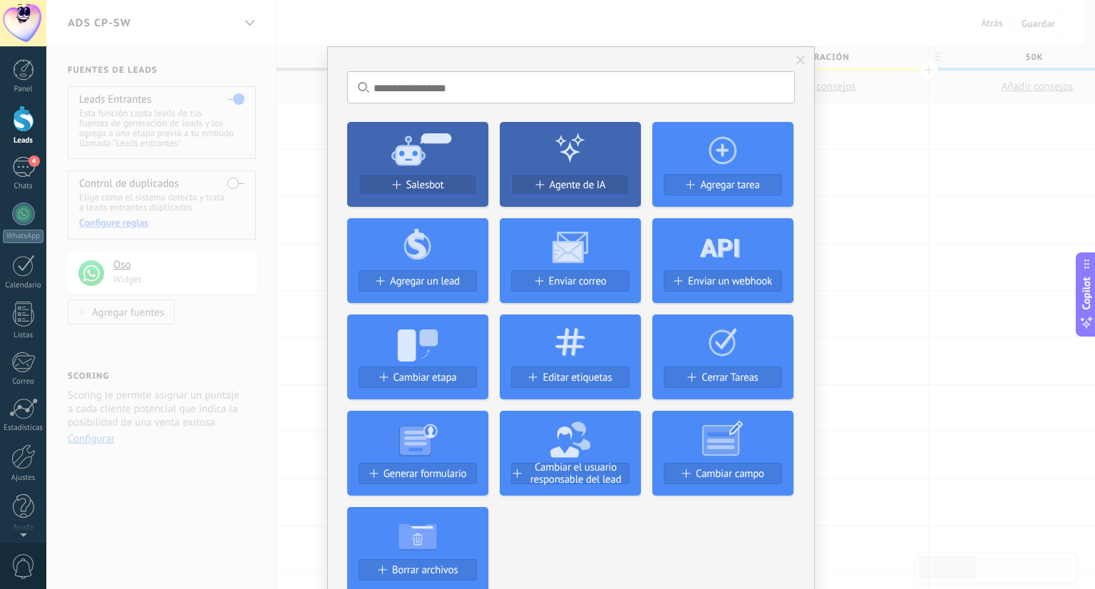
click at [829, 114] on div "No hay resultados Salesbot Agente de IA Agregar tarea Agregar un lead Enviar co…" at bounding box center [570, 294] width 1048 height 589
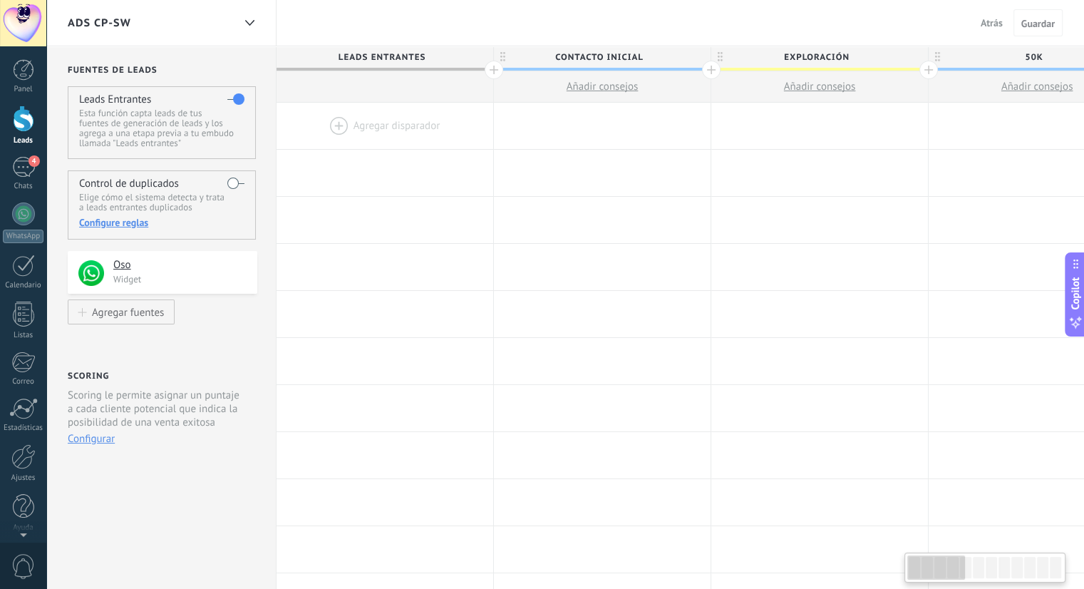
click at [812, 86] on span "Añadir consejos" at bounding box center [820, 87] width 72 height 14
type textarea "**********"
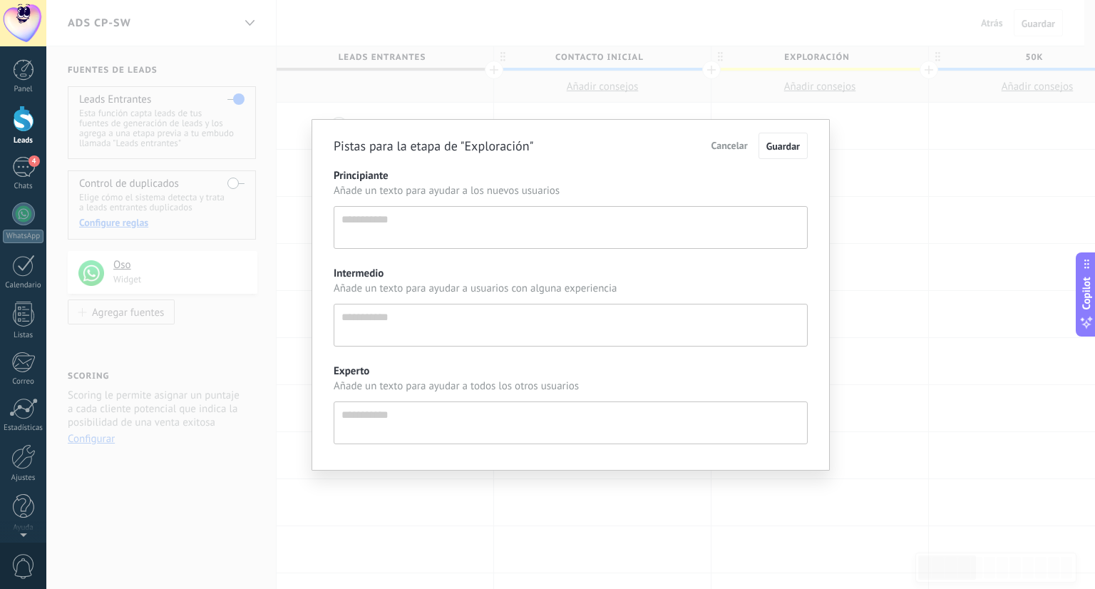
scroll to position [14, 0]
click at [856, 190] on div "Pistas para la etapa de "Exploración" Cancelar Guardar Principiante Añade un te…" at bounding box center [570, 294] width 1048 height 589
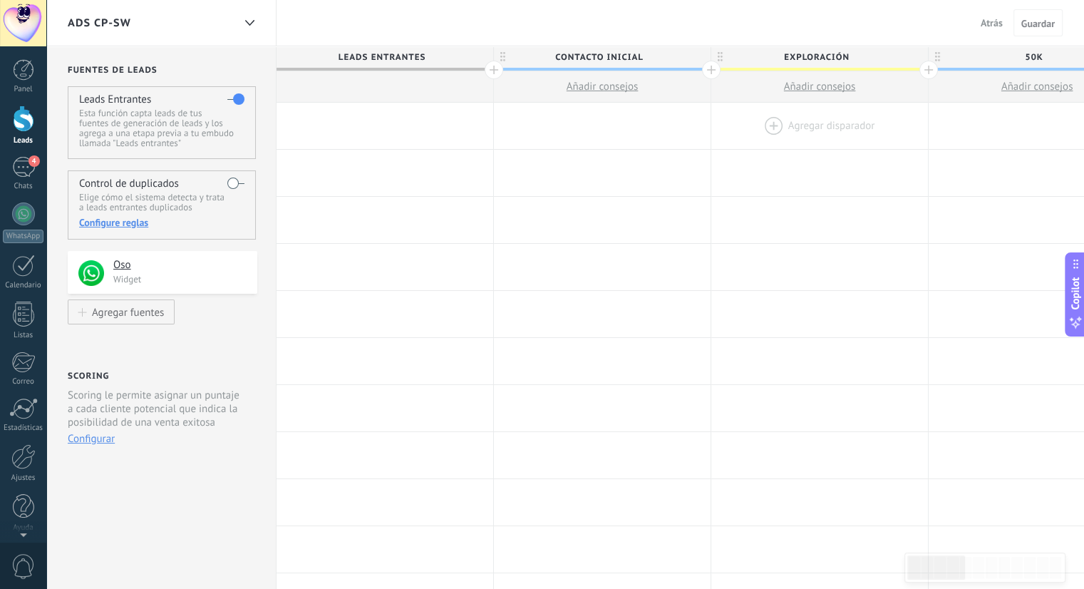
click at [800, 129] on div at bounding box center [819, 126] width 217 height 46
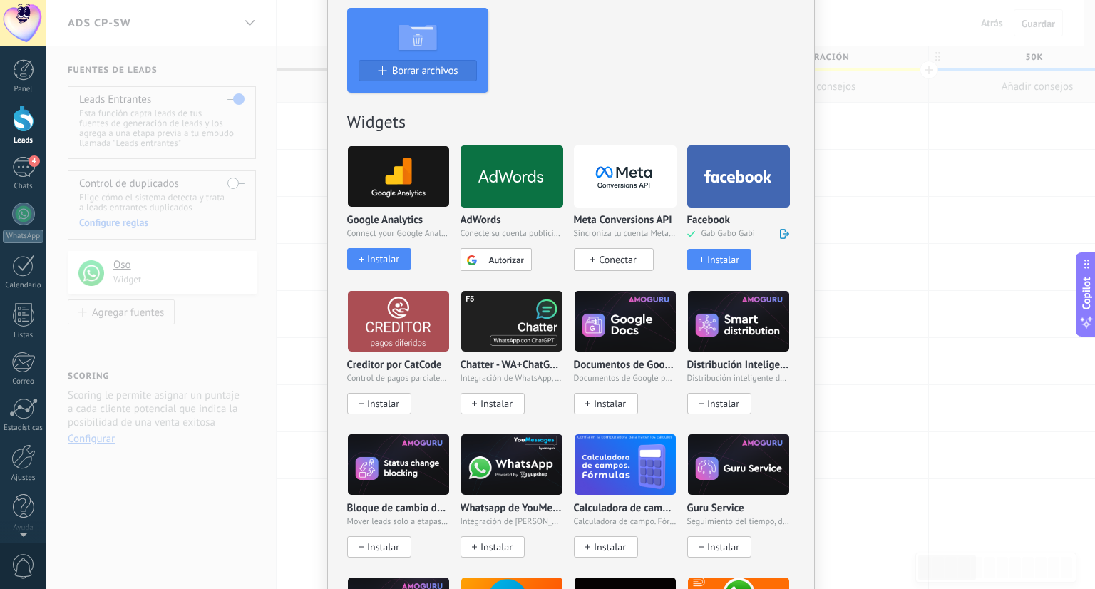
scroll to position [505, 0]
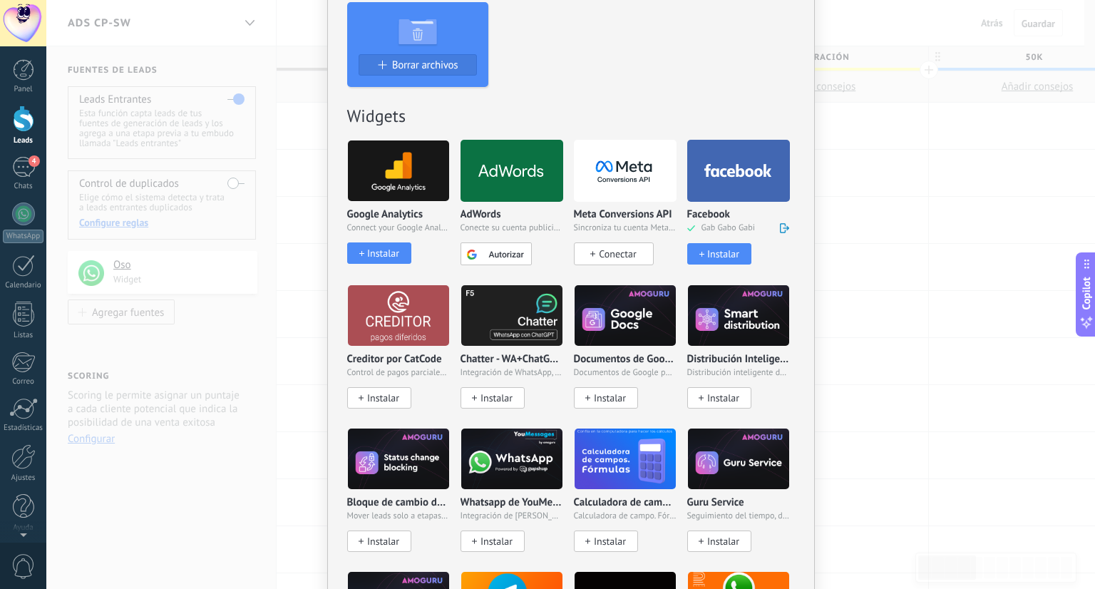
click at [827, 197] on div "No hay resultados Salesbot Agente de IA Agregar tarea Agregar un lead Enviar co…" at bounding box center [570, 294] width 1048 height 589
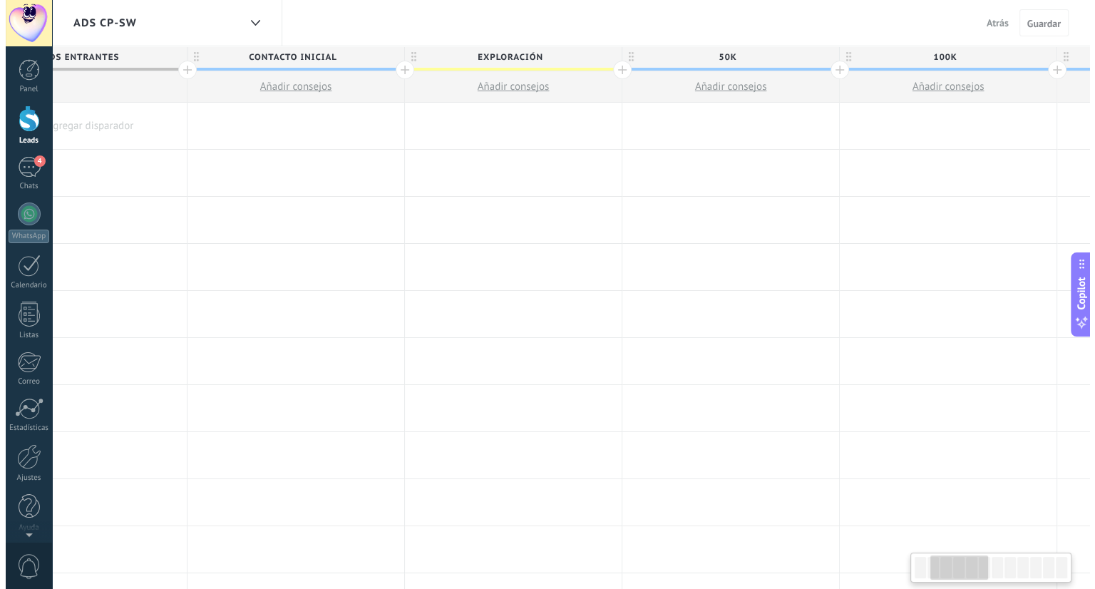
scroll to position [0, 319]
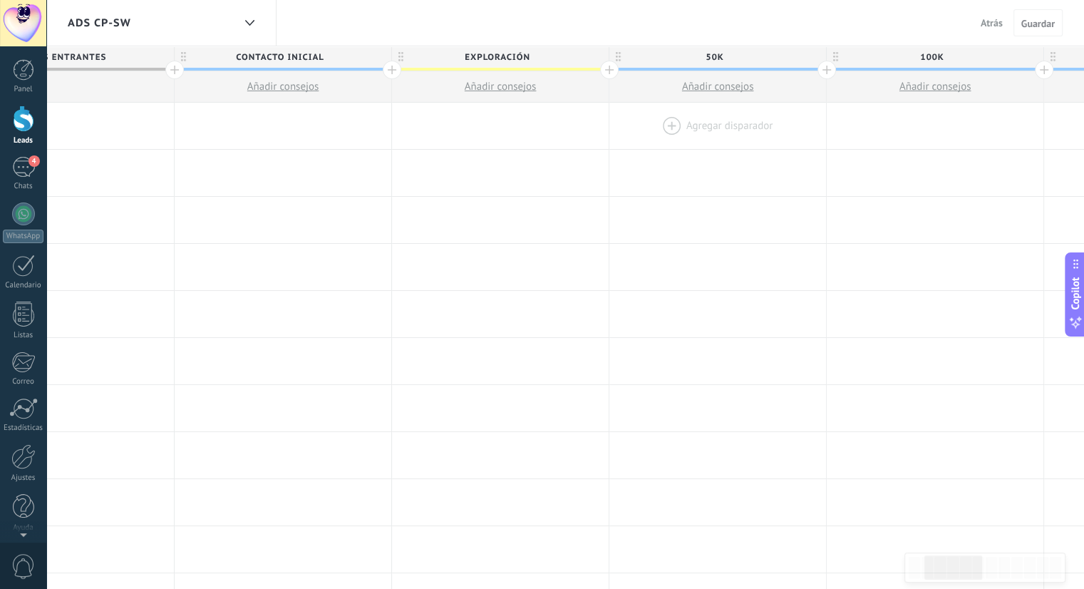
click at [714, 125] on div at bounding box center [717, 126] width 217 height 46
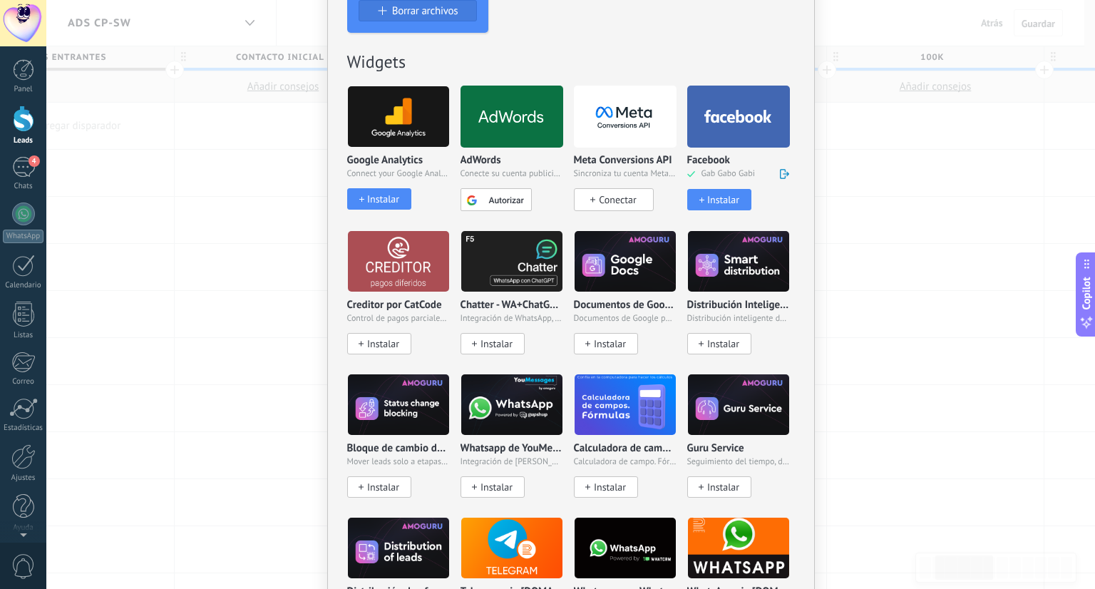
scroll to position [519, 0]
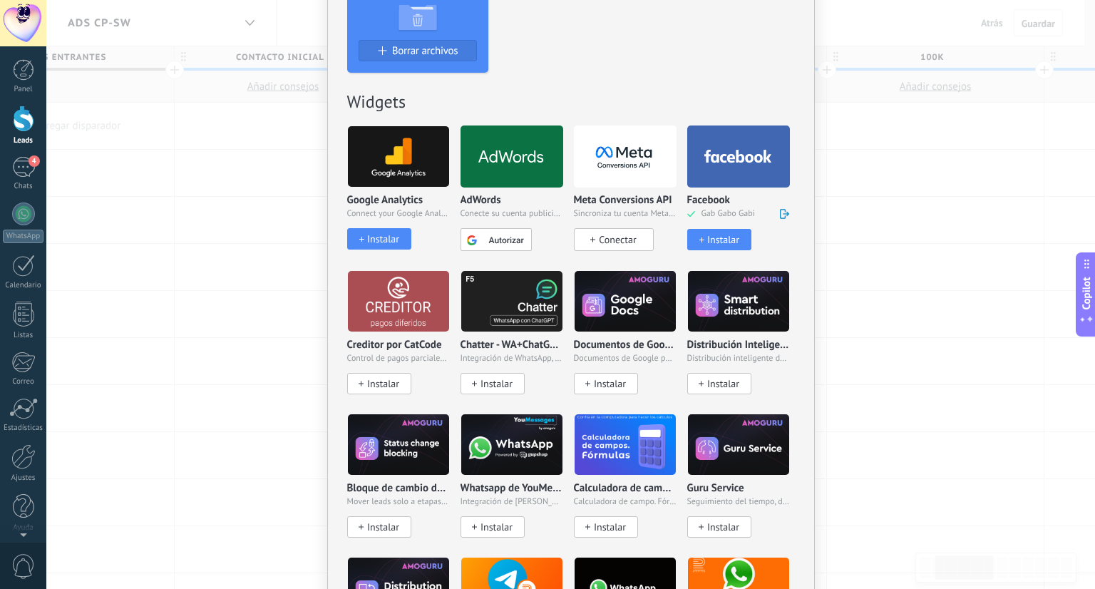
click at [727, 235] on div "Instalar" at bounding box center [723, 240] width 32 height 12
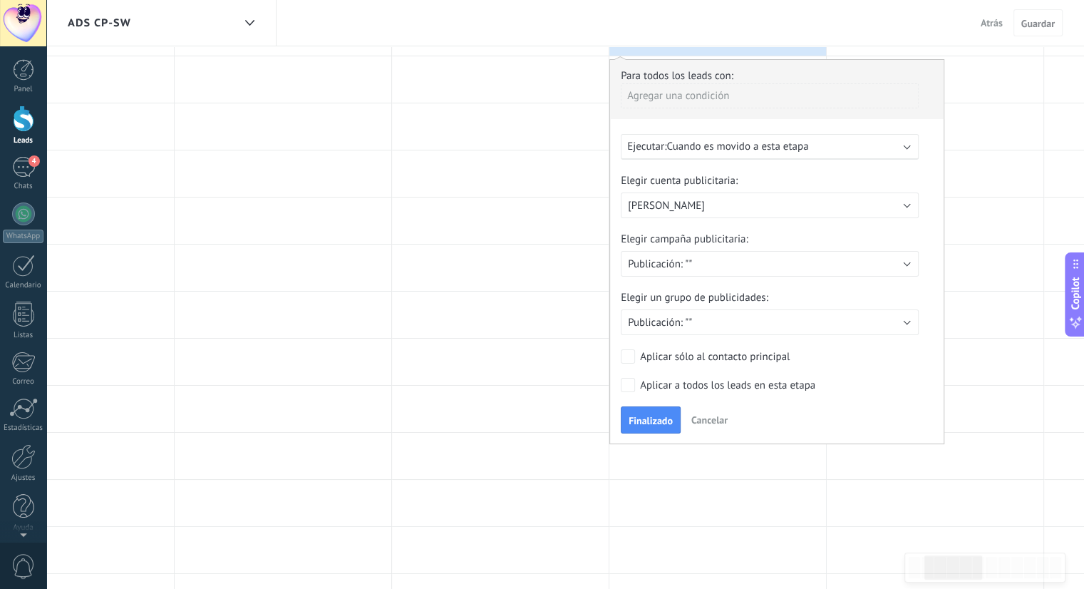
scroll to position [105, 0]
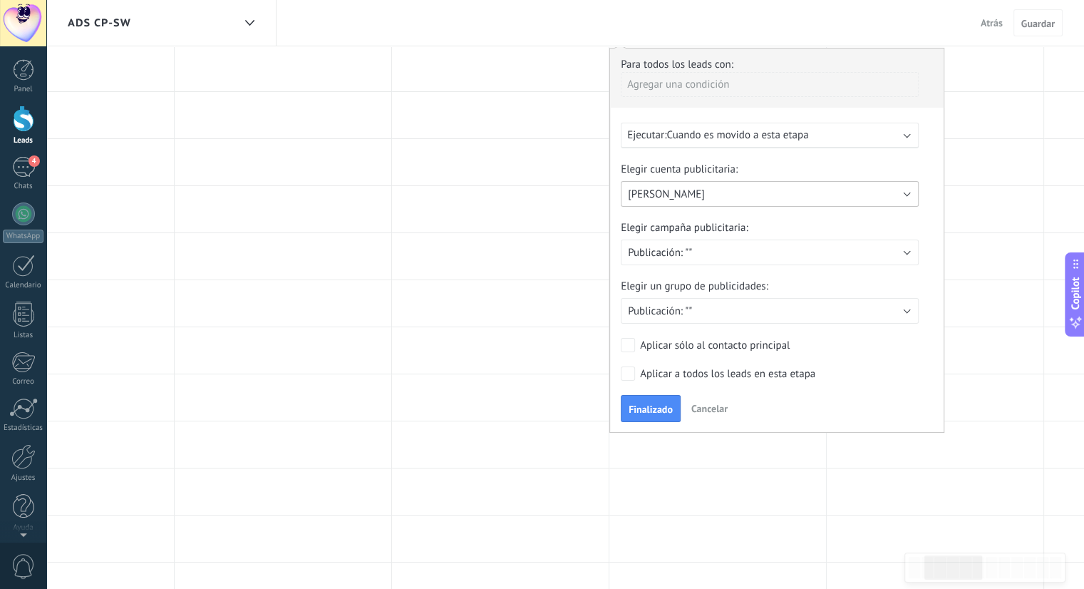
click at [712, 194] on button "[PERSON_NAME]" at bounding box center [770, 194] width 298 height 26
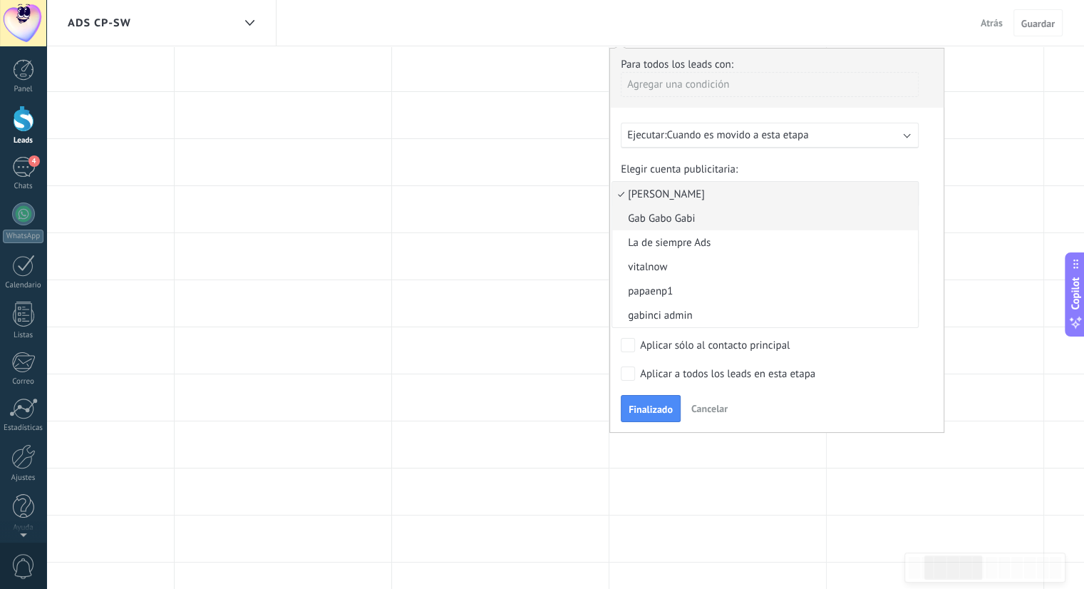
click at [721, 217] on span "Gab Gabo Gabi" at bounding box center [762, 219] width 301 height 14
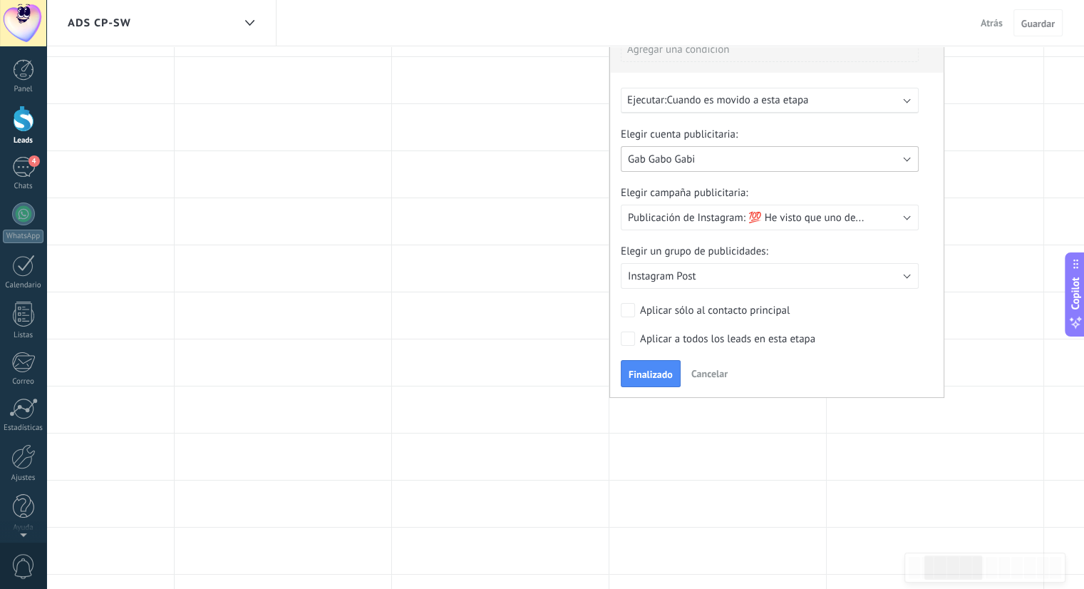
scroll to position [148, 0]
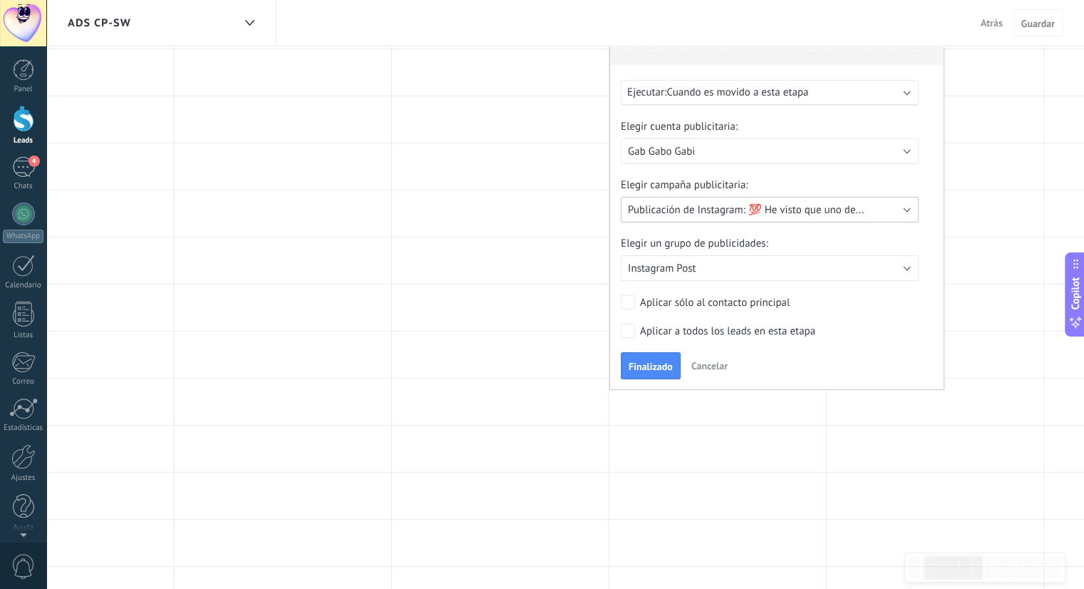
click at [713, 207] on span "Publicación de Instagram: 💯 He visto que uno de..." at bounding box center [746, 210] width 236 height 14
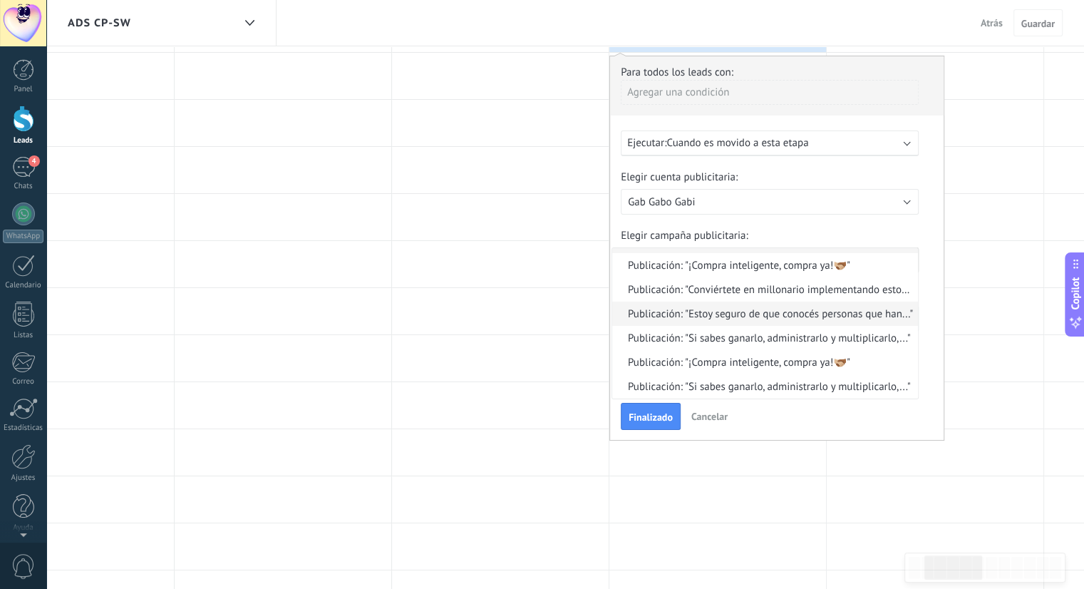
scroll to position [96, 0]
click at [867, 224] on div "Elegir cuenta publicitaria: Dan Garza Gab Gabo Gabi La de siempre Ads vitalnow …" at bounding box center [777, 266] width 312 height 190
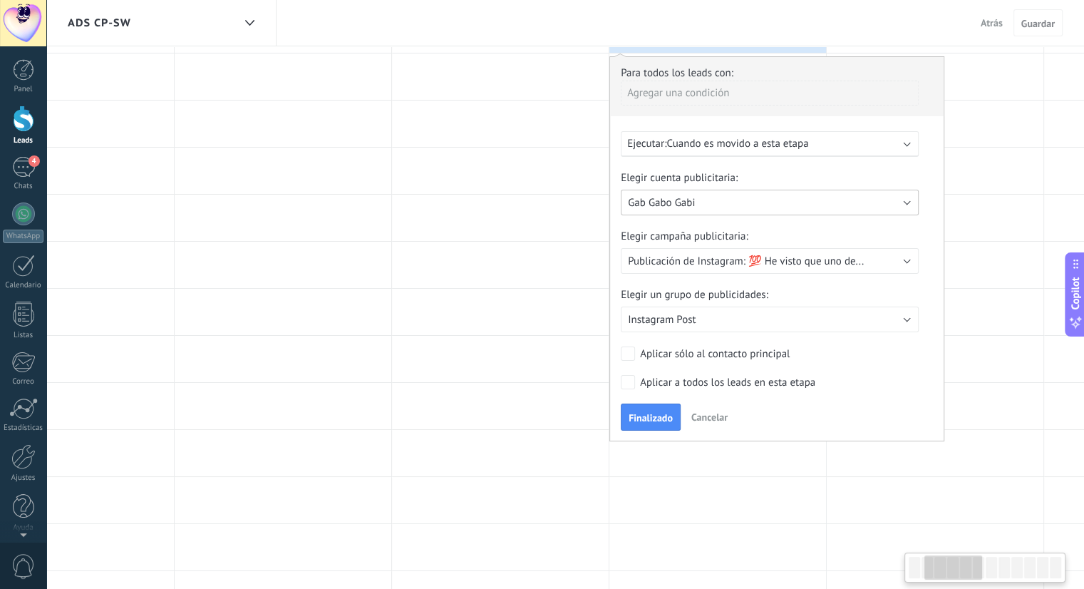
click at [780, 201] on button "Gab Gabo Gabi" at bounding box center [770, 203] width 298 height 26
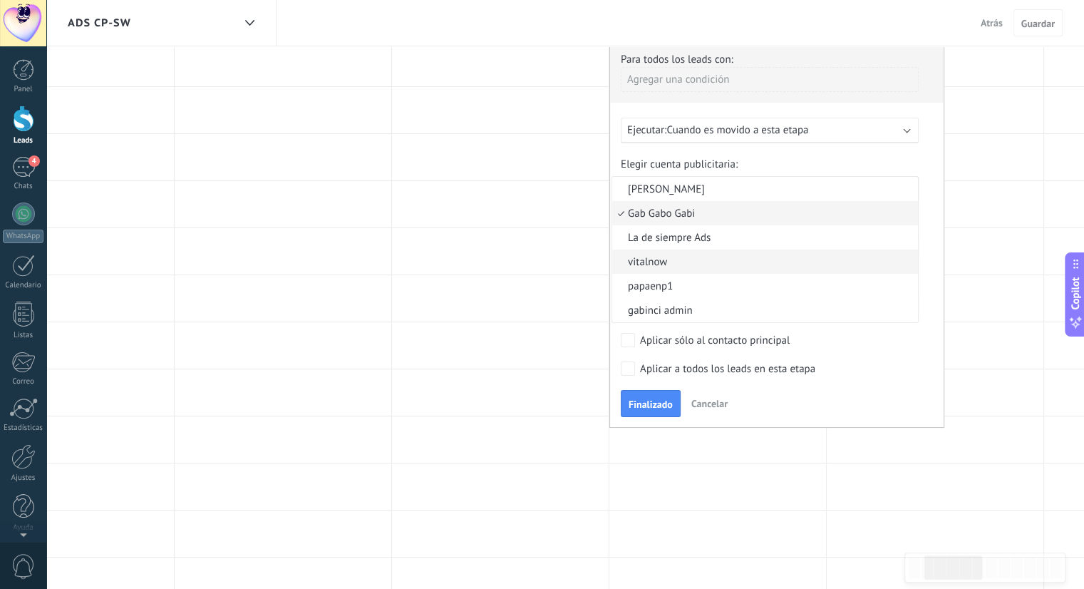
scroll to position [110, 0]
click at [694, 306] on span "gabinci admin" at bounding box center [762, 311] width 301 height 14
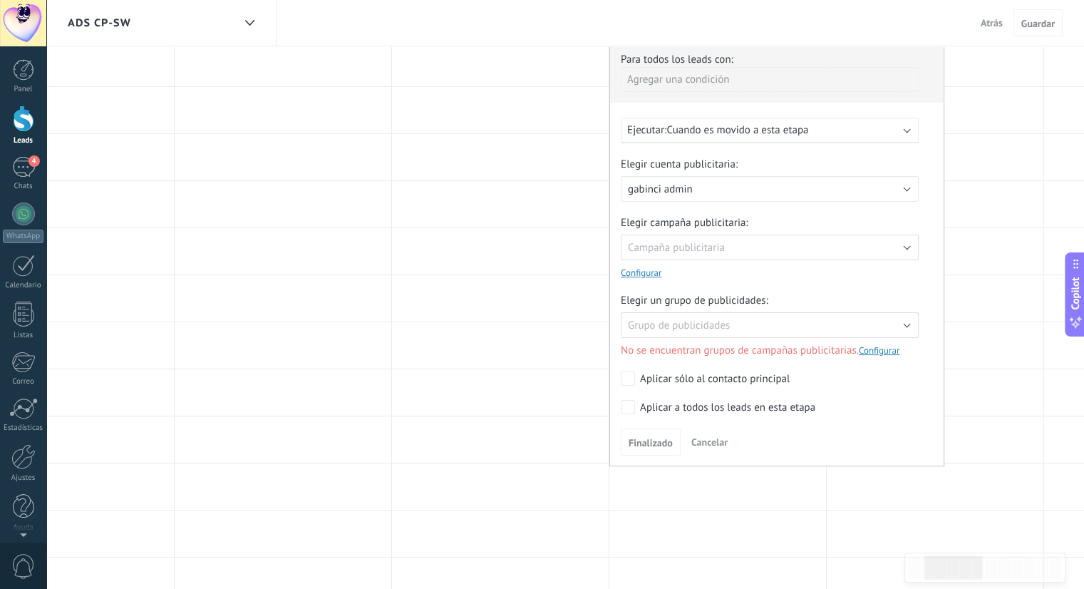
click at [644, 271] on link "Configurar" at bounding box center [641, 273] width 41 height 12
click at [876, 353] on link "Configurar" at bounding box center [879, 350] width 41 height 12
click at [878, 351] on link "Configurar" at bounding box center [879, 350] width 41 height 12
click at [635, 274] on link "Configurar" at bounding box center [641, 273] width 41 height 12
click at [647, 271] on link "Configurar" at bounding box center [641, 273] width 41 height 12
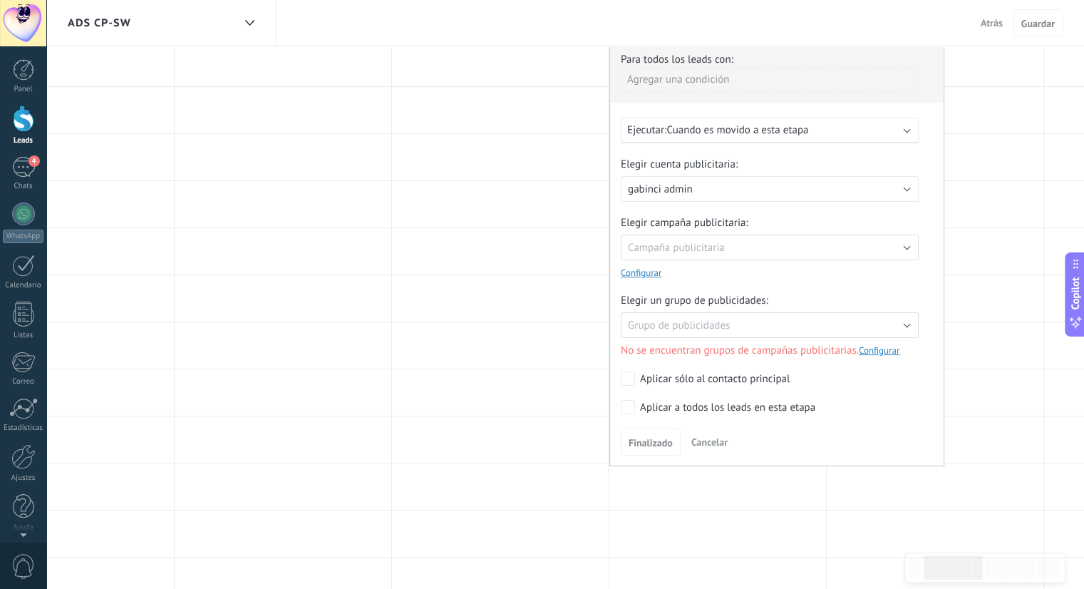
click at [927, 216] on div "Elegir campaña publicitaria: Campaña publicitaria Campaña publicitaria Configur…" at bounding box center [777, 247] width 312 height 63
click at [713, 439] on span "Cancelar" at bounding box center [709, 441] width 36 height 13
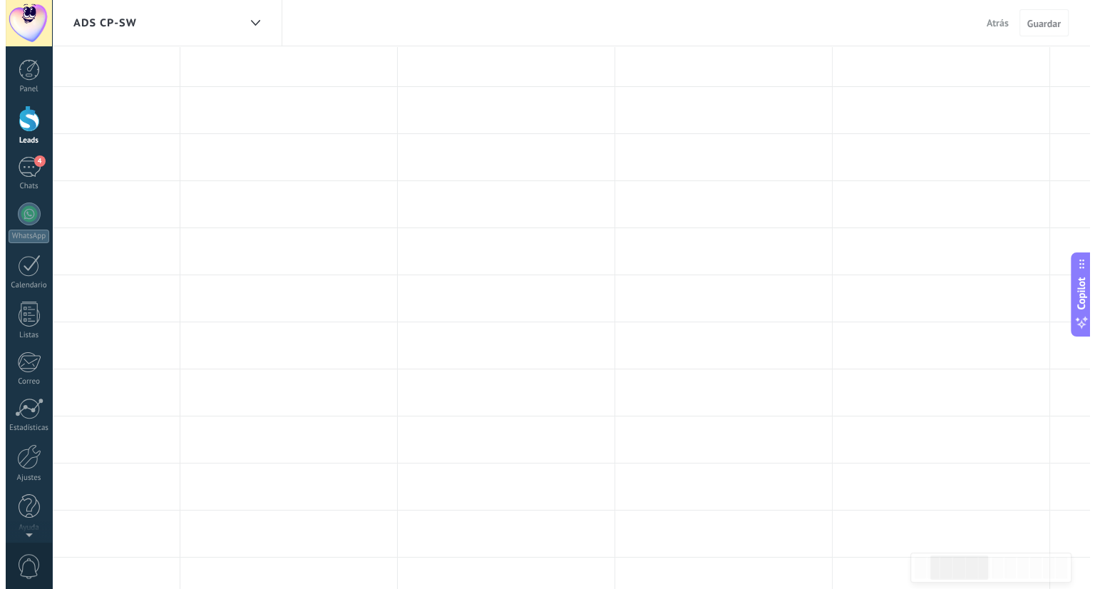
scroll to position [0, 0]
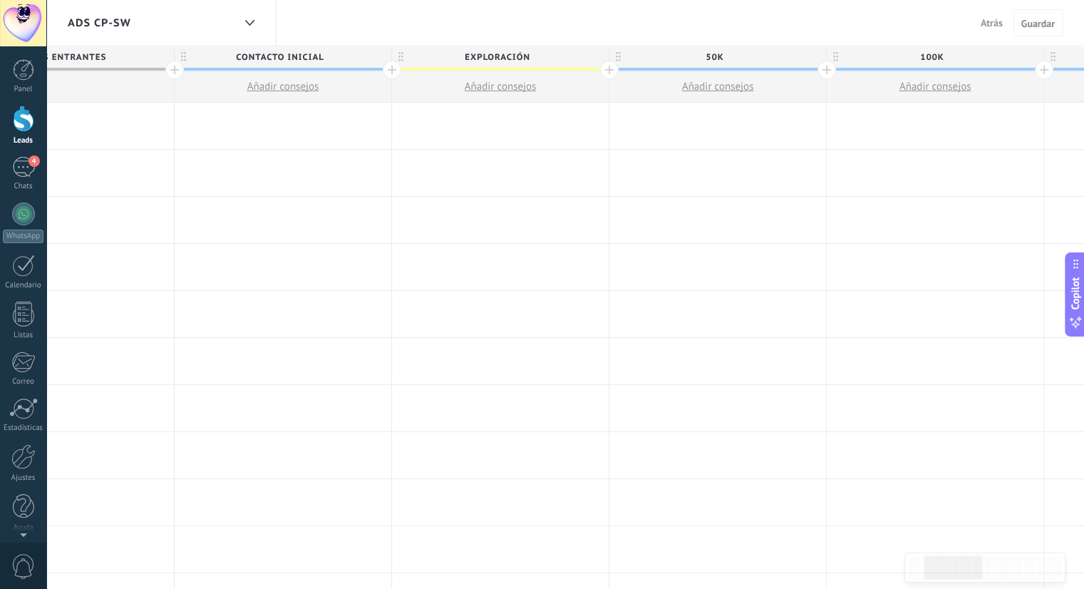
click at [698, 128] on div at bounding box center [717, 126] width 217 height 46
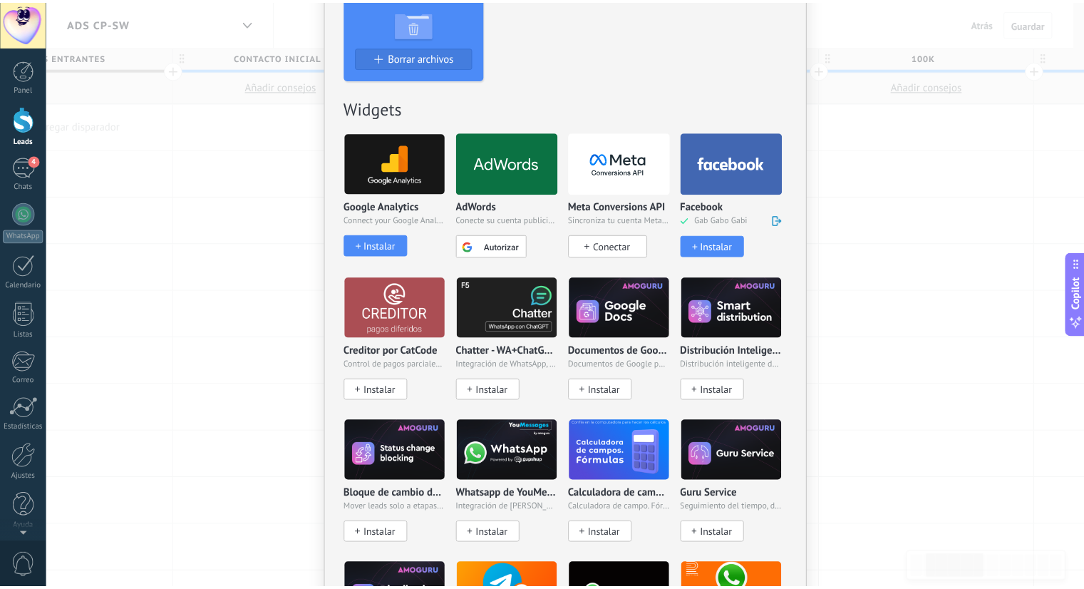
scroll to position [513, 0]
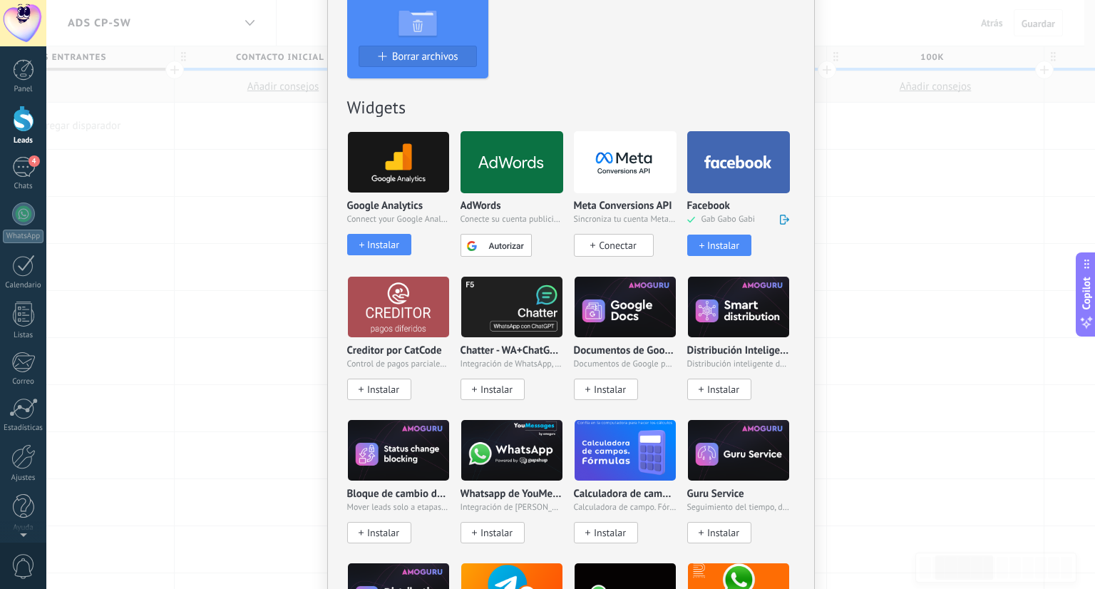
click at [616, 241] on span "Conectar" at bounding box center [617, 245] width 37 height 13
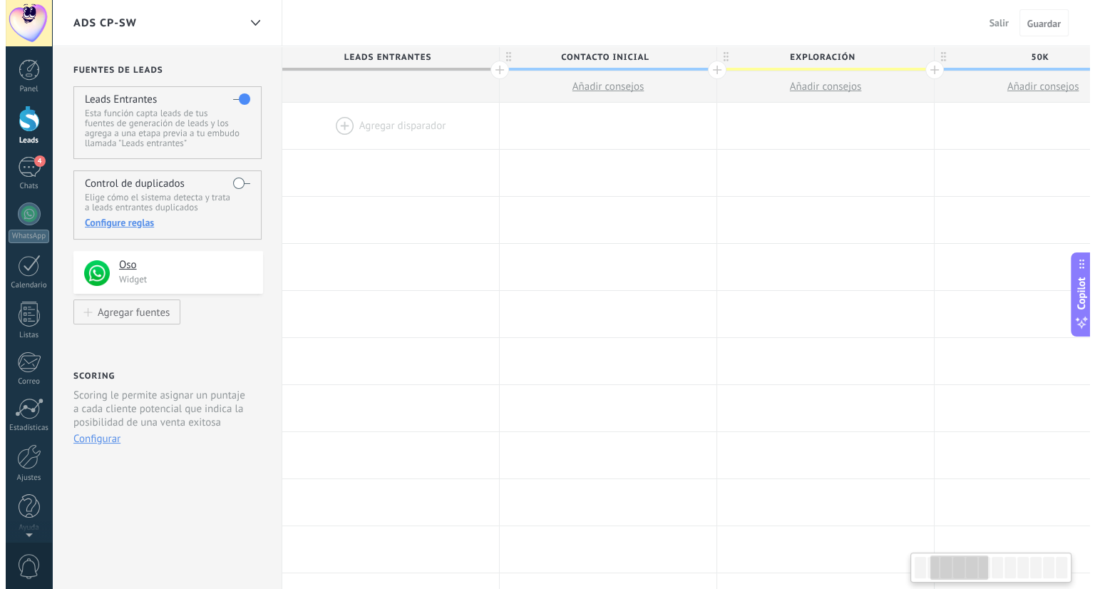
scroll to position [0, 319]
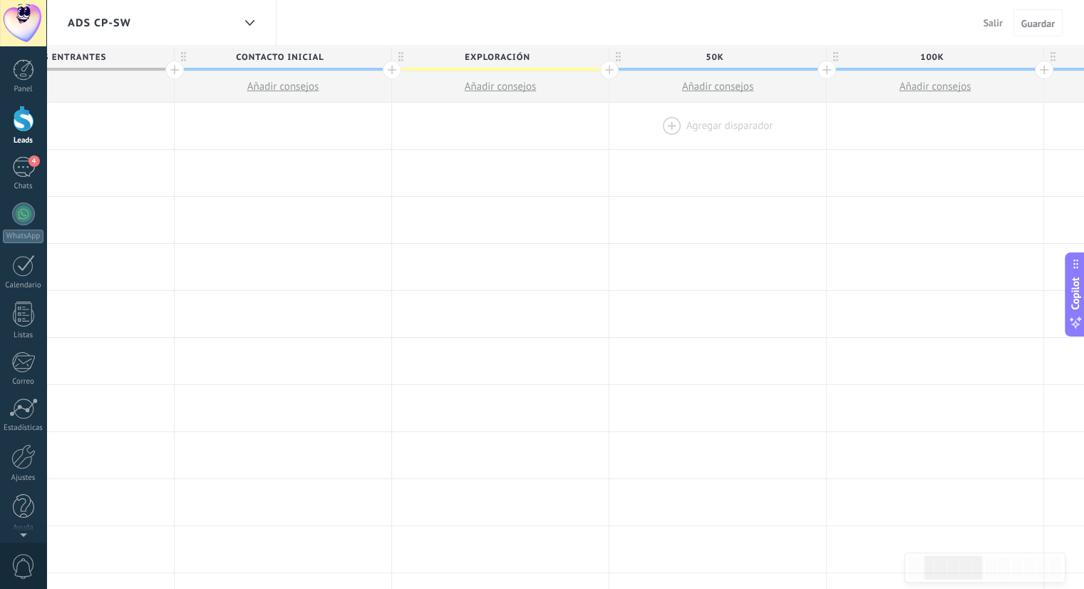
click at [698, 124] on div at bounding box center [717, 126] width 217 height 46
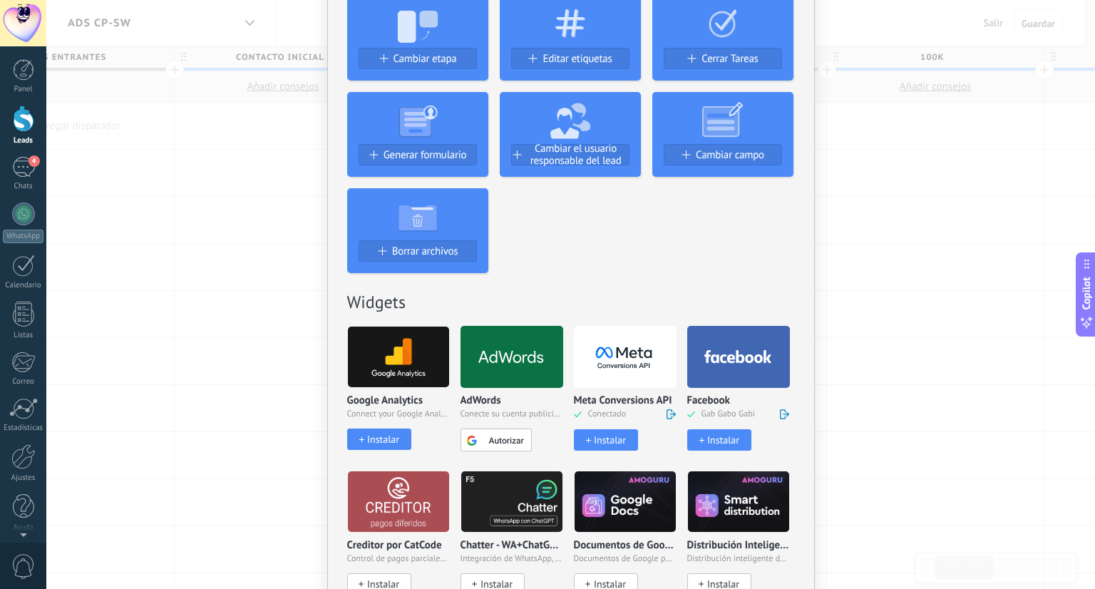
scroll to position [410, 0]
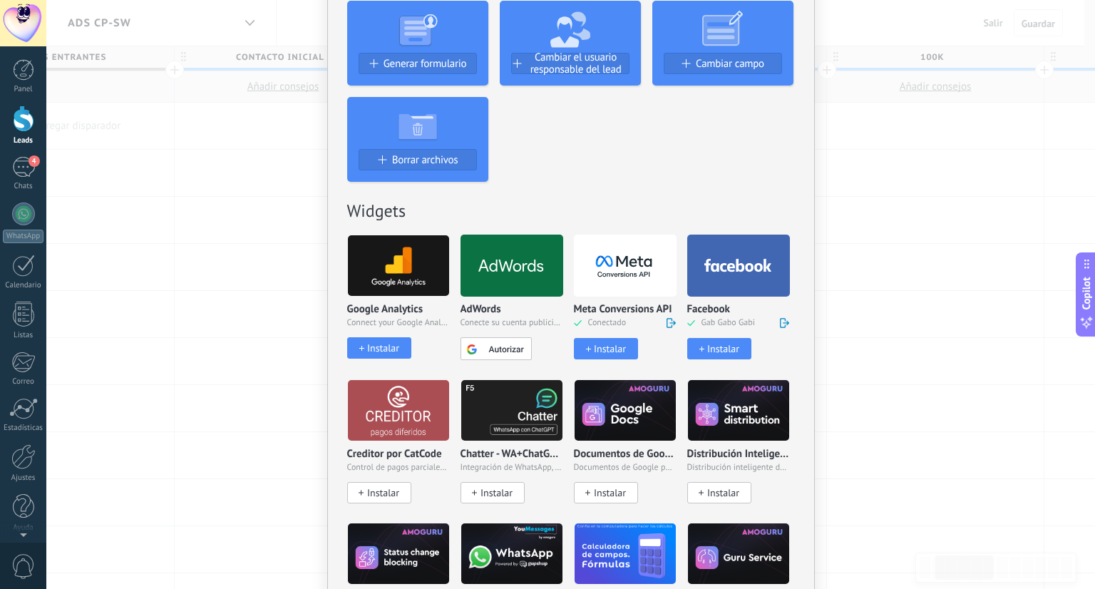
click at [604, 349] on div "Instalar" at bounding box center [610, 349] width 32 height 12
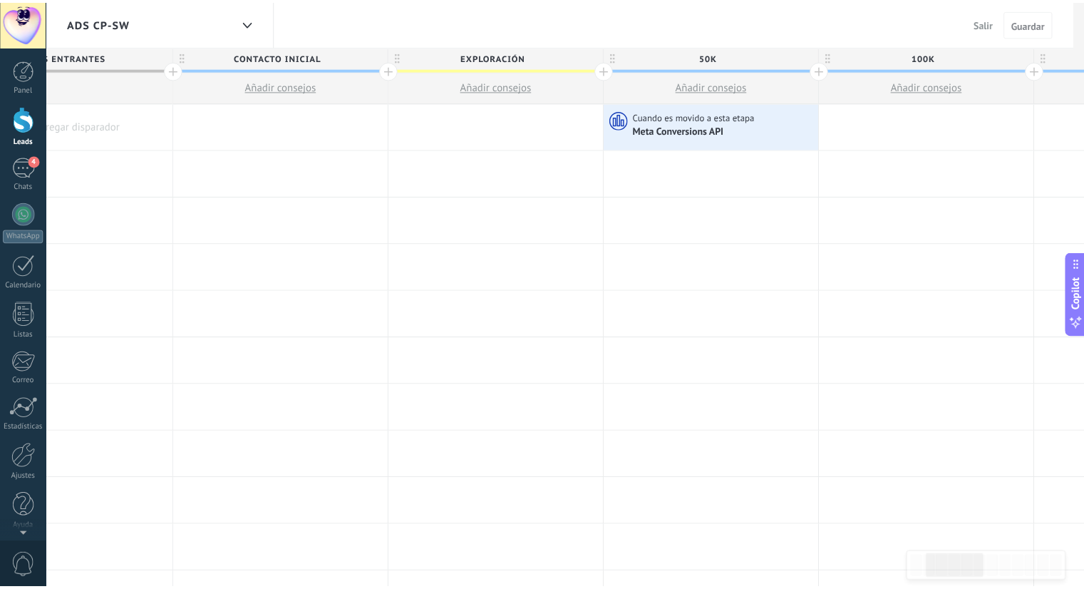
scroll to position [0, 0]
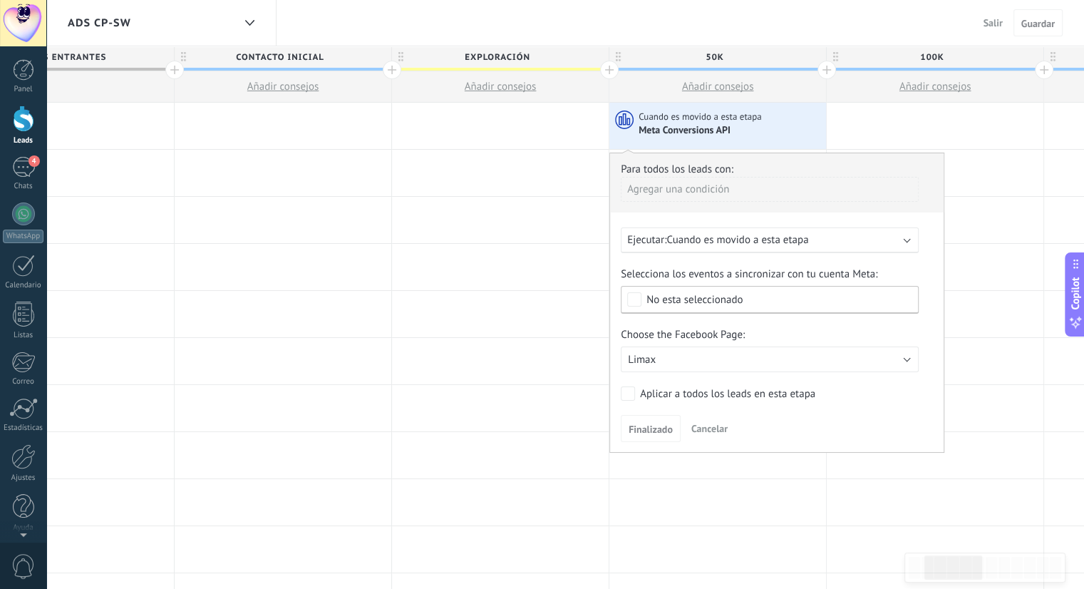
click at [829, 243] on div "Ejecutar: Cuando es movido a esta etapa" at bounding box center [764, 240] width 274 height 14
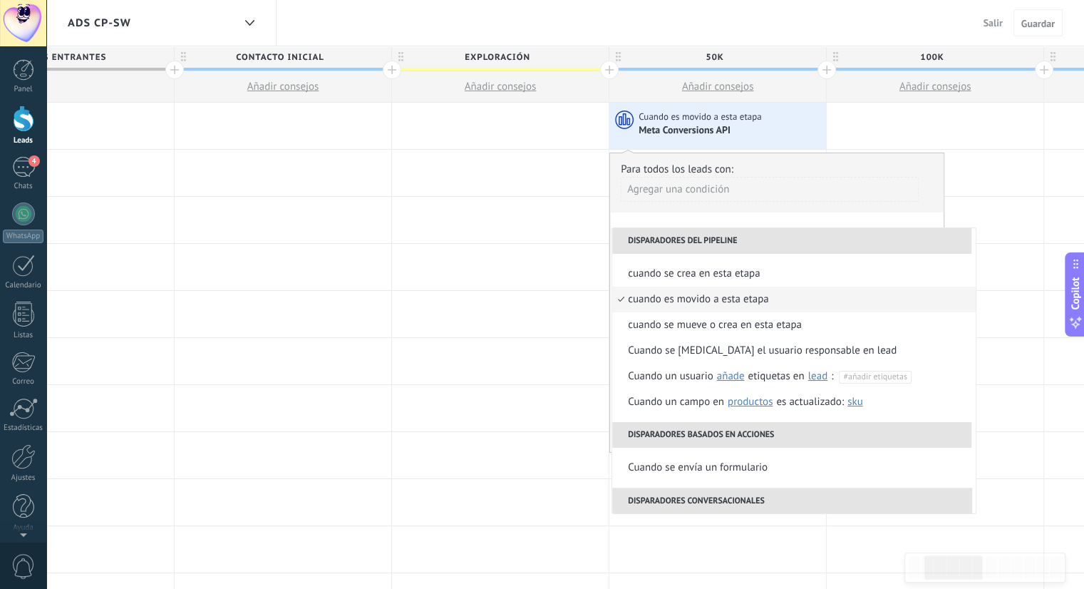
click at [824, 214] on form "Para todos los leads con: Agregar una condición Ejecutar: Cuando es movido a es…" at bounding box center [777, 301] width 312 height 279
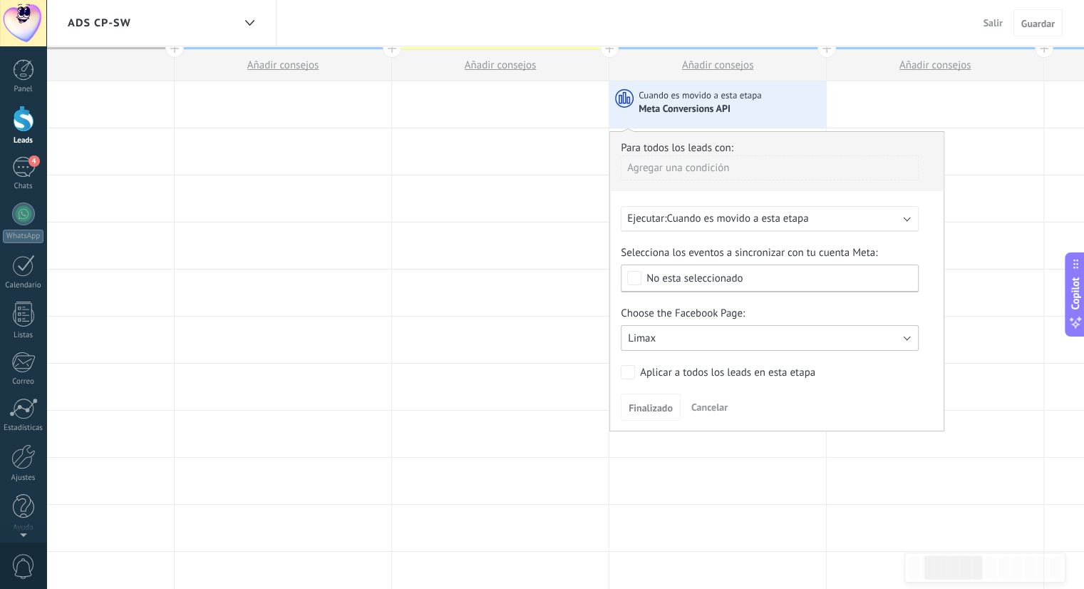
click at [745, 334] on button "Limax" at bounding box center [770, 338] width 298 height 26
click at [847, 219] on div "Ejecutar: Cuando es movido a esta etapa" at bounding box center [764, 219] width 274 height 14
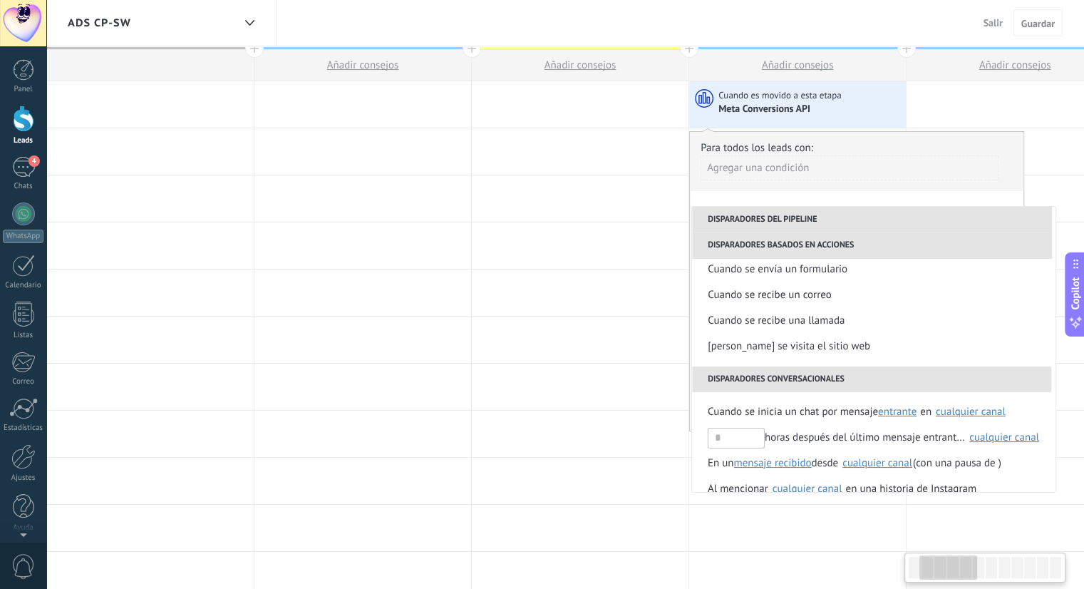
scroll to position [170, 0]
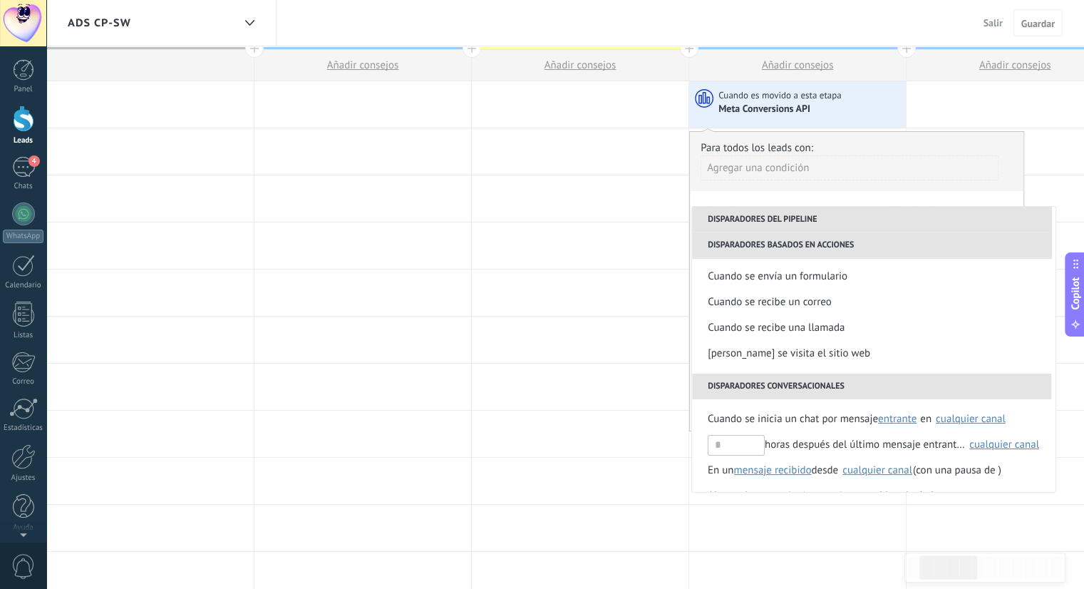
click at [928, 180] on div "Agregar una condición" at bounding box center [849, 173] width 298 height 36
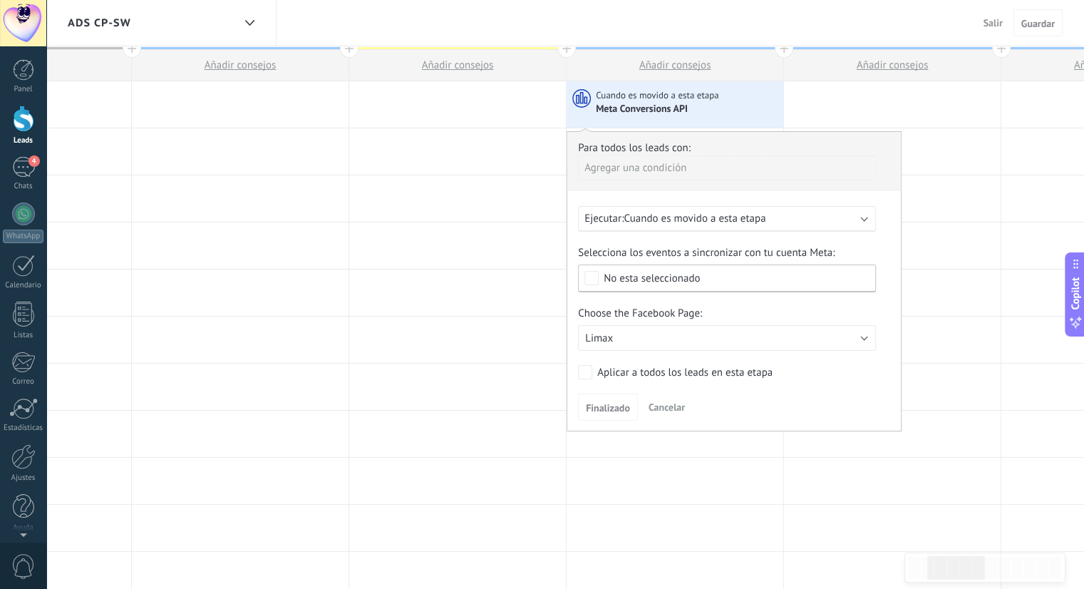
scroll to position [0, 0]
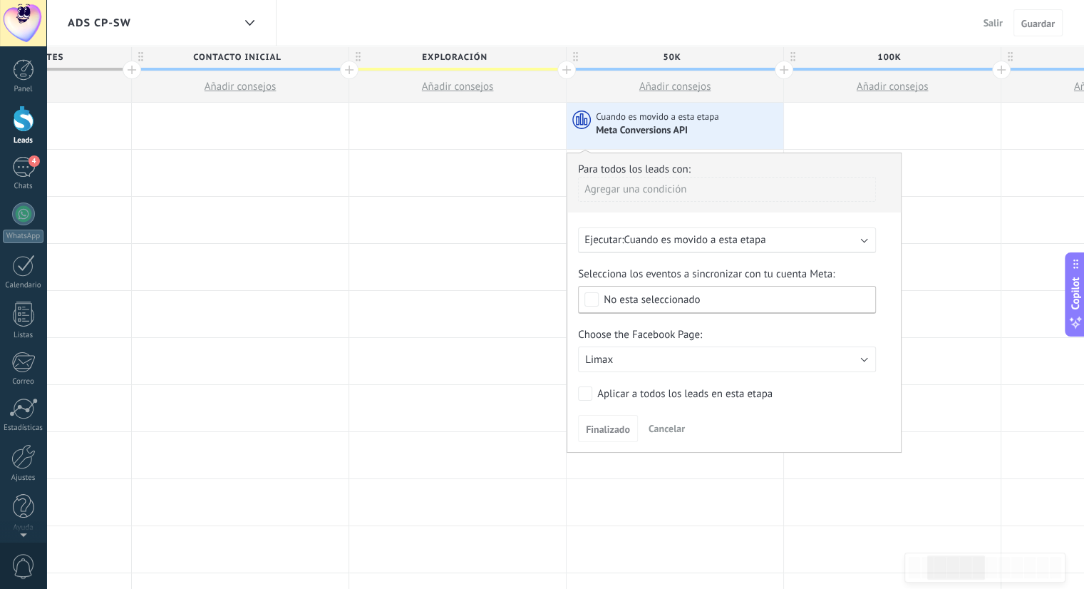
click at [669, 303] on div "No esta seleccionado" at bounding box center [652, 299] width 96 height 11
click at [878, 270] on div "Selecciona los eventos a sincronizar con tu cuenta Meta: Ninguno Lead Compra Le…" at bounding box center [734, 290] width 312 height 46
click at [655, 358] on button "Limax" at bounding box center [727, 359] width 298 height 26
click at [636, 361] on span "Limax" at bounding box center [719, 360] width 301 height 14
click at [636, 361] on button "Limax" at bounding box center [727, 359] width 298 height 26
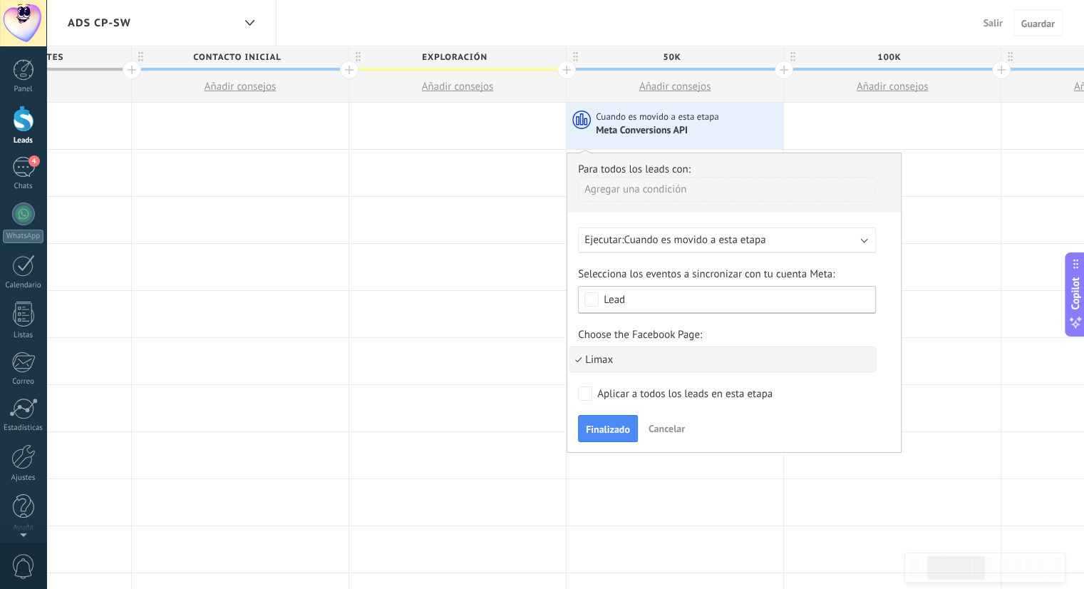
click at [822, 323] on form "Para todos los leads con: Agregar una condición Ejecutar: Cuando es movido a es…" at bounding box center [734, 301] width 312 height 279
click at [608, 428] on span "Finalizado" at bounding box center [608, 429] width 44 height 10
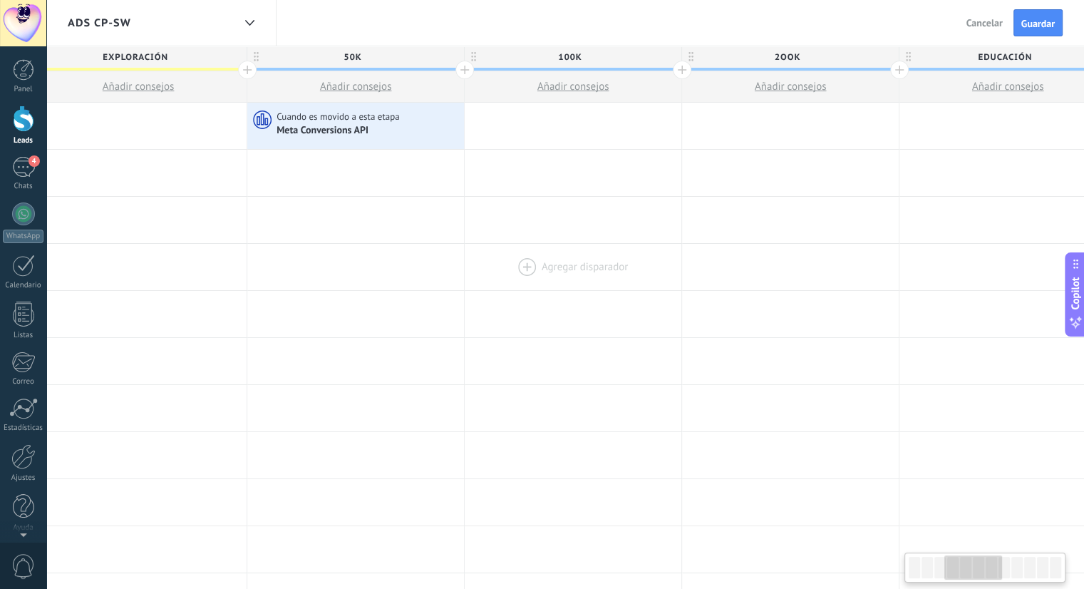
drag, startPoint x: 811, startPoint y: 263, endPoint x: 493, endPoint y: 268, distance: 317.9
click at [493, 268] on div at bounding box center [573, 267] width 217 height 46
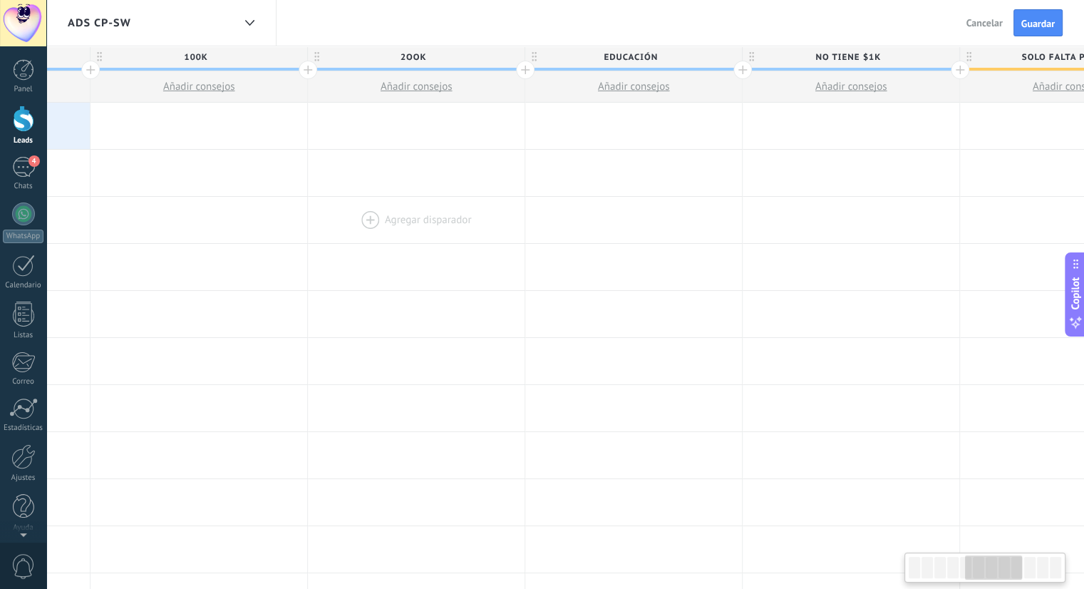
drag, startPoint x: 796, startPoint y: 233, endPoint x: 428, endPoint y: 241, distance: 367.8
click at [428, 241] on div at bounding box center [416, 220] width 217 height 46
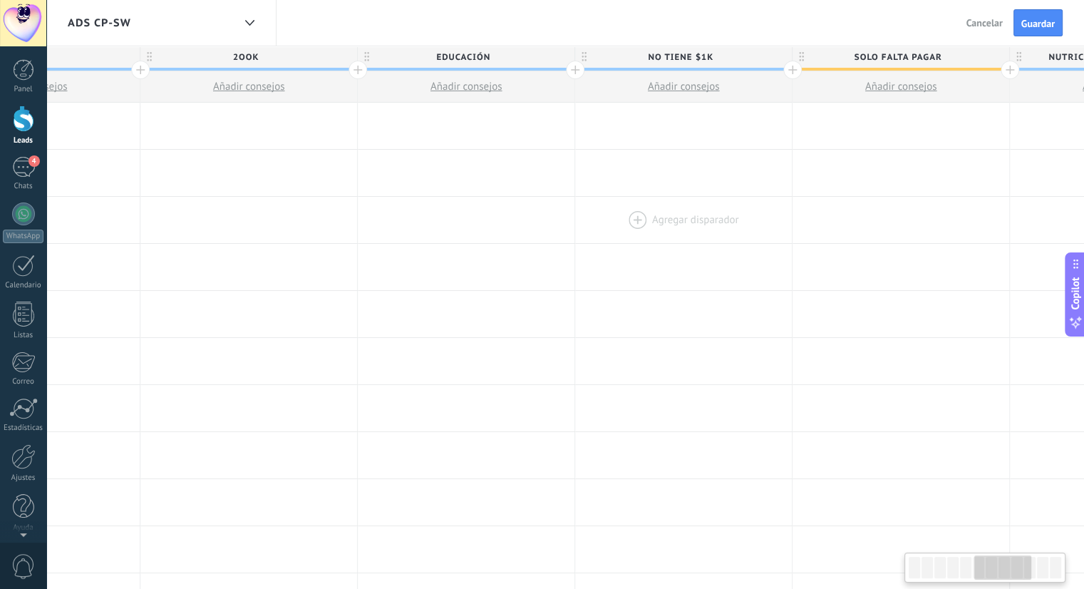
scroll to position [0, 1271]
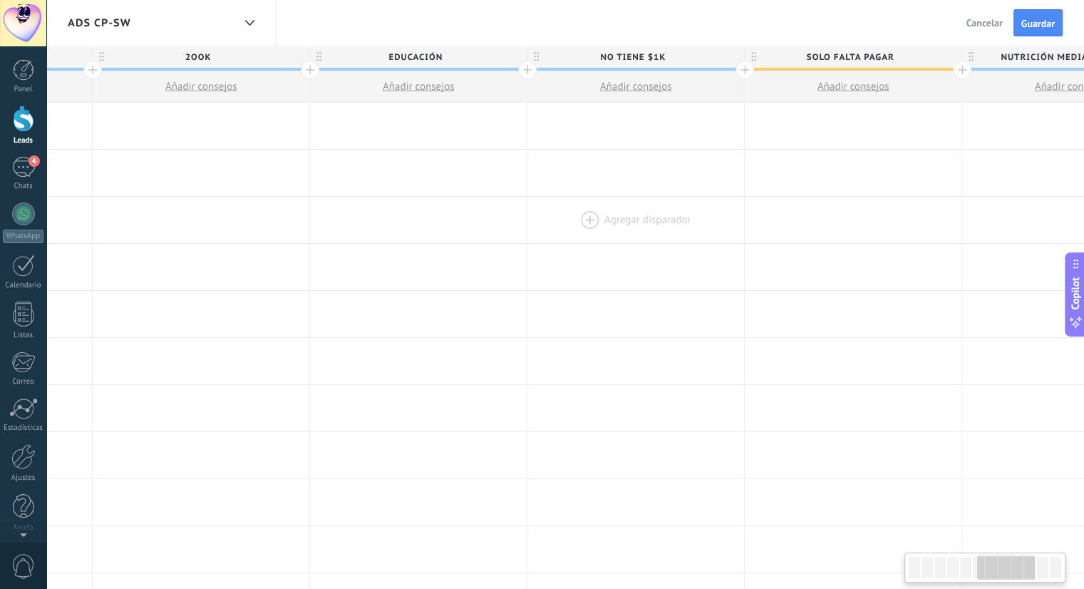
drag, startPoint x: 812, startPoint y: 244, endPoint x: 619, endPoint y: 237, distance: 193.2
click at [619, 237] on div at bounding box center [635, 220] width 217 height 46
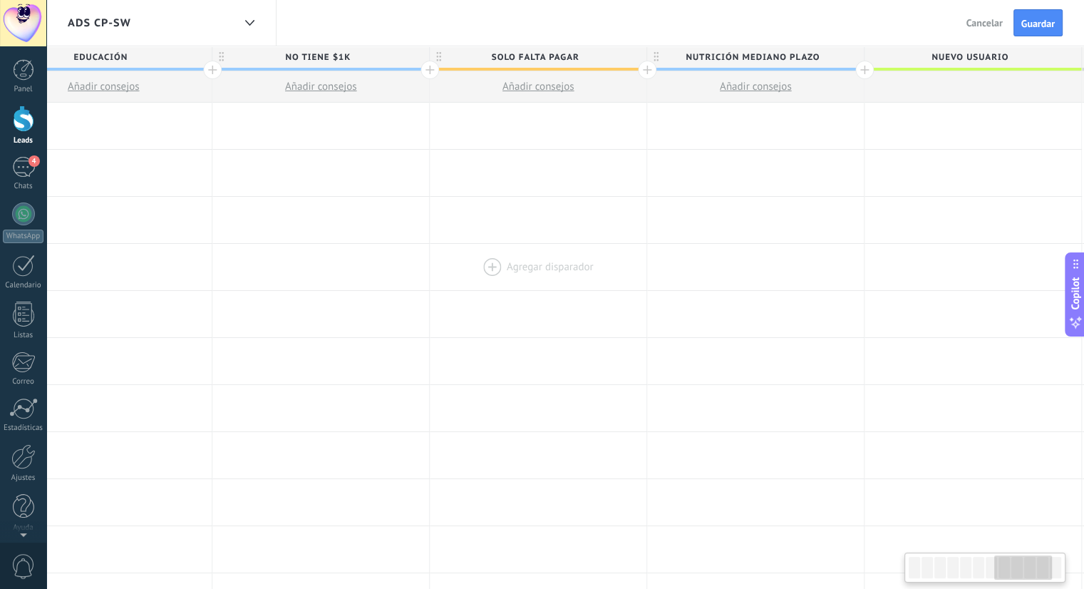
scroll to position [0, 1603]
drag, startPoint x: 758, startPoint y: 296, endPoint x: 572, endPoint y: 283, distance: 186.4
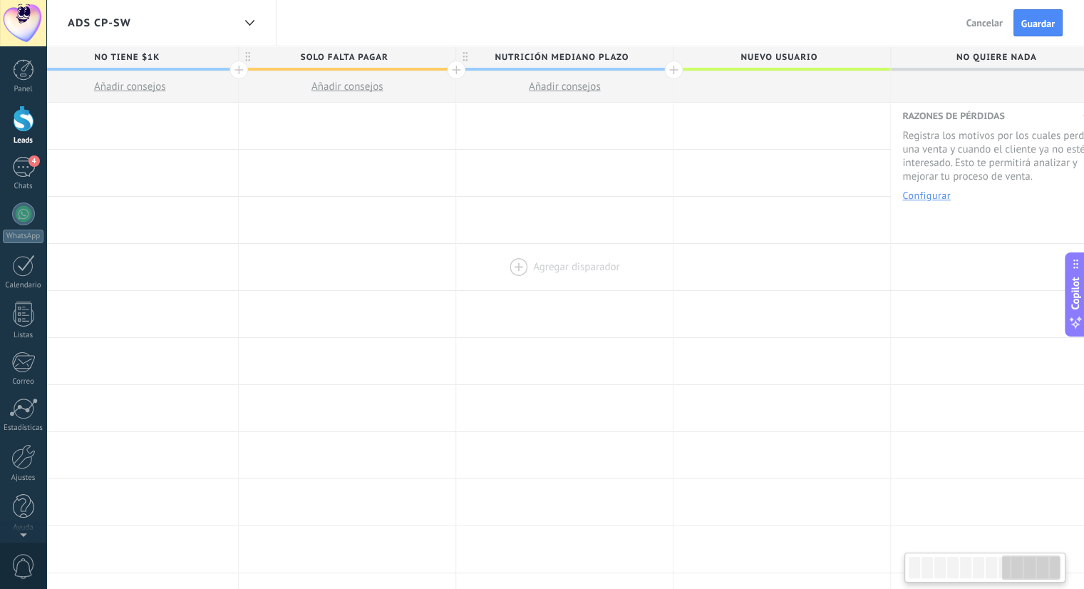
drag, startPoint x: 844, startPoint y: 266, endPoint x: 653, endPoint y: 254, distance: 191.4
click at [675, 266] on div at bounding box center [781, 267] width 217 height 46
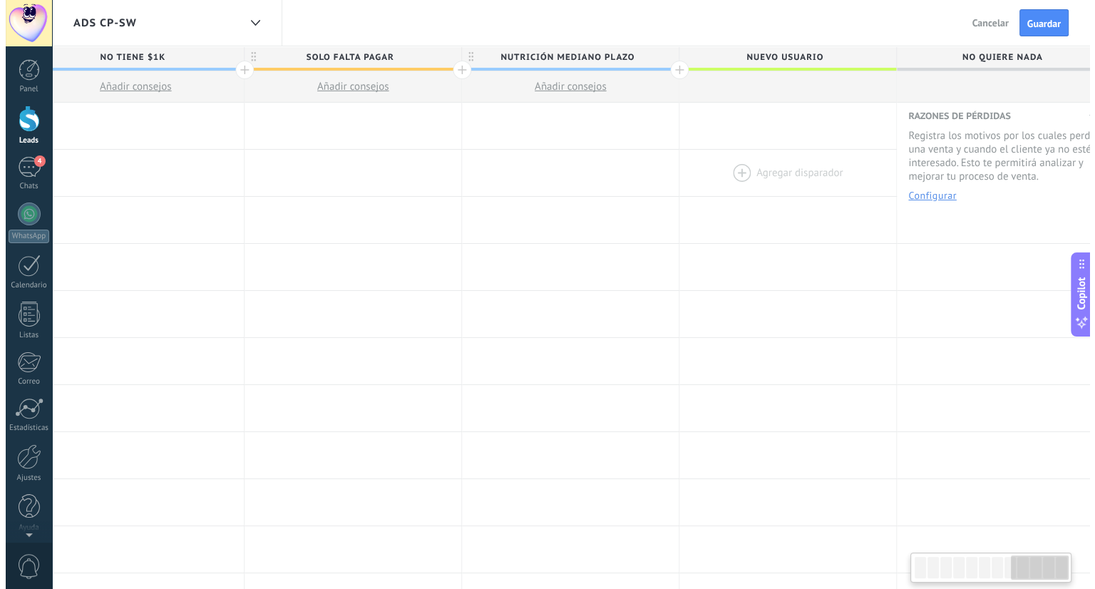
scroll to position [0, 1791]
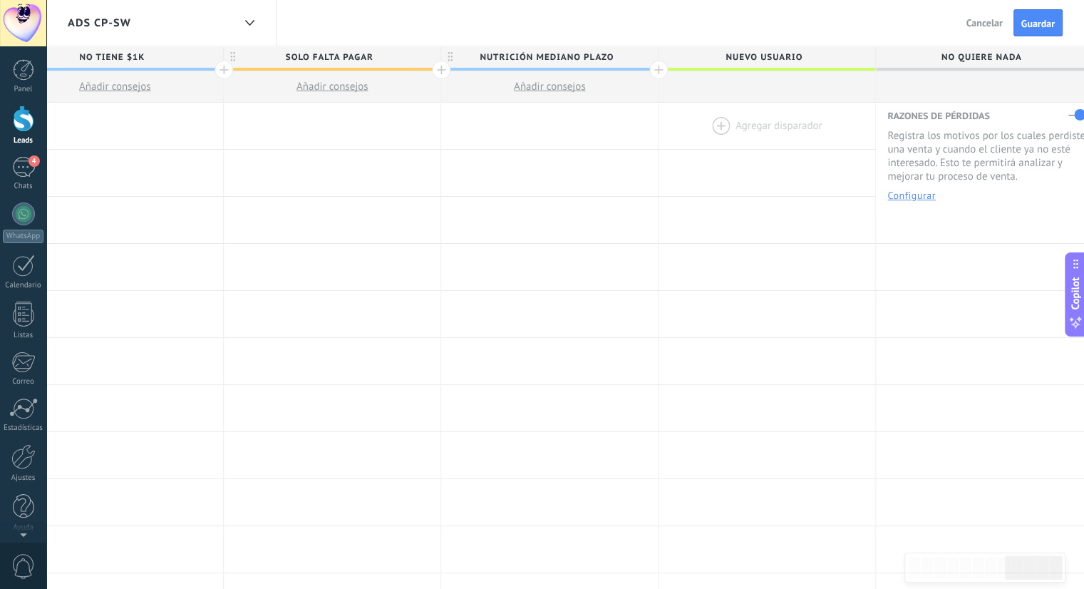
click at [720, 133] on div at bounding box center [766, 126] width 217 height 46
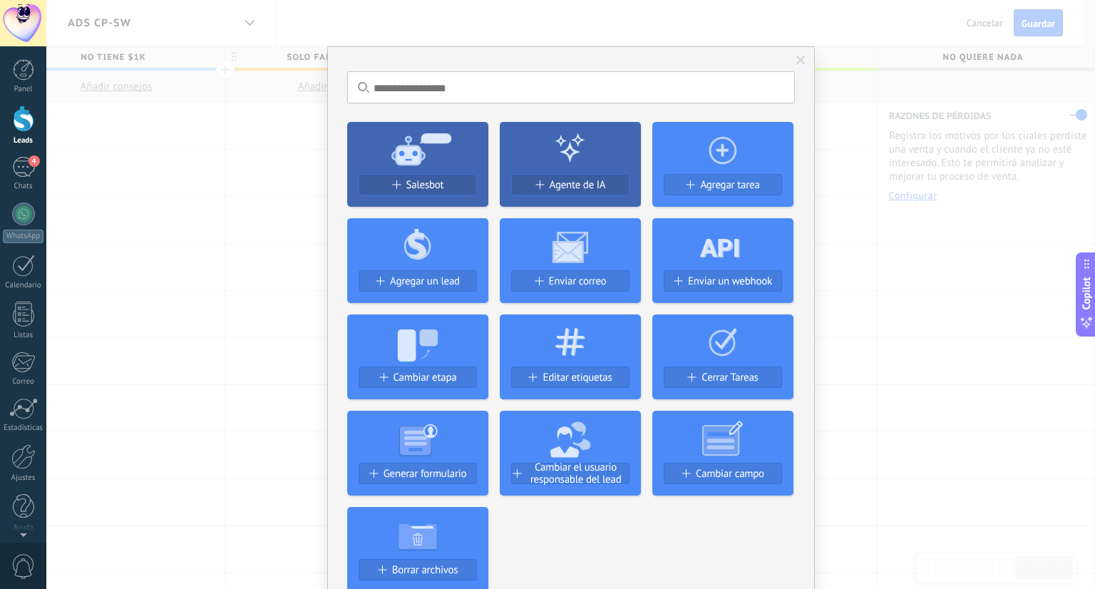
scroll to position [428, 0]
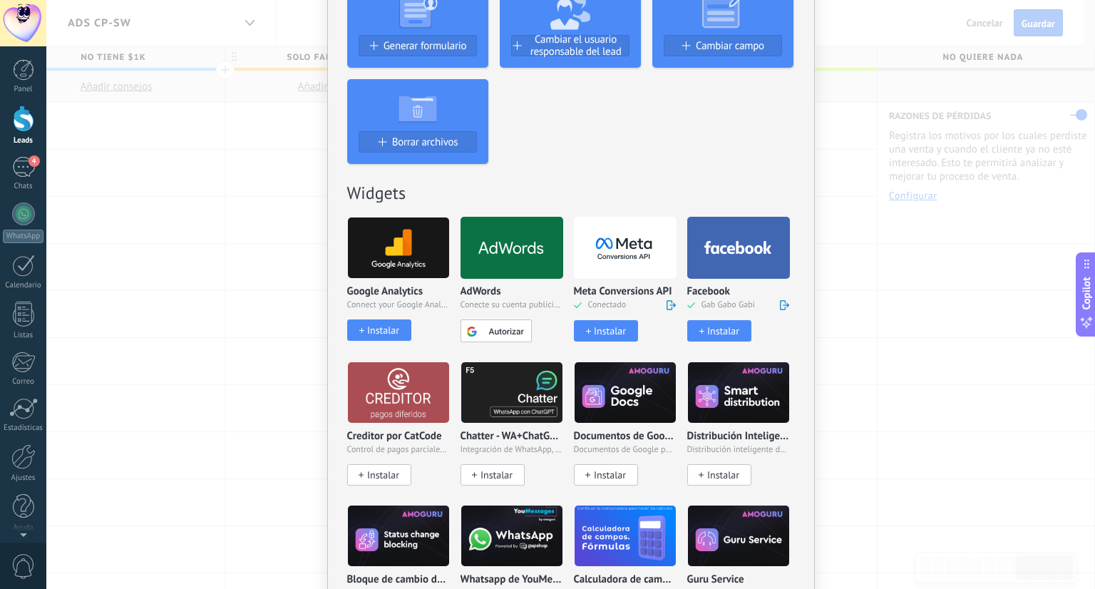
click at [611, 326] on div "Instalar" at bounding box center [610, 331] width 32 height 12
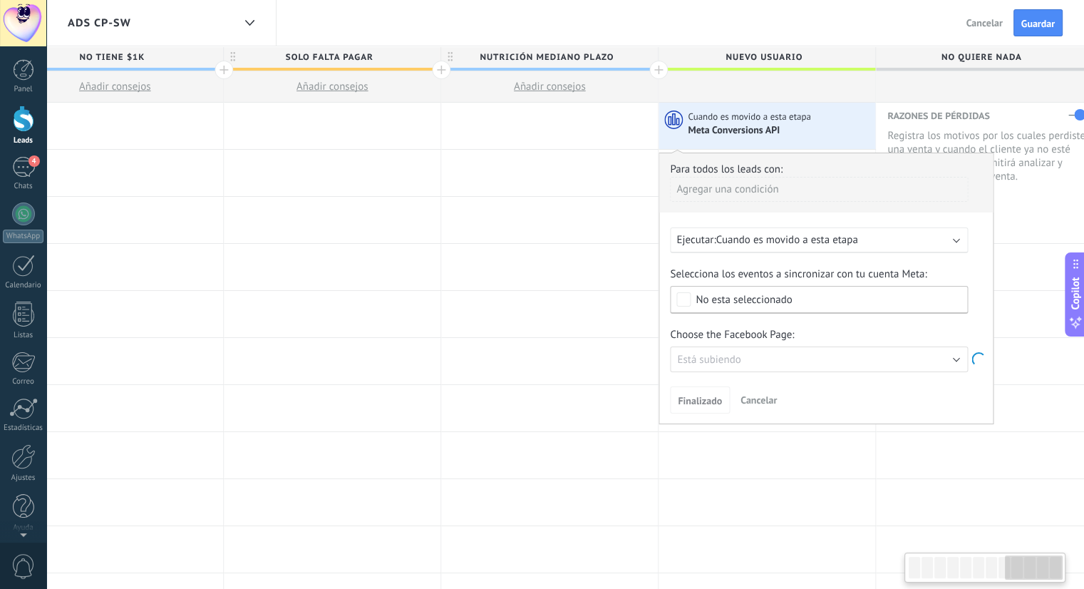
scroll to position [0, 1788]
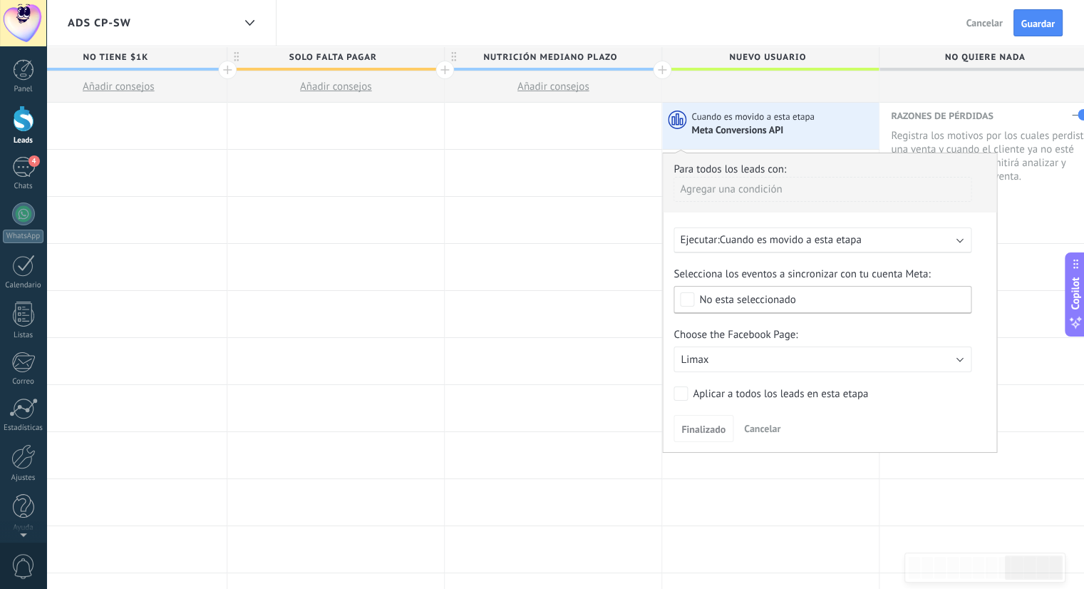
click at [805, 299] on span "No esta seleccionado" at bounding box center [826, 299] width 254 height 11
click at [712, 350] on div "Compra" at bounding box center [716, 351] width 35 height 14
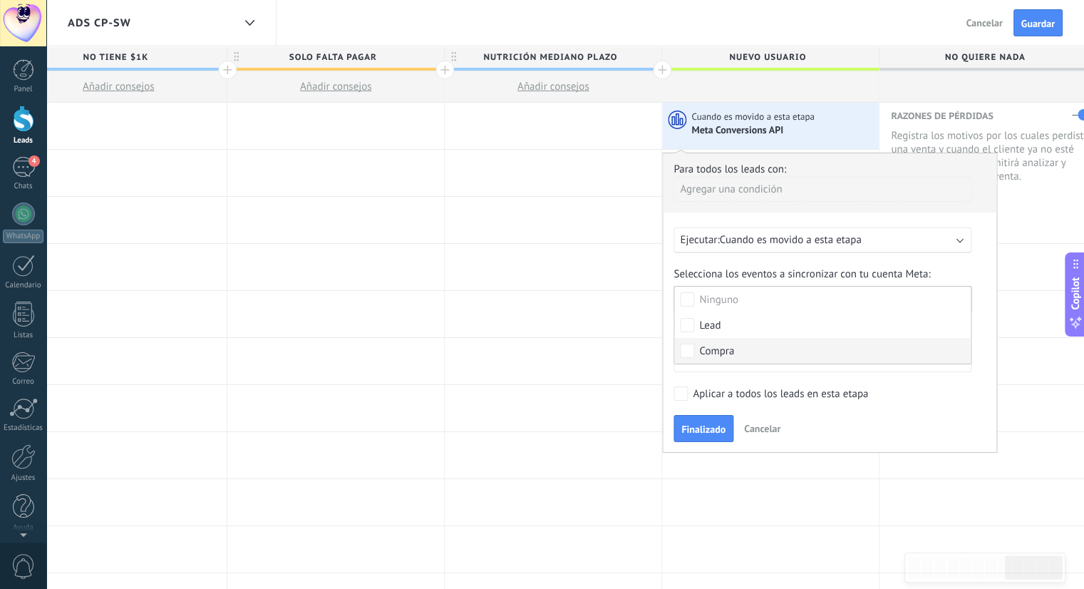
click at [665, 376] on div "Para todos los leads con: Agregar una condición Ejecutar: Cuando es movido a es…" at bounding box center [829, 302] width 335 height 300
click at [757, 362] on button "Limax" at bounding box center [822, 359] width 298 height 26
click at [758, 362] on span "Limax" at bounding box center [815, 360] width 301 height 14
click at [703, 431] on span "Finalizado" at bounding box center [703, 429] width 44 height 10
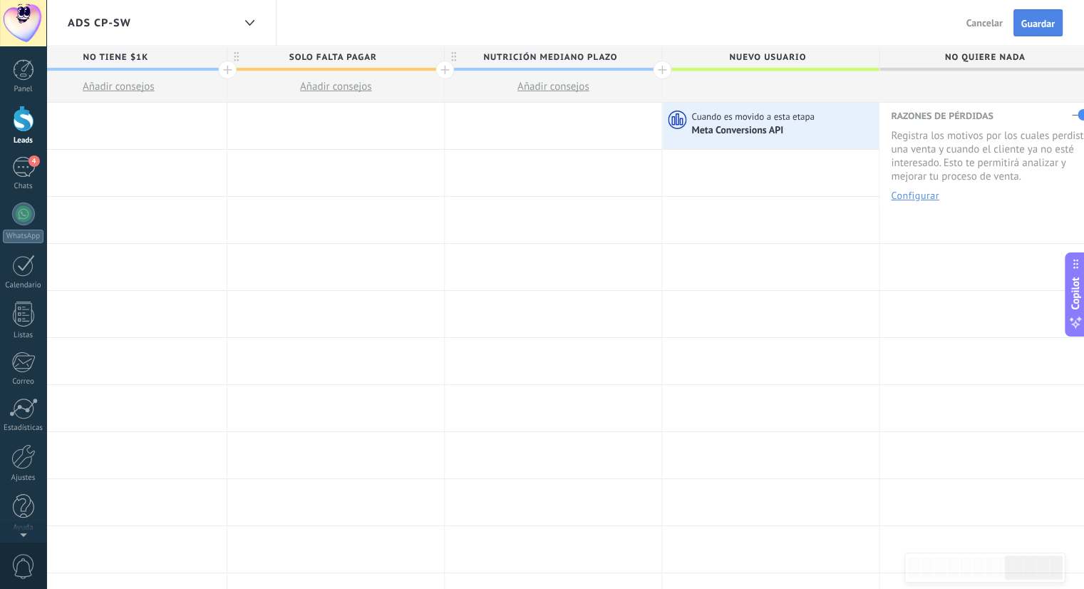
click at [1029, 26] on span "Guardar" at bounding box center [1037, 24] width 33 height 10
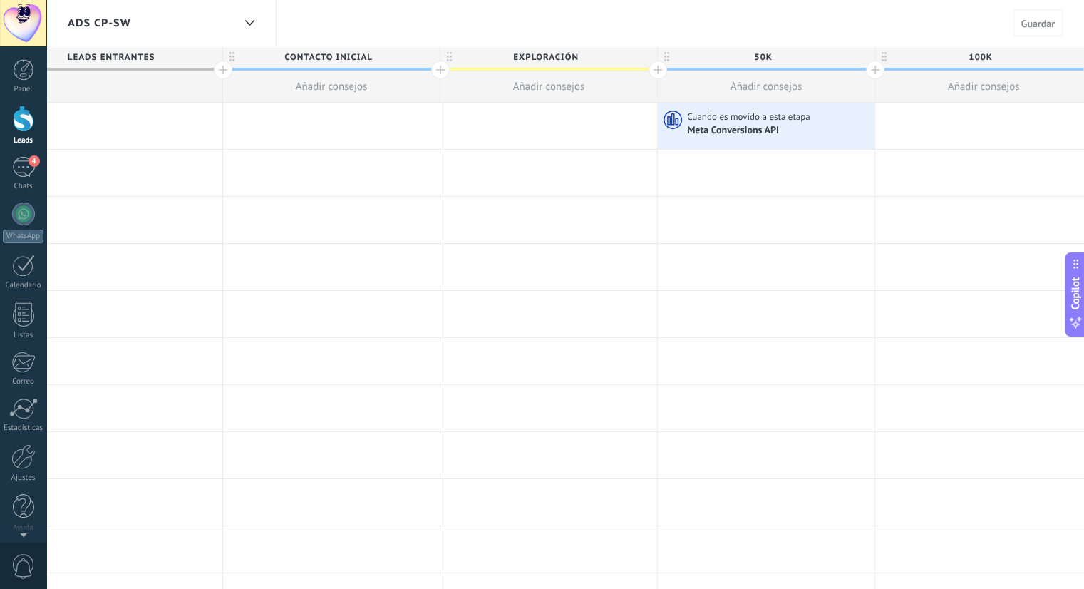
scroll to position [0, 271]
click at [522, 123] on div at bounding box center [548, 126] width 217 height 46
click at [500, 128] on div at bounding box center [548, 126] width 217 height 46
click at [531, 266] on div at bounding box center [548, 267] width 217 height 46
click at [530, 125] on div at bounding box center [548, 126] width 217 height 46
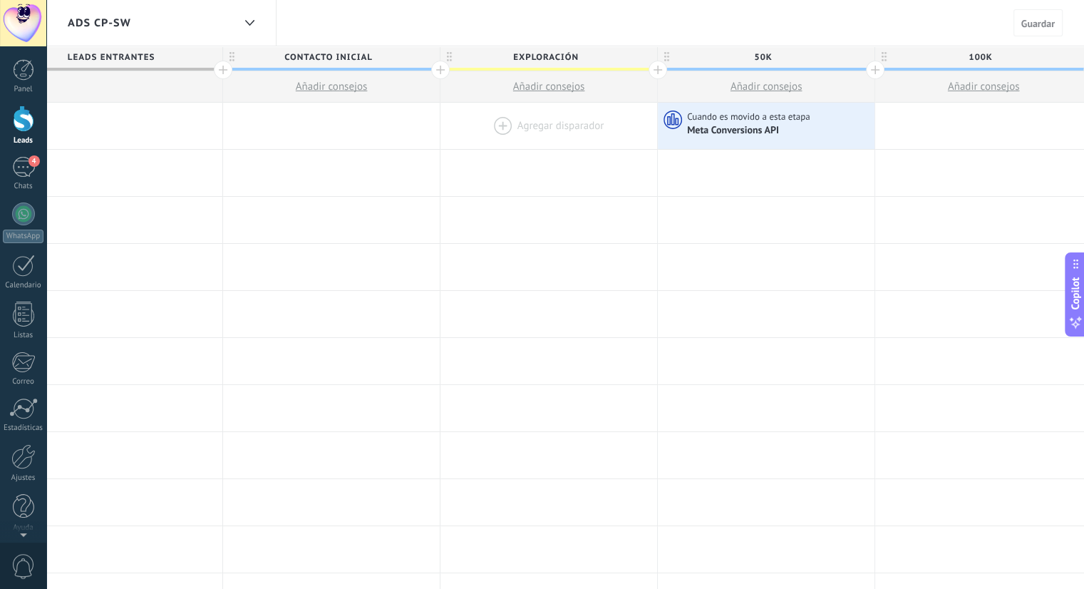
click at [502, 120] on div at bounding box center [548, 126] width 217 height 46
click at [500, 120] on div at bounding box center [548, 126] width 217 height 46
click at [524, 126] on div at bounding box center [548, 126] width 217 height 46
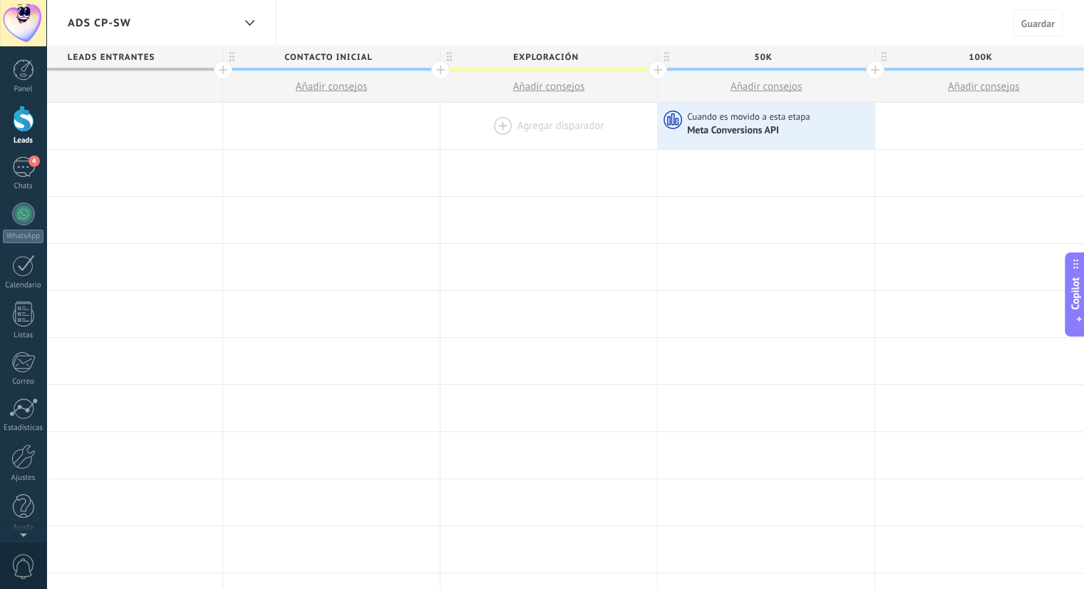
click at [505, 133] on div at bounding box center [548, 126] width 217 height 46
click at [581, 132] on div at bounding box center [548, 126] width 217 height 46
click at [547, 165] on div at bounding box center [548, 173] width 217 height 46
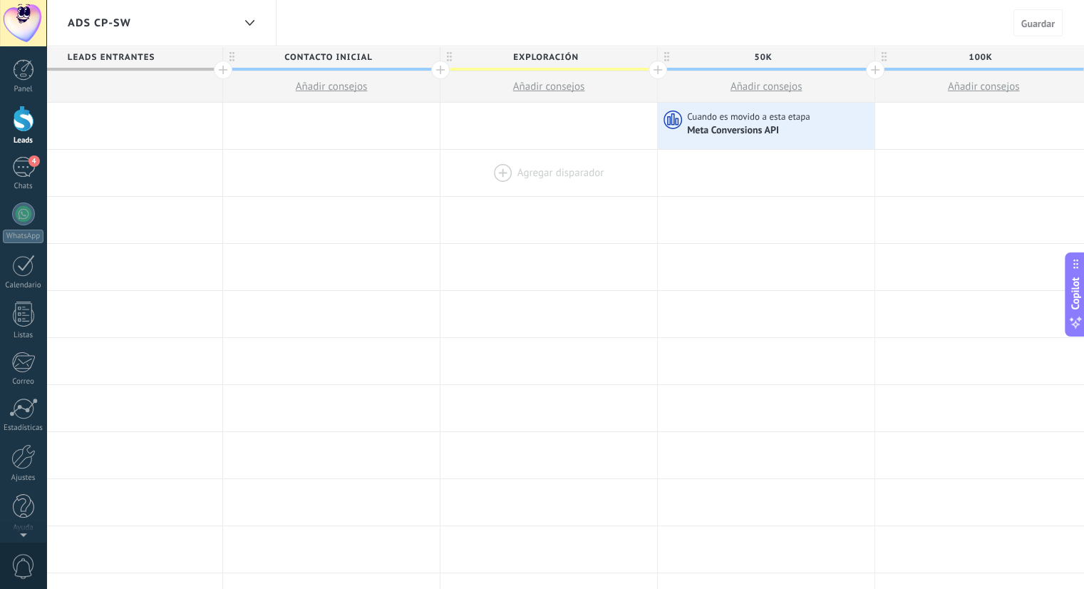
drag, startPoint x: 551, startPoint y: 182, endPoint x: 522, endPoint y: 163, distance: 35.0
click at [522, 163] on div at bounding box center [548, 173] width 217 height 46
click at [502, 128] on div at bounding box center [548, 126] width 217 height 46
click at [500, 126] on div at bounding box center [548, 126] width 217 height 46
click at [571, 89] on span "Añadir consejos" at bounding box center [549, 87] width 72 height 14
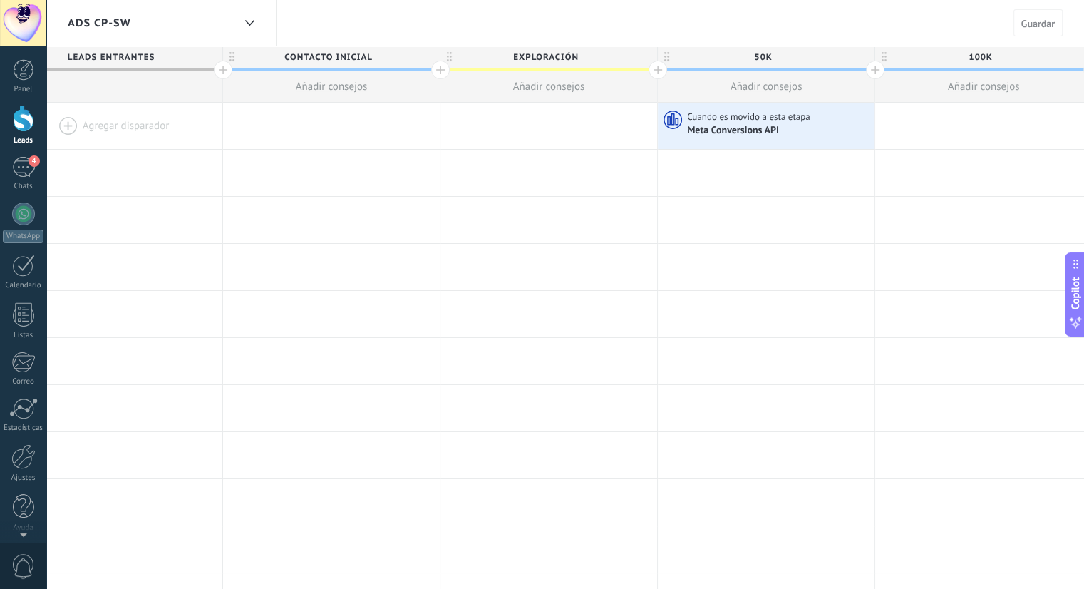
click at [549, 90] on span "Añadir consejos" at bounding box center [549, 87] width 72 height 14
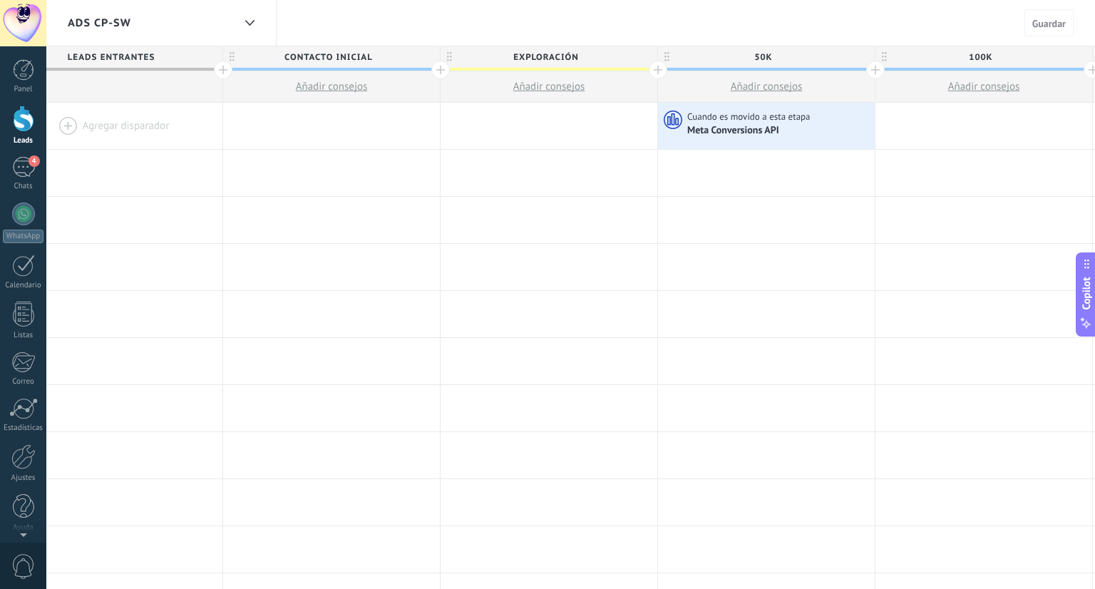
click at [19, 120] on div at bounding box center [23, 118] width 21 height 26
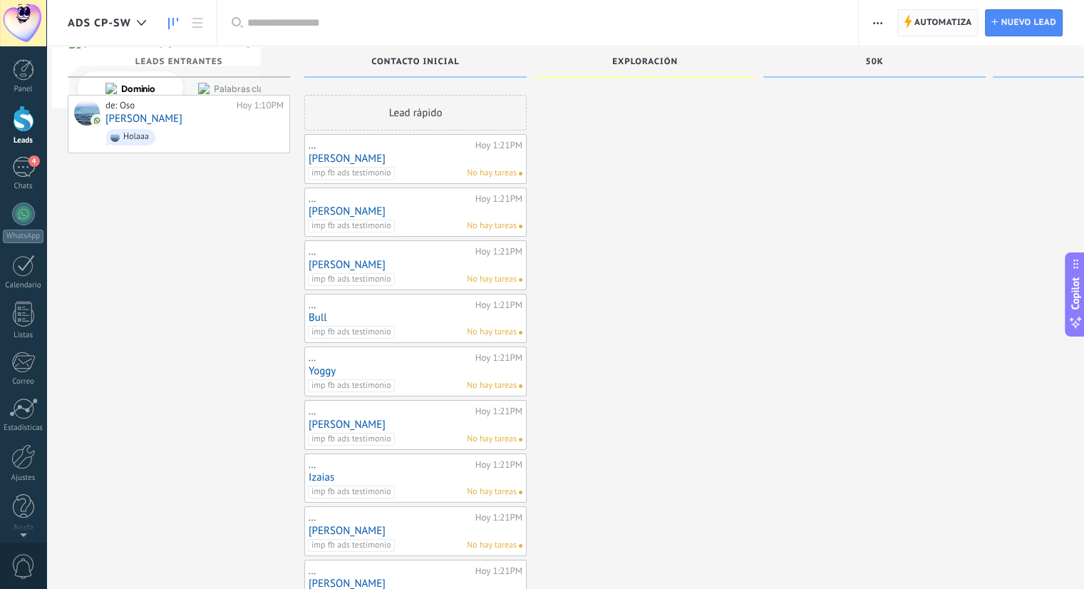
click at [949, 16] on span "Automatiza" at bounding box center [943, 23] width 58 height 26
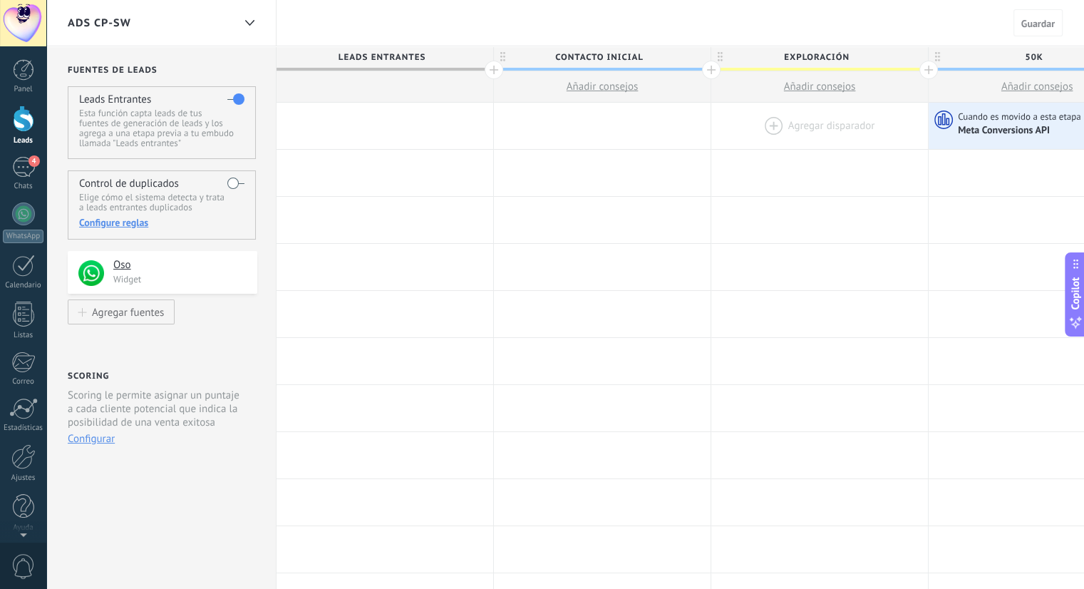
click at [832, 121] on div at bounding box center [819, 126] width 217 height 46
click at [775, 130] on div at bounding box center [819, 126] width 217 height 46
click at [819, 123] on div at bounding box center [819, 126] width 217 height 46
click at [772, 125] on div at bounding box center [819, 126] width 217 height 46
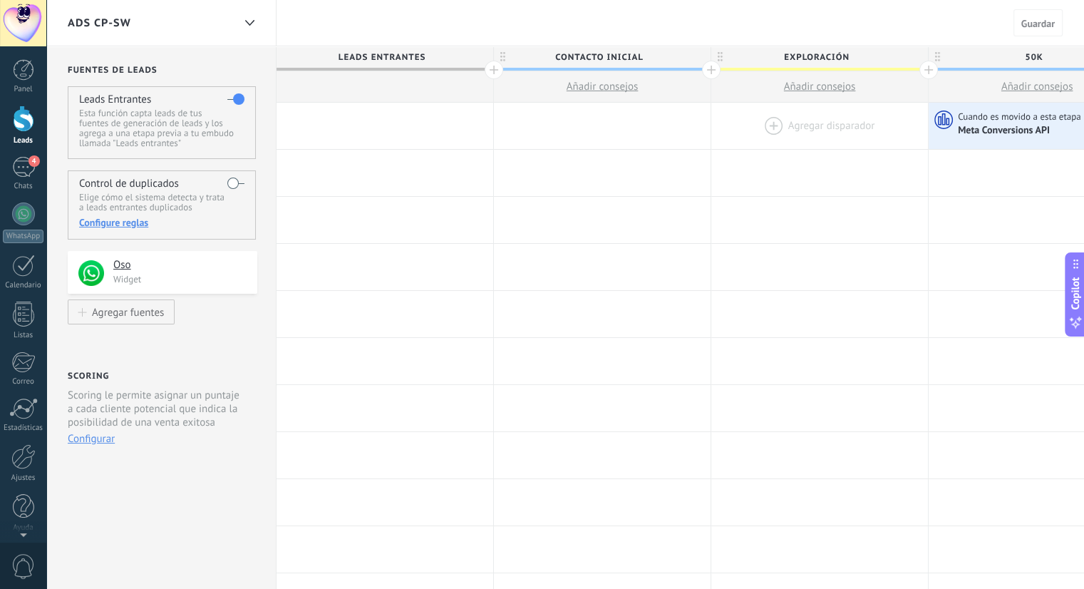
click at [772, 125] on div at bounding box center [819, 126] width 217 height 46
click at [773, 125] on div at bounding box center [819, 126] width 217 height 46
click at [778, 126] on div at bounding box center [819, 126] width 217 height 46
click at [795, 134] on div at bounding box center [819, 126] width 217 height 46
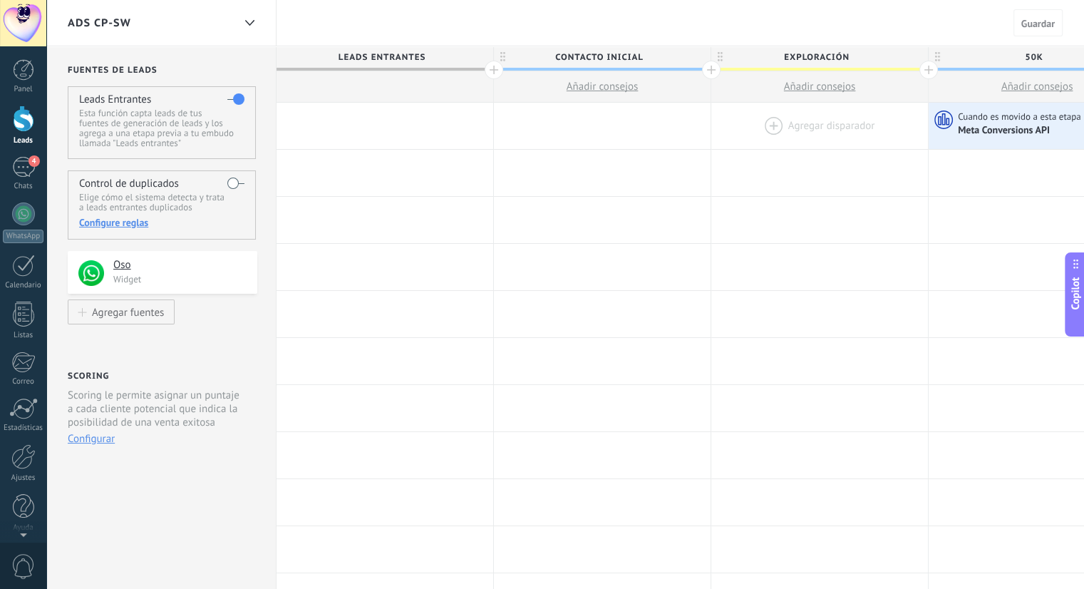
click at [795, 133] on div at bounding box center [819, 126] width 217 height 46
click at [80, 441] on button "Configurar" at bounding box center [91, 439] width 47 height 14
click at [103, 441] on button "Configurar" at bounding box center [91, 439] width 47 height 14
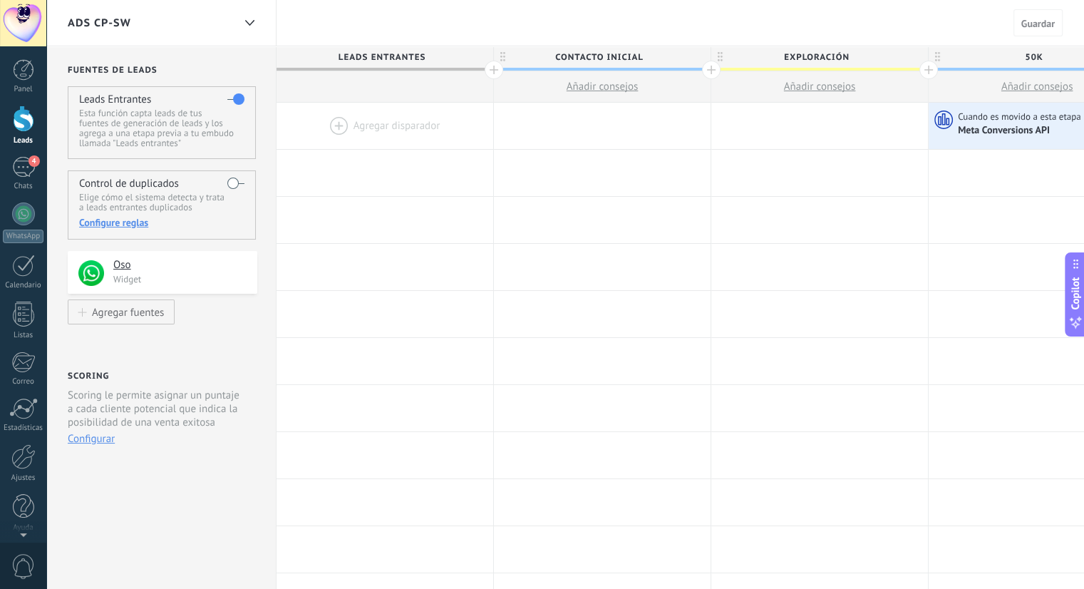
click at [103, 441] on button "Configurar" at bounding box center [91, 439] width 47 height 14
click at [124, 477] on div "Fuentes de leads Leads Entrantes Esta función capta leads de tus fuentes de gen…" at bounding box center [161, 568] width 230 height 1044
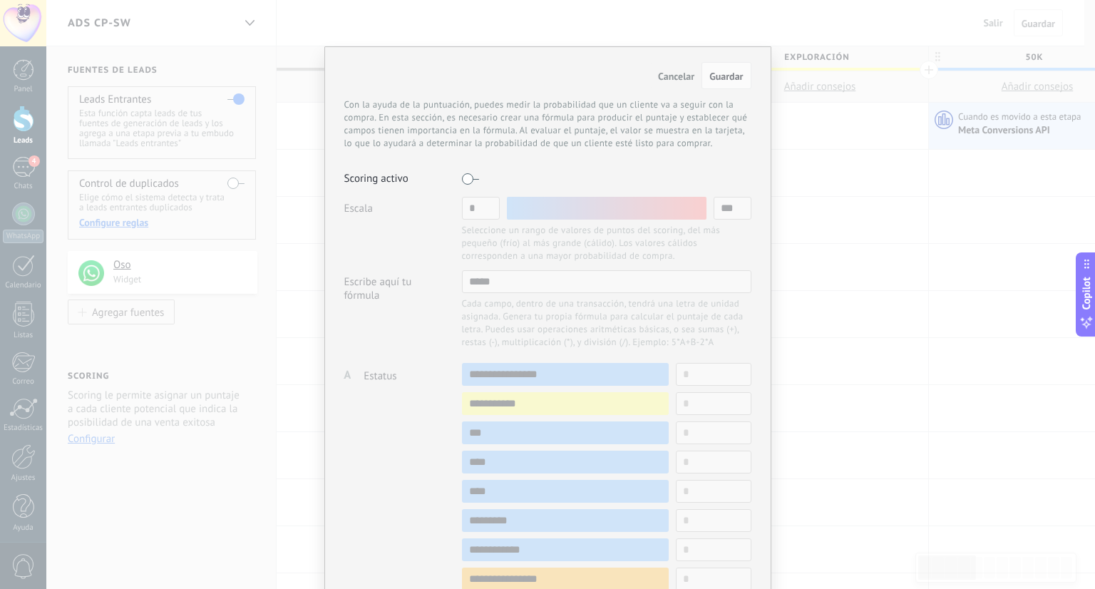
click at [463, 176] on label at bounding box center [470, 178] width 17 height 23
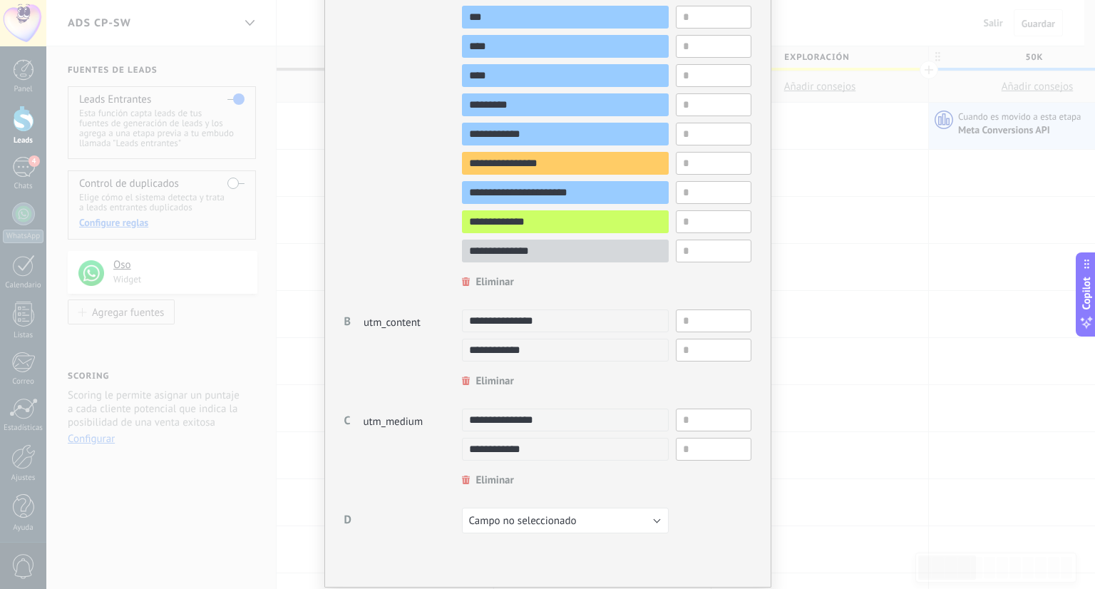
scroll to position [459, 0]
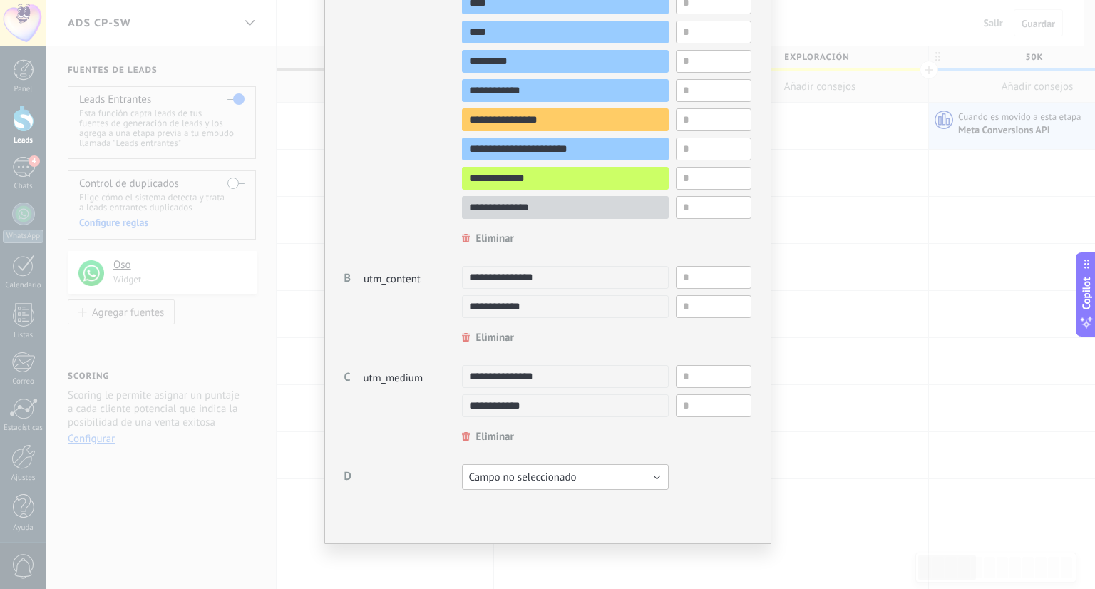
click at [527, 482] on span "Campo no seleccionado" at bounding box center [523, 477] width 108 height 14
click at [422, 467] on div "D" at bounding box center [403, 477] width 118 height 26
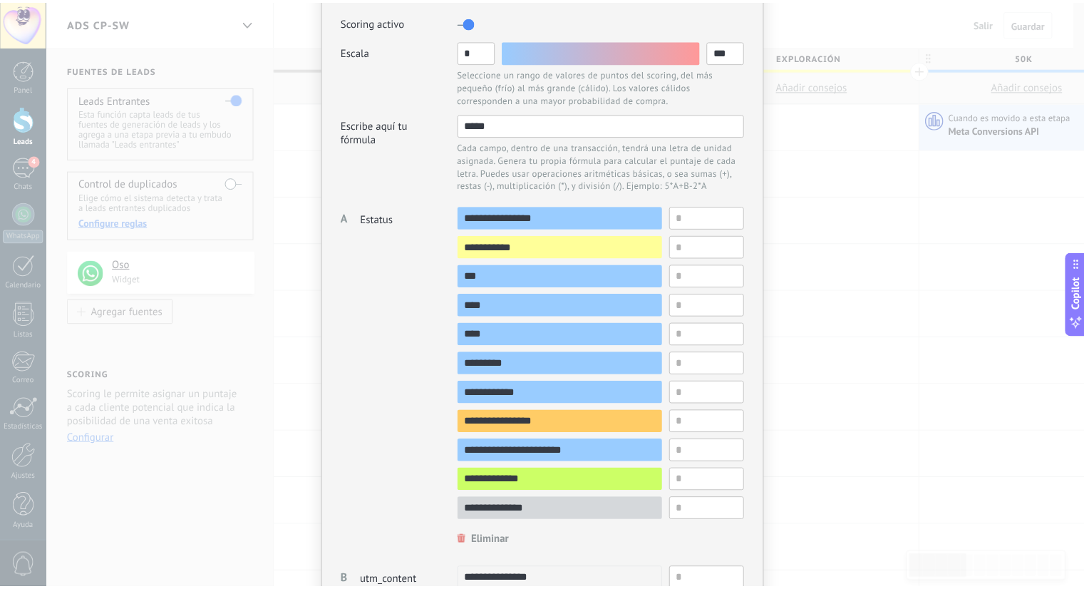
scroll to position [0, 0]
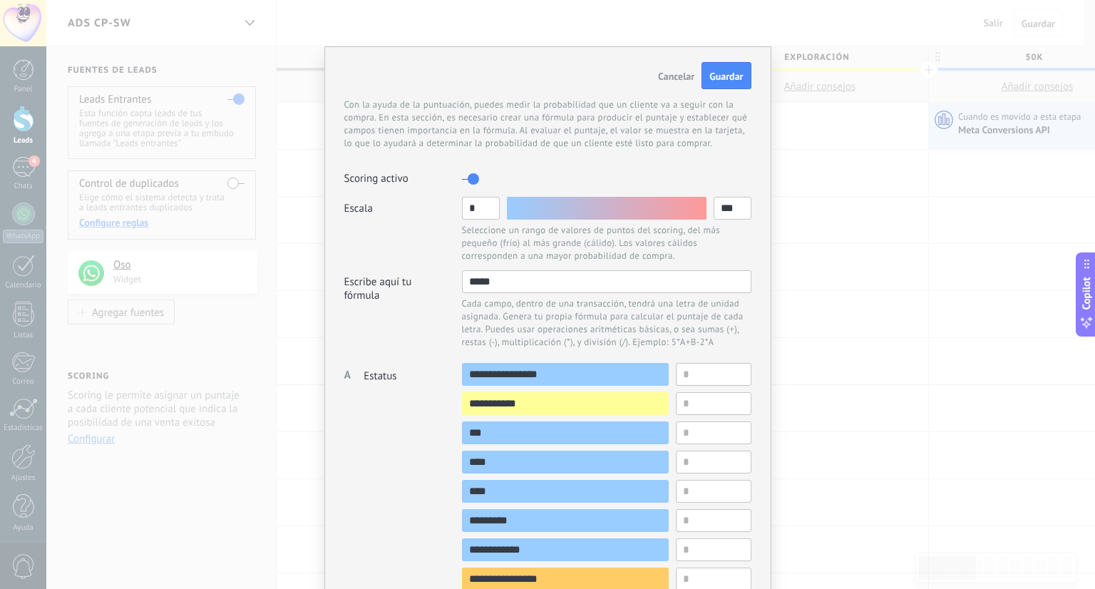
click at [681, 82] on button "Cancelar" at bounding box center [676, 76] width 51 height 26
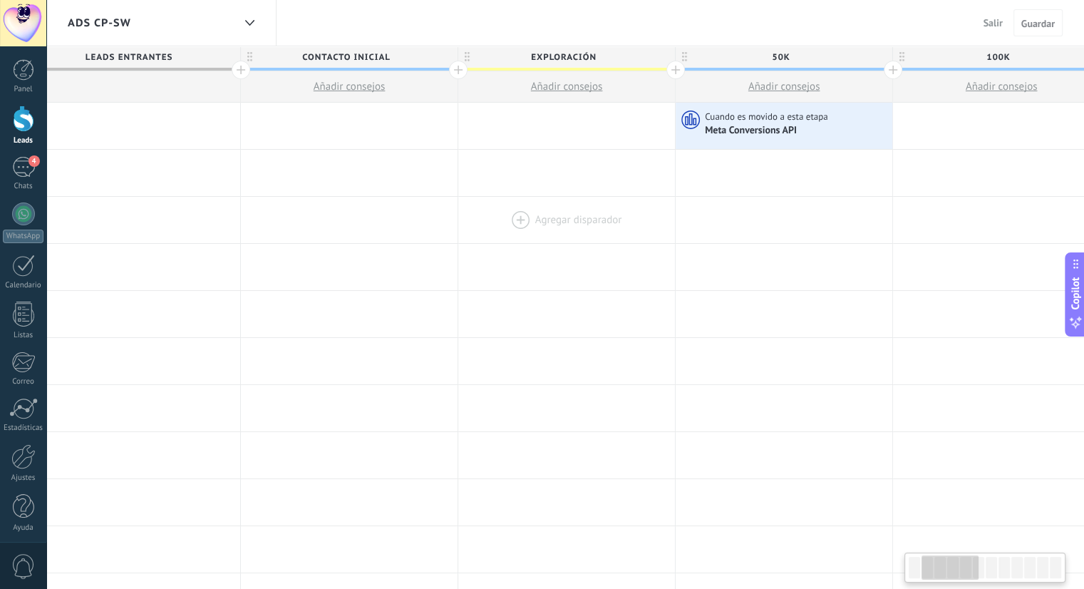
scroll to position [0, 254]
drag, startPoint x: 532, startPoint y: 118, endPoint x: 533, endPoint y: 125, distance: 7.2
click at [533, 125] on div at bounding box center [565, 126] width 217 height 46
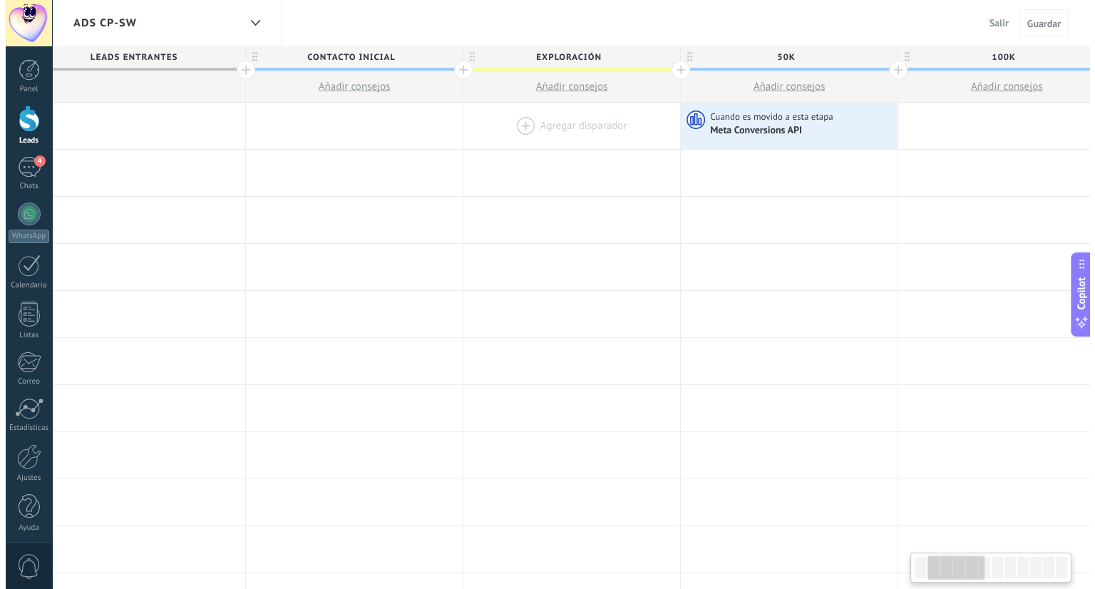
scroll to position [0, 254]
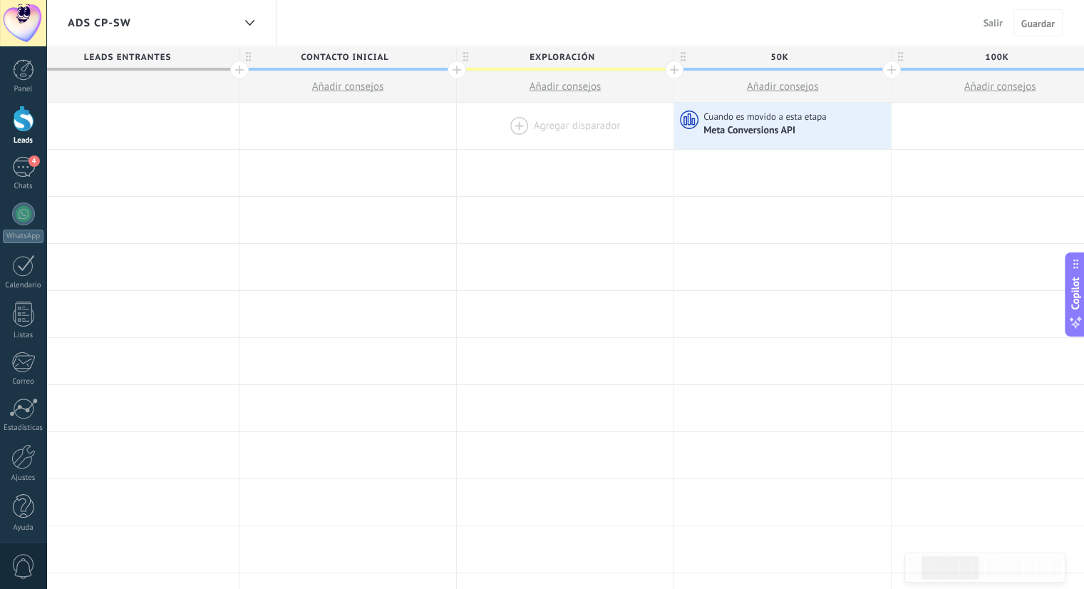
click at [522, 128] on div at bounding box center [565, 126] width 217 height 46
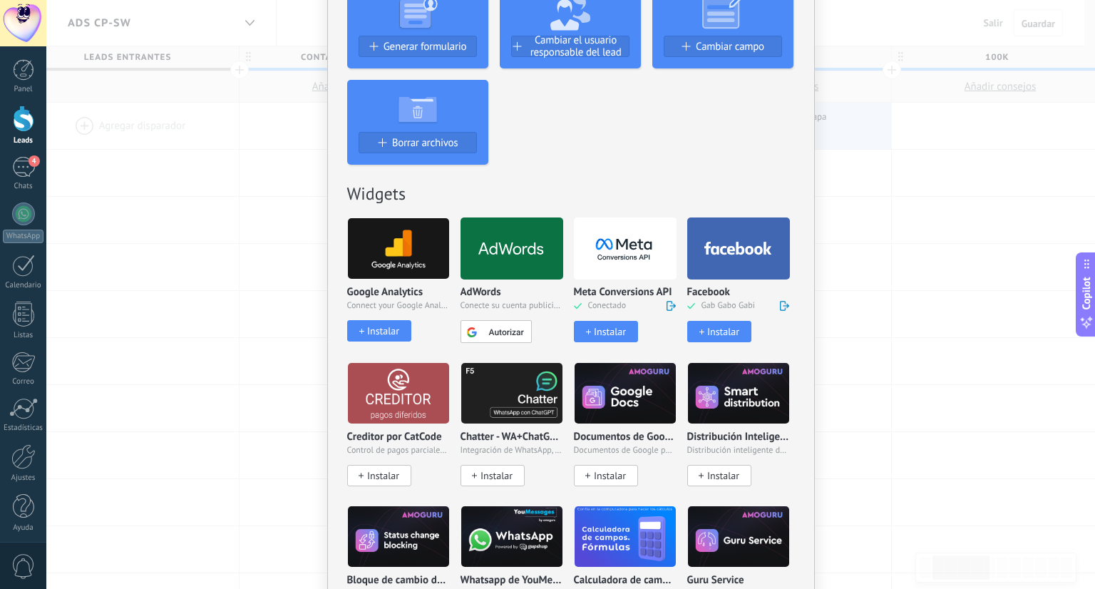
scroll to position [428, 0]
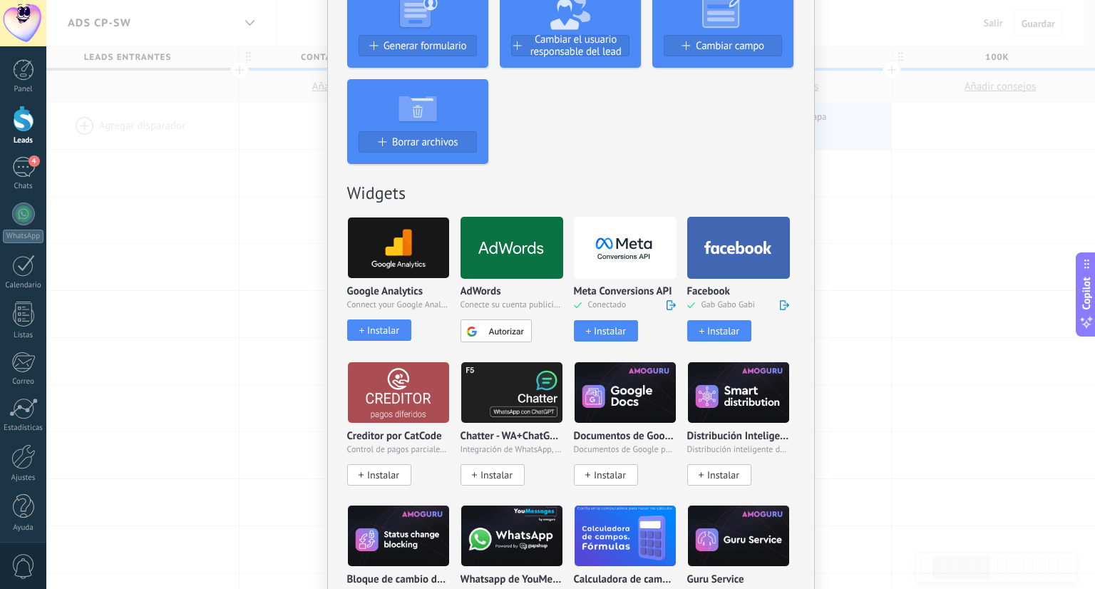
click at [719, 333] on div "Instalar" at bounding box center [723, 331] width 32 height 12
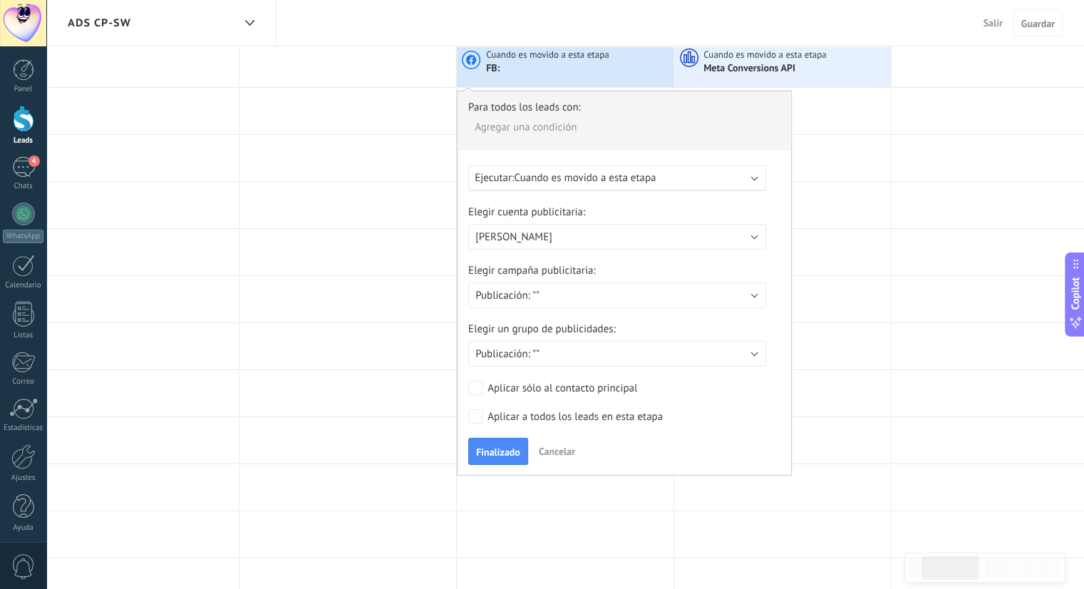
scroll to position [0, 0]
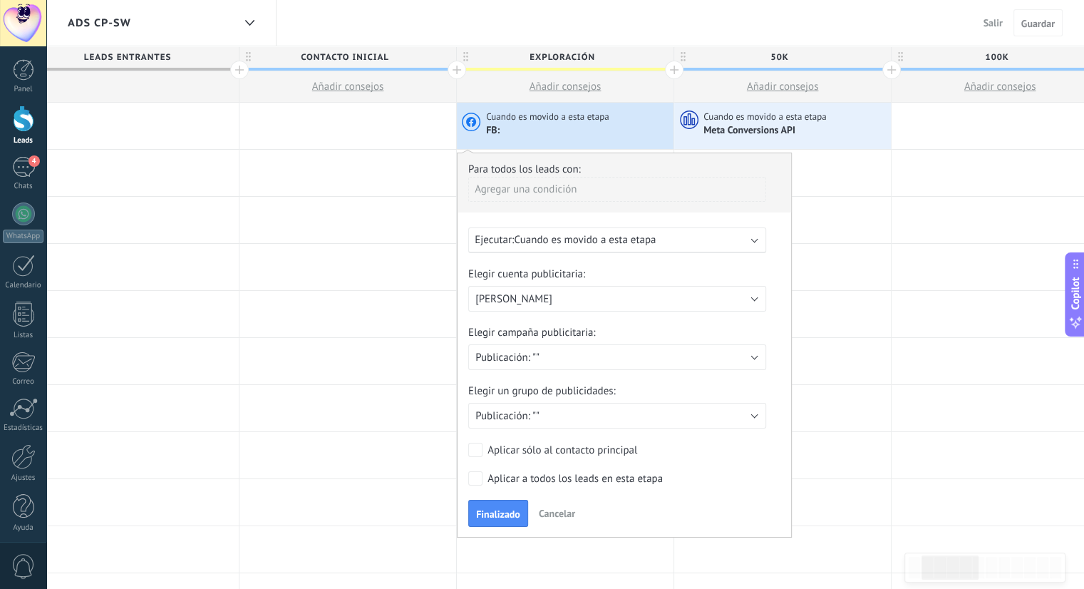
drag, startPoint x: 618, startPoint y: 226, endPoint x: 542, endPoint y: 217, distance: 76.7
click at [542, 217] on div "Para todos los leads con: [PERSON_NAME] una condición Ejecutar: Cuando es movid…" at bounding box center [624, 344] width 335 height 385
click at [534, 305] on button "[PERSON_NAME]" at bounding box center [618, 299] width 298 height 26
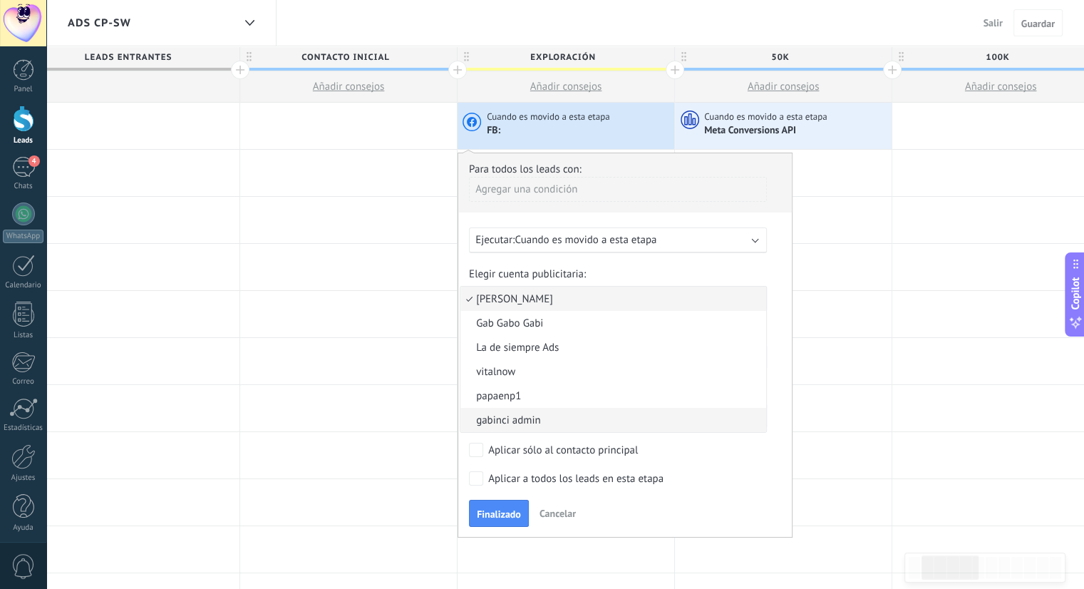
click at [539, 423] on span "gabinci admin" at bounding box center [610, 420] width 301 height 14
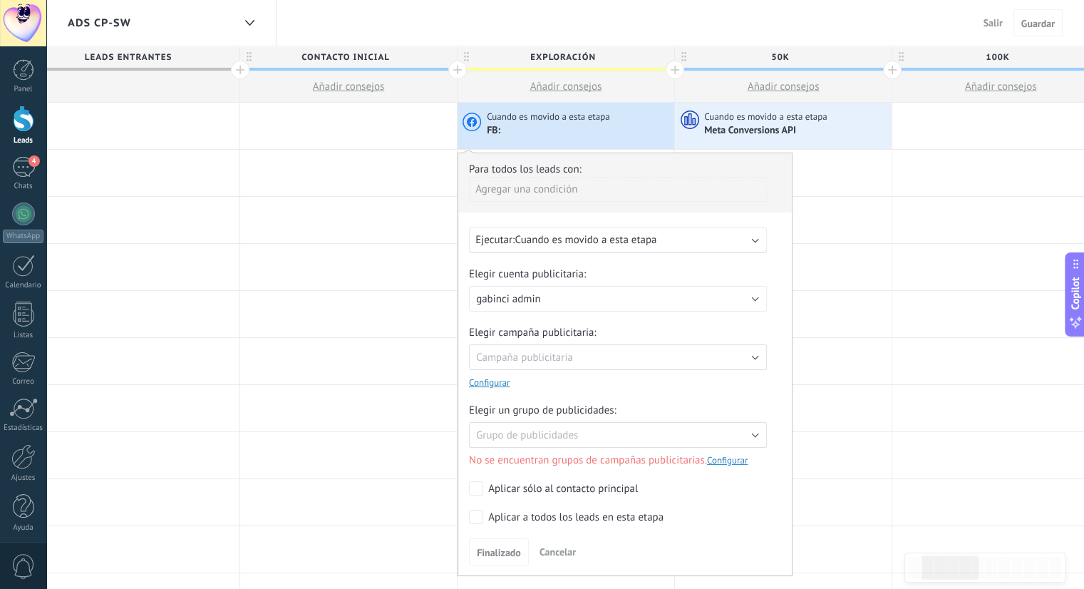
click at [490, 387] on link "Configurar" at bounding box center [489, 382] width 41 height 12
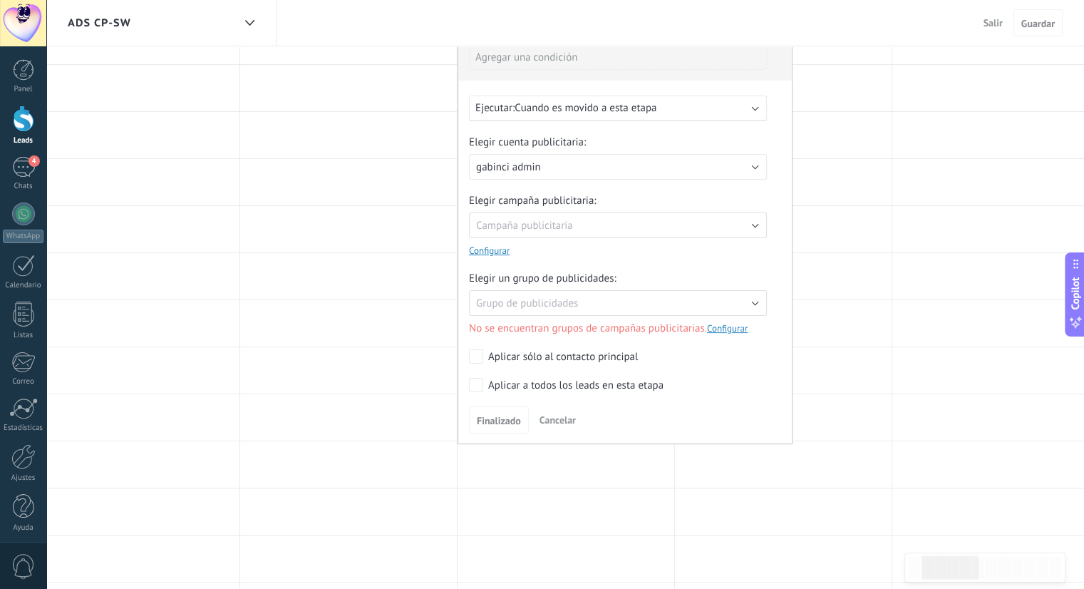
scroll to position [133, 0]
click at [609, 165] on button "gabinci admin" at bounding box center [618, 165] width 298 height 26
click at [552, 237] on span "vitalnow" at bounding box center [610, 239] width 301 height 14
click at [545, 165] on button "vitalnow" at bounding box center [618, 165] width 298 height 26
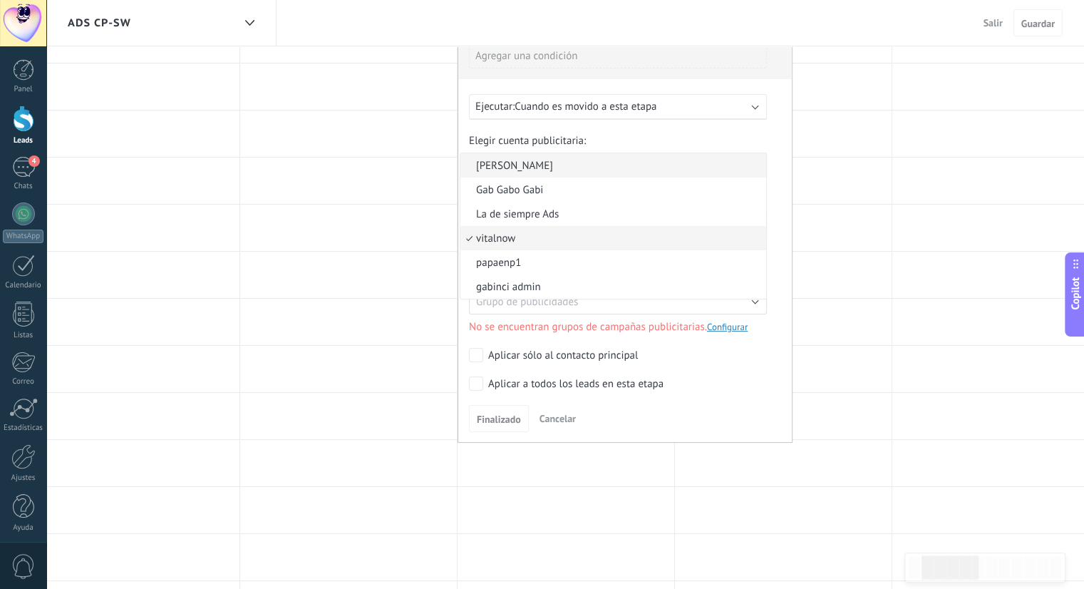
click at [556, 169] on span "[PERSON_NAME]" at bounding box center [610, 166] width 301 height 14
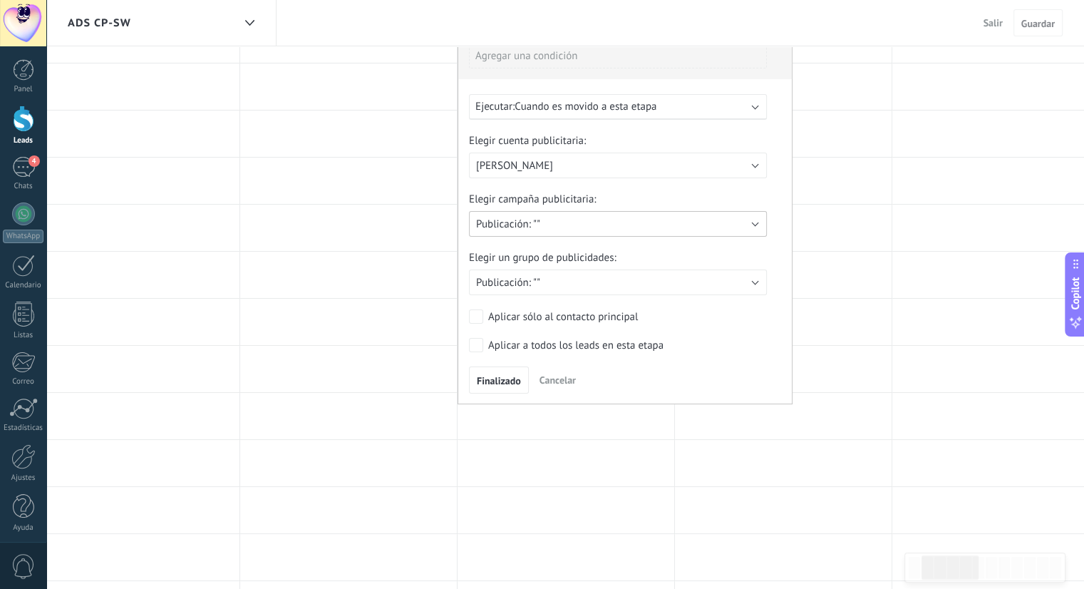
click at [592, 226] on button "Publicación: """ at bounding box center [618, 224] width 298 height 26
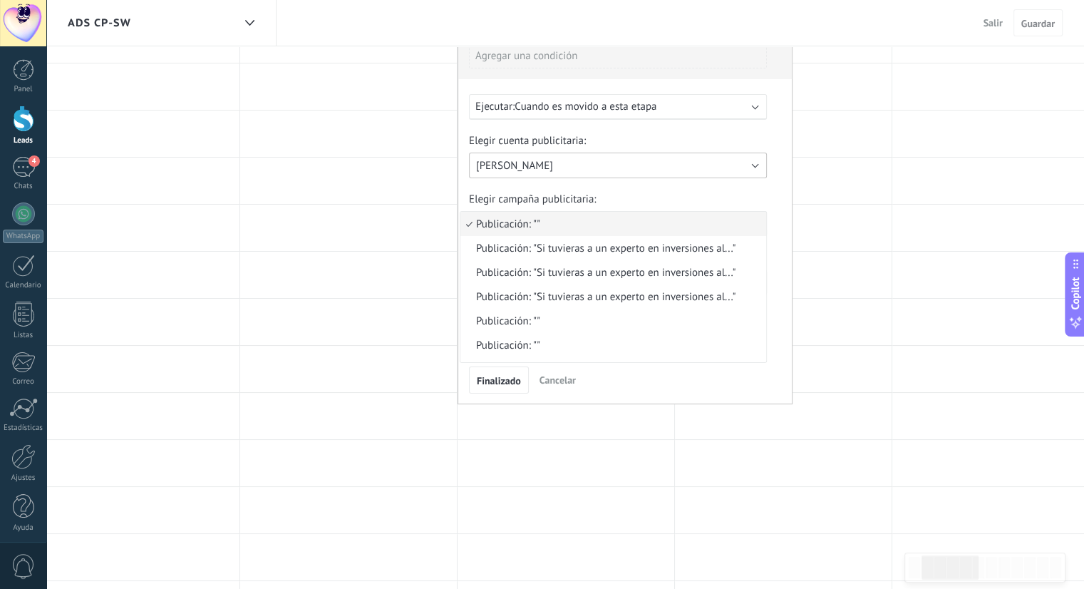
click at [567, 172] on button "[PERSON_NAME]" at bounding box center [618, 165] width 298 height 26
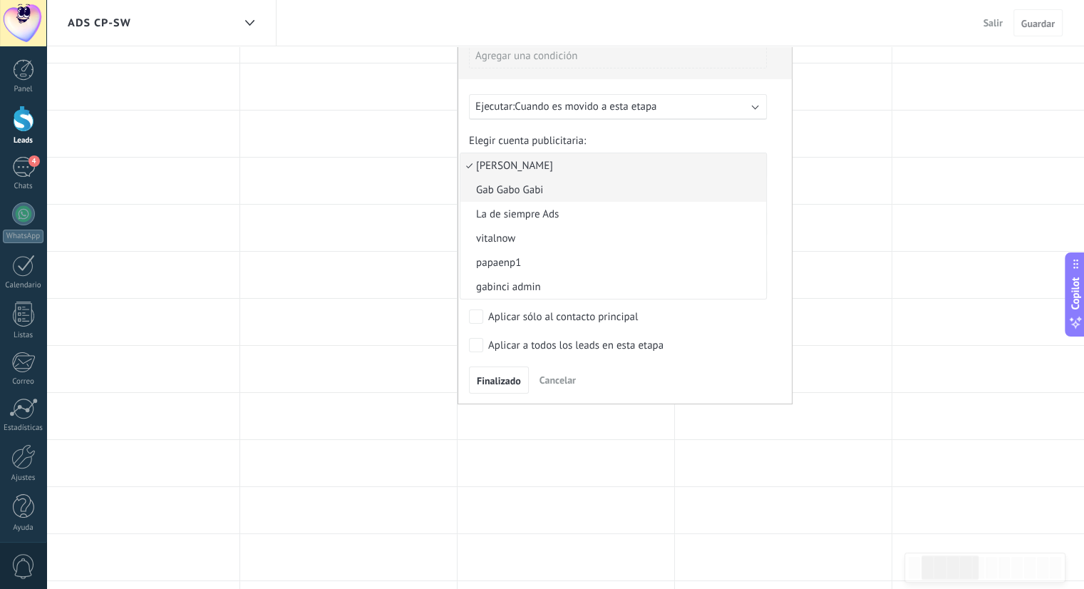
click at [564, 195] on span "Gab Gabo Gabi" at bounding box center [610, 190] width 301 height 14
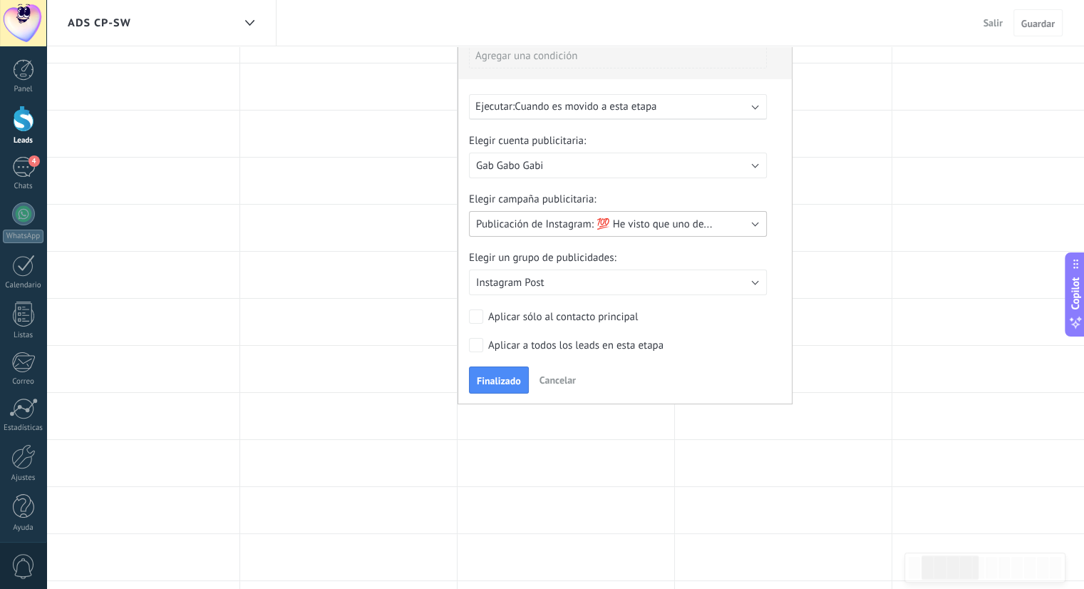
click at [656, 226] on span "Publicación de Instagram: 💯 He visto que uno de..." at bounding box center [594, 224] width 236 height 14
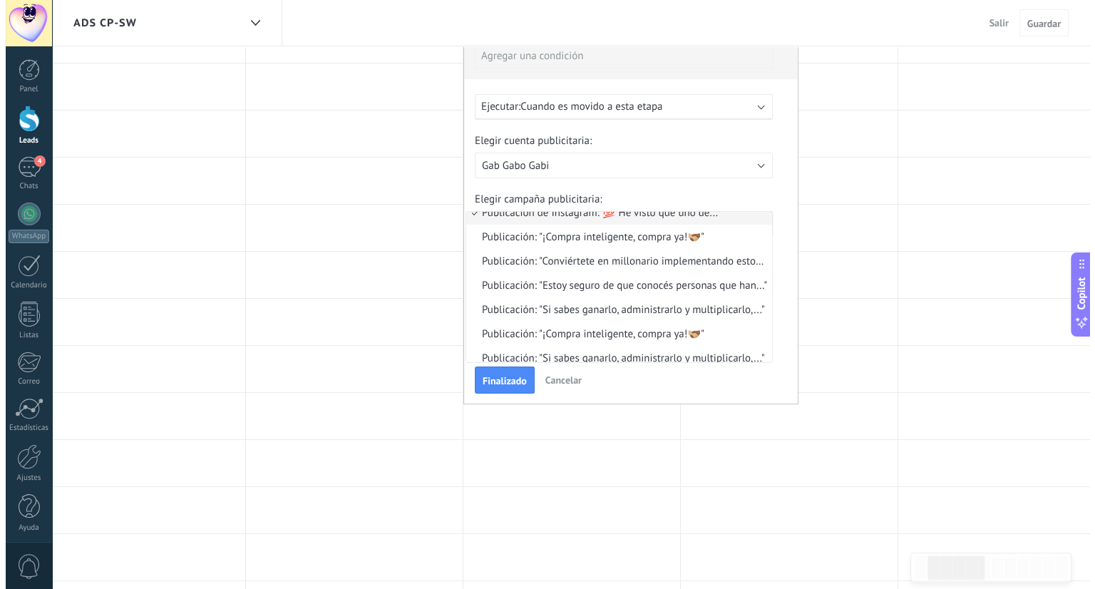
scroll to position [0, 0]
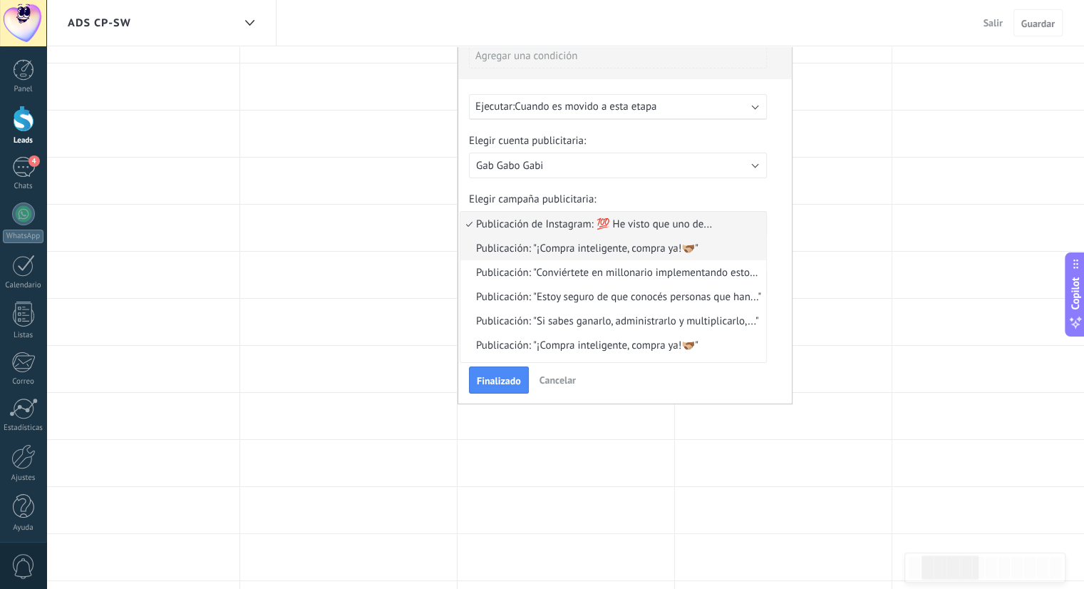
click at [542, 246] on span "Publicación: "¡Compra inteligente, compra ya!🫱🏼‍🫲🏾"" at bounding box center [610, 249] width 301 height 14
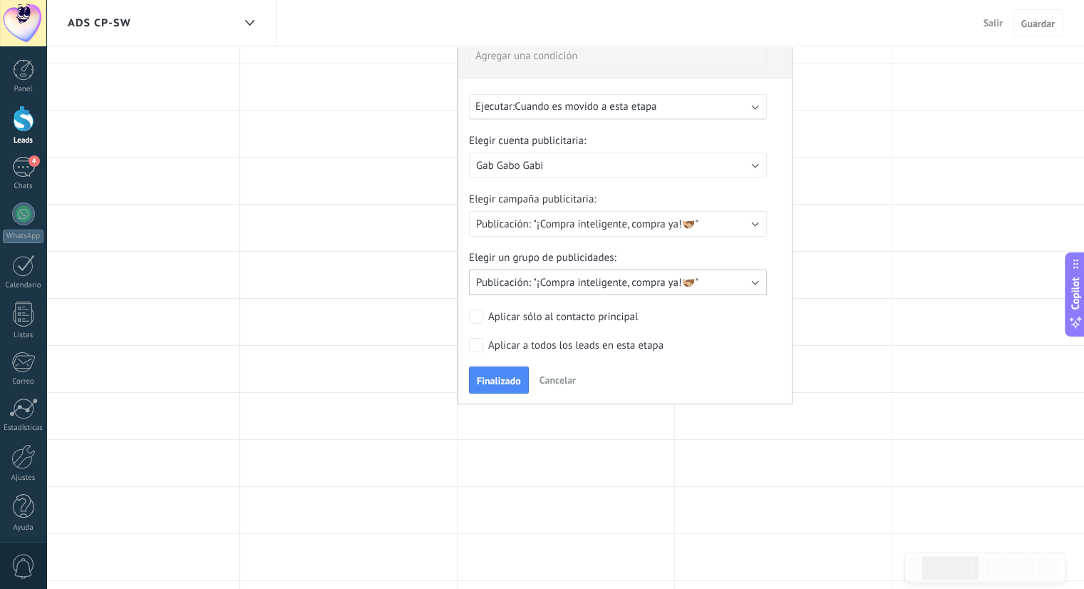
click at [550, 281] on span "Publicación: "¡Compra inteligente, compra ya!🫱🏼‍🫲🏾"" at bounding box center [587, 283] width 222 height 14
click at [550, 281] on span "Publicación: "¡Compra inteligente, compra ya!🫱🏼‍🫲🏾"" at bounding box center [610, 283] width 301 height 14
click at [584, 223] on span "Publicación: "¡Compra inteligente, compra ya!🫱🏼‍🫲🏾"" at bounding box center [587, 224] width 222 height 14
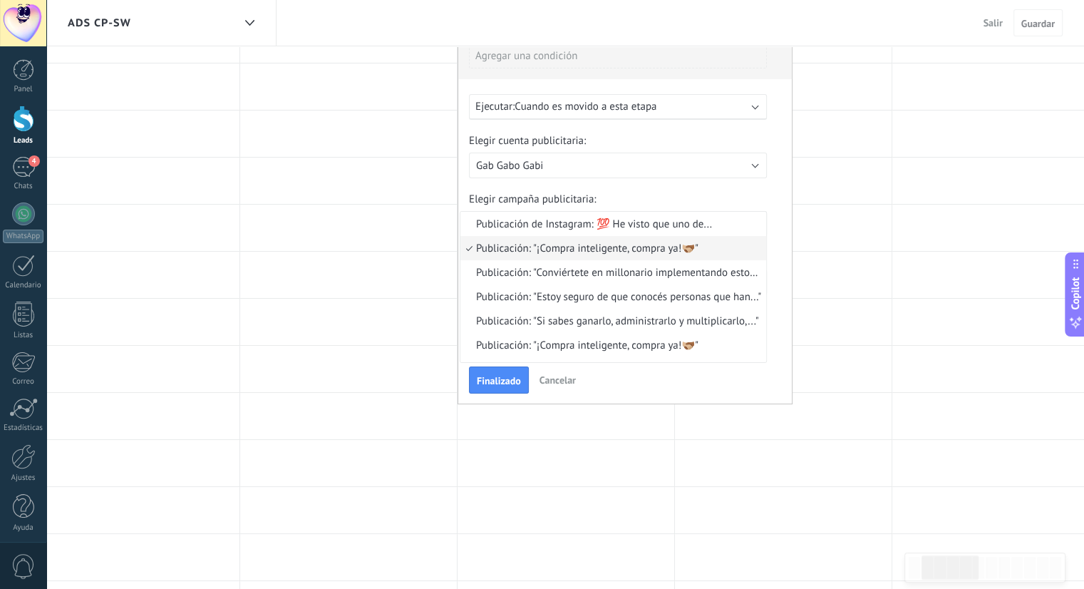
click at [524, 245] on span "Publicación: "¡Compra inteligente, compra ya!🫱🏼‍🫲🏾"" at bounding box center [610, 249] width 301 height 14
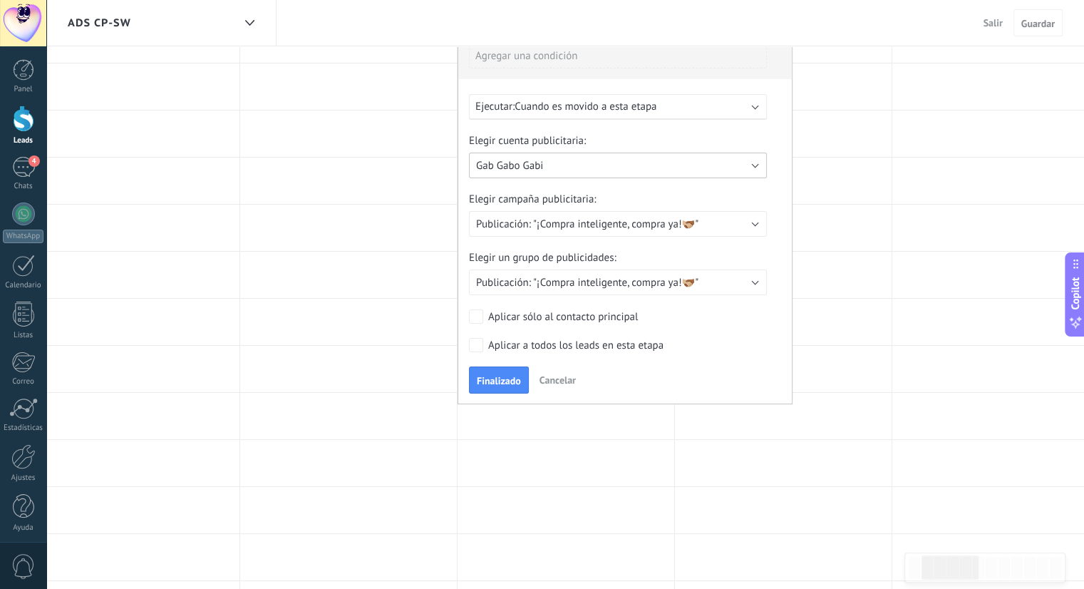
click at [540, 169] on span "Gab Gabo Gabi" at bounding box center [509, 166] width 67 height 14
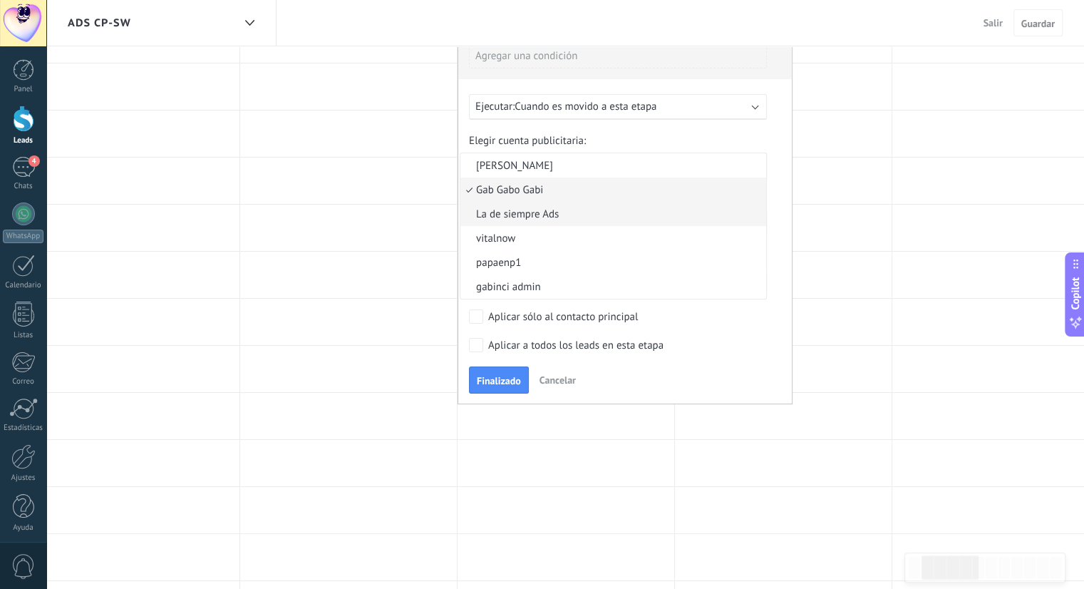
click at [540, 216] on span "La de siempre Ads" at bounding box center [610, 214] width 301 height 14
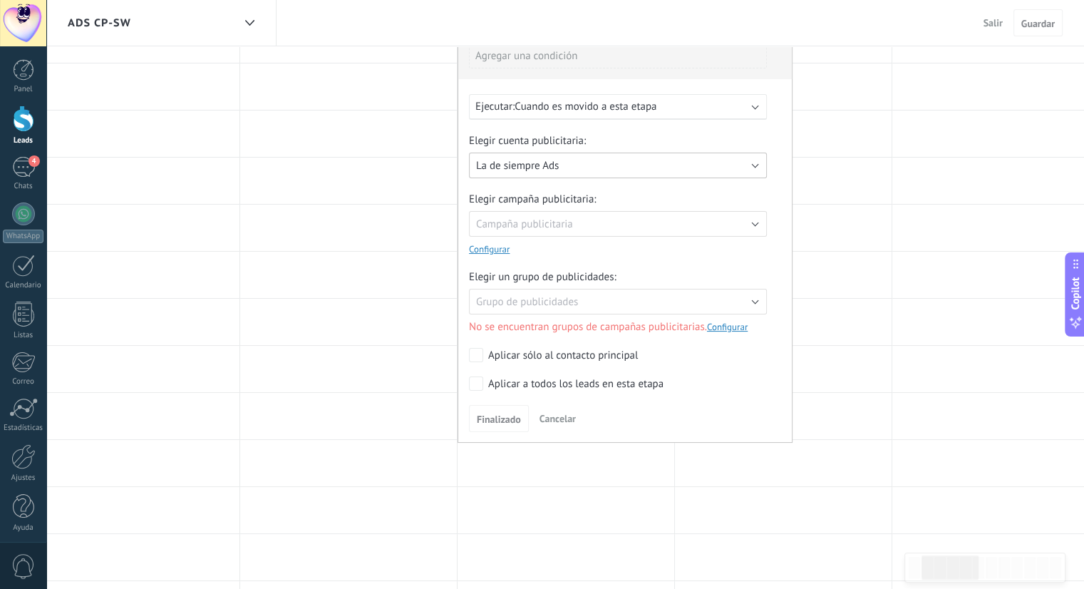
click at [531, 160] on span "La de siempre Ads" at bounding box center [517, 166] width 83 height 14
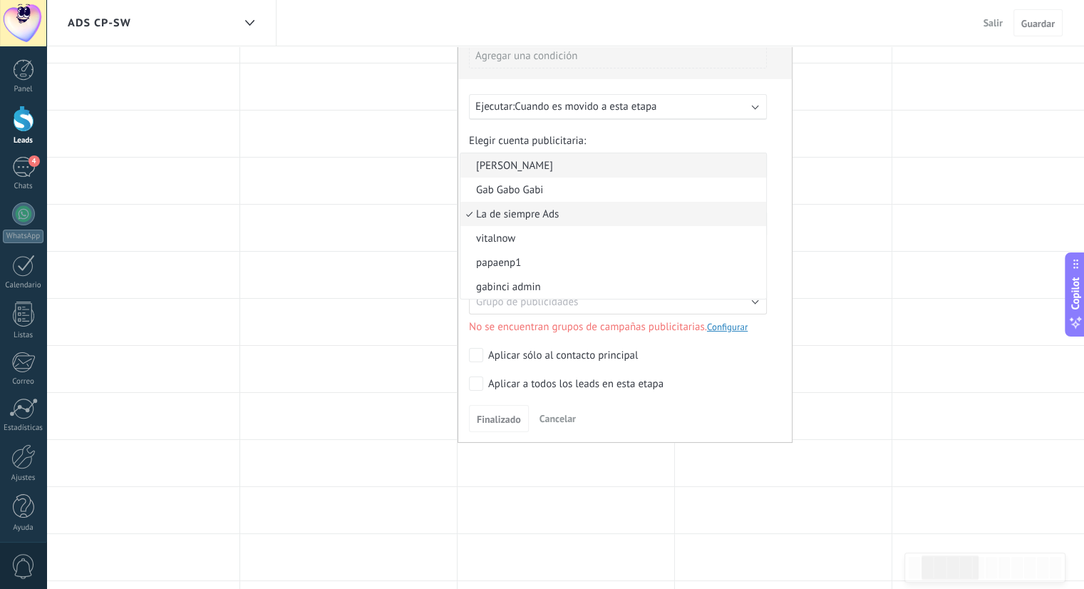
click at [518, 167] on span "[PERSON_NAME]" at bounding box center [610, 166] width 301 height 14
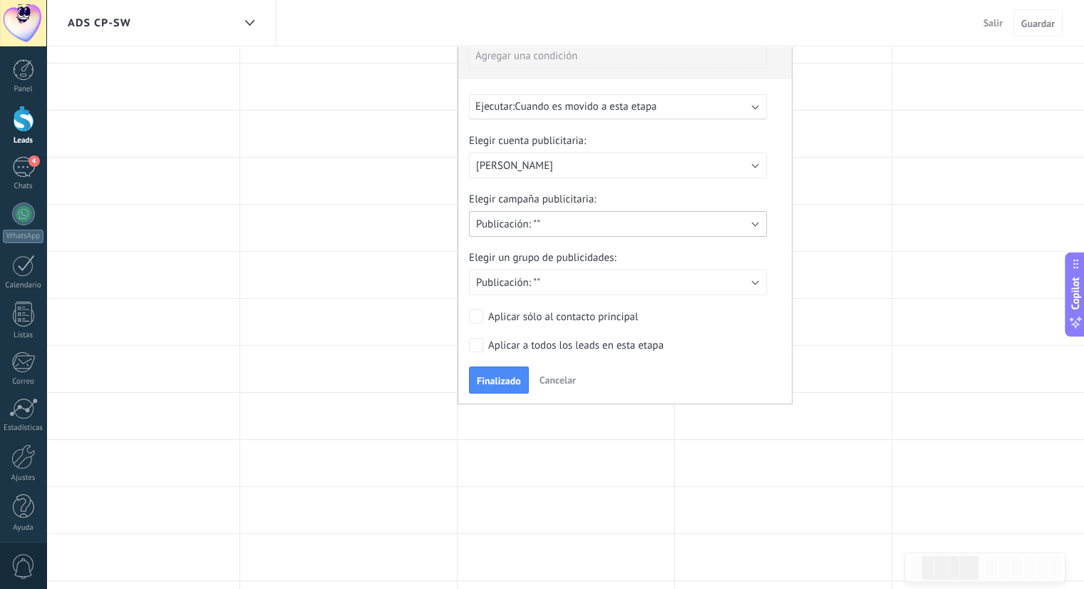
click at [544, 220] on button "Publicación: """ at bounding box center [618, 224] width 298 height 26
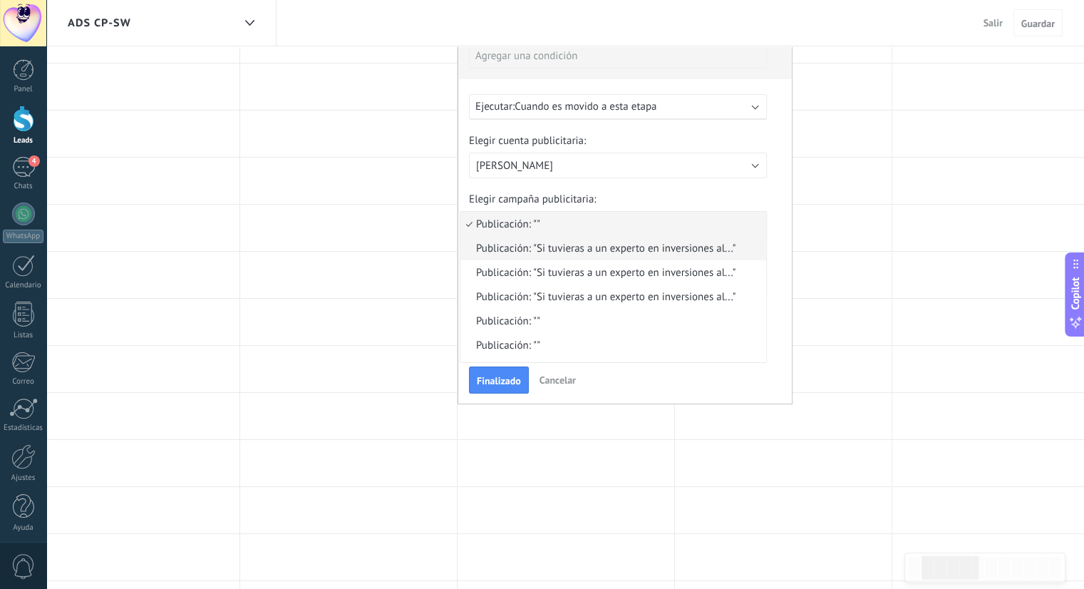
click at [613, 251] on span "Publicación: "Si tuvieras a un experto en inversiones al..."" at bounding box center [610, 249] width 301 height 14
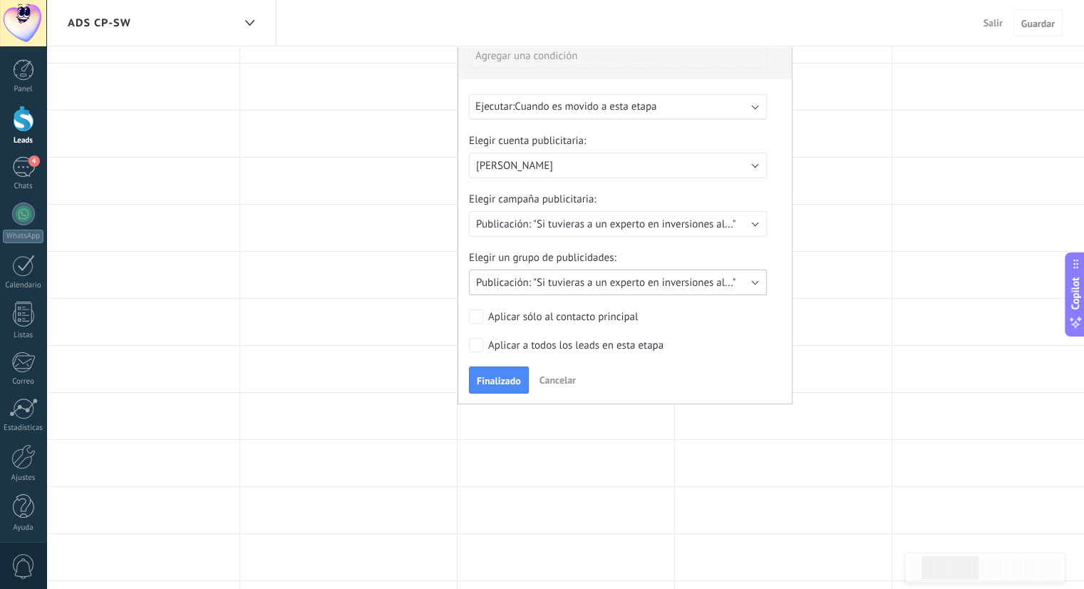
click at [599, 283] on span "Publicación: "Si tuvieras a un experto en inversiones al..."" at bounding box center [605, 283] width 259 height 14
click at [614, 283] on span "Publicación: "Si tuvieras a un experto en inversiones al..."" at bounding box center [610, 283] width 301 height 14
click at [564, 376] on span "Cancelar" at bounding box center [557, 379] width 36 height 13
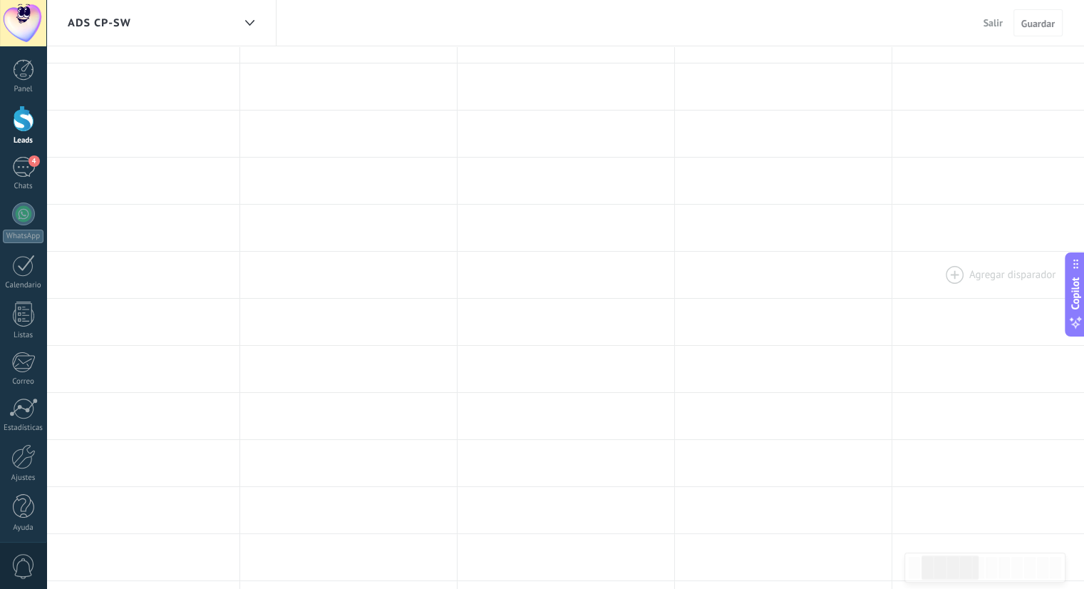
click at [918, 284] on div at bounding box center [1000, 275] width 217 height 46
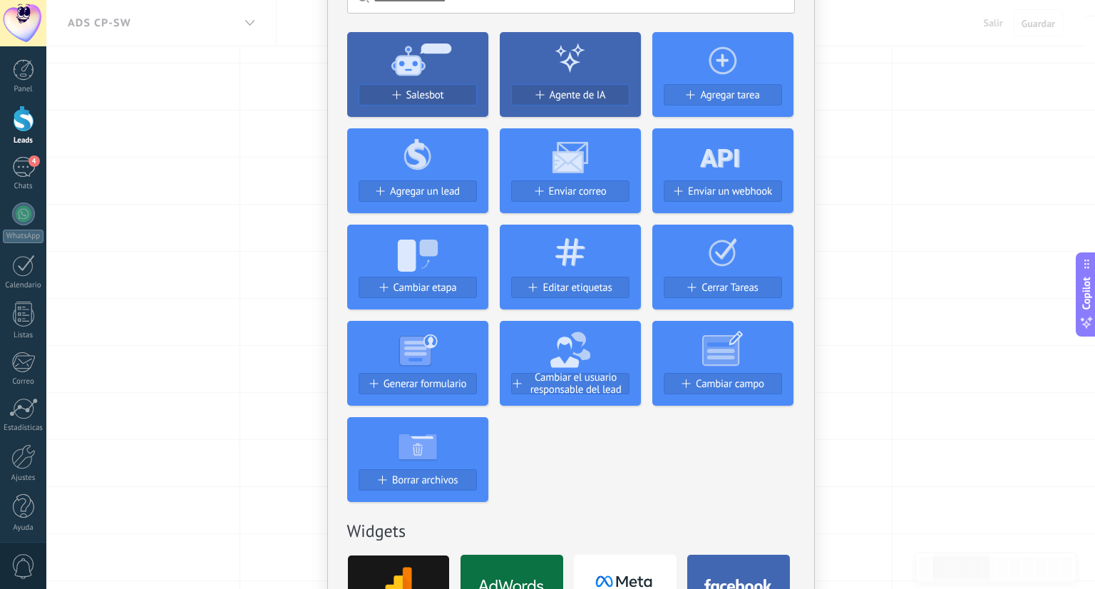
scroll to position [90, 0]
click at [567, 457] on div "Salesbot Agente de IA Agregar tarea Agregar un lead Enviar correo Enviar un web…" at bounding box center [571, 260] width 448 height 481
click at [599, 447] on div "Salesbot Agente de IA Agregar tarea Agregar un lead Enviar correo Enviar un web…" at bounding box center [571, 260] width 448 height 481
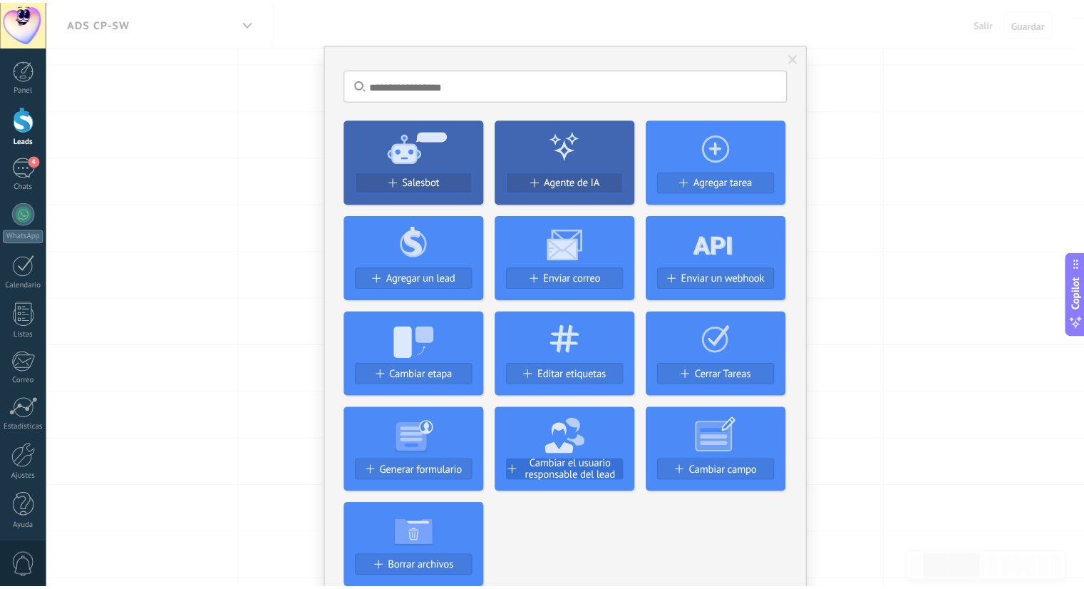
scroll to position [0, 0]
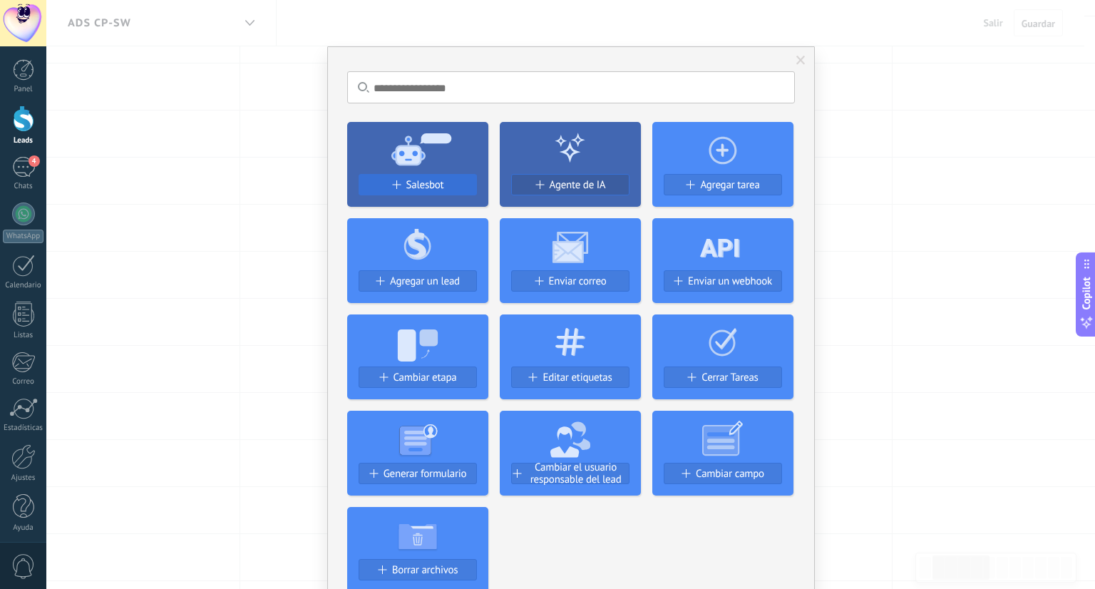
click at [433, 181] on span "Salesbot" at bounding box center [425, 185] width 38 height 12
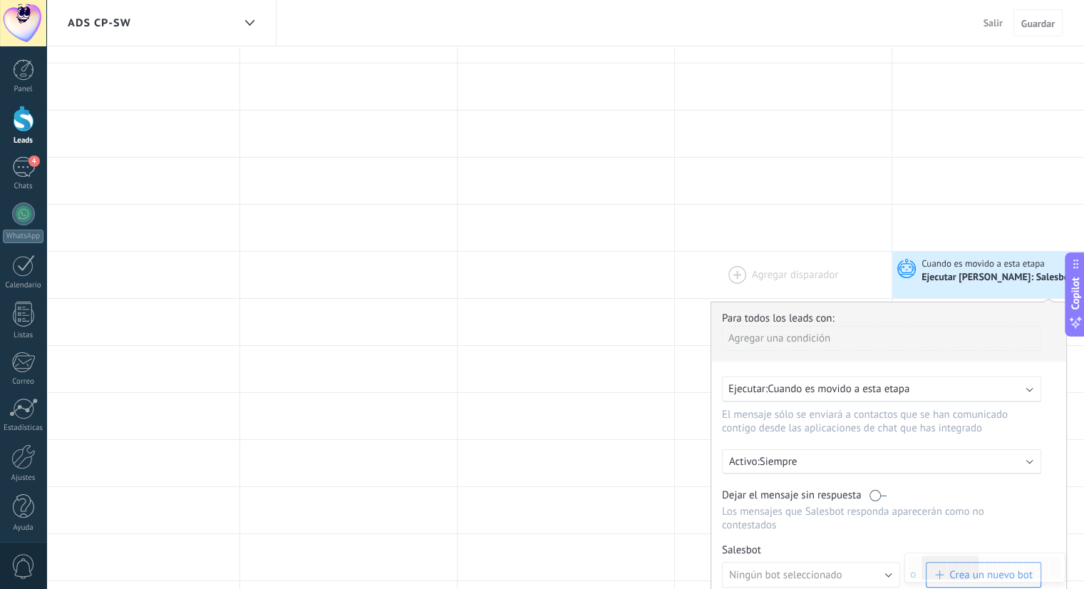
drag, startPoint x: 893, startPoint y: 316, endPoint x: 814, endPoint y: 289, distance: 83.6
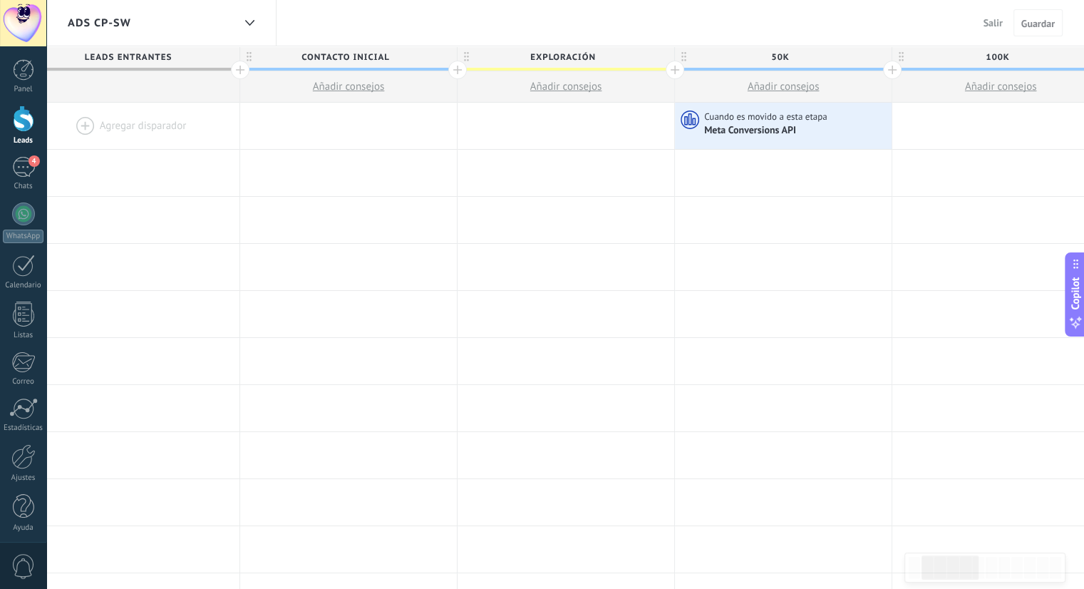
click at [529, 129] on div at bounding box center [565, 126] width 217 height 46
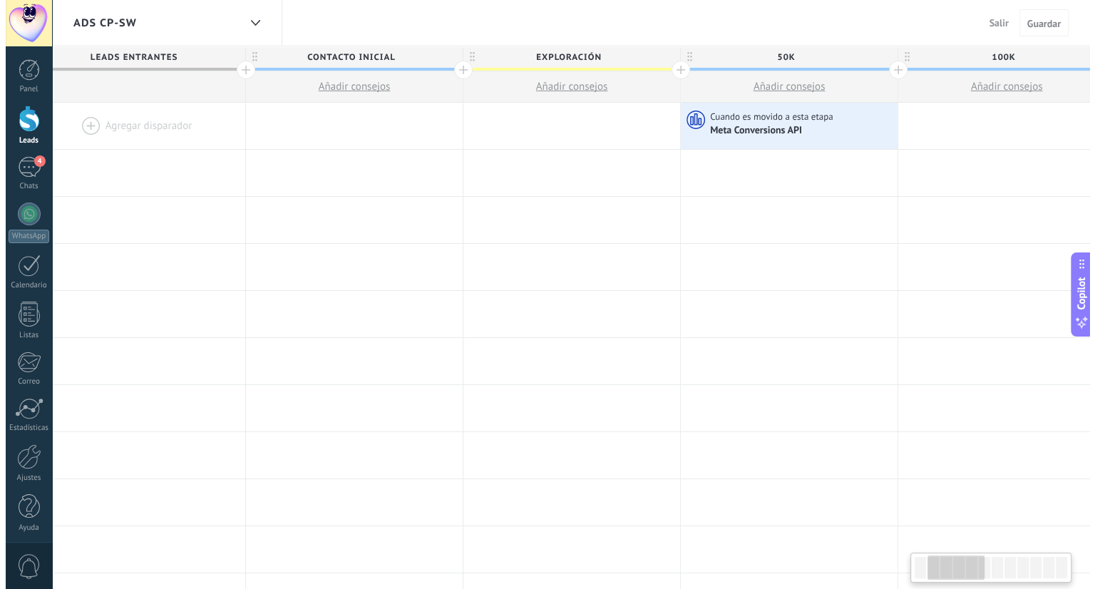
scroll to position [0, 254]
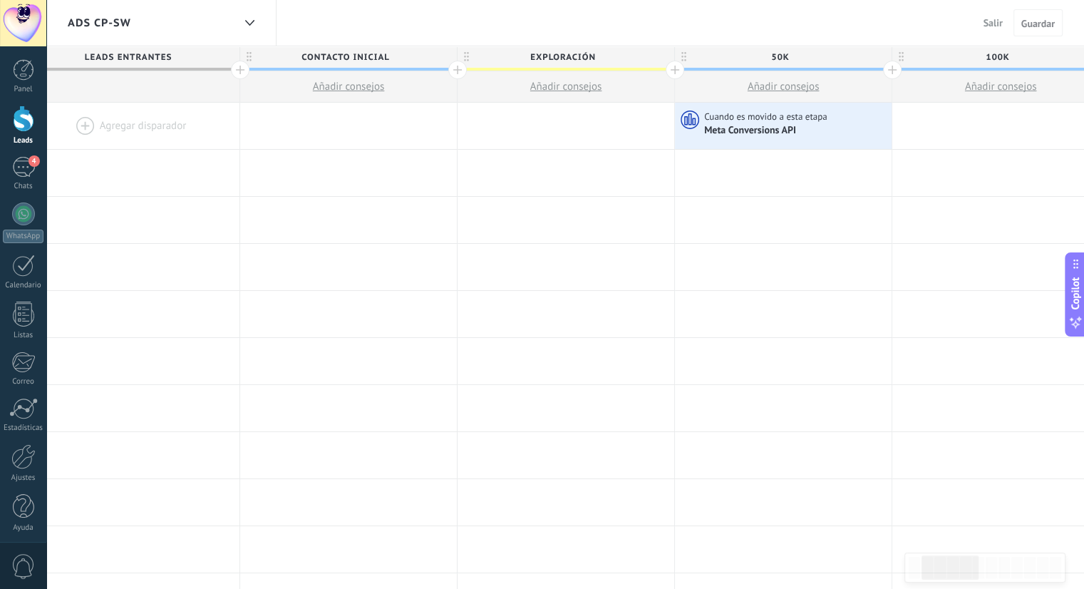
click at [479, 118] on div at bounding box center [565, 126] width 217 height 46
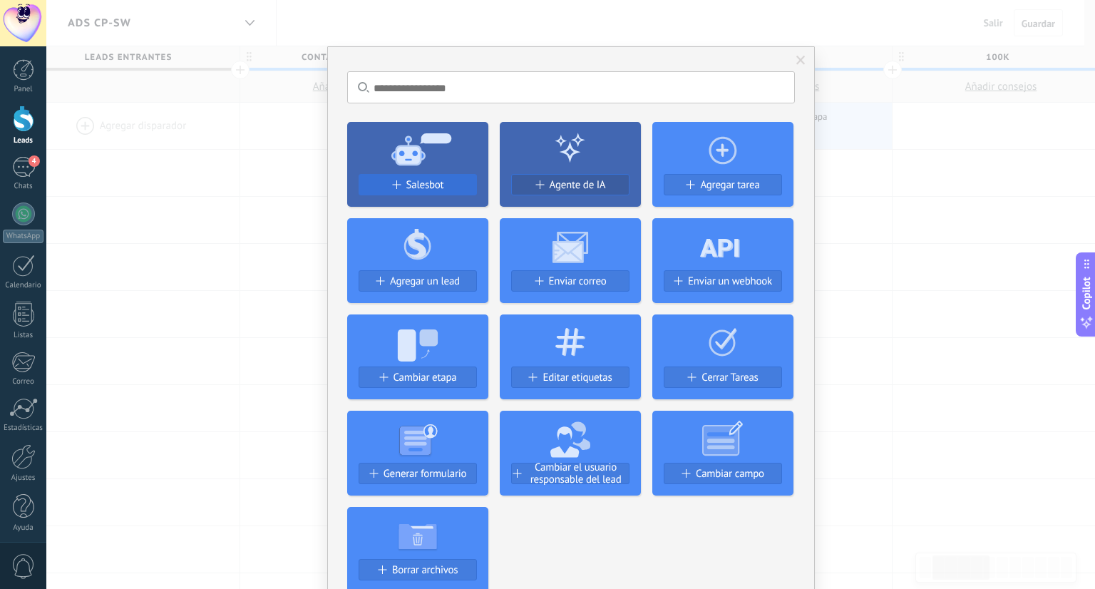
click at [428, 179] on span "Salesbot" at bounding box center [425, 185] width 38 height 12
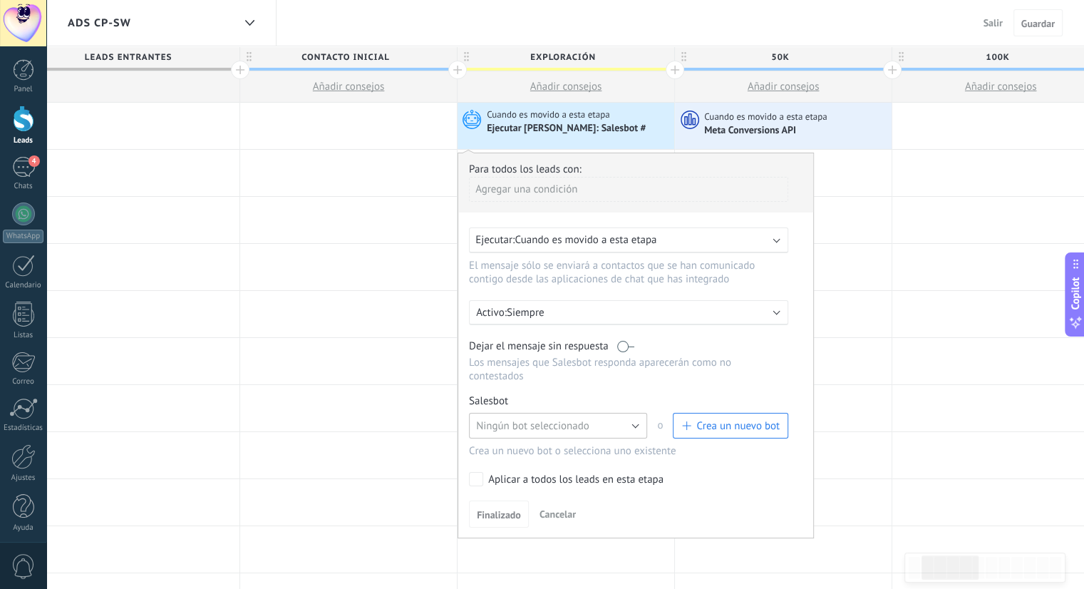
click at [626, 414] on button "Ningún bot seleccionado" at bounding box center [558, 426] width 178 height 26
click at [626, 419] on span "Ningún bot seleccionado" at bounding box center [551, 426] width 182 height 14
click at [733, 419] on span "Crea un nuevo bot" at bounding box center [737, 426] width 83 height 14
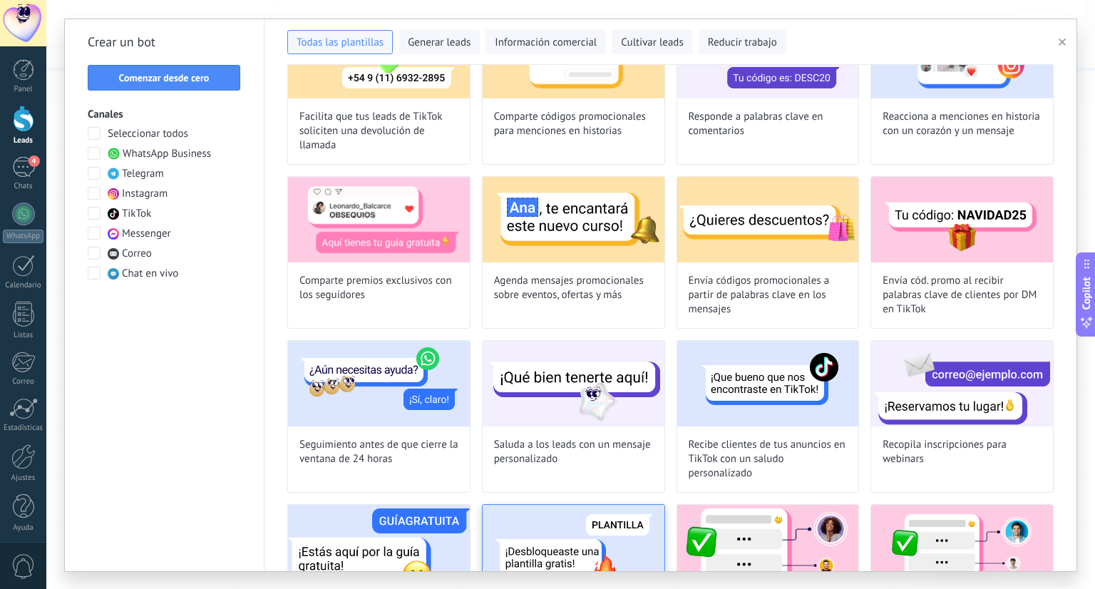
scroll to position [428, 0]
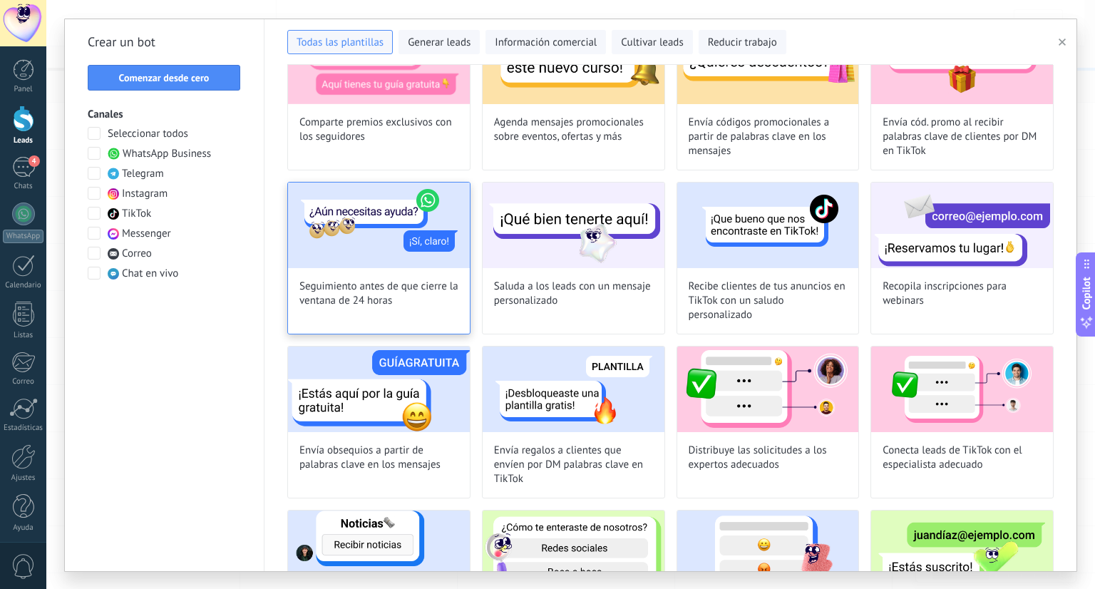
click at [356, 209] on img at bounding box center [379, 225] width 182 height 86
type input "**********"
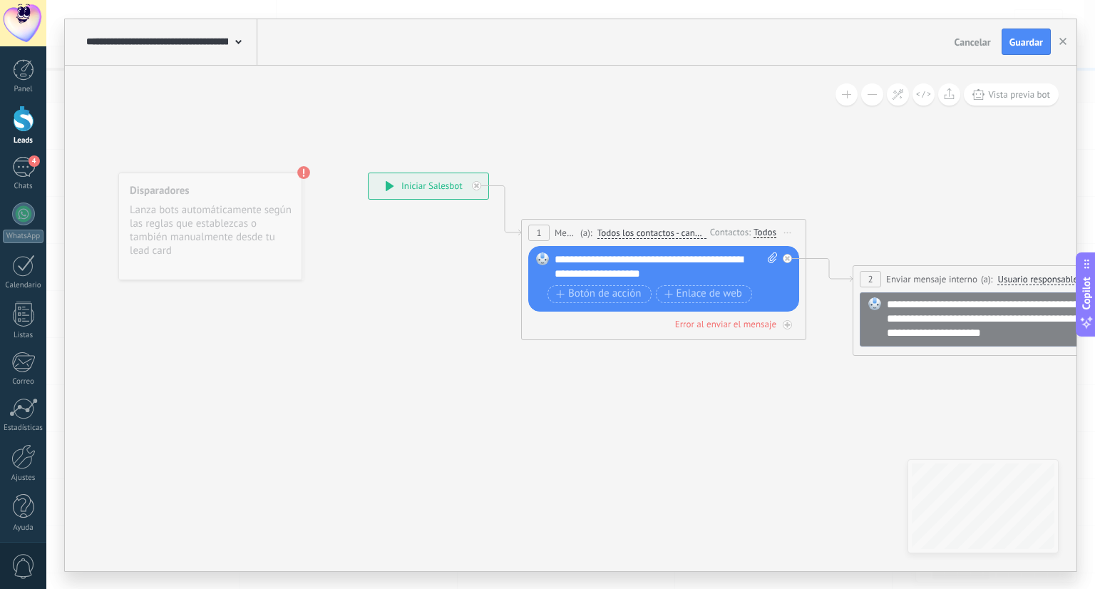
click at [658, 229] on span "Todos los contactos - canales seleccionados" at bounding box center [651, 232] width 109 height 11
click at [658, 229] on button "Todos los contactos - canales seleccionados" at bounding box center [679, 233] width 178 height 26
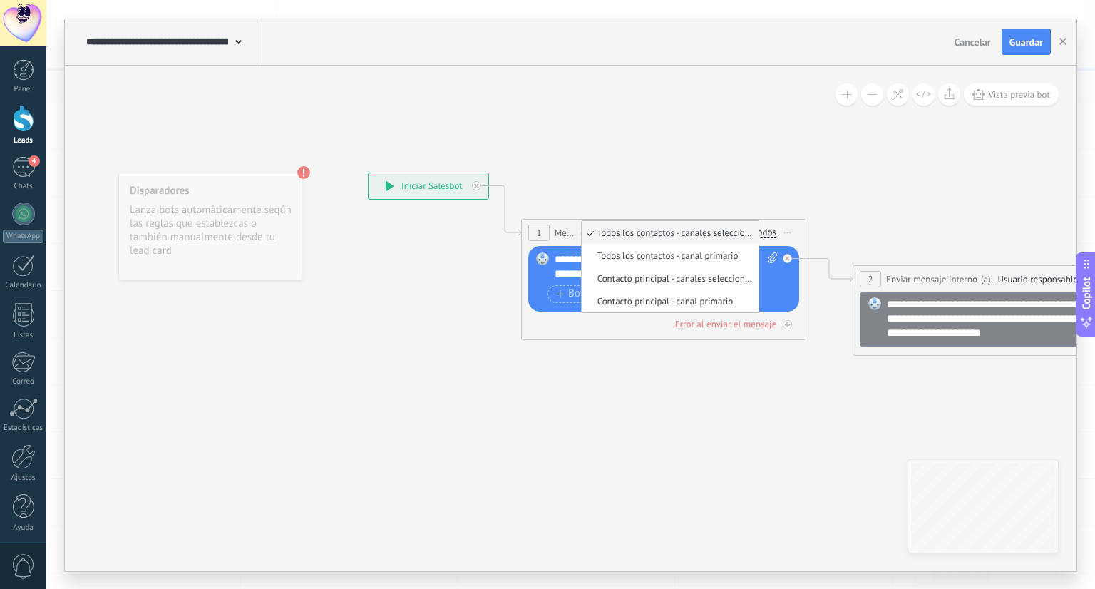
click at [748, 189] on icon at bounding box center [814, 263] width 1606 height 895
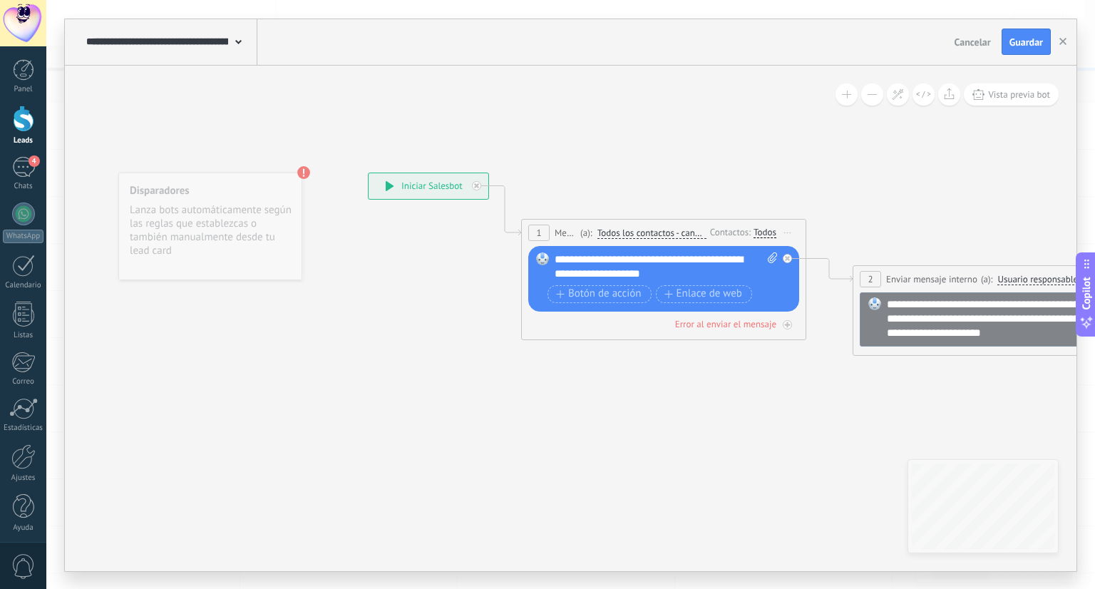
drag, startPoint x: 760, startPoint y: 198, endPoint x: 631, endPoint y: 197, distance: 129.0
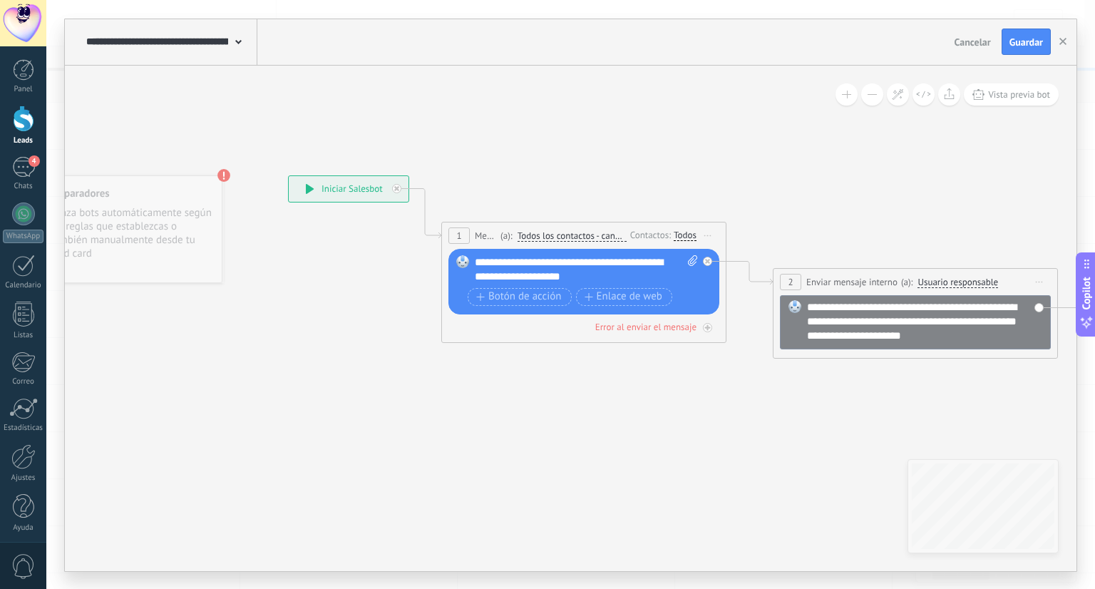
drag, startPoint x: 684, startPoint y: 180, endPoint x: 530, endPoint y: 182, distance: 153.9
click at [572, 182] on icon at bounding box center [735, 266] width 1606 height 895
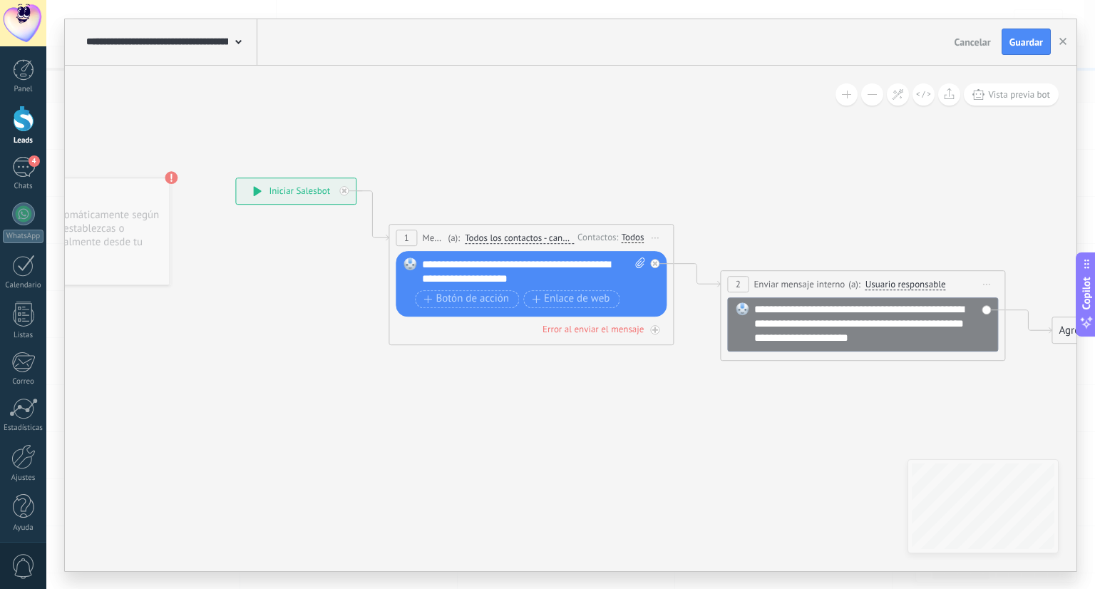
drag, startPoint x: 616, startPoint y: 177, endPoint x: 578, endPoint y: 178, distance: 37.8
click at [578, 178] on icon at bounding box center [682, 268] width 1606 height 895
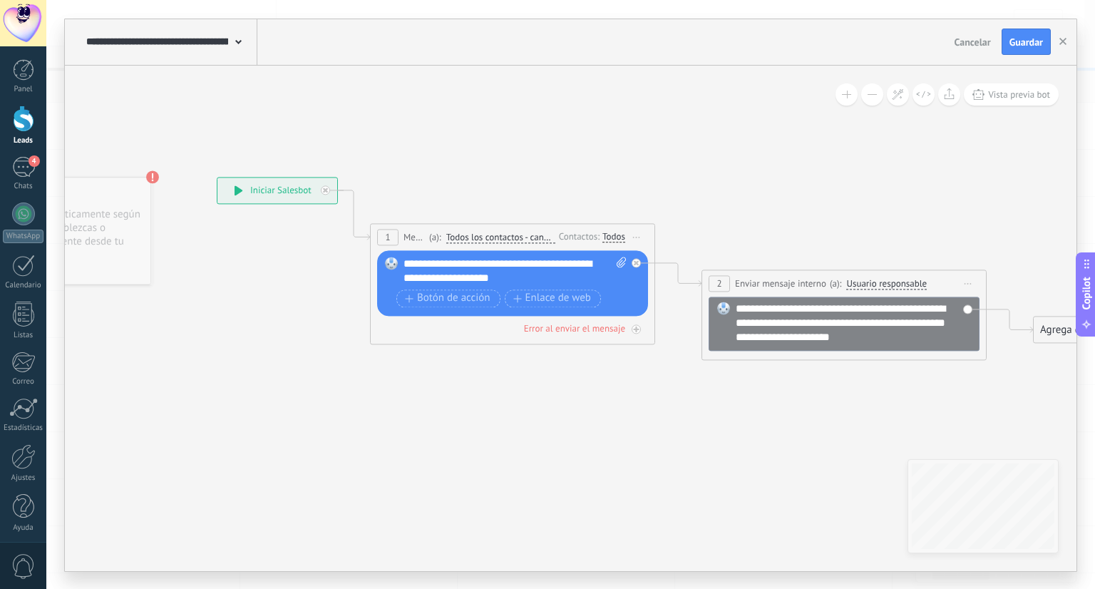
click at [614, 232] on div "Todos" at bounding box center [613, 237] width 23 height 11
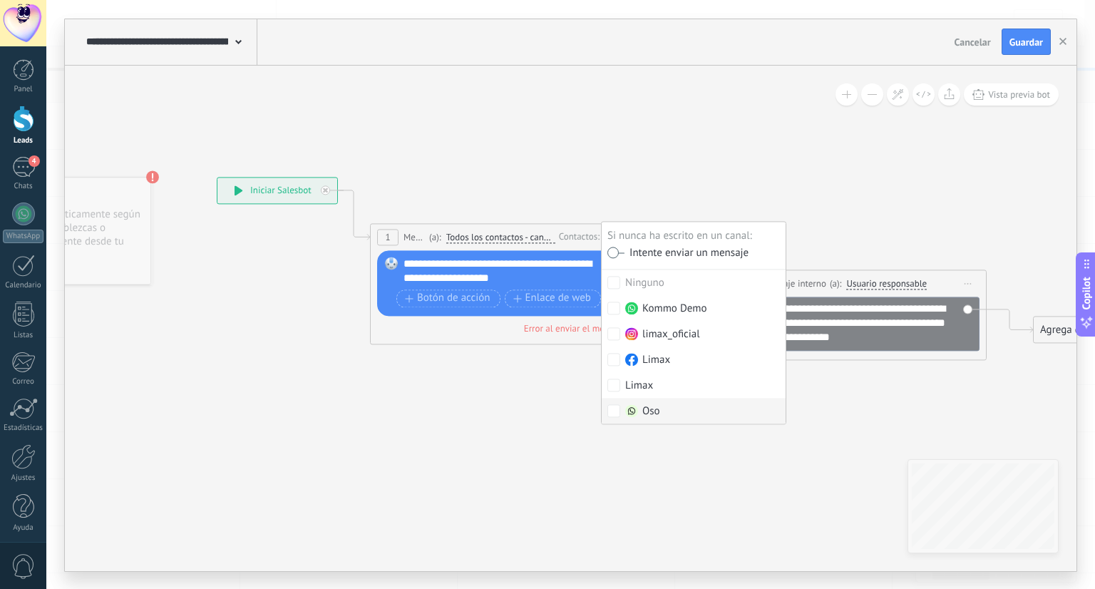
click at [653, 457] on icon at bounding box center [663, 267] width 1606 height 895
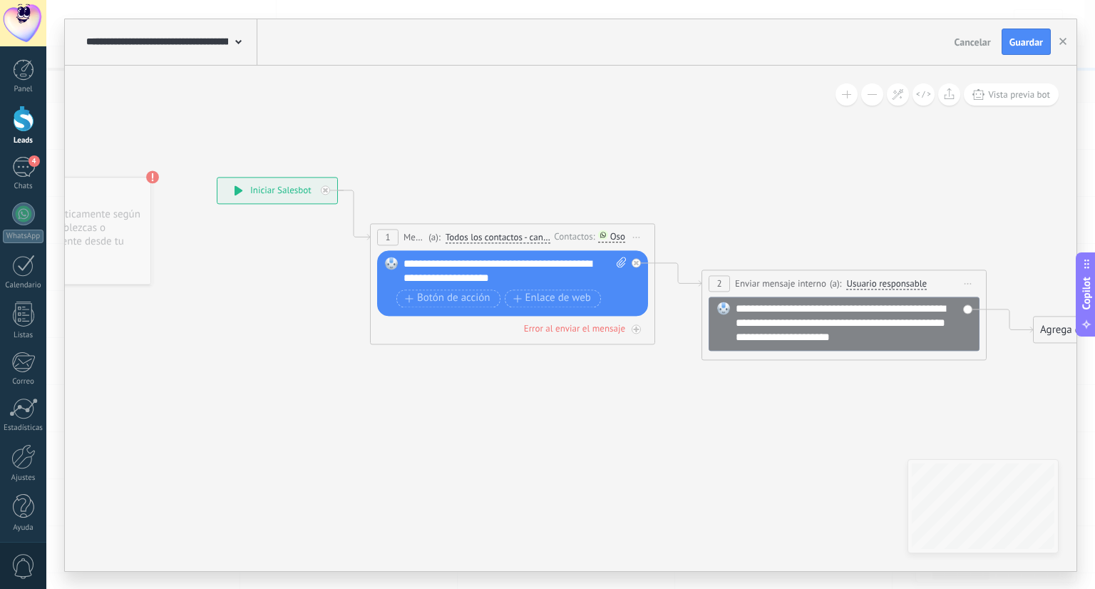
click at [459, 264] on div "**********" at bounding box center [515, 271] width 224 height 29
drag, startPoint x: 678, startPoint y: 424, endPoint x: 593, endPoint y: 431, distance: 85.8
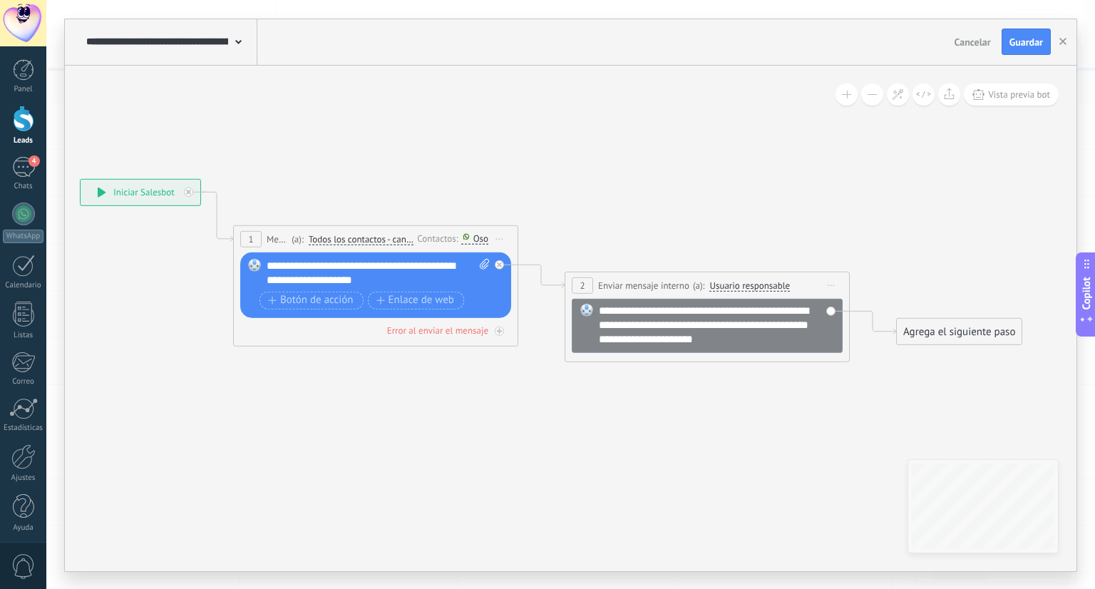
drag, startPoint x: 679, startPoint y: 427, endPoint x: 542, endPoint y: 428, distance: 137.5
click at [542, 428] on icon at bounding box center [527, 269] width 1606 height 895
click at [365, 275] on div "**********" at bounding box center [379, 272] width 224 height 29
drag, startPoint x: 390, startPoint y: 278, endPoint x: 403, endPoint y: 267, distance: 16.2
click at [403, 267] on div "**********" at bounding box center [379, 272] width 224 height 29
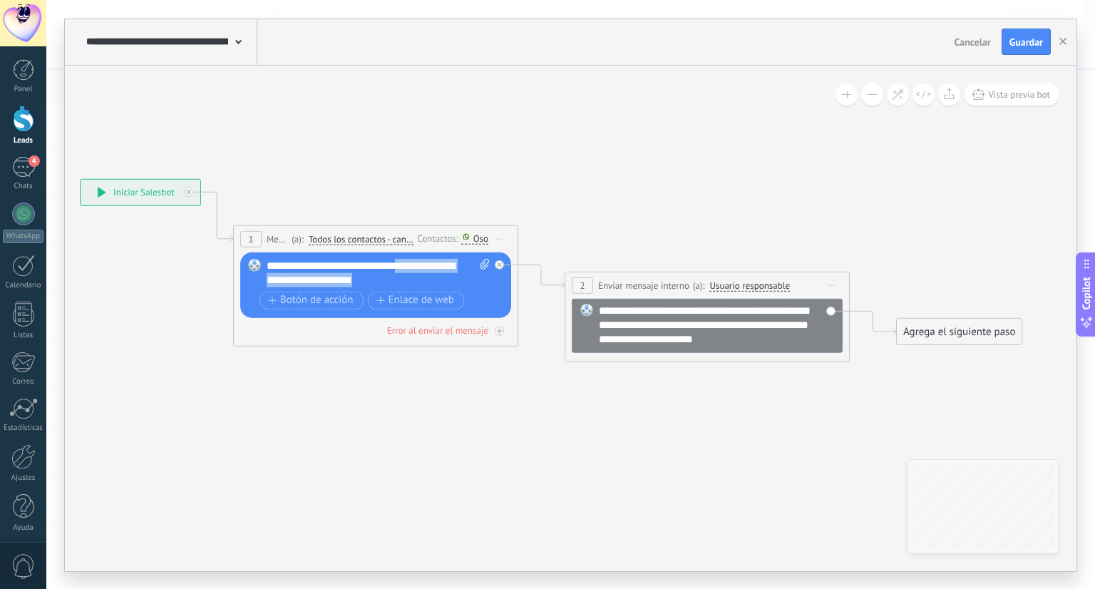
click at [397, 277] on div "**********" at bounding box center [379, 272] width 224 height 29
click at [388, 267] on div "**********" at bounding box center [379, 272] width 224 height 29
click at [289, 266] on div "**********" at bounding box center [379, 272] width 224 height 29
click at [296, 265] on div "**********" at bounding box center [379, 272] width 224 height 29
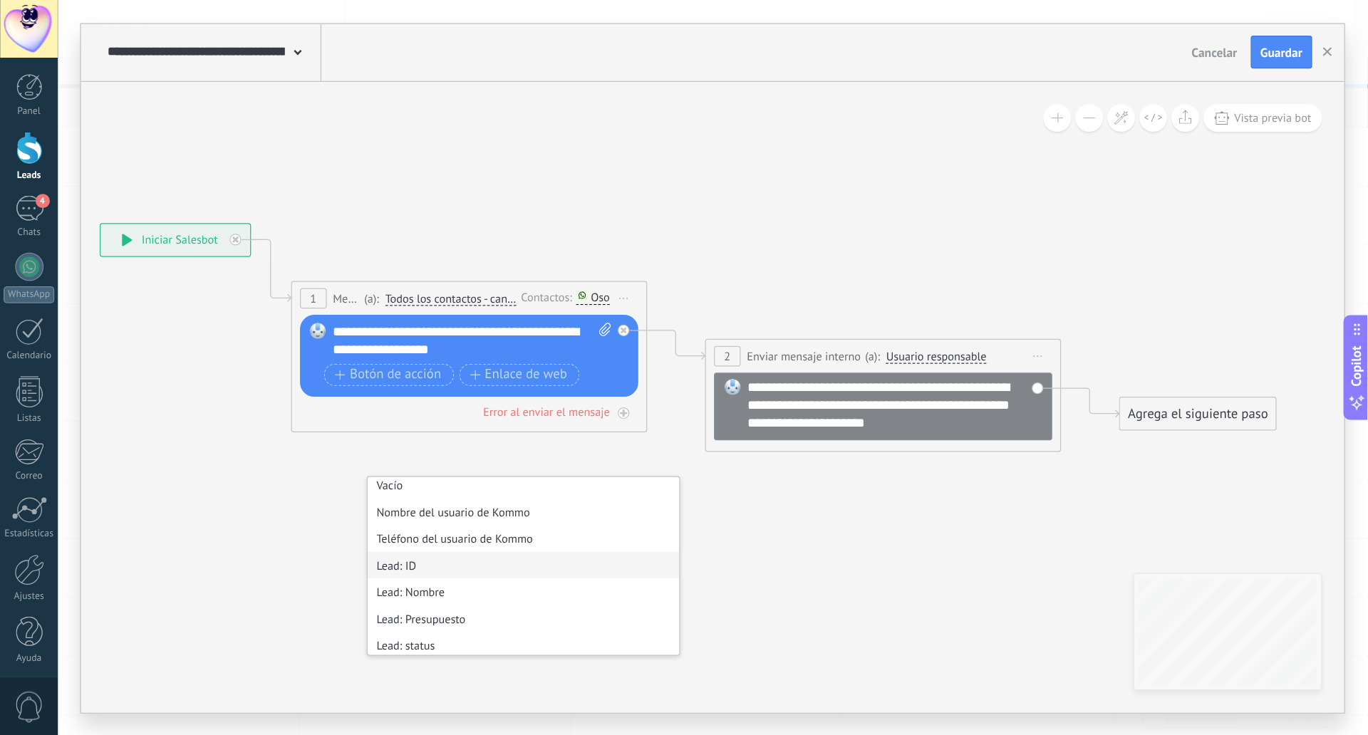
scroll to position [154, 0]
click at [339, 463] on li "Lead: Nombre" at bounding box center [418, 473] width 249 height 21
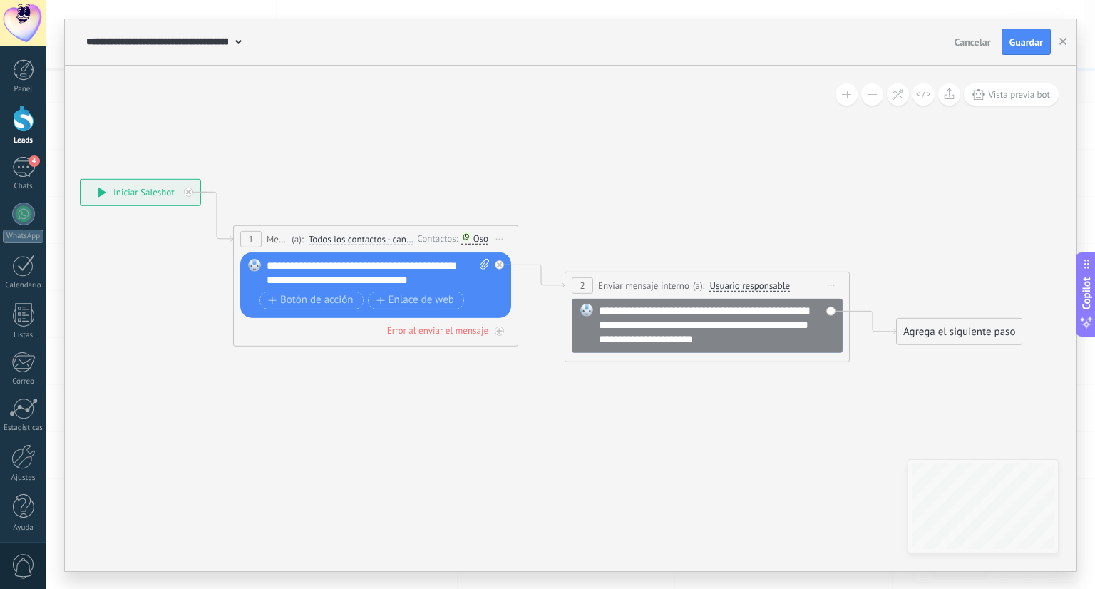
click at [376, 267] on div "**********" at bounding box center [379, 272] width 224 height 29
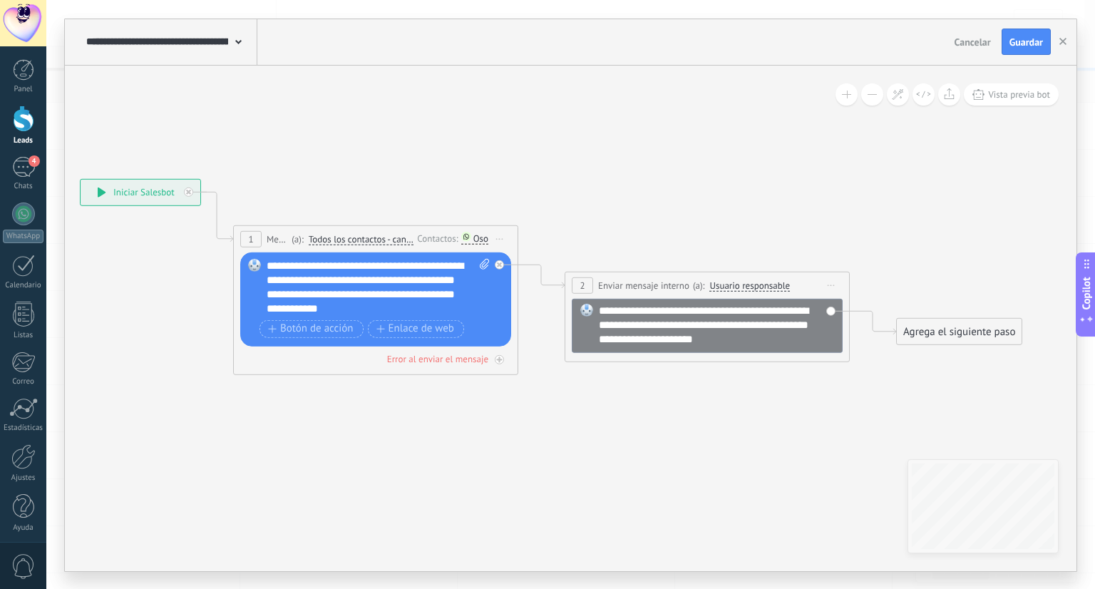
click at [466, 431] on icon at bounding box center [527, 269] width 1606 height 895
click at [423, 358] on div "Error al enviar el mensaje" at bounding box center [437, 358] width 101 height 12
click at [596, 440] on div "Agrega el siguiente paso" at bounding box center [627, 434] width 125 height 24
click at [843, 492] on icon at bounding box center [527, 312] width 1606 height 981
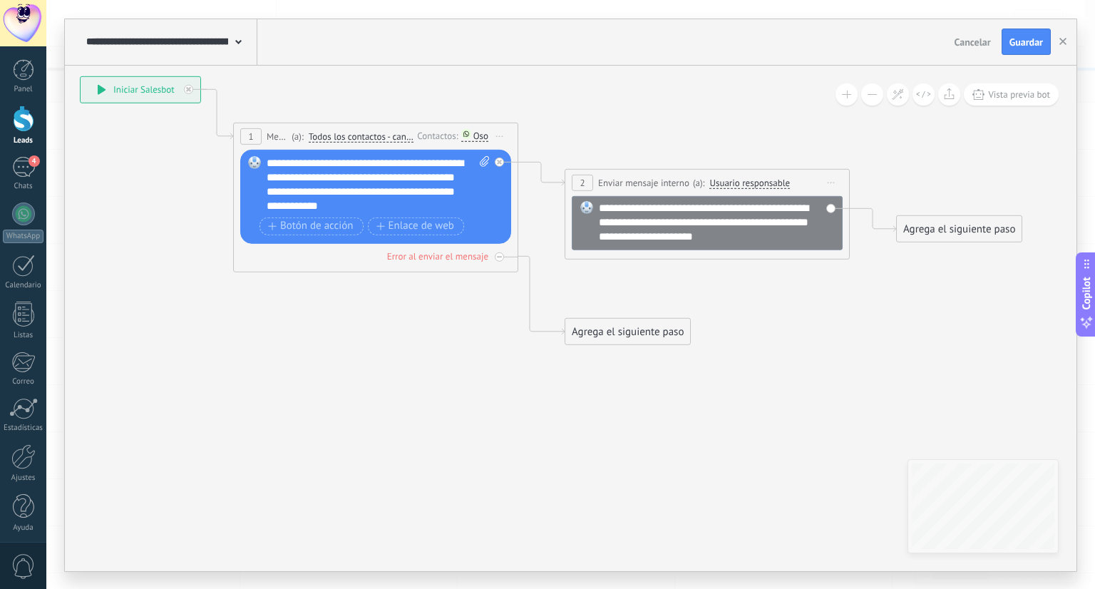
click at [621, 331] on div "Agrega el siguiente paso" at bounding box center [627, 331] width 125 height 24
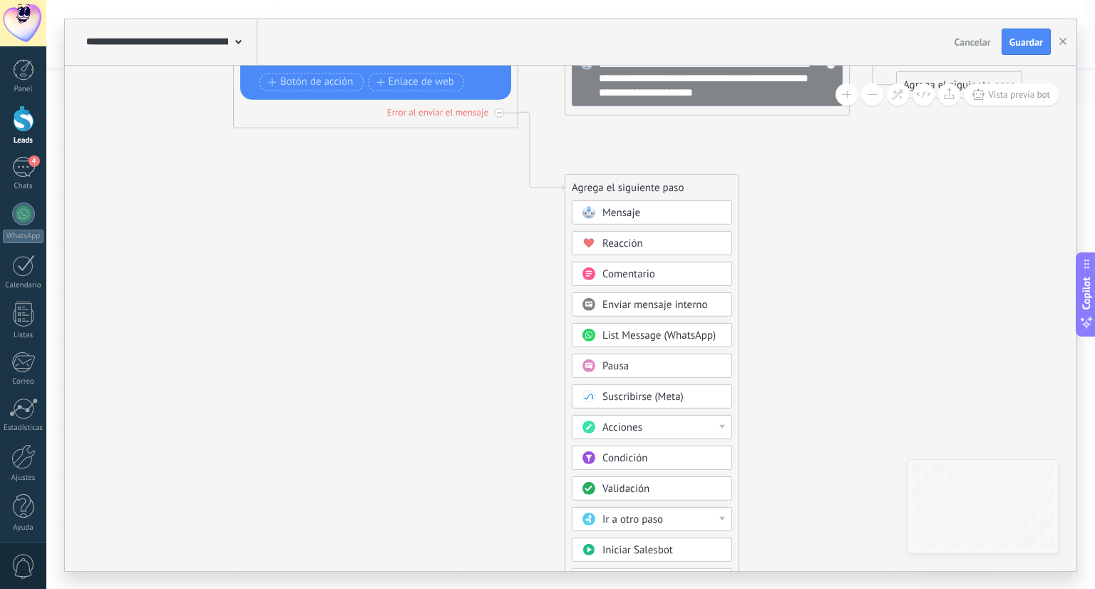
click at [803, 249] on icon at bounding box center [527, 65] width 1606 height 981
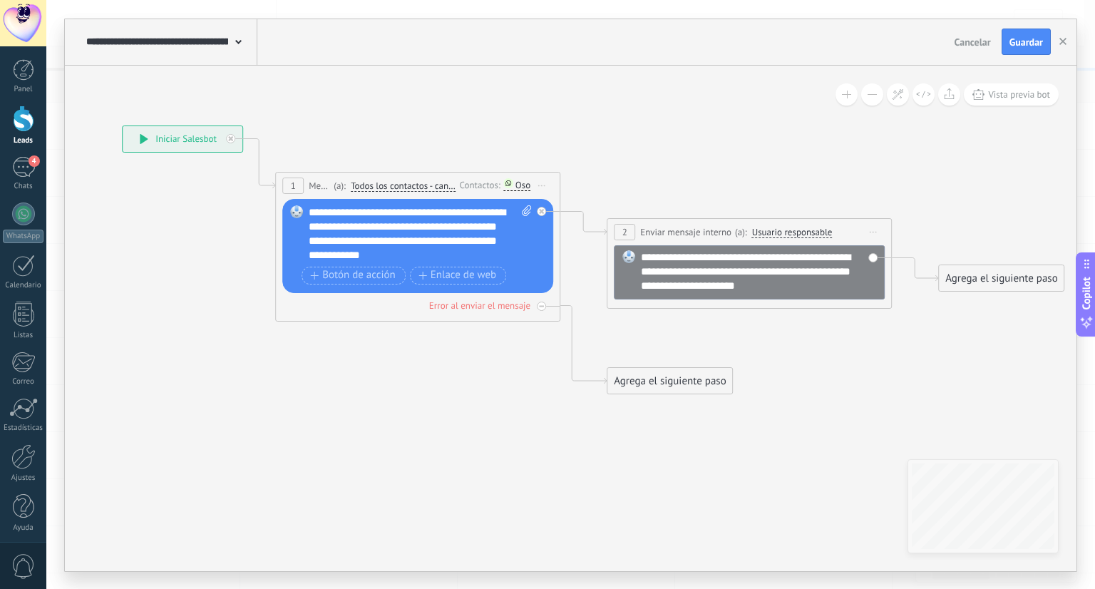
drag, startPoint x: 418, startPoint y: 197, endPoint x: 465, endPoint y: 391, distance: 199.4
click at [460, 391] on icon at bounding box center [569, 259] width 1606 height 981
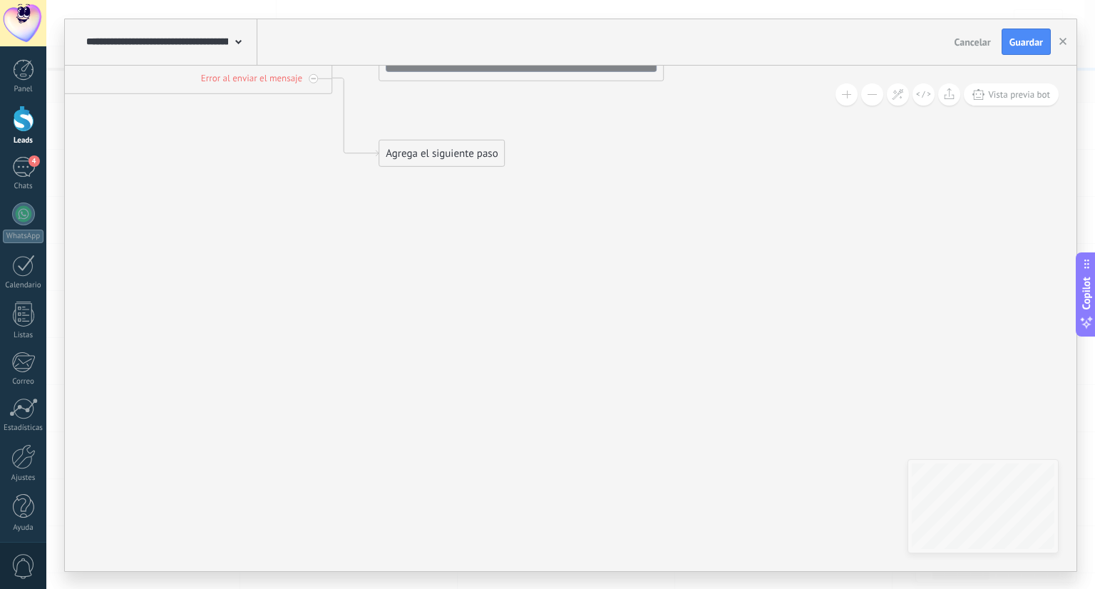
drag, startPoint x: 735, startPoint y: 449, endPoint x: 505, endPoint y: 122, distance: 400.4
click at [505, 122] on icon at bounding box center [341, 31] width 1606 height 981
drag, startPoint x: 623, startPoint y: 326, endPoint x: 615, endPoint y: 284, distance: 42.8
click at [615, 284] on icon at bounding box center [328, 31] width 1606 height 981
click at [388, 152] on div "Agrega el siguiente paso" at bounding box center [429, 153] width 125 height 24
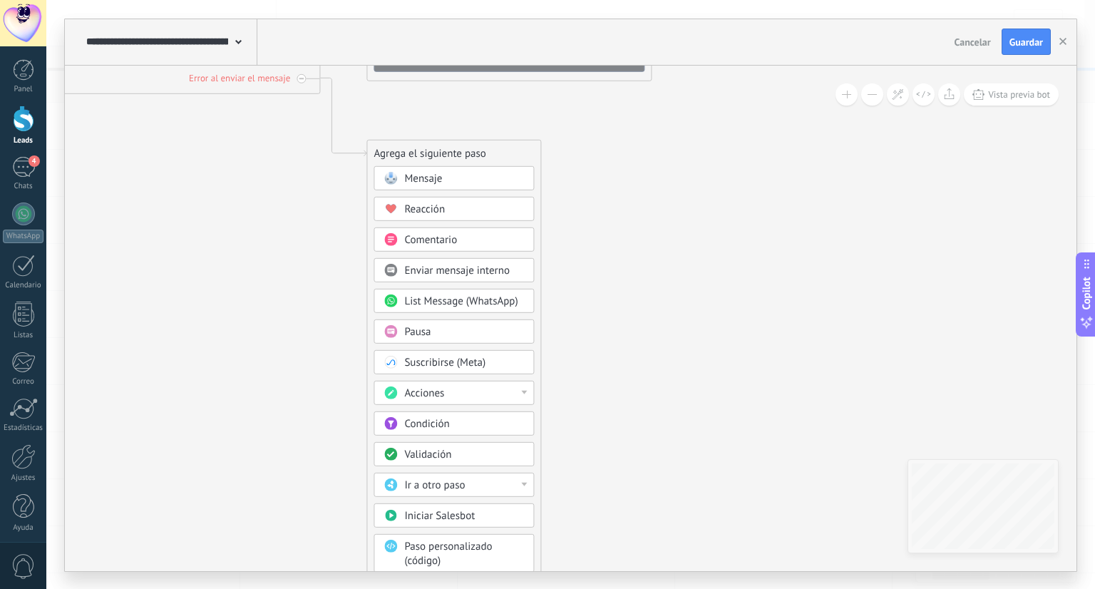
click at [576, 313] on icon at bounding box center [328, 31] width 1606 height 981
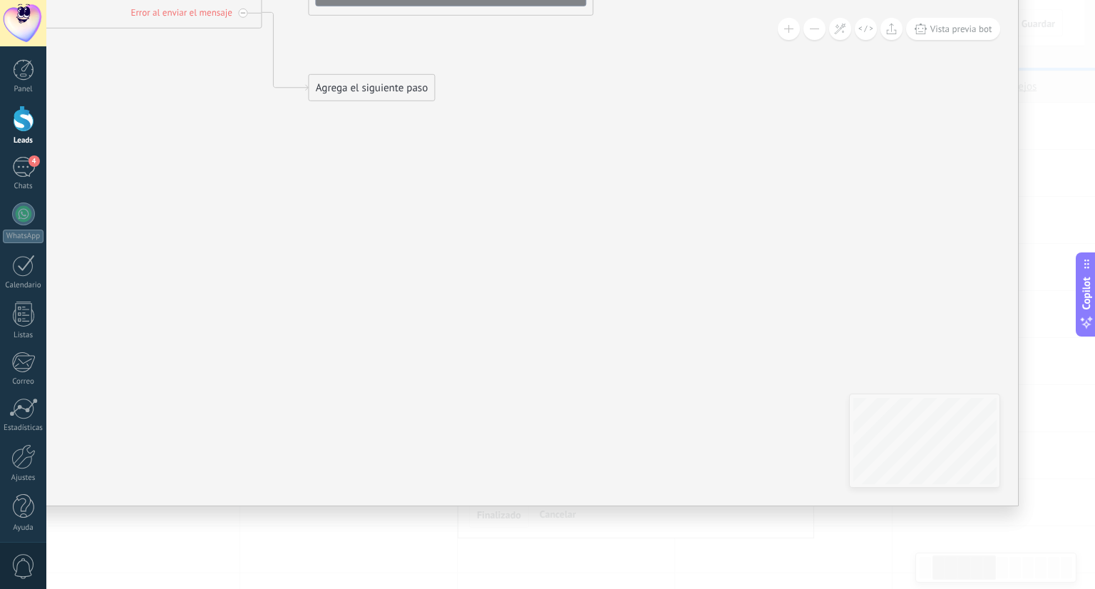
scroll to position [0, 254]
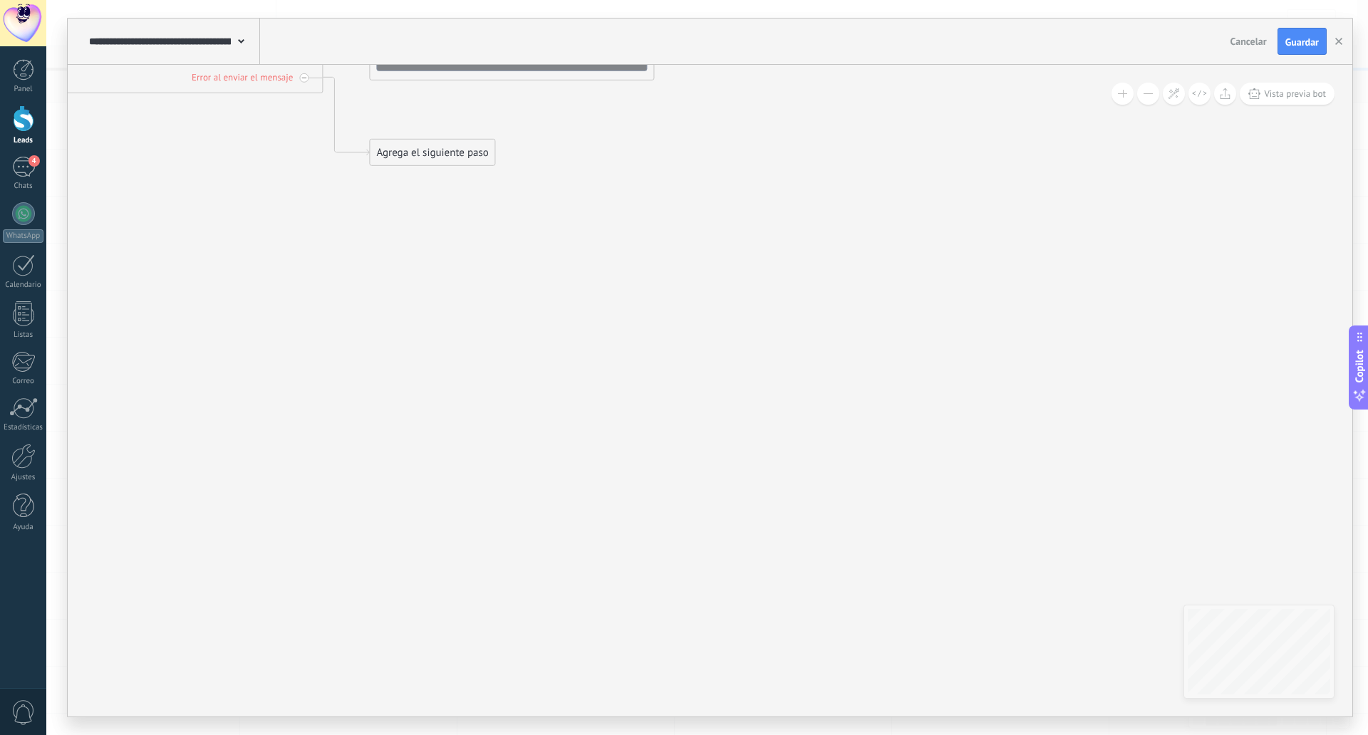
click at [410, 145] on div "Agrega el siguiente paso" at bounding box center [432, 153] width 125 height 24
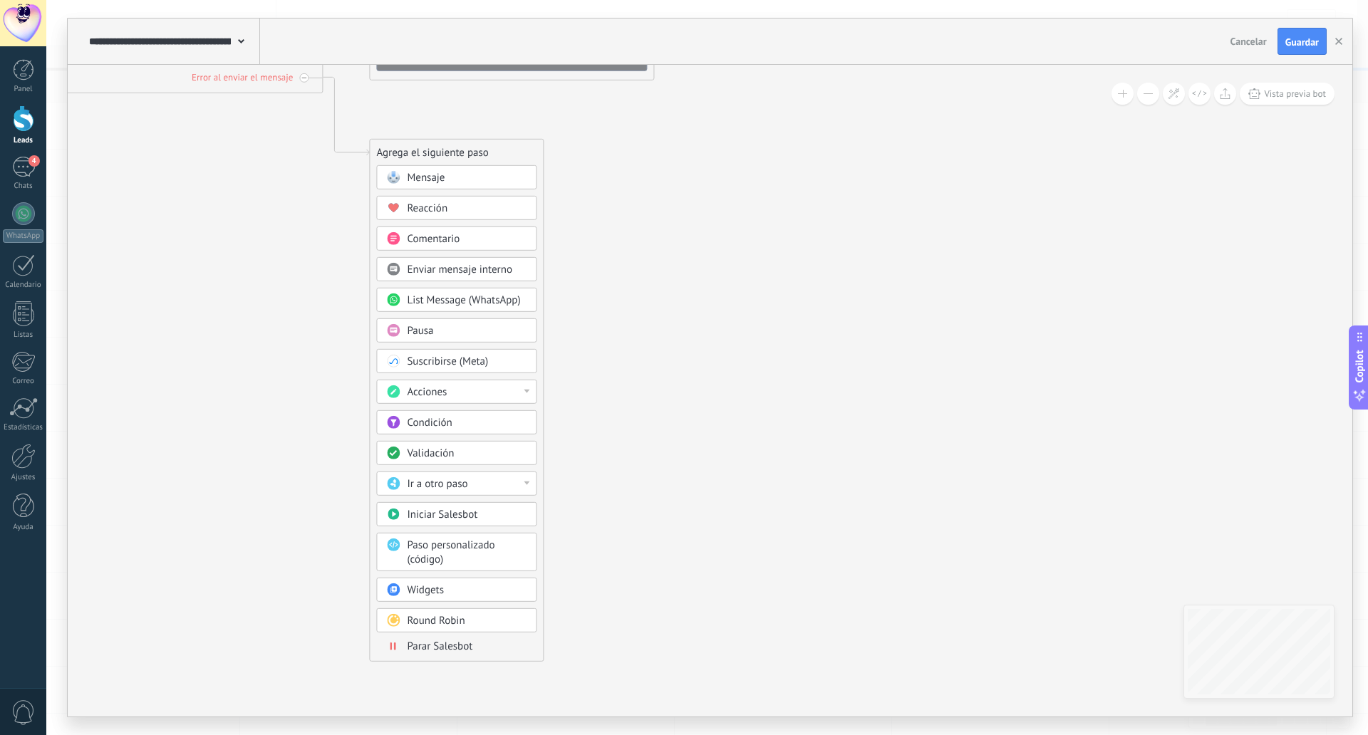
click at [452, 588] on span "Parar Salesbot" at bounding box center [440, 647] width 66 height 14
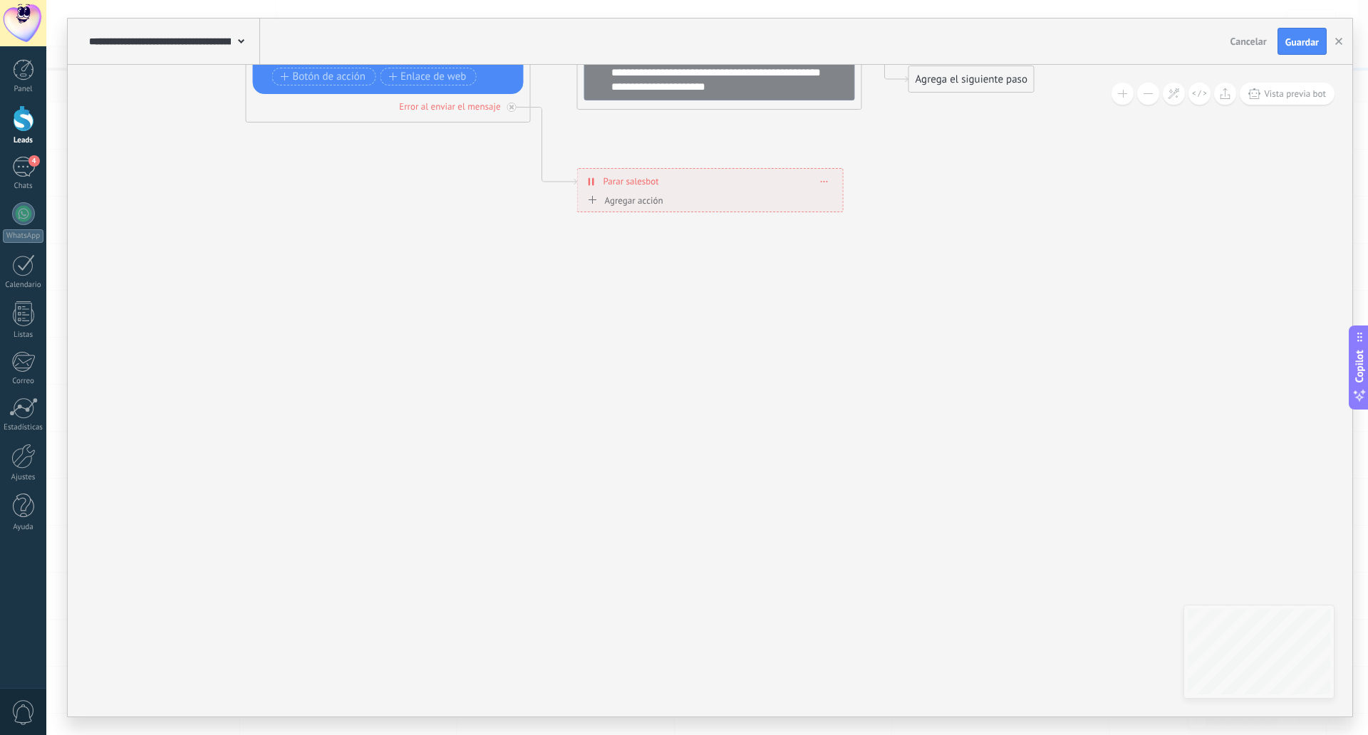
drag, startPoint x: 658, startPoint y: 345, endPoint x: 666, endPoint y: 428, distance: 83.0
click at [666, 428] on icon at bounding box center [539, 60] width 1606 height 981
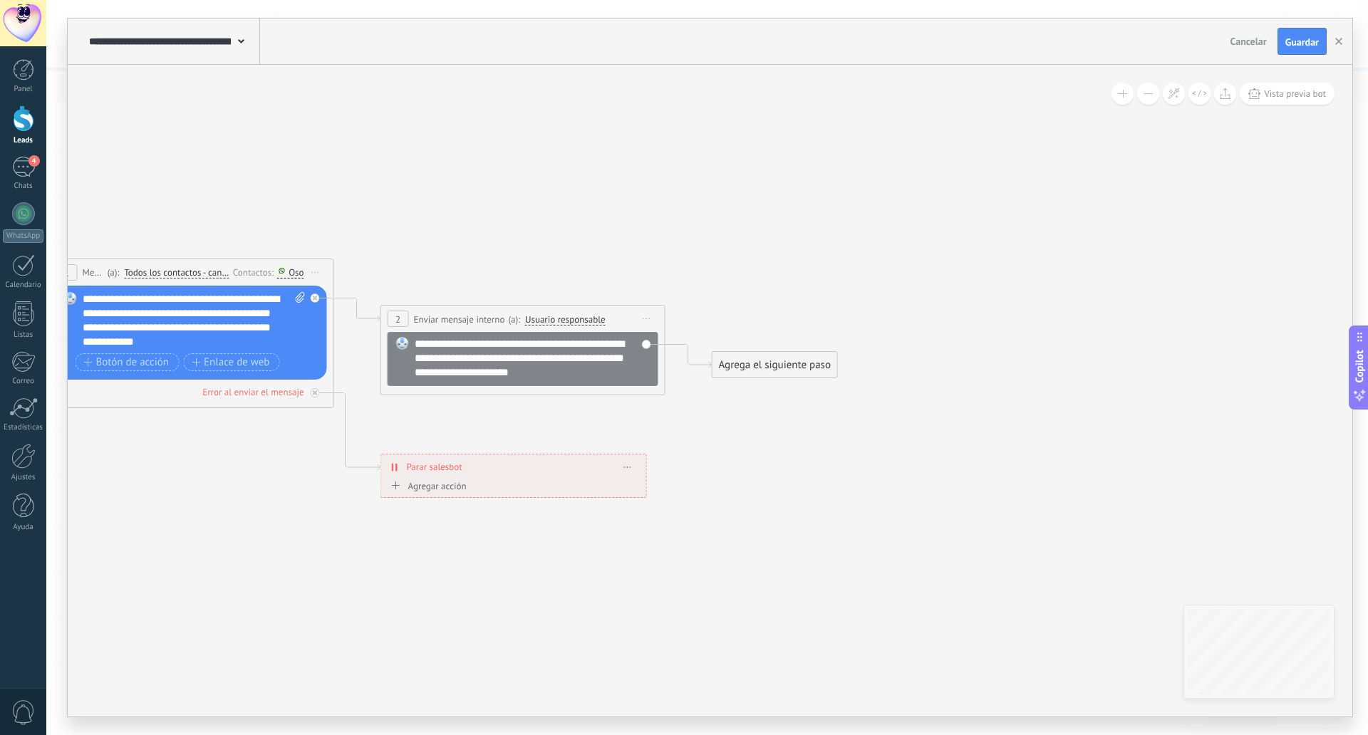
drag, startPoint x: 926, startPoint y: 381, endPoint x: 720, endPoint y: 580, distance: 286.2
click at [720, 580] on icon at bounding box center [343, 346] width 1606 height 981
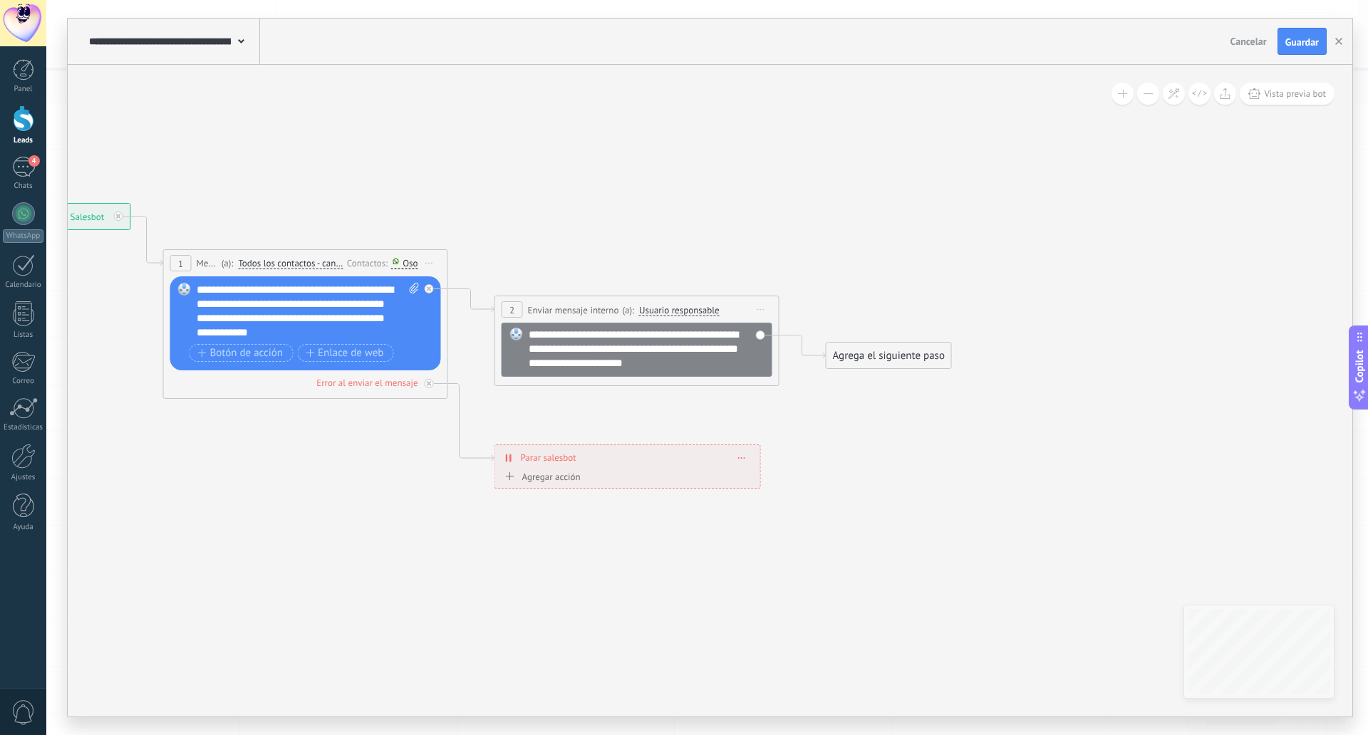
drag, startPoint x: 790, startPoint y: 495, endPoint x: 905, endPoint y: 486, distance: 115.8
click at [905, 486] on icon at bounding box center [457, 337] width 1606 height 981
click at [556, 355] on div "**********" at bounding box center [648, 349] width 236 height 43
click at [873, 466] on icon at bounding box center [458, 337] width 1606 height 981
drag, startPoint x: 879, startPoint y: 358, endPoint x: 571, endPoint y: 465, distance: 325.9
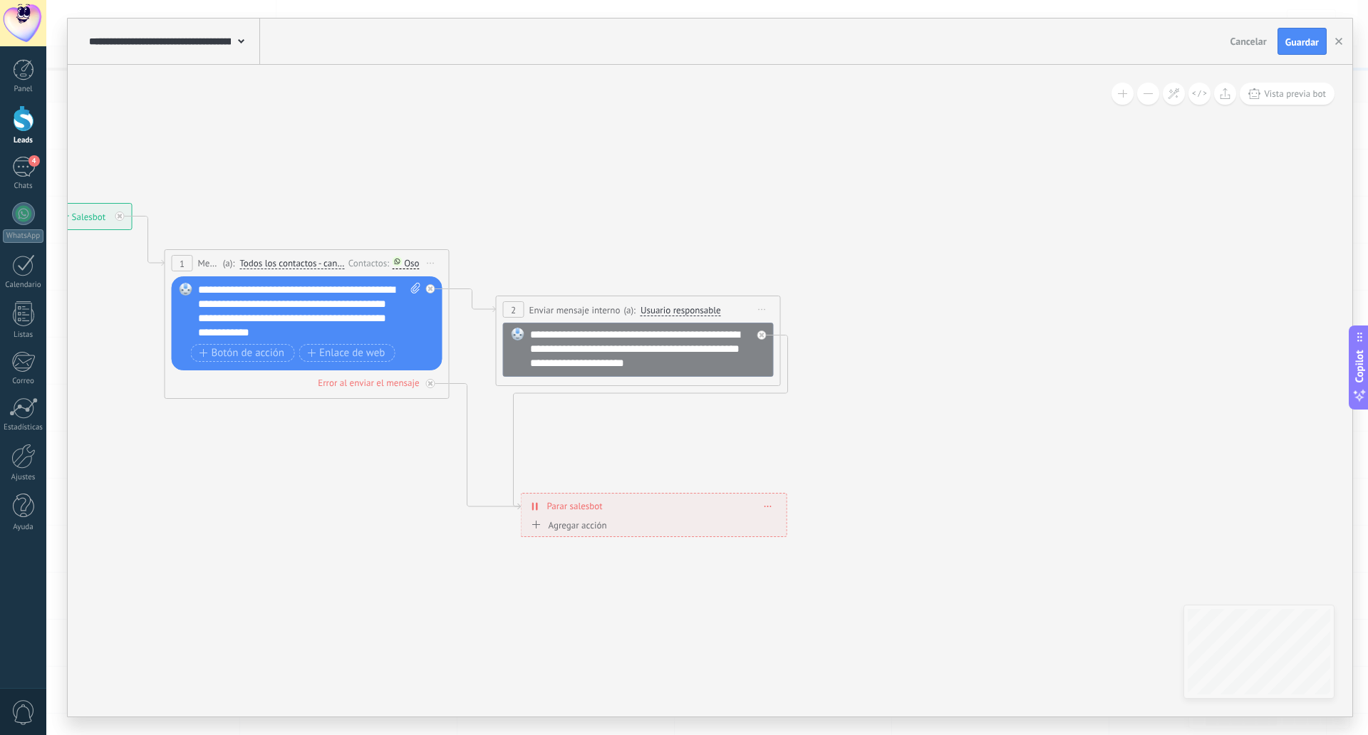
drag, startPoint x: 631, startPoint y: 466, endPoint x: 659, endPoint y: 520, distance: 60.9
click at [659, 519] on div "**********" at bounding box center [654, 506] width 265 height 25
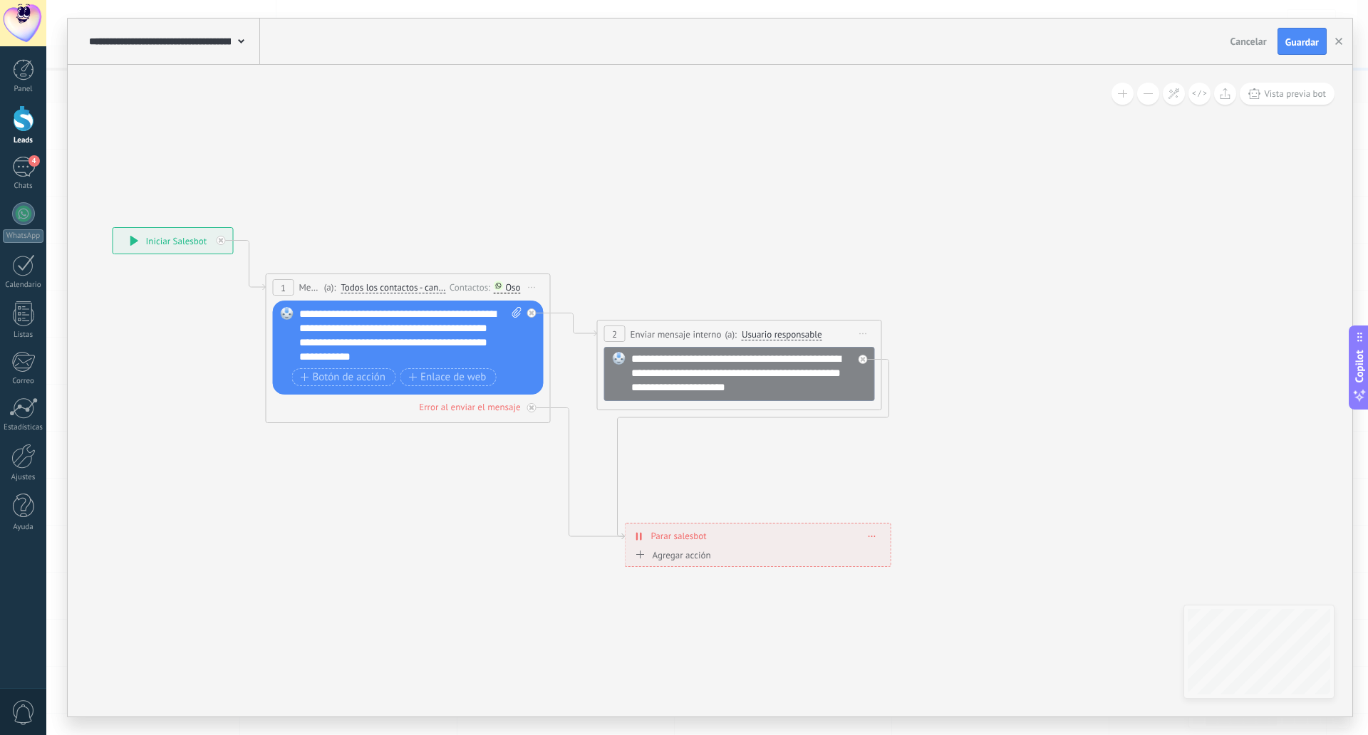
drag, startPoint x: 580, startPoint y: 123, endPoint x: 735, endPoint y: 155, distance: 158.6
click at [735, 155] on icon at bounding box center [501, 397] width 1490 height 1053
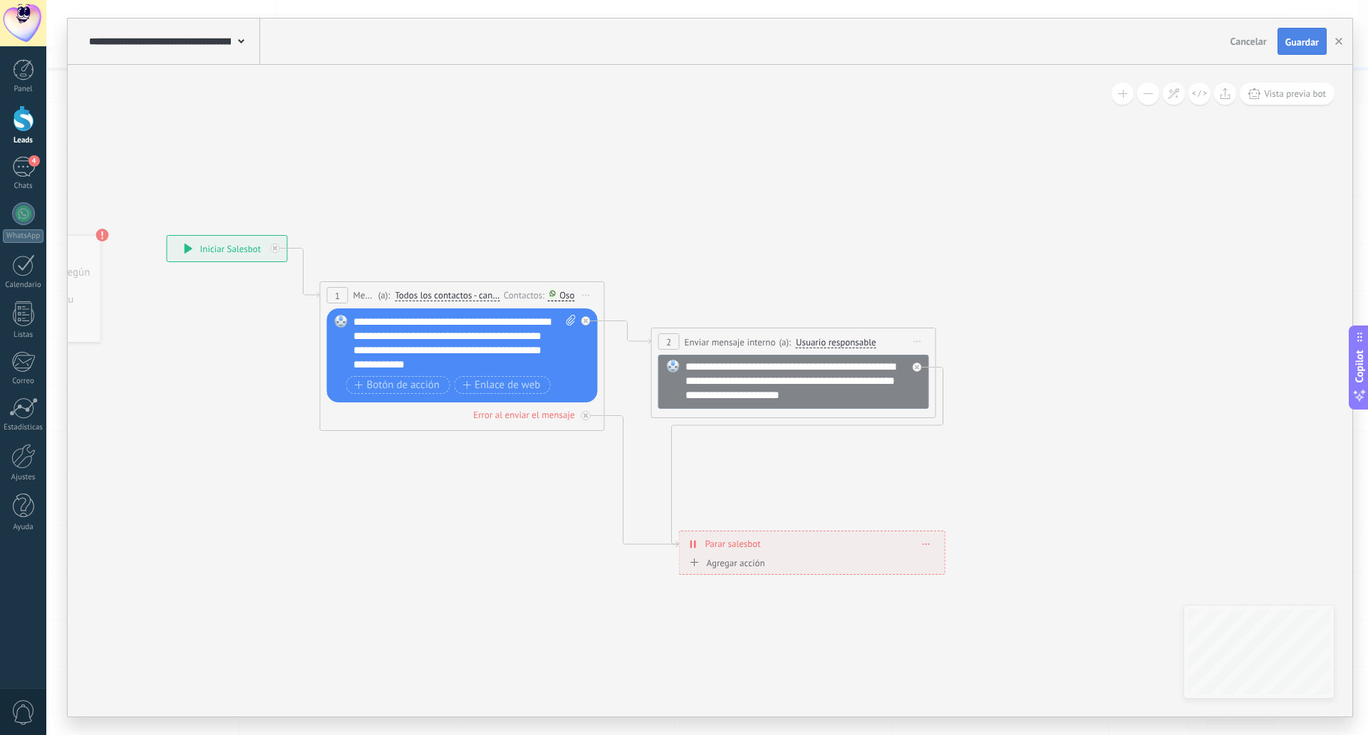
click at [1094, 46] on span "Guardar" at bounding box center [1302, 42] width 33 height 10
click at [1094, 41] on button "button" at bounding box center [1338, 41] width 21 height 27
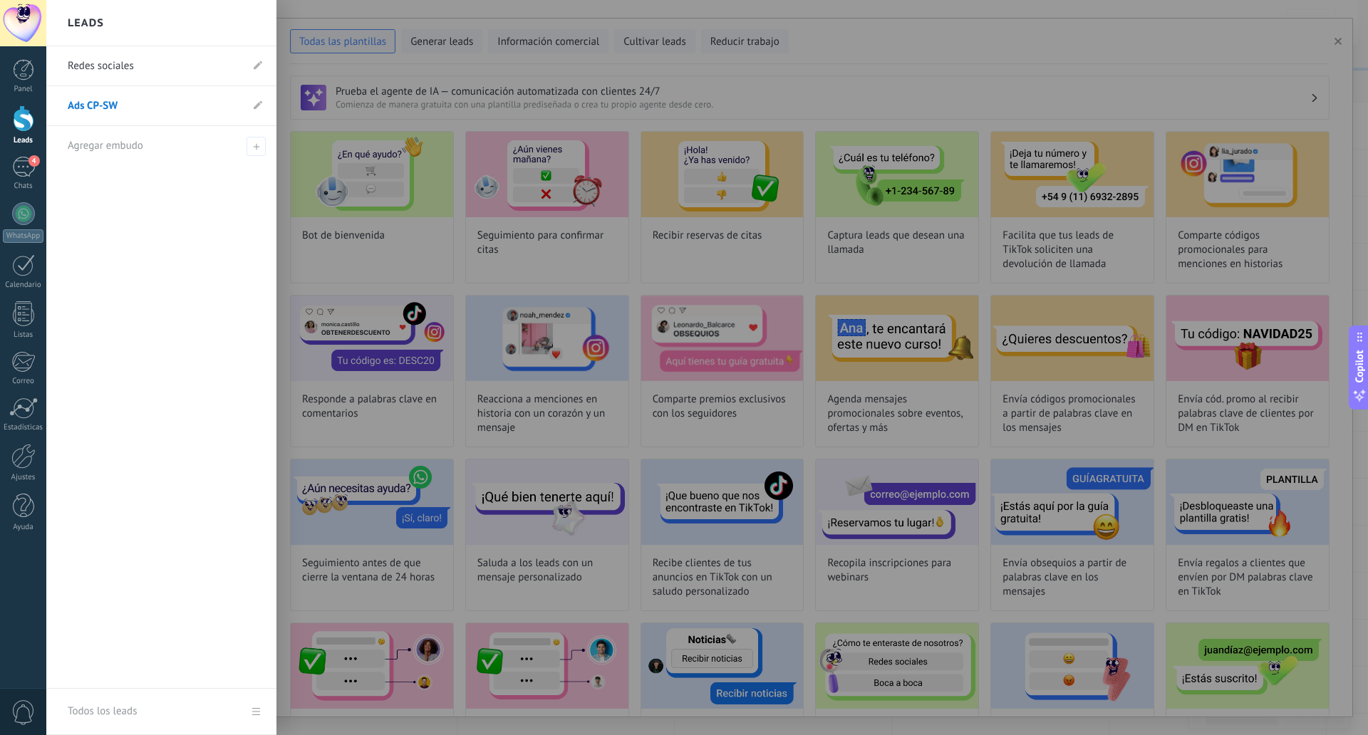
click at [24, 123] on div at bounding box center [23, 118] width 21 height 26
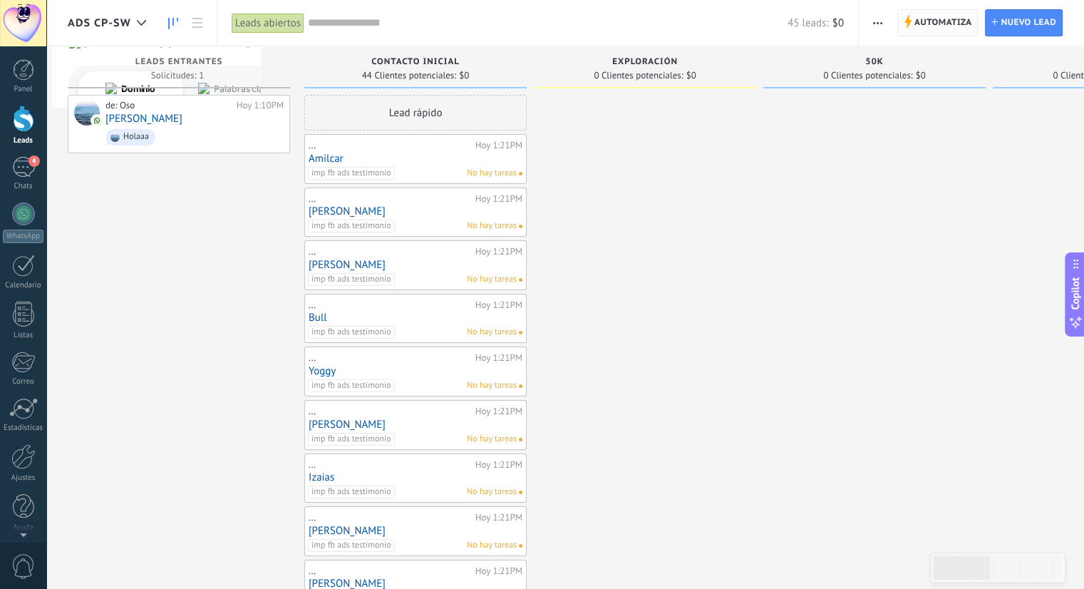
click at [927, 24] on span "Automatiza" at bounding box center [943, 23] width 58 height 26
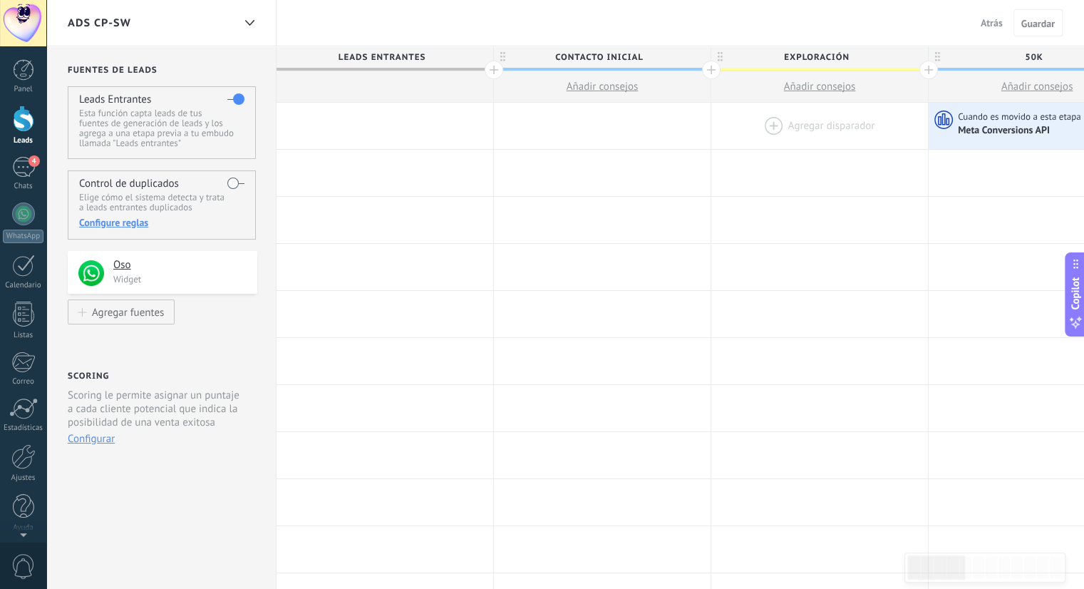
click at [755, 128] on div at bounding box center [819, 126] width 217 height 46
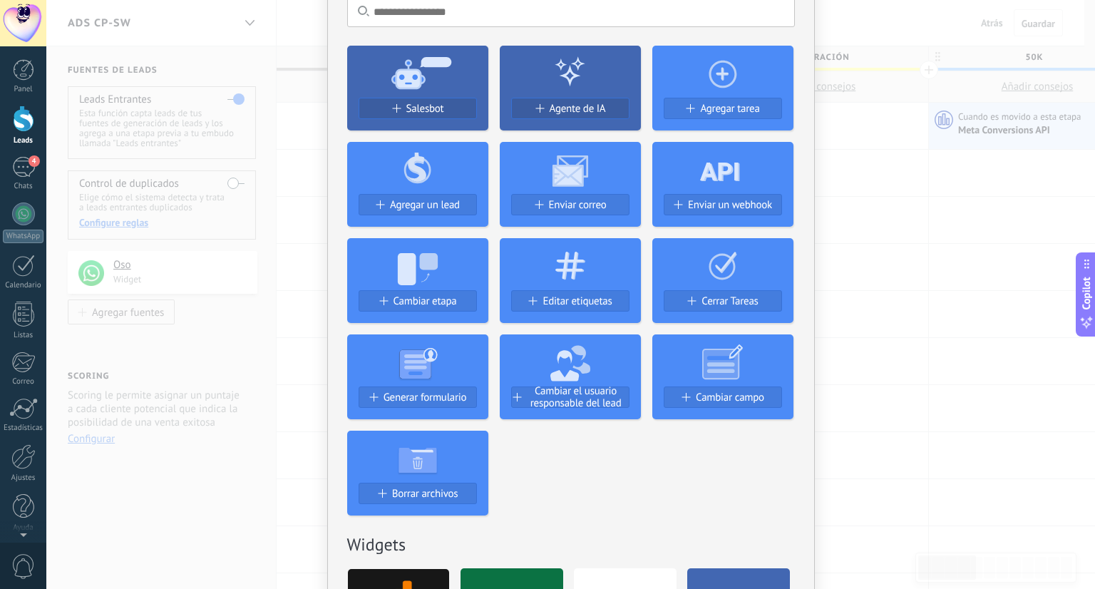
scroll to position [71, 0]
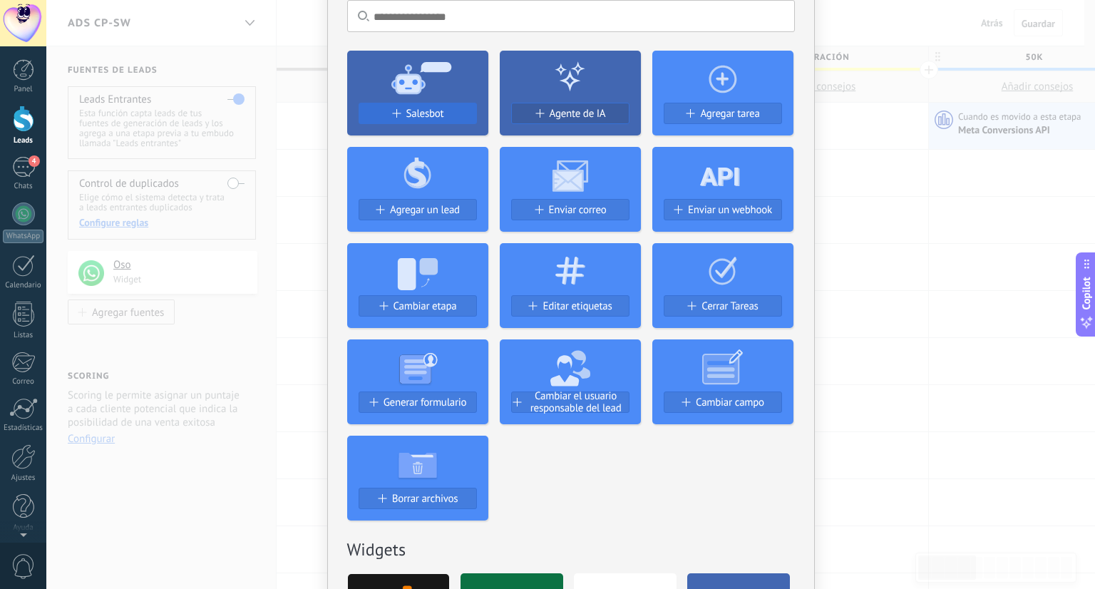
click at [425, 105] on button "Salesbot" at bounding box center [417, 113] width 118 height 21
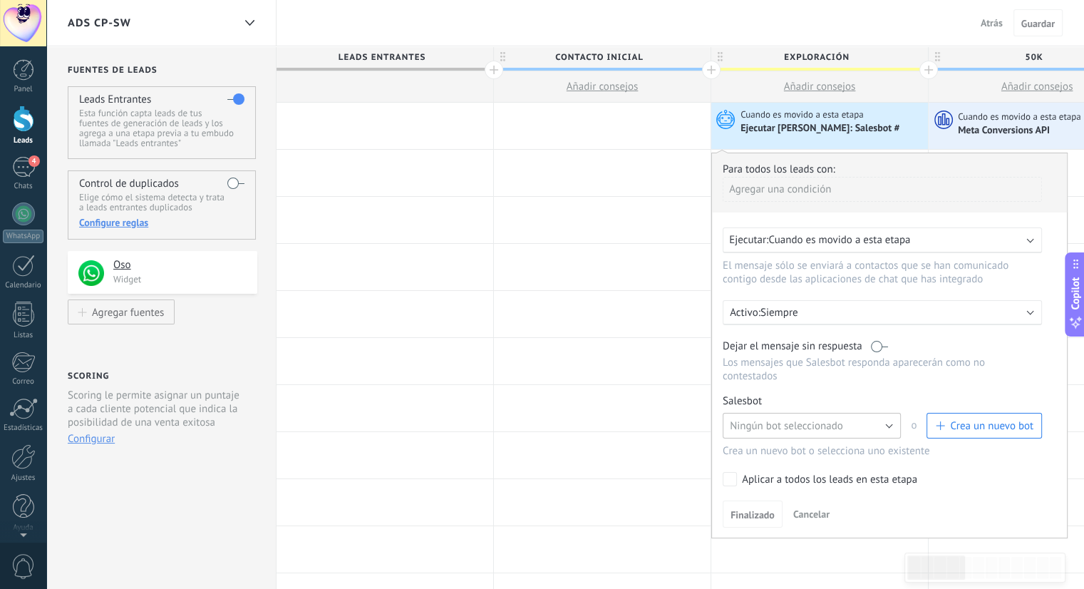
click at [822, 419] on span "Ningún bot seleccionado" at bounding box center [786, 426] width 113 height 14
click at [792, 443] on span "Seguimiento antes de que cierre la ventana de 24 horas" at bounding box center [805, 450] width 182 height 14
click at [751, 507] on button "Finalizado" at bounding box center [753, 513] width 60 height 27
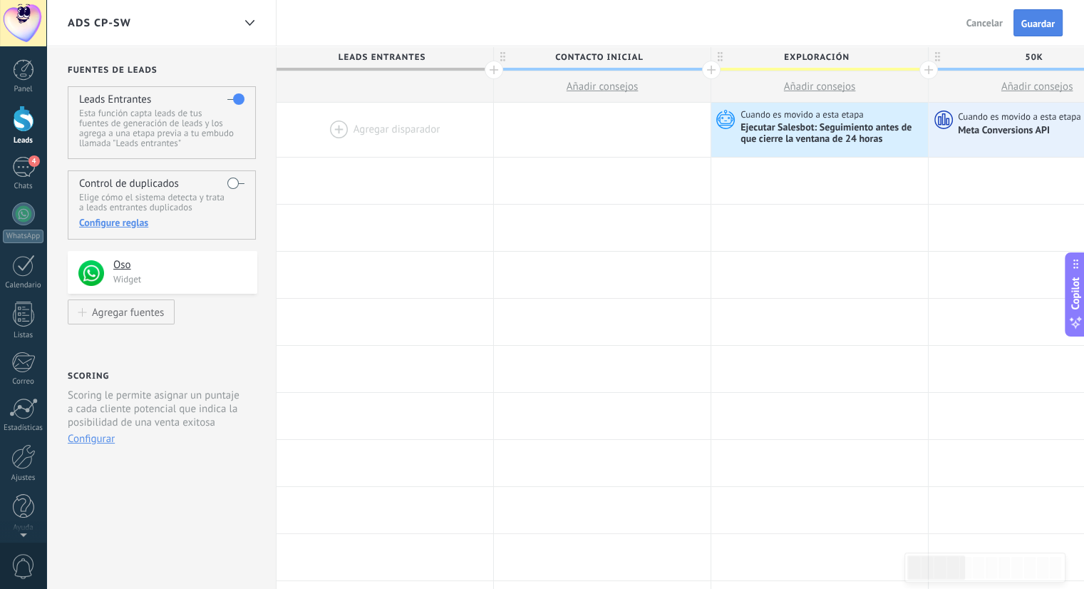
click at [1043, 29] on span "Guardar" at bounding box center [1037, 24] width 33 height 10
click at [994, 25] on span "Salir" at bounding box center [992, 22] width 19 height 13
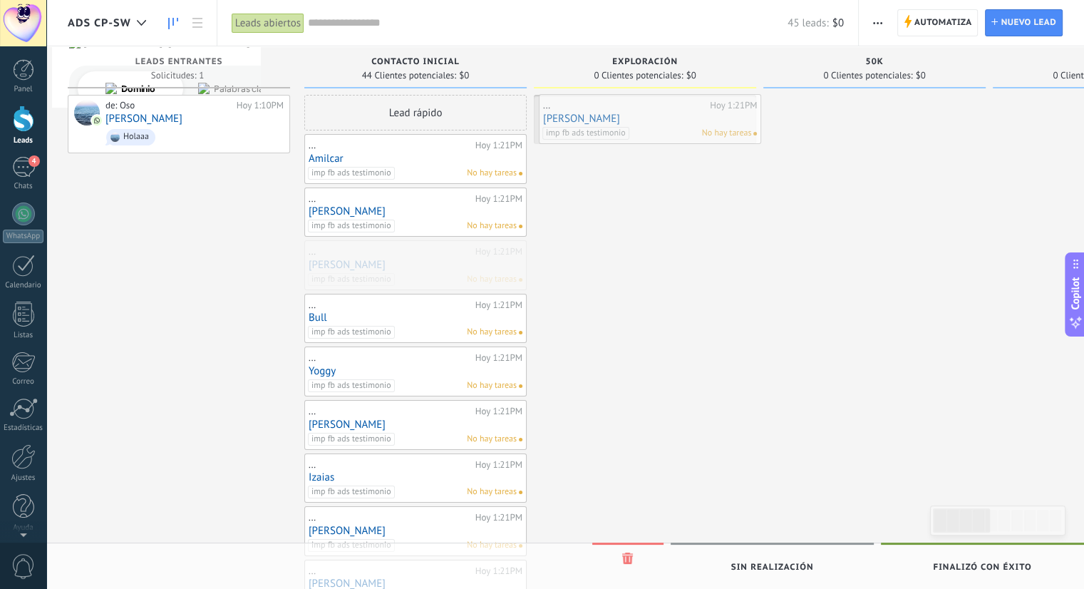
drag, startPoint x: 425, startPoint y: 260, endPoint x: 659, endPoint y: 115, distance: 275.9
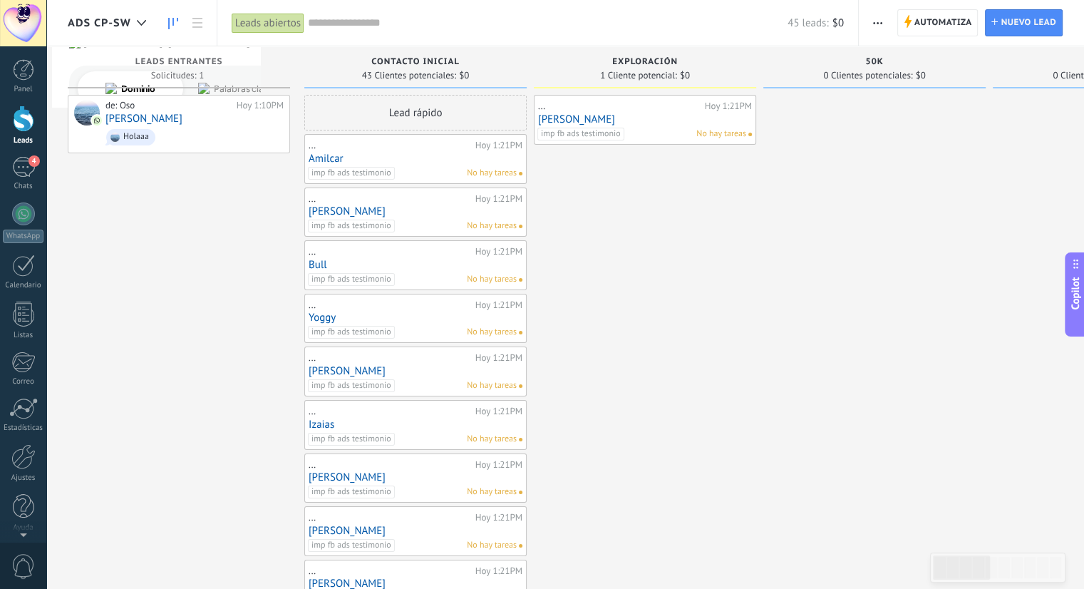
click at [636, 115] on link "[PERSON_NAME]" at bounding box center [645, 119] width 214 height 12
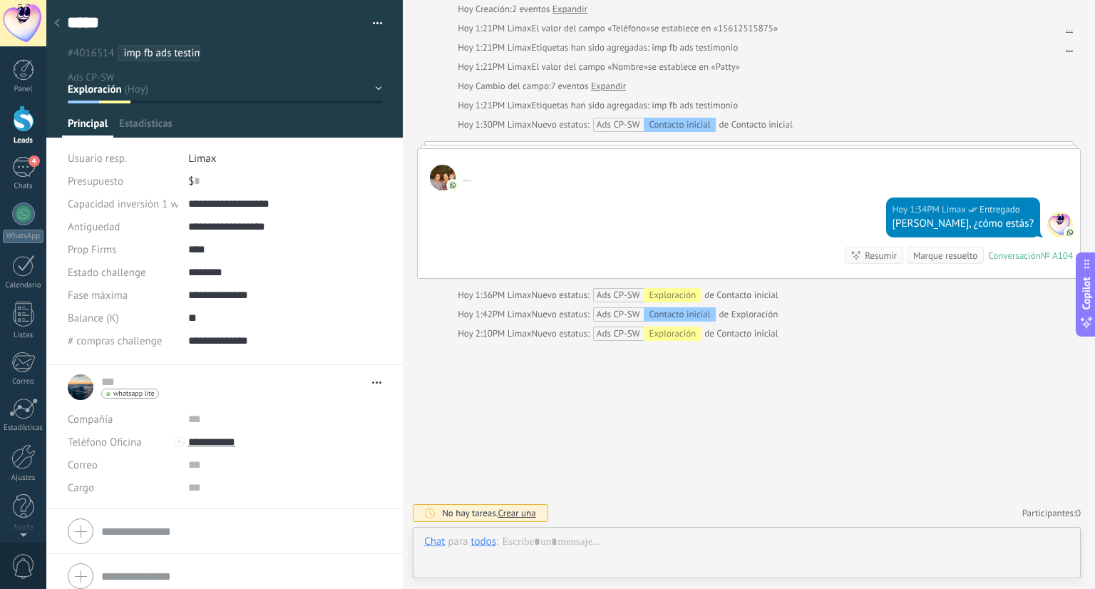
scroll to position [21, 0]
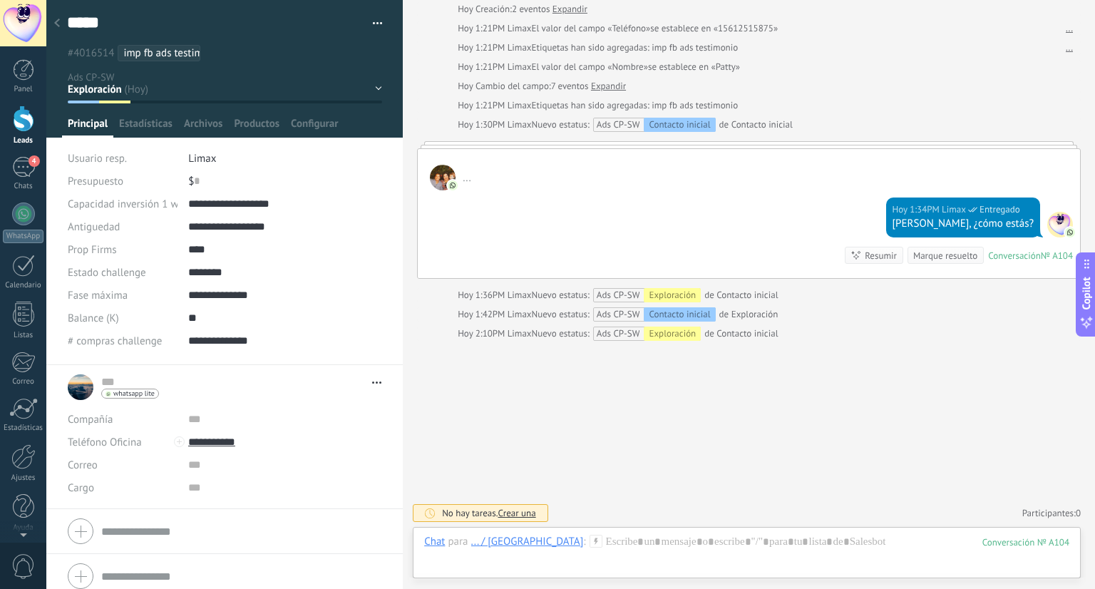
click at [59, 21] on icon at bounding box center [57, 23] width 6 height 9
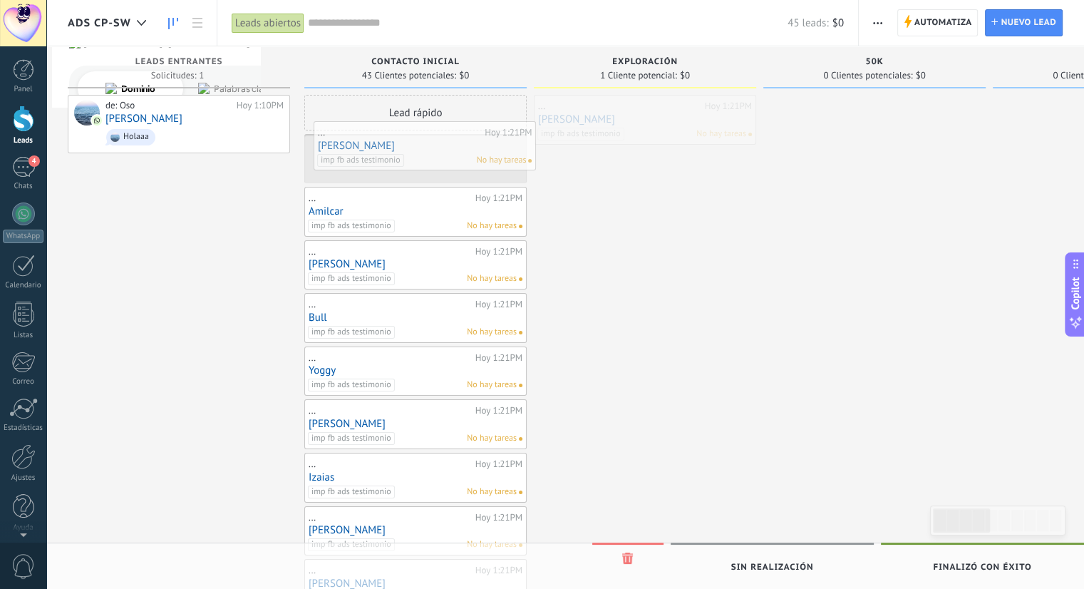
drag, startPoint x: 626, startPoint y: 117, endPoint x: 405, endPoint y: 143, distance: 221.8
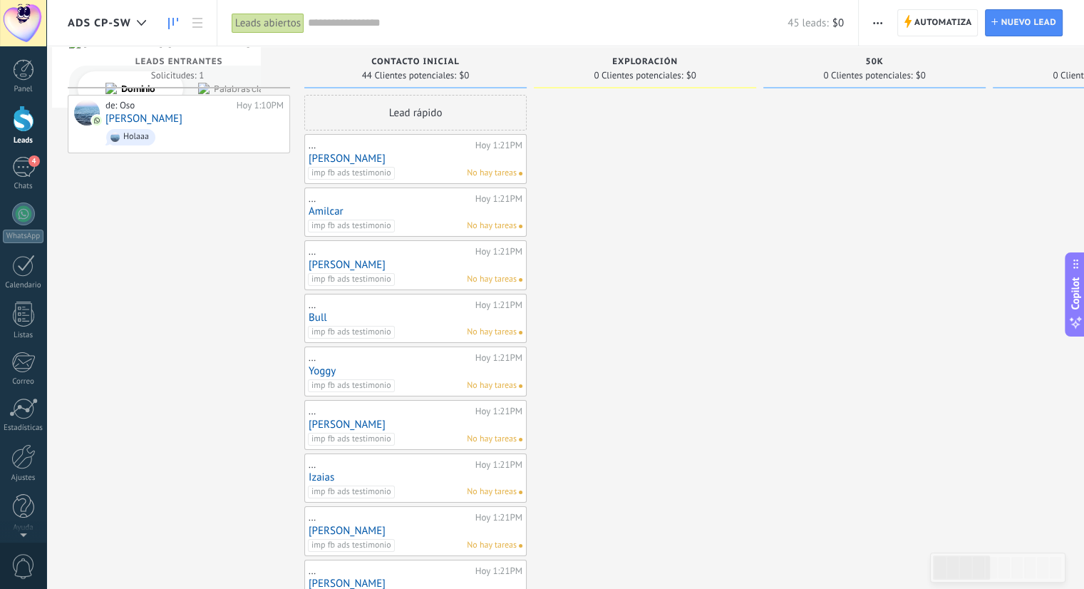
click at [415, 152] on link "[PERSON_NAME]" at bounding box center [416, 158] width 214 height 12
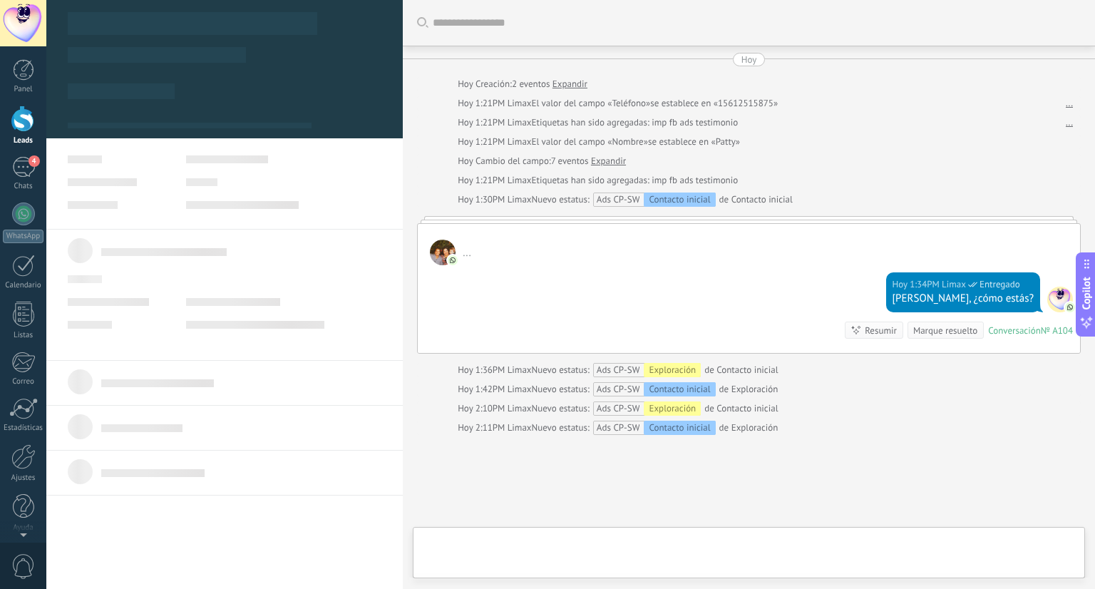
scroll to position [94, 0]
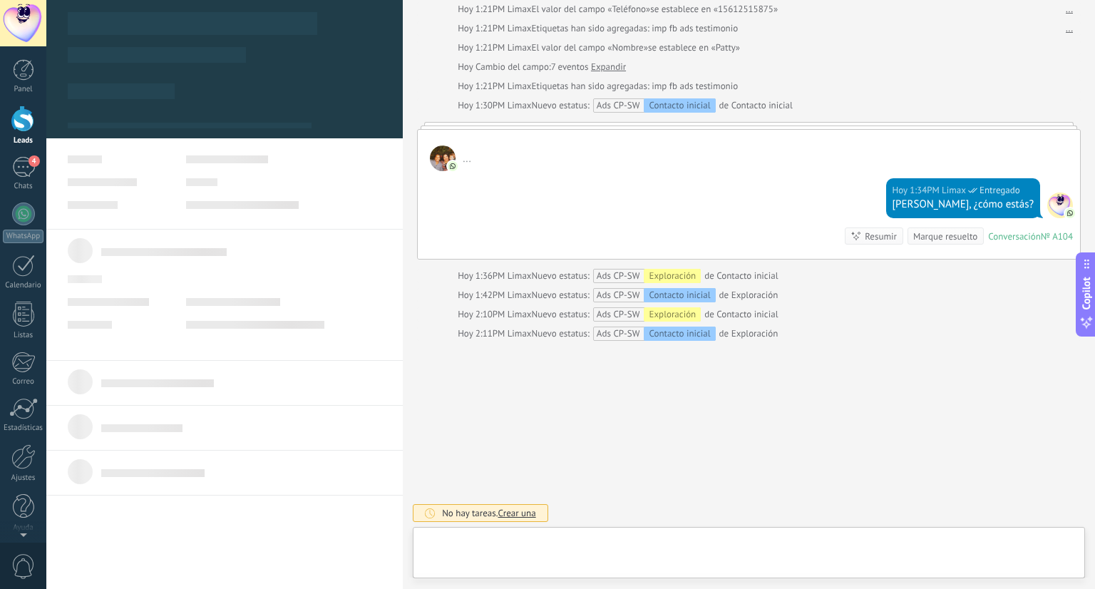
type textarea "*****"
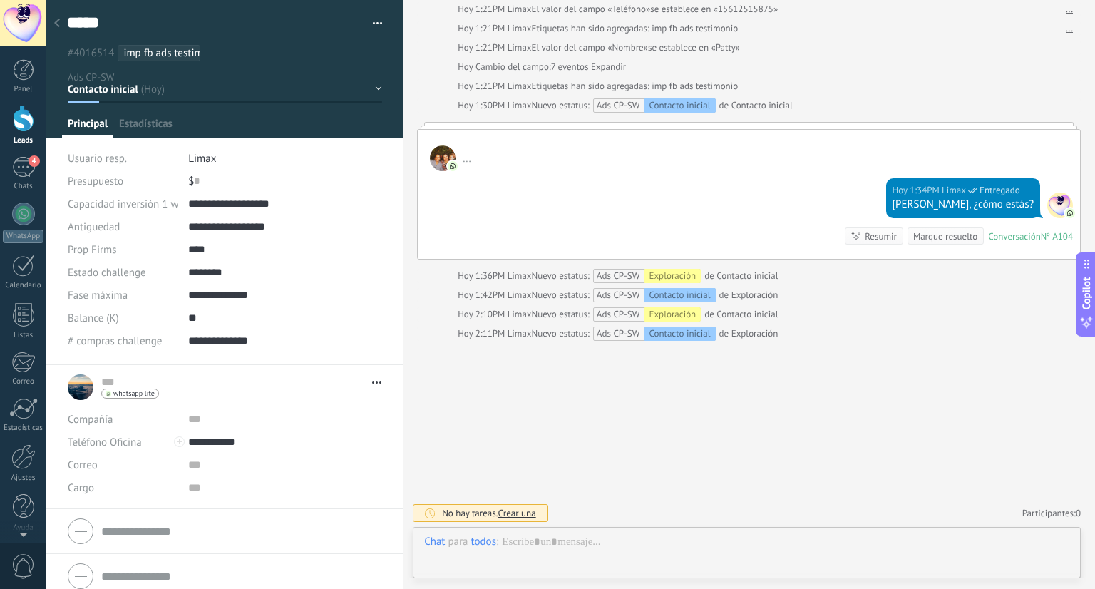
scroll to position [21, 0]
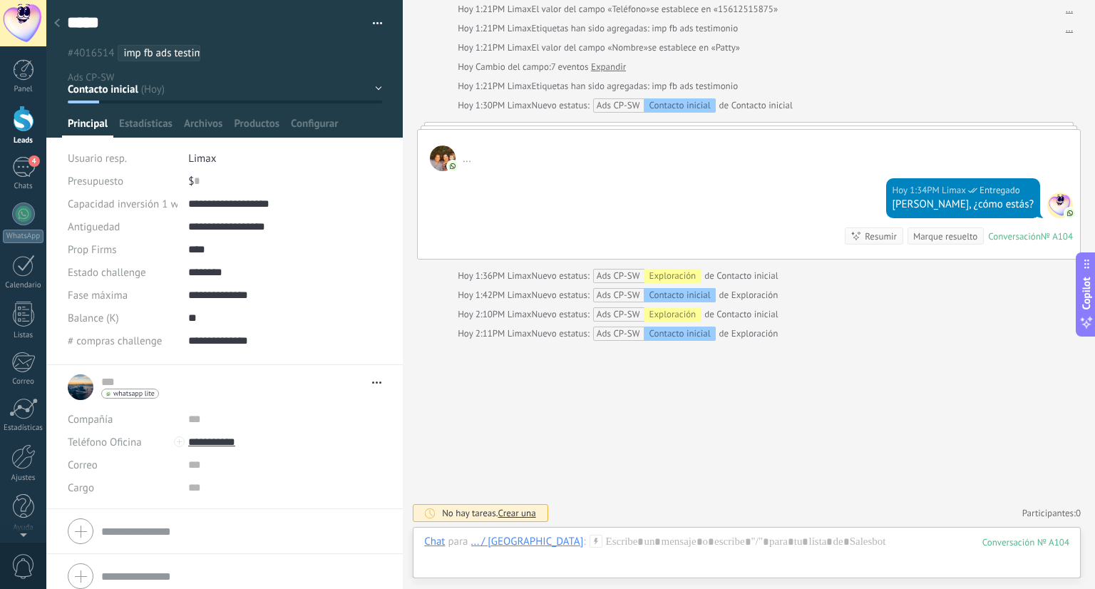
click at [118, 407] on form "... ... Abrir detalle Copie el nombre Desatar" at bounding box center [225, 434] width 314 height 130
click at [120, 392] on span "whatsapp lite" at bounding box center [133, 393] width 41 height 7
click at [257, 394] on div at bounding box center [547, 294] width 1095 height 589
click at [213, 444] on input "**********" at bounding box center [284, 441] width 193 height 23
click at [225, 542] on div "Editar" at bounding box center [244, 539] width 110 height 24
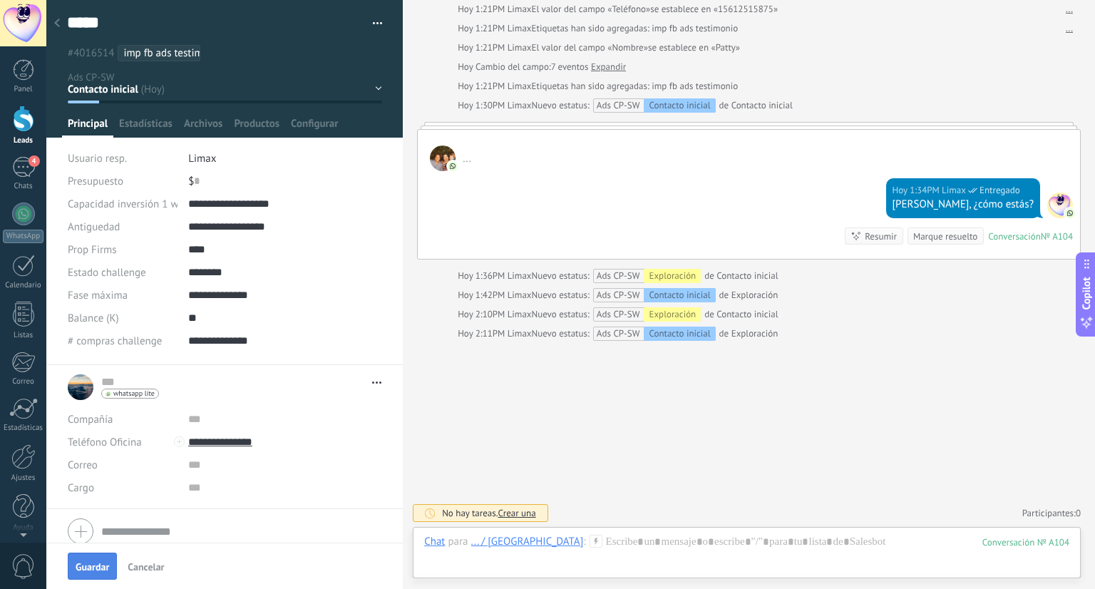
type input "**********"
click at [90, 568] on span "Guardar" at bounding box center [92, 567] width 33 height 10
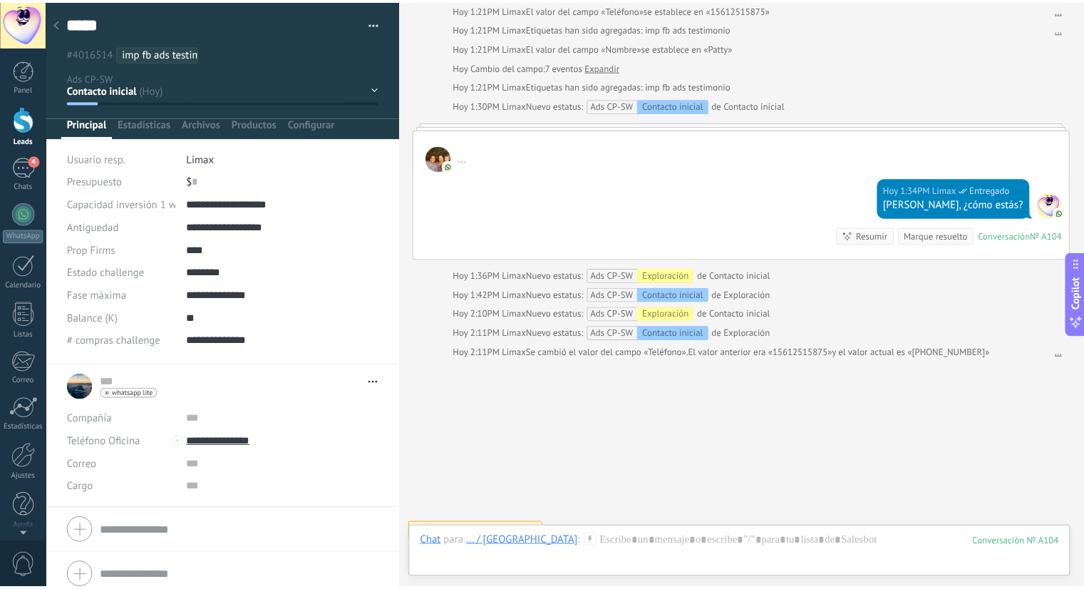
scroll to position [113, 0]
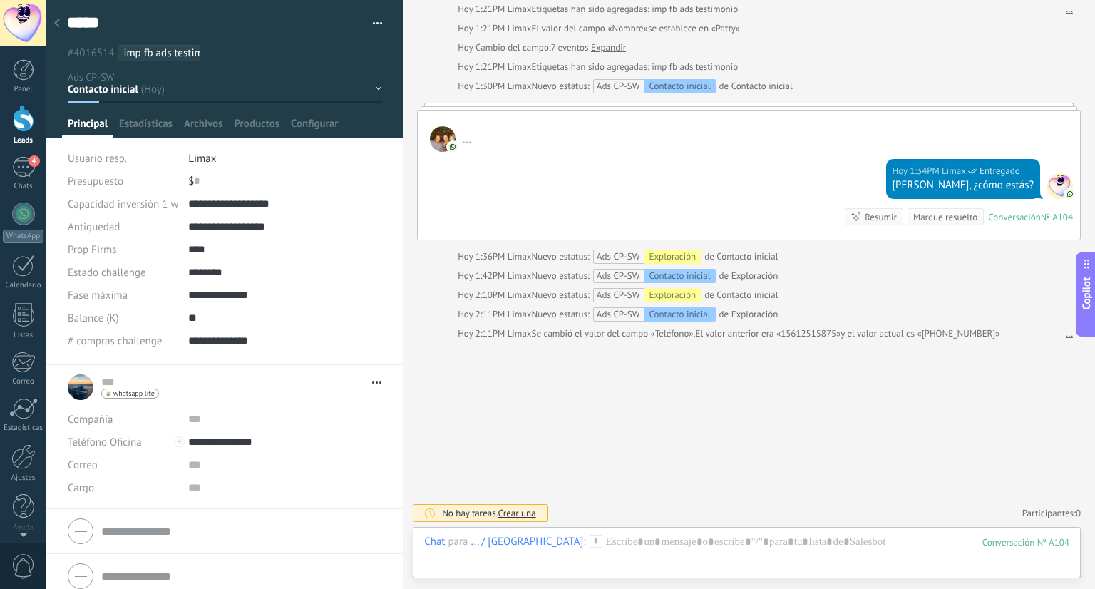
click at [547, 445] on div "Buscar Carga más Hoy Hoy Creación: 2 eventos Expandir Hoy 1:21PM Limax El valor…" at bounding box center [749, 238] width 692 height 703
click at [54, 21] on icon at bounding box center [57, 23] width 6 height 9
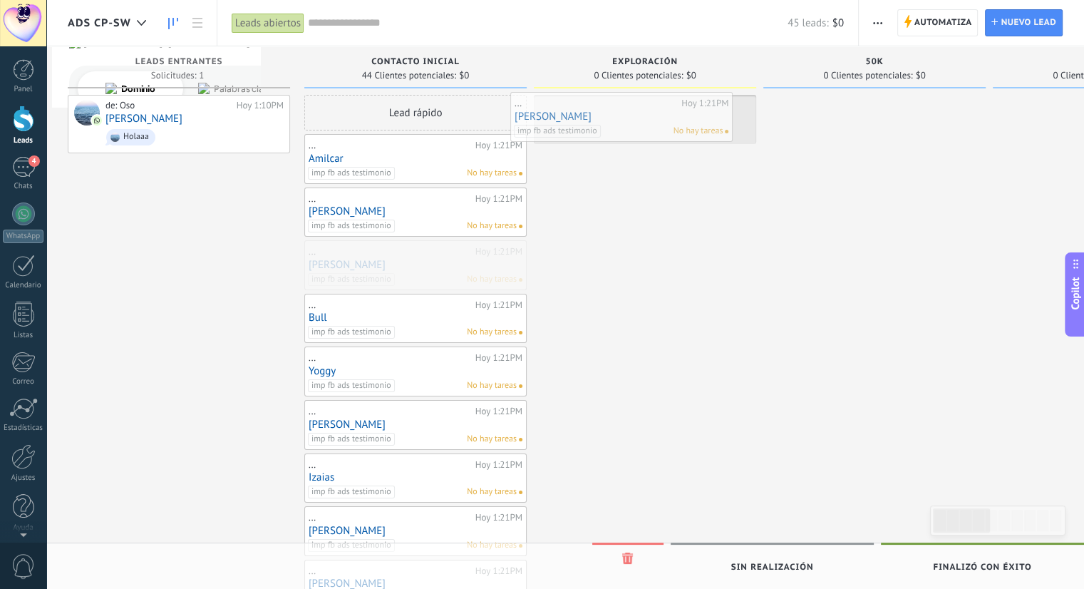
drag, startPoint x: 403, startPoint y: 262, endPoint x: 608, endPoint y: 113, distance: 253.0
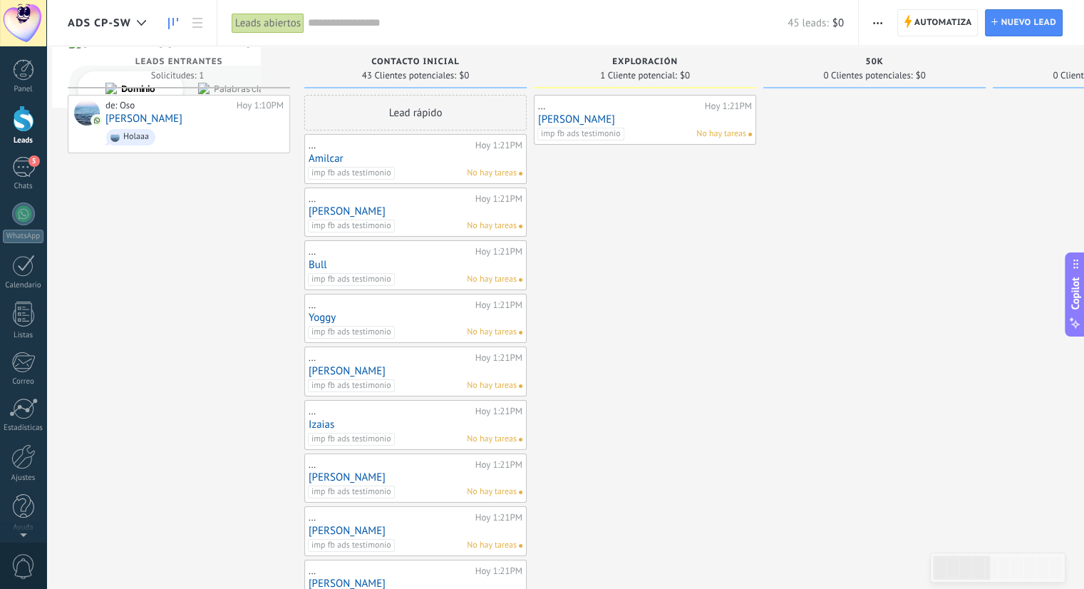
click at [197, 18] on icon at bounding box center [197, 23] width 10 height 10
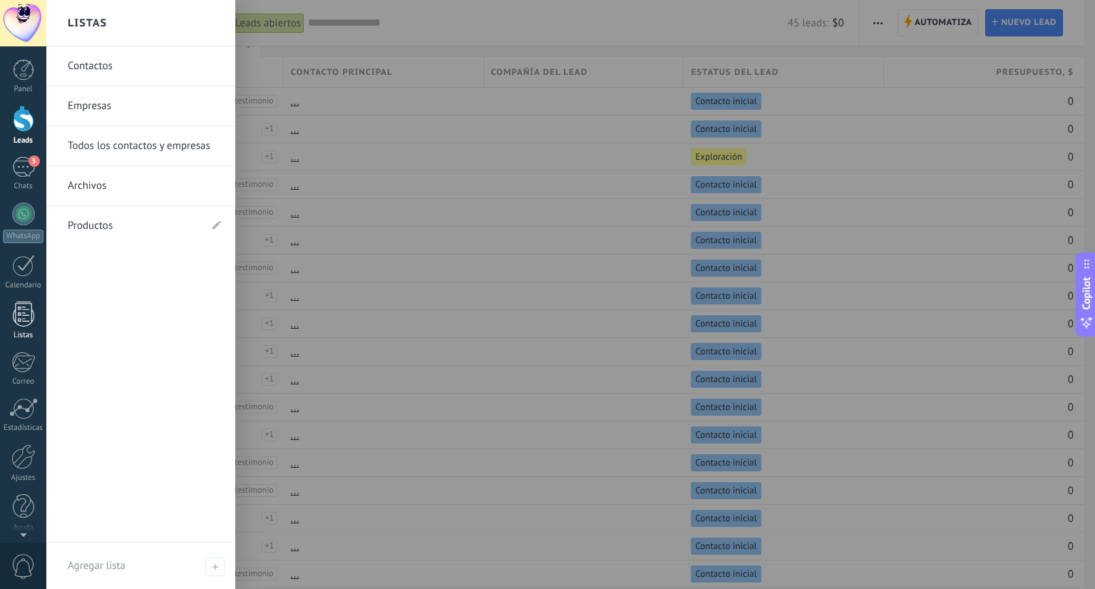
click at [18, 314] on div at bounding box center [23, 313] width 21 height 25
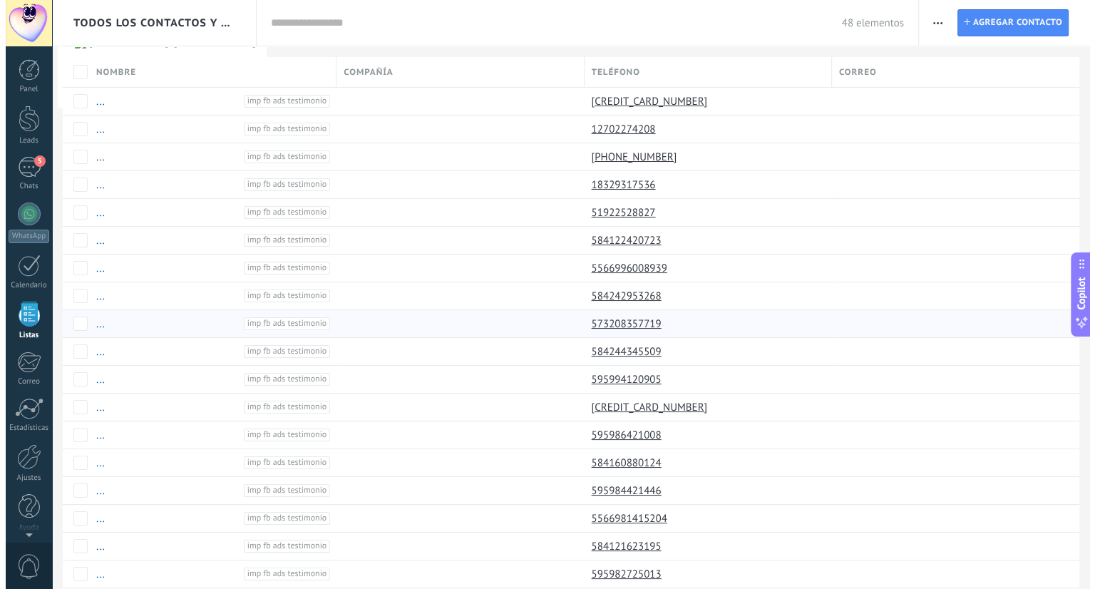
scroll to position [4, 0]
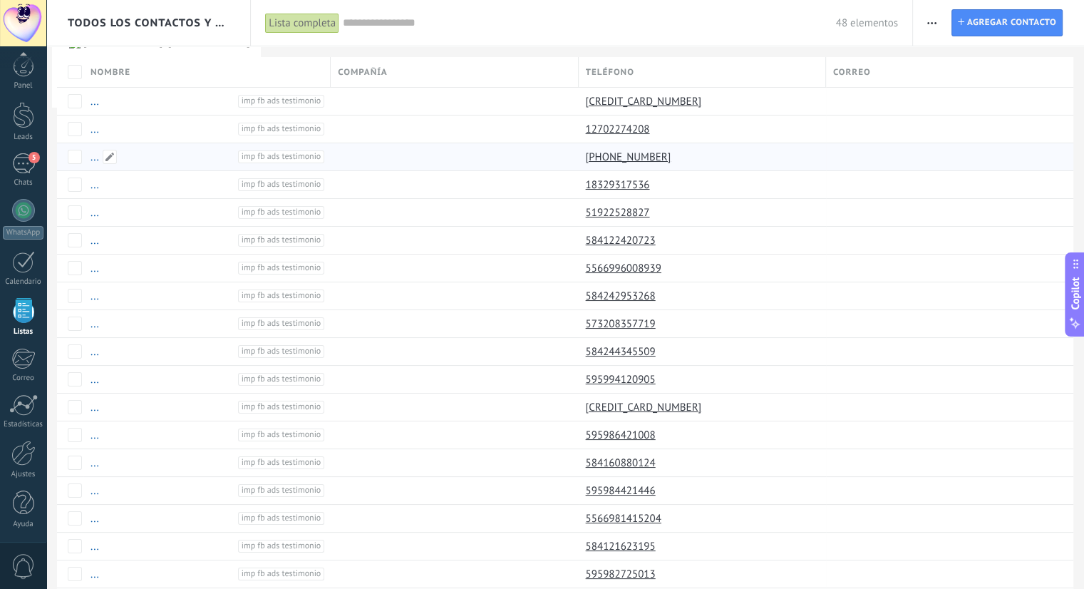
click at [97, 156] on link "..." at bounding box center [94, 157] width 9 height 14
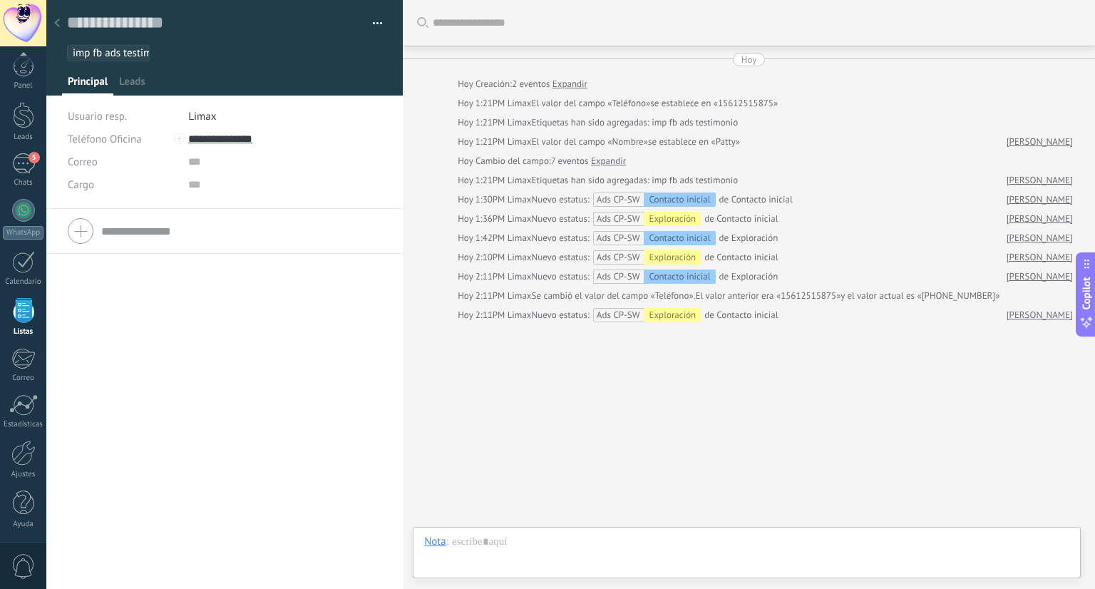
type textarea "**********"
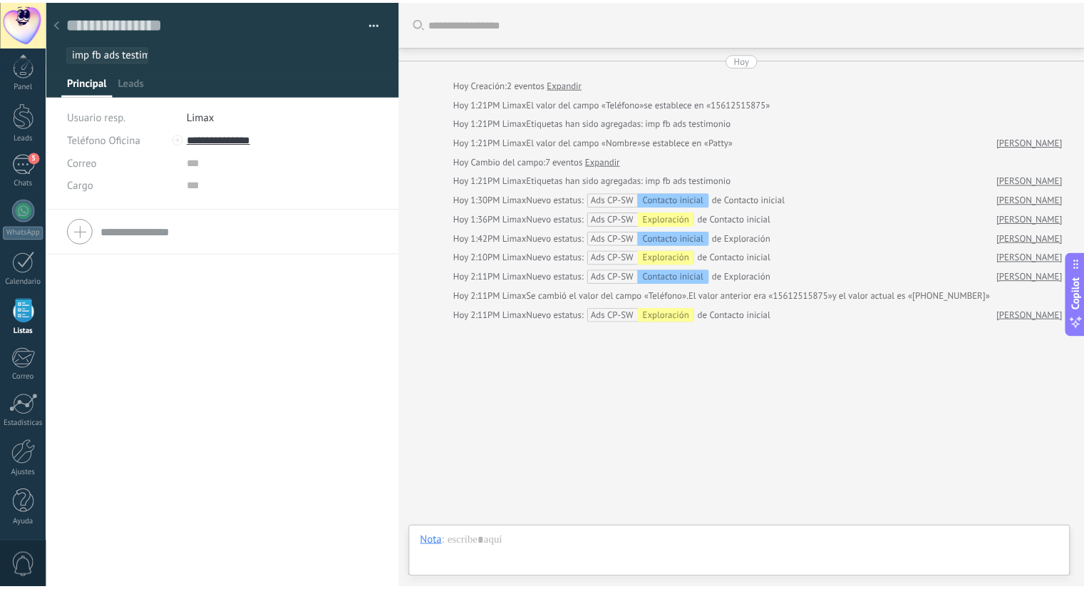
scroll to position [21, 0]
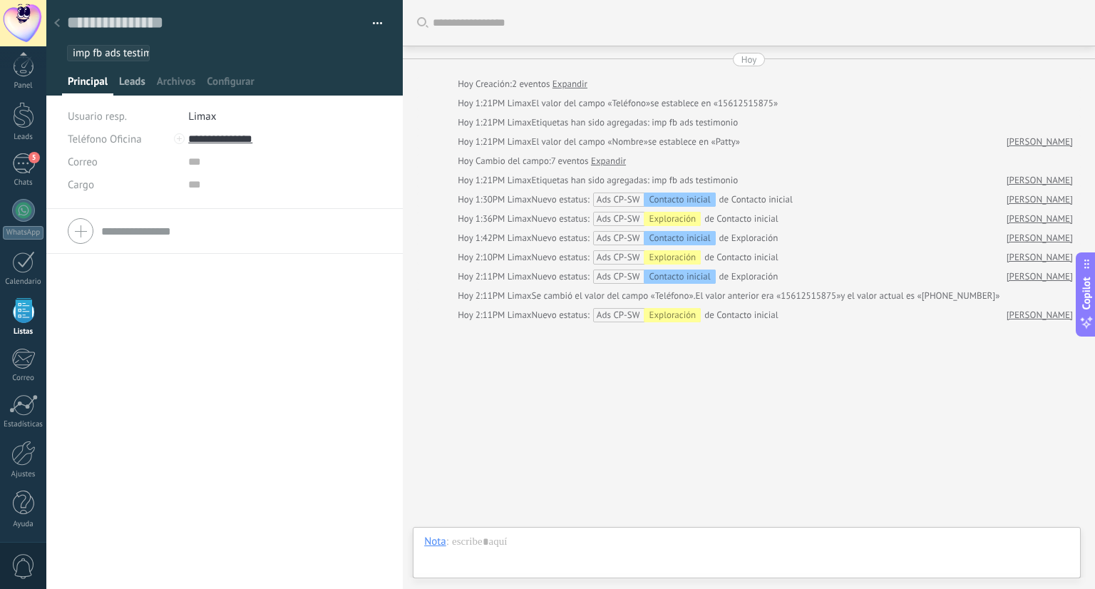
click at [130, 83] on span "Leads" at bounding box center [132, 85] width 26 height 21
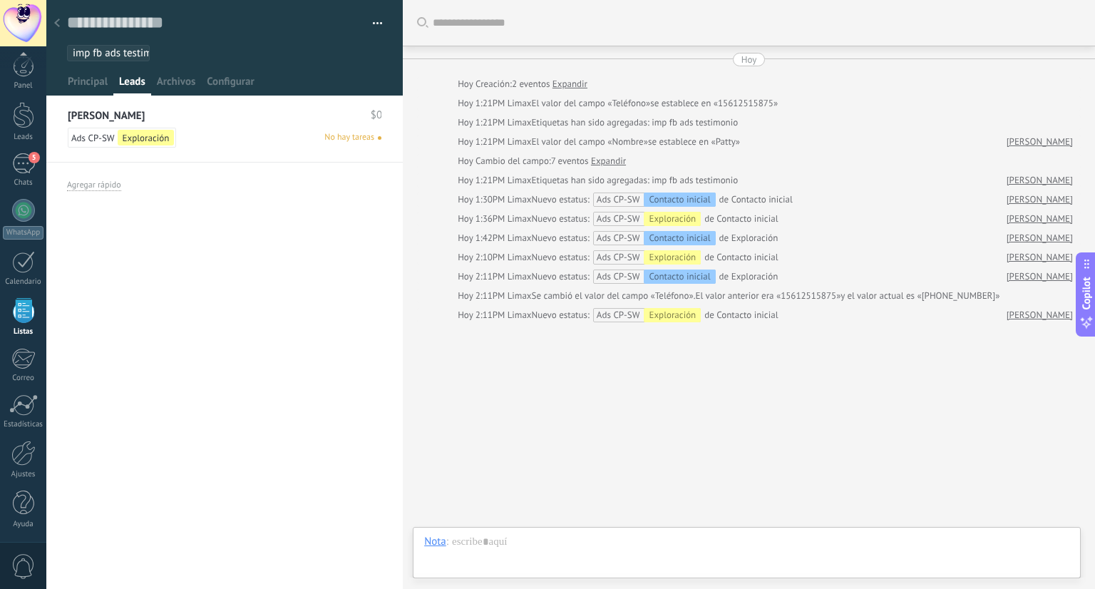
click at [53, 21] on div at bounding box center [57, 24] width 20 height 28
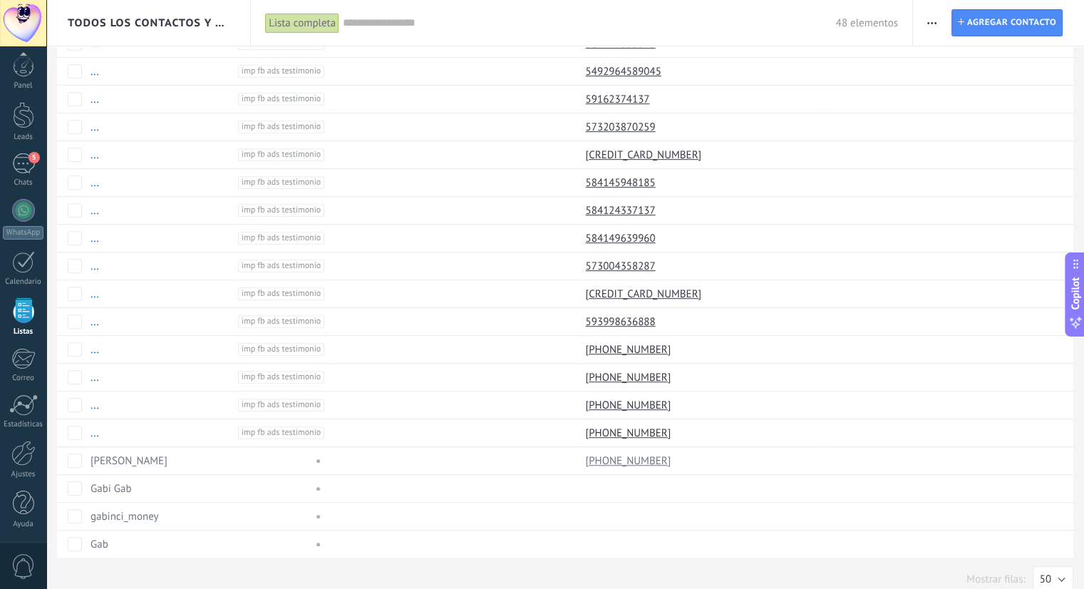
scroll to position [872, 0]
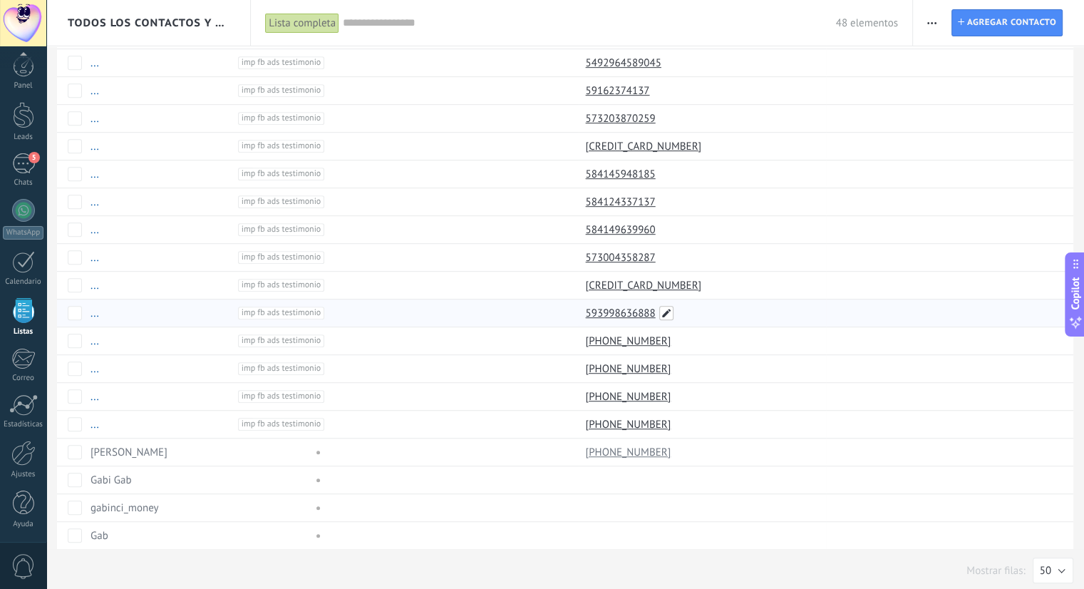
click at [667, 309] on span at bounding box center [666, 313] width 14 height 14
click at [589, 309] on input "**********" at bounding box center [701, 307] width 228 height 23
type input "**********"
click at [616, 339] on span "Guardar" at bounding box center [618, 340] width 33 height 10
click at [662, 280] on span at bounding box center [666, 285] width 14 height 14
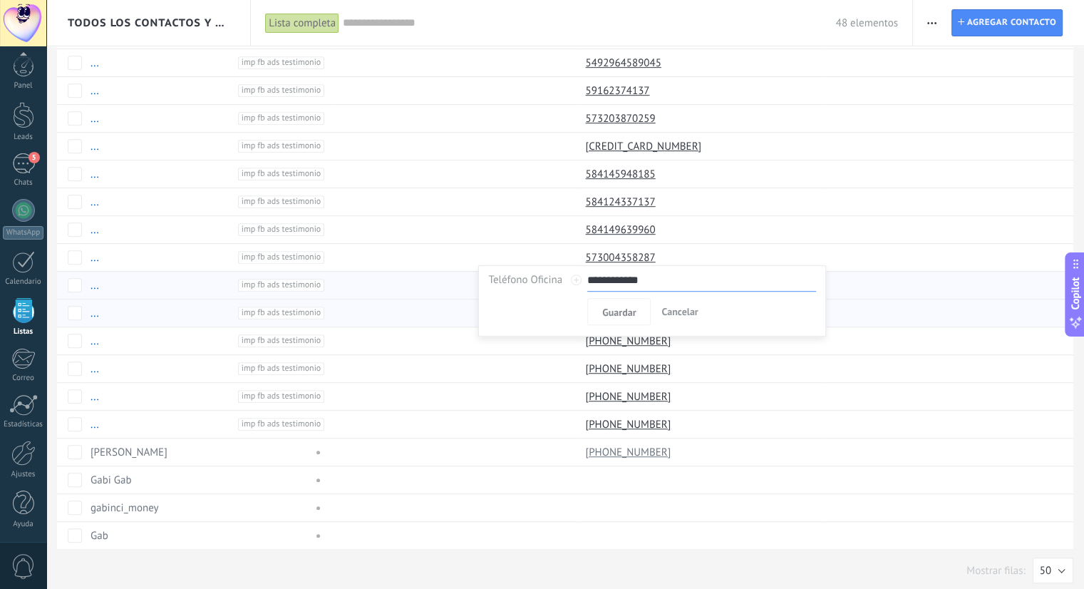
click at [593, 284] on input "**********" at bounding box center [701, 280] width 228 height 23
type input "**********"
click at [630, 309] on span "Guardar" at bounding box center [618, 312] width 33 height 10
click at [666, 250] on span at bounding box center [666, 257] width 14 height 14
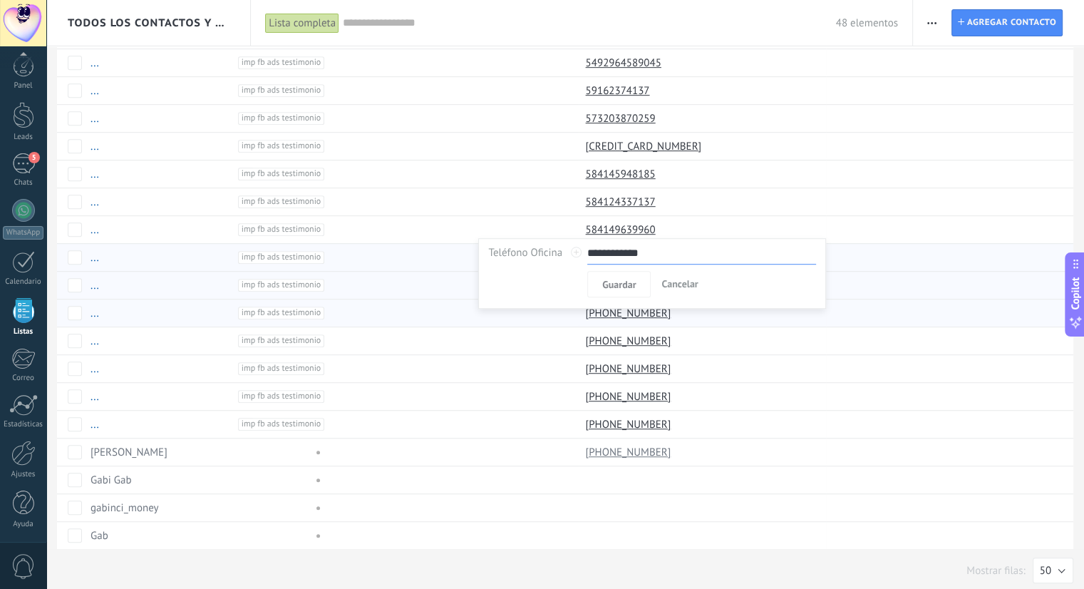
click at [596, 257] on input "**********" at bounding box center [701, 253] width 228 height 23
type input "**********"
click at [619, 286] on span "Guardar" at bounding box center [618, 284] width 33 height 10
click at [666, 224] on span at bounding box center [666, 229] width 14 height 14
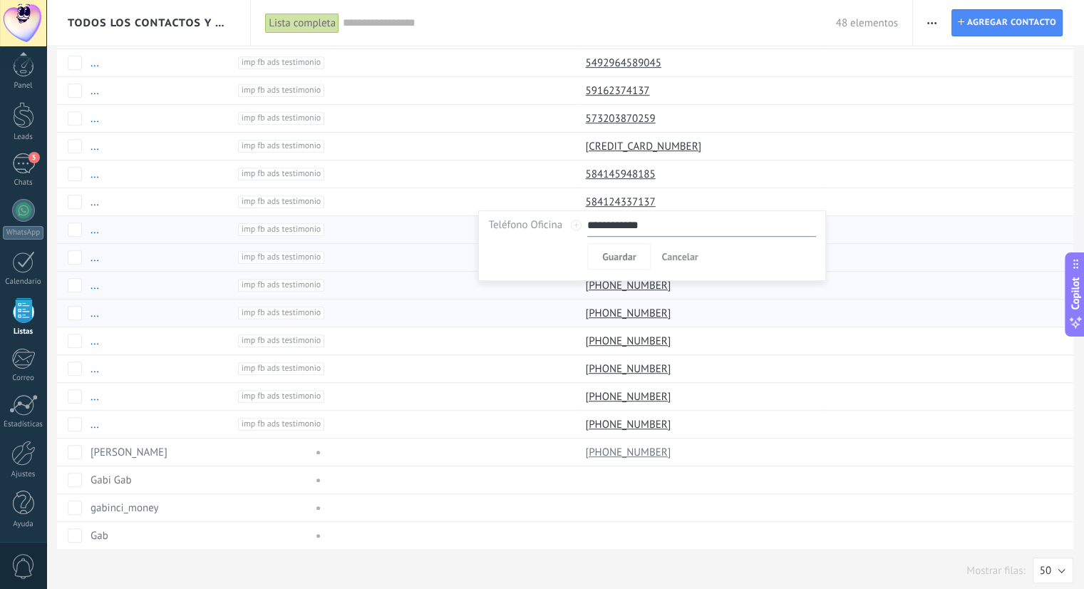
click at [591, 229] on input "**********" at bounding box center [701, 225] width 228 height 23
type input "**********"
click at [616, 257] on span "Guardar" at bounding box center [618, 257] width 33 height 10
click at [668, 195] on span at bounding box center [666, 202] width 14 height 14
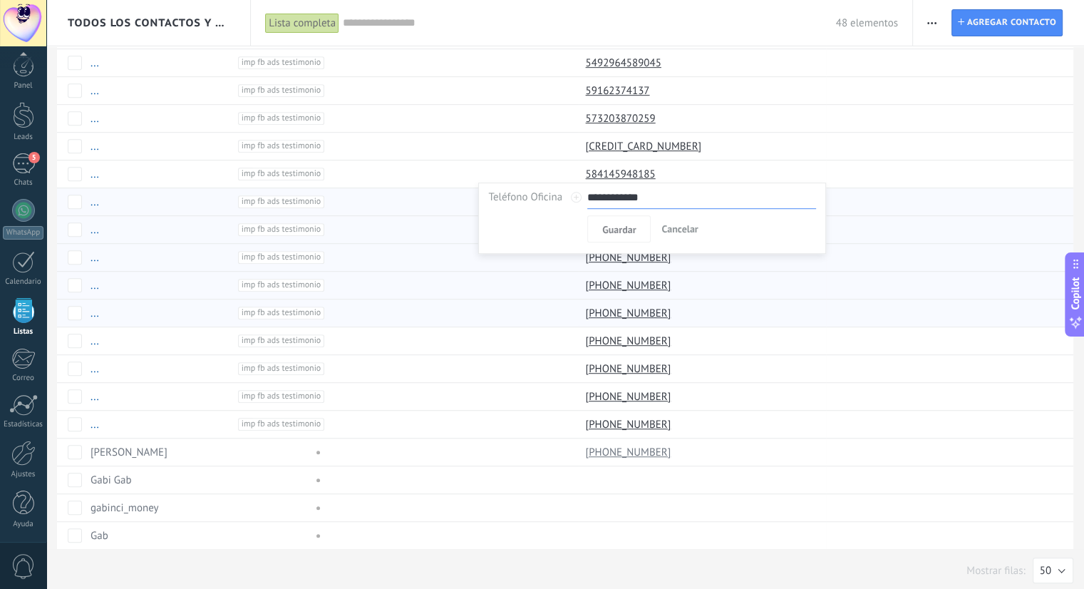
click at [591, 198] on input "**********" at bounding box center [701, 197] width 228 height 23
click at [594, 202] on input "**********" at bounding box center [701, 197] width 228 height 23
type input "**********"
click at [625, 231] on span "Guardar" at bounding box center [618, 229] width 33 height 10
click at [668, 167] on span at bounding box center [666, 174] width 14 height 14
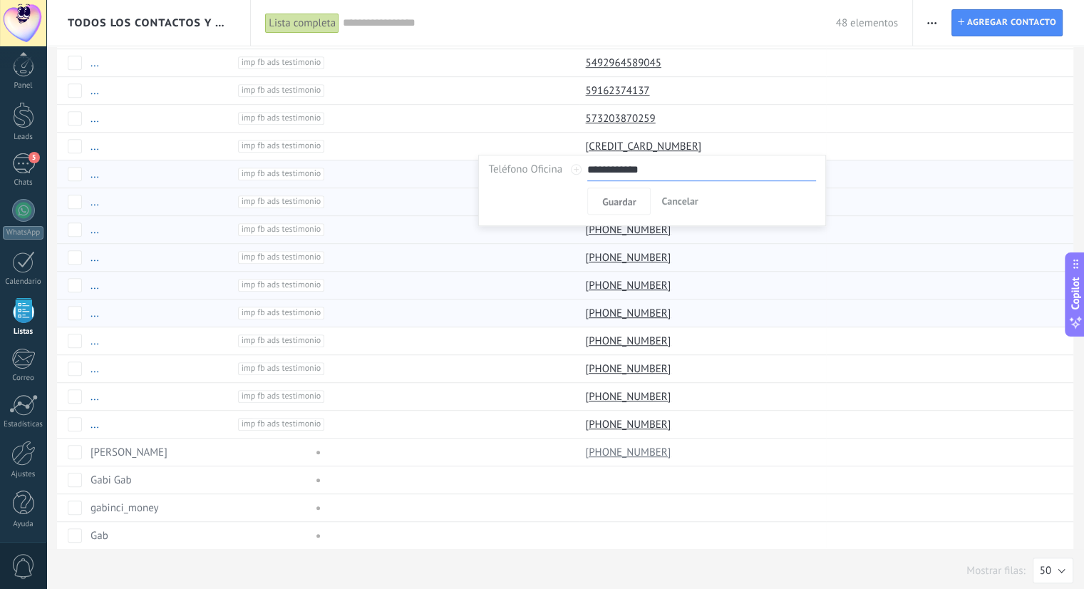
click at [595, 173] on input "**********" at bounding box center [701, 169] width 228 height 23
type input "**********"
click at [614, 197] on span "Guardar" at bounding box center [618, 202] width 33 height 10
click at [670, 142] on span at bounding box center [666, 146] width 14 height 14
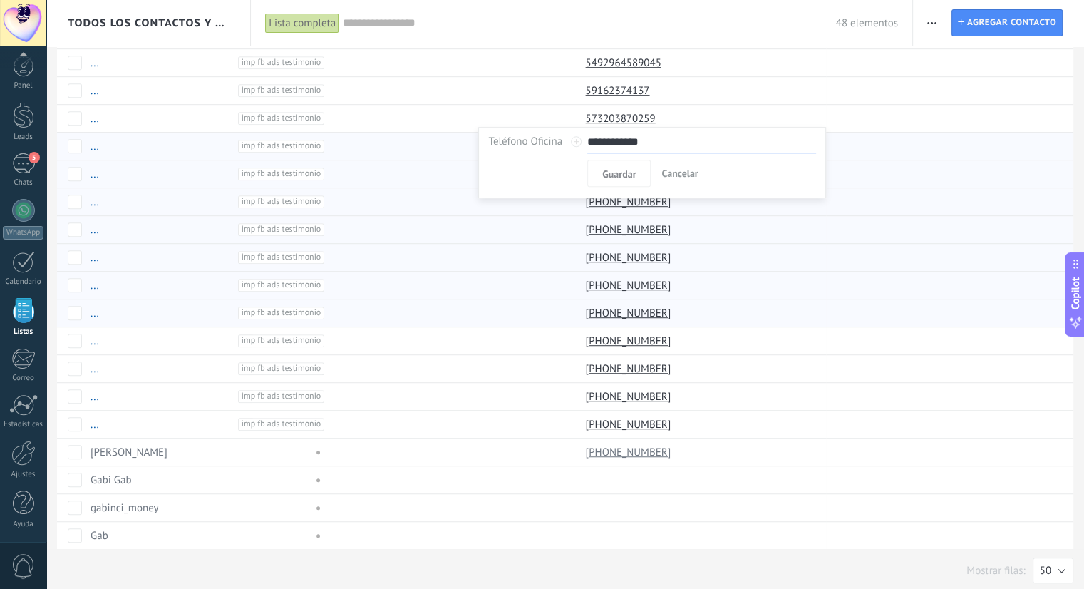
click at [600, 143] on input "**********" at bounding box center [701, 141] width 228 height 23
type input "**********"
click at [623, 174] on span "Guardar" at bounding box center [618, 174] width 33 height 10
click at [665, 114] on span at bounding box center [666, 118] width 14 height 14
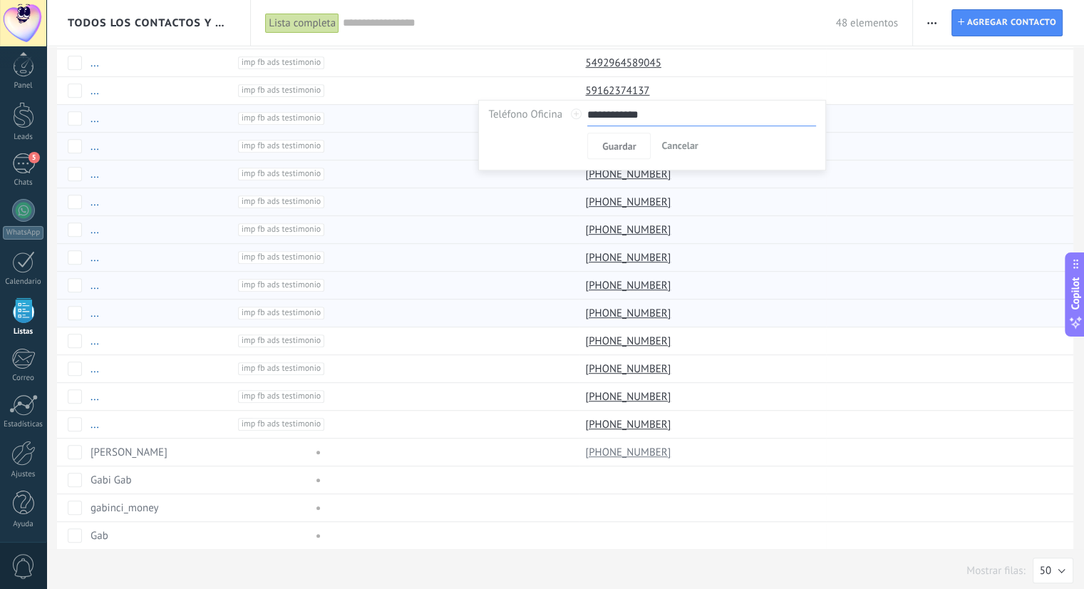
click at [596, 118] on input "**********" at bounding box center [701, 114] width 228 height 23
type input "**********"
click at [638, 153] on button "Guardar" at bounding box center [618, 146] width 63 height 27
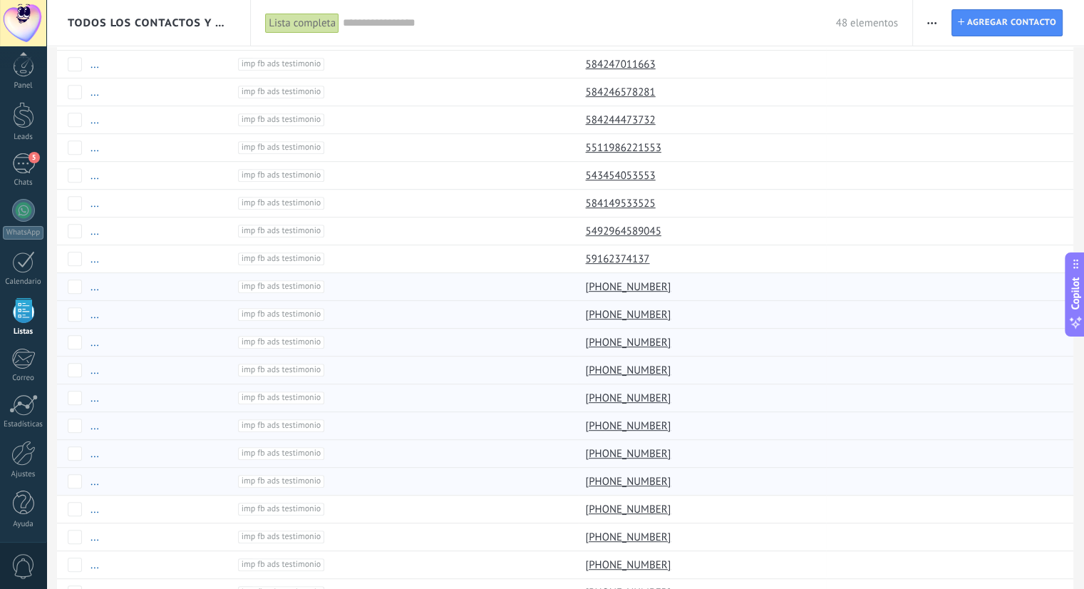
scroll to position [683, 0]
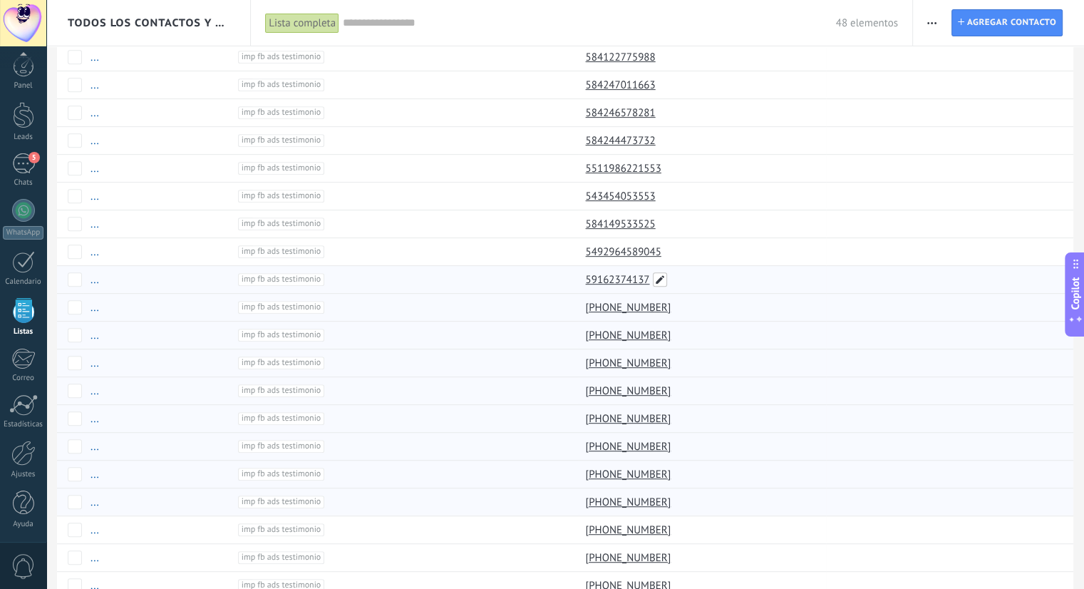
click at [661, 272] on span at bounding box center [660, 279] width 14 height 14
click at [602, 277] on input "**********" at bounding box center [701, 275] width 228 height 23
type input "**********"
click at [626, 311] on span "Guardar" at bounding box center [618, 307] width 33 height 10
click at [671, 248] on span at bounding box center [672, 251] width 14 height 14
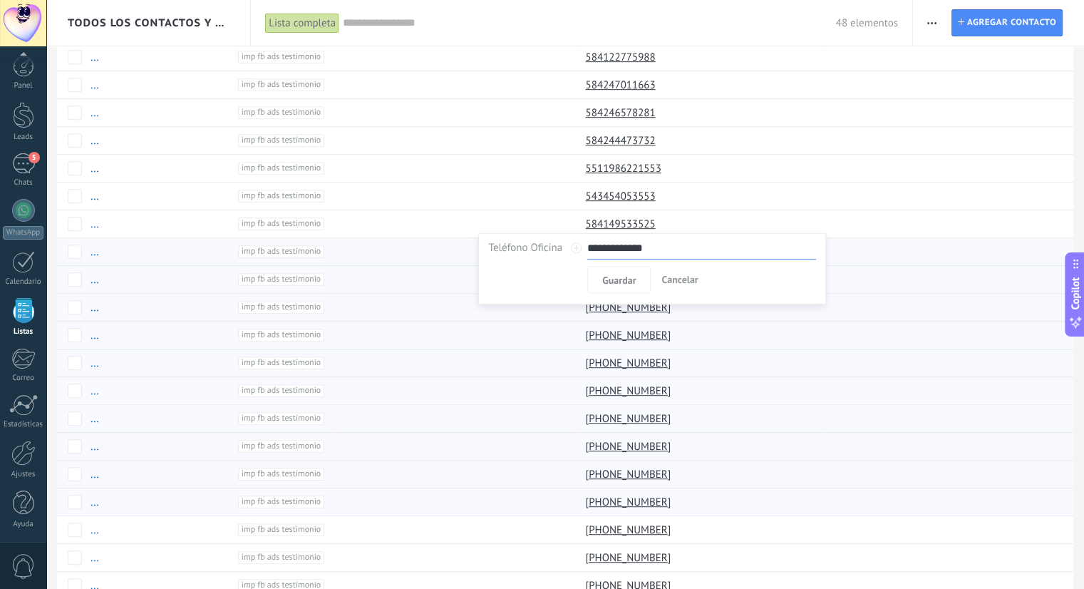
click at [601, 252] on input "**********" at bounding box center [701, 248] width 228 height 23
type input "**********"
click at [599, 286] on button "Guardar" at bounding box center [618, 279] width 63 height 27
click at [670, 220] on span at bounding box center [666, 224] width 14 height 14
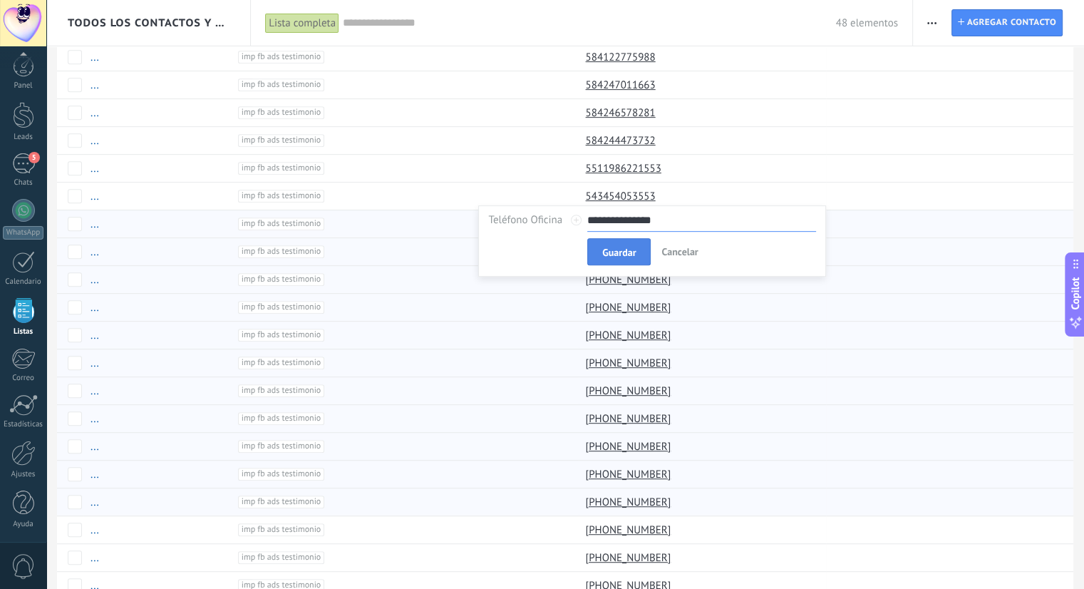
type input "**********"
click at [608, 254] on span "Guardar" at bounding box center [618, 252] width 33 height 10
click at [665, 192] on span at bounding box center [666, 196] width 14 height 14
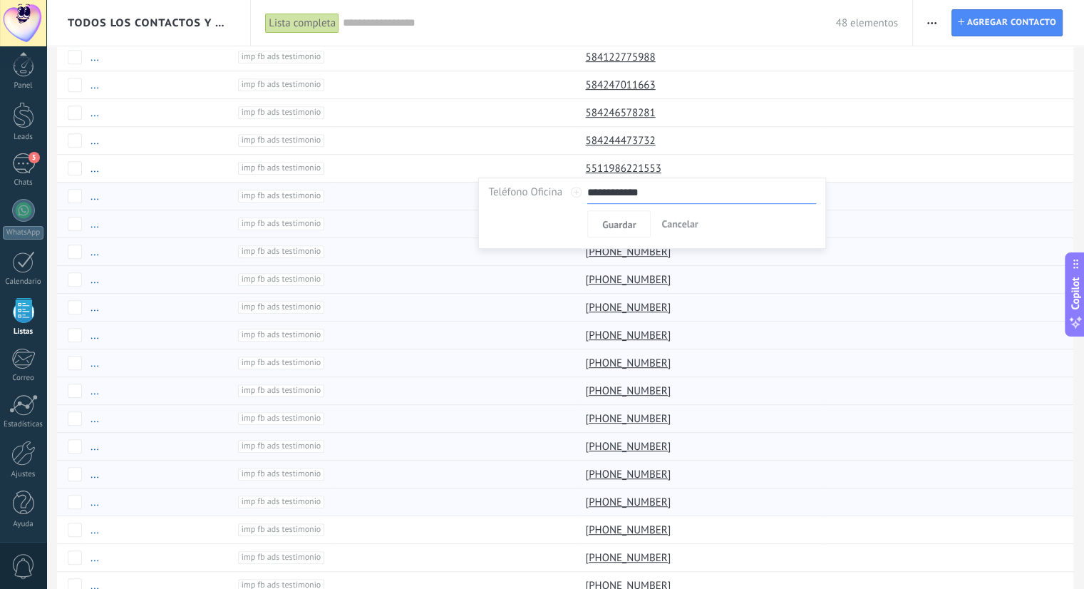
click at [600, 198] on input "**********" at bounding box center [701, 192] width 228 height 23
type input "**********"
click at [614, 227] on span "Guardar" at bounding box center [618, 224] width 33 height 10
click at [668, 163] on span at bounding box center [672, 168] width 14 height 14
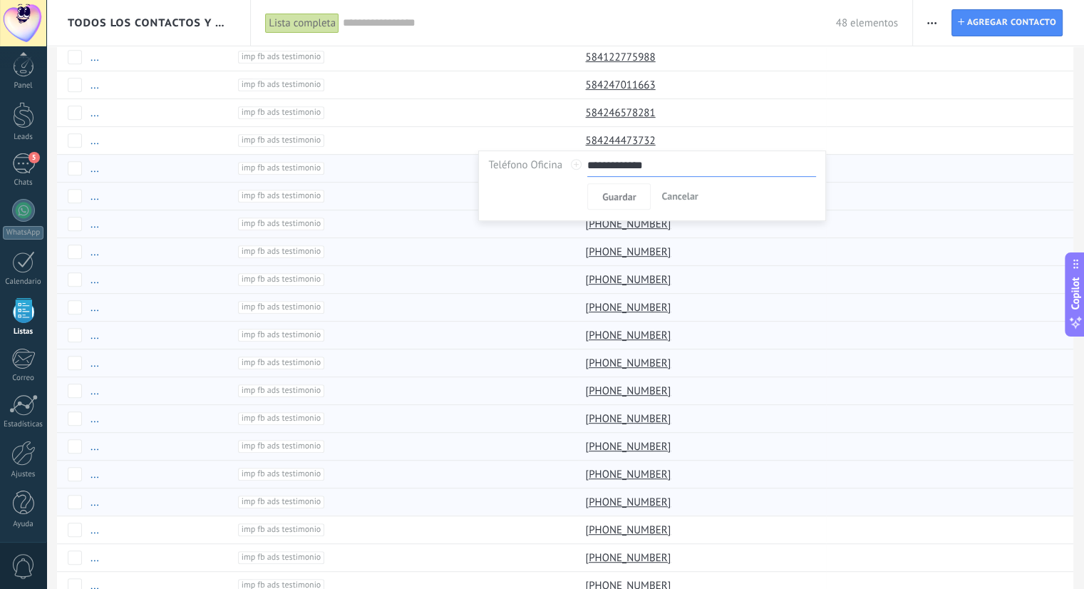
click at [594, 168] on input "**********" at bounding box center [701, 165] width 228 height 23
type input "**********"
click at [597, 189] on button "Guardar" at bounding box center [618, 196] width 63 height 27
click at [664, 138] on span at bounding box center [666, 140] width 14 height 14
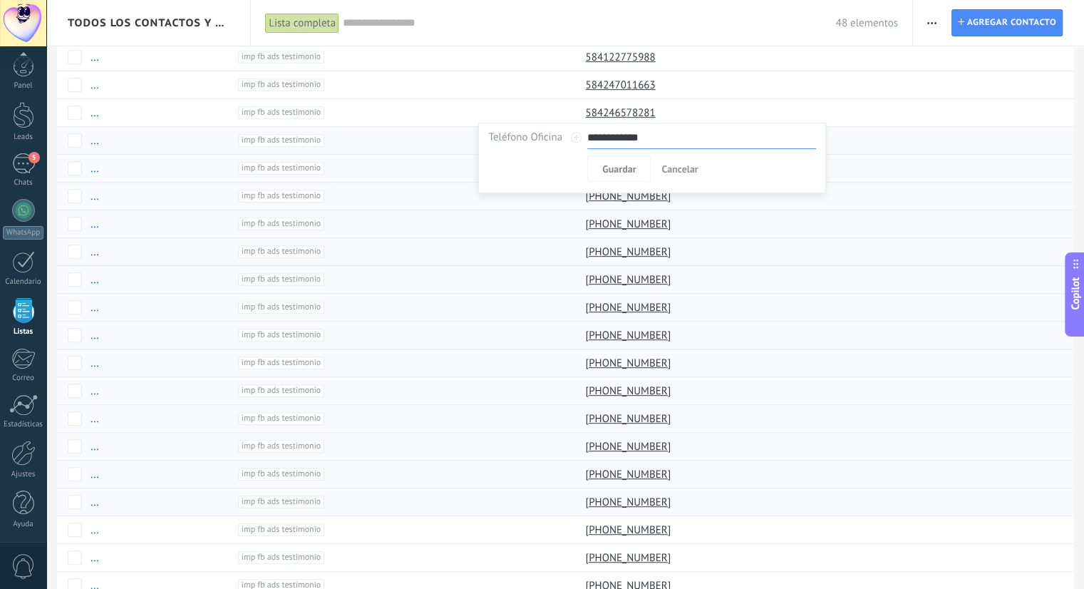
click at [599, 140] on input "**********" at bounding box center [701, 137] width 228 height 23
type input "**********"
click at [625, 173] on span "Guardar" at bounding box center [618, 169] width 33 height 10
click at [671, 112] on span at bounding box center [666, 112] width 14 height 14
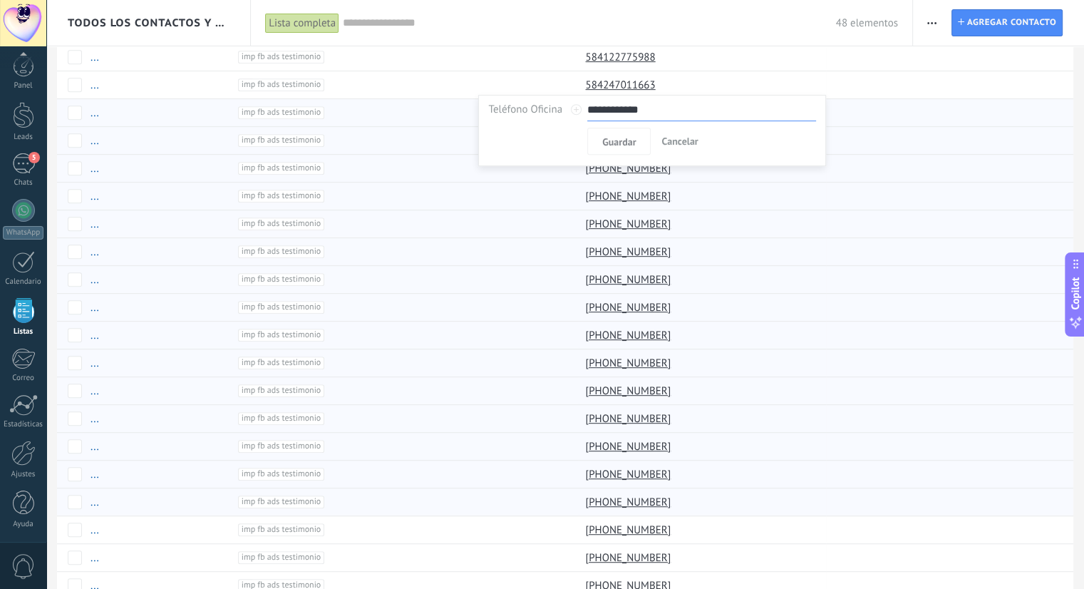
click at [595, 111] on input "**********" at bounding box center [701, 109] width 228 height 23
type input "**********"
click at [620, 137] on span "Guardar" at bounding box center [618, 142] width 33 height 10
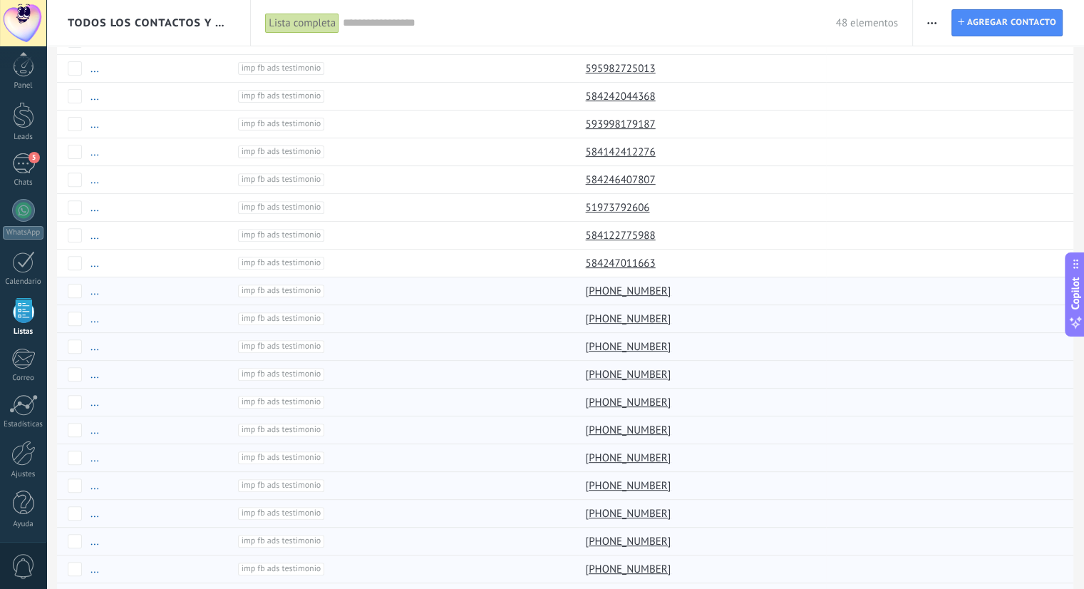
scroll to position [452, 0]
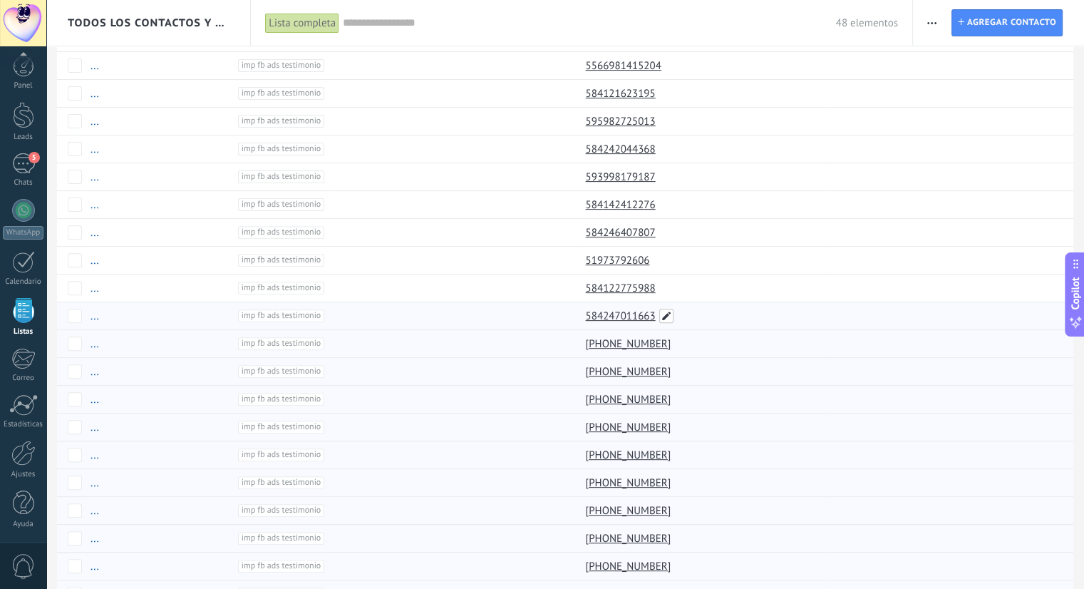
click at [667, 314] on span at bounding box center [666, 316] width 14 height 14
click at [593, 312] on input "**********" at bounding box center [701, 312] width 228 height 23
type input "**********"
click at [633, 343] on span "Guardar" at bounding box center [618, 345] width 33 height 10
click at [671, 284] on span at bounding box center [666, 288] width 14 height 14
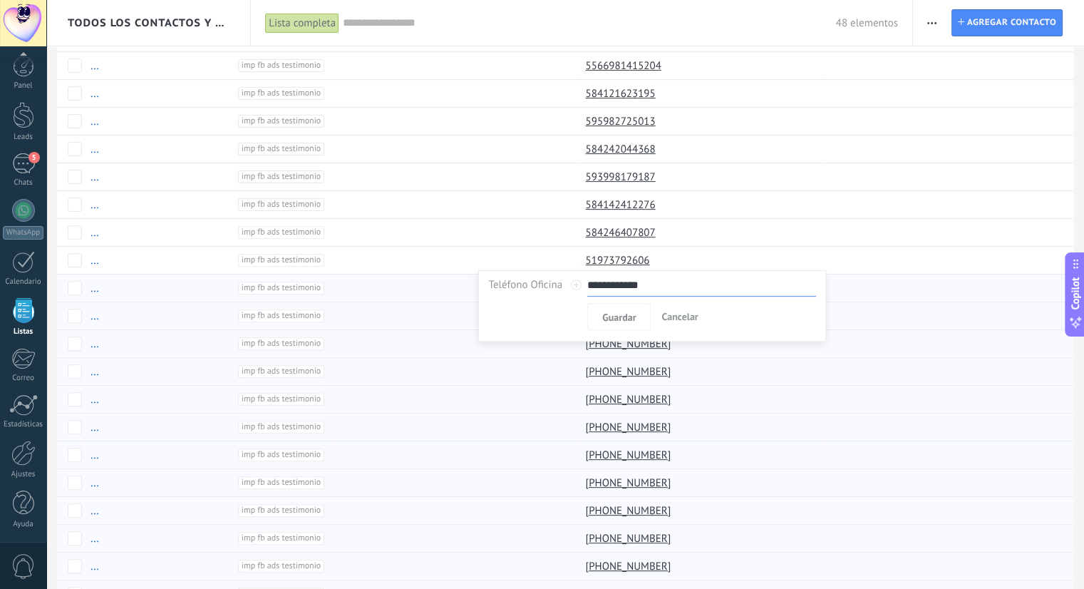
click at [598, 289] on input "**********" at bounding box center [701, 285] width 228 height 23
type input "**********"
click at [607, 317] on span "Guardar" at bounding box center [618, 317] width 33 height 10
click at [666, 253] on span at bounding box center [660, 260] width 14 height 14
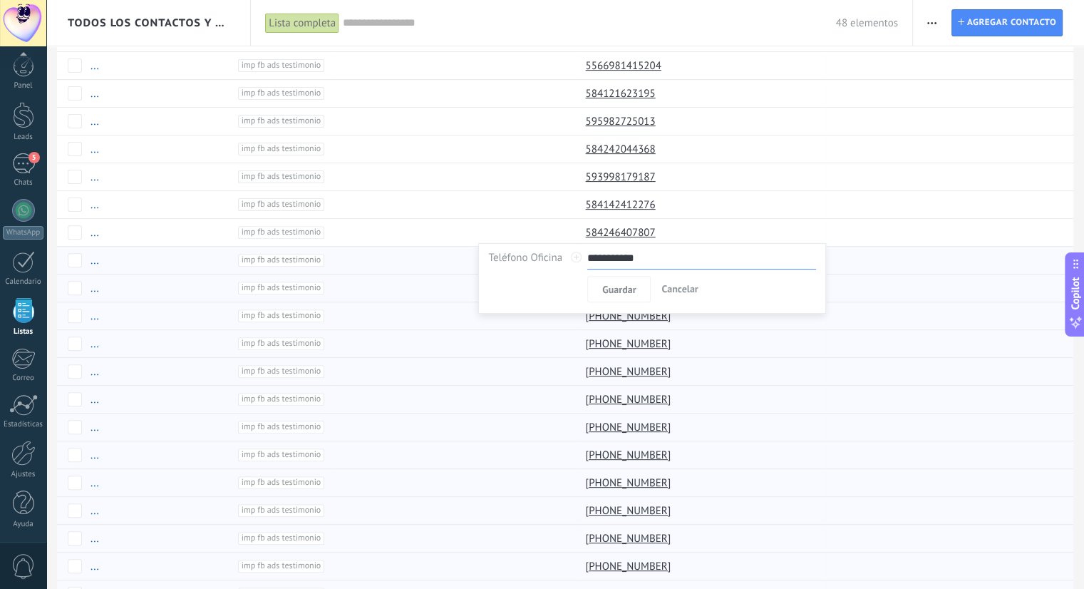
click at [598, 253] on input "**********" at bounding box center [701, 258] width 228 height 23
type input "**********"
click at [621, 293] on span "Guardar" at bounding box center [618, 289] width 33 height 10
click at [669, 229] on span at bounding box center [666, 232] width 14 height 14
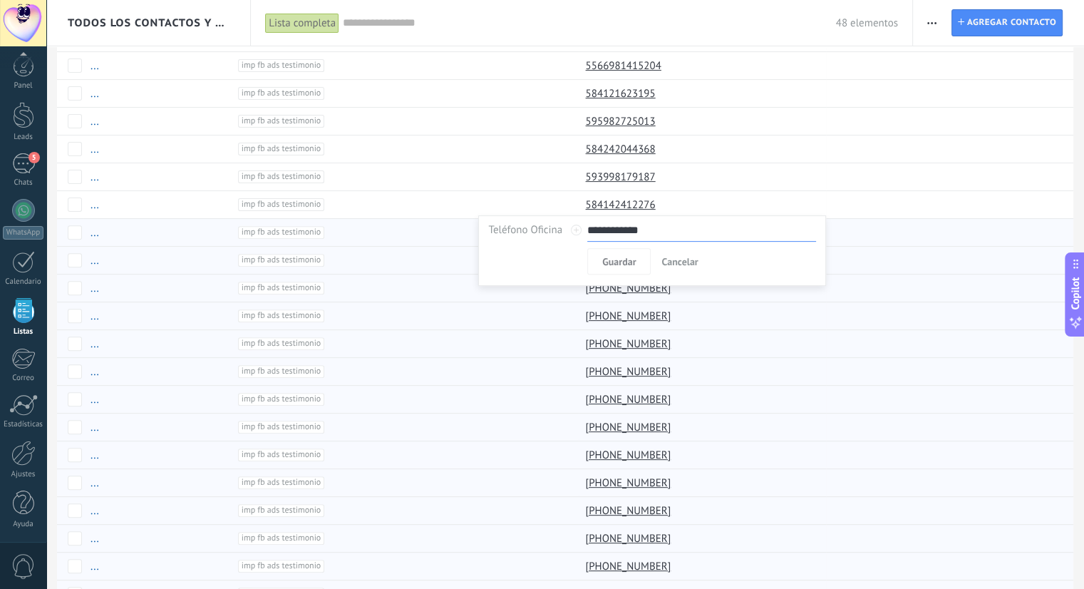
click at [590, 229] on input "**********" at bounding box center [701, 230] width 228 height 23
type input "**********"
click at [636, 260] on span "Guardar" at bounding box center [618, 262] width 33 height 10
click at [666, 204] on span at bounding box center [666, 204] width 14 height 14
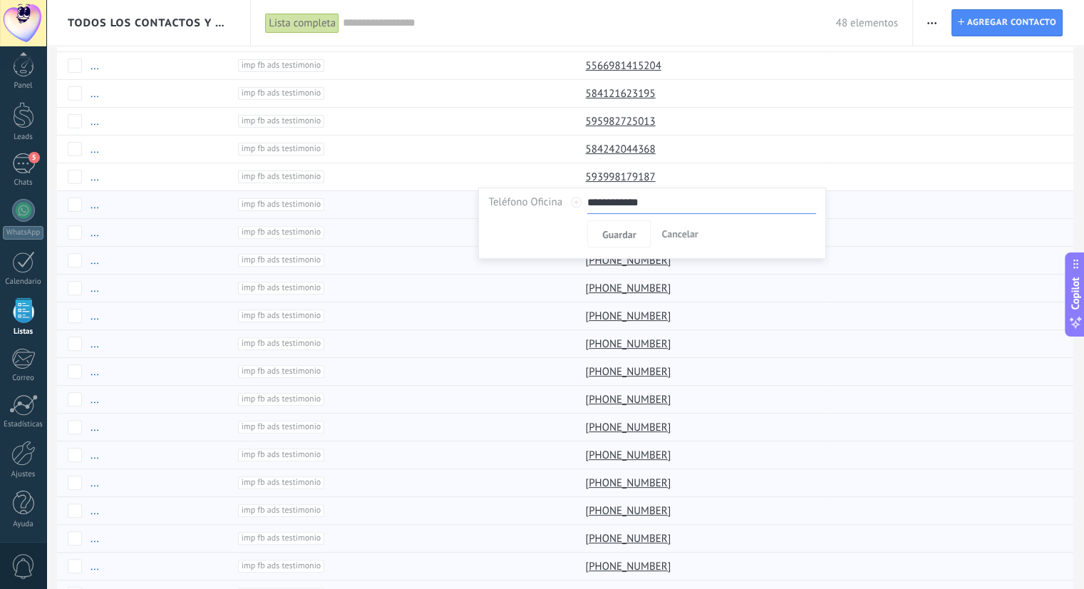
click at [599, 202] on input "**********" at bounding box center [701, 202] width 228 height 23
type input "**********"
click at [621, 225] on button "Guardar" at bounding box center [618, 233] width 63 height 27
click at [668, 173] on span at bounding box center [666, 177] width 14 height 14
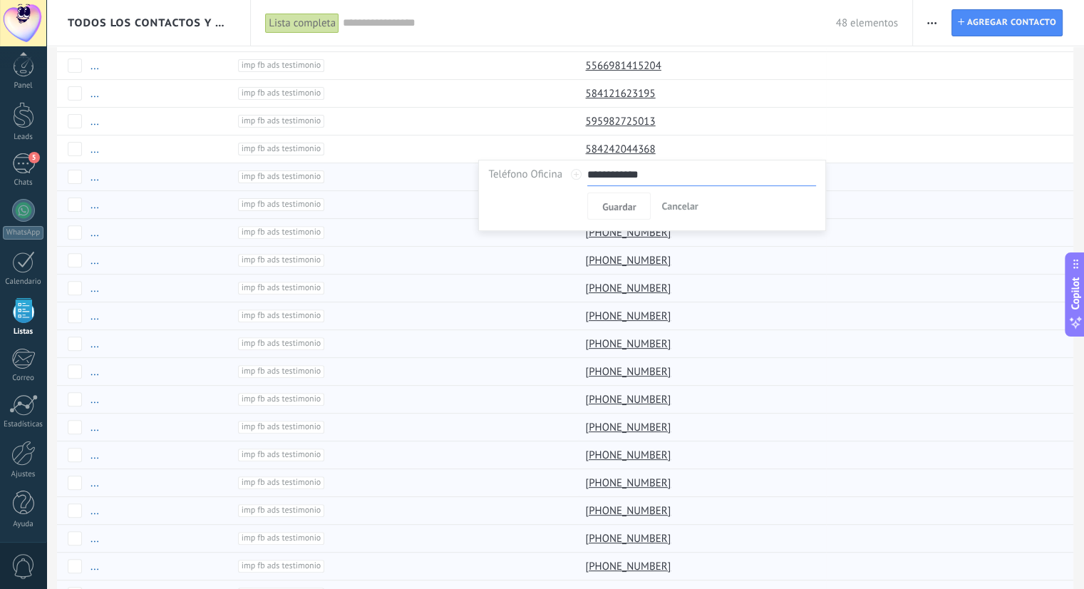
click at [609, 180] on input "**********" at bounding box center [701, 174] width 228 height 23
type input "**********"
click at [619, 202] on span "Guardar" at bounding box center [618, 207] width 33 height 10
click at [665, 150] on span at bounding box center [666, 149] width 14 height 14
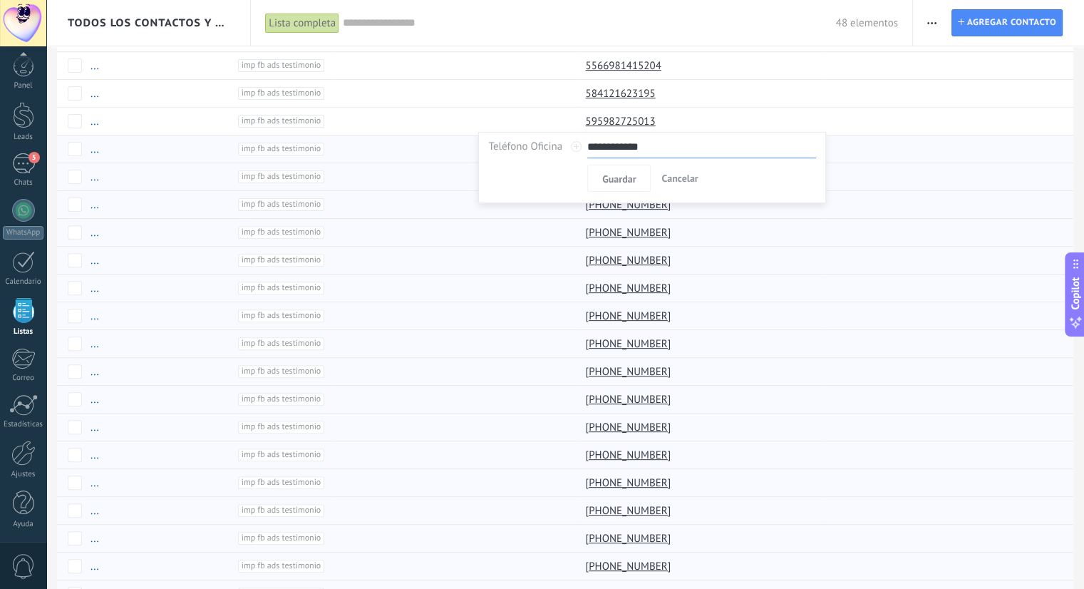
click at [607, 152] on input "**********" at bounding box center [701, 146] width 228 height 23
type input "**********"
click at [631, 177] on span "Guardar" at bounding box center [618, 179] width 33 height 10
click at [670, 120] on span at bounding box center [666, 121] width 14 height 14
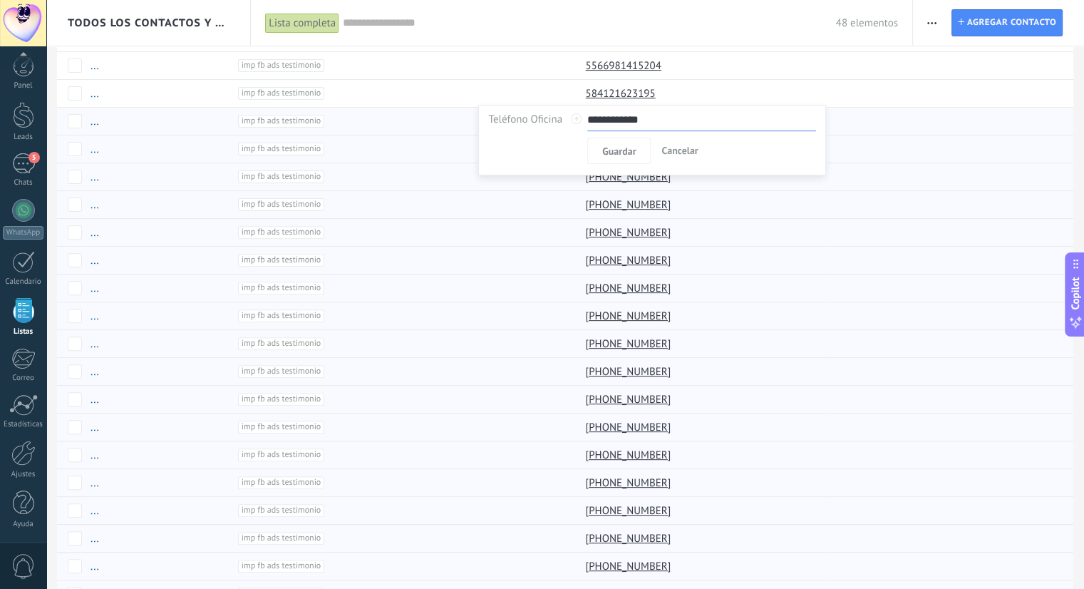
click at [604, 120] on input "**********" at bounding box center [701, 119] width 228 height 23
type input "**********"
click at [632, 150] on span "Guardar" at bounding box center [618, 151] width 33 height 10
click at [663, 91] on span at bounding box center [666, 93] width 14 height 14
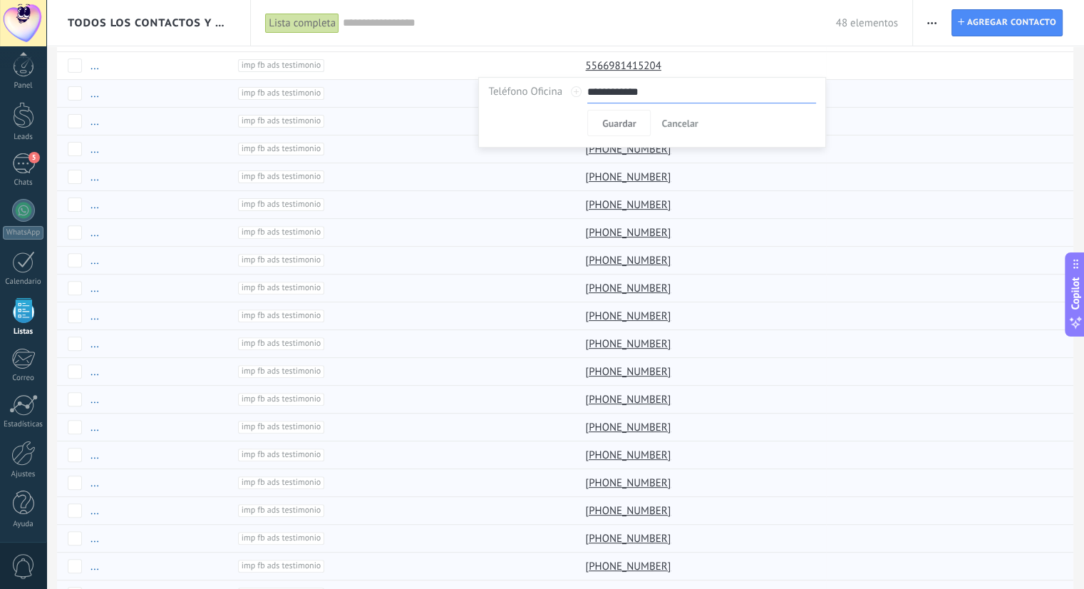
click at [612, 98] on input "**********" at bounding box center [701, 92] width 228 height 23
type input "**********"
click at [628, 125] on span "Guardar" at bounding box center [618, 123] width 33 height 10
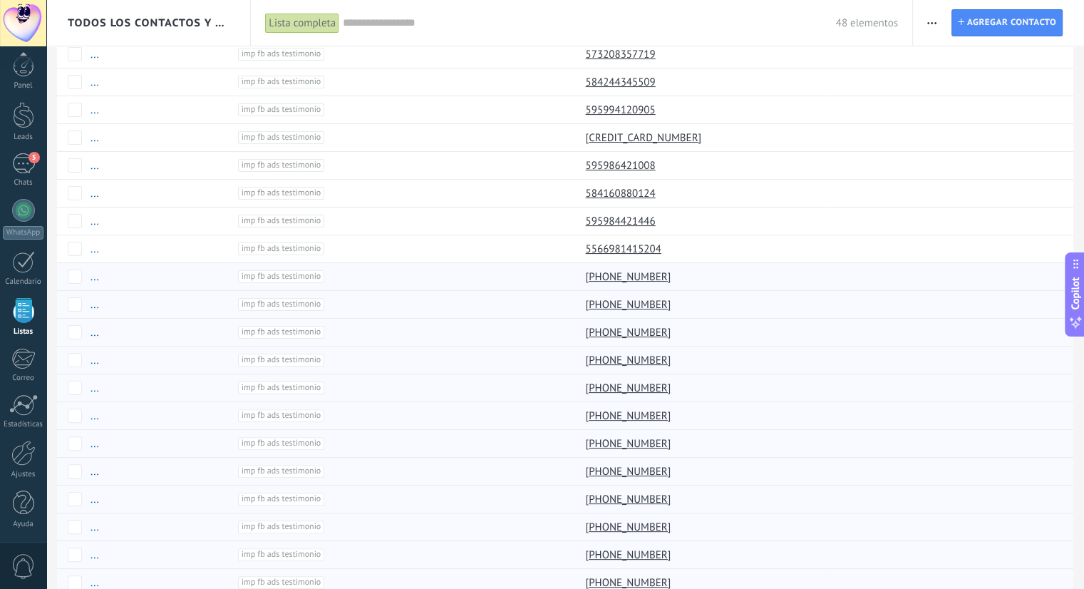
scroll to position [267, 0]
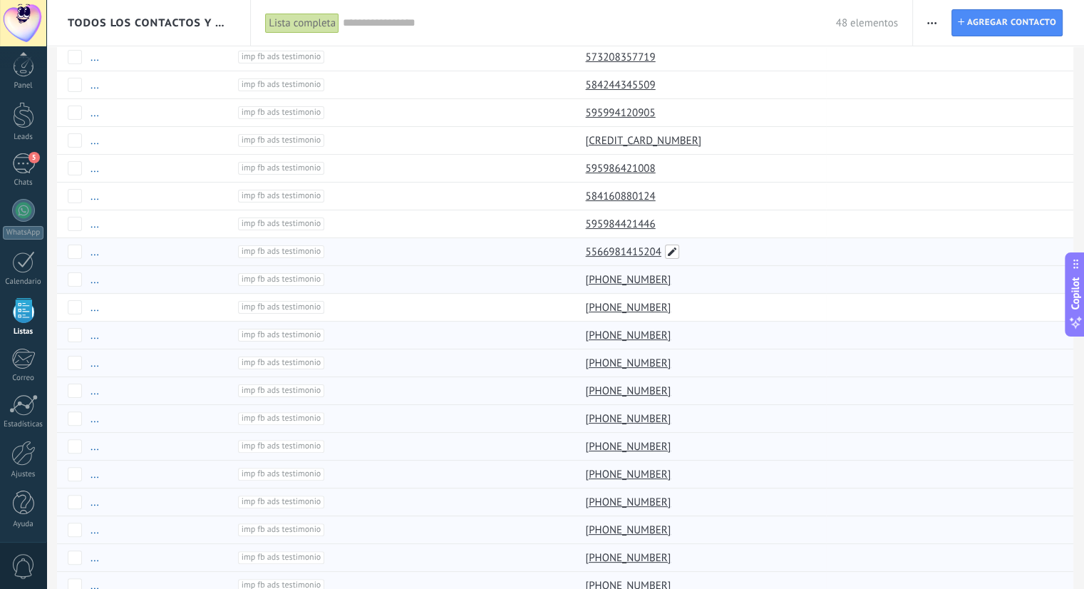
click at [675, 249] on span at bounding box center [672, 251] width 14 height 14
click at [595, 255] on input "**********" at bounding box center [701, 250] width 228 height 23
type input "**********"
click at [621, 280] on span "Guardar" at bounding box center [618, 282] width 33 height 10
click at [662, 220] on span at bounding box center [666, 224] width 14 height 14
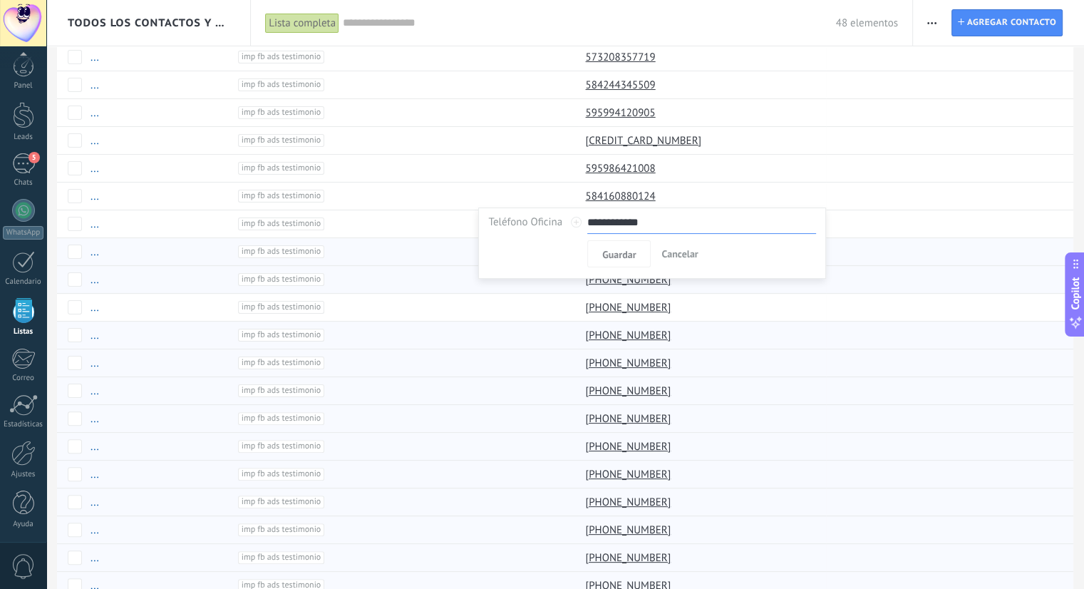
click at [600, 224] on input "**********" at bounding box center [701, 222] width 228 height 23
type input "**********"
click at [614, 249] on span "Guardar" at bounding box center [618, 254] width 33 height 10
click at [668, 193] on span at bounding box center [666, 196] width 14 height 14
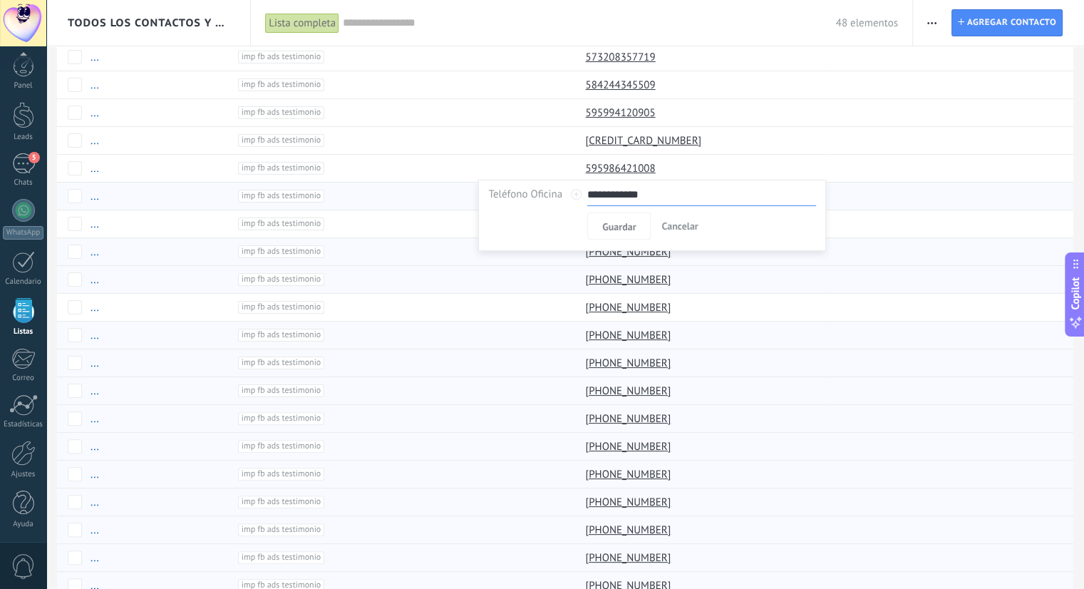
click at [594, 198] on input "**********" at bounding box center [701, 194] width 228 height 23
type input "**********"
click at [609, 224] on span "Guardar" at bounding box center [618, 227] width 33 height 10
click at [666, 164] on span at bounding box center [666, 168] width 14 height 14
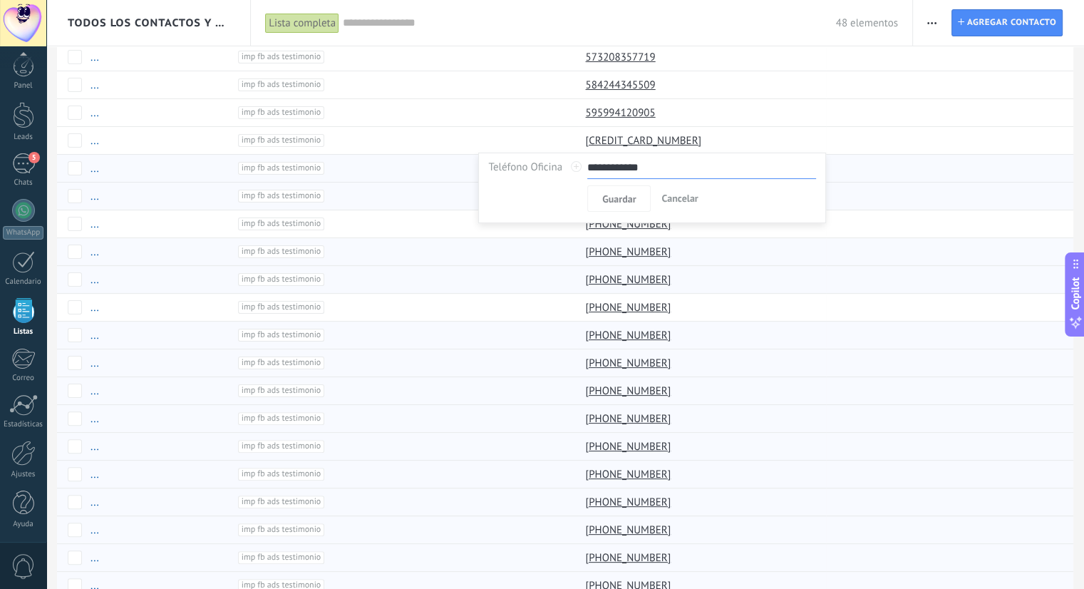
click at [573, 167] on div at bounding box center [576, 166] width 11 height 11
click at [674, 220] on span "Cancelar" at bounding box center [679, 220] width 36 height 13
click at [666, 165] on span at bounding box center [666, 168] width 14 height 14
click at [596, 167] on input "**********" at bounding box center [701, 167] width 228 height 23
type input "**********"
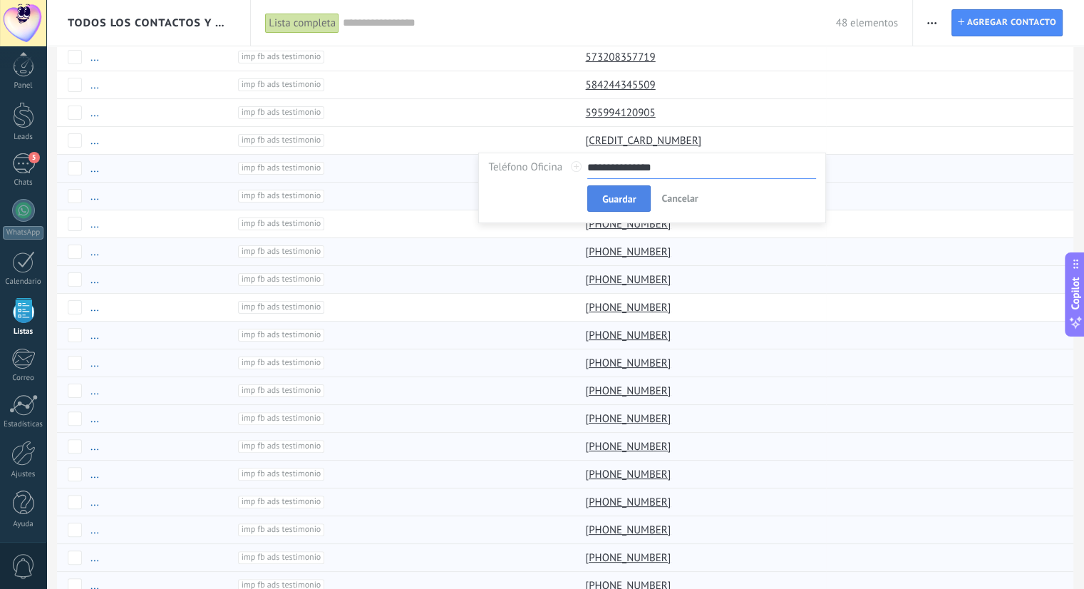
click at [642, 199] on button "Guardar" at bounding box center [618, 198] width 63 height 27
click at [665, 136] on span at bounding box center [666, 140] width 14 height 14
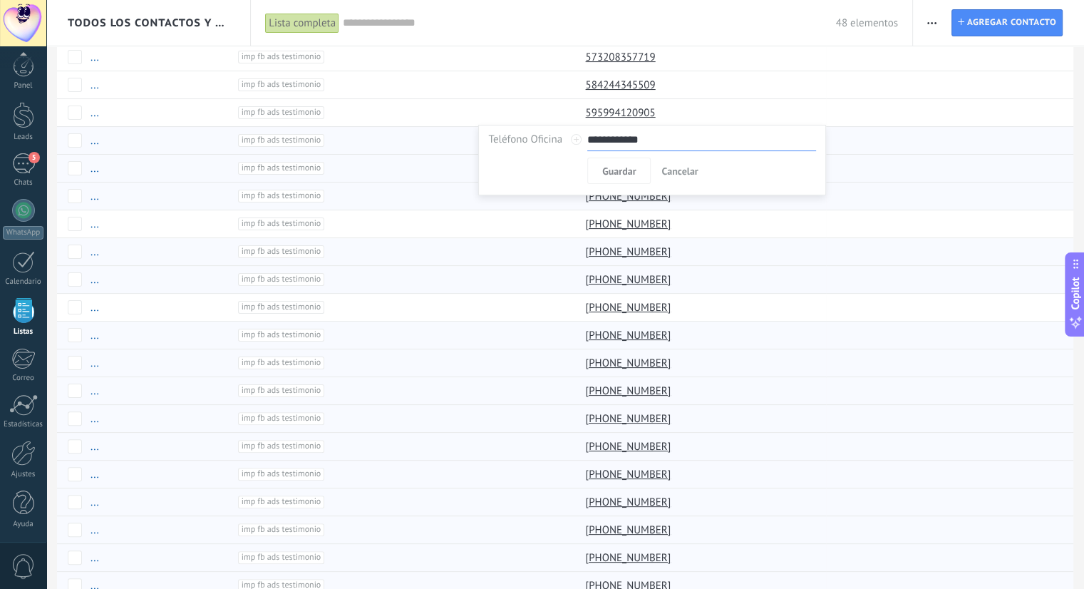
click at [609, 143] on input "**********" at bounding box center [701, 139] width 228 height 23
type input "**********"
drag, startPoint x: 624, startPoint y: 162, endPoint x: 658, endPoint y: 118, distance: 55.9
click at [624, 162] on button "Guardar" at bounding box center [618, 170] width 63 height 27
click at [671, 113] on span at bounding box center [666, 112] width 14 height 14
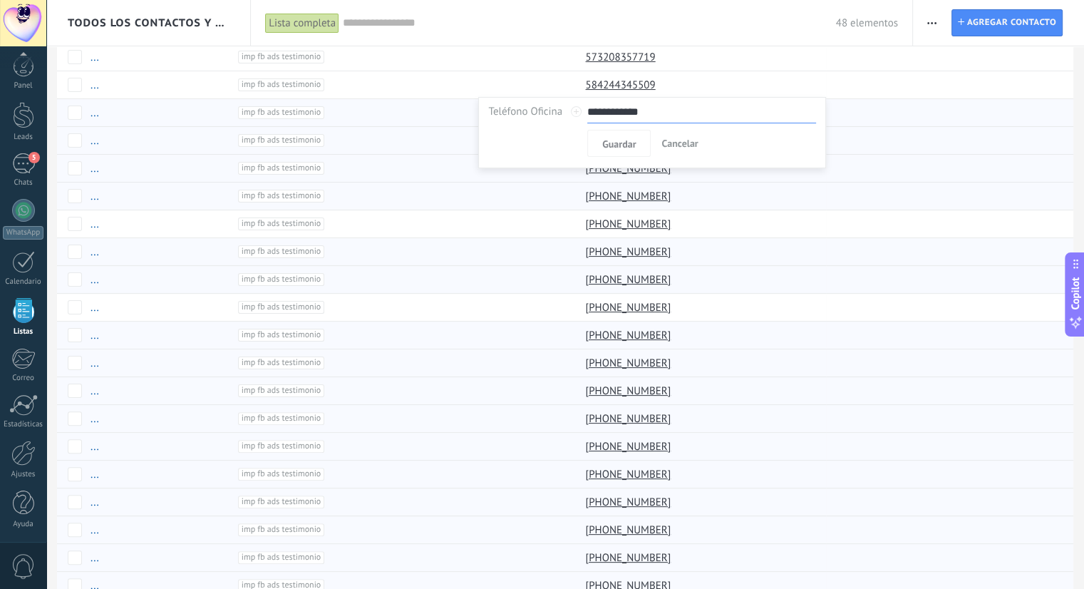
click at [600, 114] on input "**********" at bounding box center [701, 111] width 228 height 23
type input "**********"
click at [618, 148] on span "Guardar" at bounding box center [618, 144] width 33 height 10
click at [667, 81] on span at bounding box center [666, 85] width 14 height 14
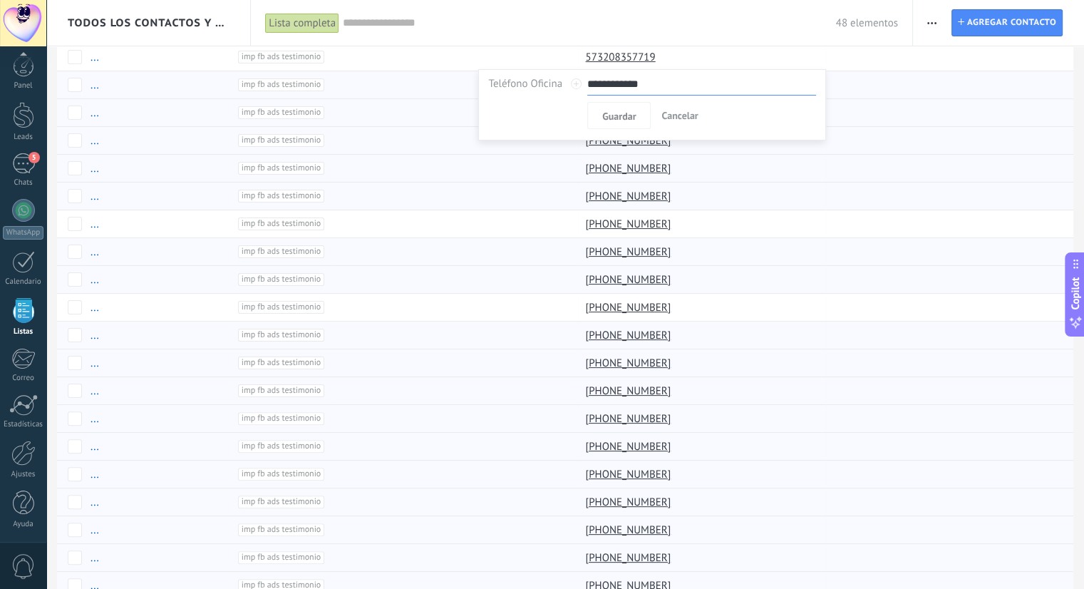
click at [590, 85] on input "**********" at bounding box center [701, 84] width 228 height 23
type input "**********"
click at [625, 111] on span "Guardar" at bounding box center [618, 116] width 33 height 10
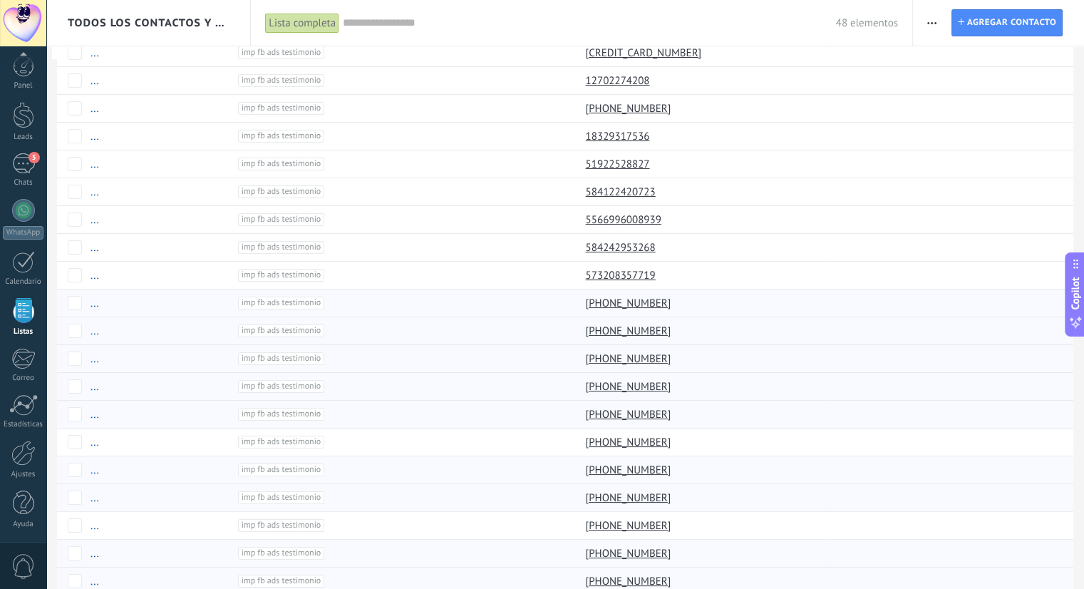
scroll to position [26, 0]
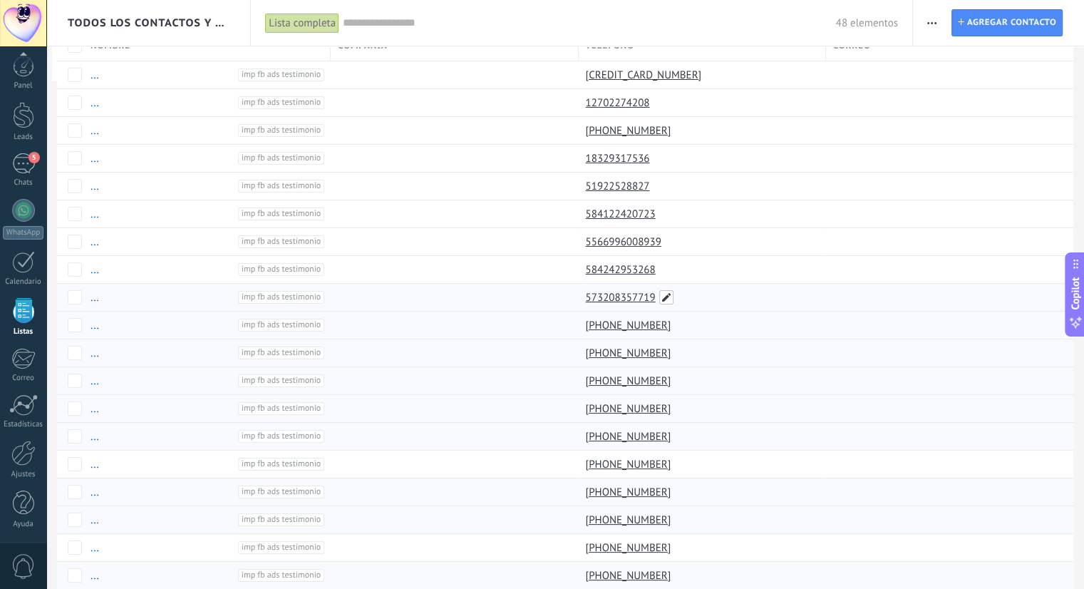
click at [670, 299] on span at bounding box center [666, 297] width 14 height 14
click at [594, 300] on input "**********" at bounding box center [701, 296] width 228 height 23
type input "**********"
click at [591, 331] on button "Guardar" at bounding box center [618, 327] width 63 height 27
click at [667, 267] on span at bounding box center [666, 269] width 14 height 14
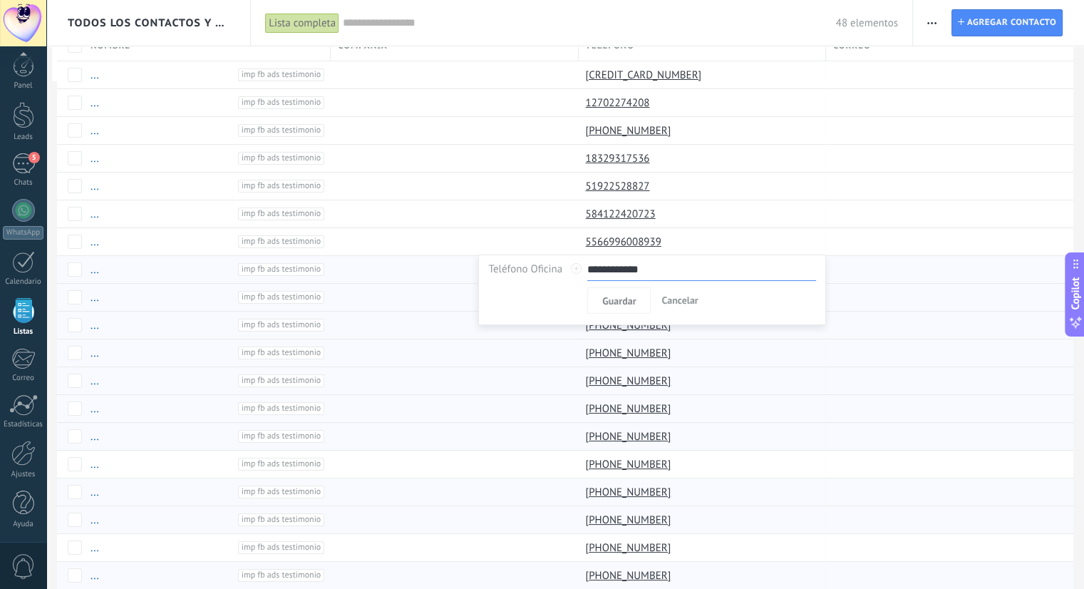
click at [587, 267] on input "**********" at bounding box center [701, 269] width 228 height 23
type input "**********"
click at [624, 297] on span "Guardar" at bounding box center [618, 301] width 33 height 10
click at [676, 242] on span at bounding box center [672, 241] width 14 height 14
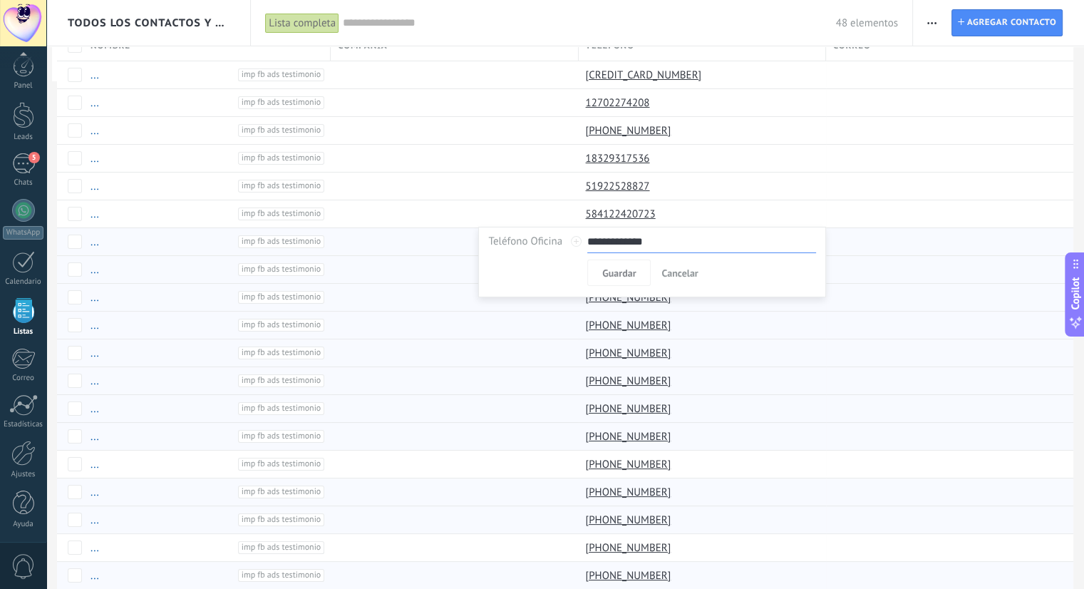
click at [596, 239] on input "**********" at bounding box center [701, 241] width 228 height 23
type input "**********"
click at [597, 264] on button "Guardar" at bounding box center [618, 272] width 63 height 27
click at [666, 209] on span at bounding box center [666, 214] width 14 height 14
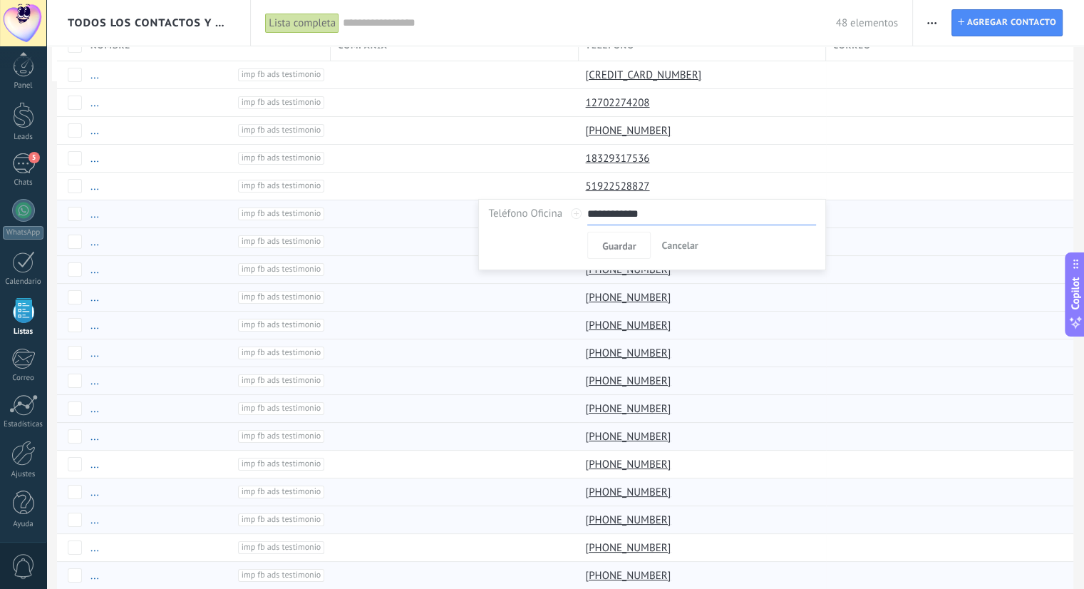
click at [601, 211] on input "**********" at bounding box center [701, 213] width 228 height 23
type input "**********"
click at [625, 241] on span "Guardar" at bounding box center [618, 246] width 33 height 10
click at [661, 185] on span at bounding box center [660, 186] width 14 height 14
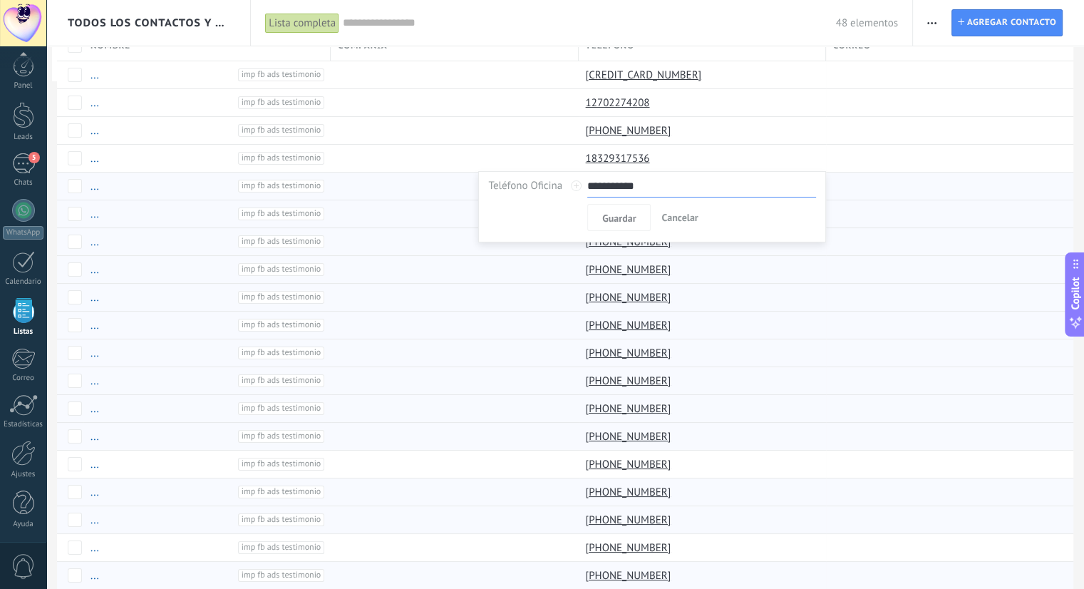
click at [598, 189] on input "**********" at bounding box center [701, 186] width 228 height 23
type input "**********"
click at [626, 222] on span "Guardar" at bounding box center [618, 218] width 33 height 10
click at [664, 160] on span at bounding box center [660, 158] width 14 height 14
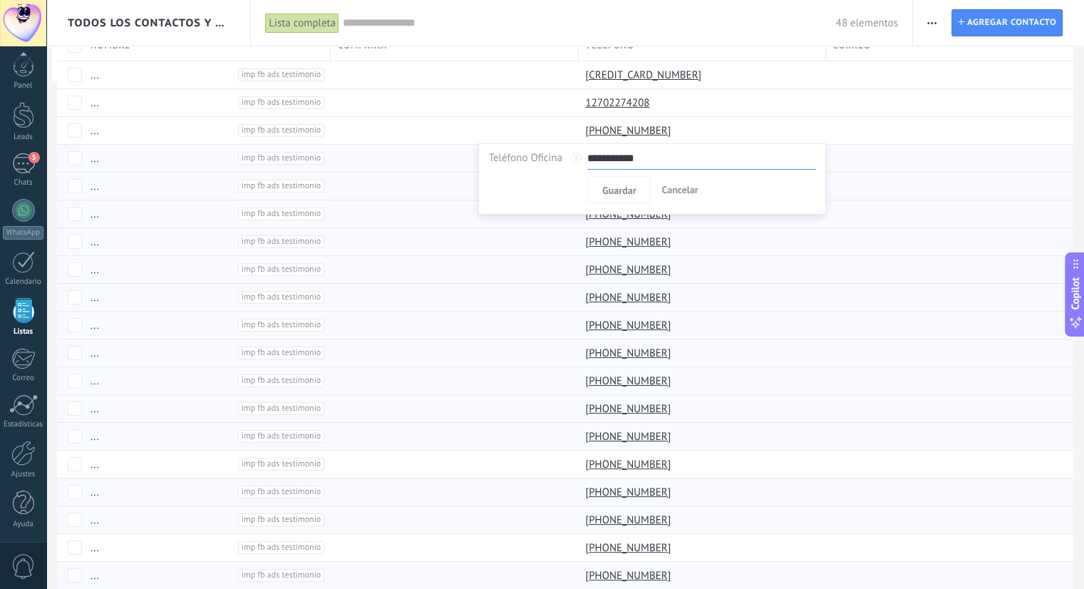
click at [590, 157] on input "**********" at bounding box center [701, 158] width 228 height 23
type input "**********"
click at [593, 187] on button "Guardar" at bounding box center [618, 189] width 63 height 27
click at [665, 100] on span at bounding box center [660, 102] width 14 height 14
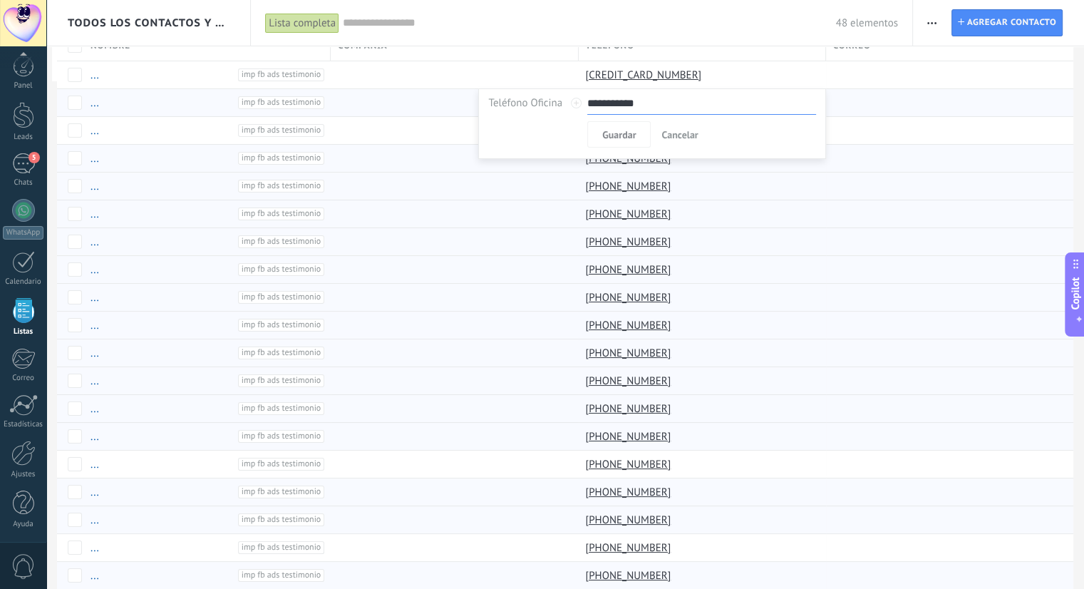
click at [602, 100] on input "**********" at bounding box center [701, 103] width 228 height 23
type input "**********"
click at [619, 140] on span "Guardar" at bounding box center [618, 135] width 33 height 10
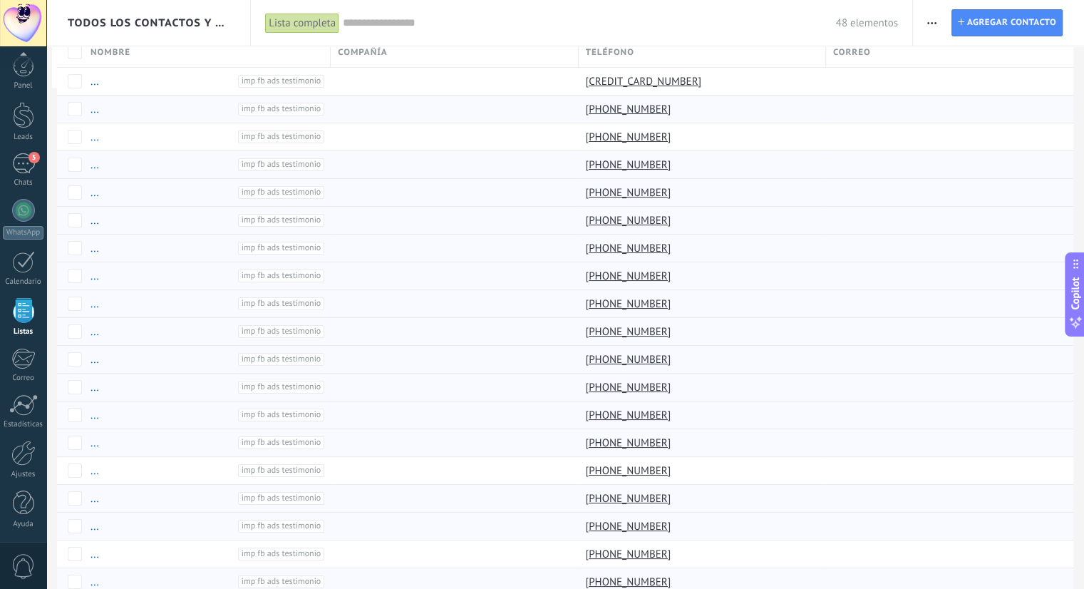
scroll to position [0, 0]
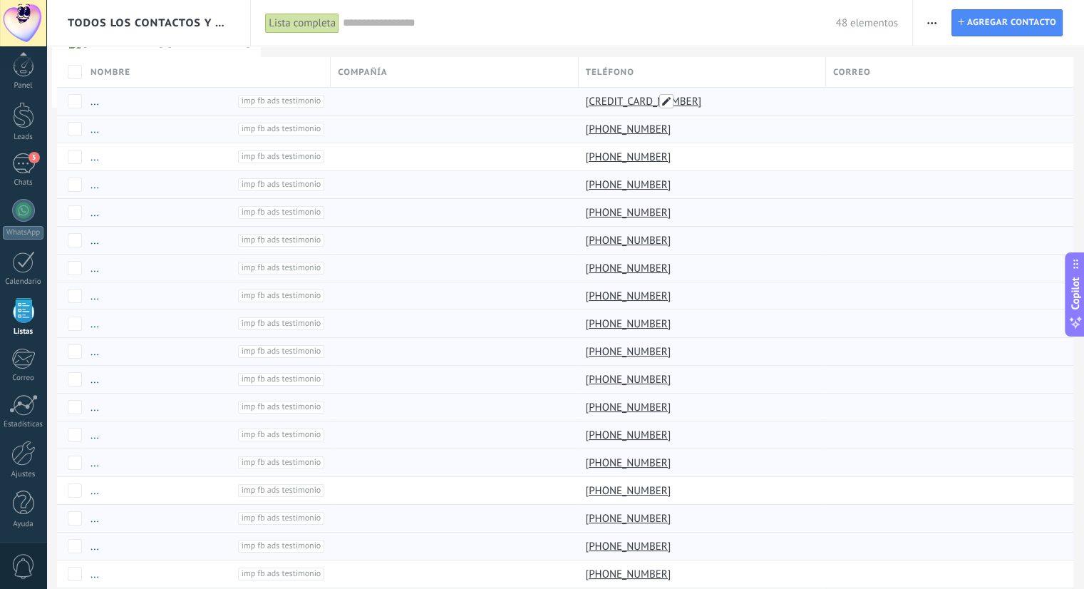
click at [664, 98] on span at bounding box center [666, 101] width 14 height 14
click at [617, 104] on input "**********" at bounding box center [701, 101] width 228 height 23
type input "**********"
click at [599, 129] on button "Guardar" at bounding box center [618, 133] width 63 height 27
click at [110, 20] on span "Todos los contactos y empresas" at bounding box center [149, 23] width 162 height 14
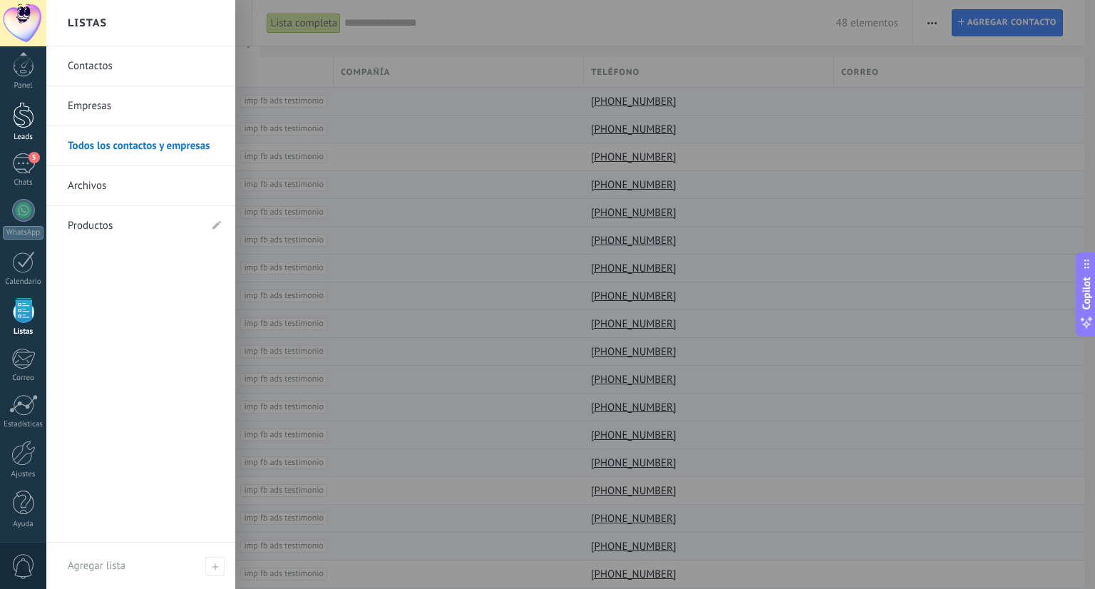
click at [34, 118] on link "Leads" at bounding box center [23, 122] width 46 height 40
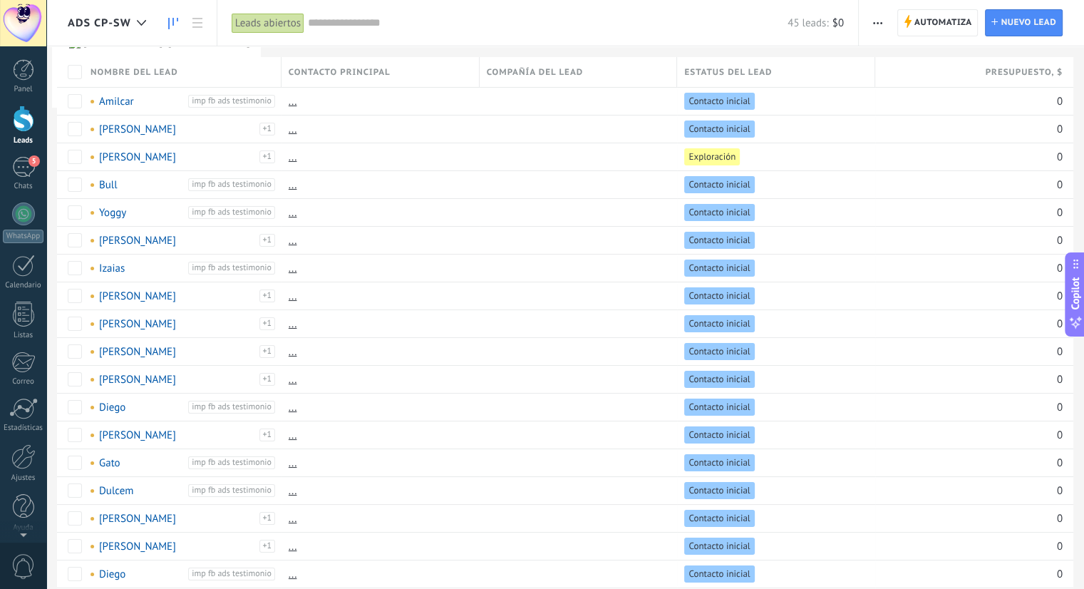
click at [175, 33] on link at bounding box center [173, 23] width 24 height 28
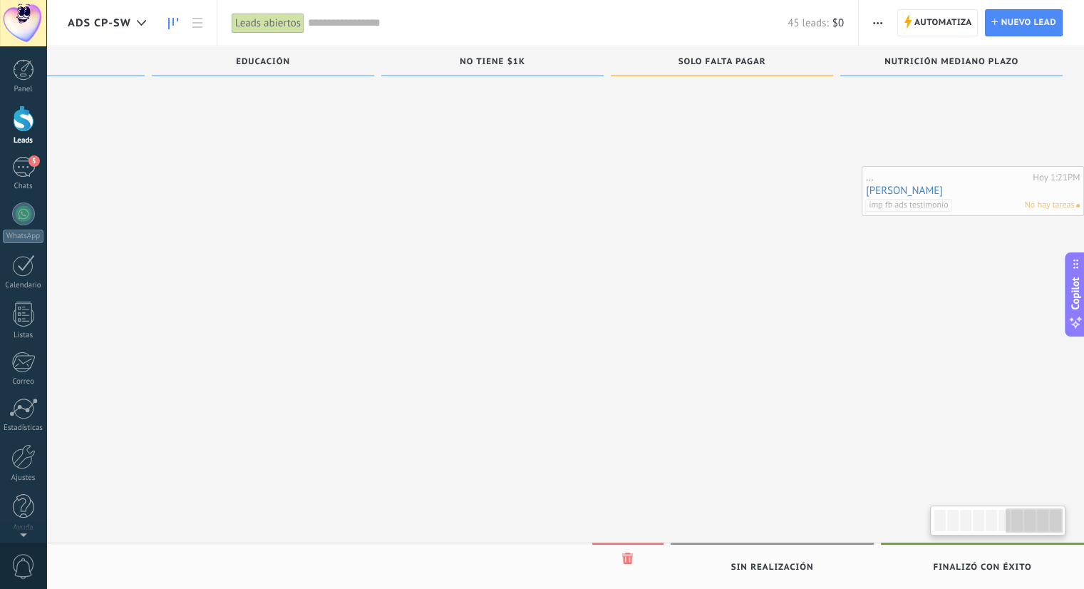
scroll to position [0, 1300]
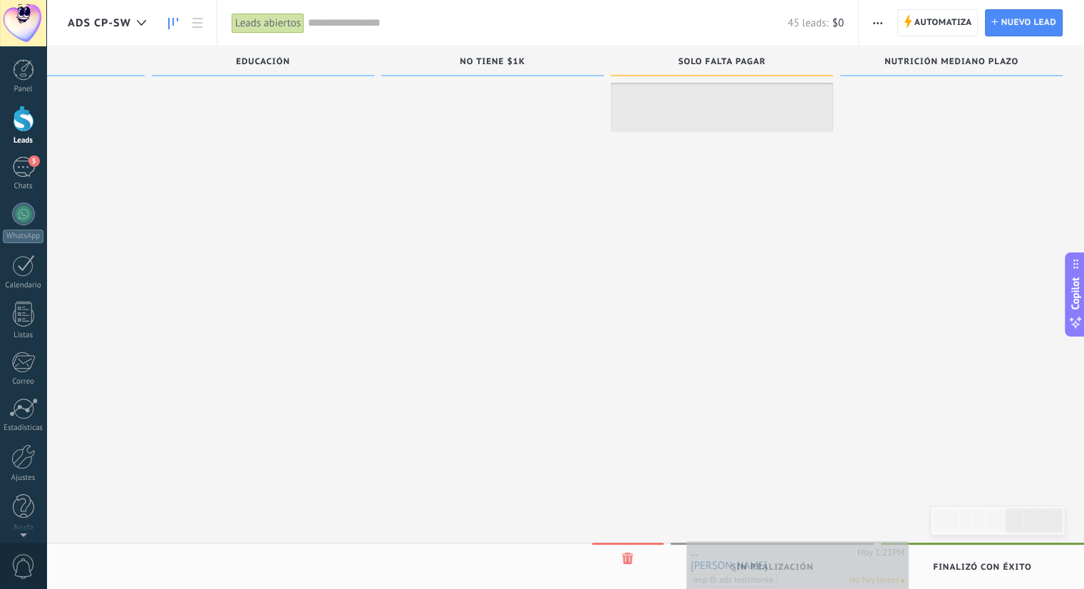
drag, startPoint x: 371, startPoint y: 281, endPoint x: 753, endPoint y: 557, distance: 470.7
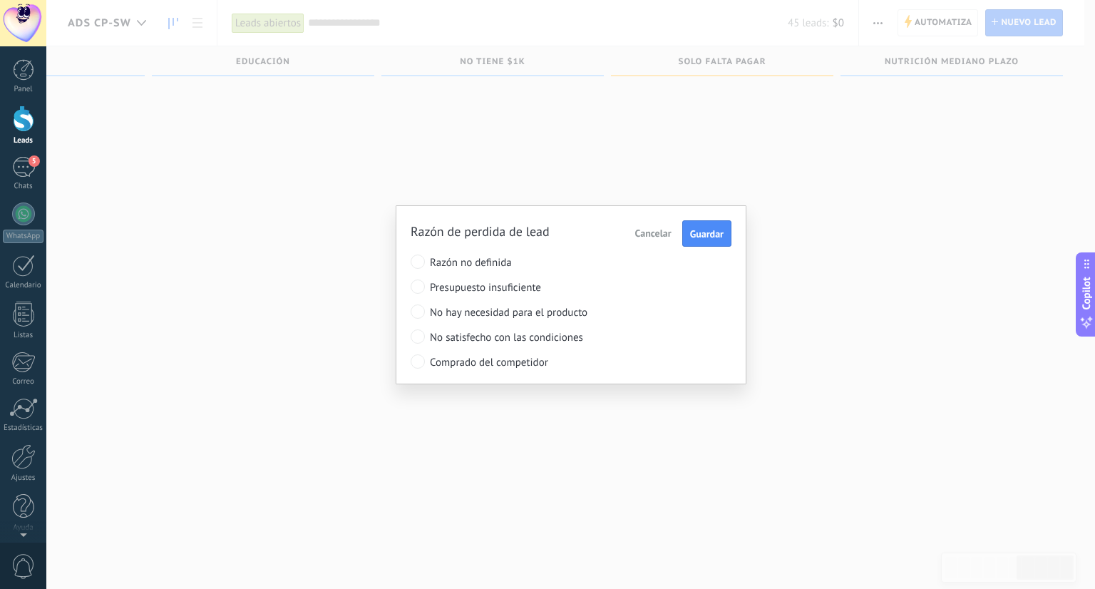
click at [487, 338] on span "No satisfecho con las condiciones" at bounding box center [545, 338] width 230 height 14
click at [706, 234] on span "Guardar" at bounding box center [706, 234] width 33 height 10
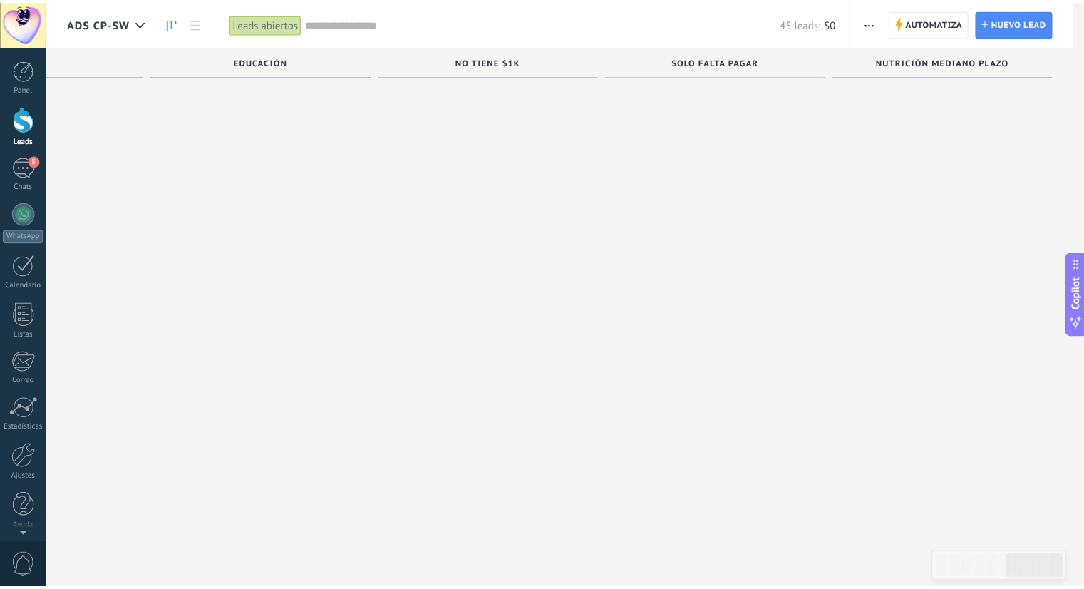
scroll to position [0, 1288]
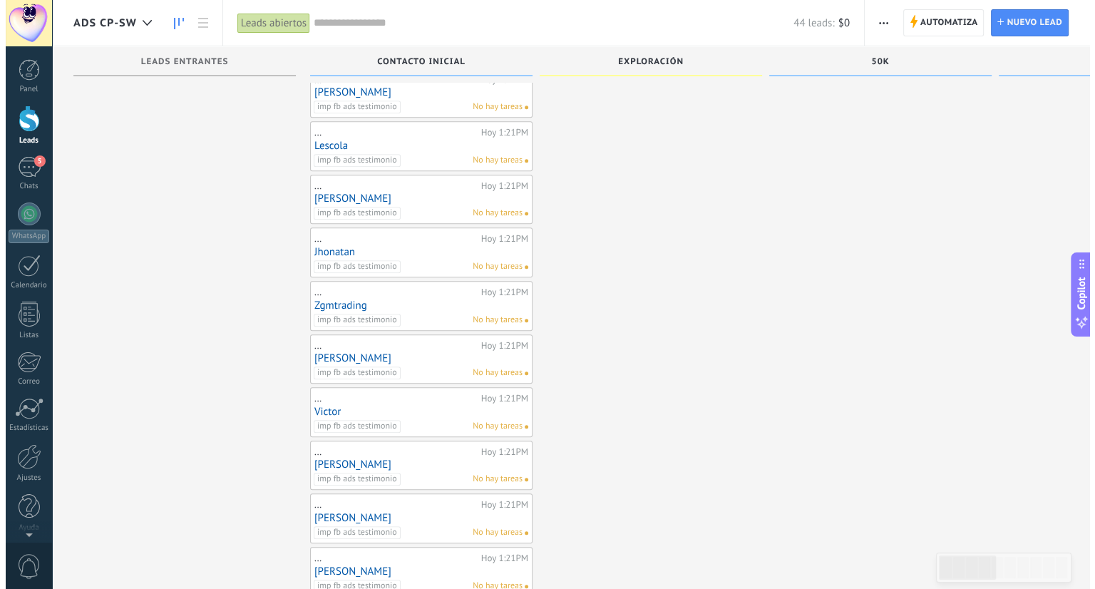
scroll to position [1030, 0]
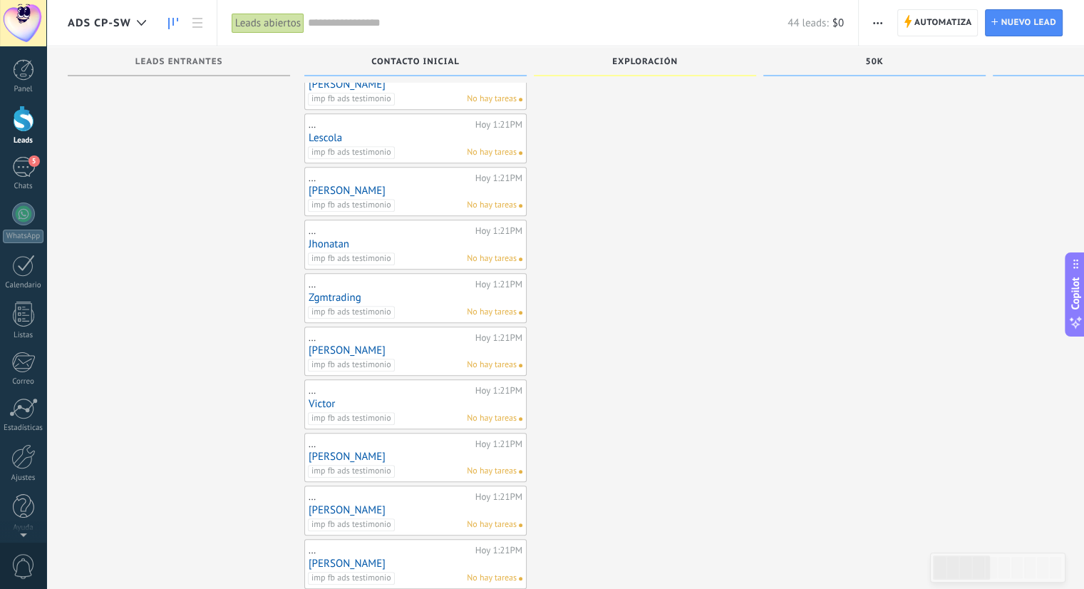
click at [390, 175] on div "..." at bounding box center [390, 177] width 163 height 11
click at [324, 187] on link "[PERSON_NAME]" at bounding box center [416, 191] width 214 height 12
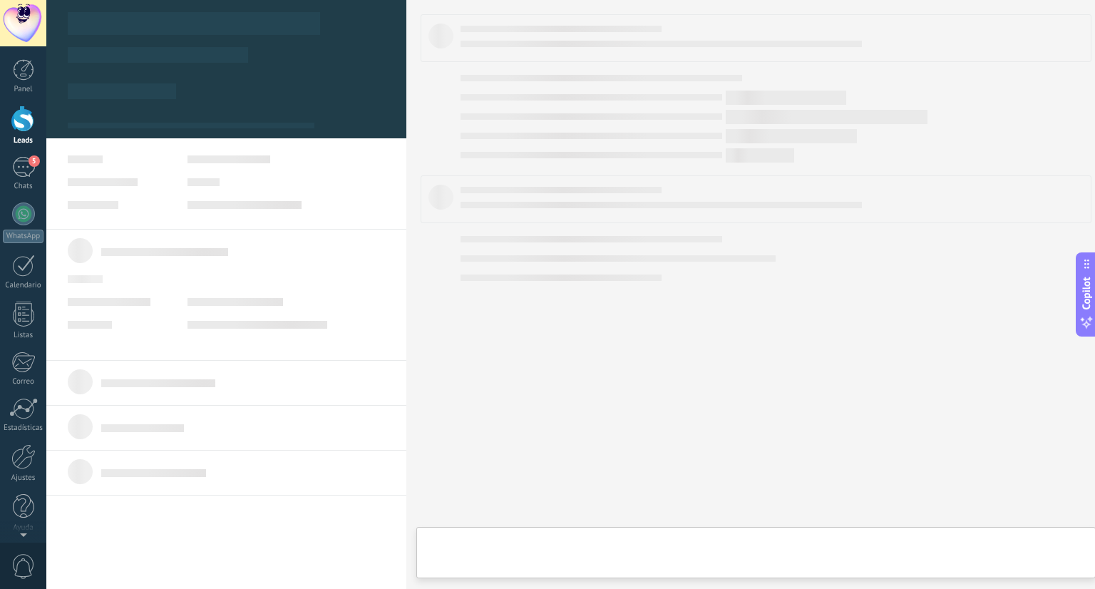
type textarea "*****"
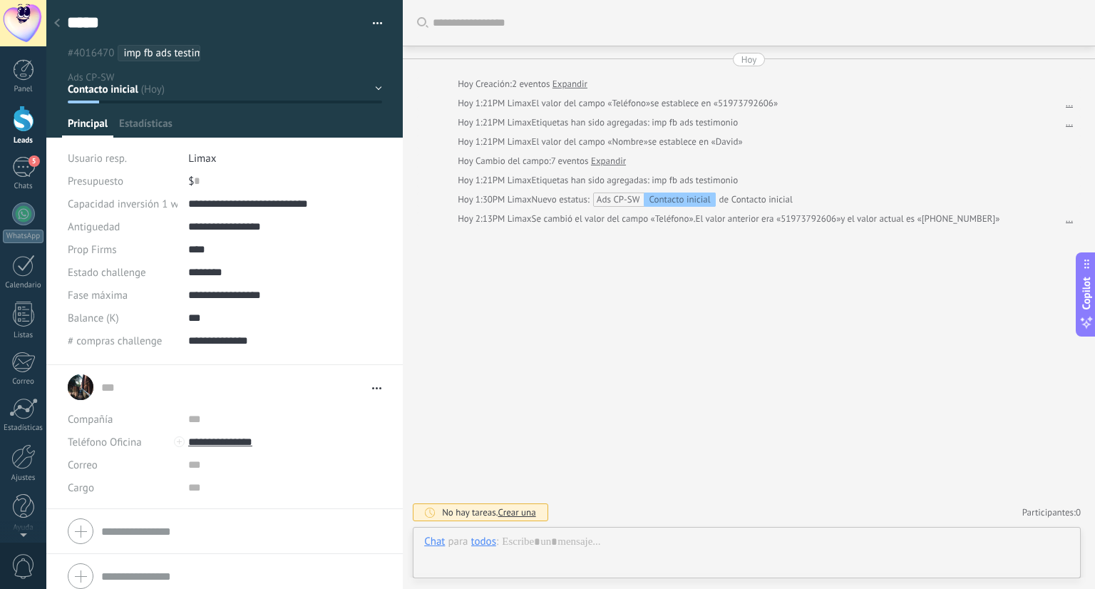
scroll to position [21, 0]
